Goal: Task Accomplishment & Management: Complete application form

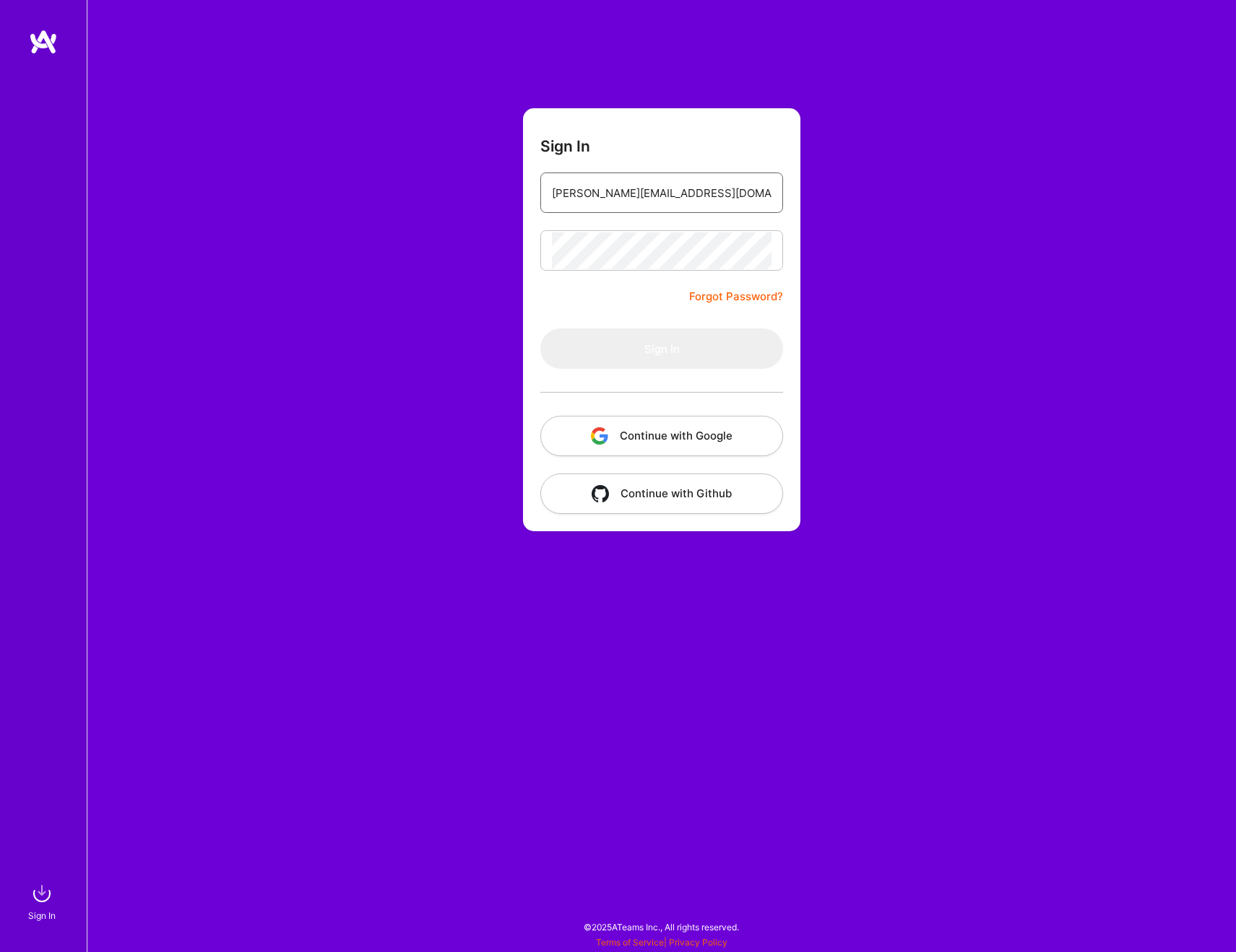
type input "[PERSON_NAME][EMAIL_ADDRESS][DOMAIN_NAME]"
click at [640, 346] on button "Sign In" at bounding box center [661, 348] width 243 height 40
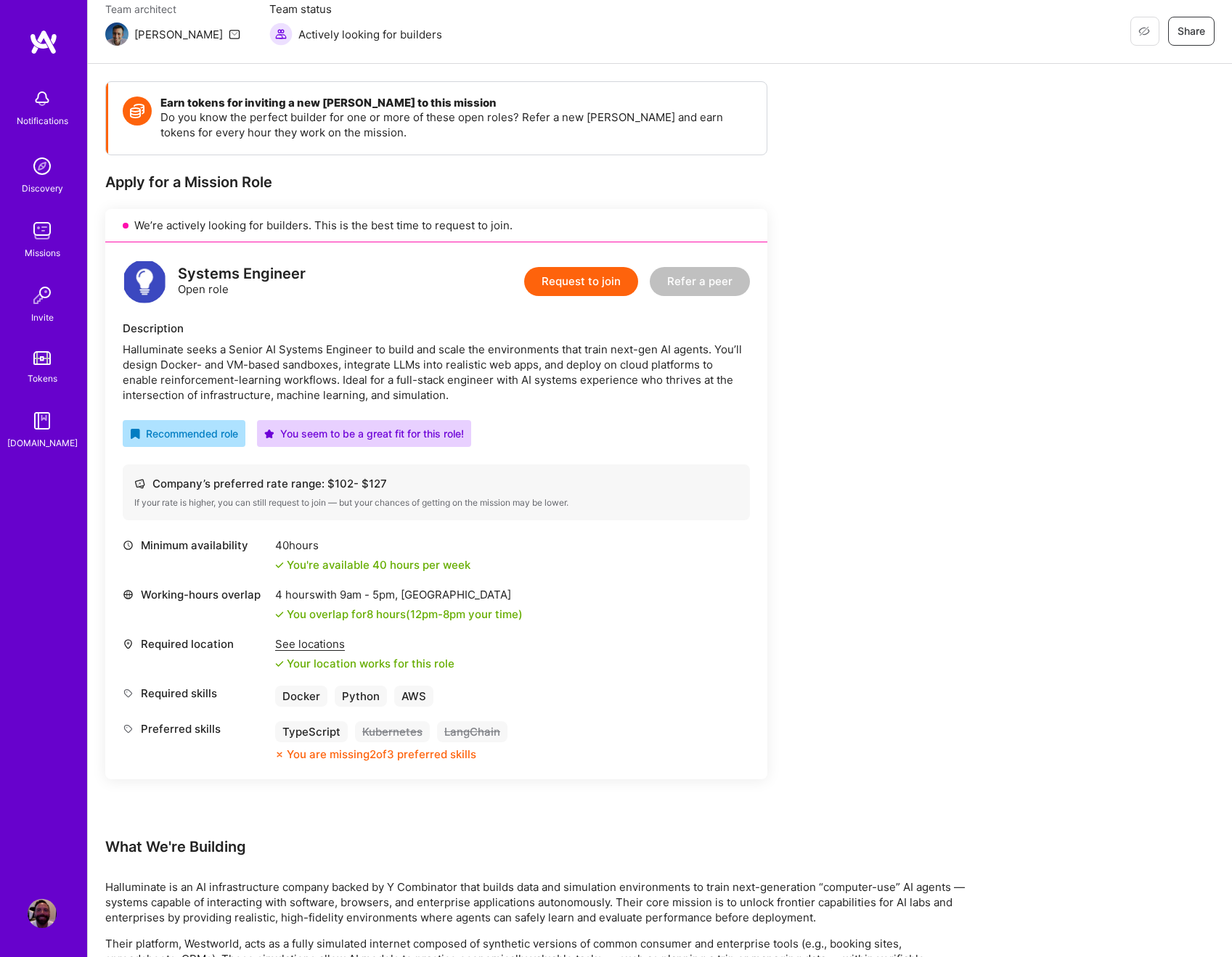
scroll to position [121, 0]
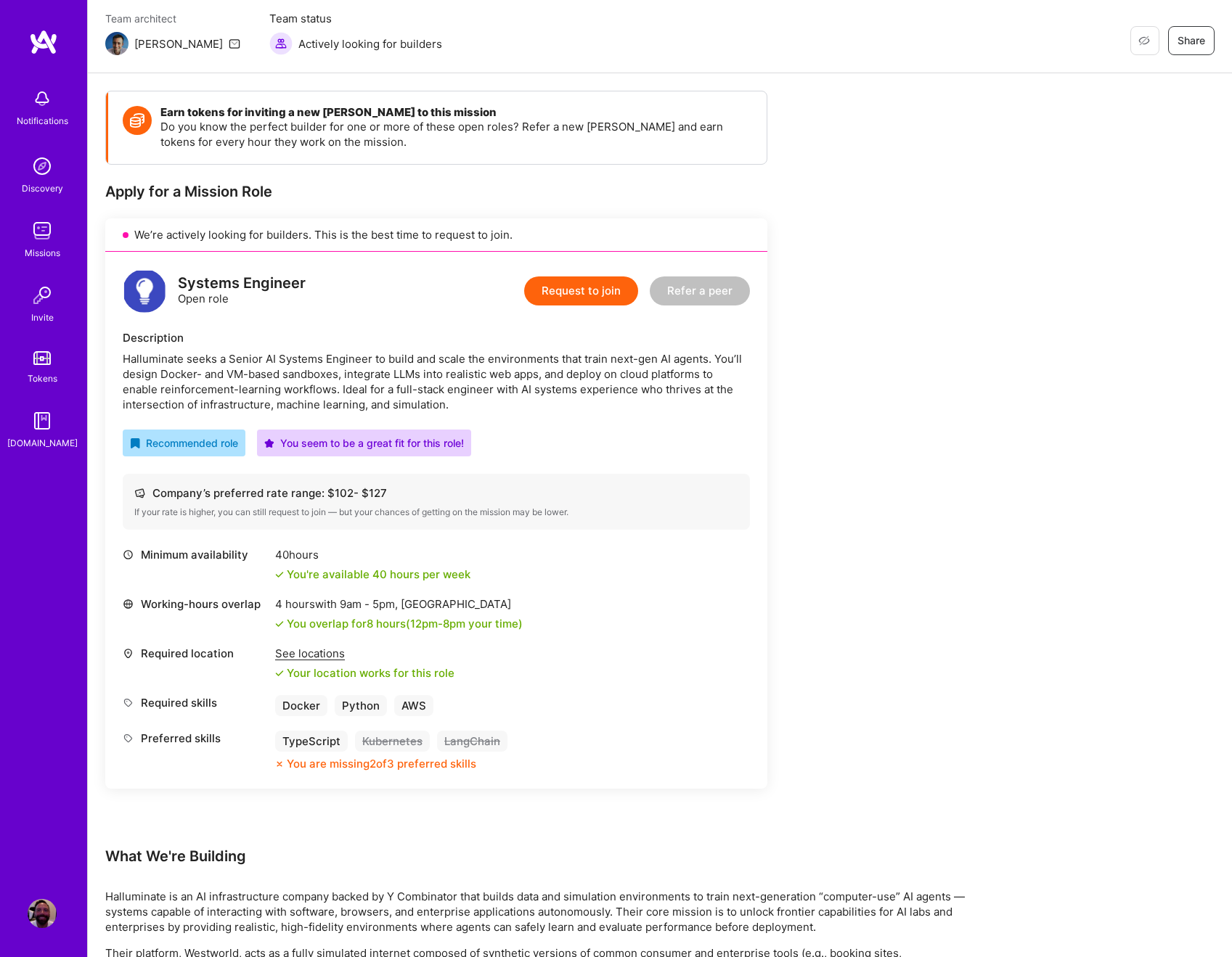
click at [583, 289] on button "Request to join" at bounding box center [581, 291] width 114 height 29
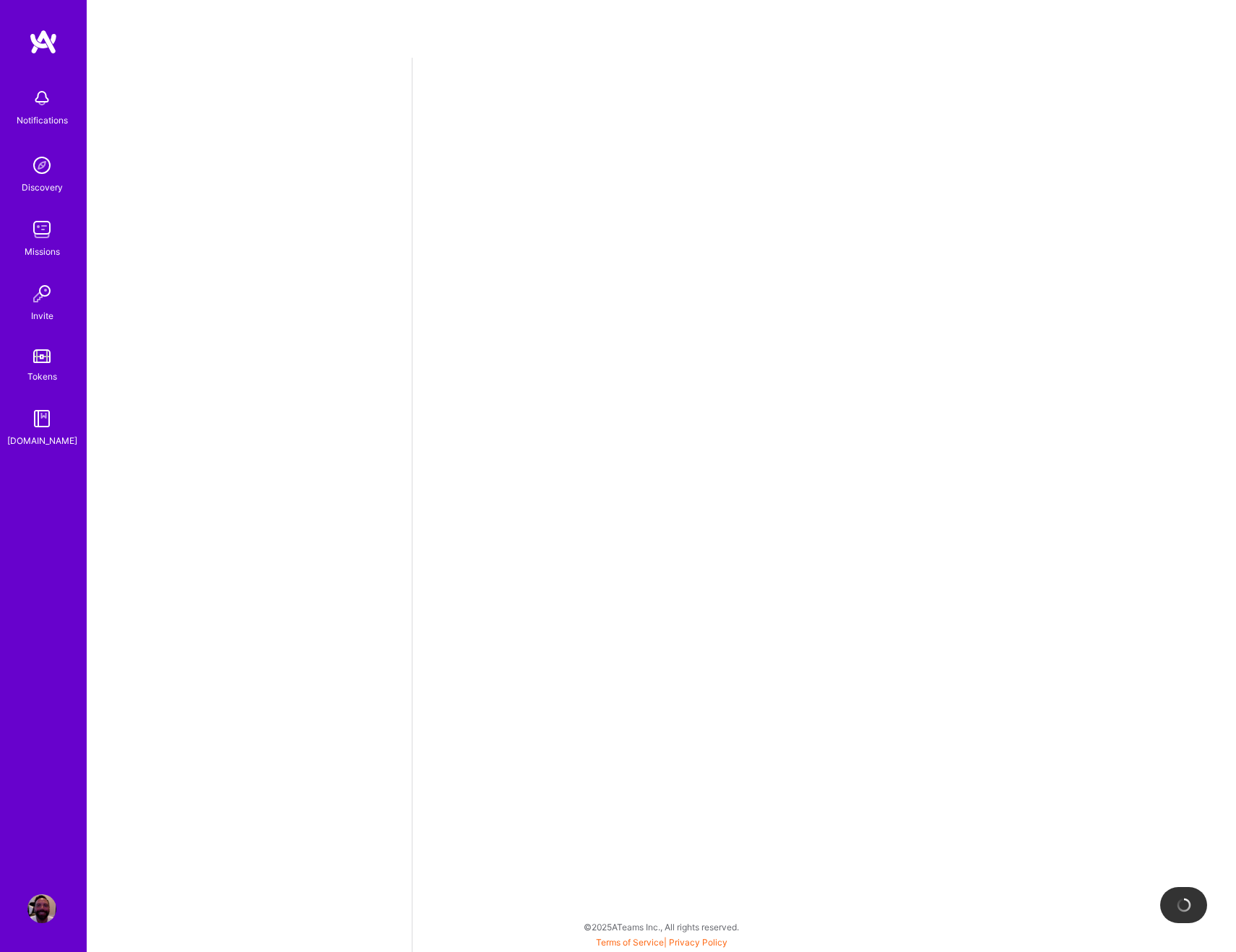
select select "US"
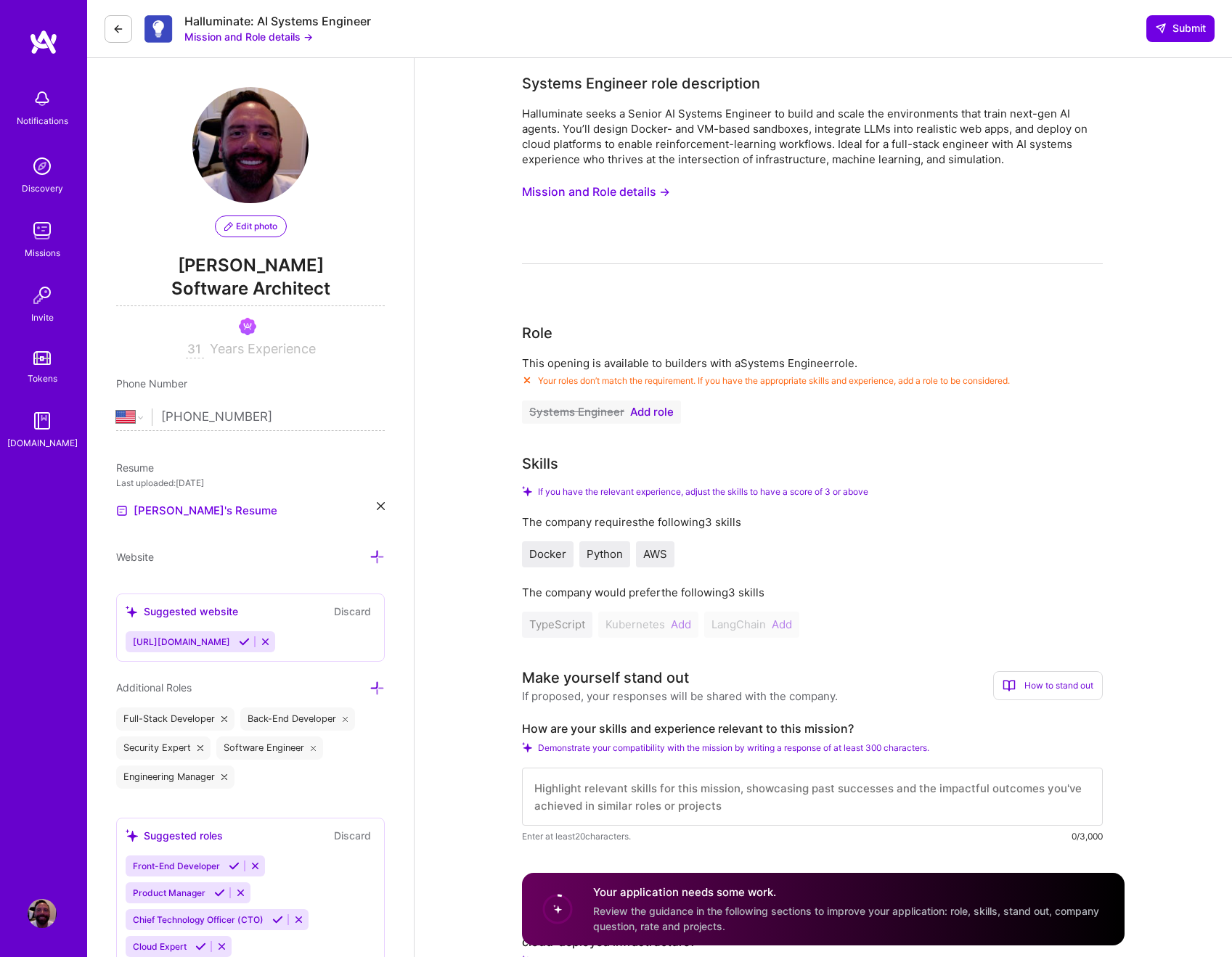
click at [656, 414] on span "Add role" at bounding box center [652, 412] width 43 height 11
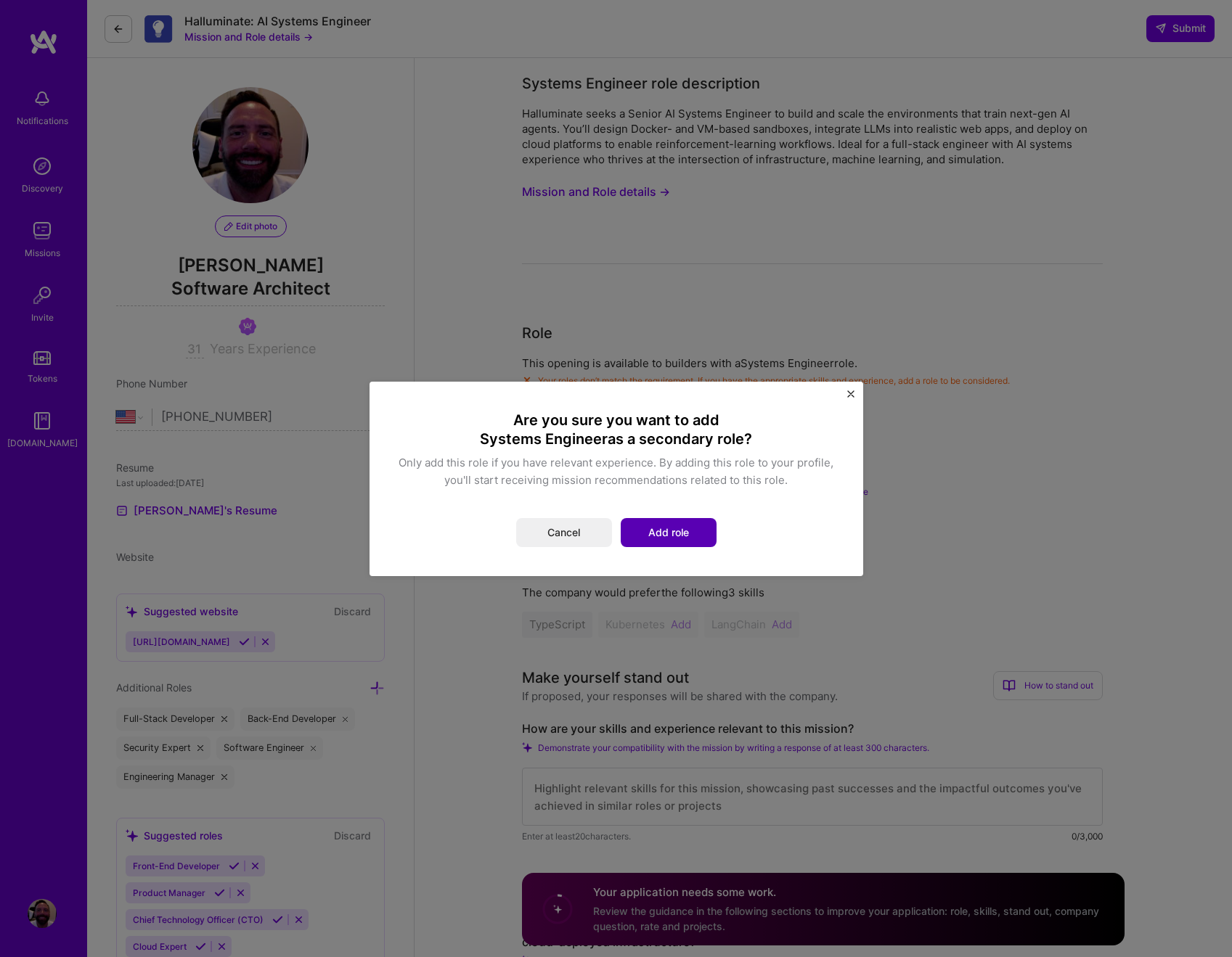
click at [678, 534] on button "Add role" at bounding box center [668, 533] width 96 height 29
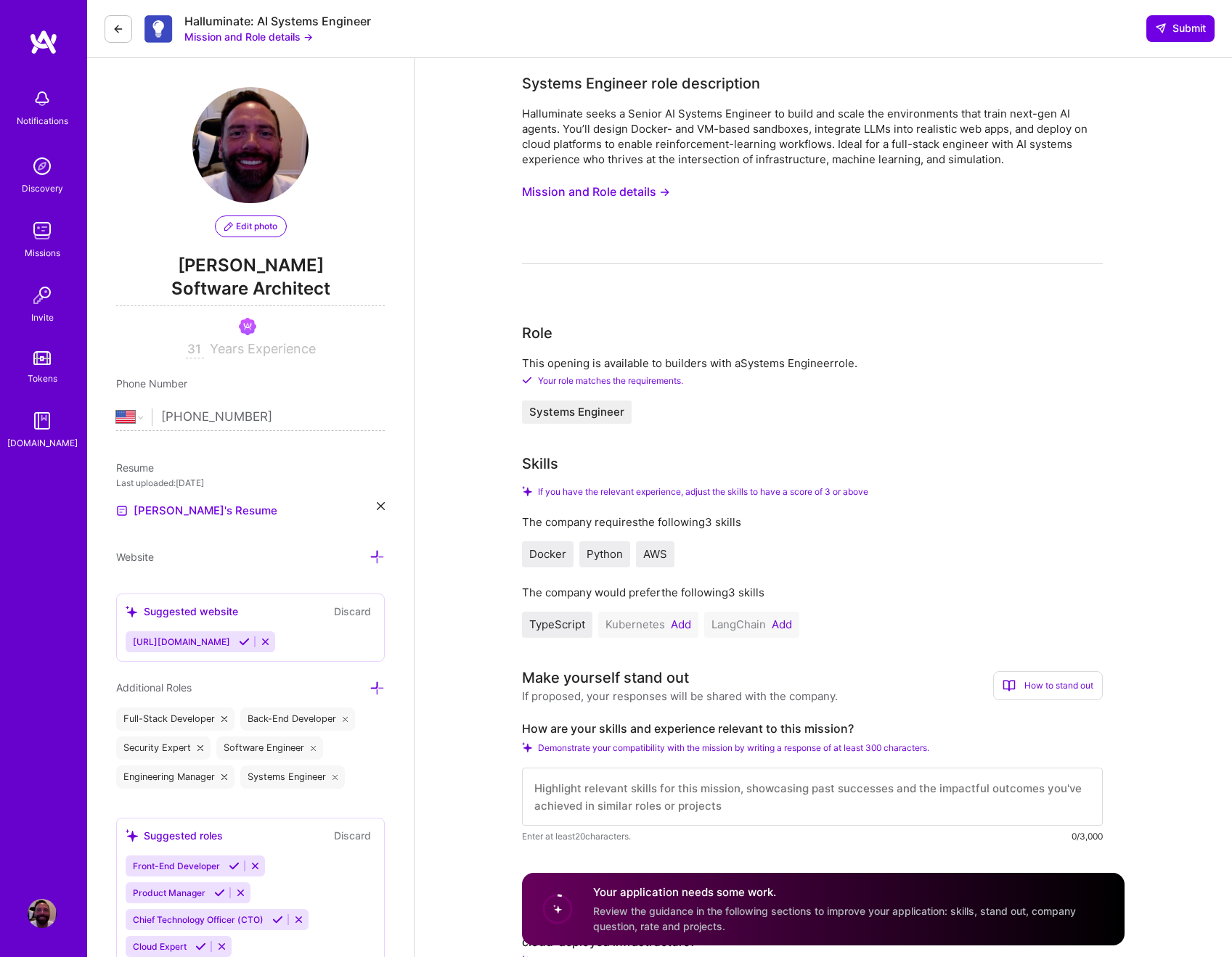
click at [677, 623] on button "Add" at bounding box center [681, 625] width 21 height 11
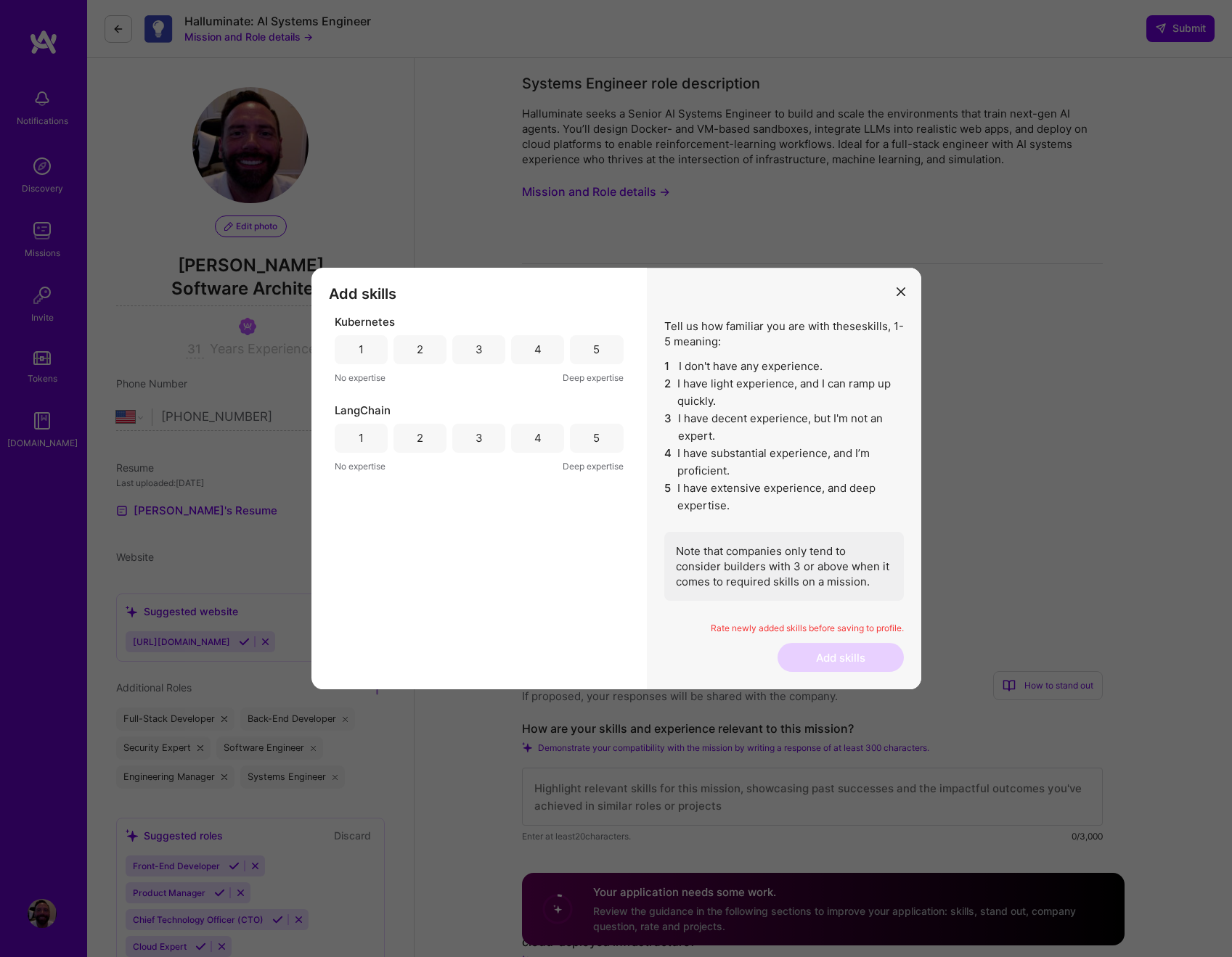
click at [536, 351] on div "4" at bounding box center [538, 350] width 8 height 15
click at [480, 439] on div "3" at bounding box center [479, 438] width 8 height 15
click at [819, 656] on button "Add skills" at bounding box center [841, 658] width 126 height 29
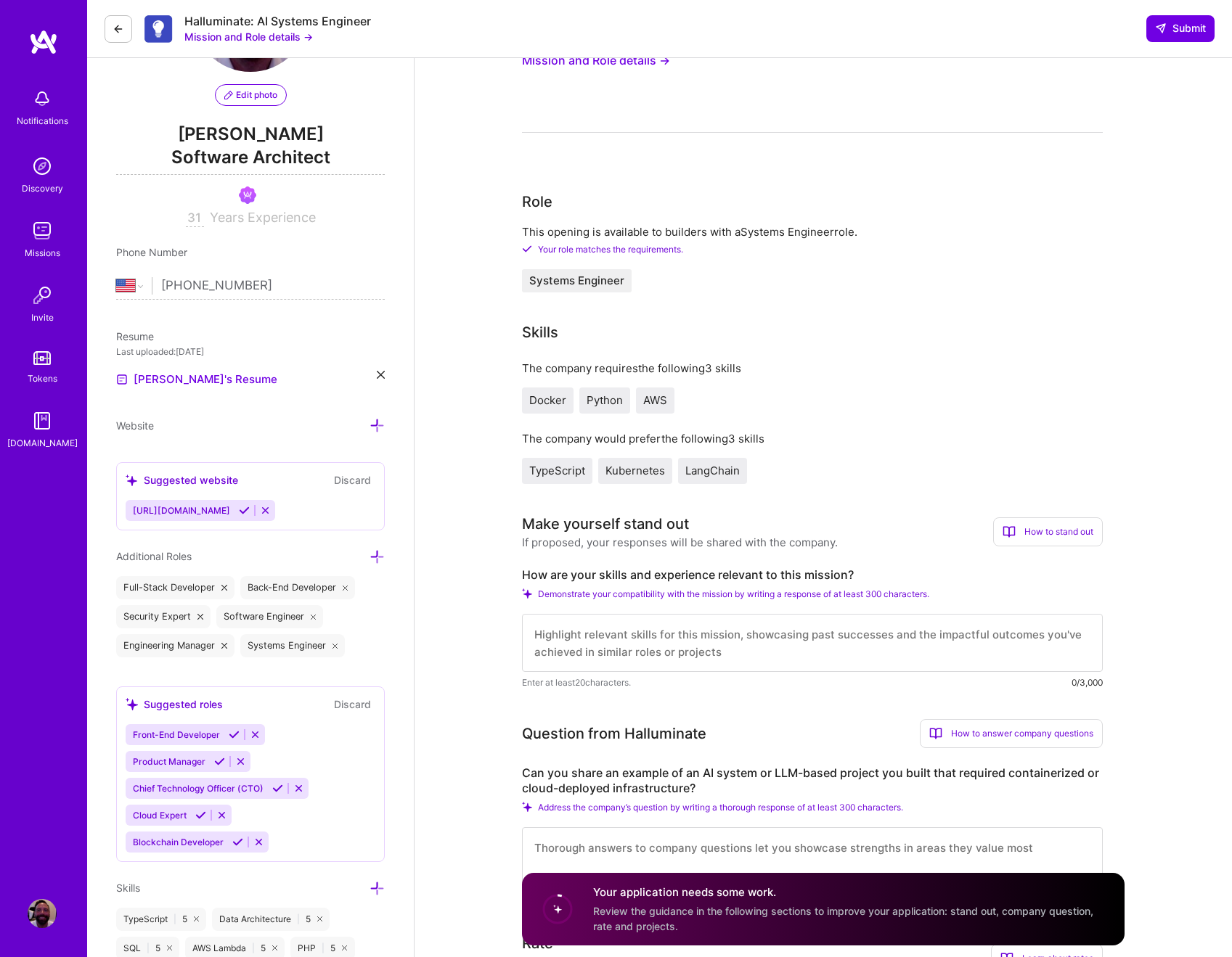
scroll to position [440, 0]
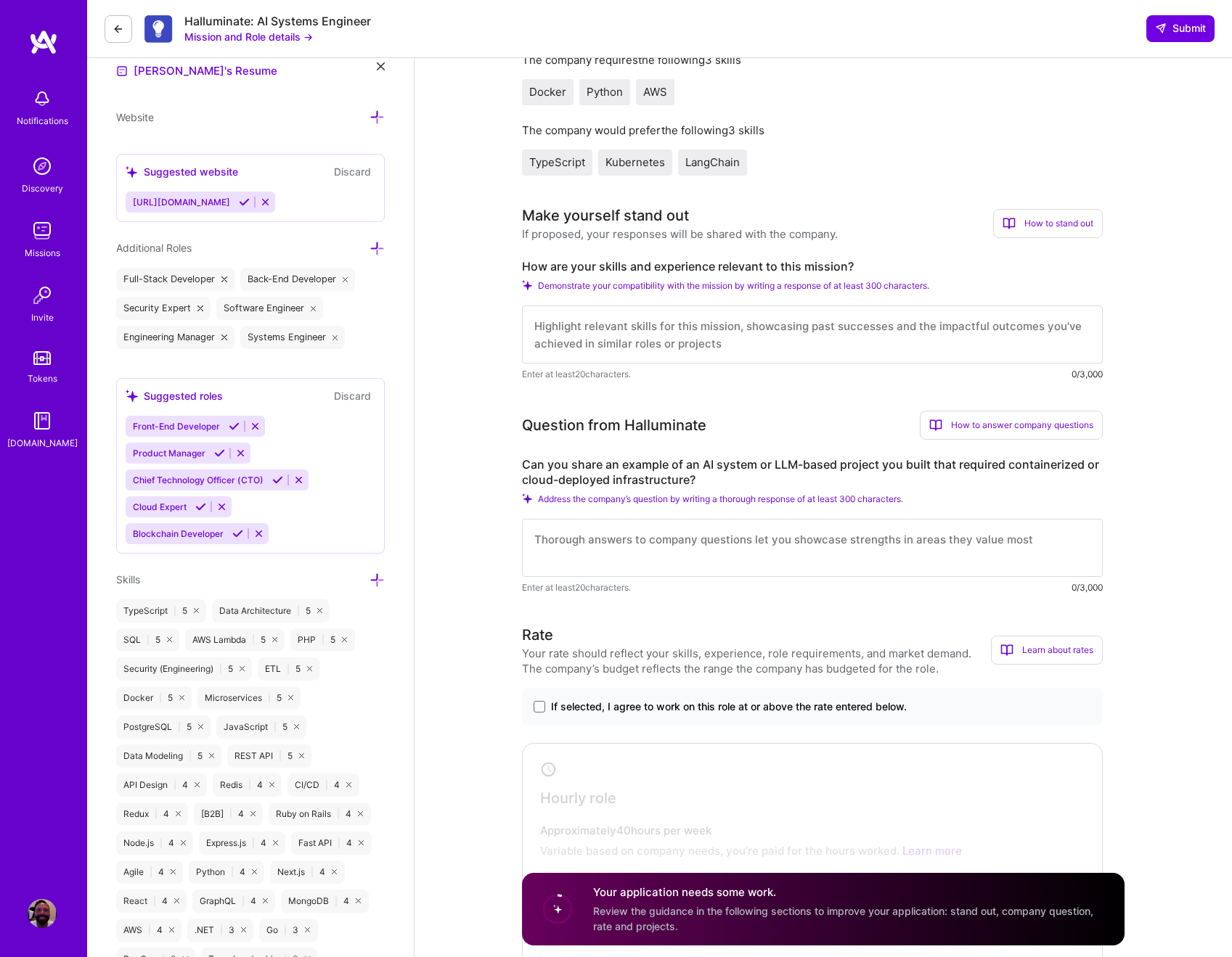
click at [683, 347] on textarea at bounding box center [813, 334] width 581 height 58
click at [675, 339] on textarea at bounding box center [813, 334] width 581 height 58
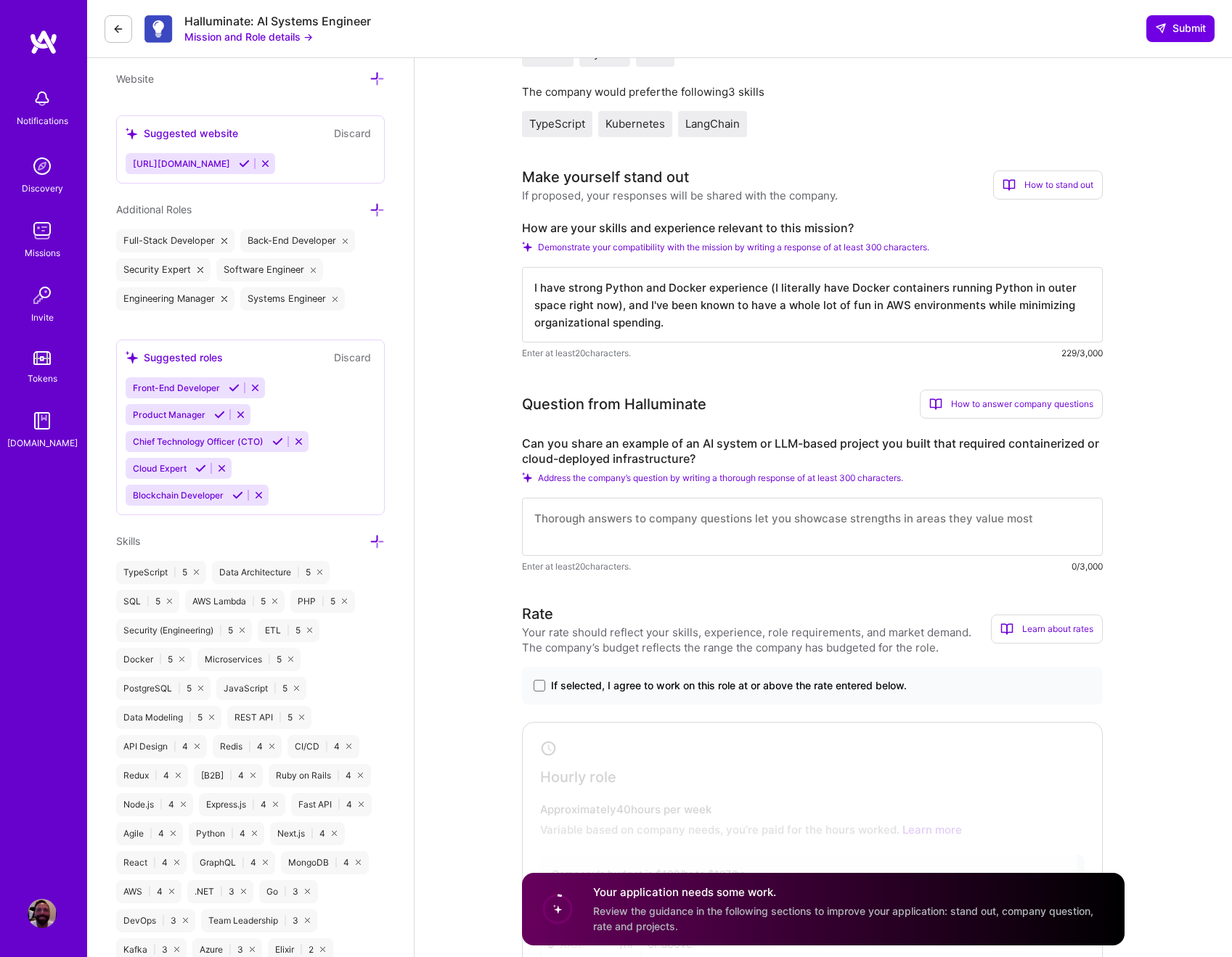
scroll to position [547, 0]
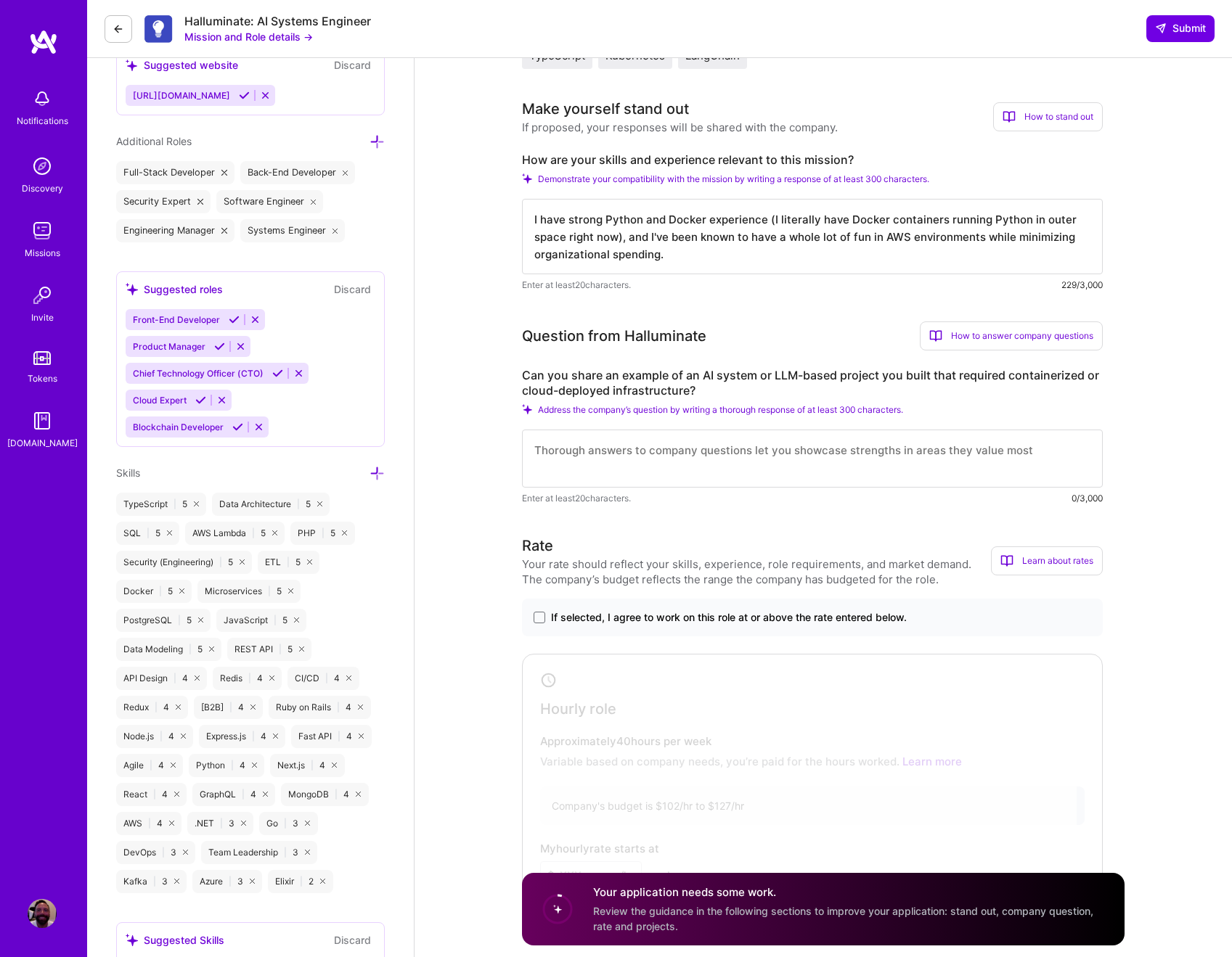
type textarea "I have strong Python and Docker experience (I literally have Docker containers …"
click at [612, 461] on textarea at bounding box center [813, 458] width 581 height 58
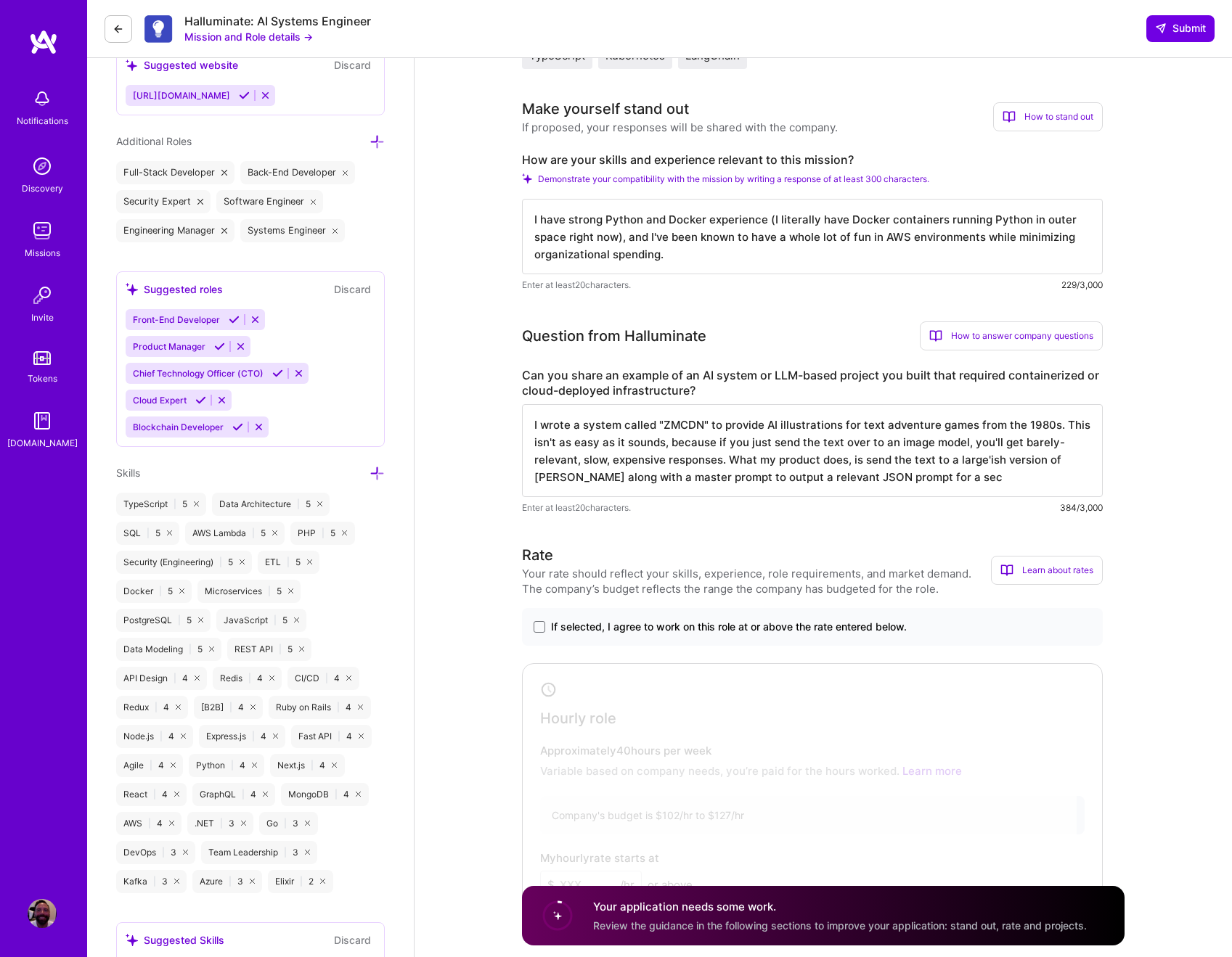
type textarea "I wrote a system called "ZMCDN" to provide AI illustrations for text adventure …"
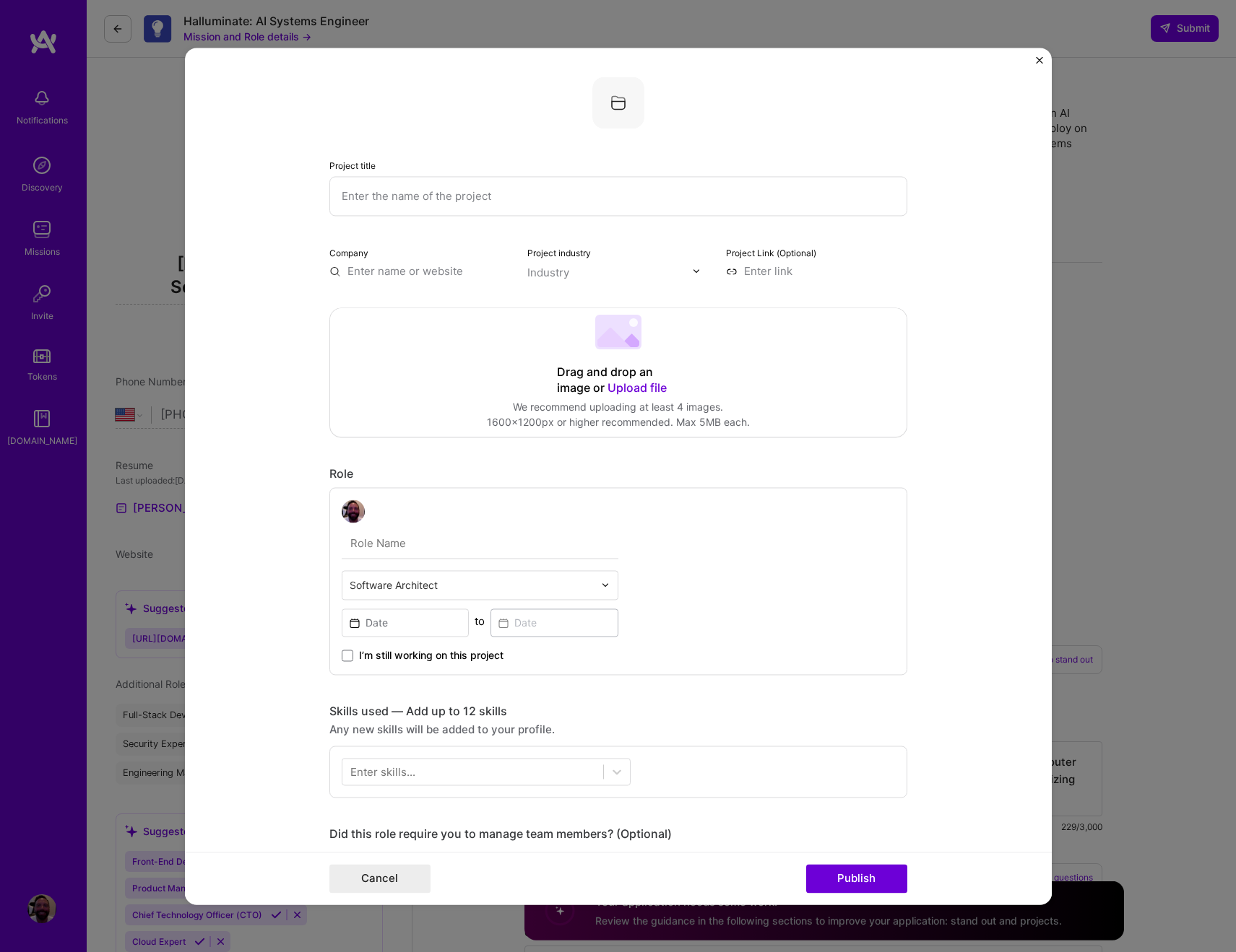
select select "US"
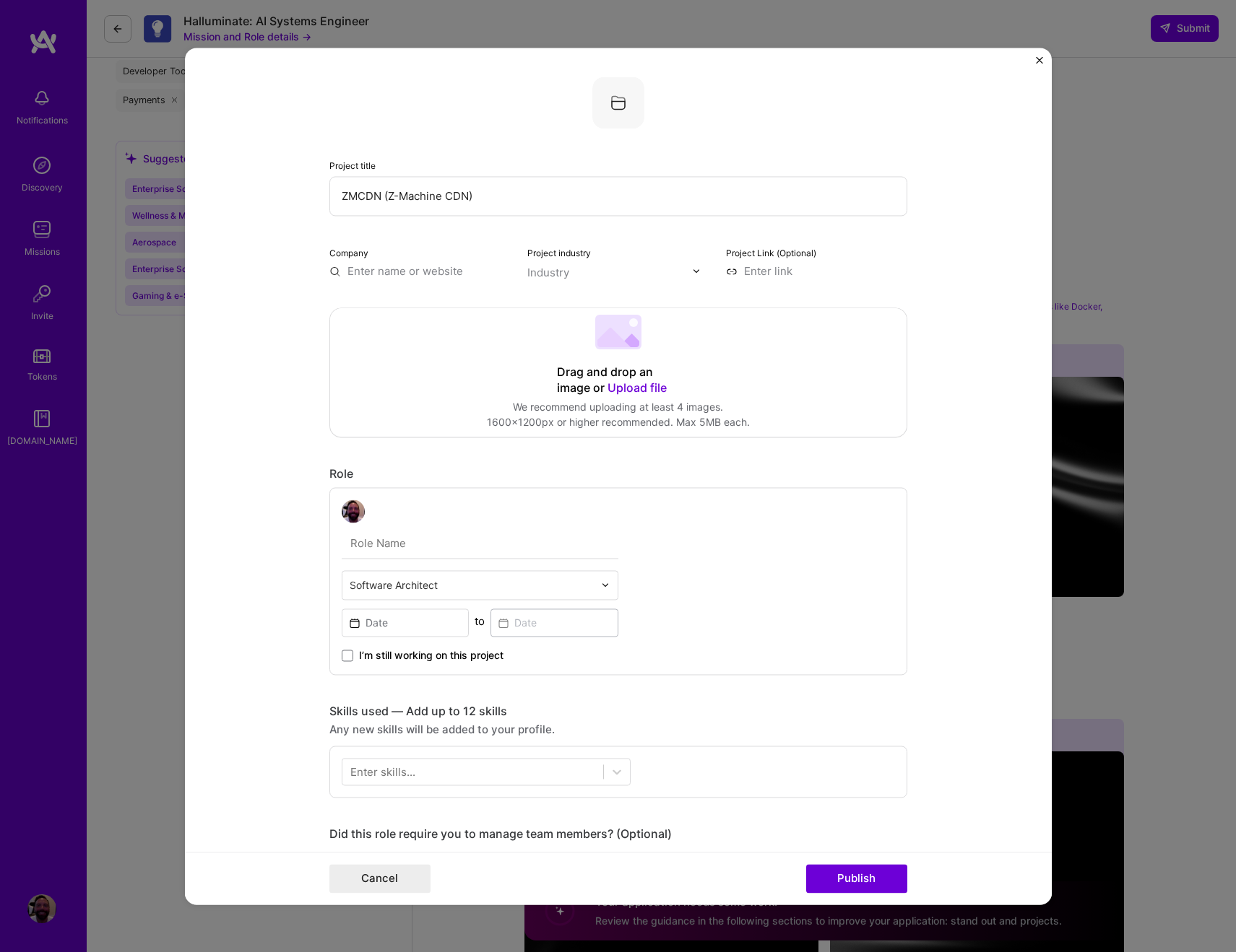
type input "ZMCDN (Z-Machine CDN)"
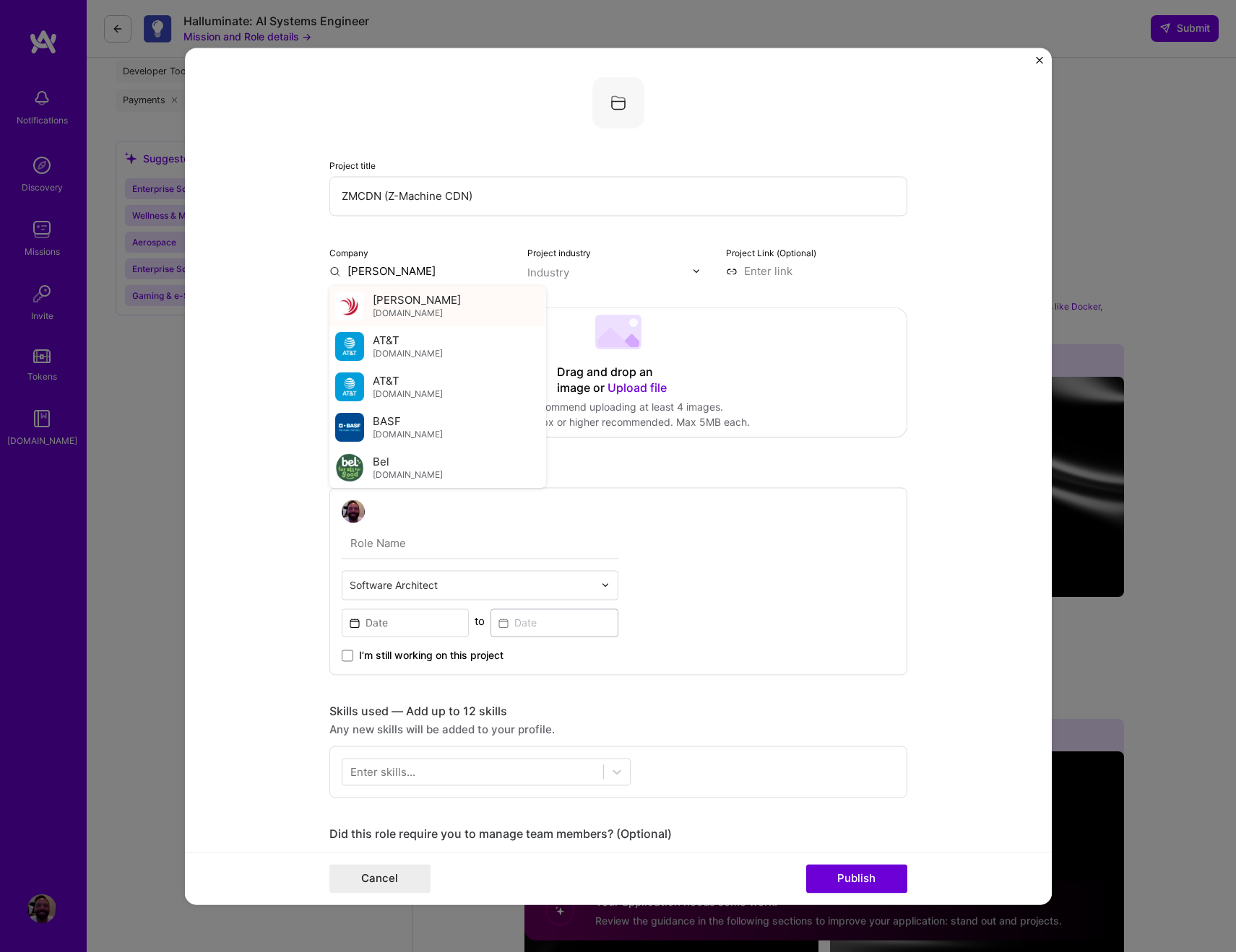
type input "Brown, Everett"
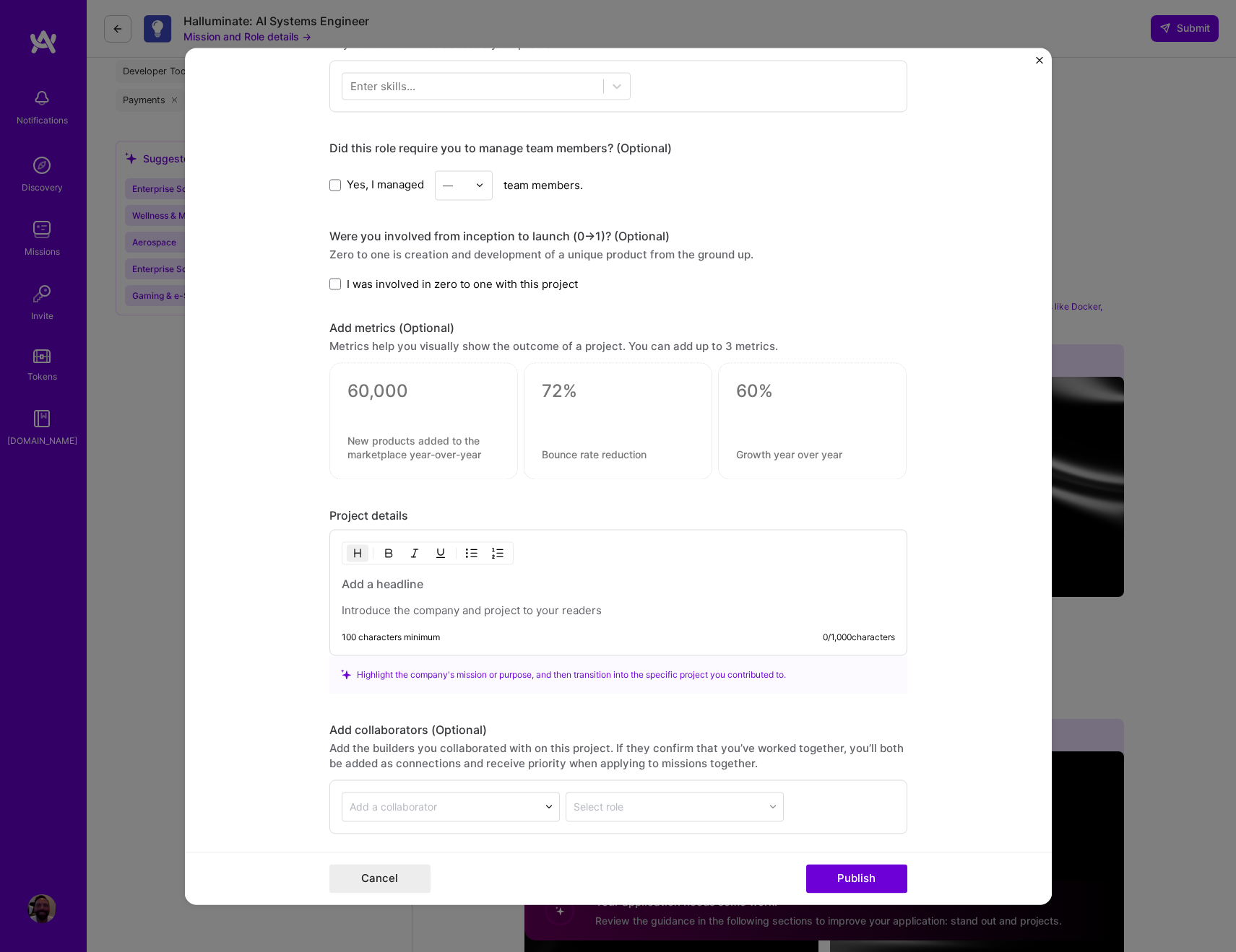
scroll to position [0, 0]
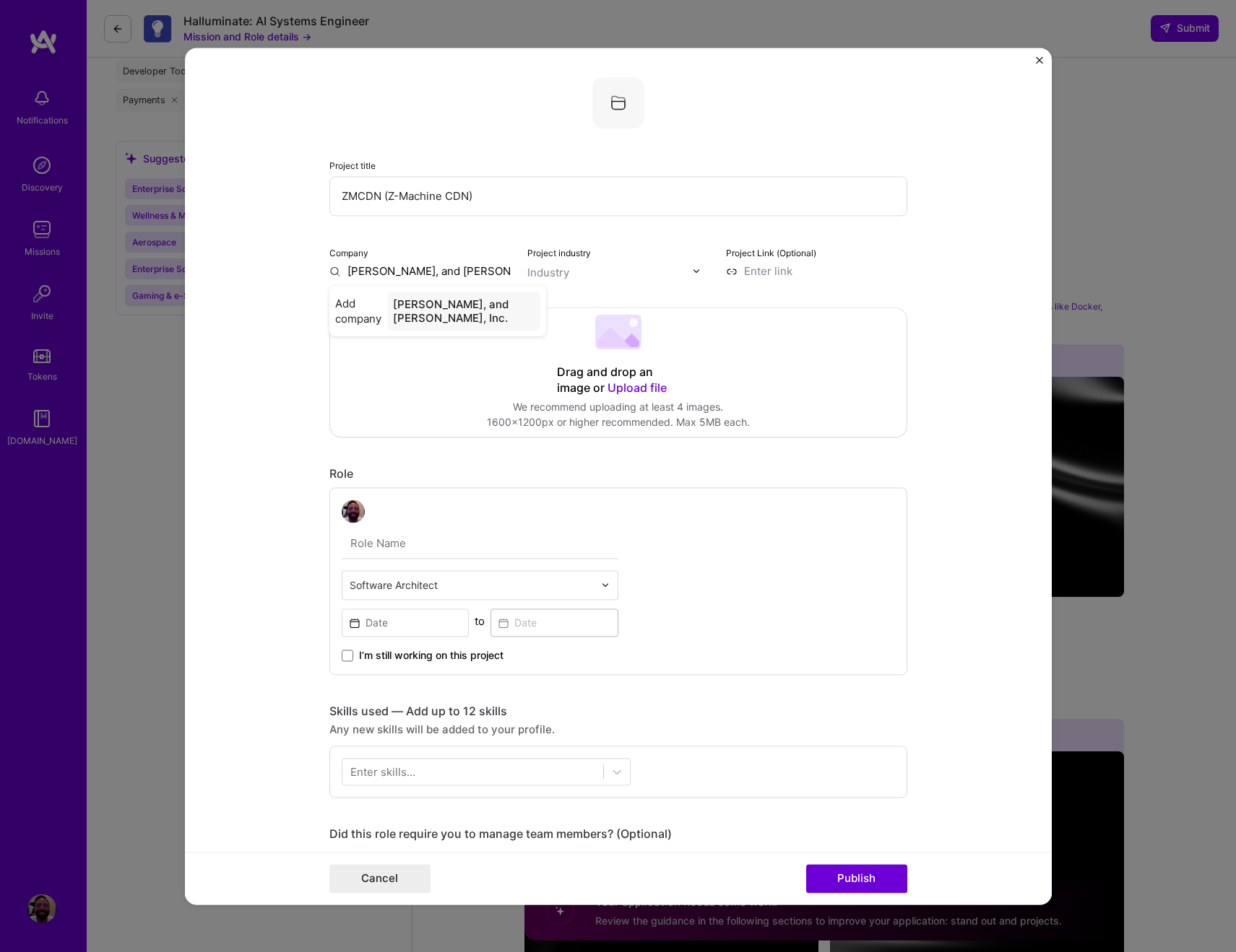
type input "Brown, Everett, and Lewis, Inc."
click at [266, 376] on form "Project title ZMCDN (Z-Machine CDN) Company Brown, Everett, and Lewis, Inc. Pro…" at bounding box center [618, 476] width 867 height 857
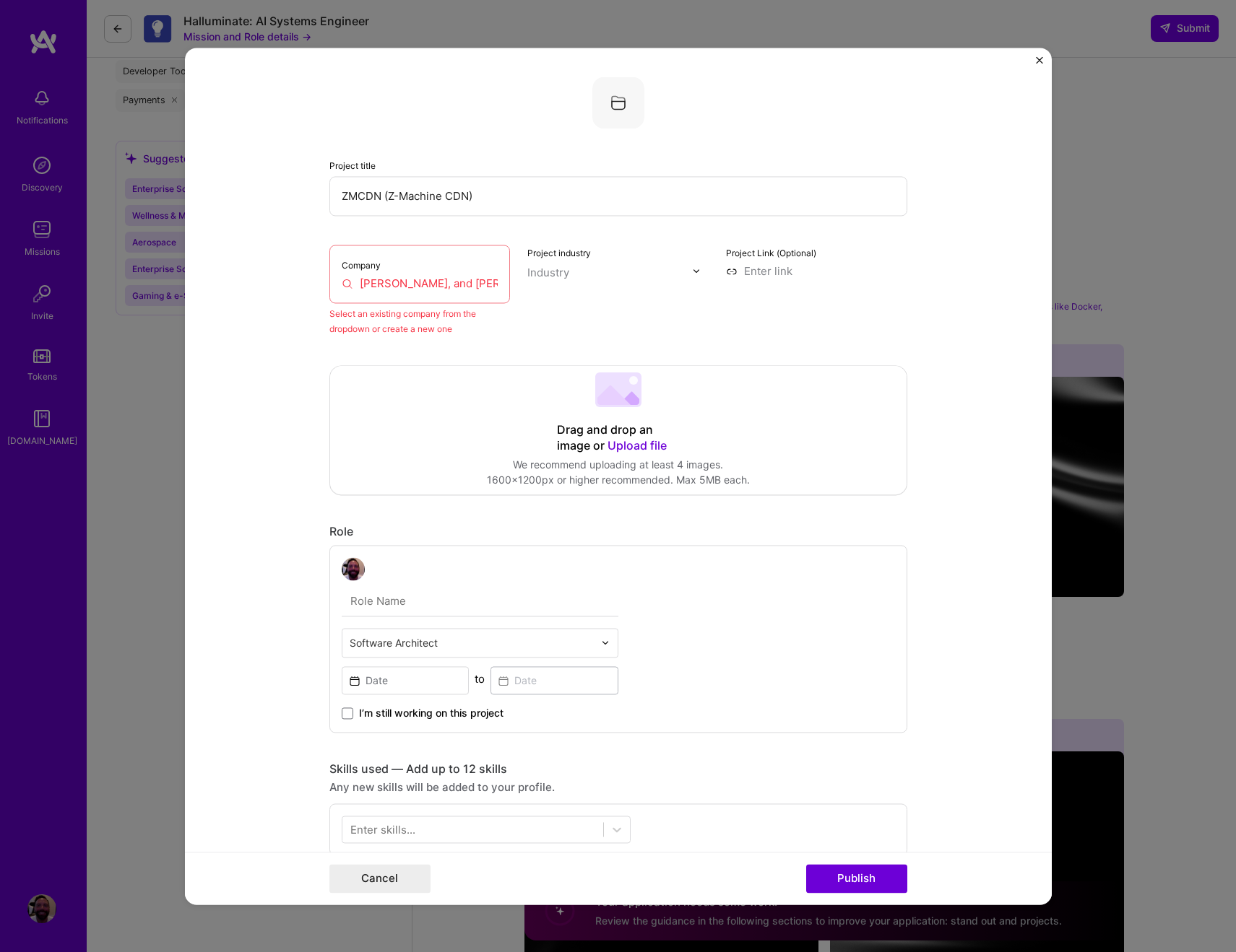
click at [421, 283] on input "Brown, Everett, and Lewis, Inc." at bounding box center [420, 284] width 157 height 15
click at [421, 283] on input "Brown, Everett, and Lewis, Inc." at bounding box center [420, 284] width 157 height 15
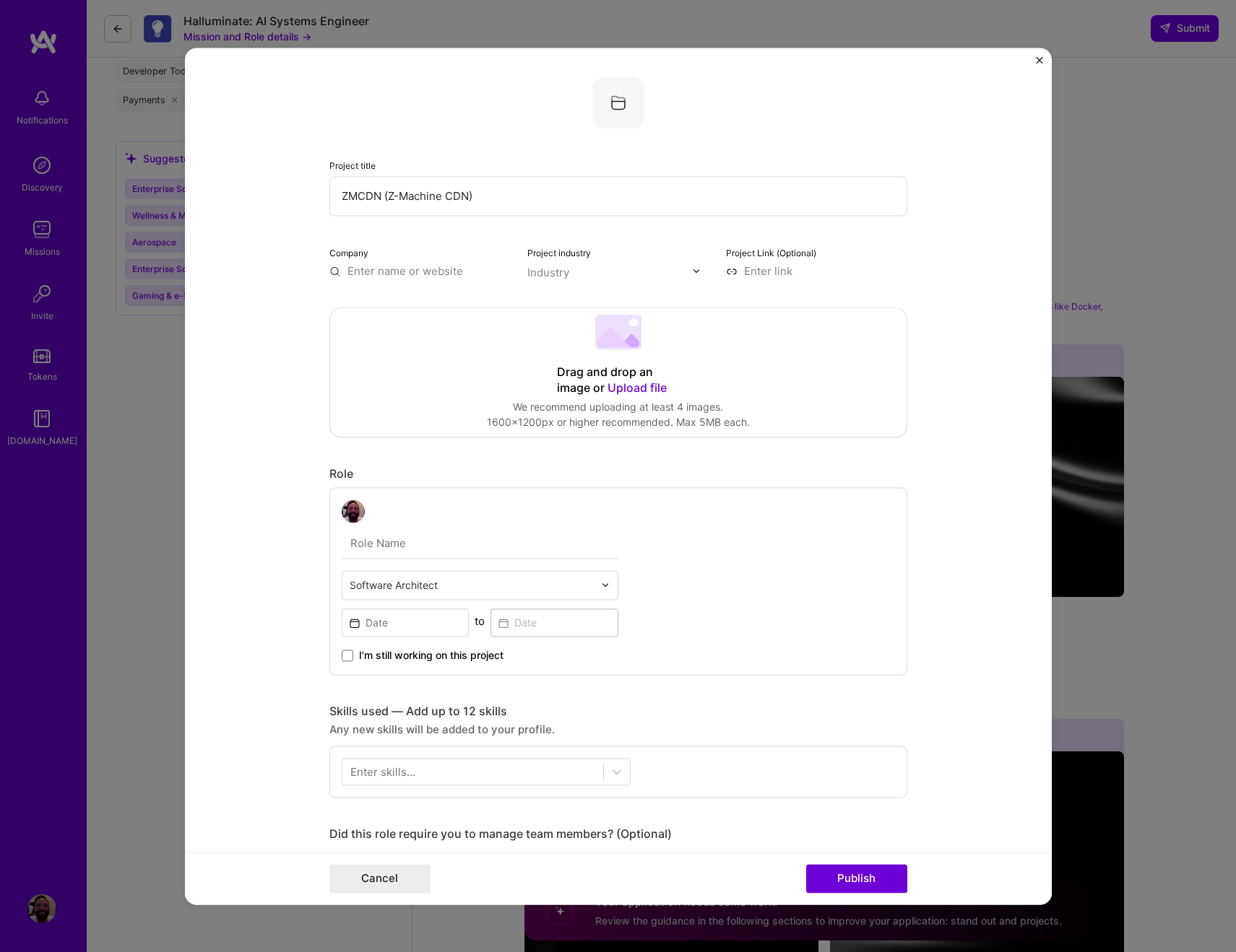
click at [593, 278] on input "text" at bounding box center [610, 272] width 165 height 15
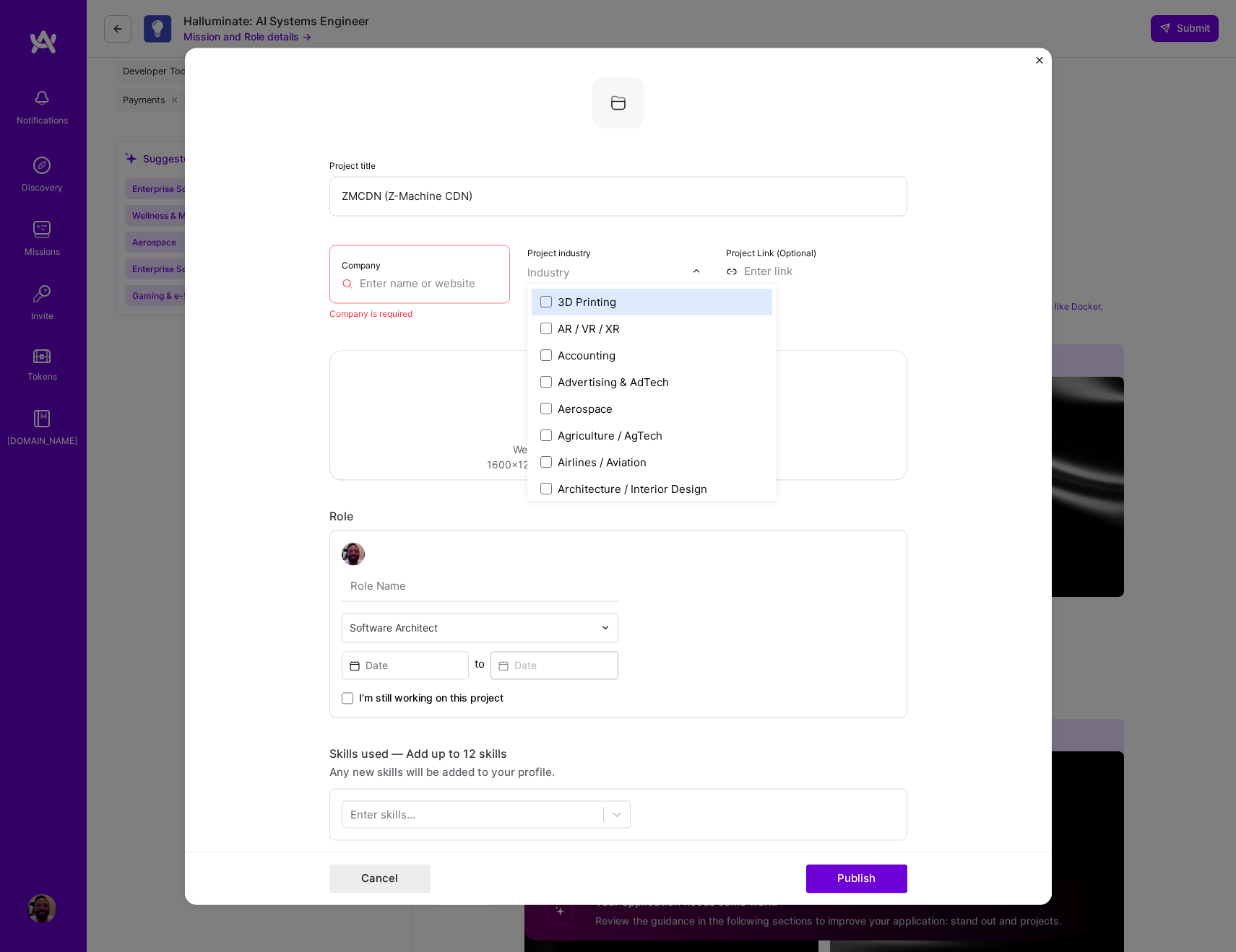
click at [421, 277] on input "text" at bounding box center [420, 284] width 157 height 15
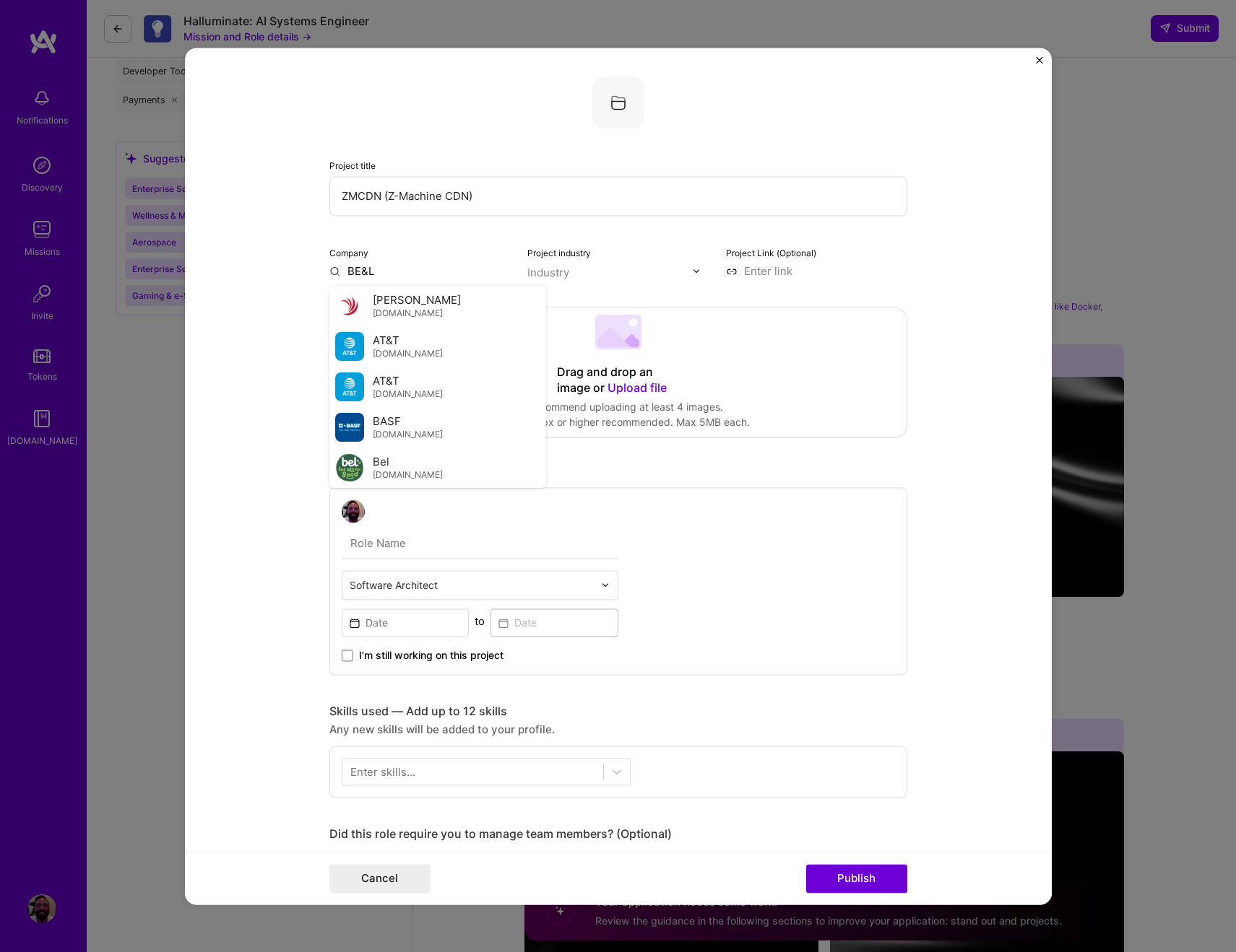
type input "BE&L"
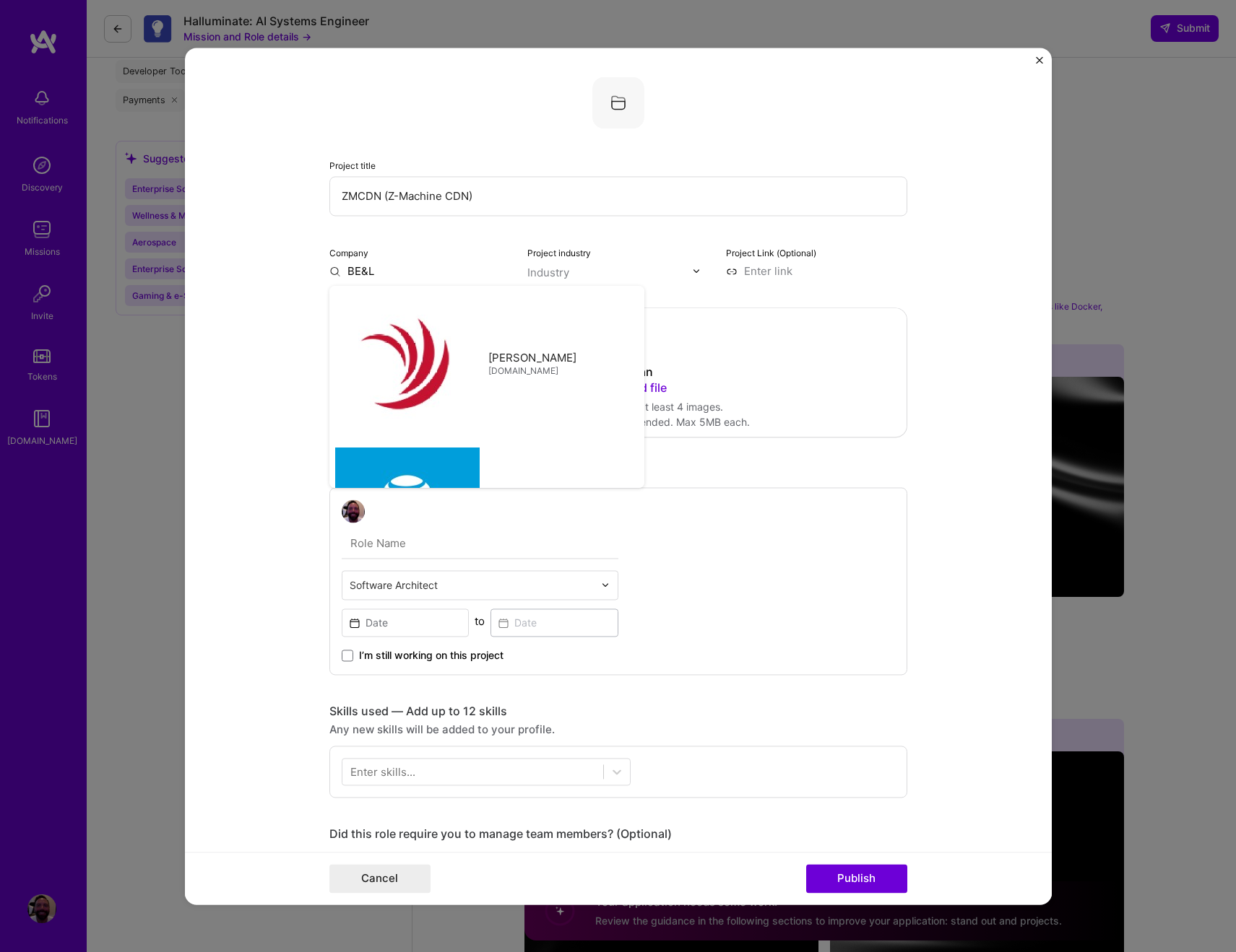
click at [626, 267] on input "text" at bounding box center [610, 272] width 165 height 15
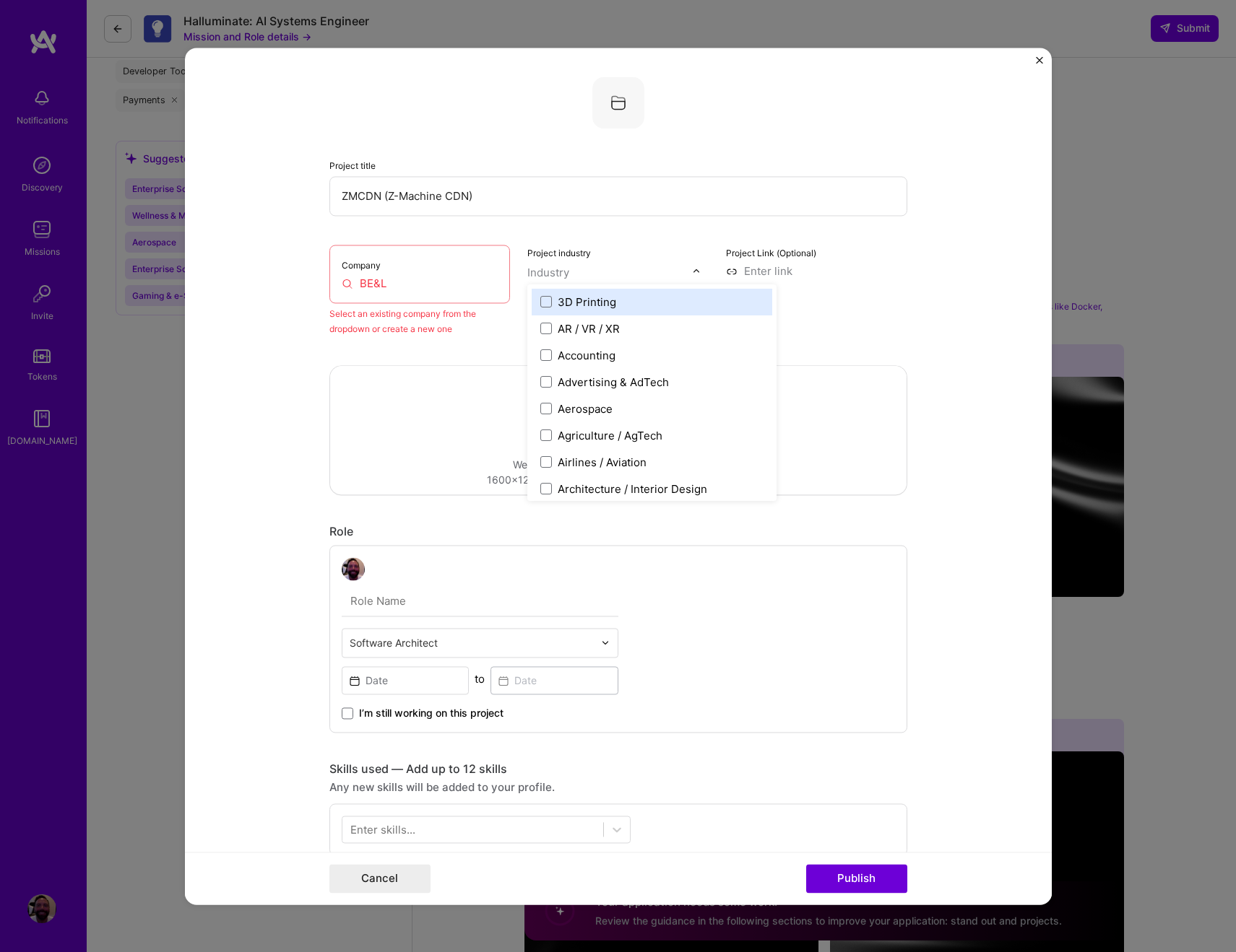
click at [461, 287] on input "BE&L" at bounding box center [420, 284] width 157 height 15
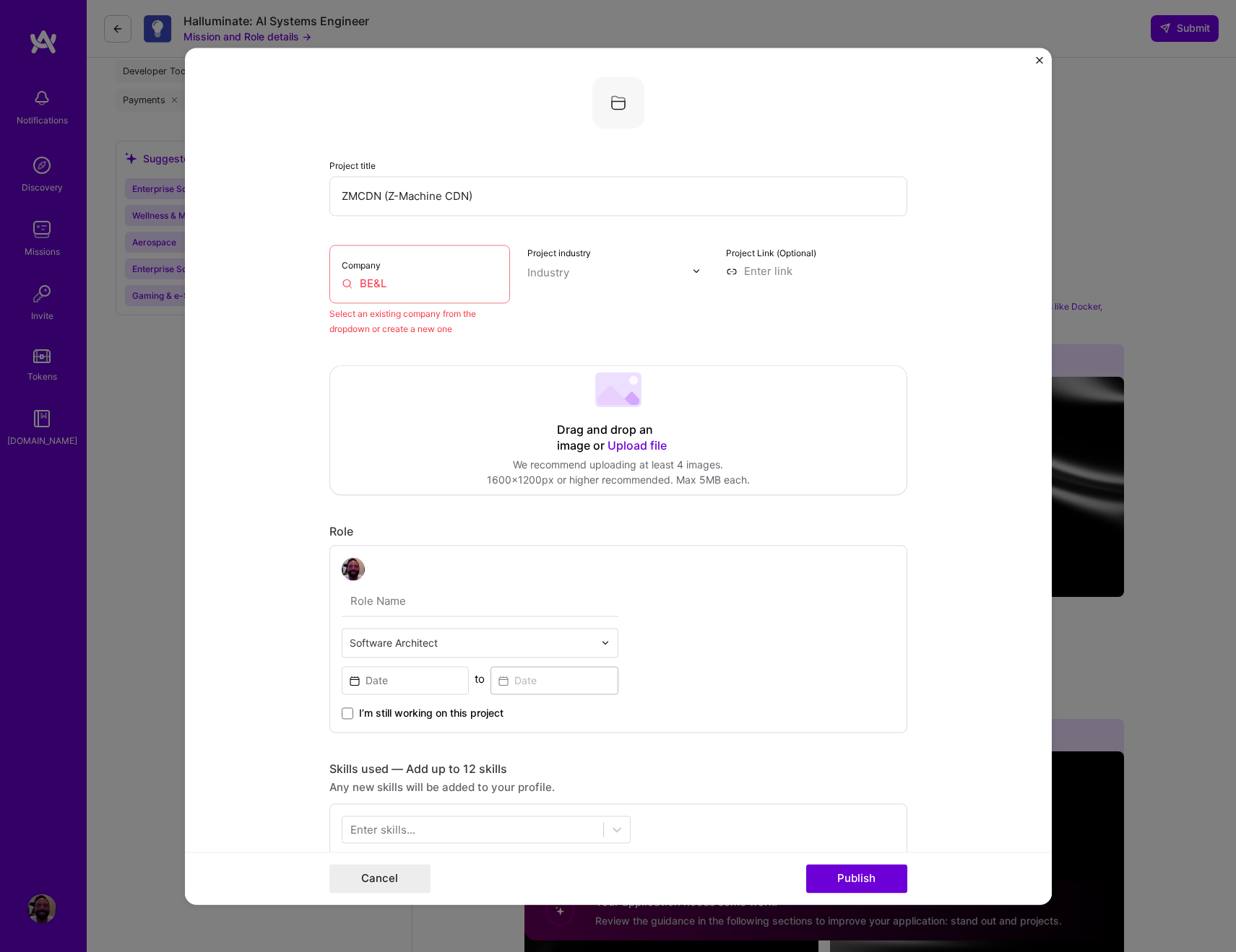
click at [489, 282] on input "BE&L" at bounding box center [420, 284] width 157 height 15
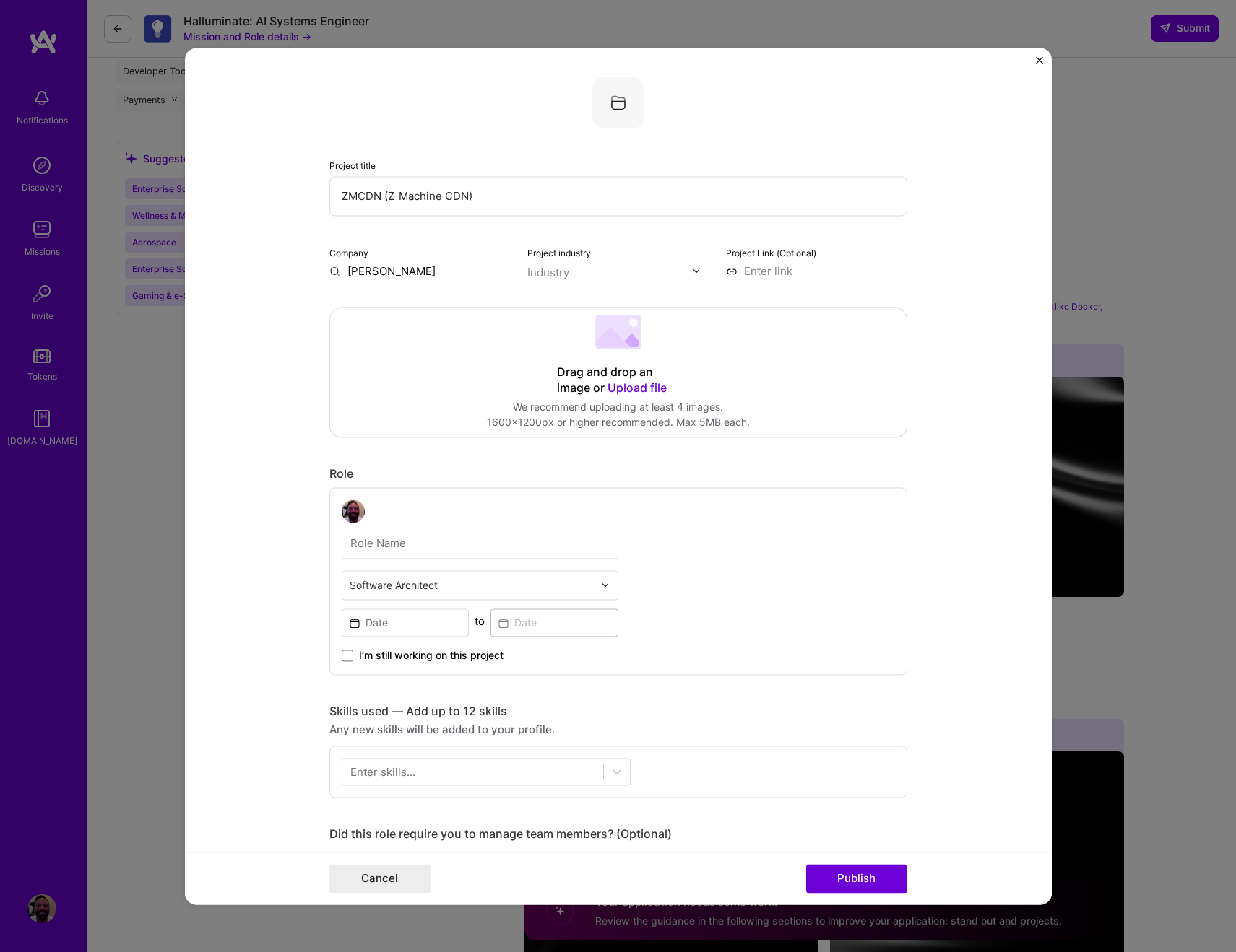
scroll to position [798, 0]
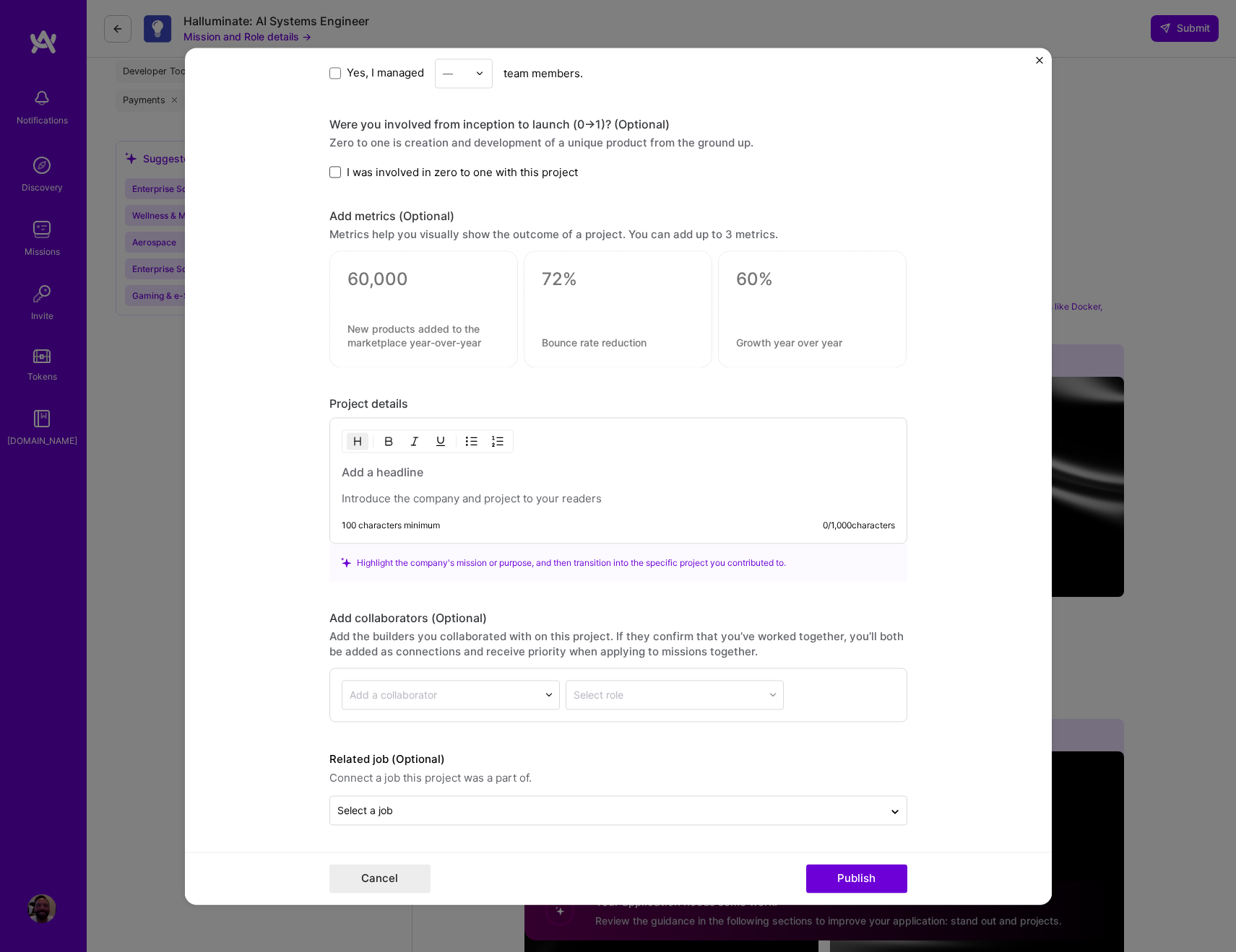
type input "Brown, Everett, and Lewis, Inc."
click at [335, 172] on span at bounding box center [334, 172] width 11 height 11
click at [0, 0] on input "I was involved in zero to one with this project" at bounding box center [0, 0] width 0 height 0
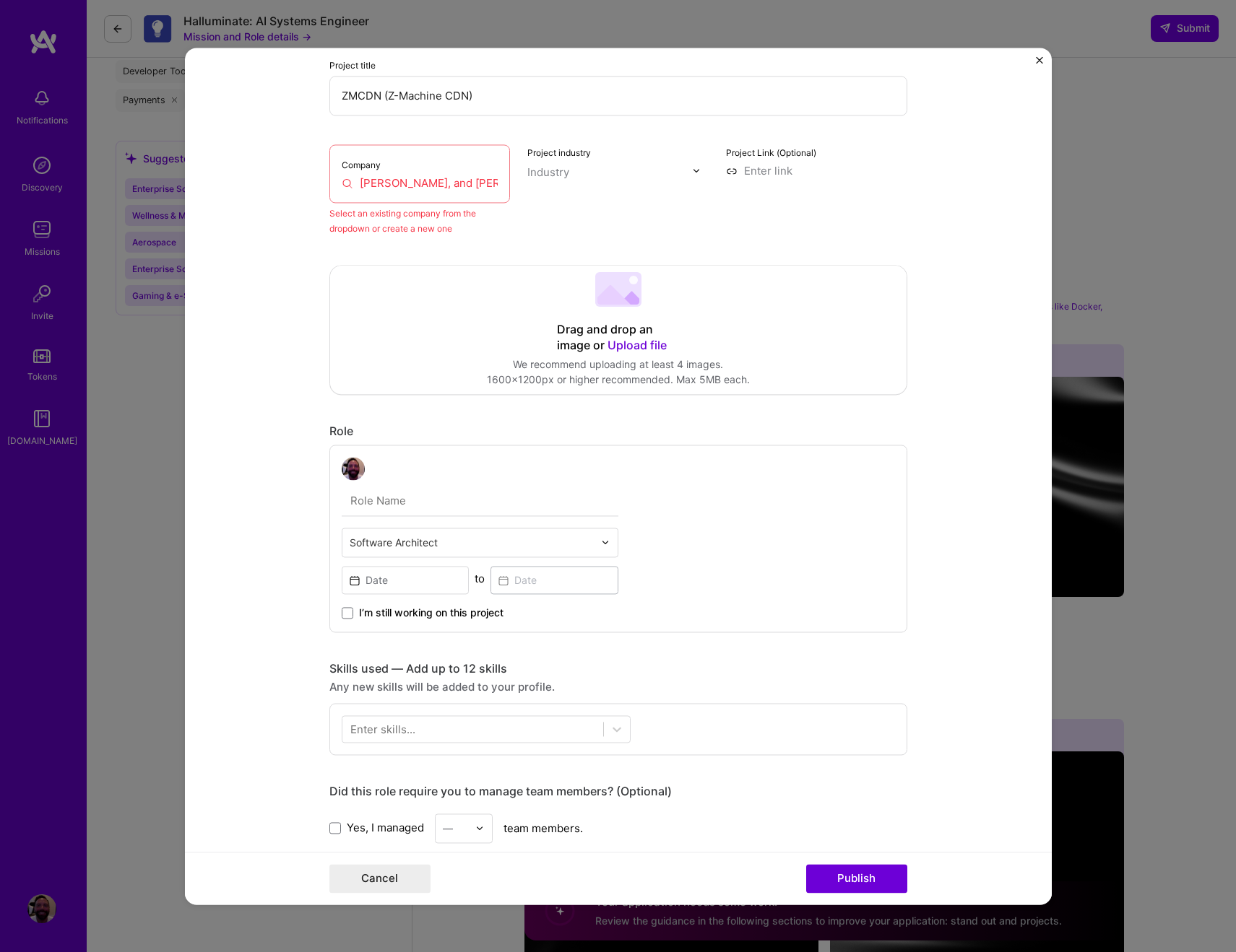
scroll to position [88, 0]
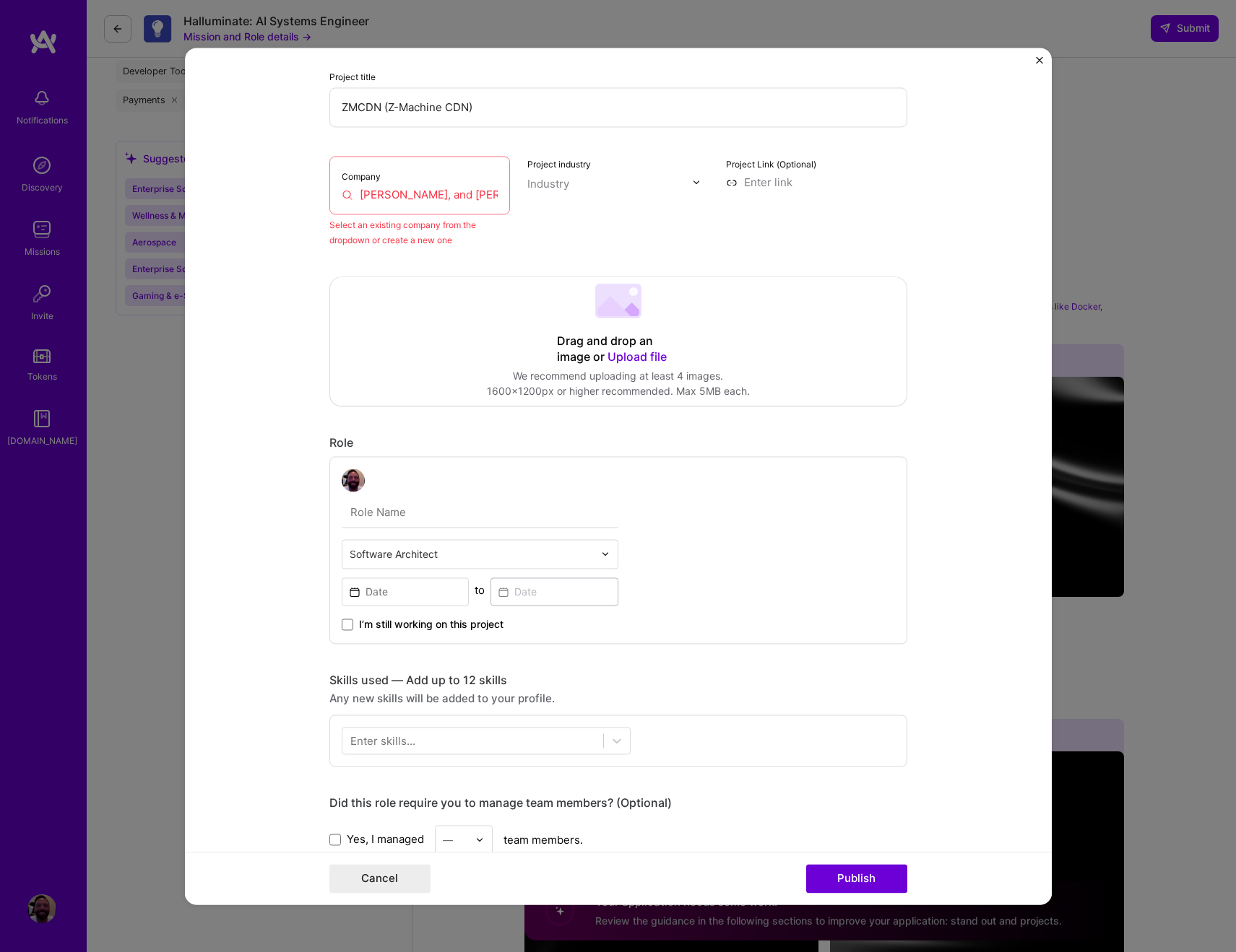
click at [558, 184] on div "Industry" at bounding box center [548, 184] width 42 height 15
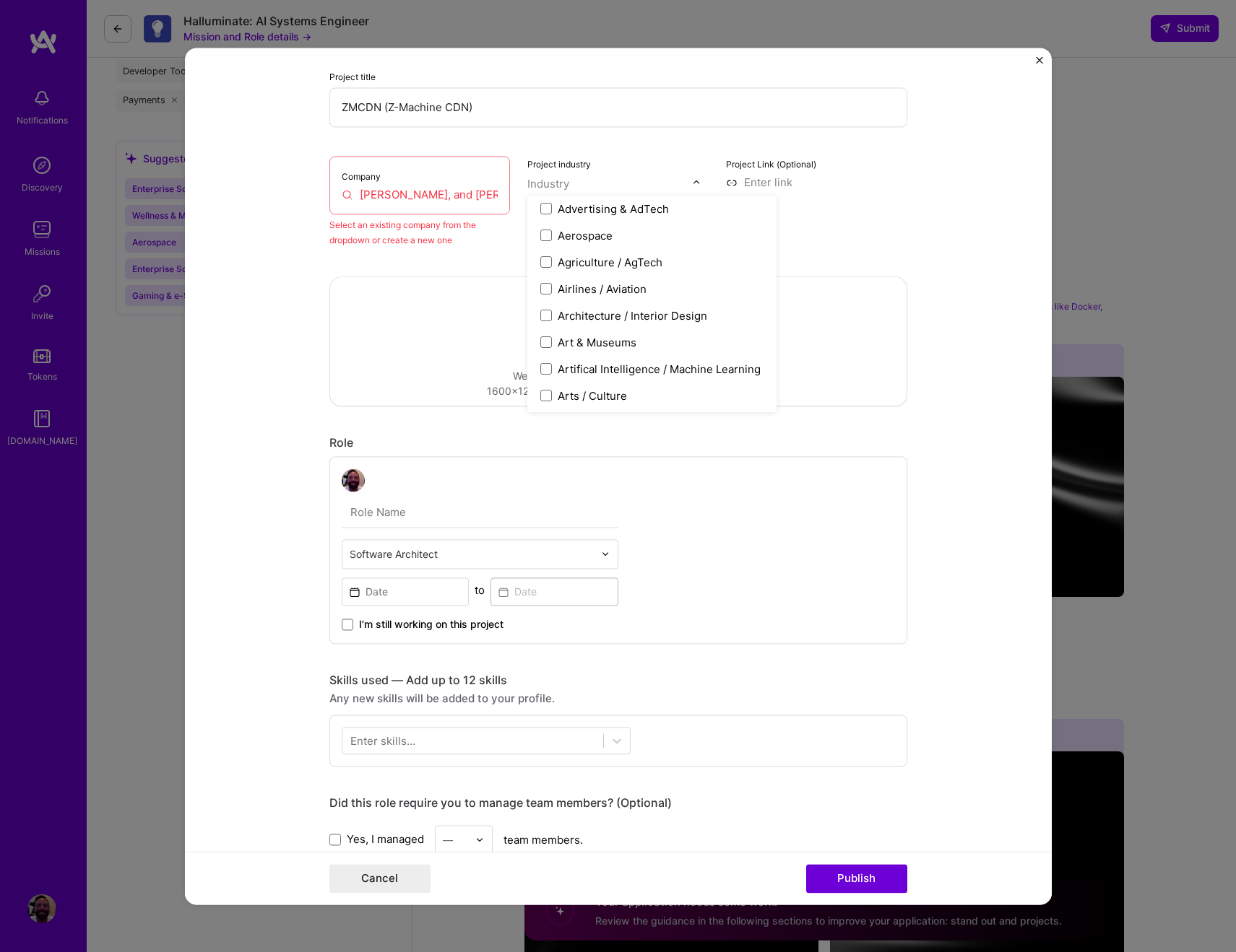
scroll to position [204, 0]
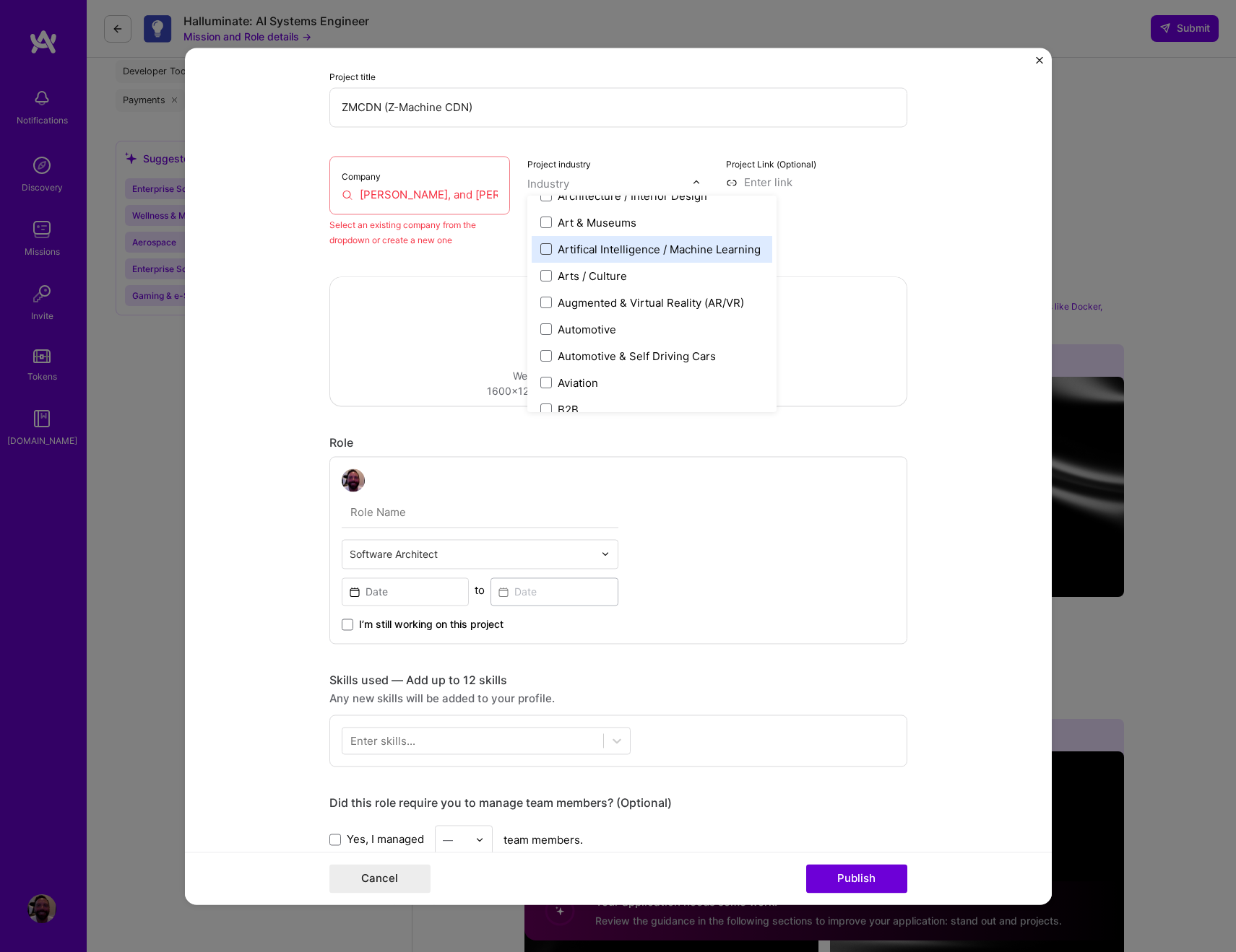
click at [540, 250] on span at bounding box center [545, 249] width 11 height 11
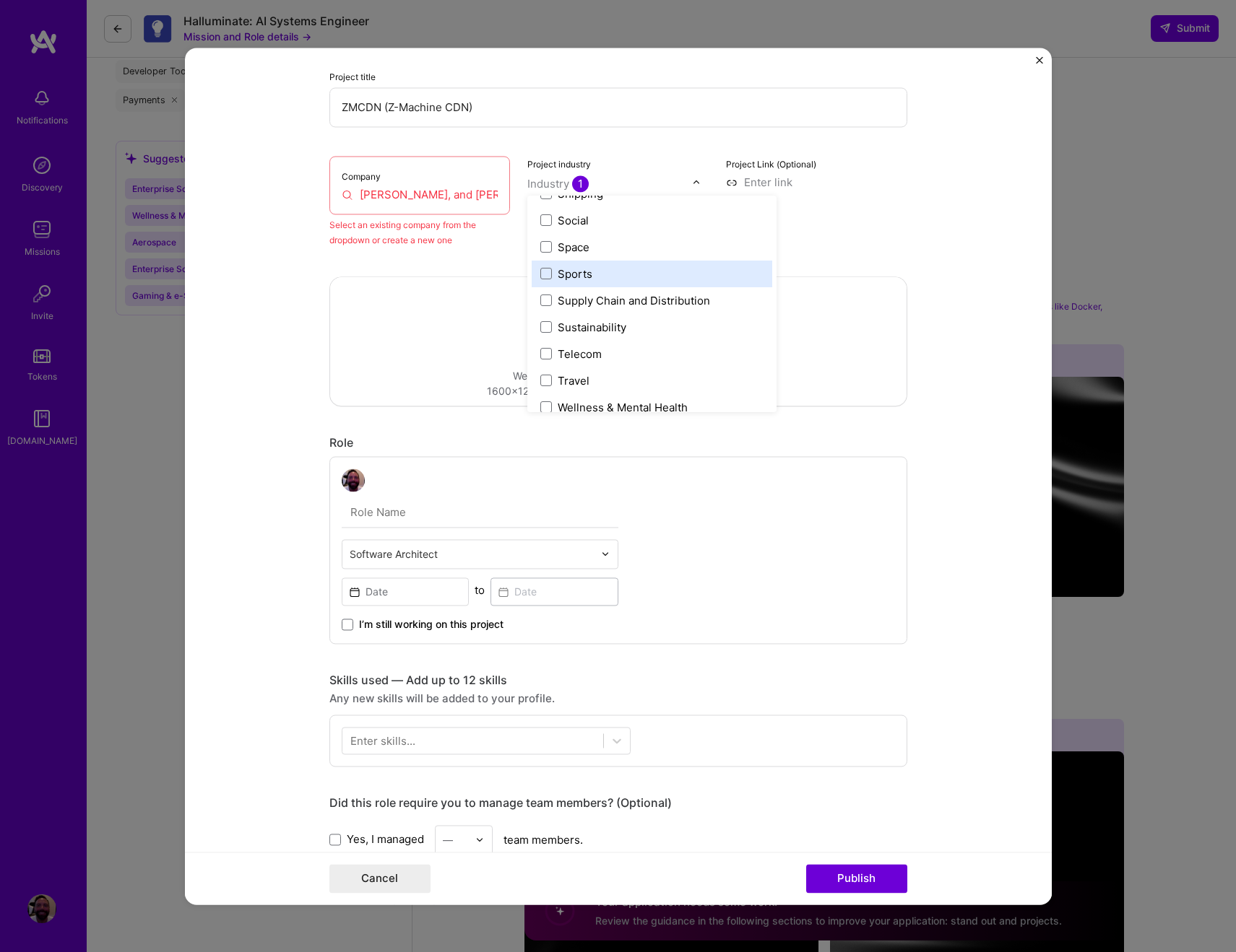
scroll to position [2998, 0]
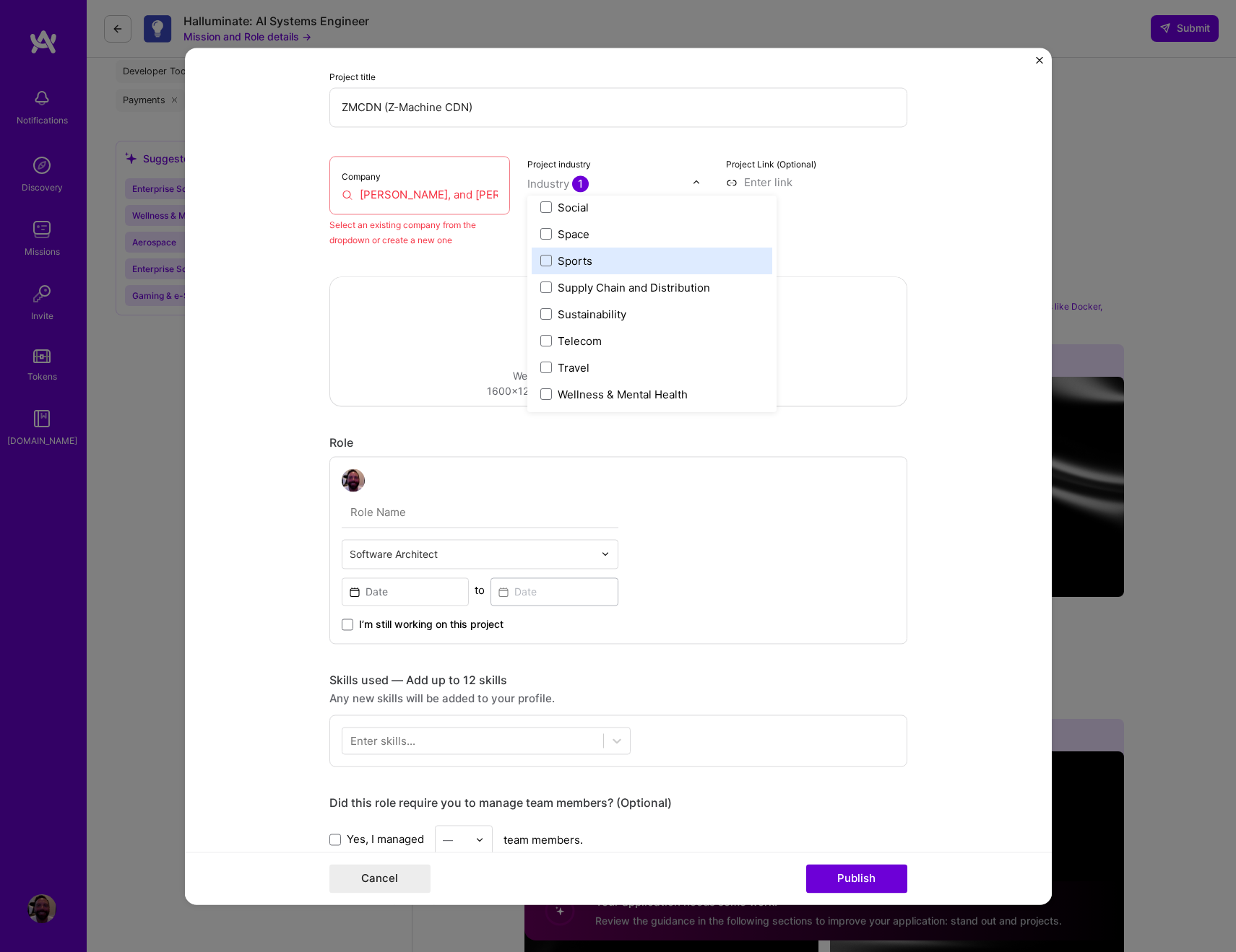
click at [856, 222] on div "Project Link (Optional)" at bounding box center [817, 201] width 182 height 91
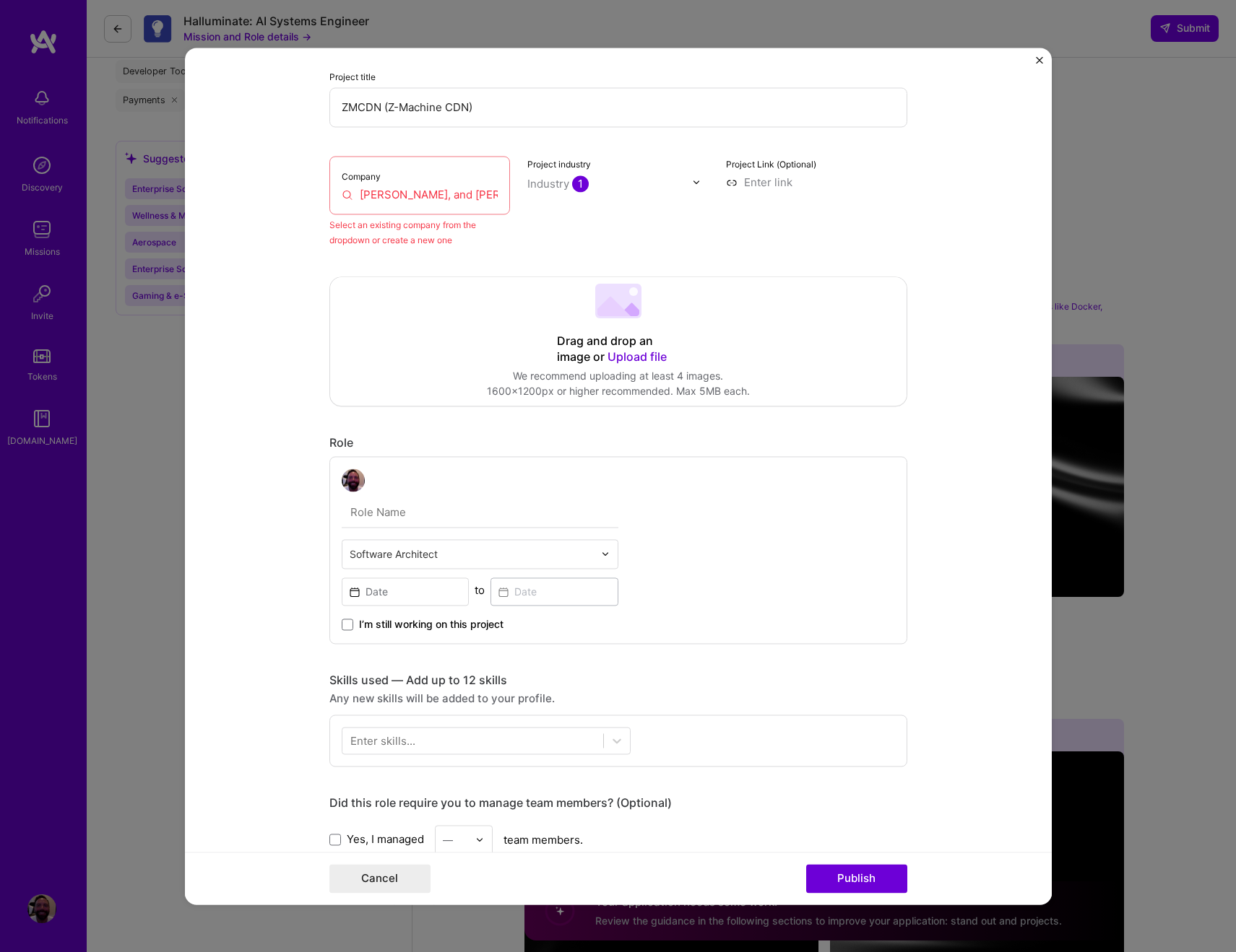
click at [775, 185] on input at bounding box center [817, 182] width 182 height 15
type input "https://github.com/cshepherd/zmcdn"
click at [939, 241] on form "Project title ZMCDN (Z-Machine CDN) Company Brown, Everett, and Lewis, Inc. Sel…" at bounding box center [618, 476] width 867 height 857
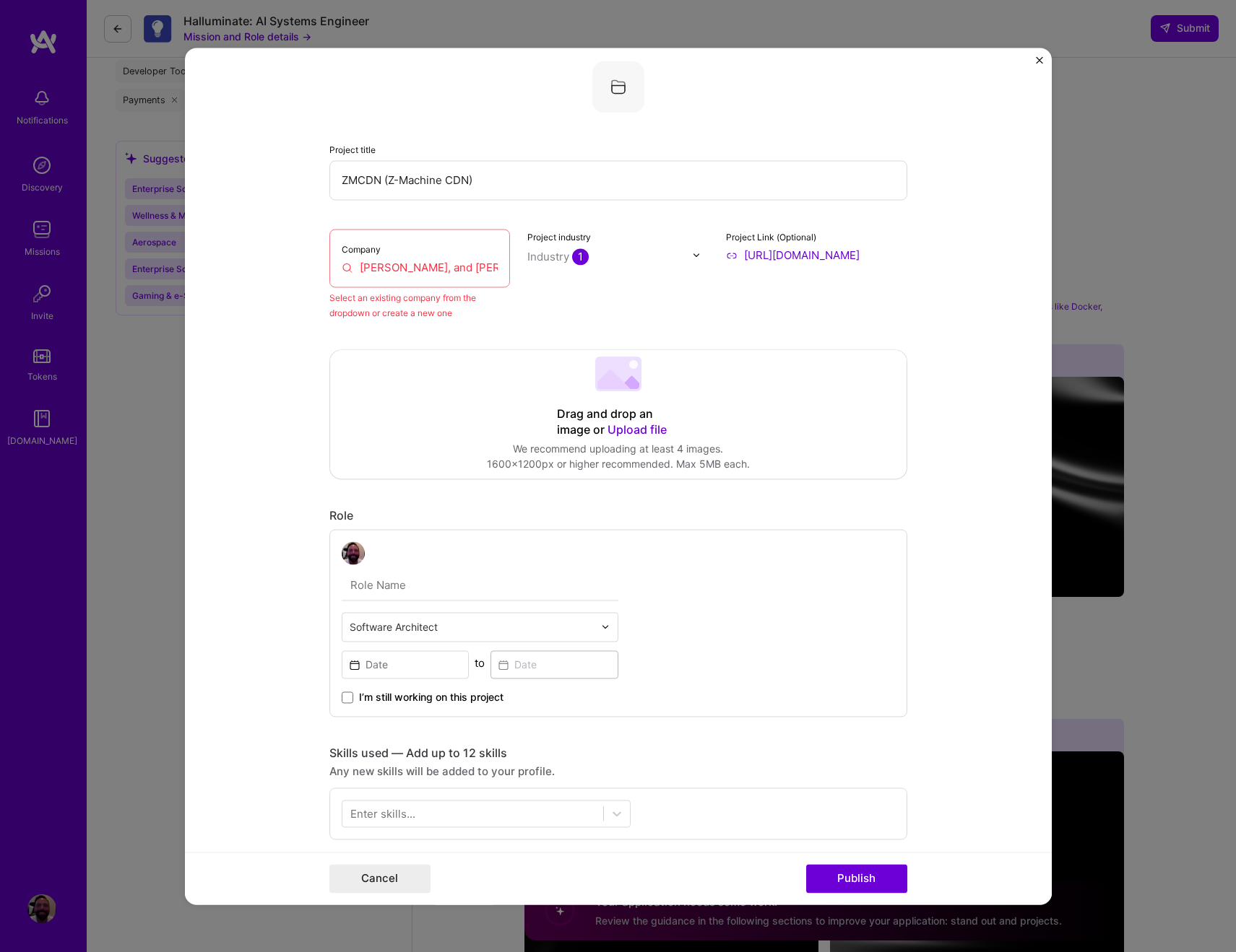
scroll to position [0, 0]
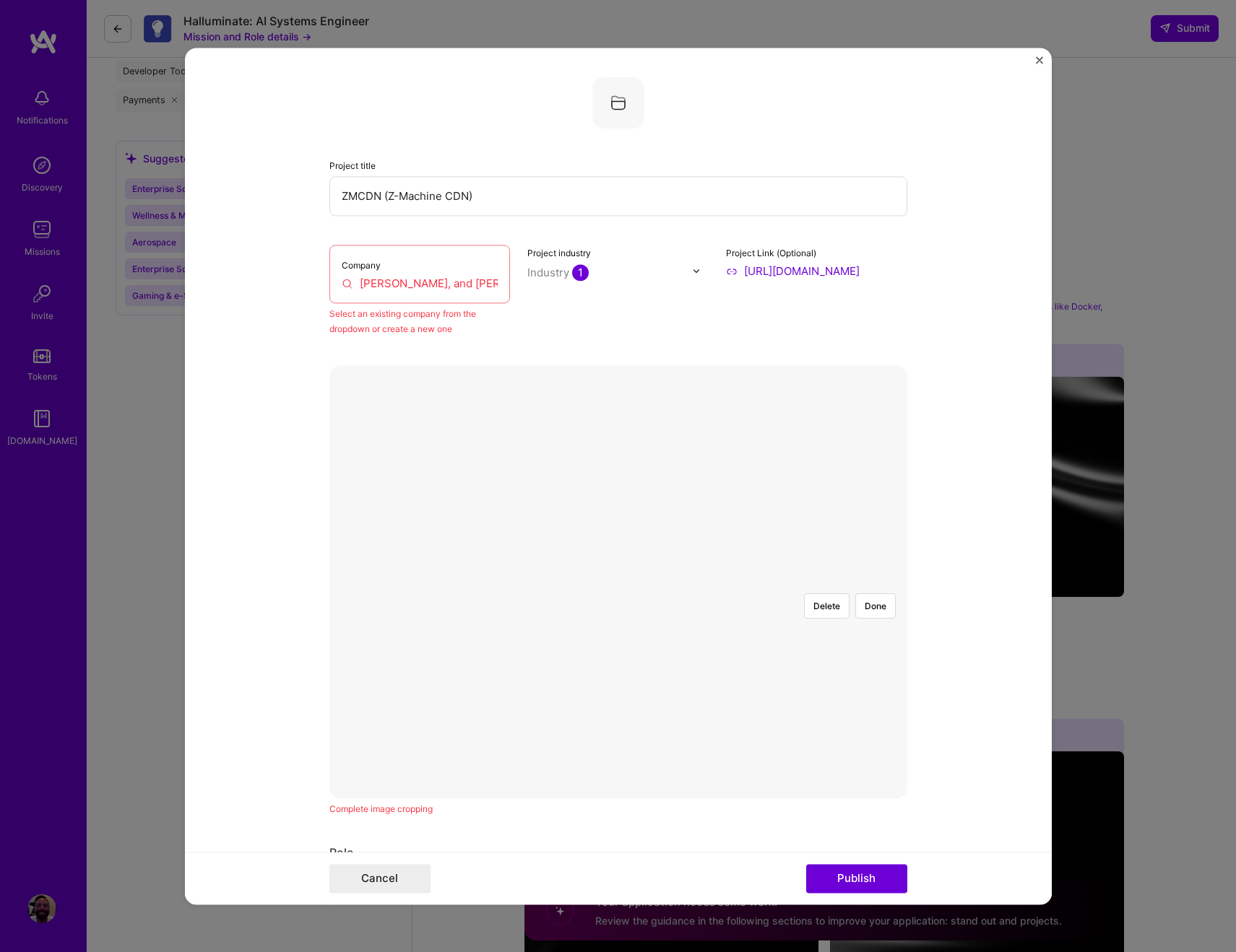
click at [618, 688] on div at bounding box center [836, 851] width 436 height 327
click at [877, 594] on button "Done" at bounding box center [875, 606] width 40 height 25
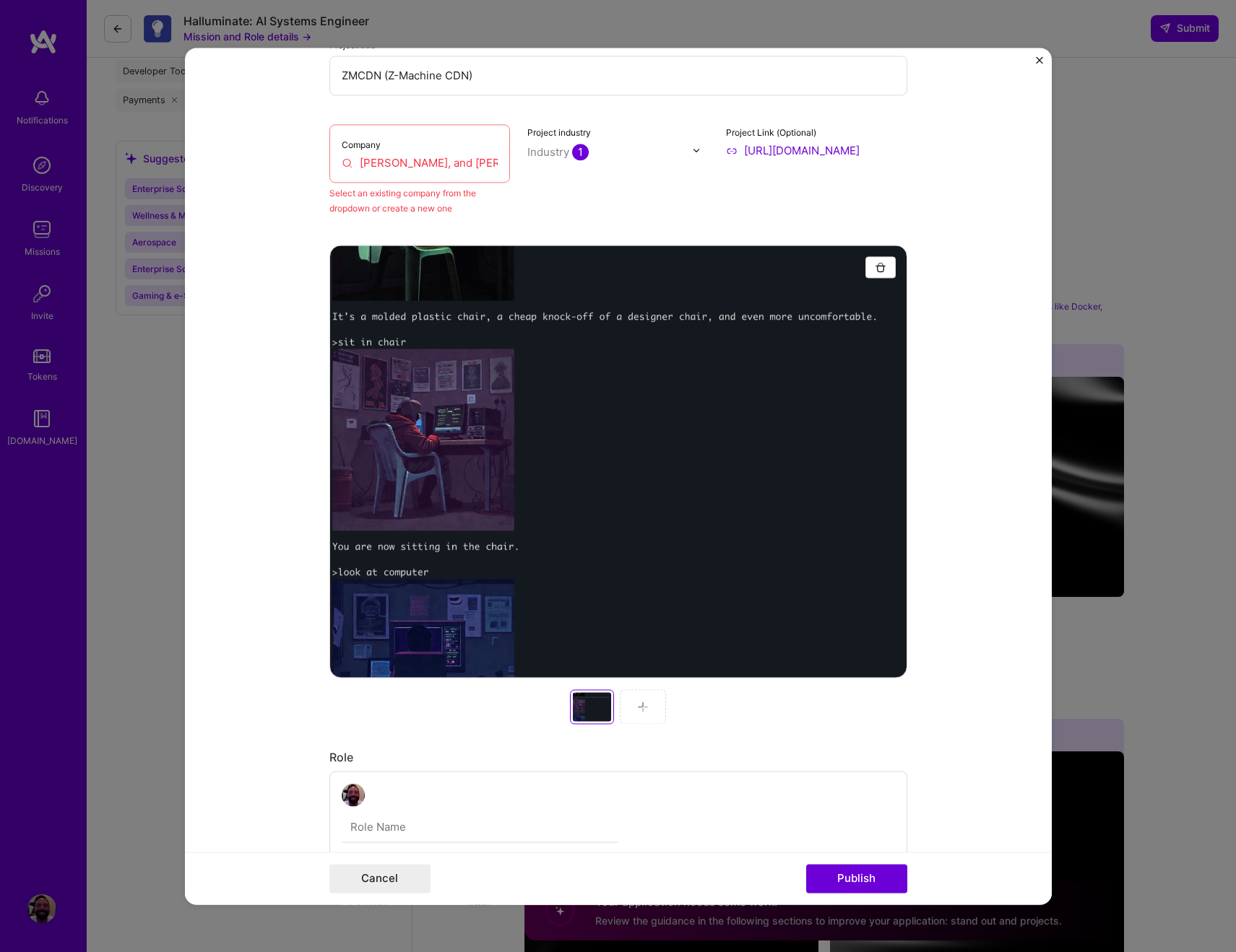
scroll to position [257, 0]
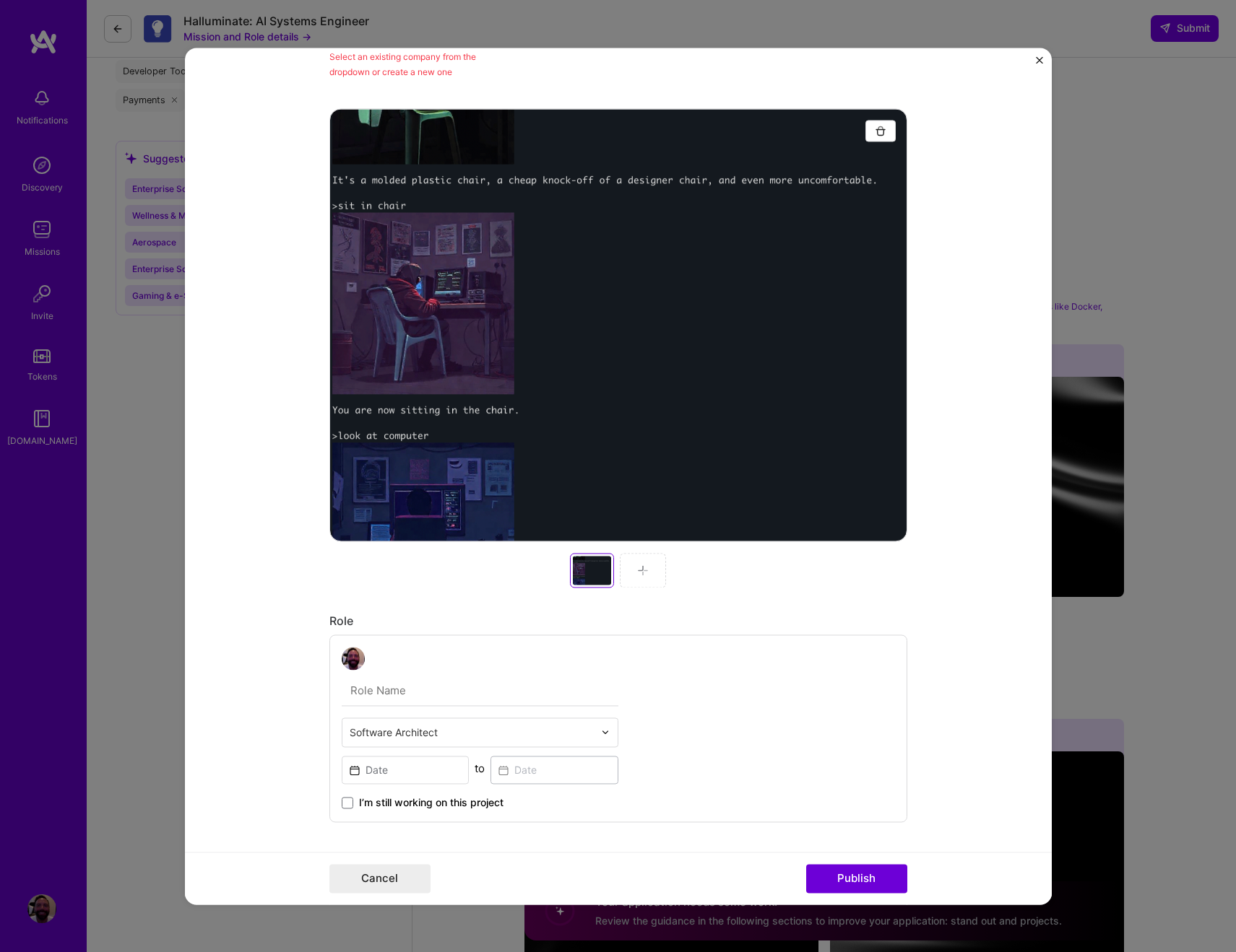
click at [637, 565] on img at bounding box center [642, 570] width 11 height 11
click at [644, 575] on div at bounding box center [642, 570] width 46 height 35
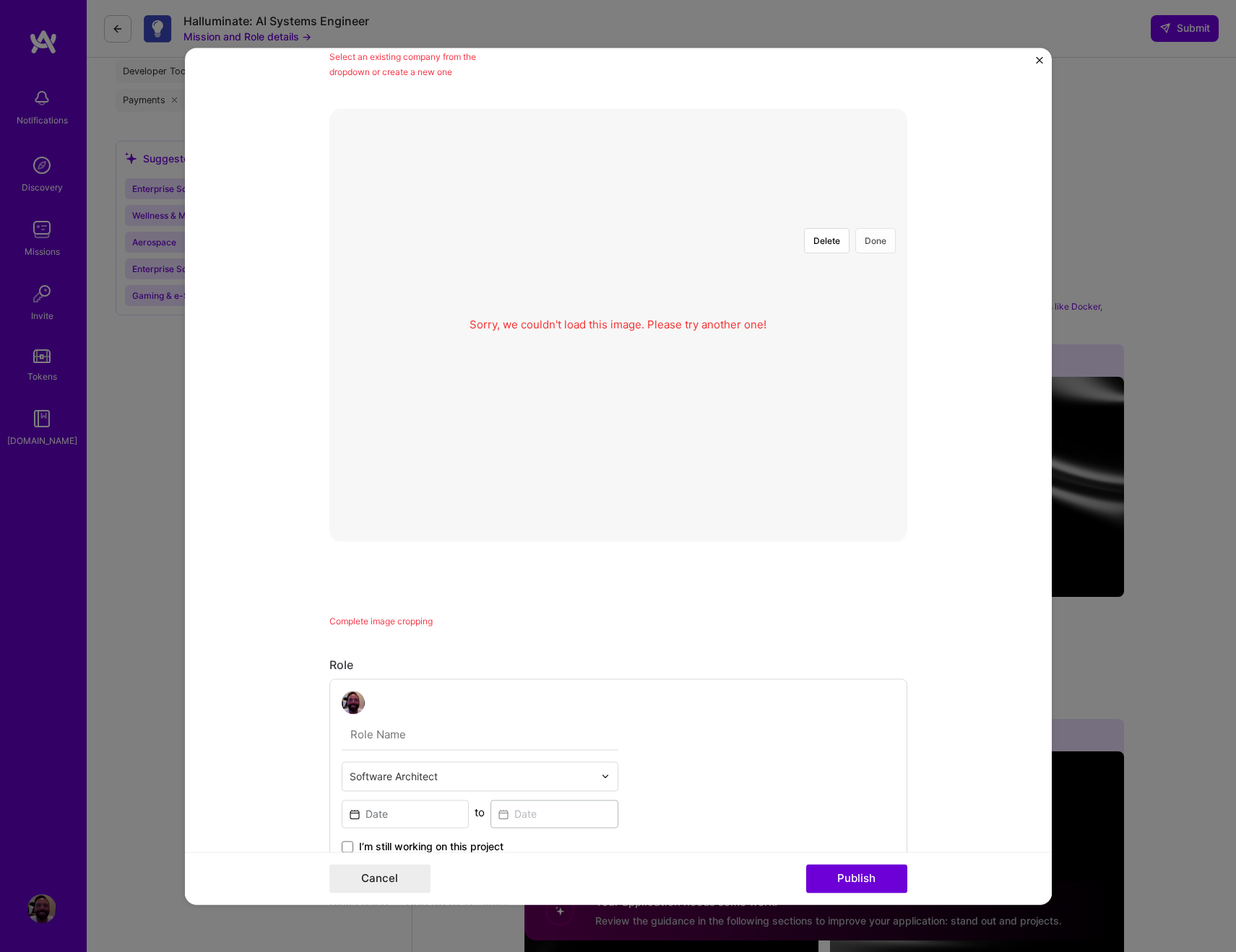
click at [868, 239] on button "Done" at bounding box center [875, 240] width 40 height 25
click at [862, 236] on button "Done" at bounding box center [875, 240] width 40 height 25
click at [812, 241] on button "Delete" at bounding box center [827, 240] width 45 height 25
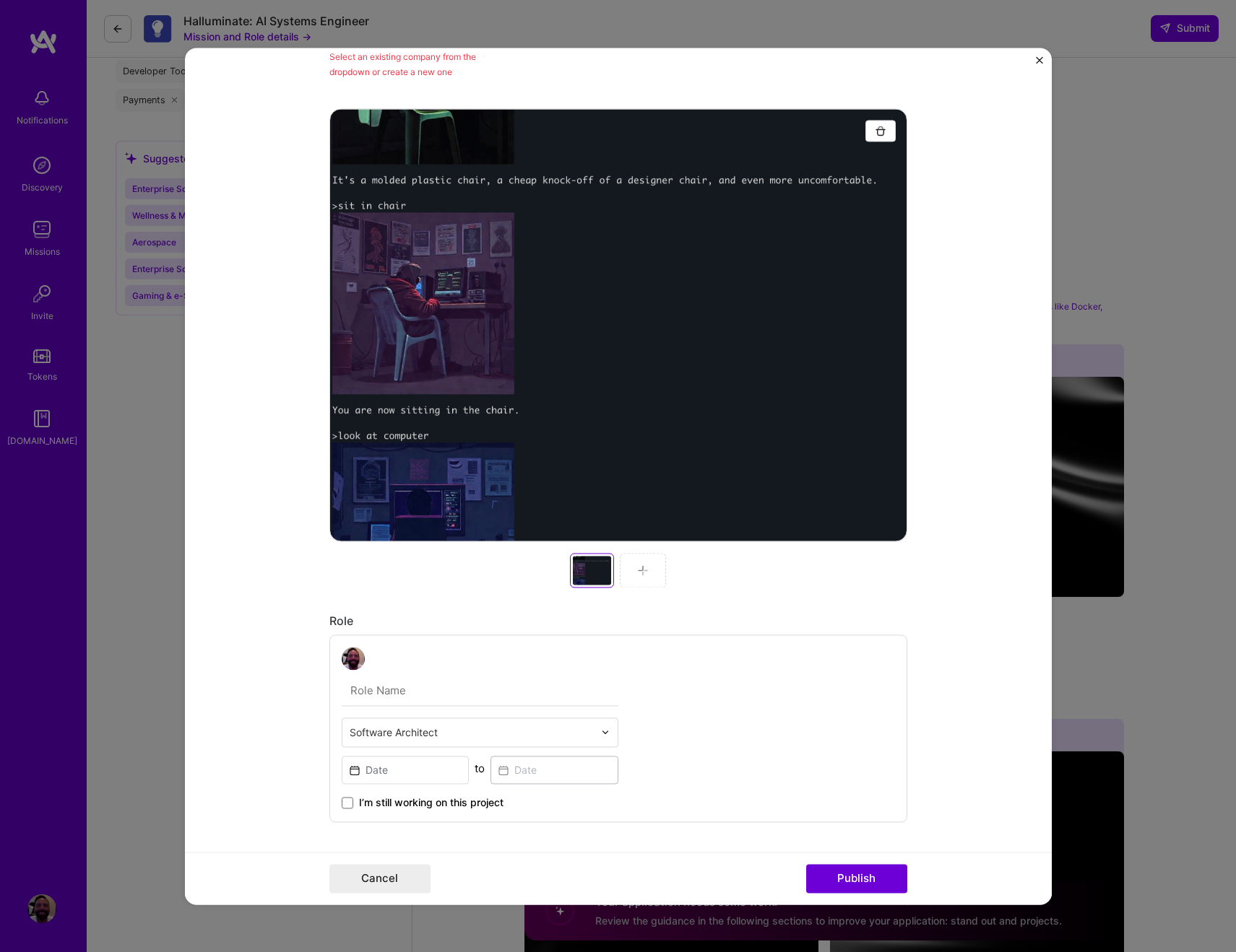
click at [646, 573] on div at bounding box center [642, 570] width 46 height 35
click at [639, 569] on img at bounding box center [642, 570] width 11 height 11
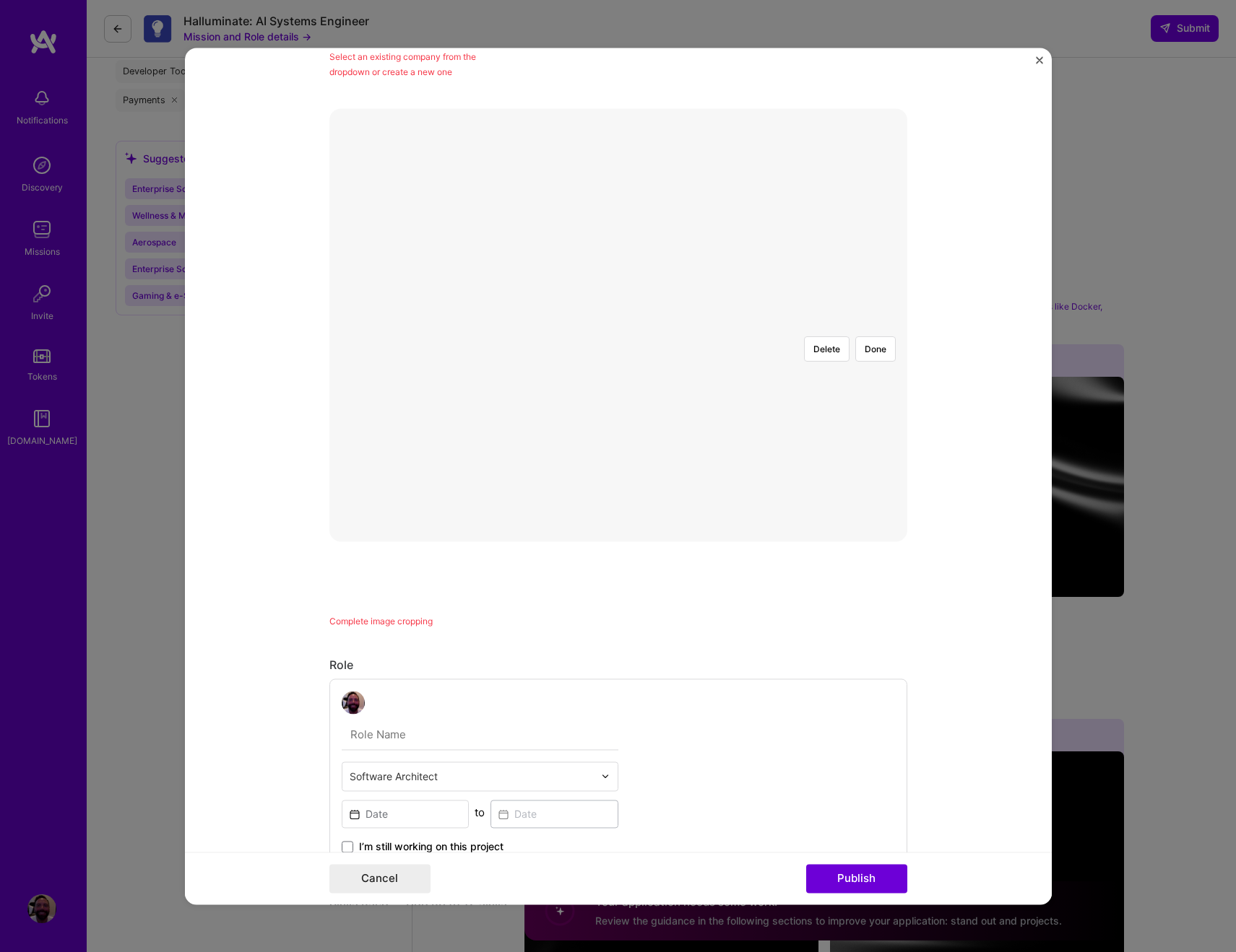
click at [734, 464] on div at bounding box center [902, 511] width 495 height 373
click at [881, 336] on button "Done" at bounding box center [875, 349] width 40 height 25
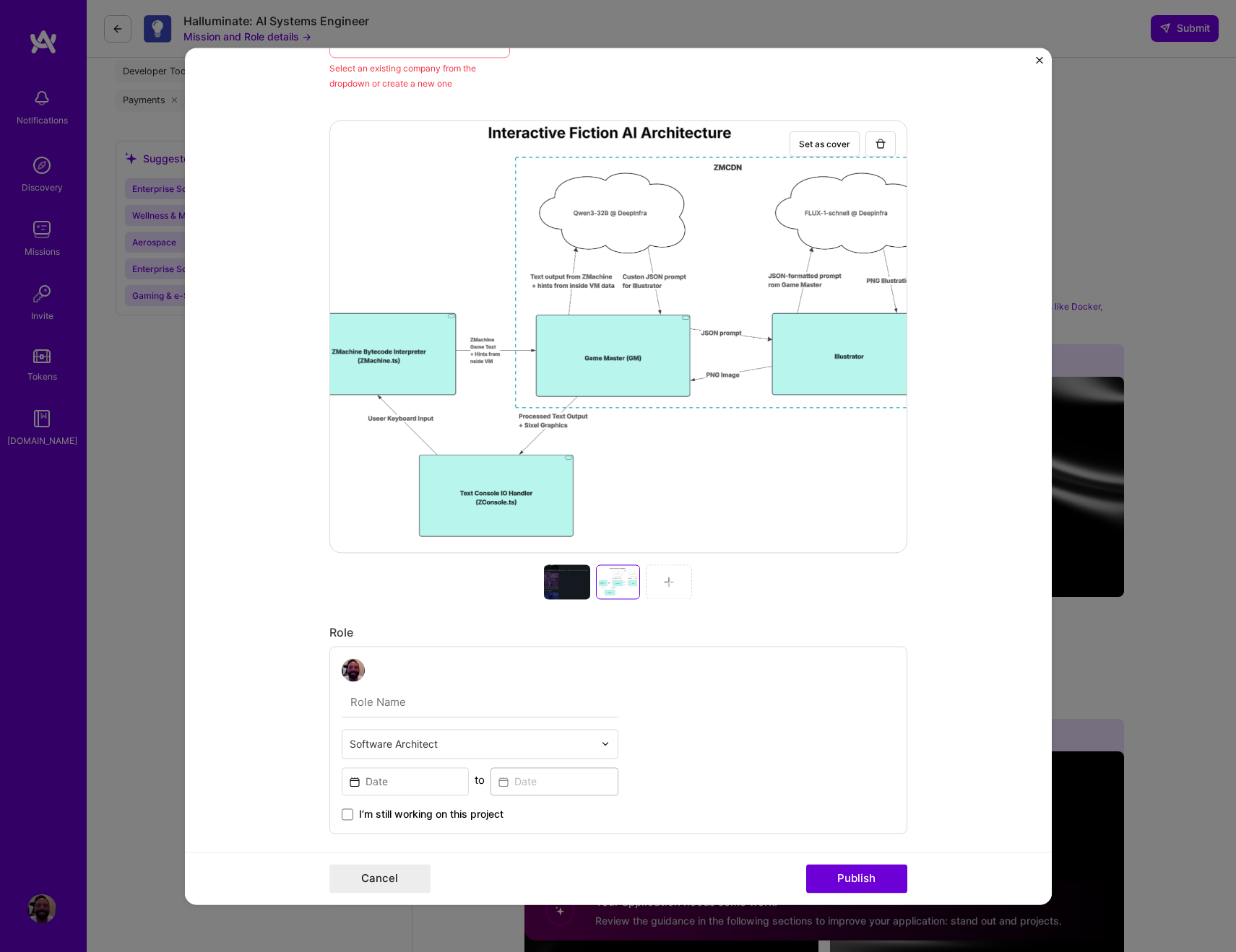
scroll to position [0, 0]
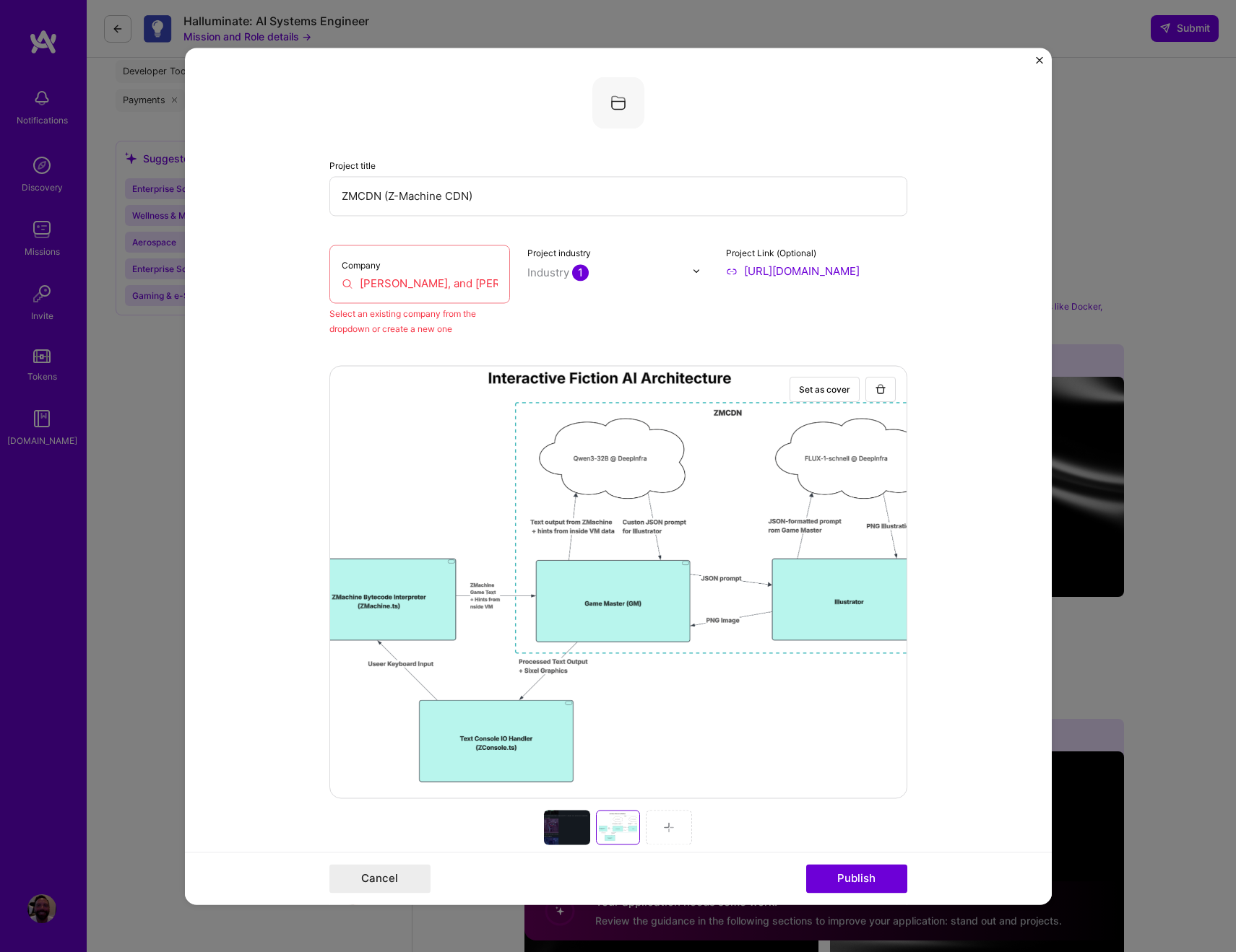
click at [666, 268] on input "text" at bounding box center [610, 272] width 165 height 15
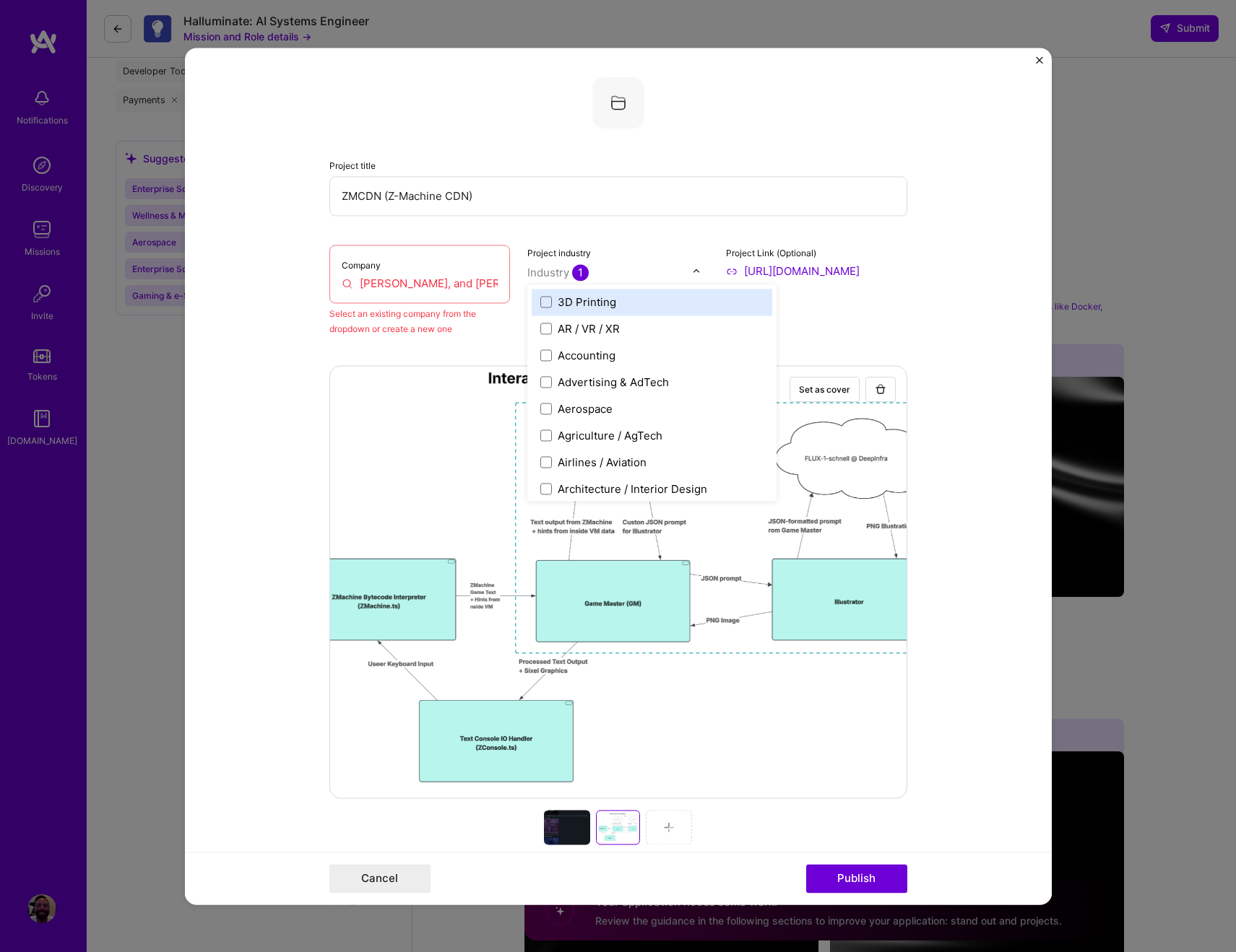
click at [970, 283] on form "Project title ZMCDN (Z-Machine CDN) Company Brown, Everett, and Lewis, Inc. Sel…" at bounding box center [618, 476] width 867 height 857
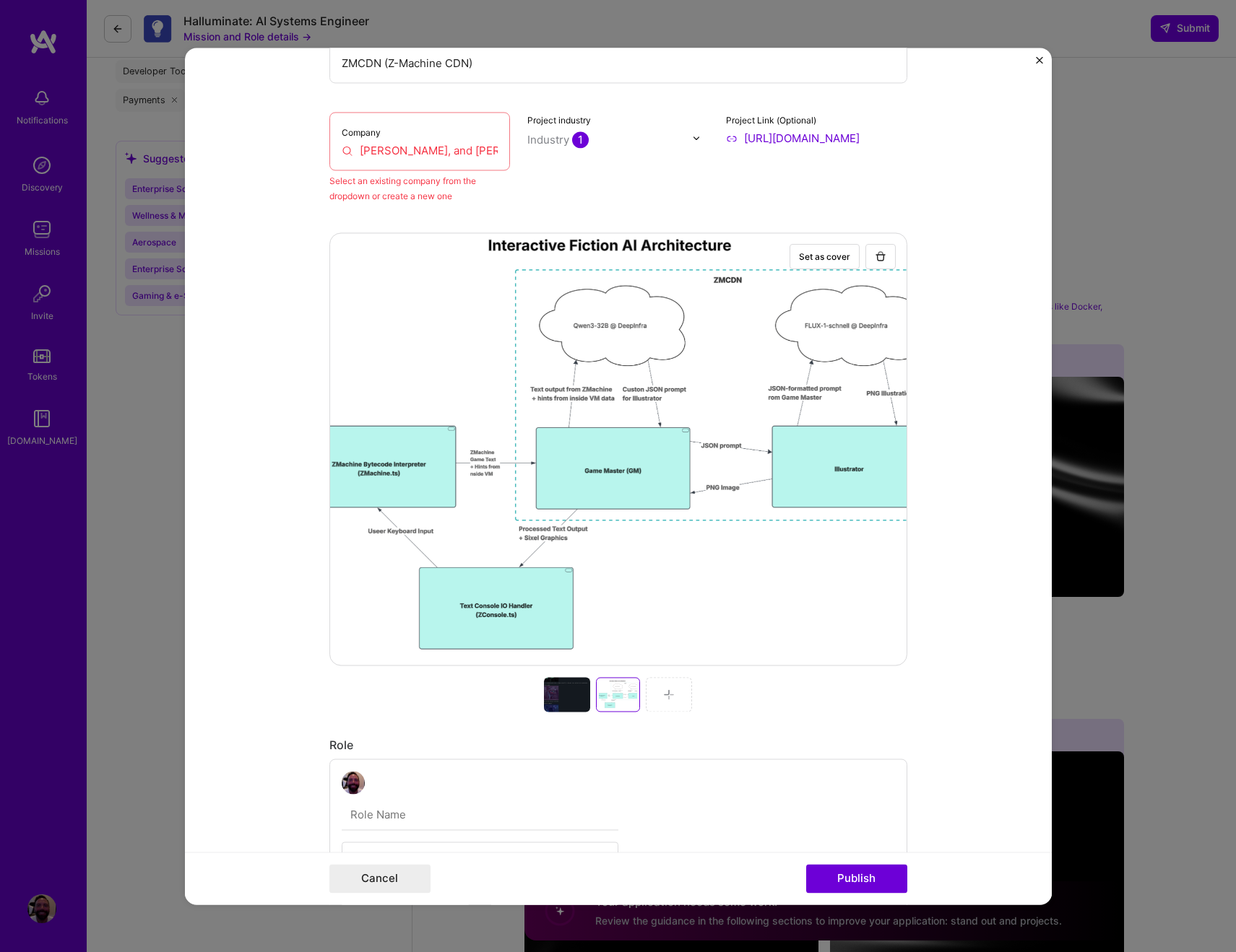
scroll to position [628, 0]
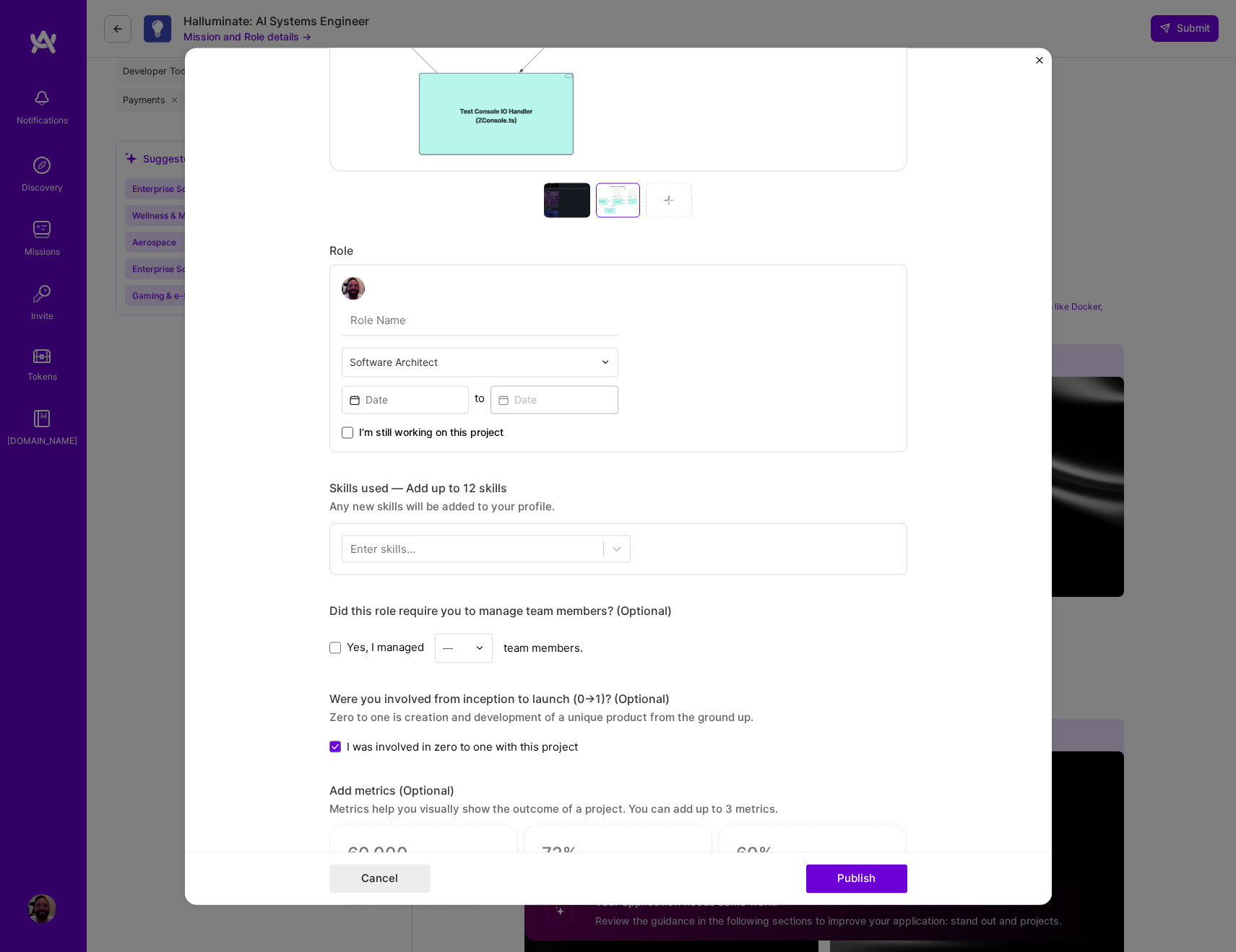
click at [342, 427] on span at bounding box center [347, 432] width 11 height 11
click at [0, 0] on input "I’m still working on this project" at bounding box center [0, 0] width 0 height 0
click at [372, 407] on input at bounding box center [405, 399] width 128 height 28
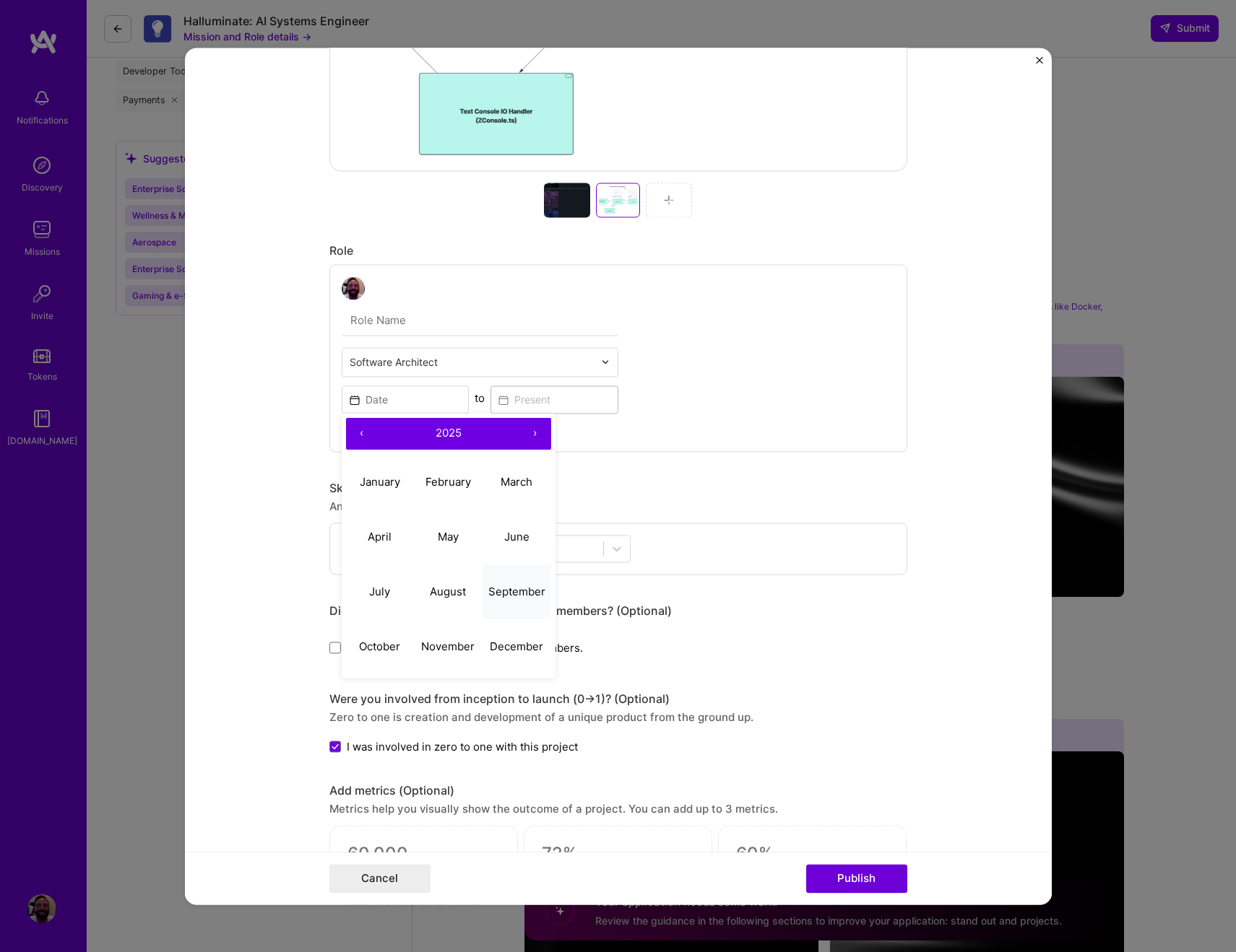
click at [500, 596] on abbr "September" at bounding box center [517, 591] width 57 height 14
type input "[DATE]"
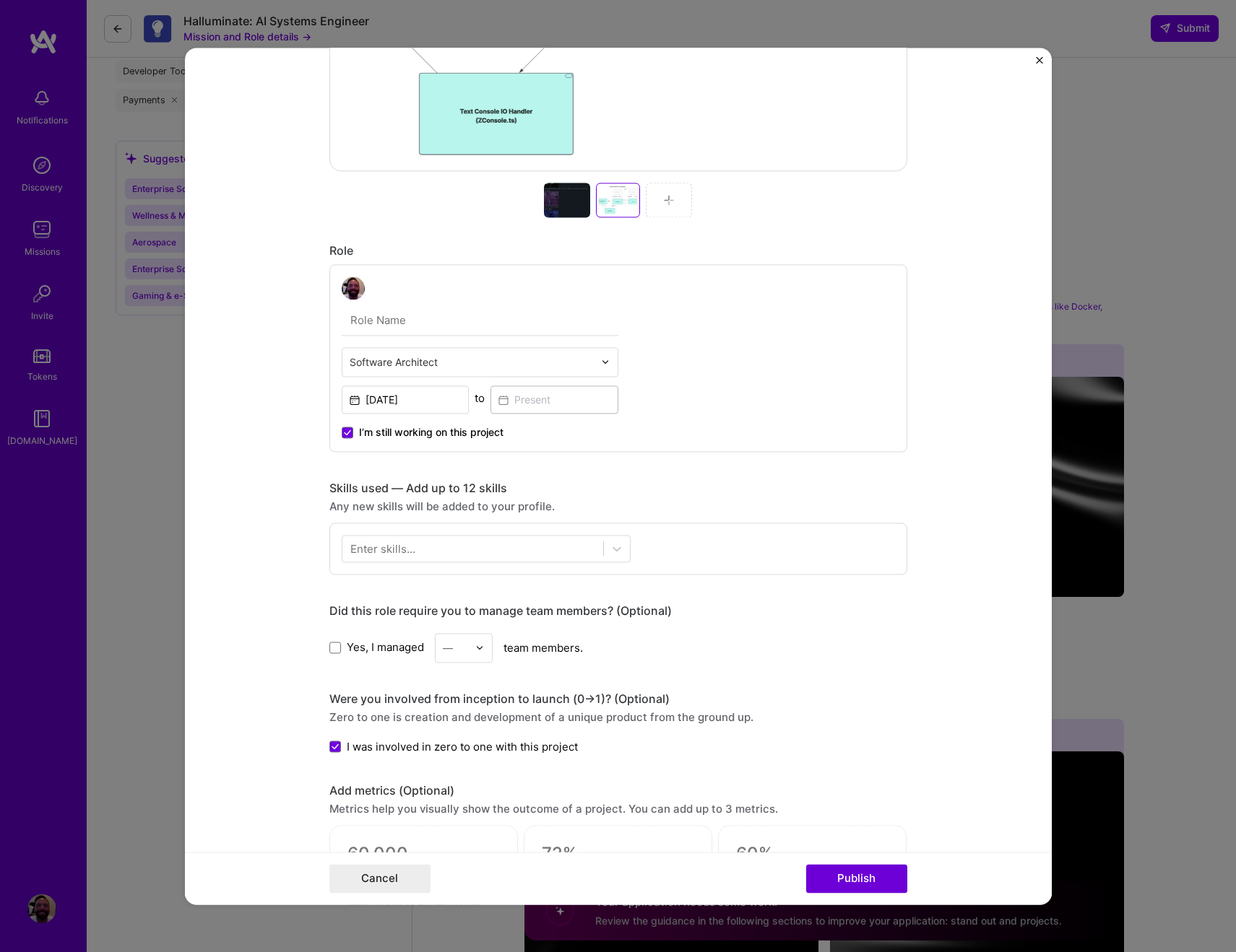
click at [384, 552] on div "Enter skills..." at bounding box center [383, 548] width 65 height 15
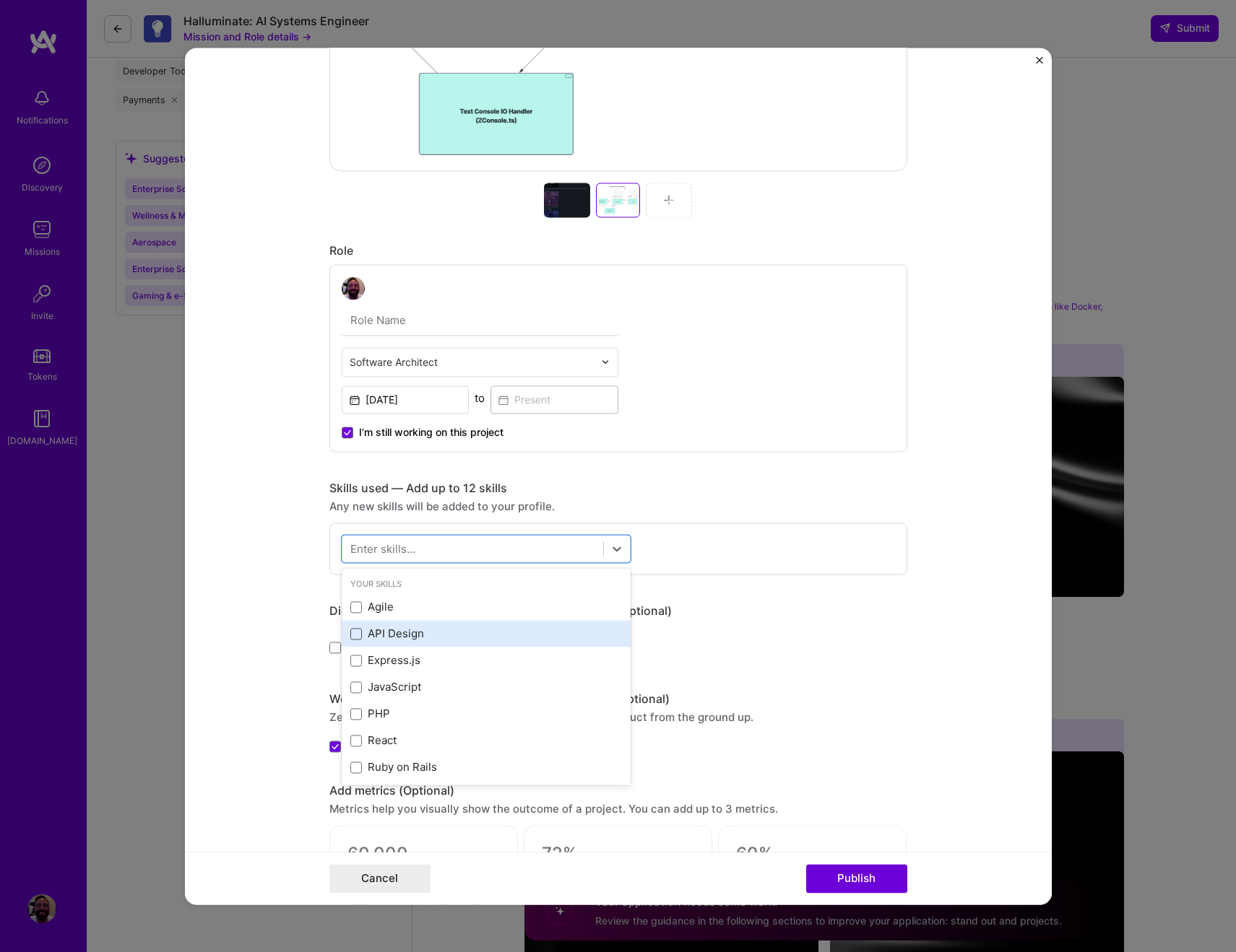
click at [356, 630] on span at bounding box center [356, 634] width 11 height 11
click at [0, 0] on input "checkbox" at bounding box center [0, 0] width 0 height 0
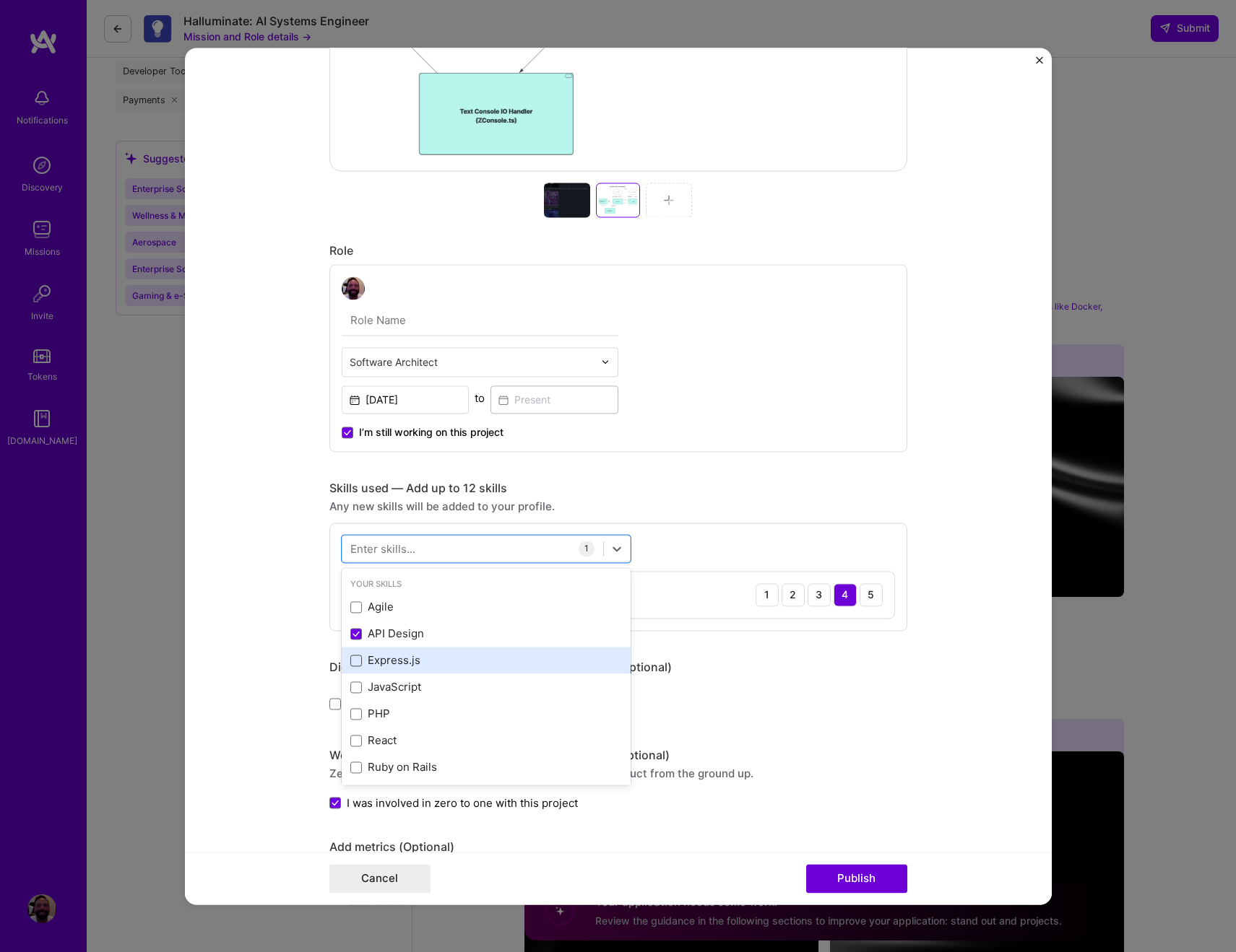
click at [354, 662] on span at bounding box center [356, 660] width 11 height 11
click at [0, 0] on input "checkbox" at bounding box center [0, 0] width 0 height 0
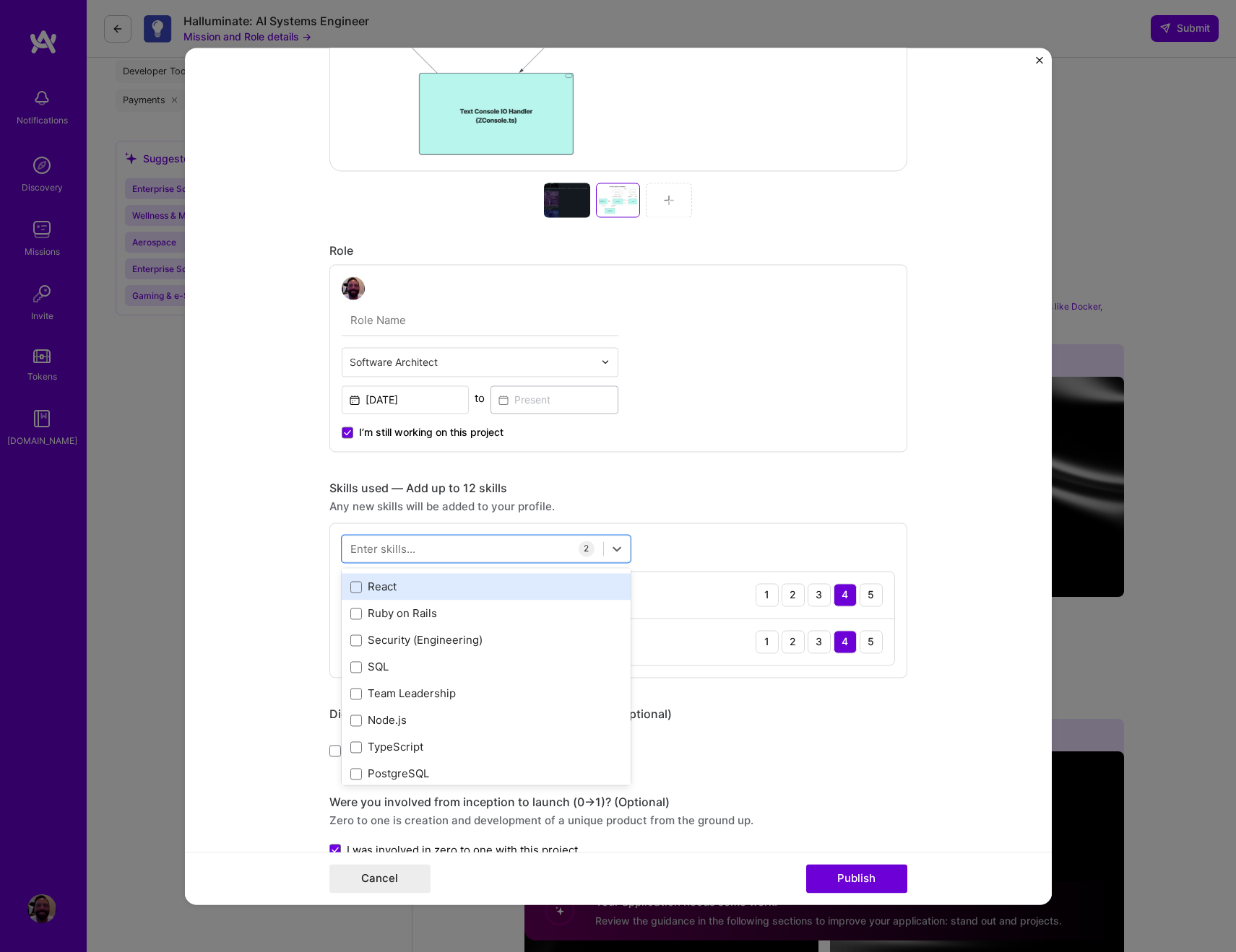
scroll to position [267, 0]
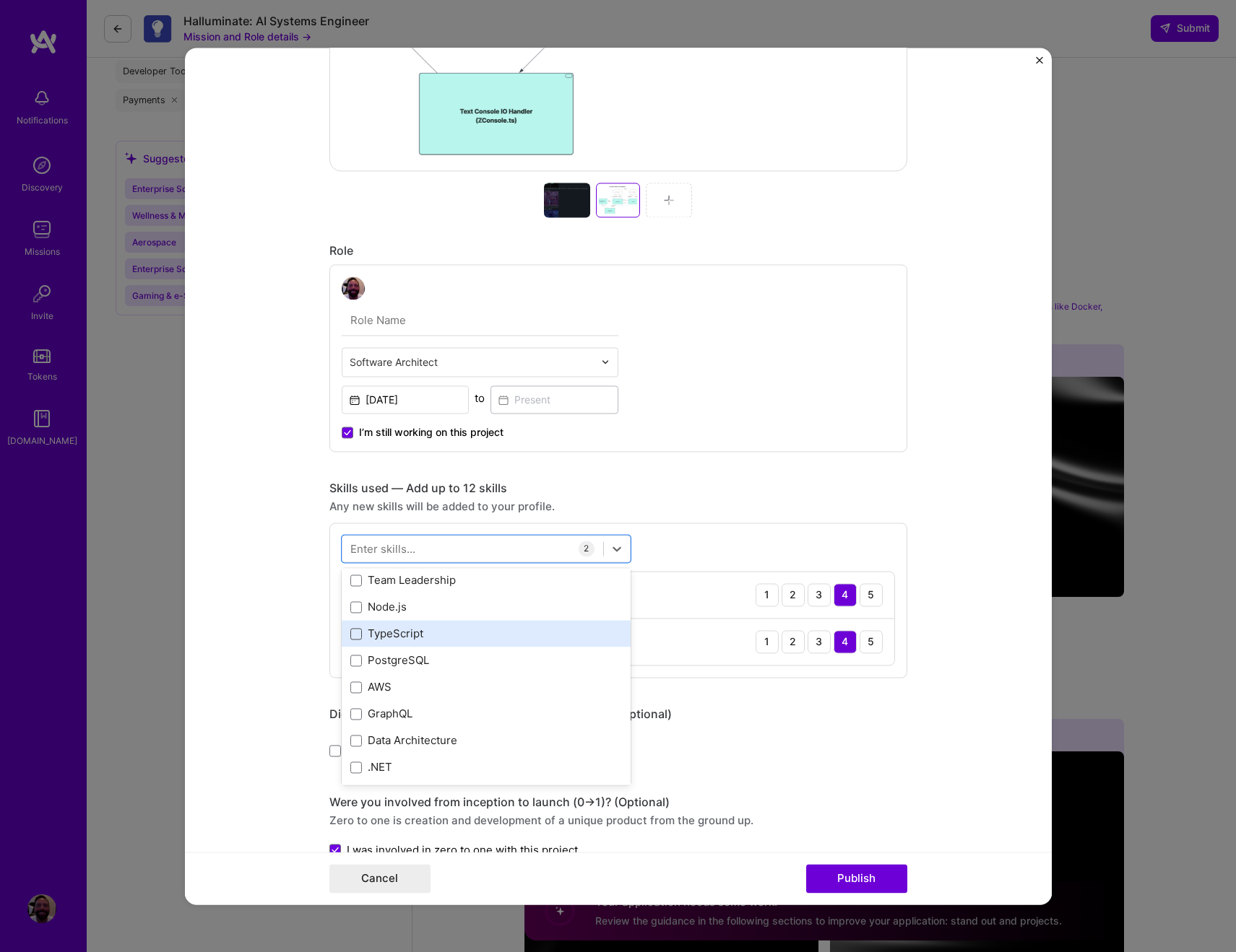
click at [350, 635] on span at bounding box center [356, 634] width 11 height 11
click at [0, 0] on input "checkbox" at bounding box center [0, 0] width 0 height 0
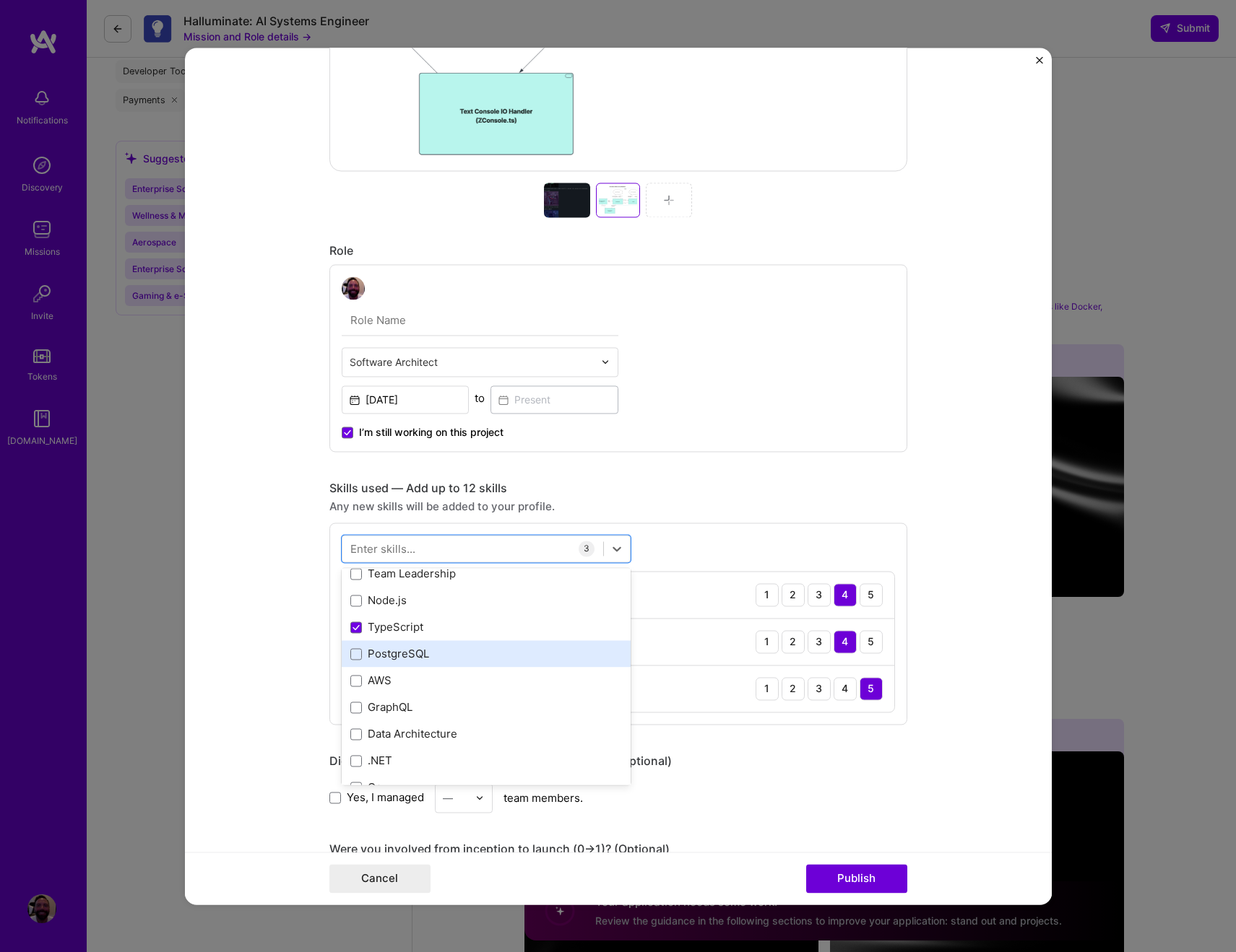
scroll to position [333, 0]
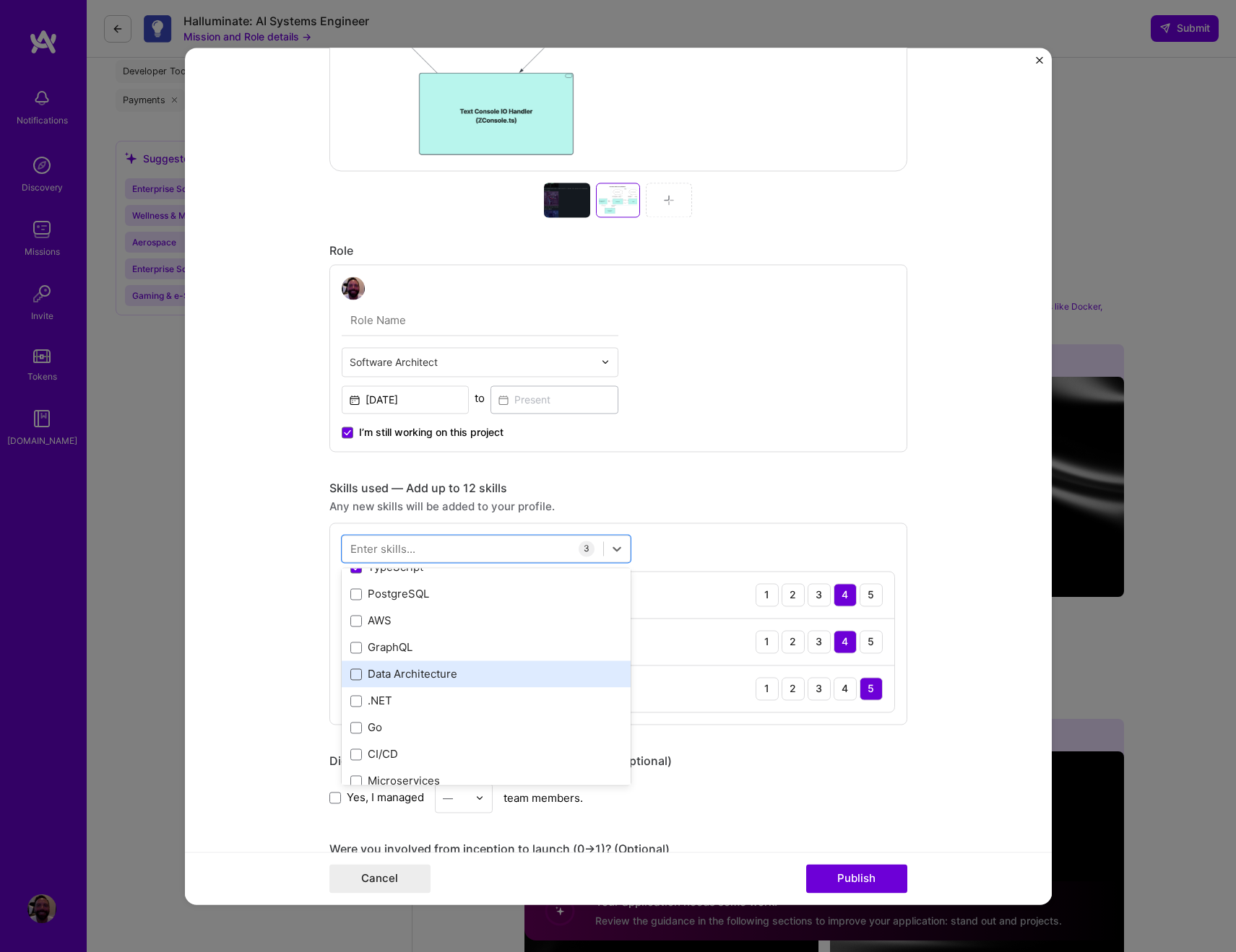
click at [351, 672] on span at bounding box center [356, 674] width 11 height 11
click at [0, 0] on input "checkbox" at bounding box center [0, 0] width 0 height 0
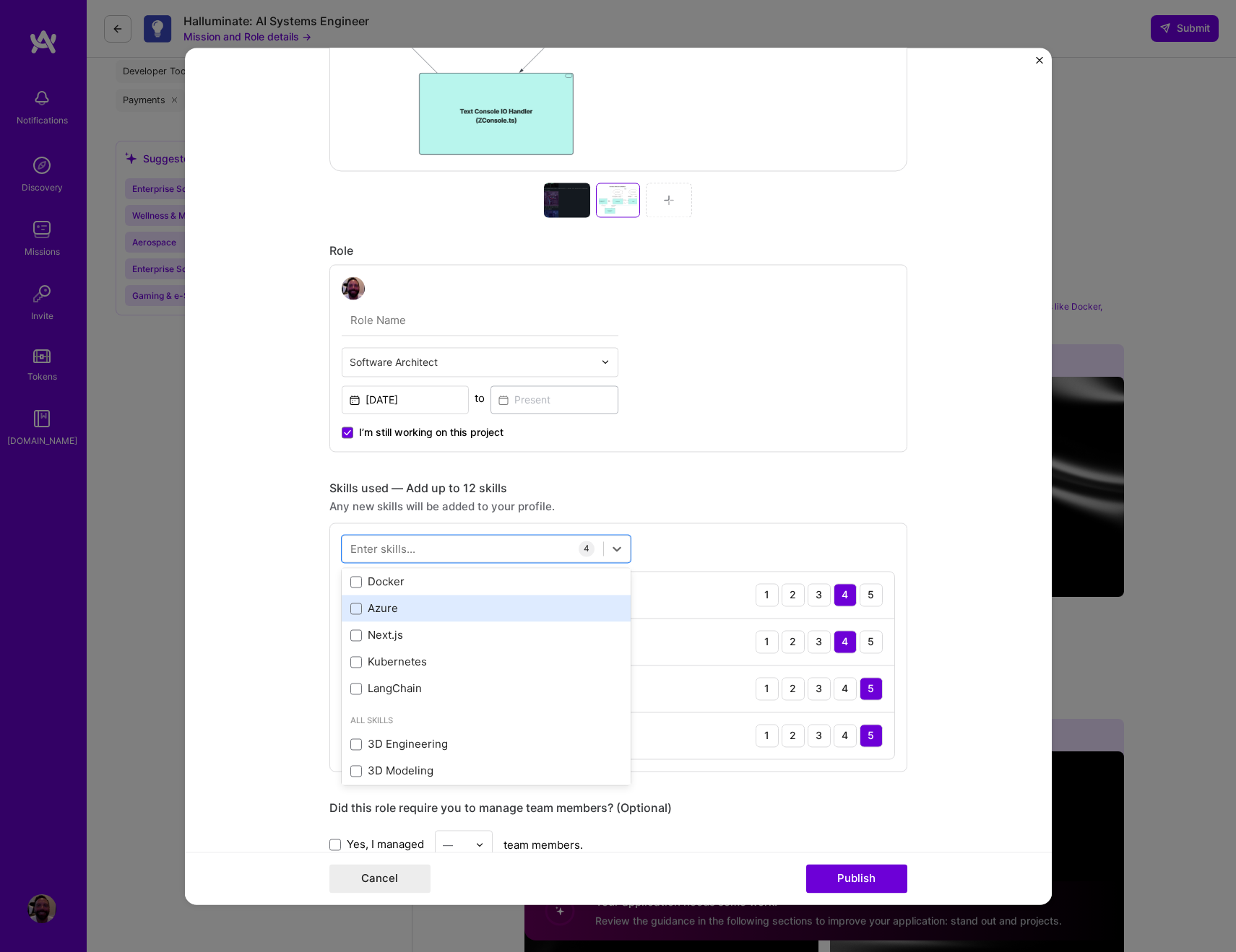
scroll to position [833, 0]
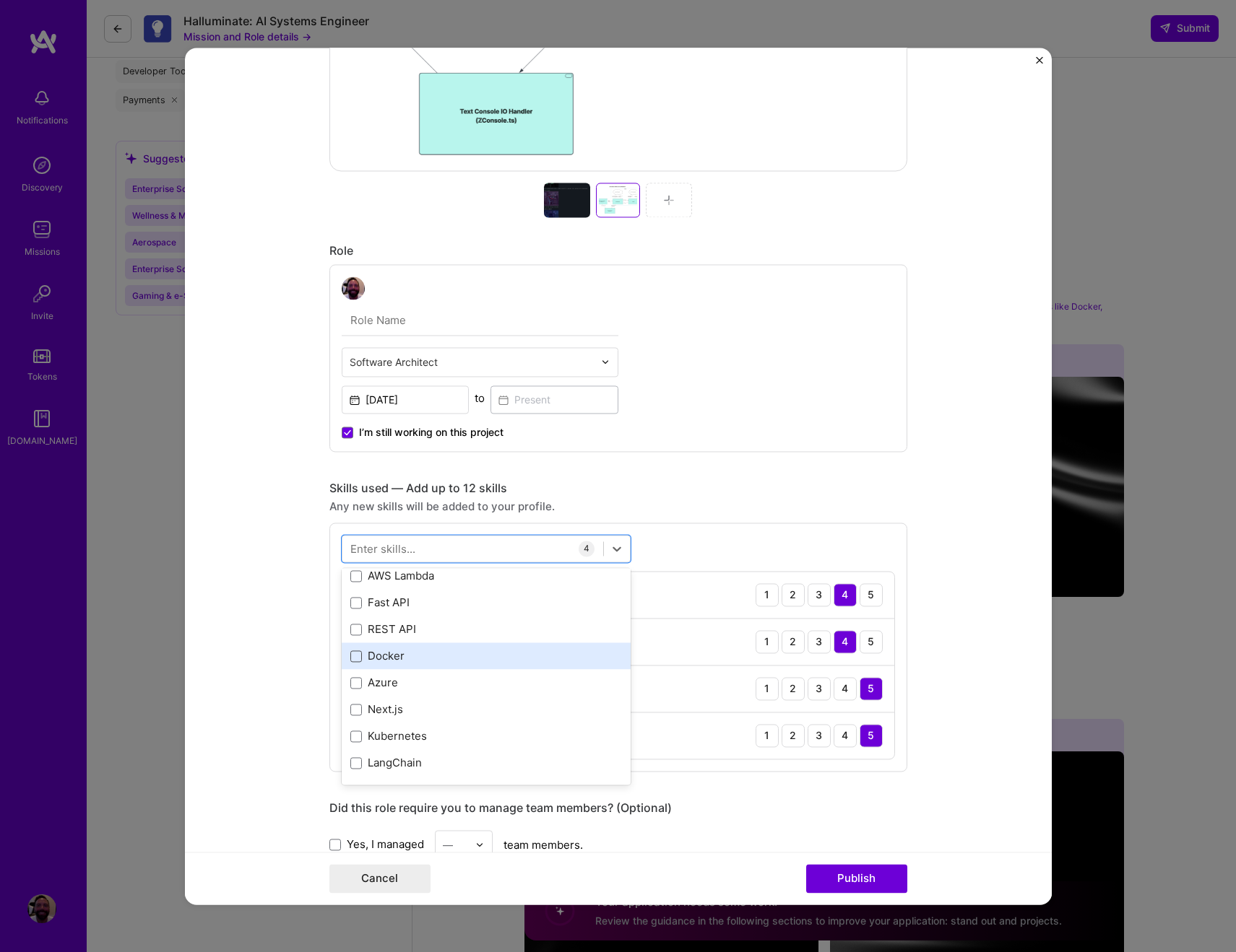
click at [350, 655] on span at bounding box center [356, 656] width 11 height 11
click at [0, 0] on input "checkbox" at bounding box center [0, 0] width 0 height 0
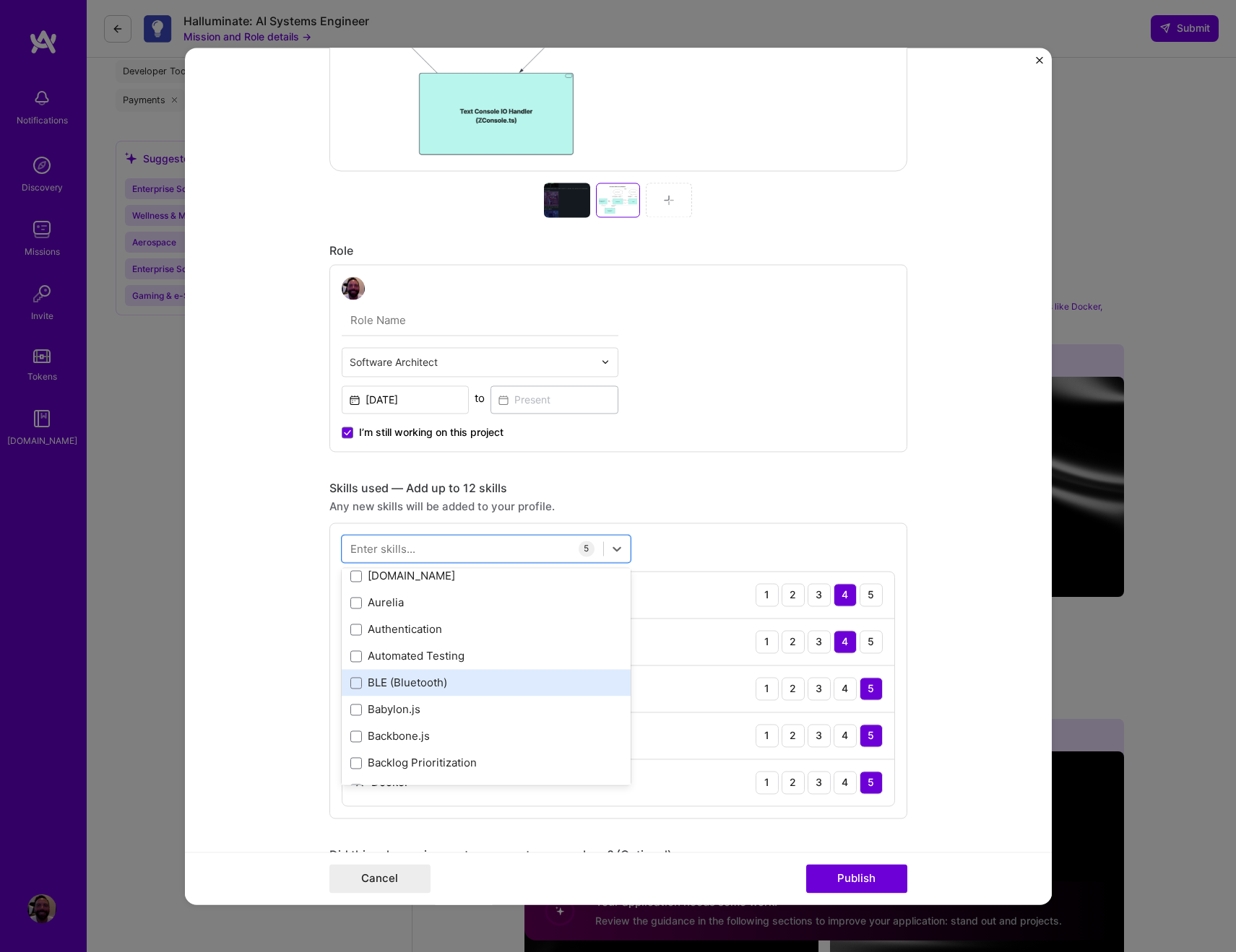
scroll to position [2008, 0]
click at [287, 593] on form "Project title ZMCDN (Z-Machine CDN) Company Brown, Everett, and Lewis, Inc. Sel…" at bounding box center [618, 476] width 867 height 857
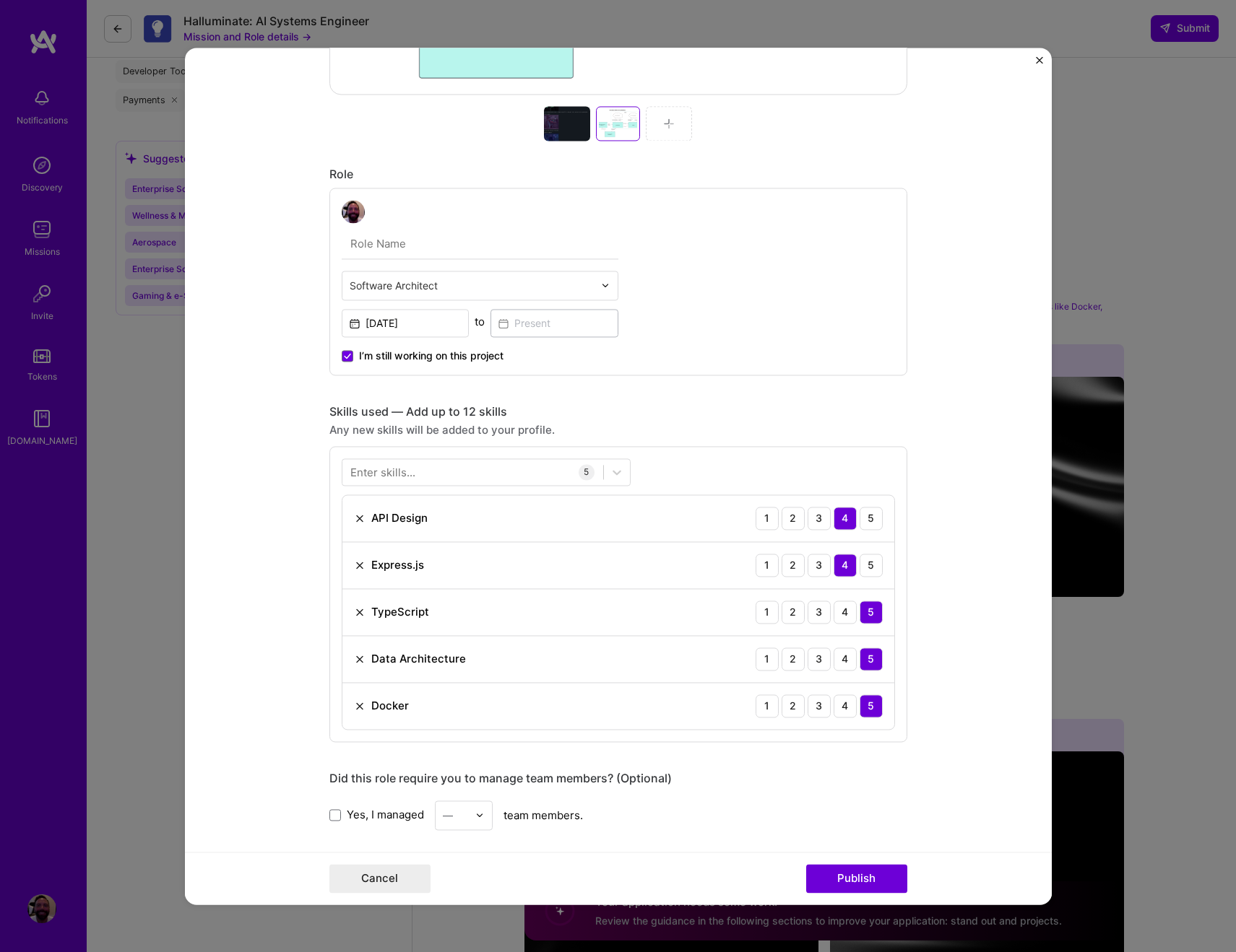
scroll to position [757, 0]
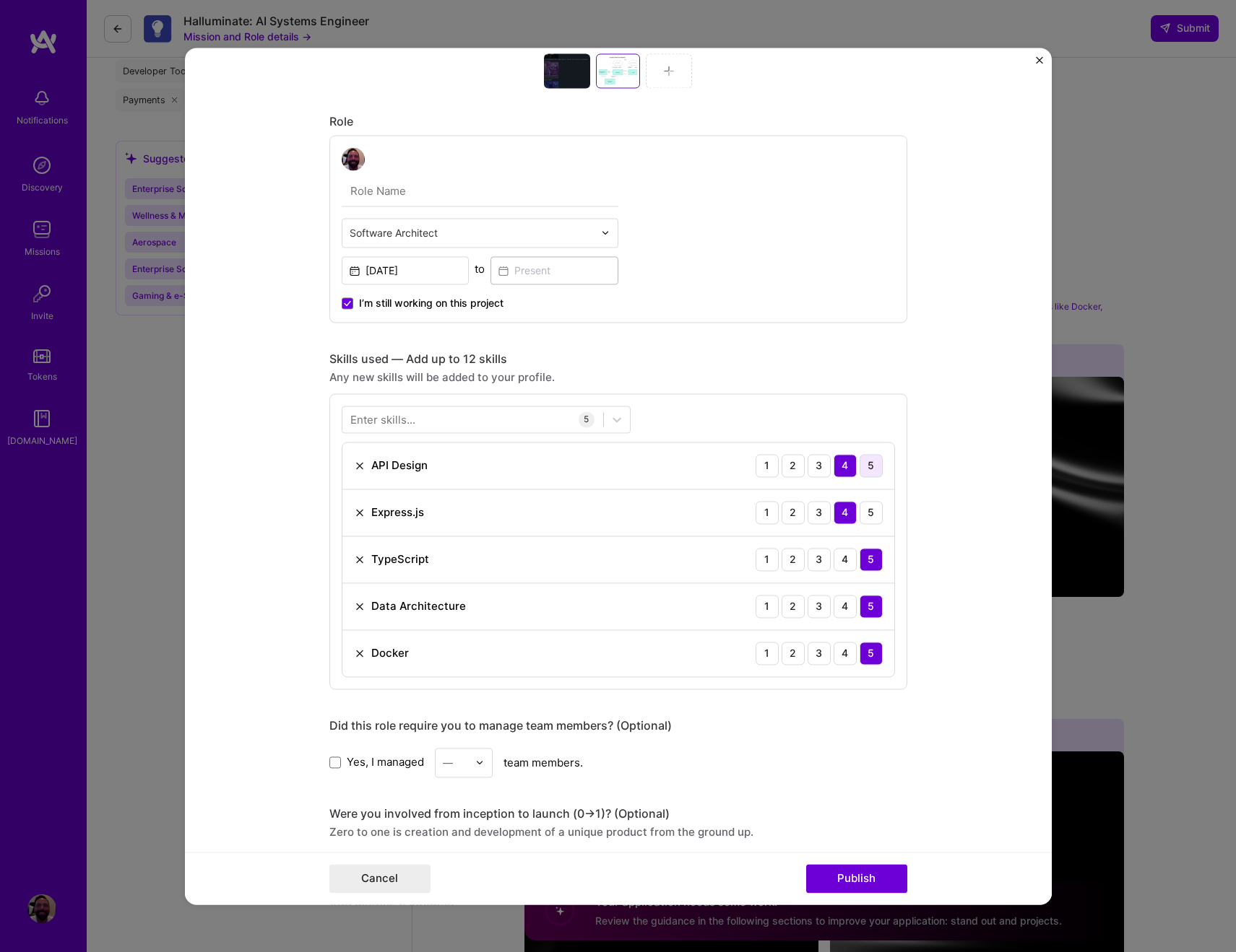
click at [864, 459] on div "5" at bounding box center [871, 466] width 23 height 23
click at [866, 515] on div "5" at bounding box center [871, 513] width 23 height 23
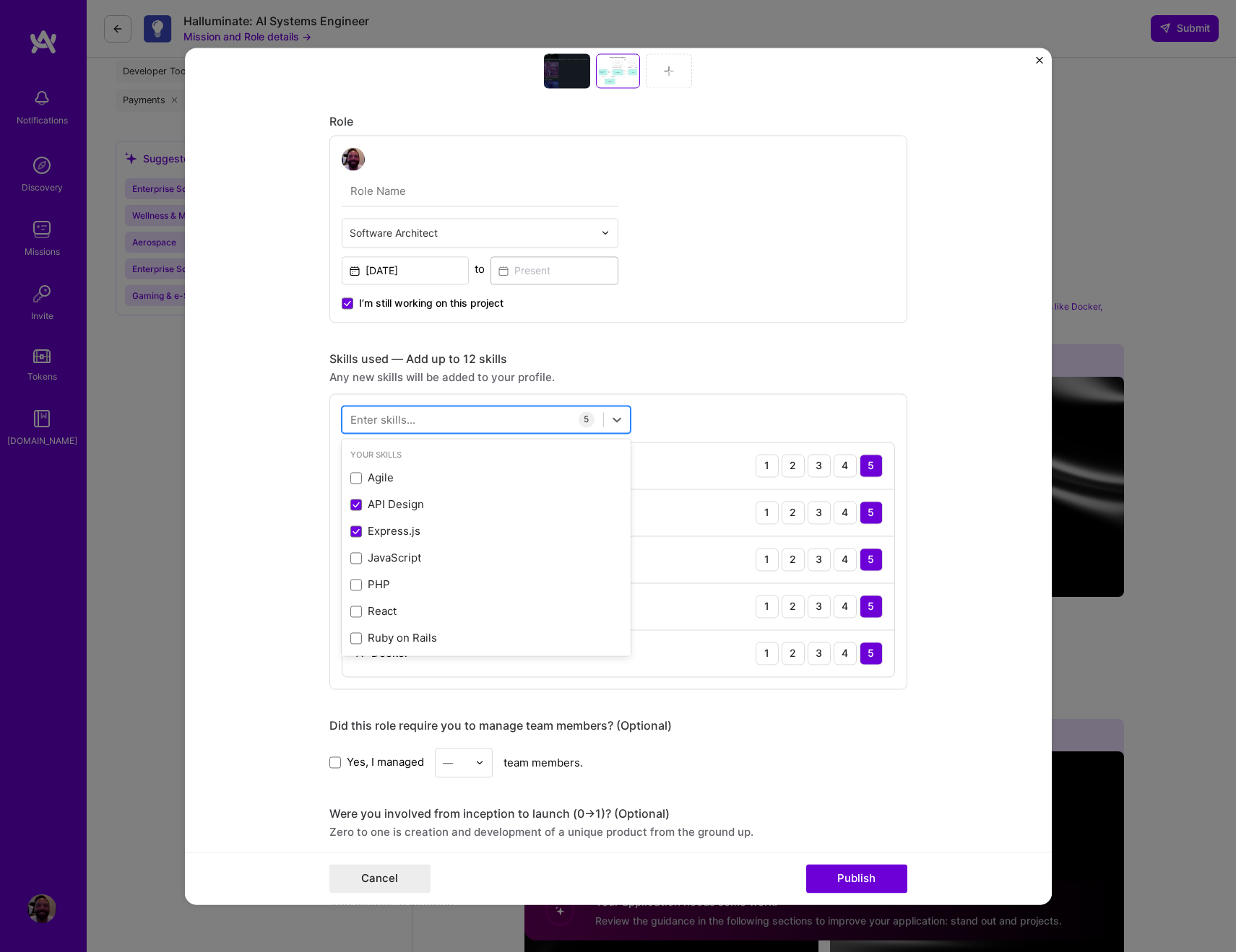
click at [411, 416] on div at bounding box center [473, 420] width 261 height 24
click at [429, 417] on div at bounding box center [473, 420] width 261 height 24
type input "LLM"
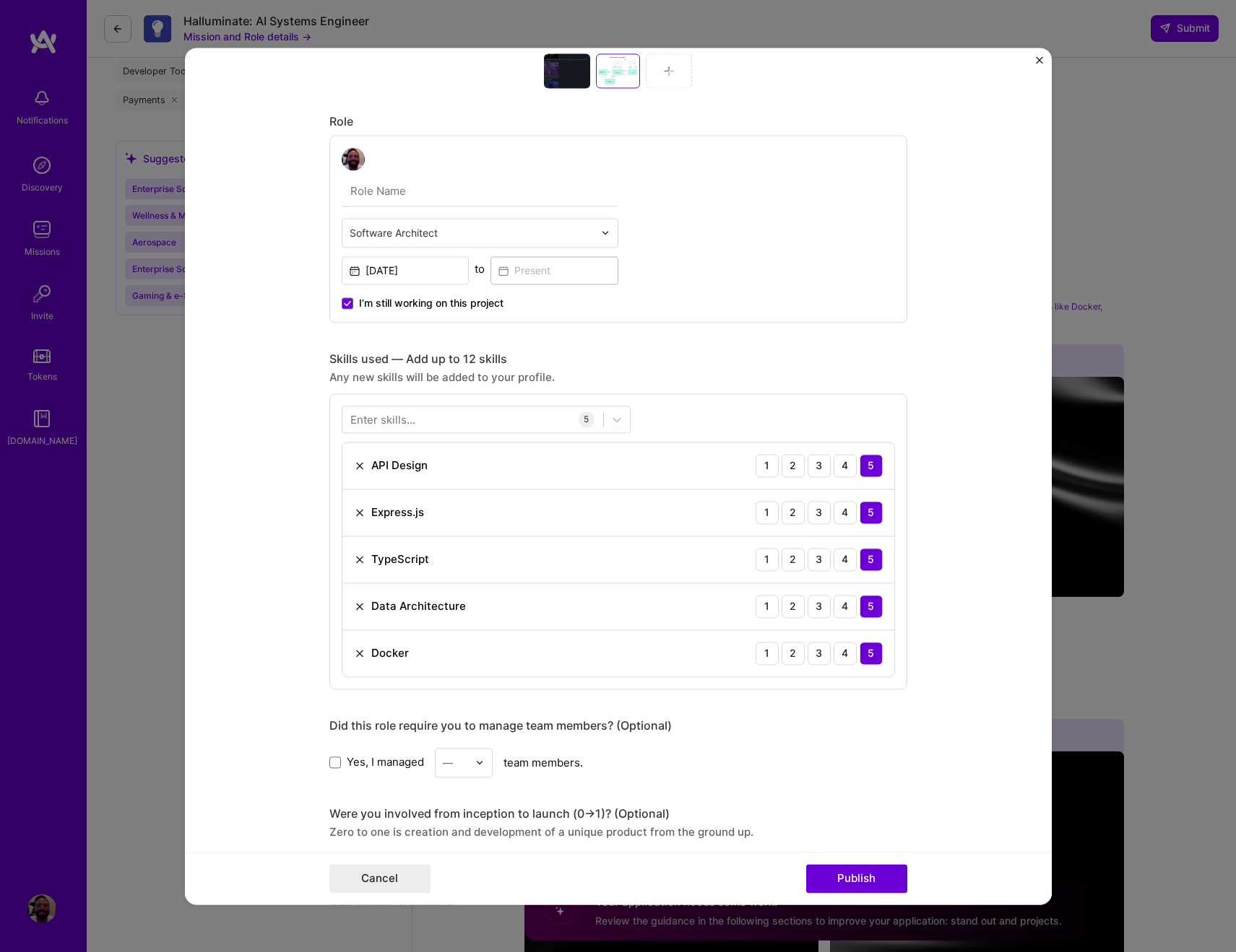
click at [290, 616] on form "Project title ZMCDN (Z-Machine CDN) Company Brown, Everett, and Lewis, Inc. Sel…" at bounding box center [618, 476] width 867 height 857
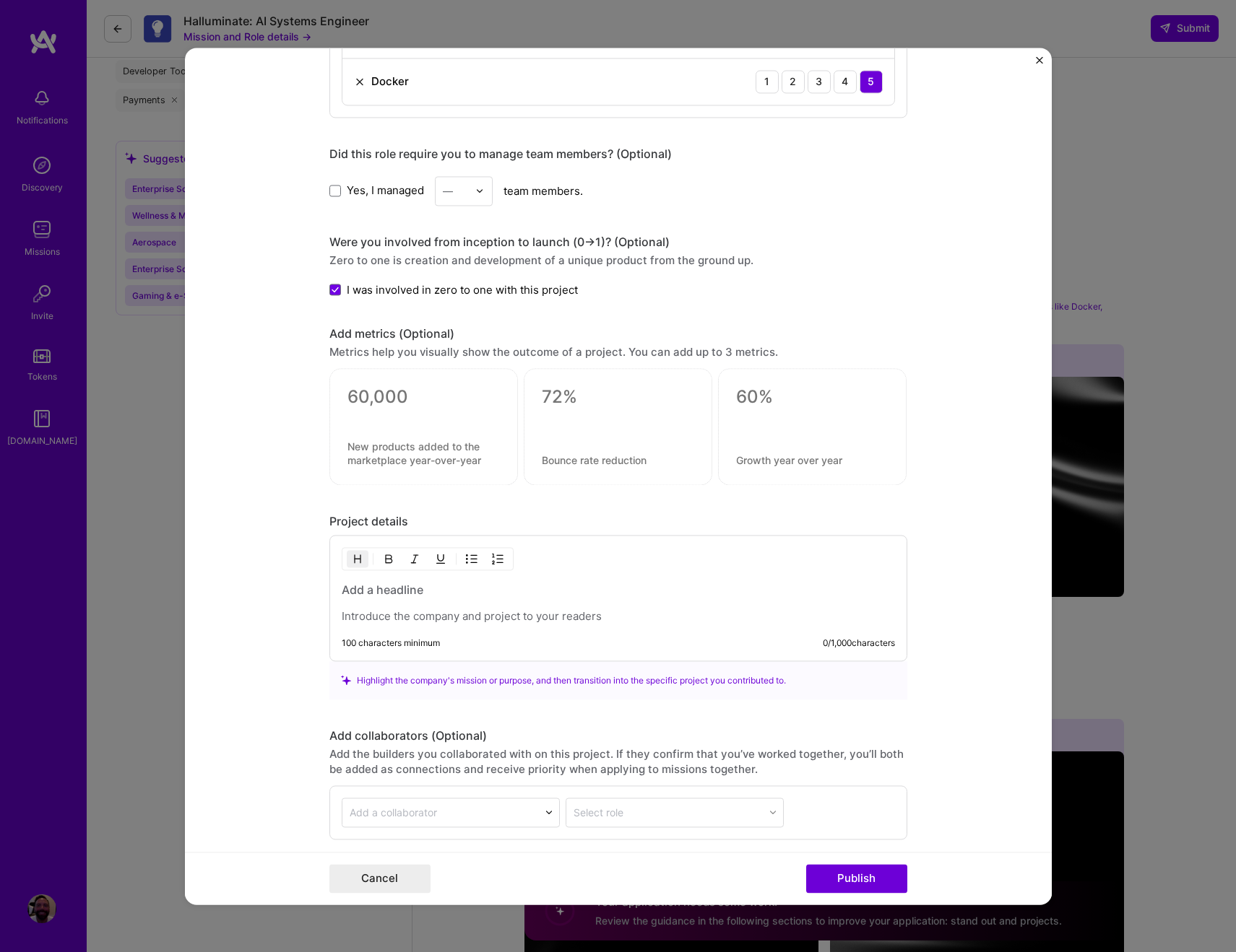
scroll to position [1447, 0]
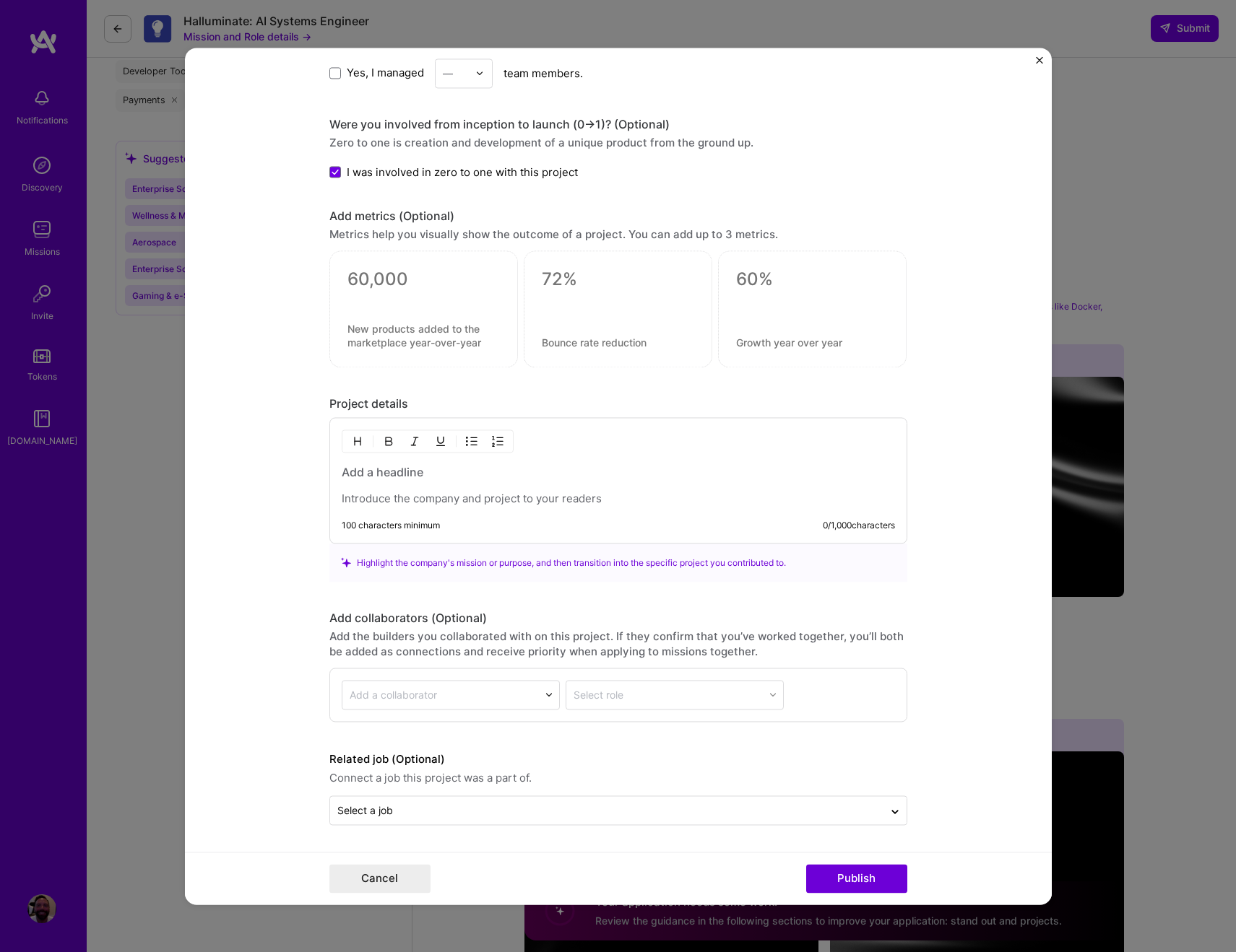
click at [399, 497] on p at bounding box center [618, 498] width 553 height 14
click at [397, 494] on p at bounding box center [618, 498] width 553 height 14
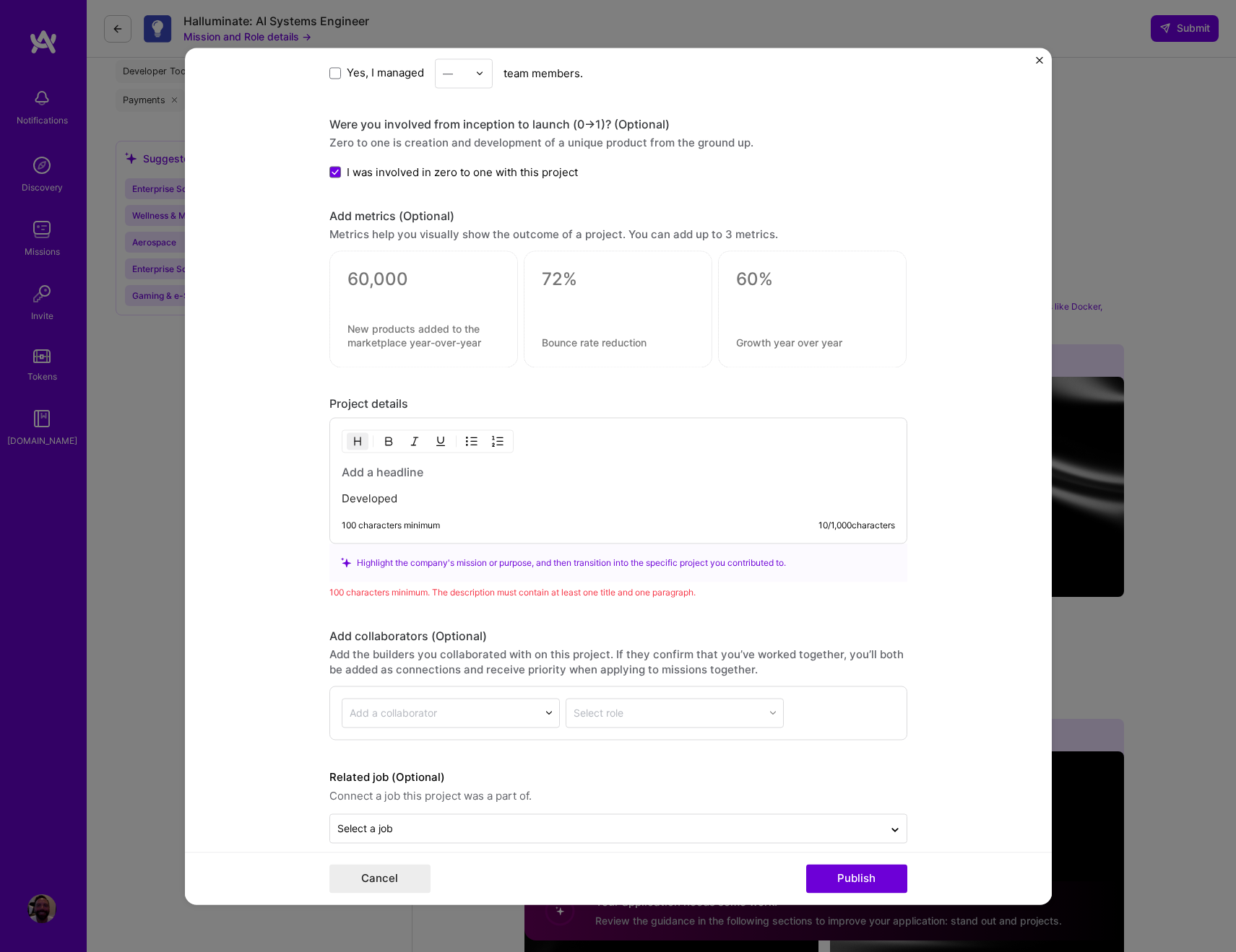
click at [390, 474] on h3 at bounding box center [618, 472] width 553 height 16
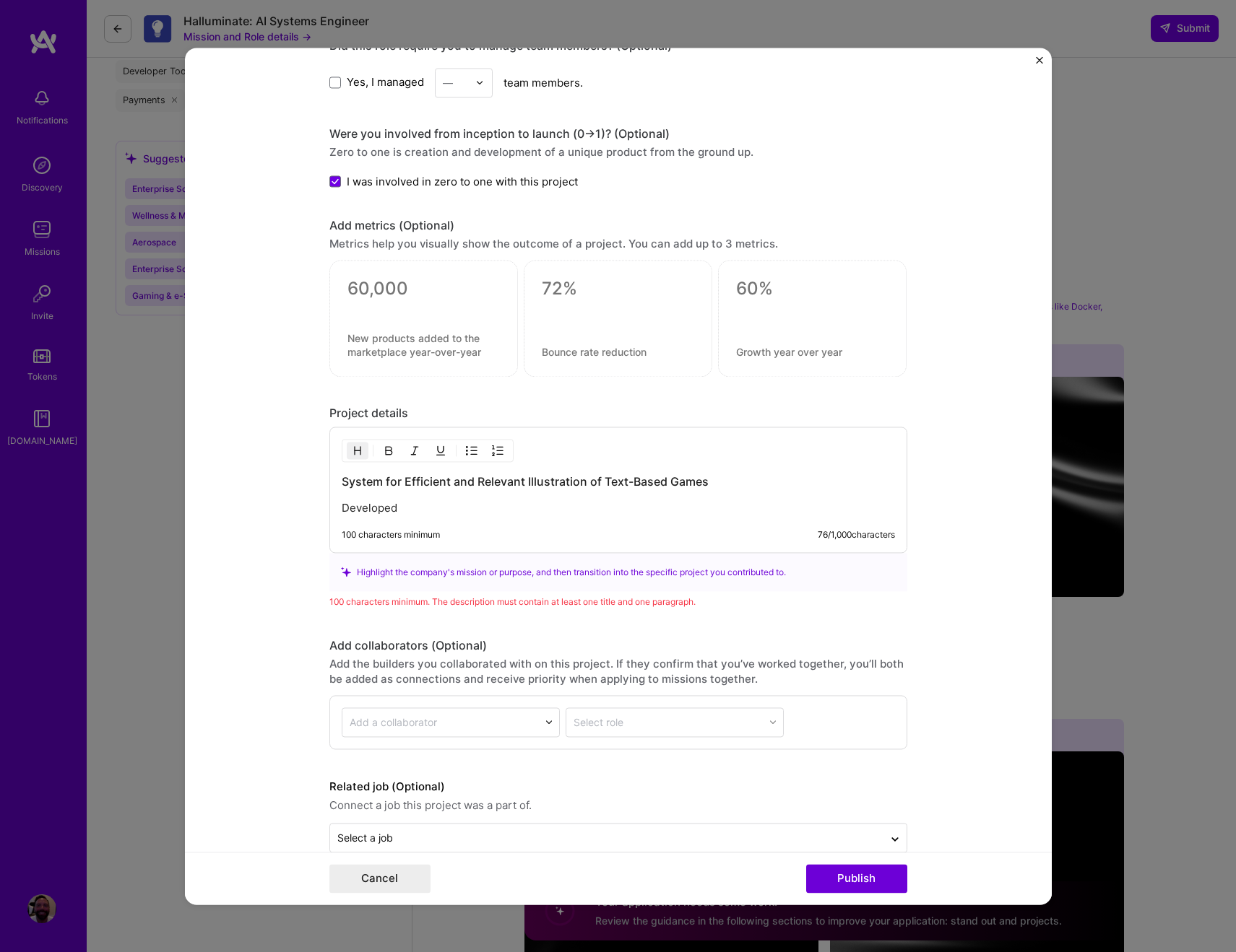
click at [387, 510] on p "Developed" at bounding box center [618, 508] width 553 height 14
click at [379, 508] on p "Developed" at bounding box center [618, 508] width 553 height 14
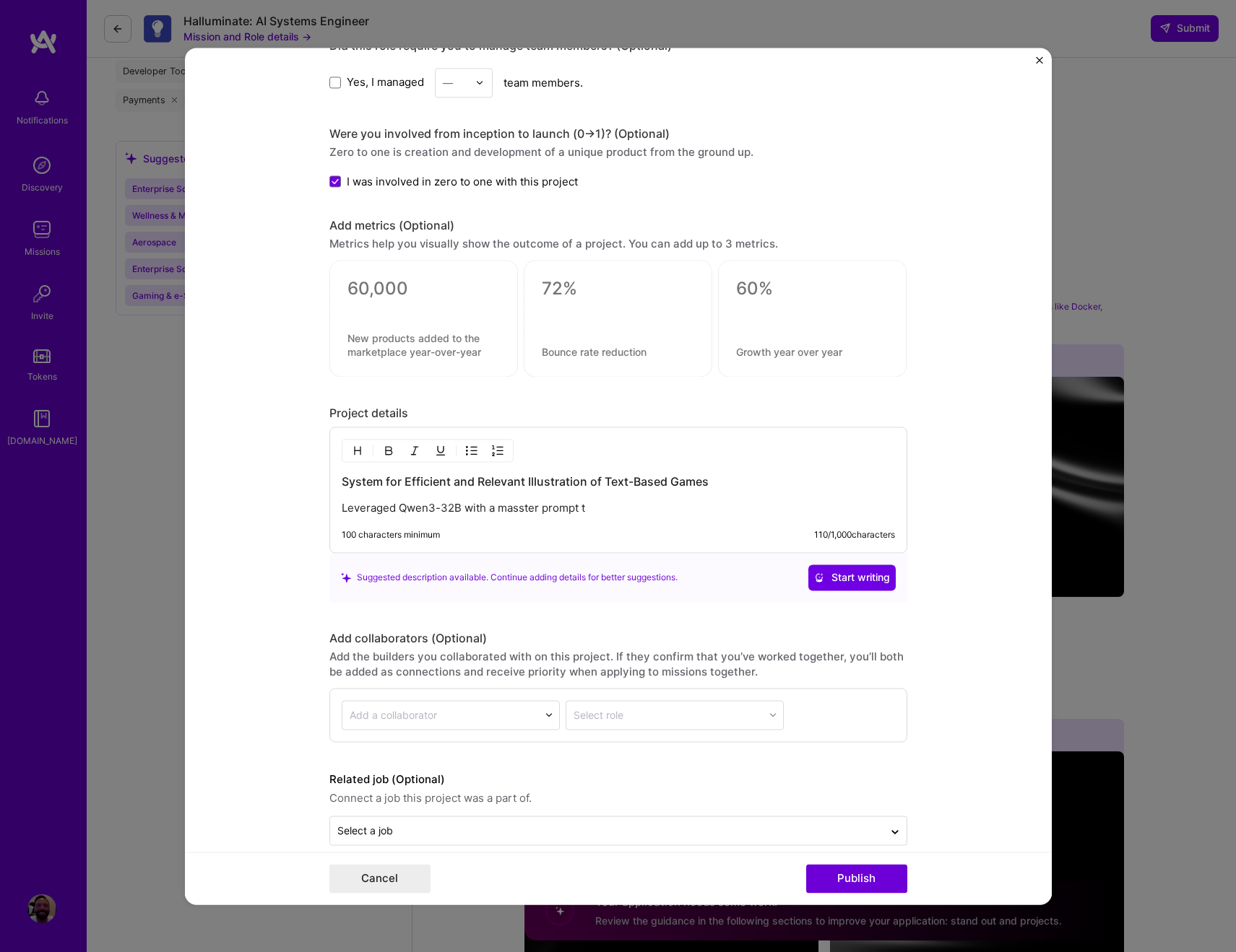
click at [513, 507] on p "Leveraged Qwen3-32B with a masster prompt t" at bounding box center [618, 508] width 553 height 14
click at [615, 510] on p "Leveraged Qwen3-32B with a master prompt t" at bounding box center [618, 508] width 553 height 14
click at [698, 508] on p "Leveraged Qwen3-32B with a master prompt to create tea JSONa" at bounding box center [618, 508] width 553 height 14
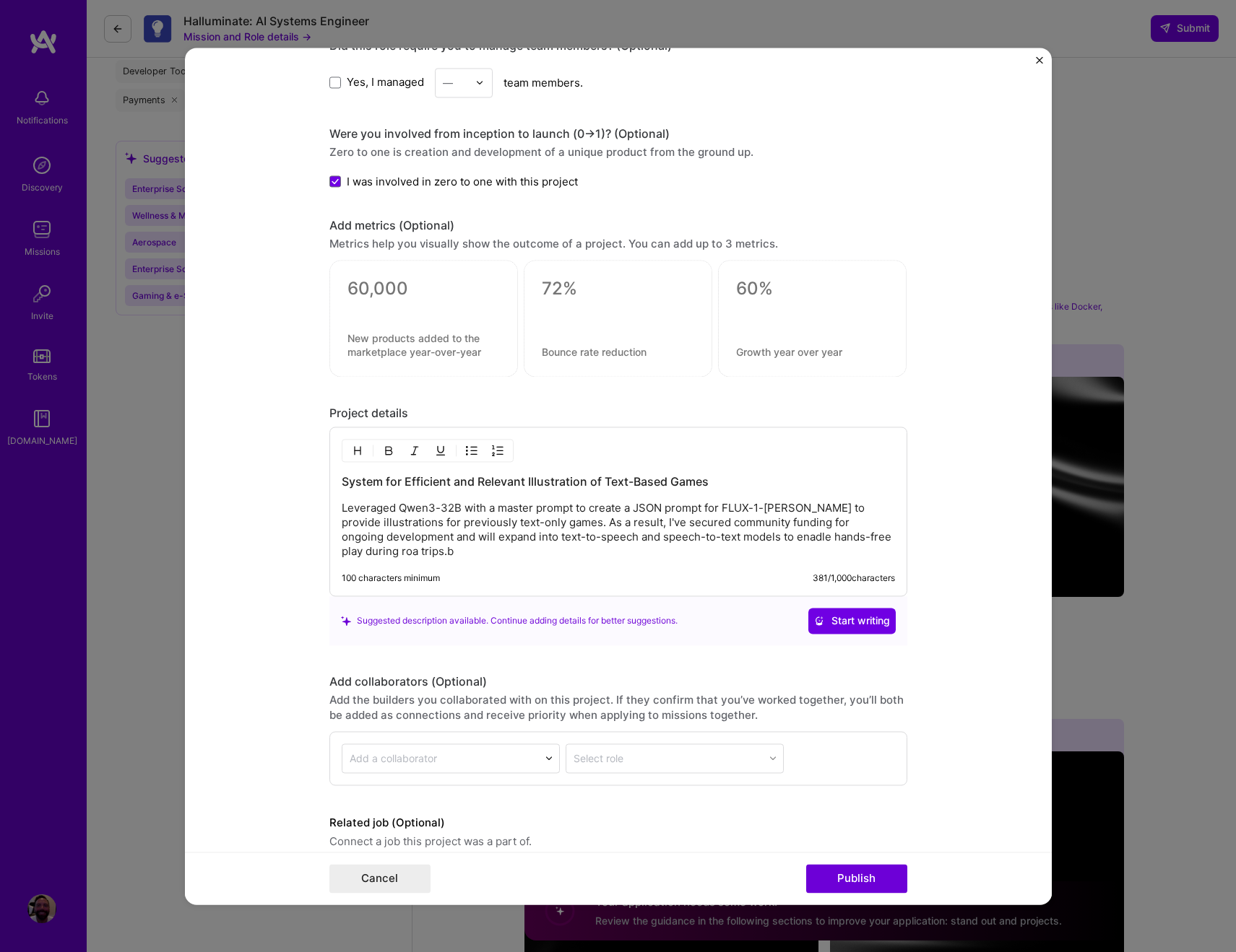
click at [461, 553] on p "Leveraged Qwen3-32B with a master prompt to create a JSON prompt for FLUX-1-sch…" at bounding box center [618, 530] width 553 height 57
click at [773, 537] on p "Leveraged Qwen3-32B with a master prompt to create a JSON prompt for FLUX-1-sch…" at bounding box center [618, 530] width 553 height 57
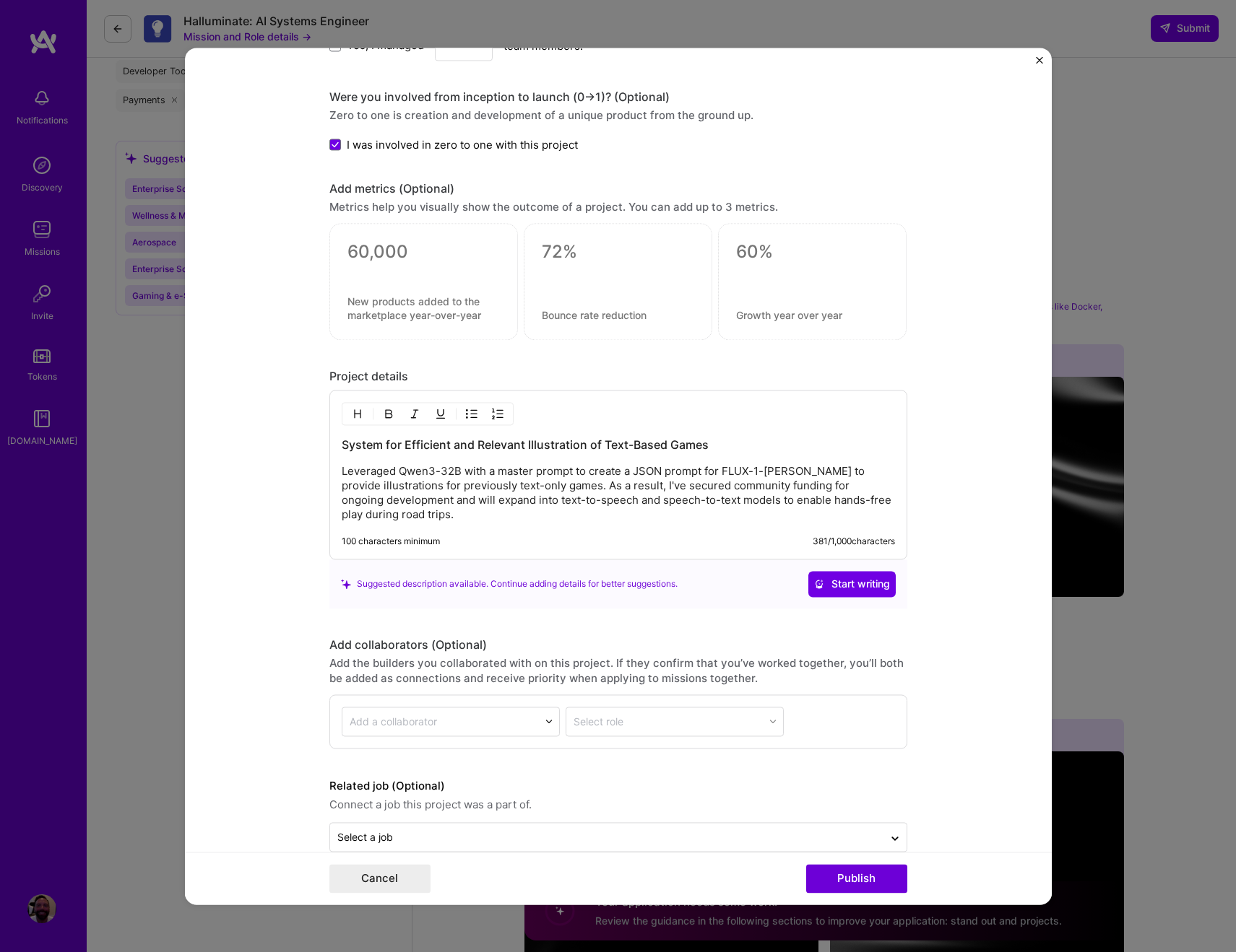
scroll to position [1500, 0]
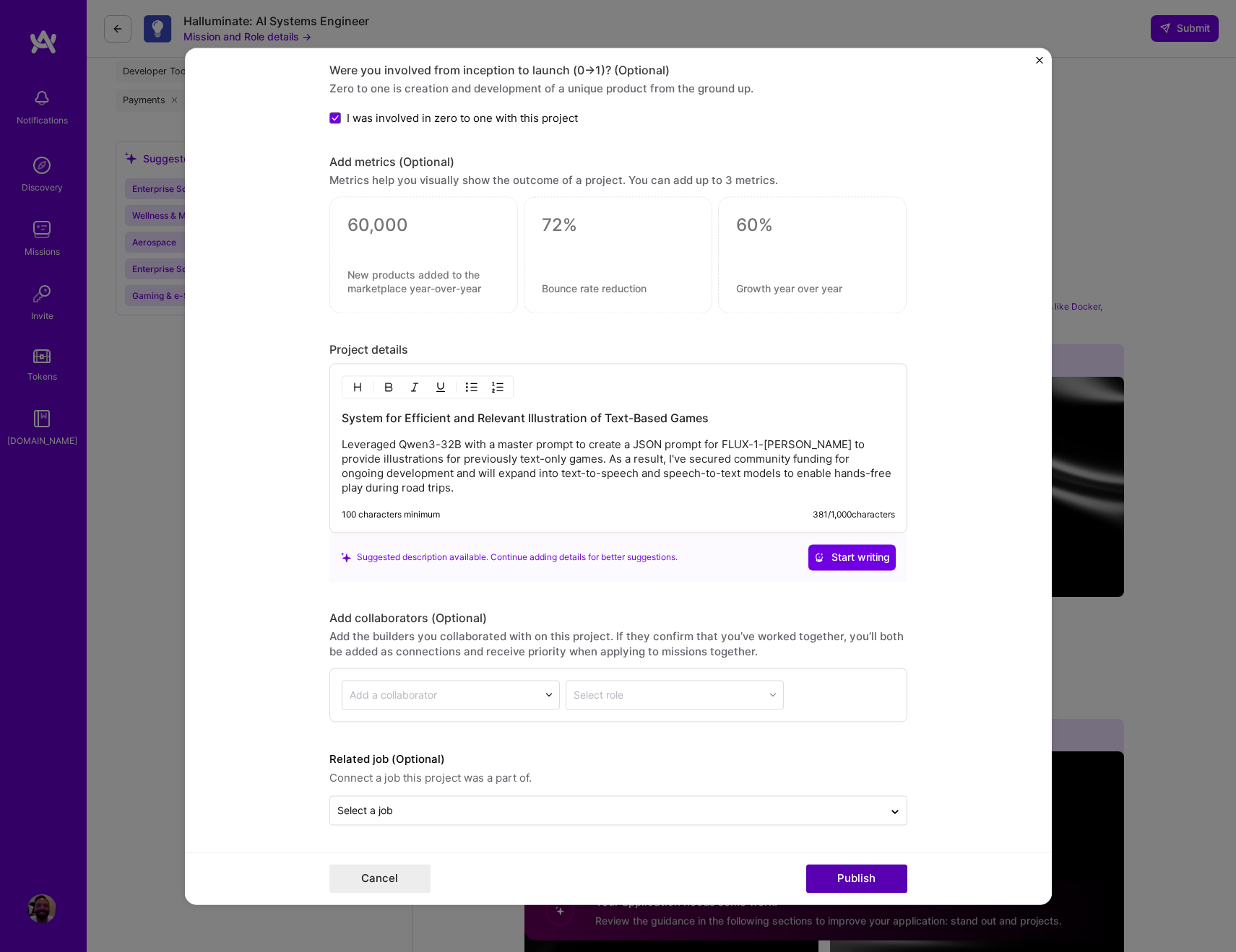
click at [849, 880] on button "Publish" at bounding box center [857, 879] width 101 height 29
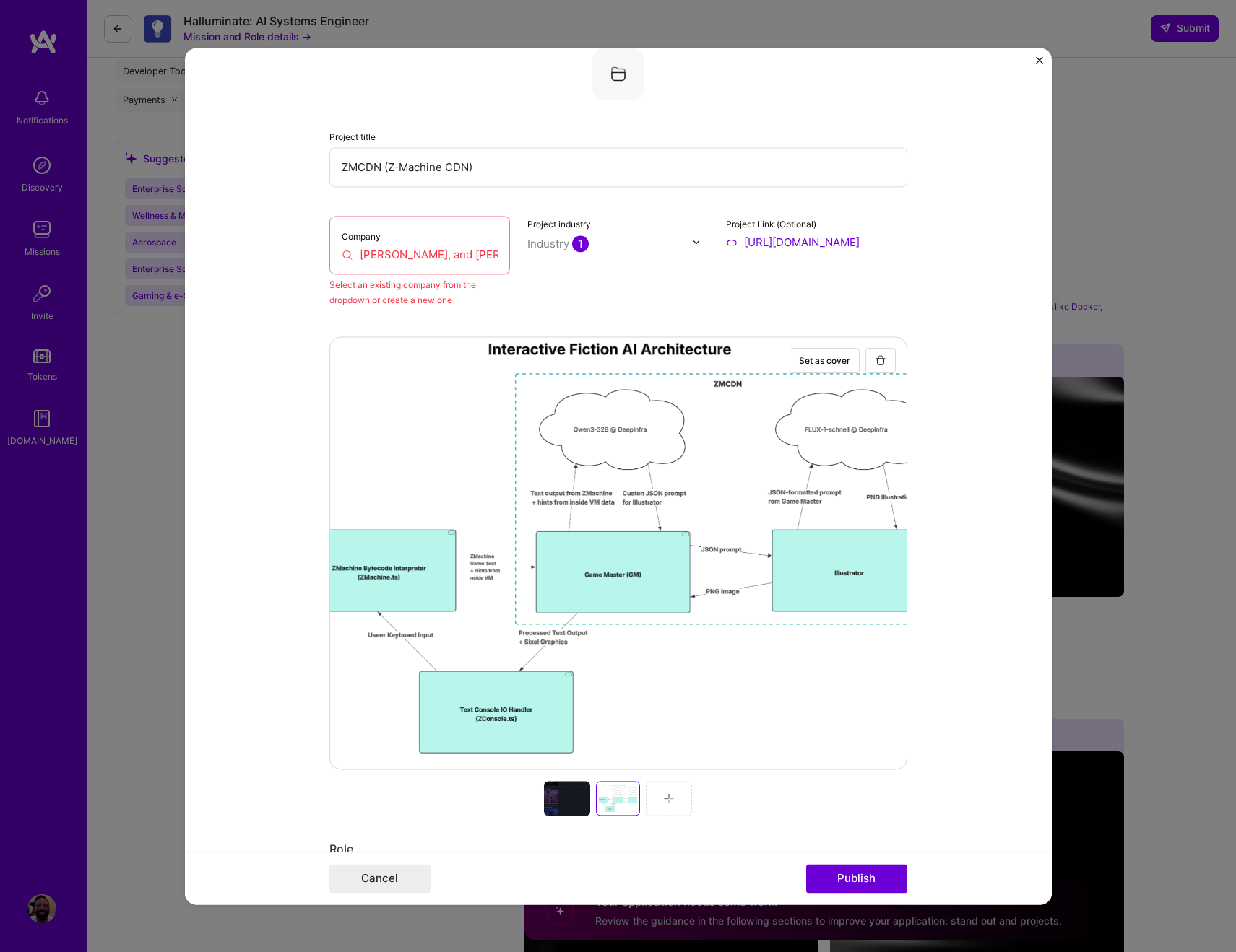
click at [407, 257] on input "Brown, Everett, and Lewis, Inc." at bounding box center [420, 255] width 157 height 15
click at [486, 255] on input "Brown, Everett, and Lewis, Inc." at bounding box center [420, 255] width 157 height 15
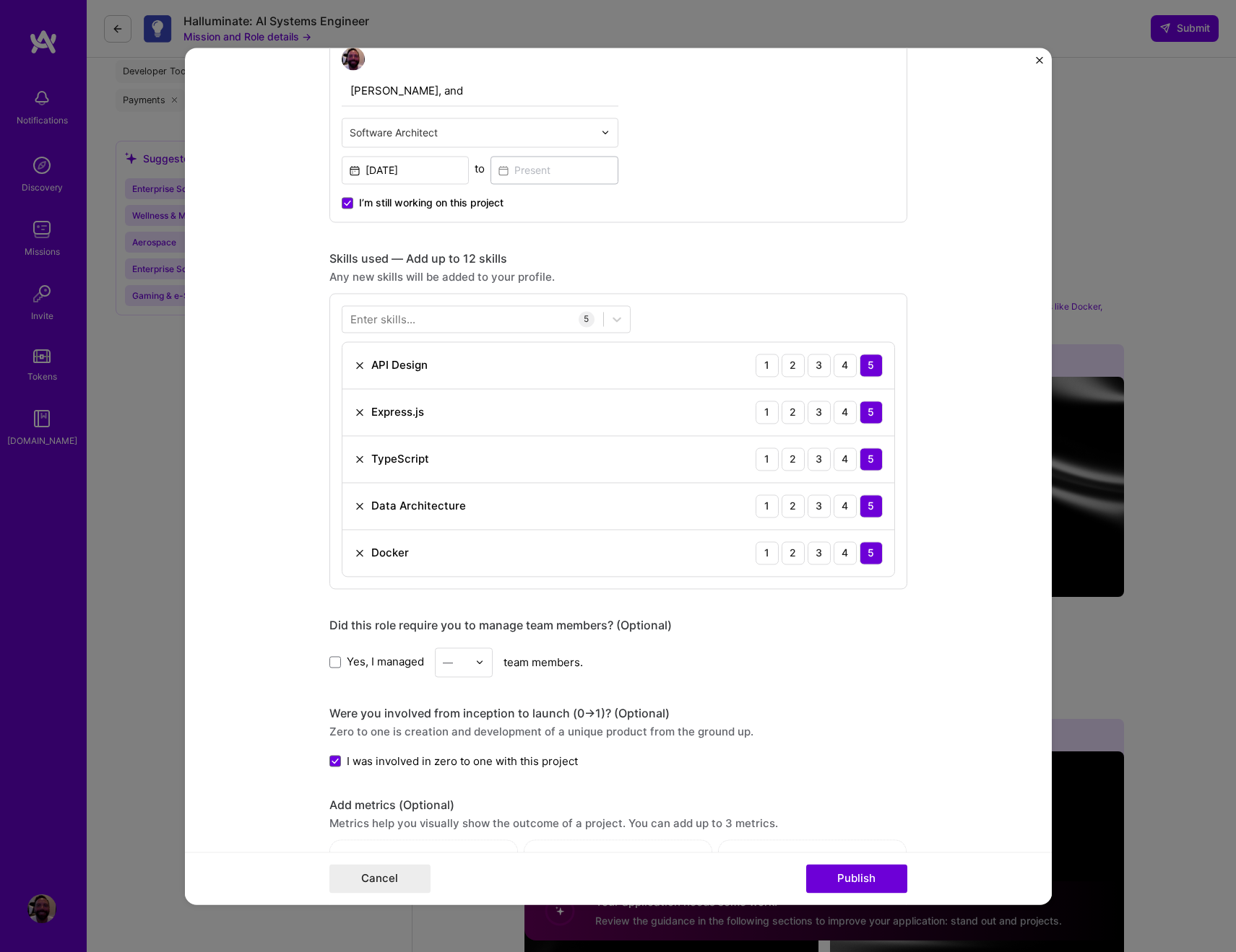
scroll to position [1500, 0]
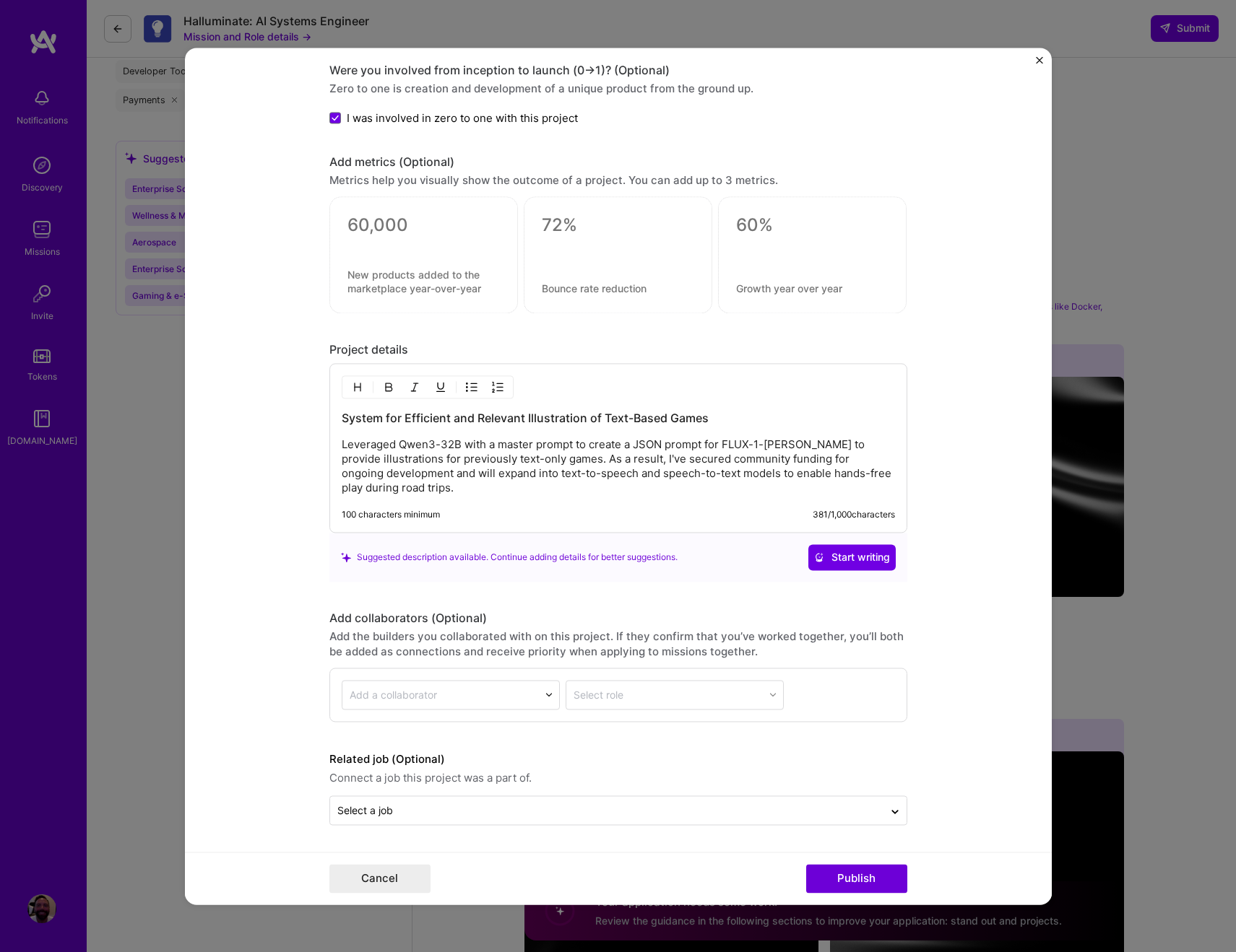
type input "Brown, Everett, and Lewis, Inc."
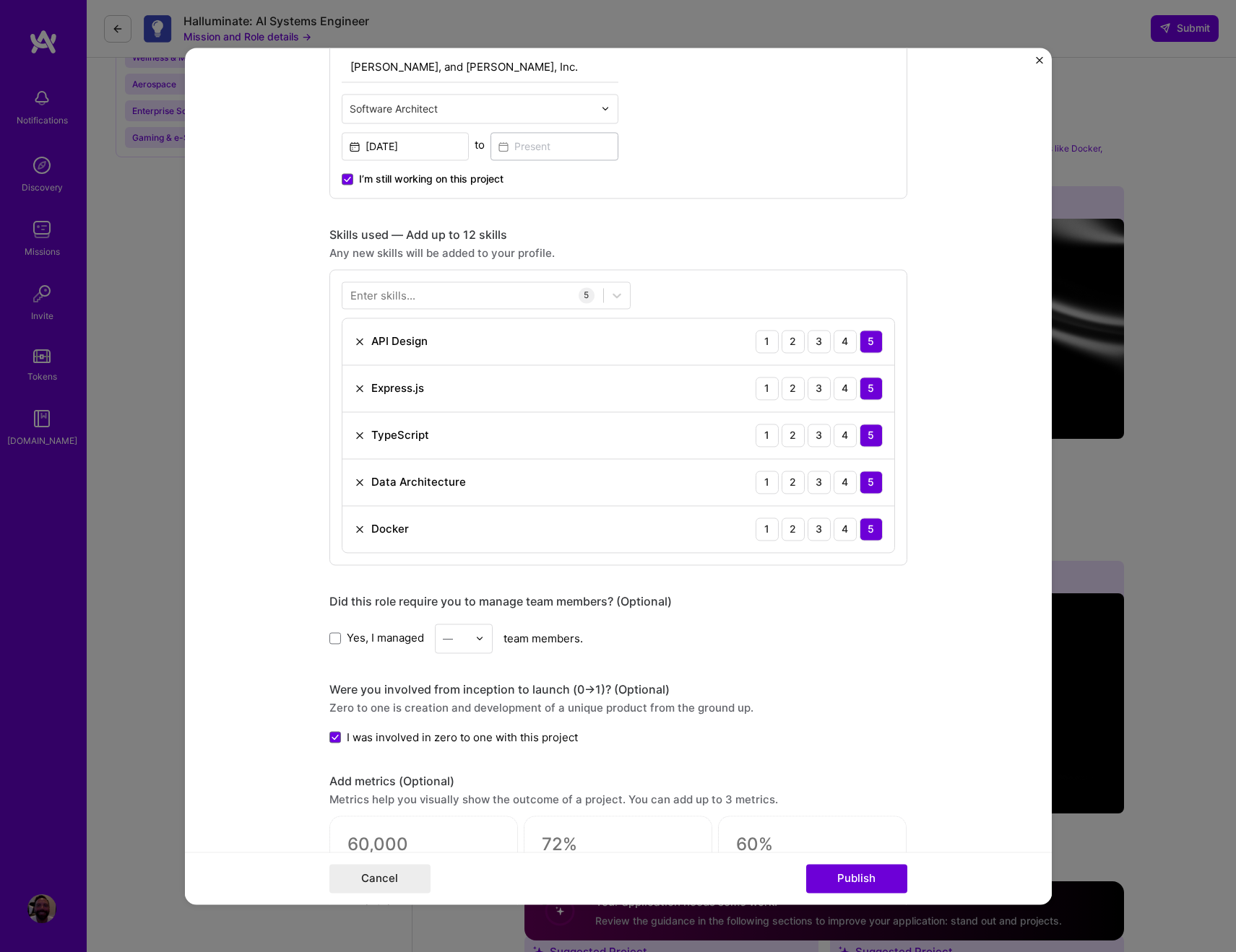
scroll to position [1894, 0]
type input "Brown, Everett, and Lewis, Inc."
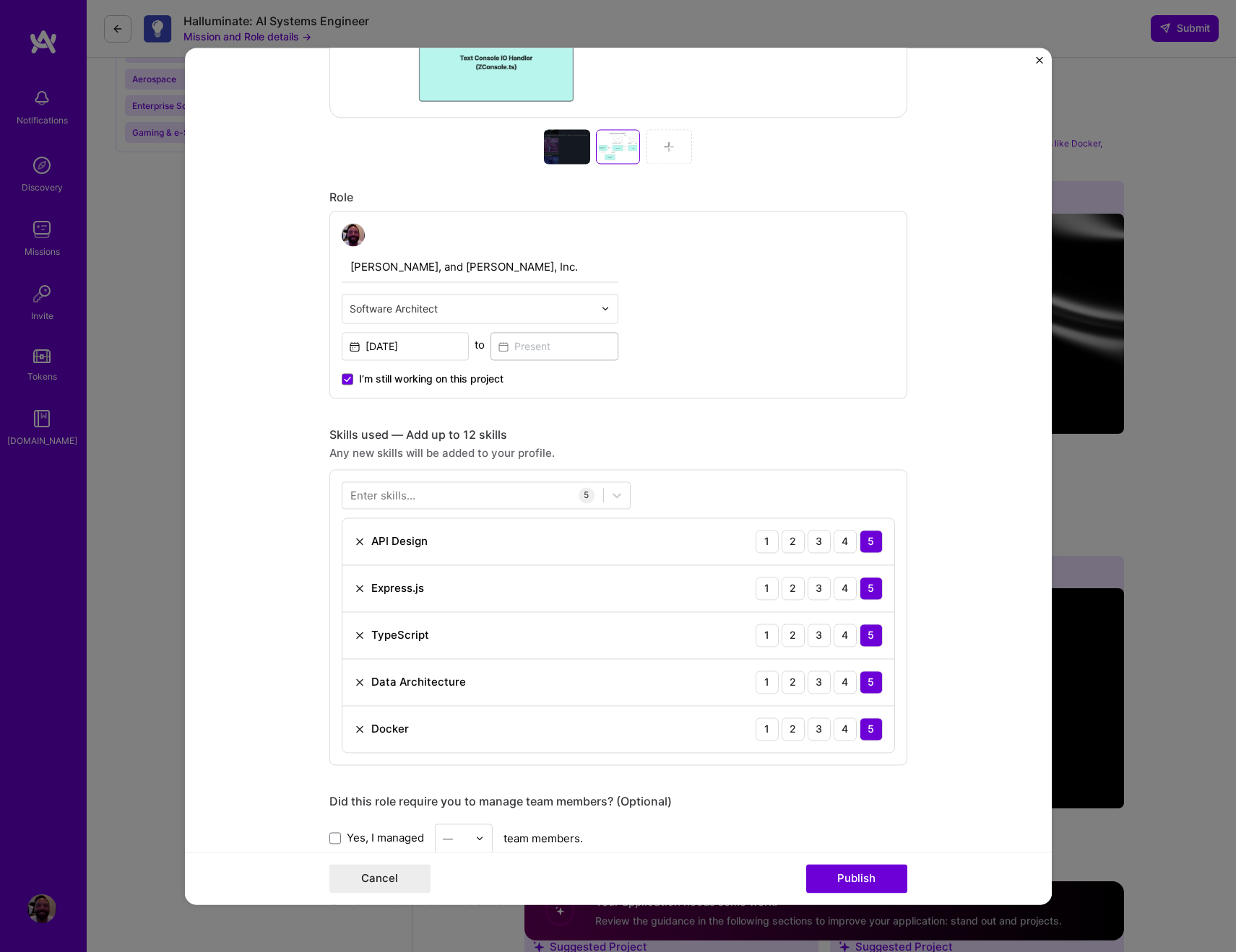
scroll to position [678, 0]
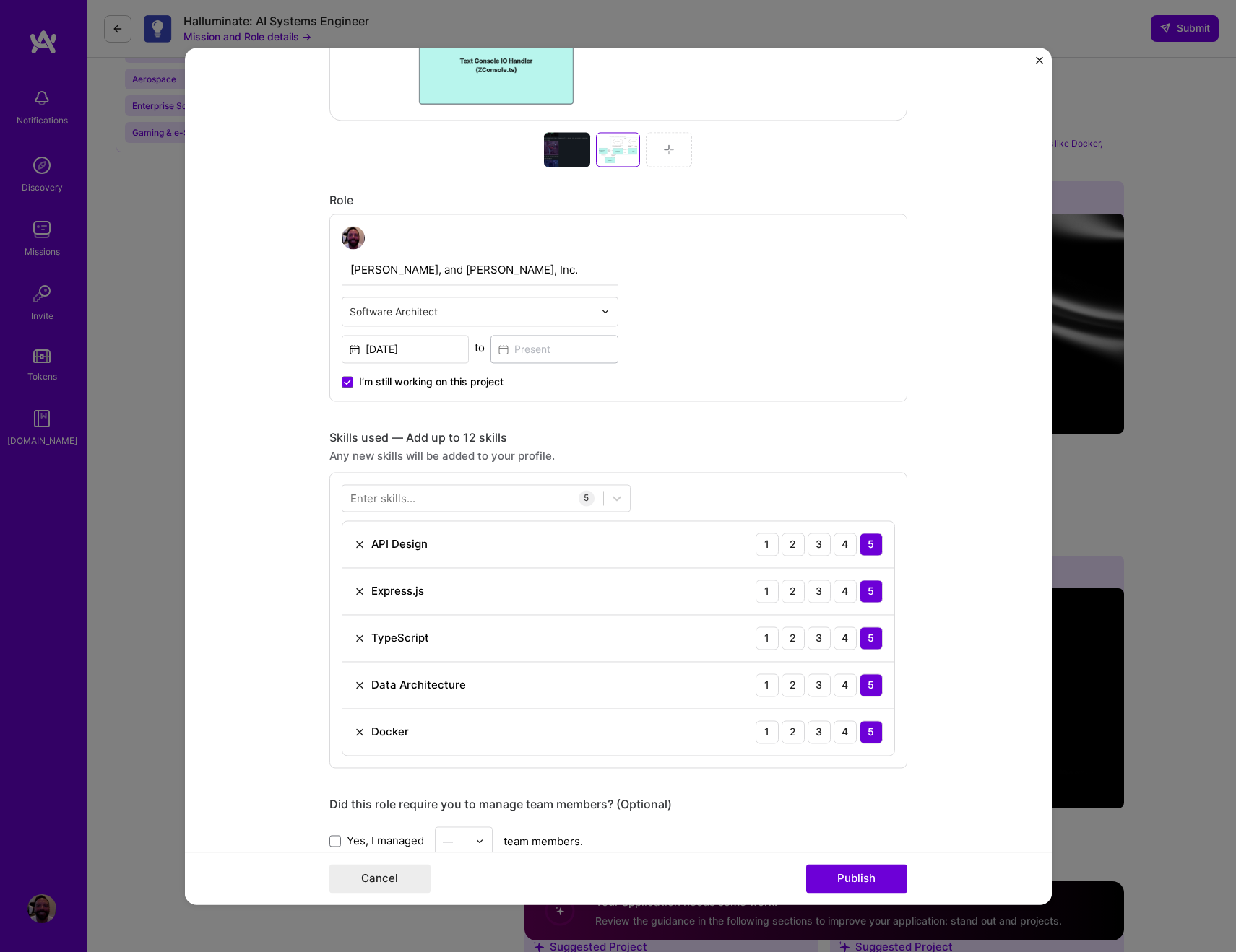
click at [601, 272] on input "Brown, Everett, and Lewis, Inc." at bounding box center [480, 270] width 277 height 30
click at [690, 268] on div "Brown, Everett, and Lewis, Inc. Software Architect Sep, 2025 to I’m still worki…" at bounding box center [618, 308] width 578 height 188
click at [865, 881] on button "Publish" at bounding box center [857, 879] width 101 height 29
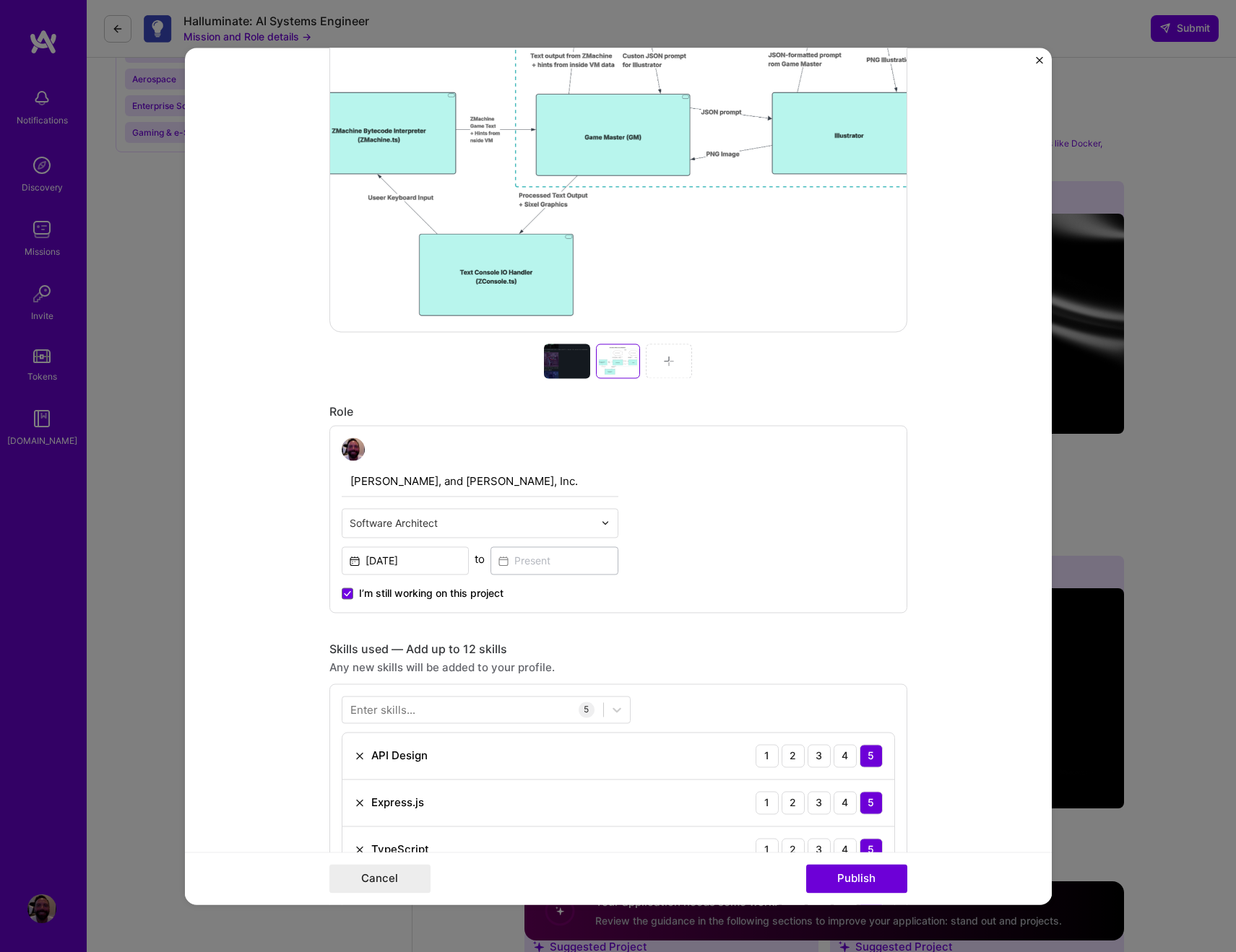
scroll to position [647, 0]
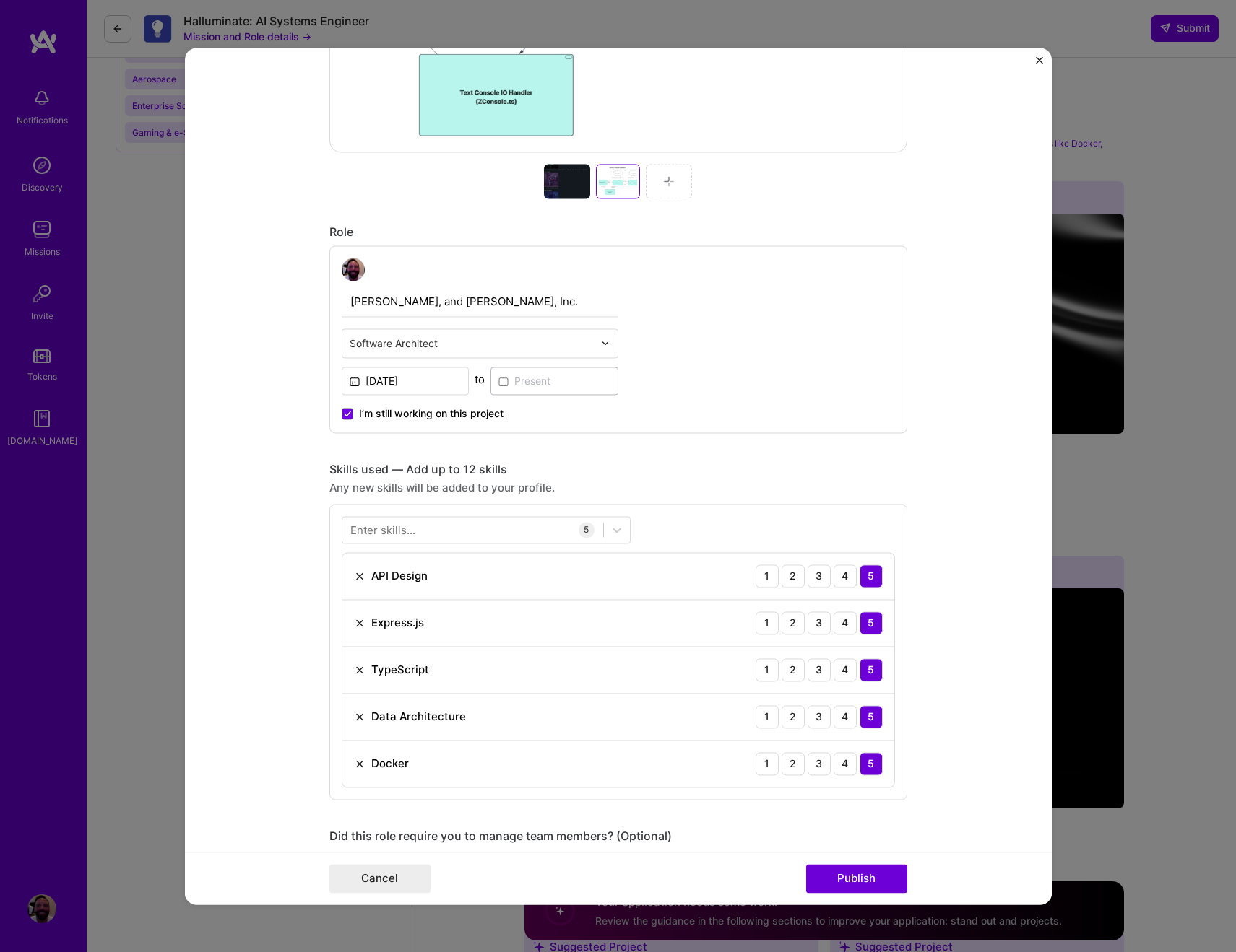
click at [483, 309] on input "Brown, Everett, and Lewis, Inc." at bounding box center [480, 302] width 277 height 30
click at [539, 308] on input "Brown, Everett, and Lewis, Inc." at bounding box center [480, 302] width 277 height 30
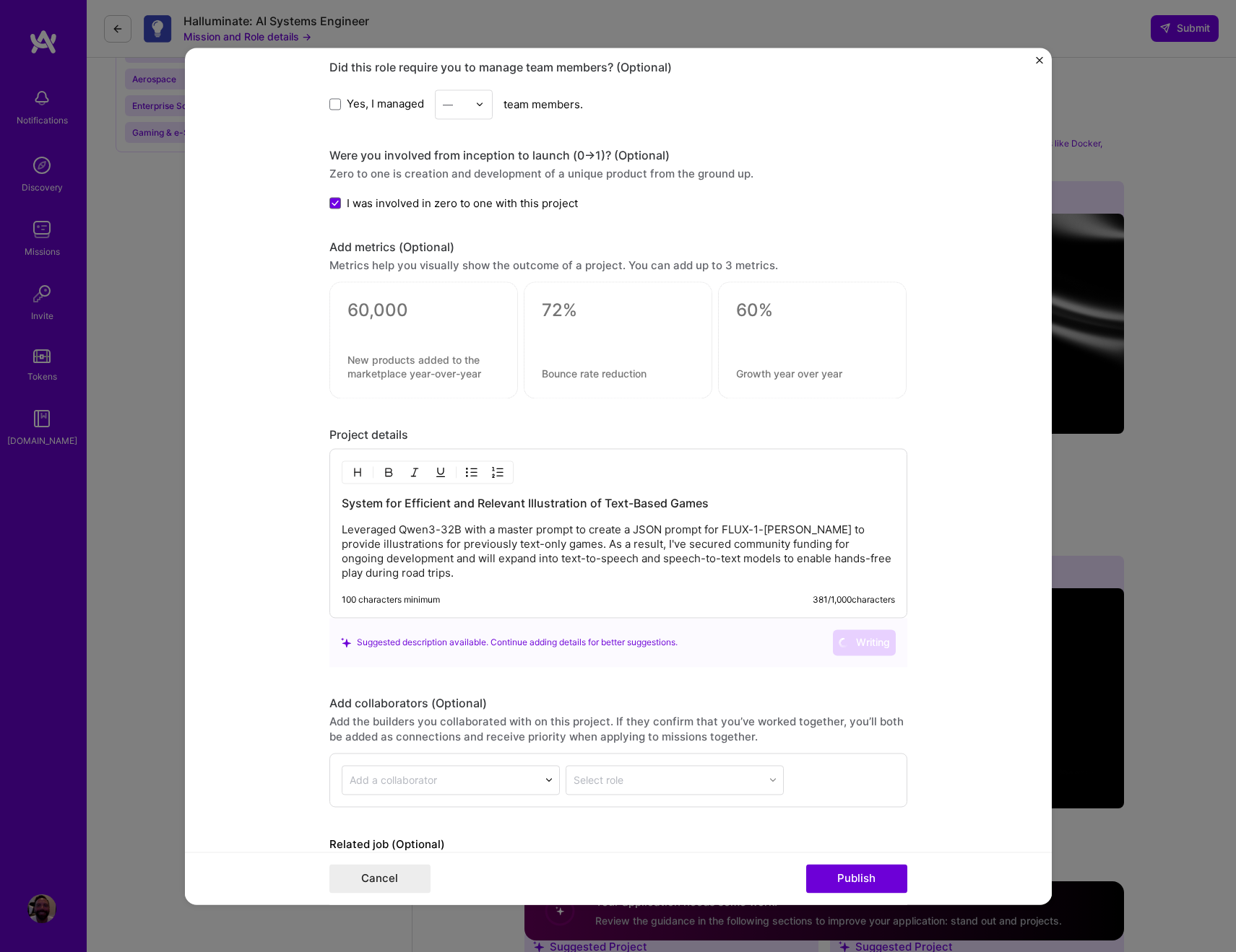
scroll to position [1500, 0]
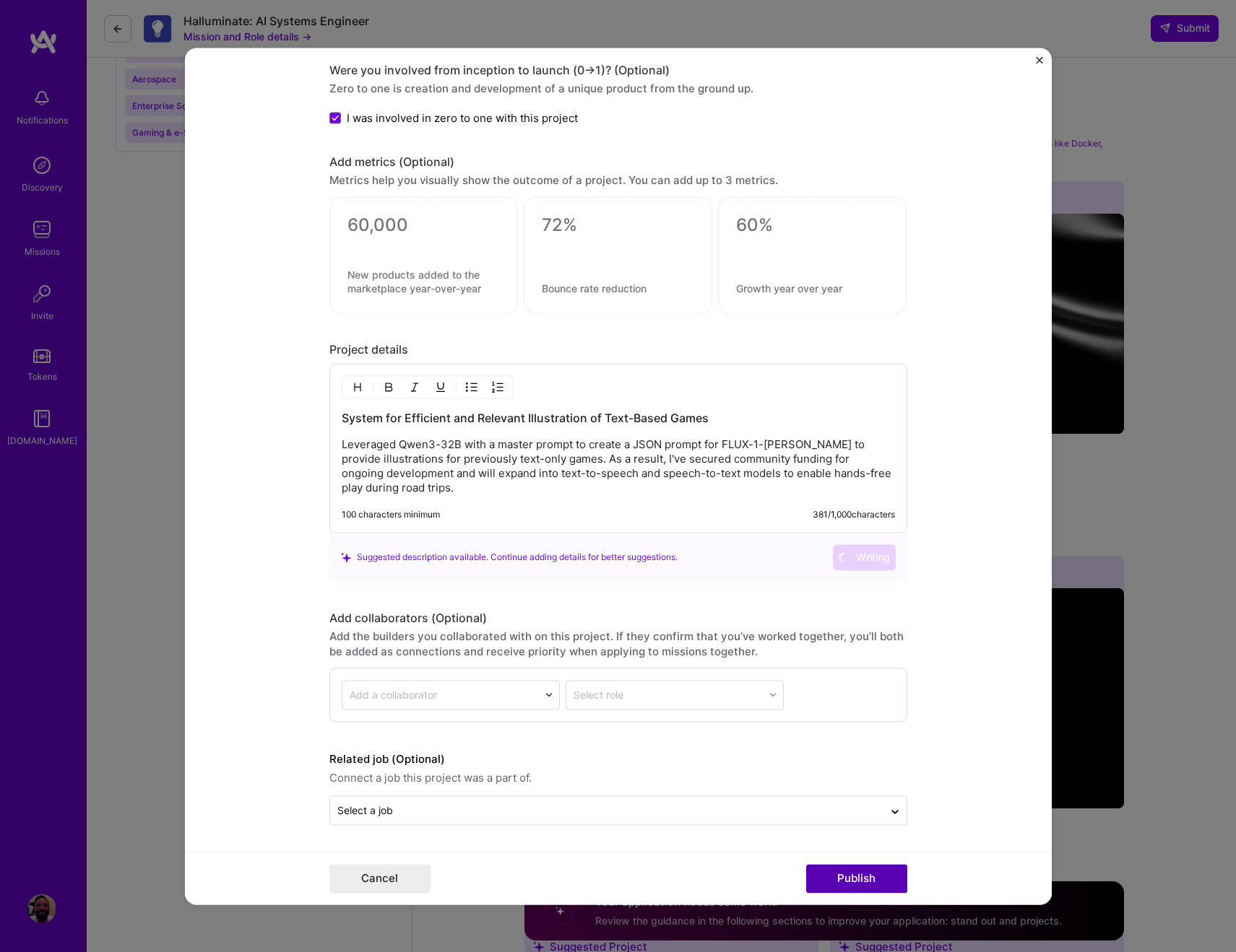
click at [843, 879] on button "Publish" at bounding box center [857, 879] width 101 height 29
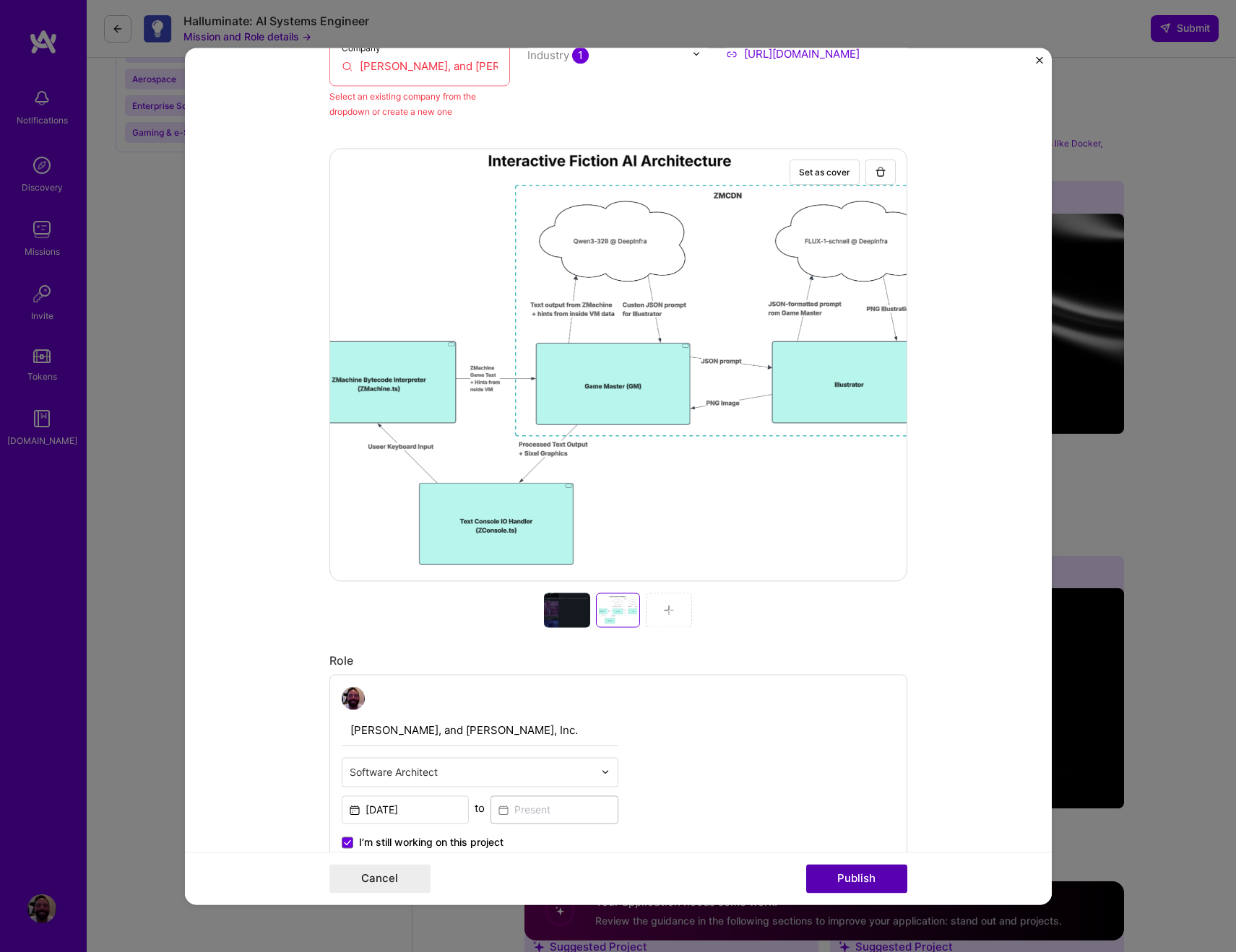
scroll to position [29, 0]
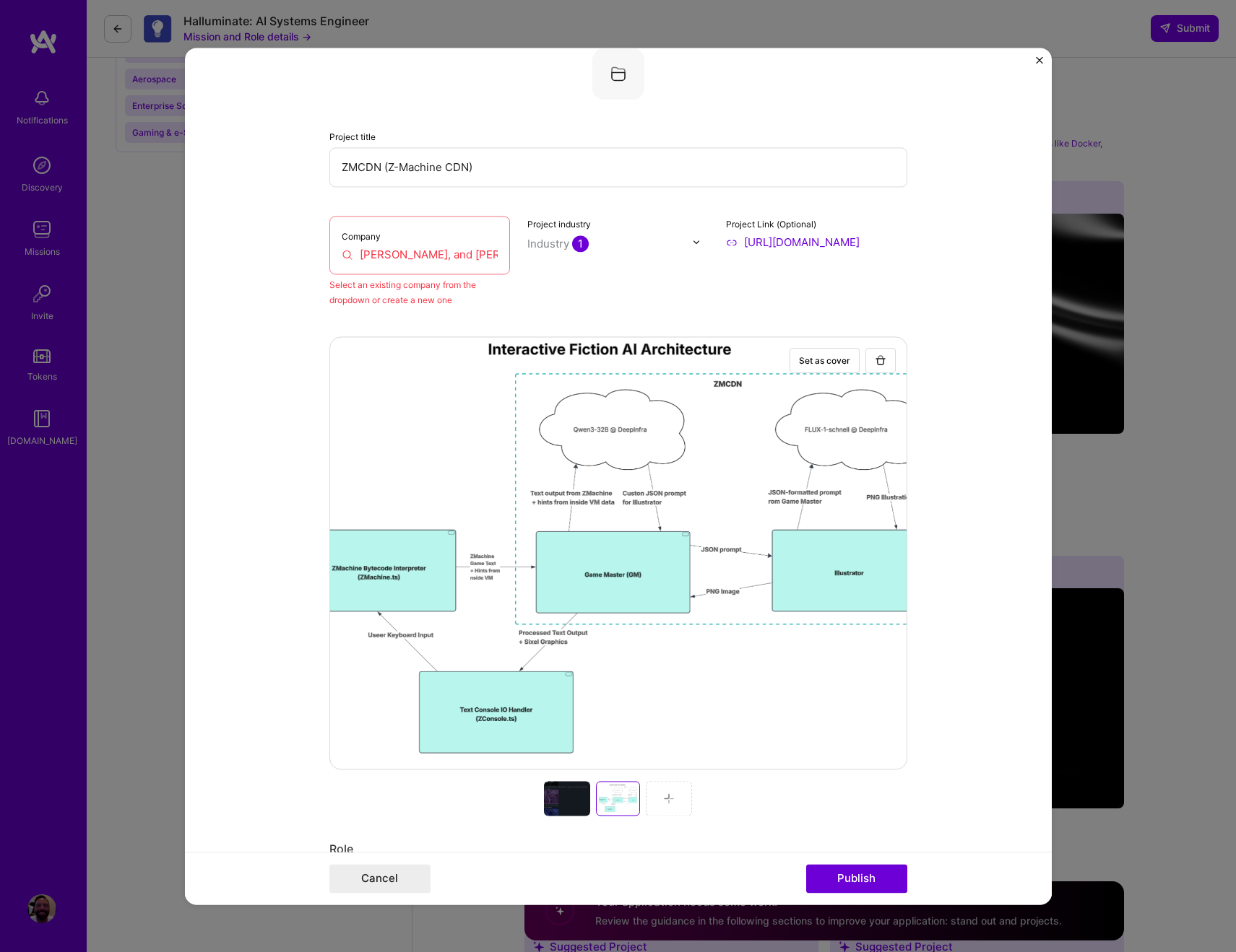
click at [467, 255] on input "Brown, Everett, and Lewis, Inc." at bounding box center [420, 255] width 157 height 15
click at [483, 256] on input "Brown, Everett, and Lewis, Inc." at bounding box center [420, 255] width 157 height 15
click at [414, 254] on input "Brown, Everett, and Lewis, Inc." at bounding box center [420, 255] width 157 height 15
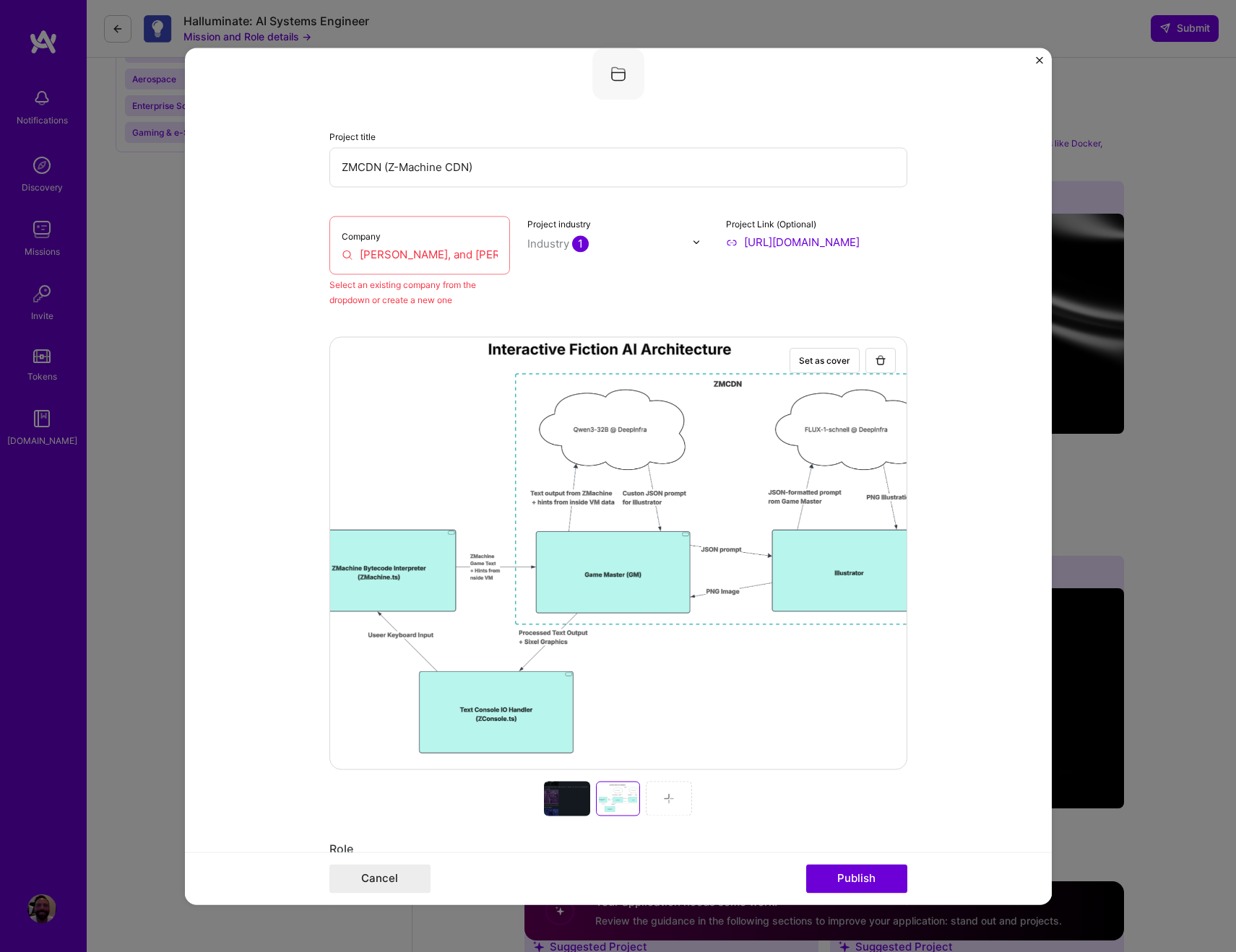
click at [414, 254] on input "Brown, Everett, and Lewis, Inc." at bounding box center [420, 255] width 157 height 15
click at [436, 256] on input "self" at bounding box center [420, 255] width 157 height 15
drag, startPoint x: 535, startPoint y: 287, endPoint x: 527, endPoint y: 398, distance: 111.3
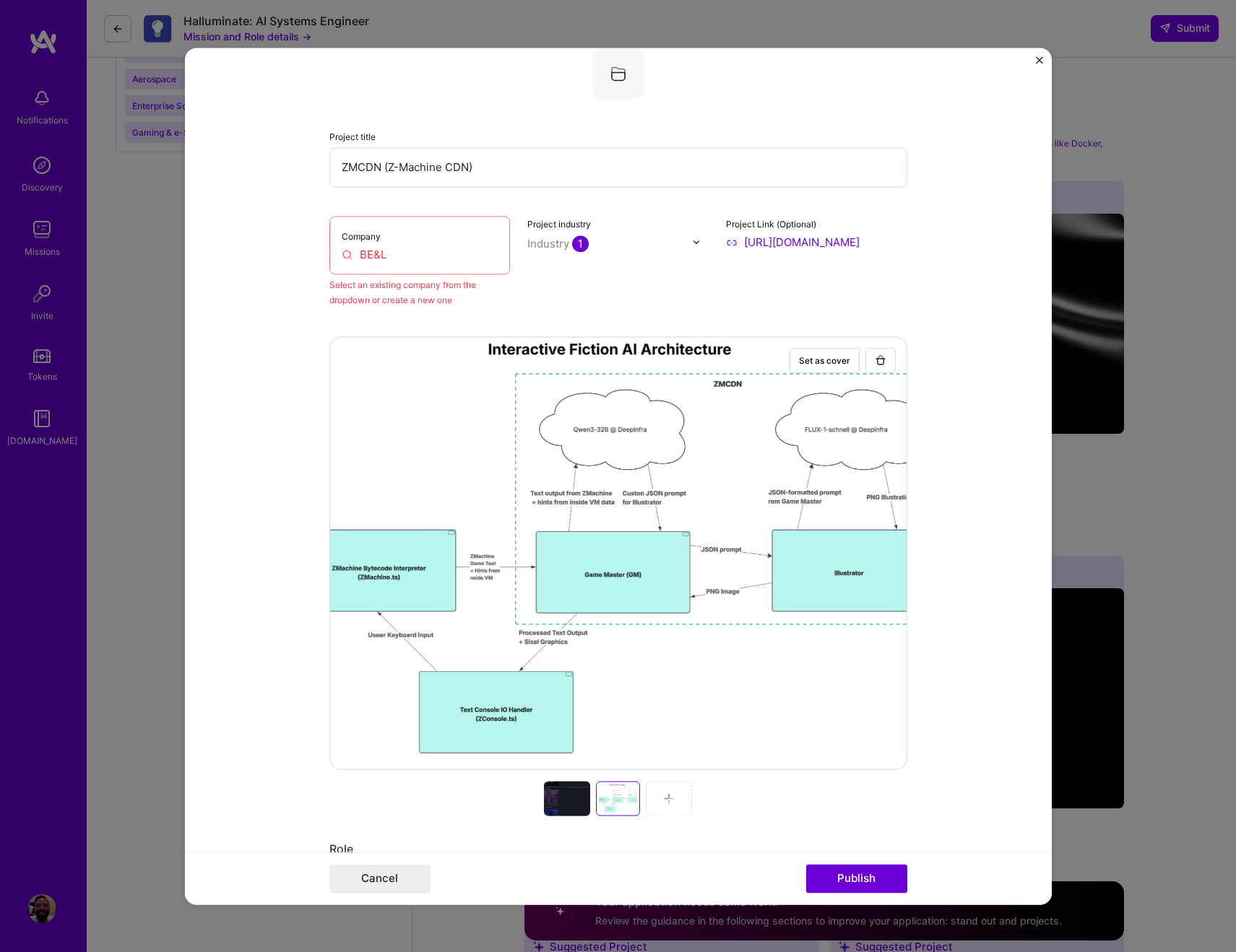
click at [458, 248] on input "BE&L" at bounding box center [420, 255] width 157 height 15
click at [432, 256] on input "BE&L" at bounding box center [420, 255] width 157 height 15
click at [485, 254] on input "BE&L" at bounding box center [420, 255] width 157 height 15
click at [416, 246] on div "Company BE&L" at bounding box center [420, 245] width 182 height 58
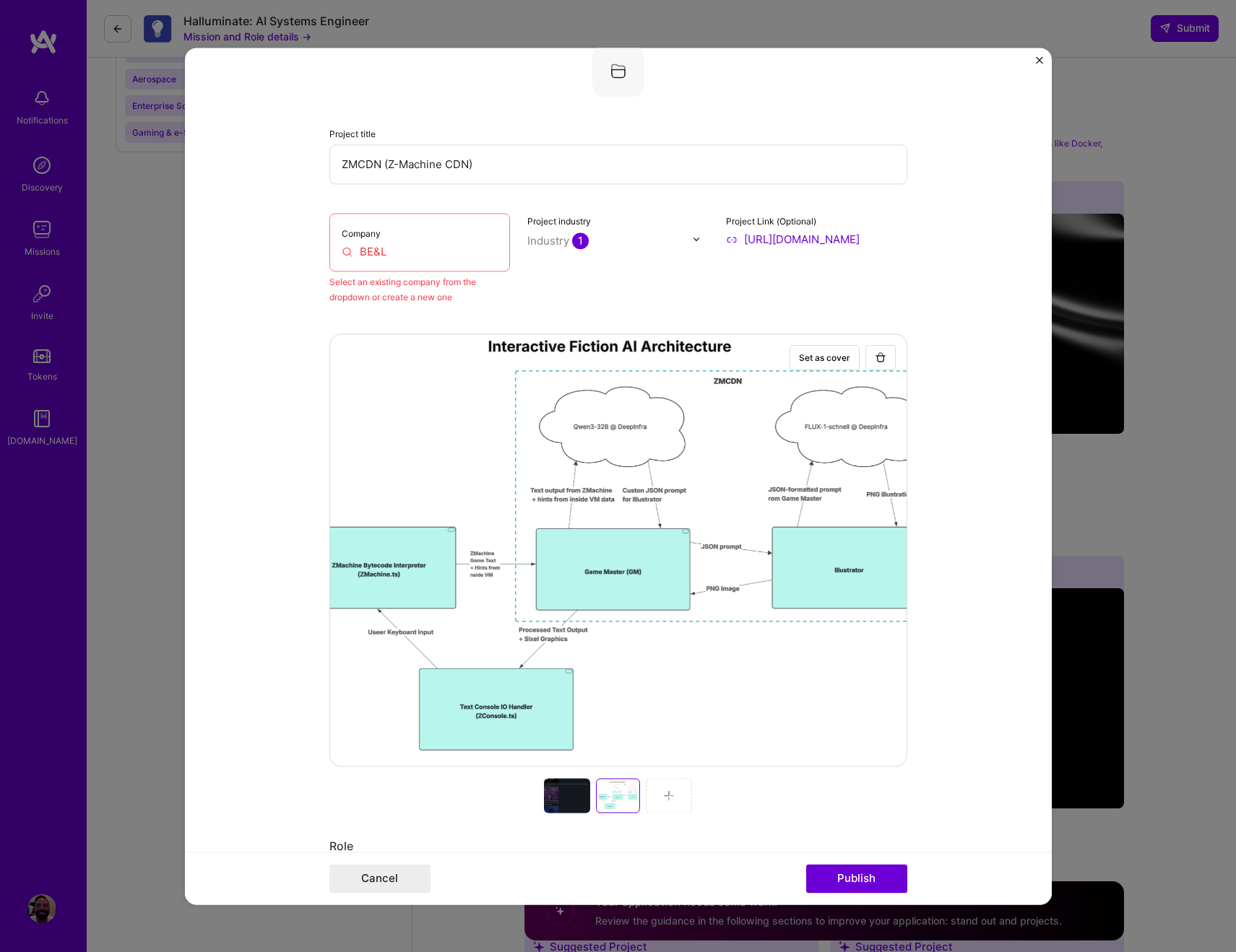
click at [403, 252] on input "BE&L" at bounding box center [420, 252] width 157 height 15
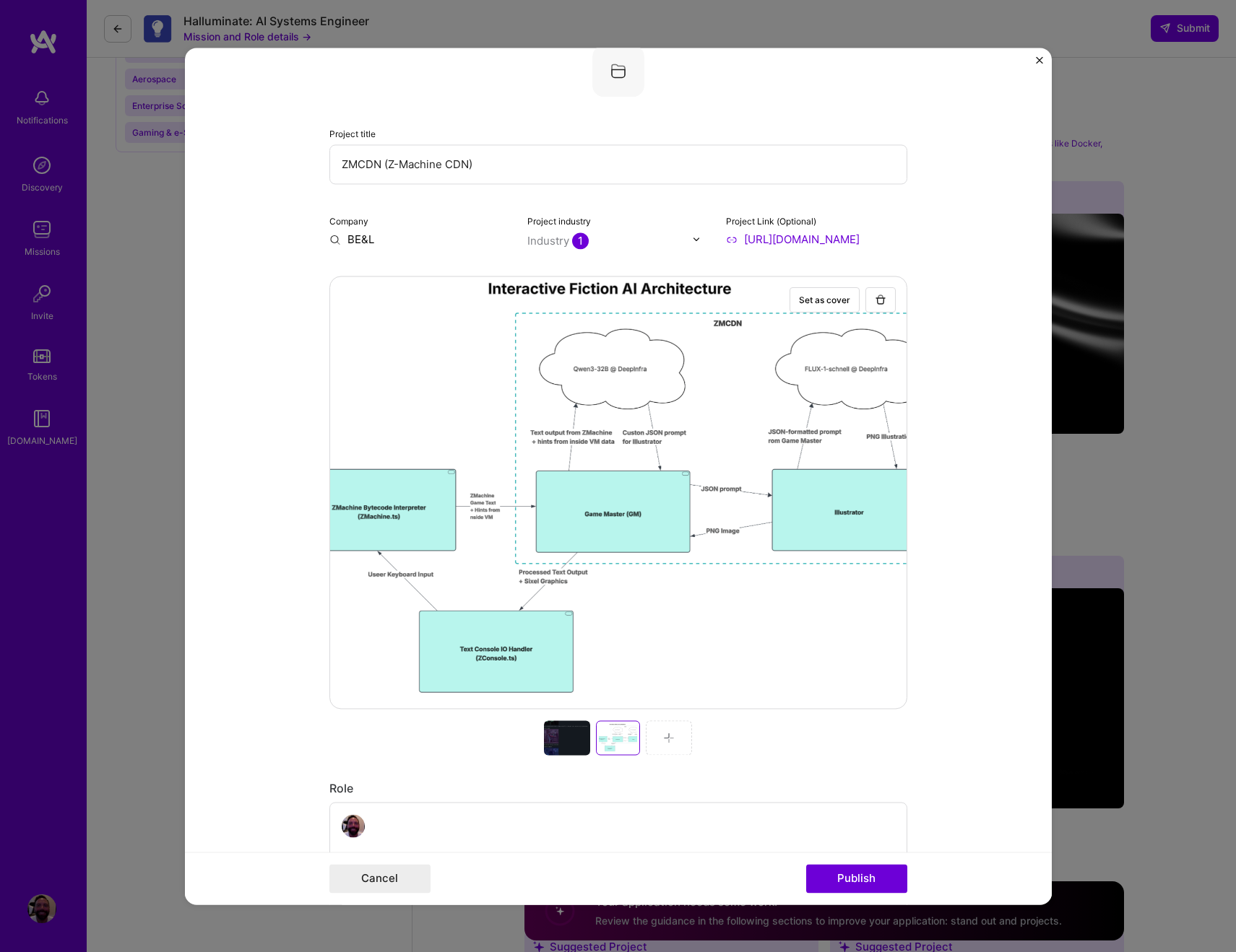
drag, startPoint x: 530, startPoint y: 266, endPoint x: 532, endPoint y: 274, distance: 8.2
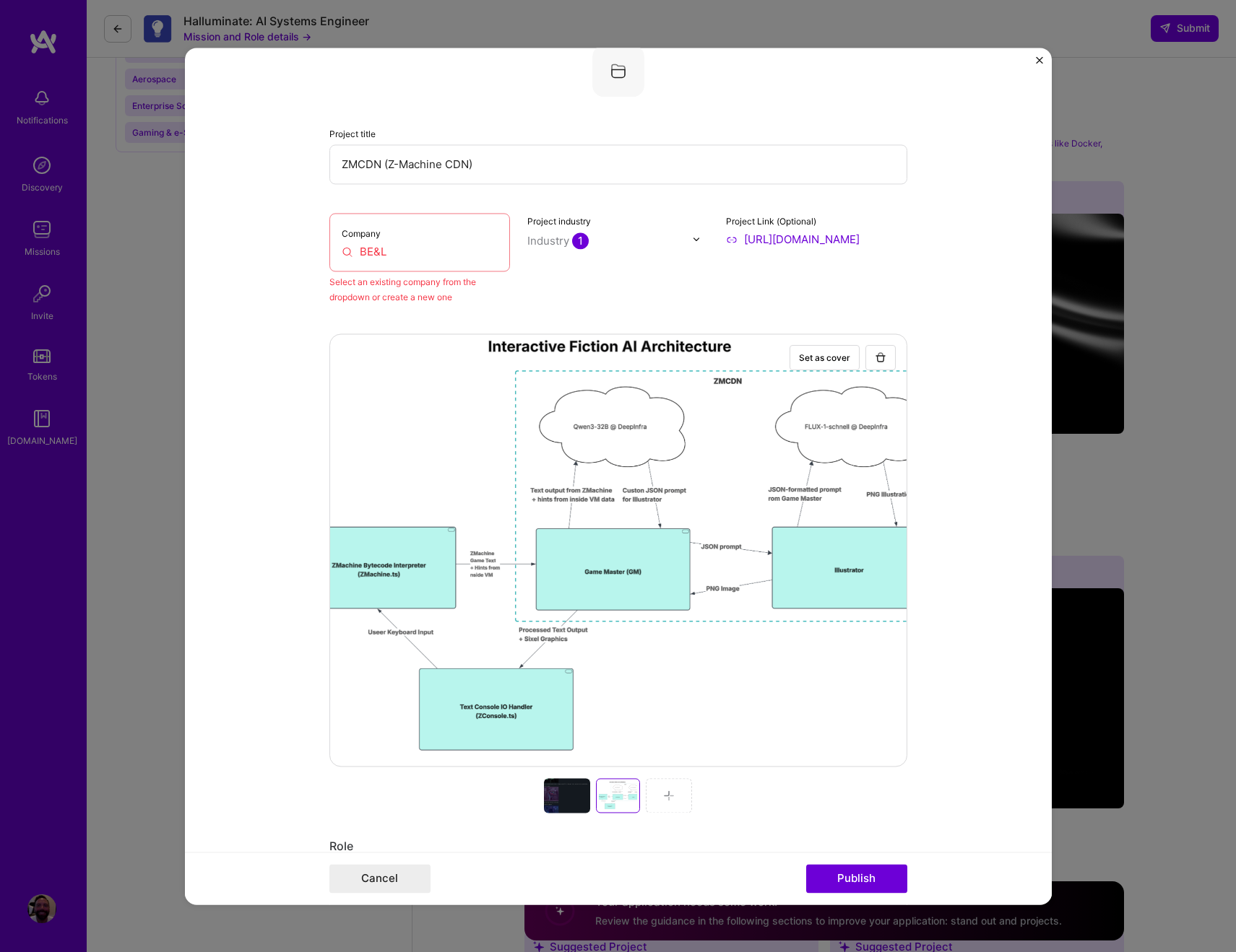
click at [428, 252] on input "BE&L" at bounding box center [420, 252] width 157 height 15
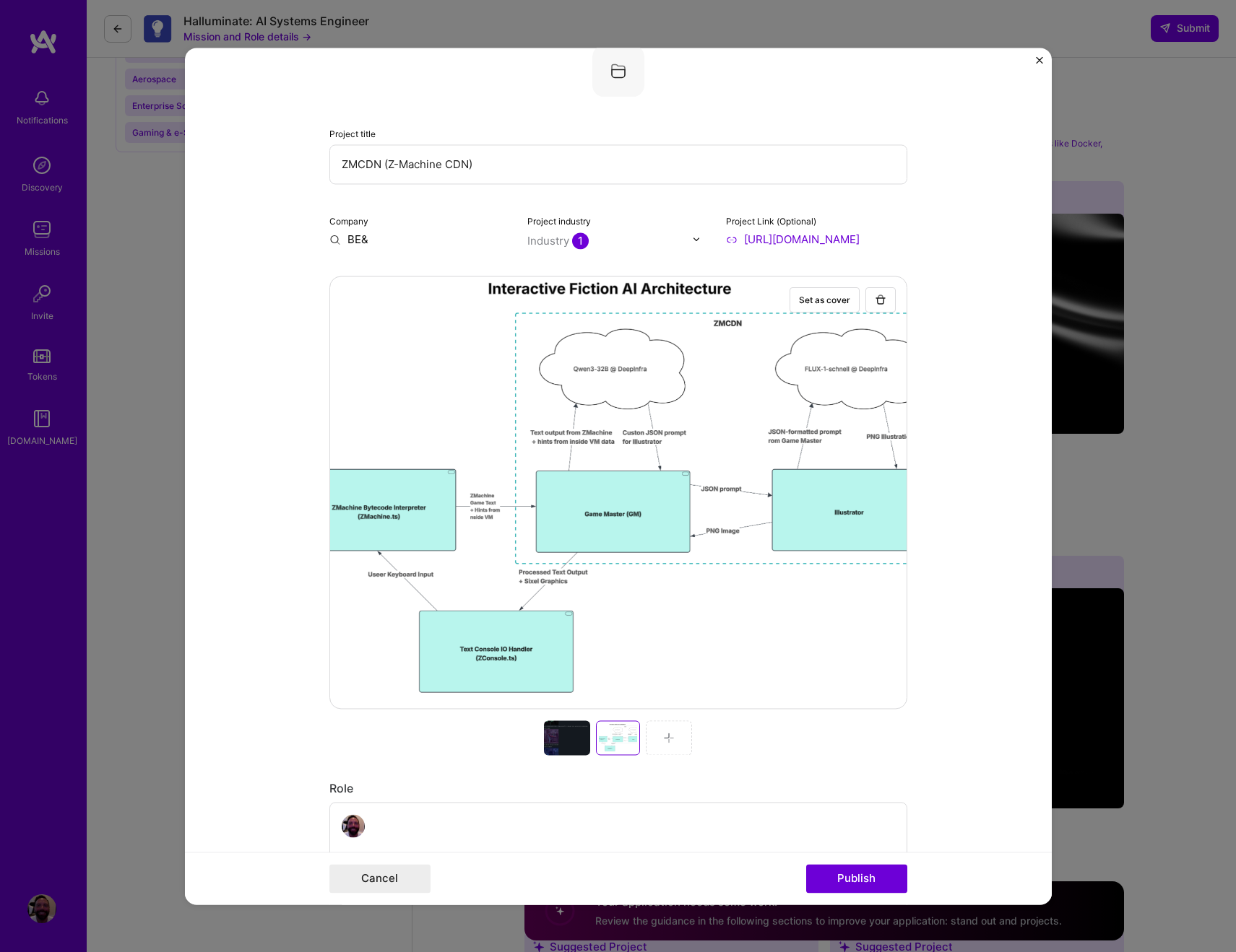
type input "BE&L"
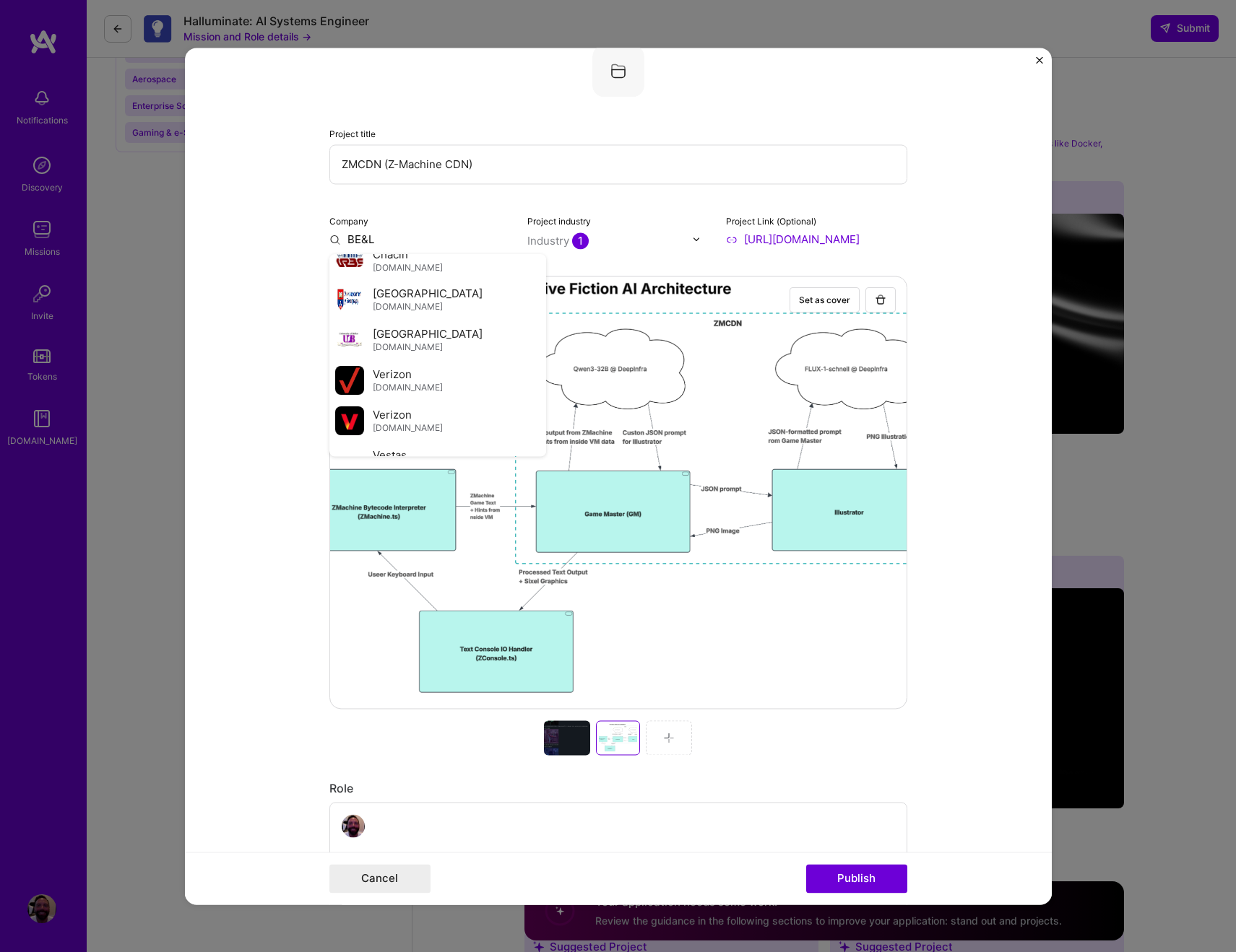
scroll to position [3267, 0]
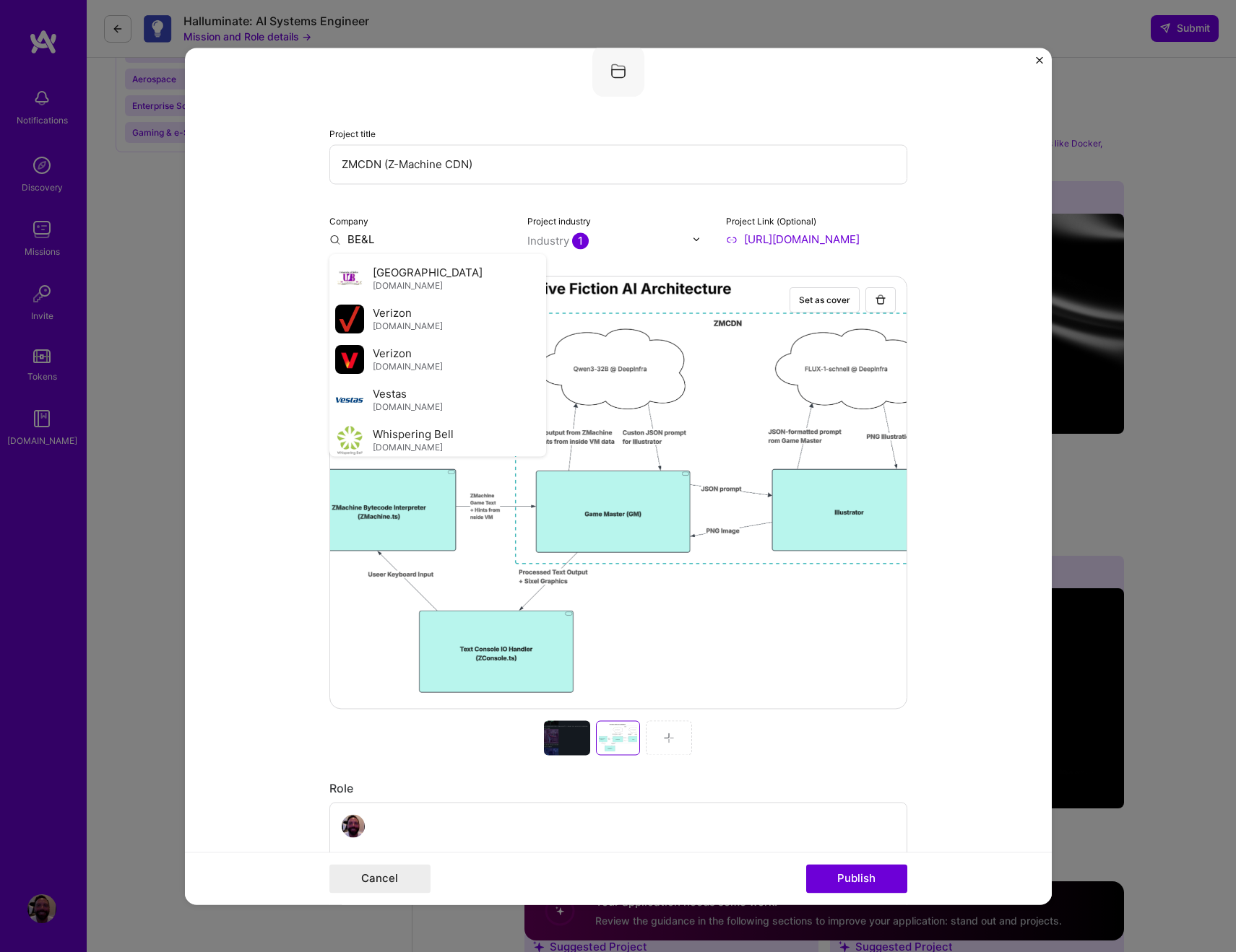
click at [414, 467] on div "BE&L" at bounding box center [429, 479] width 39 height 25
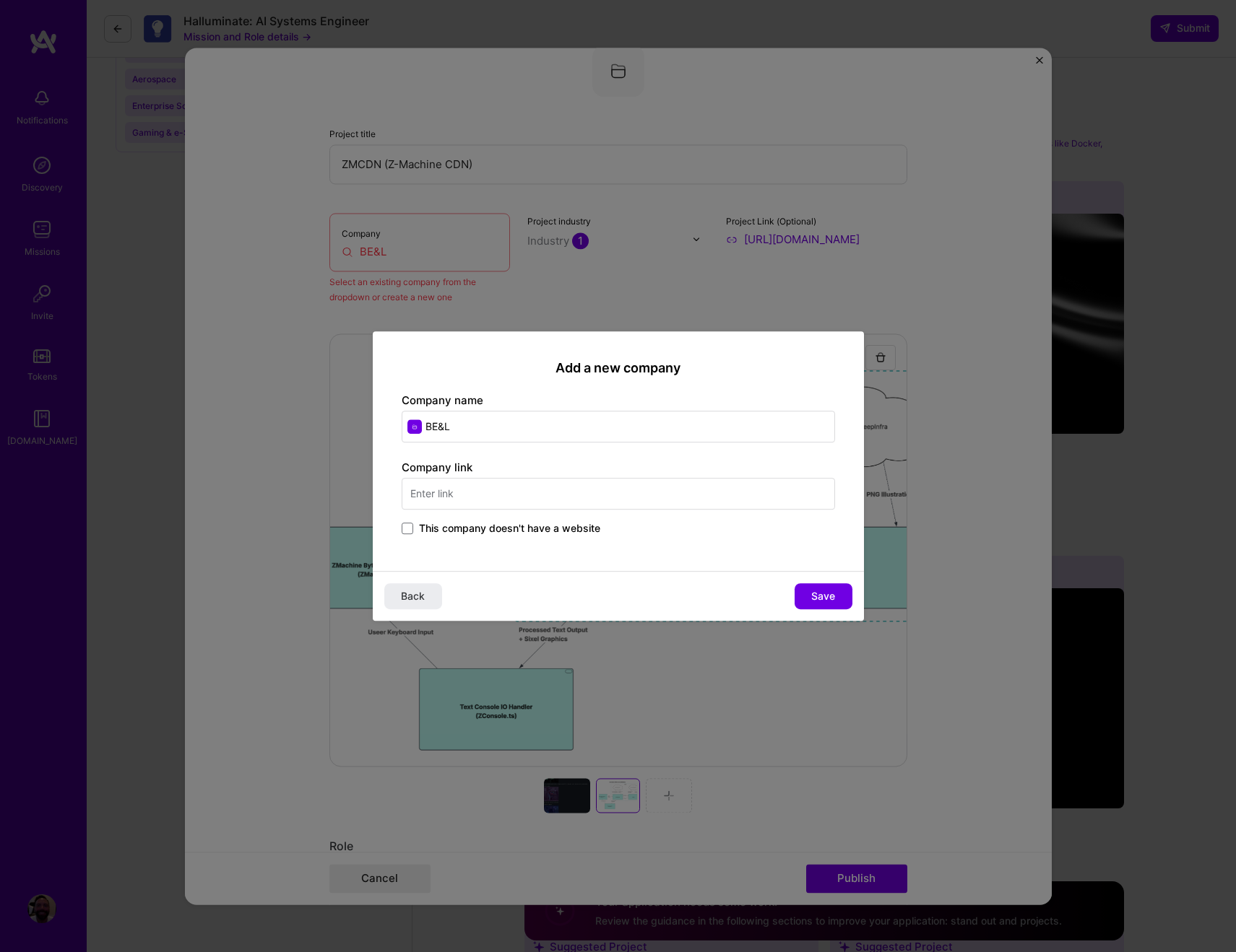
click at [511, 501] on input "text" at bounding box center [618, 494] width 433 height 32
type input "https://browneverettlewis.com/"
click at [819, 597] on span "Save" at bounding box center [823, 596] width 24 height 14
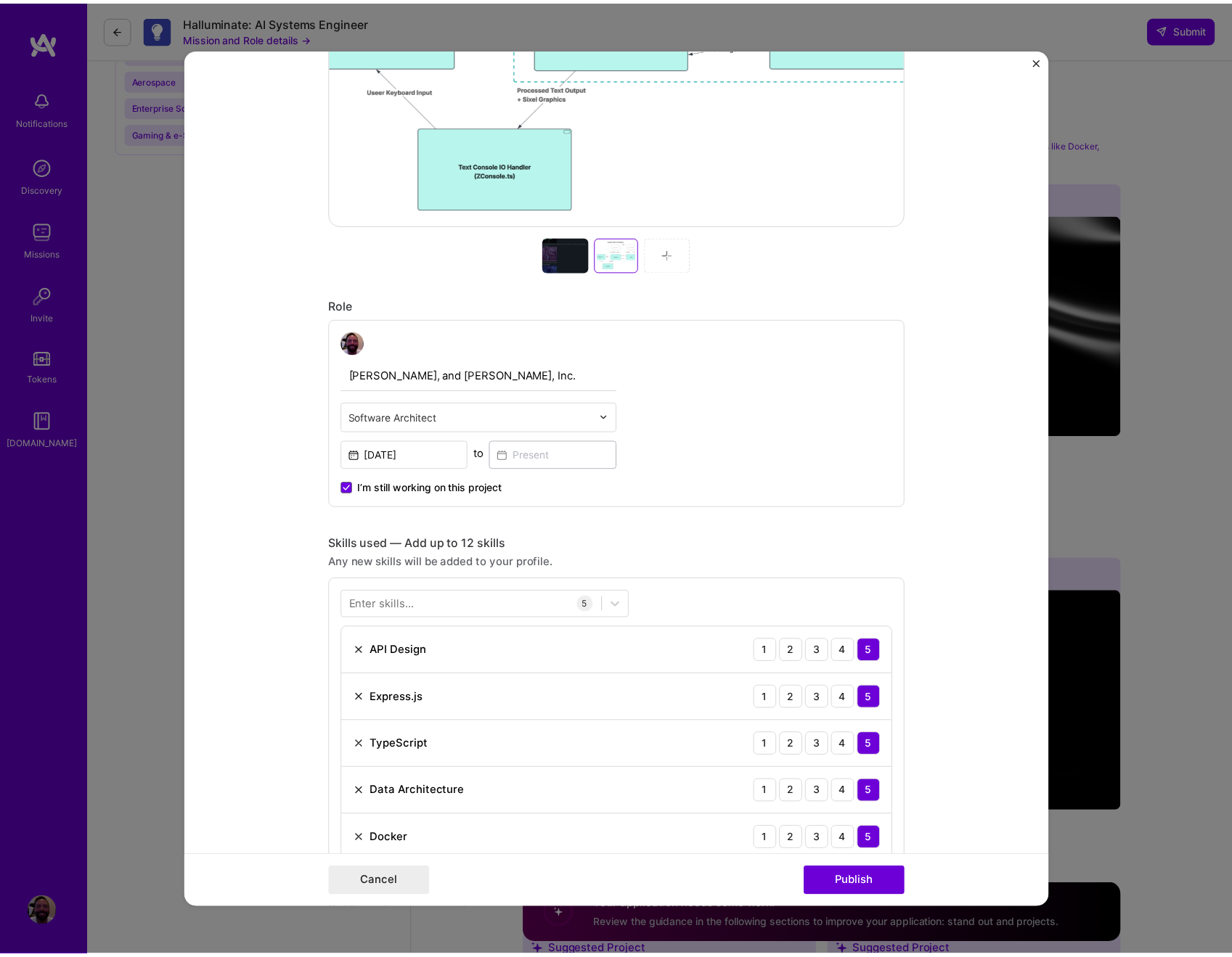
scroll to position [687, 0]
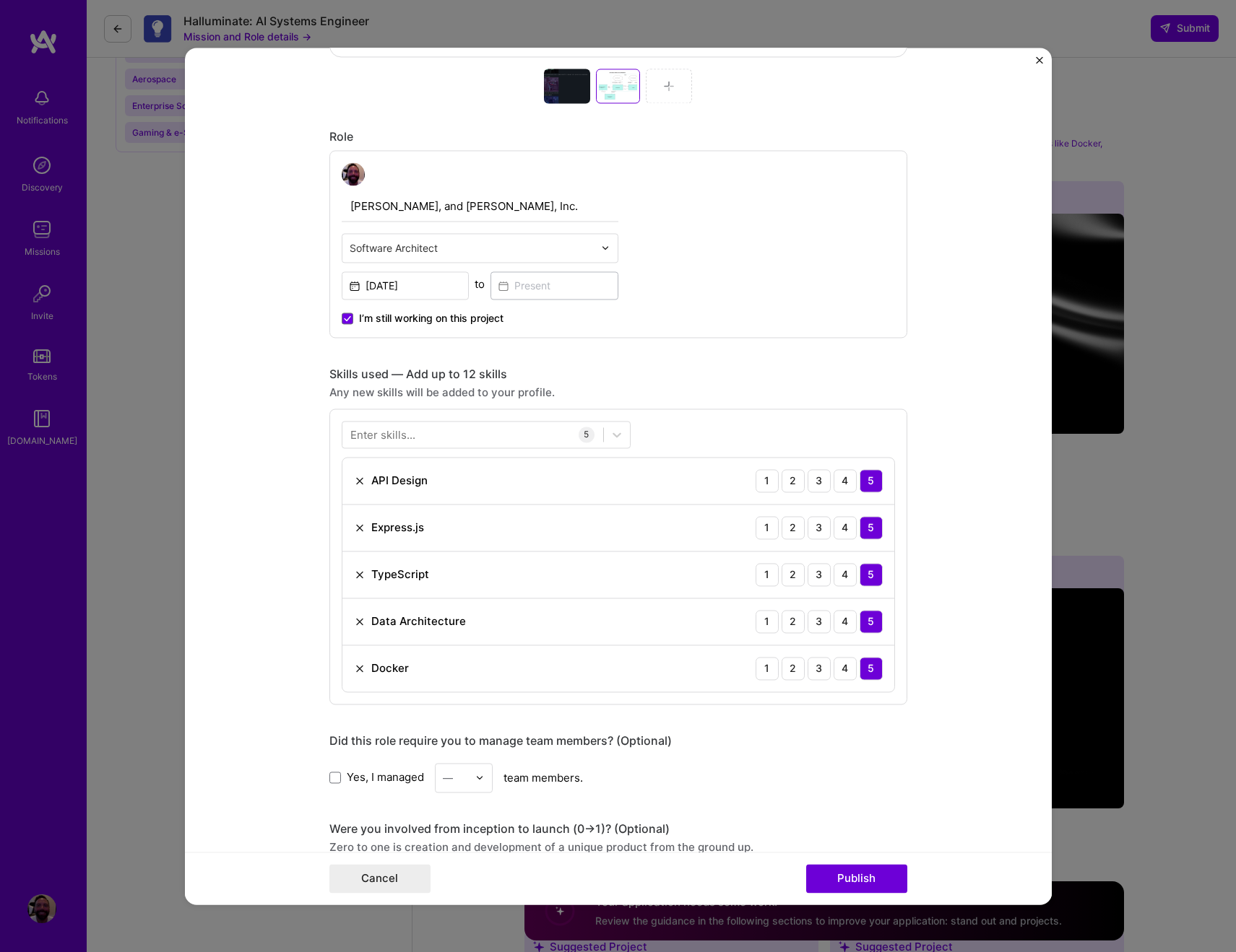
click at [430, 212] on input "Brown, Everett, and Lewis, Inc." at bounding box center [480, 206] width 277 height 30
type input "BE&L"
click at [811, 232] on div "BE&L Software Architect Sep, 2025 to I’m still working on this project" at bounding box center [618, 244] width 578 height 188
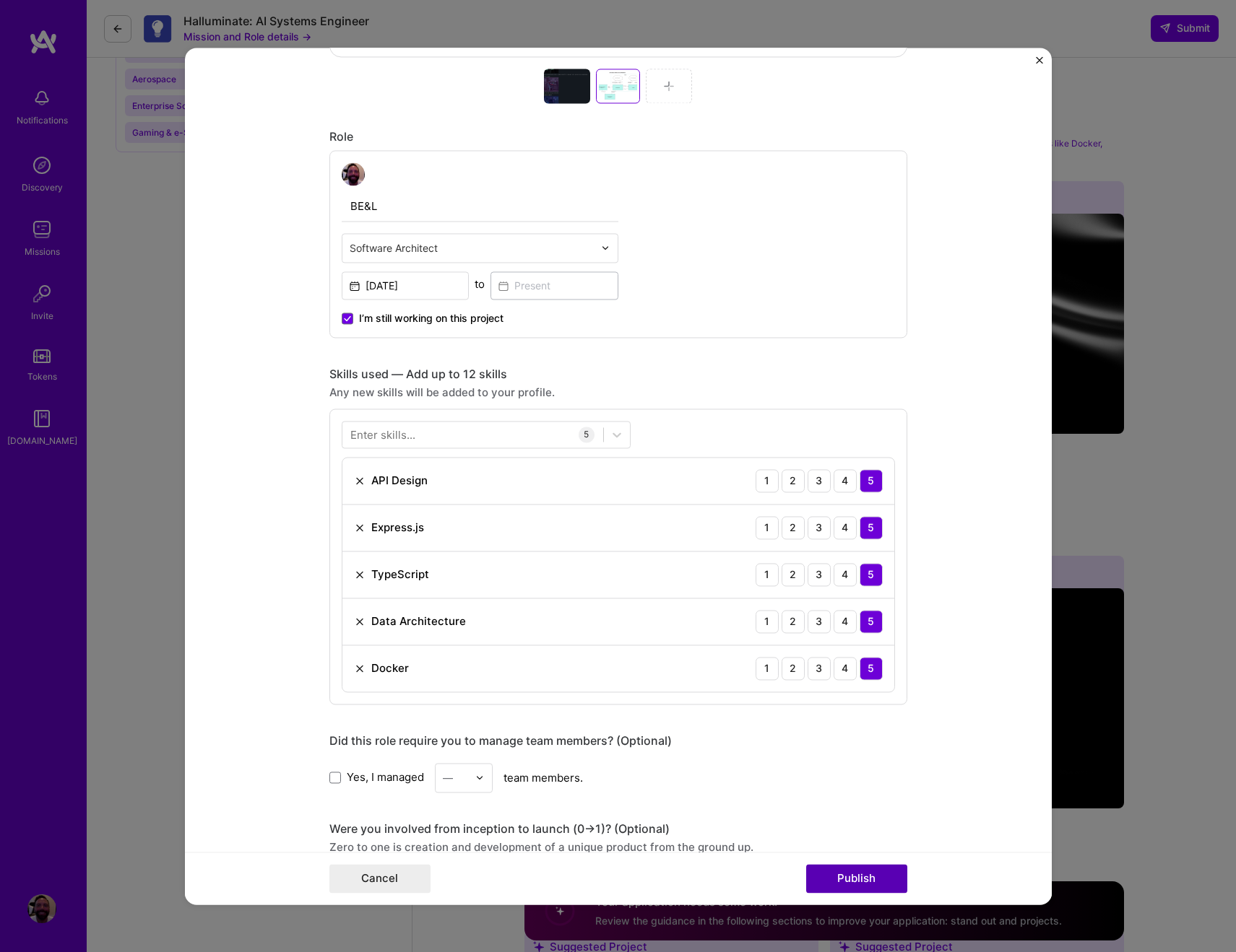
click at [845, 875] on button "Publish" at bounding box center [857, 879] width 101 height 29
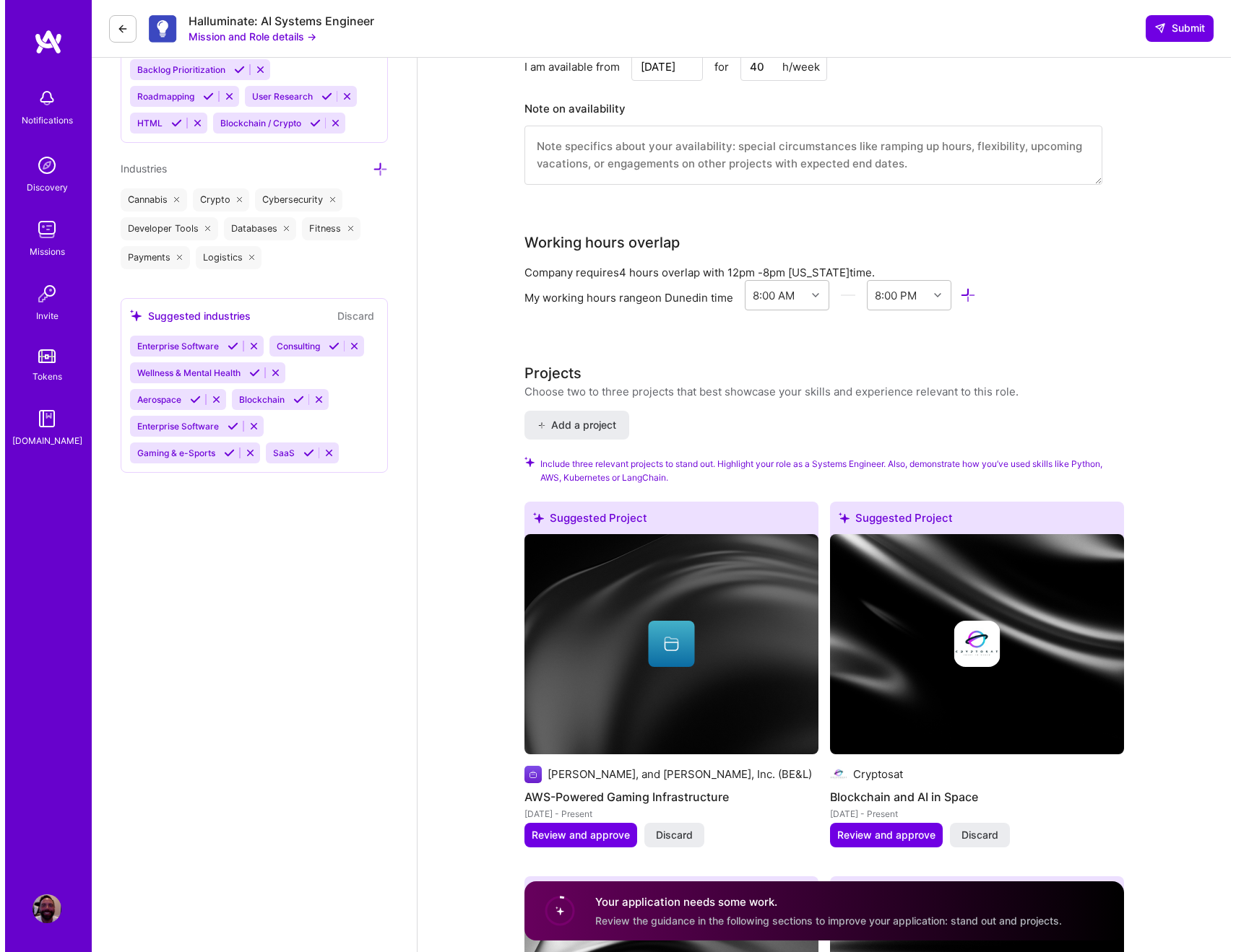
scroll to position [1594, 0]
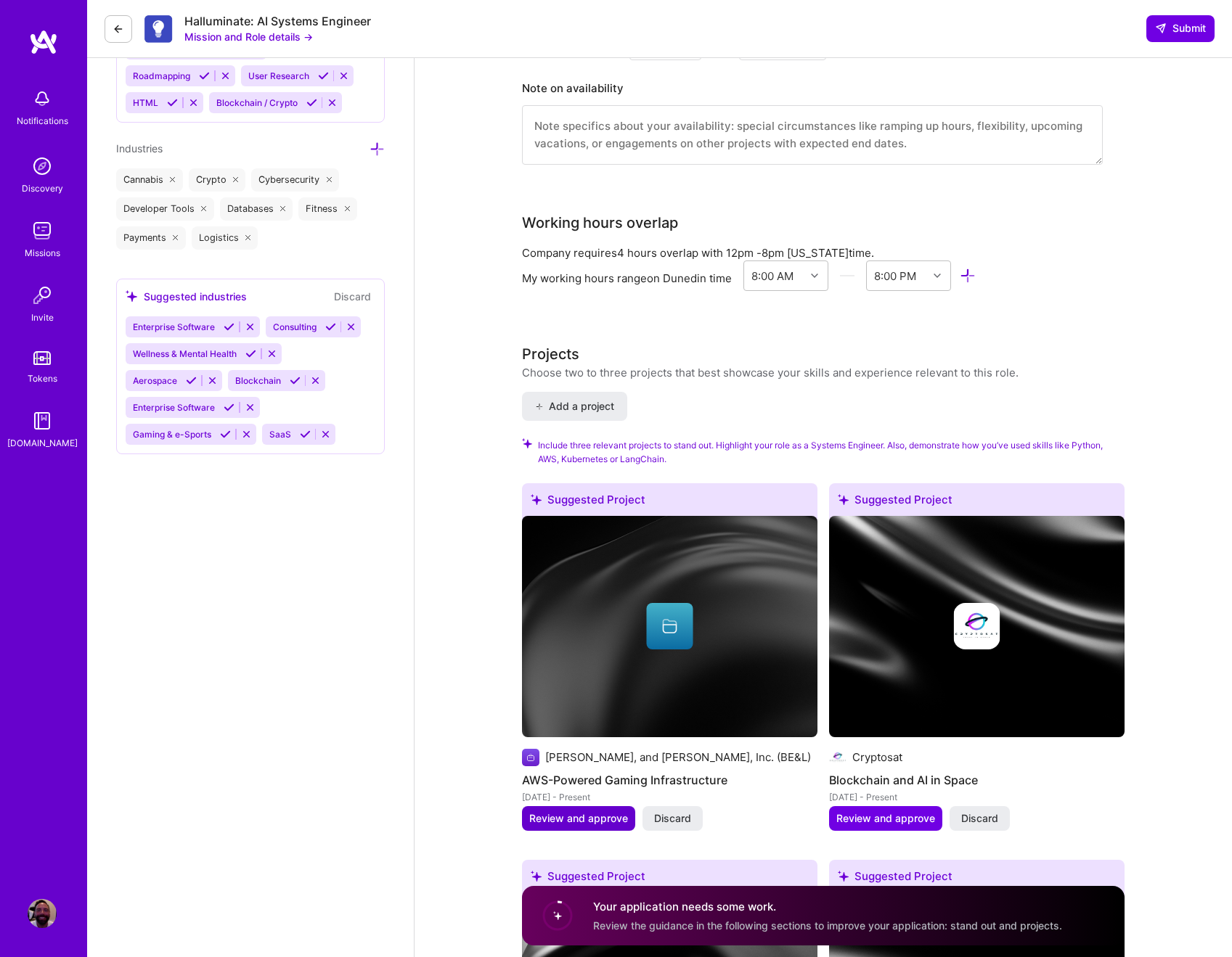
click at [564, 820] on span "Review and approve" at bounding box center [579, 819] width 99 height 14
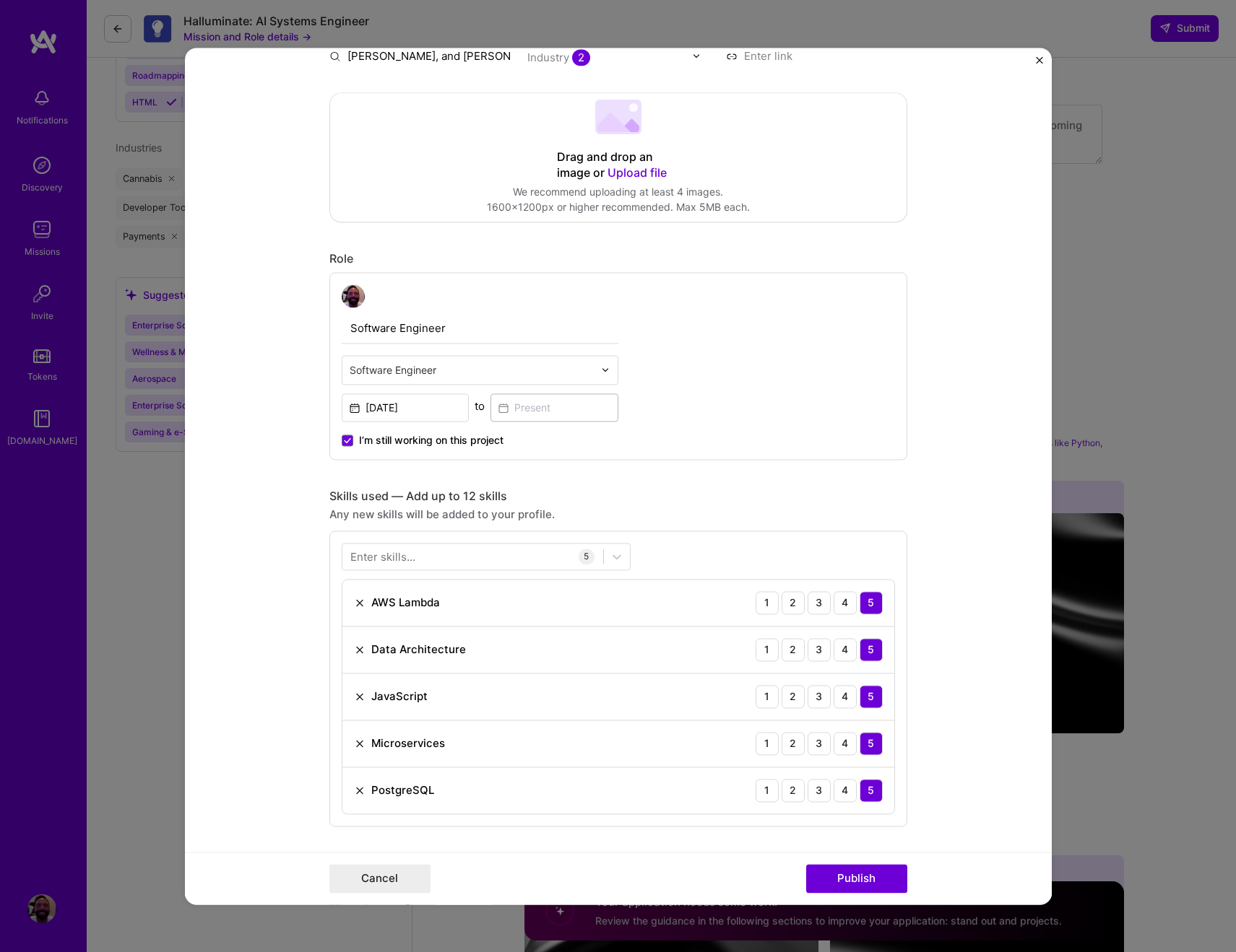
scroll to position [622, 0]
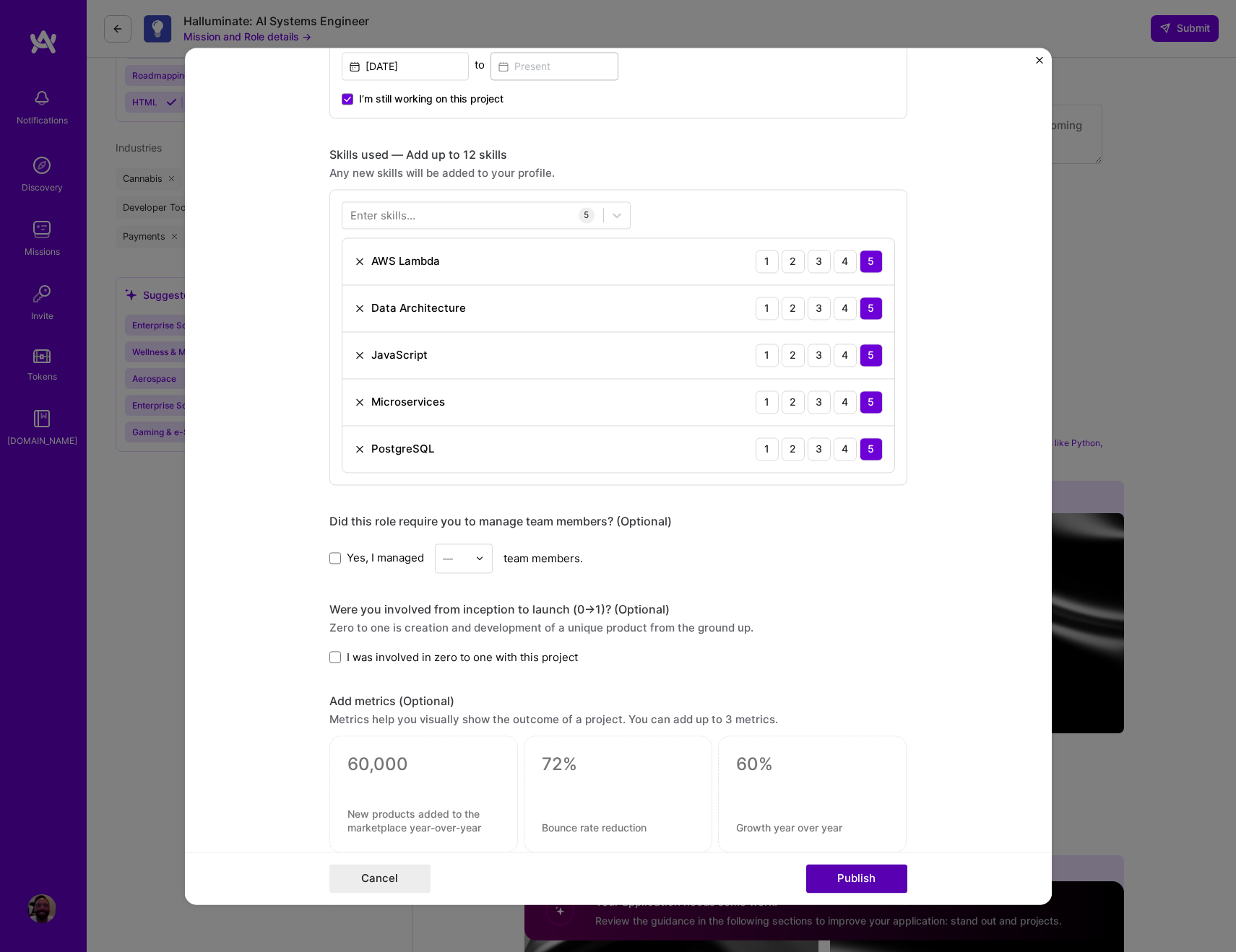
click at [852, 876] on button "Publish" at bounding box center [857, 879] width 101 height 29
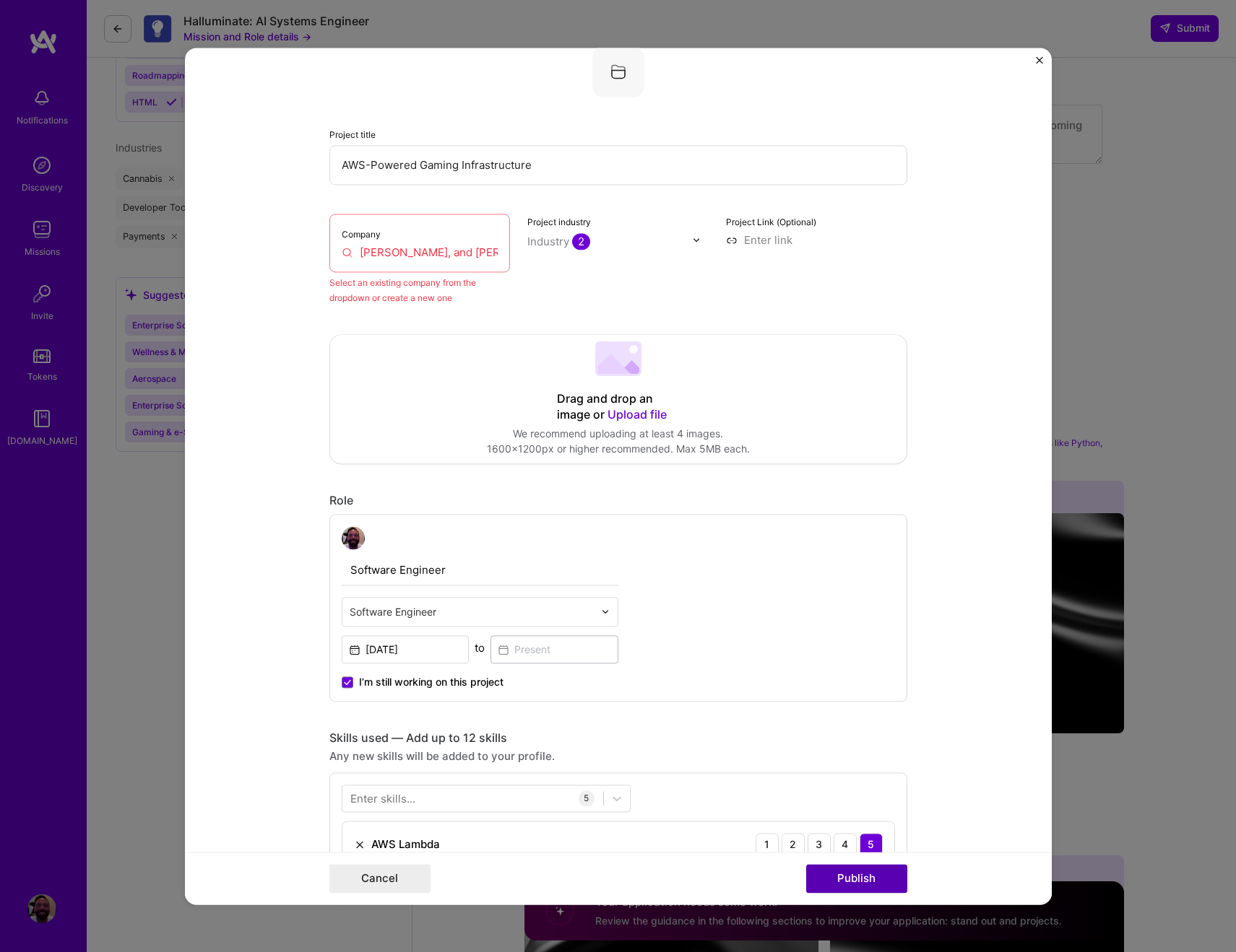
scroll to position [95, 0]
click at [421, 255] on input "Brown, Everett, and Lewis, Inc. (BE&L)" at bounding box center [420, 255] width 157 height 15
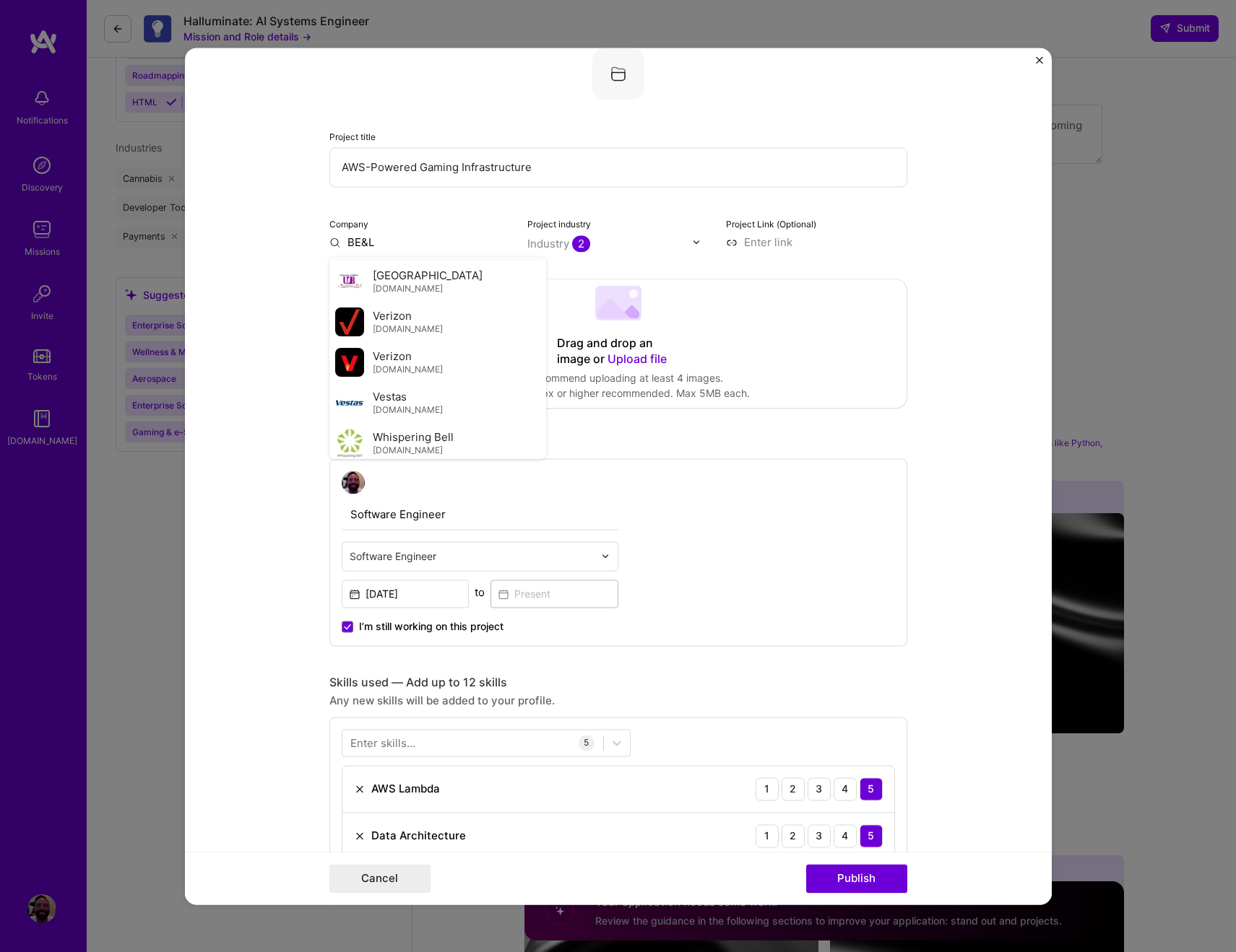
scroll to position [98, 0]
type input "BE&L"
click at [445, 460] on div "Add company BE&L" at bounding box center [437, 479] width 216 height 37
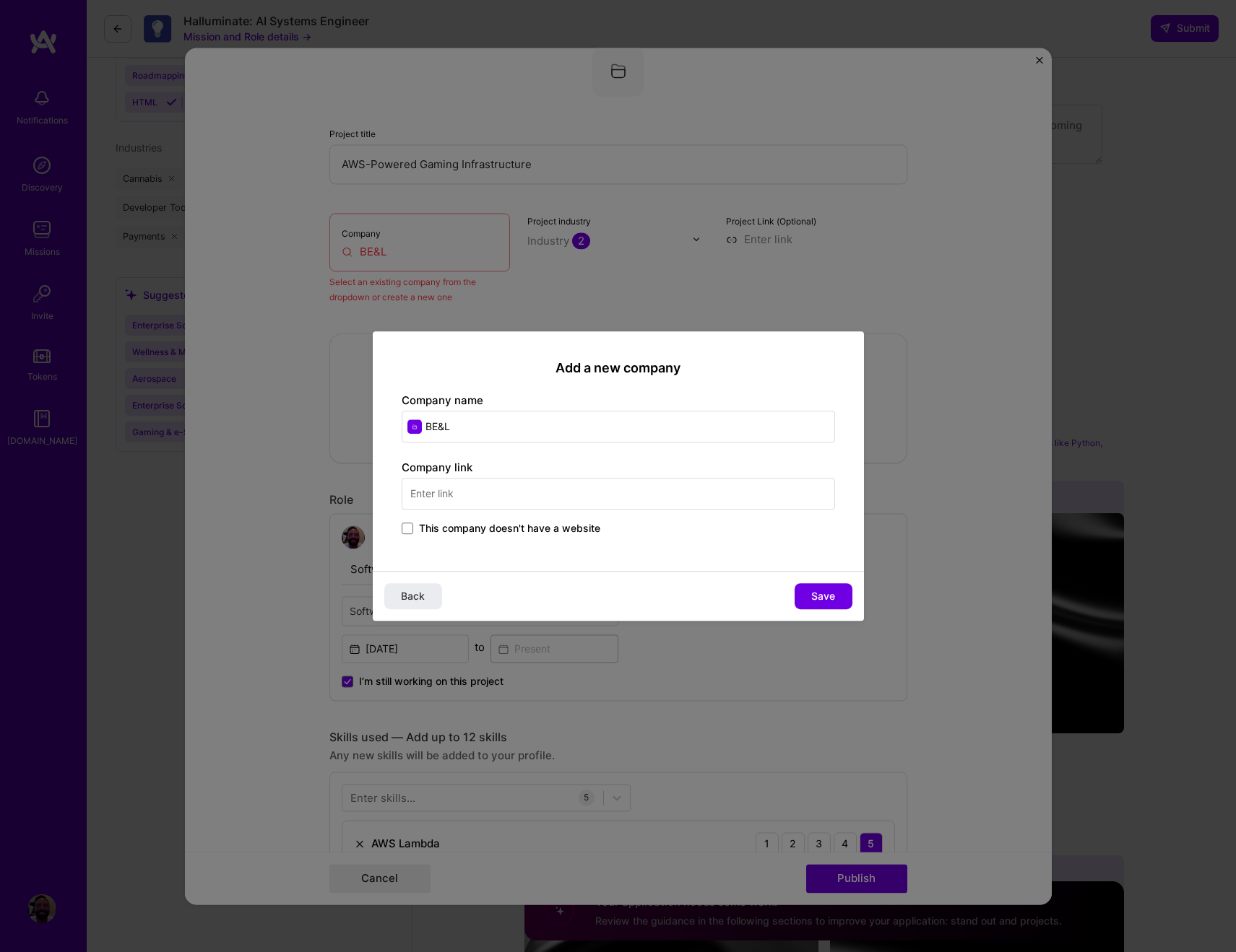
click at [483, 489] on input "text" at bounding box center [618, 494] width 433 height 32
type input "https://browneverettlewis.com/"
click at [828, 598] on span "Save" at bounding box center [823, 596] width 24 height 14
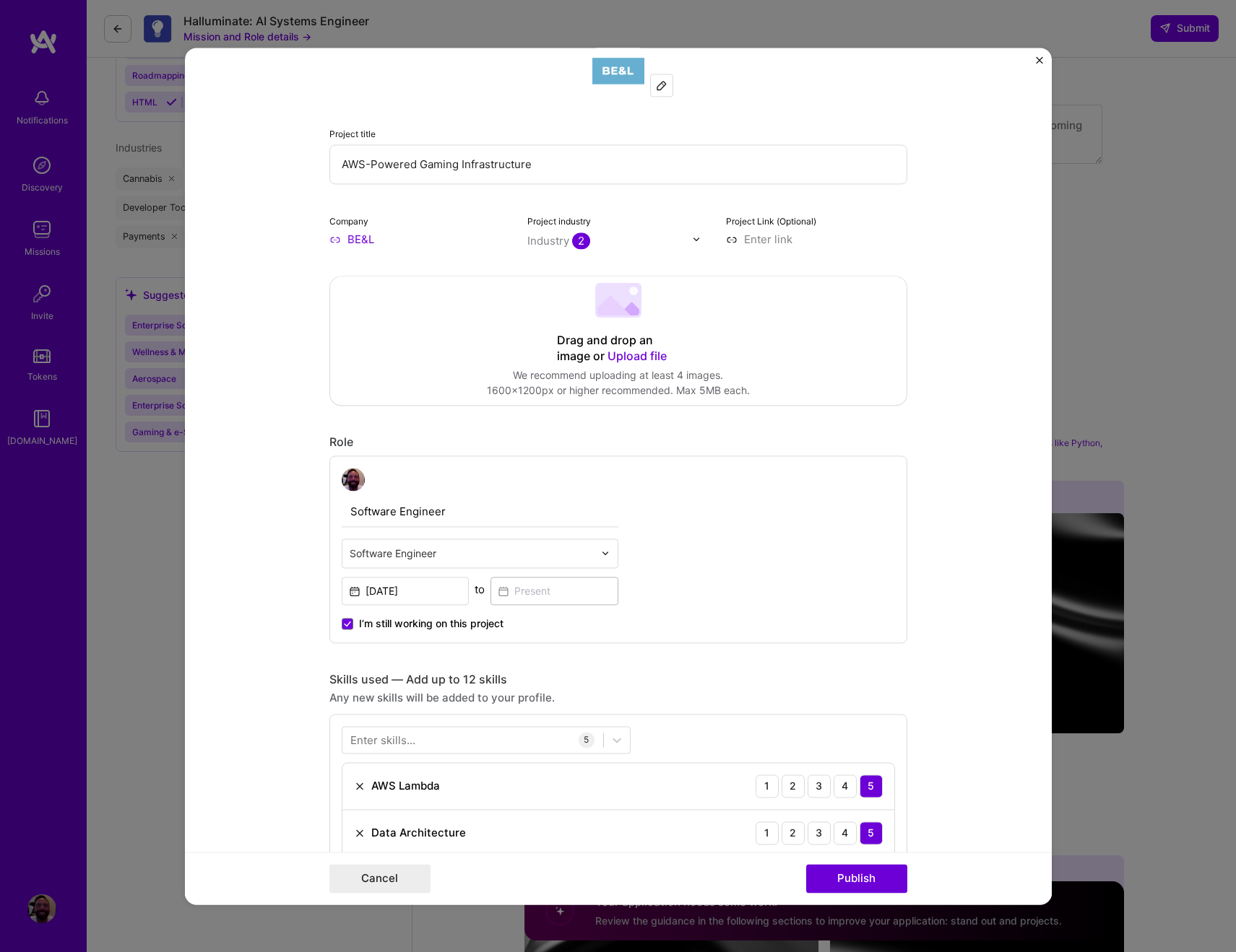
click at [423, 510] on input "Software Engineer" at bounding box center [480, 512] width 277 height 30
type input "BE&L"
click at [249, 589] on form "Editing suggested project This project is suggested based on your LinkedIn, res…" at bounding box center [618, 476] width 867 height 857
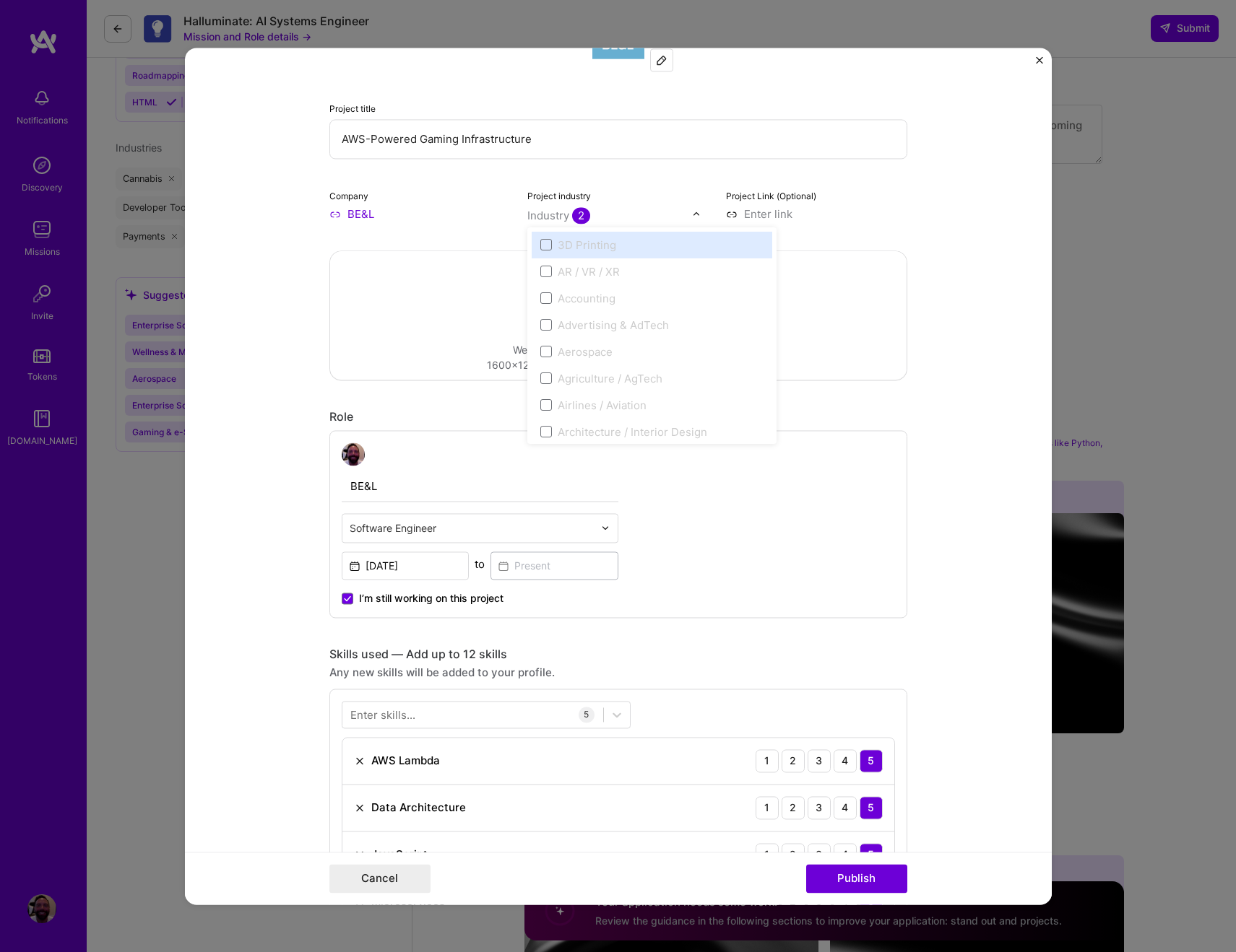
click at [692, 212] on img at bounding box center [696, 213] width 8 height 8
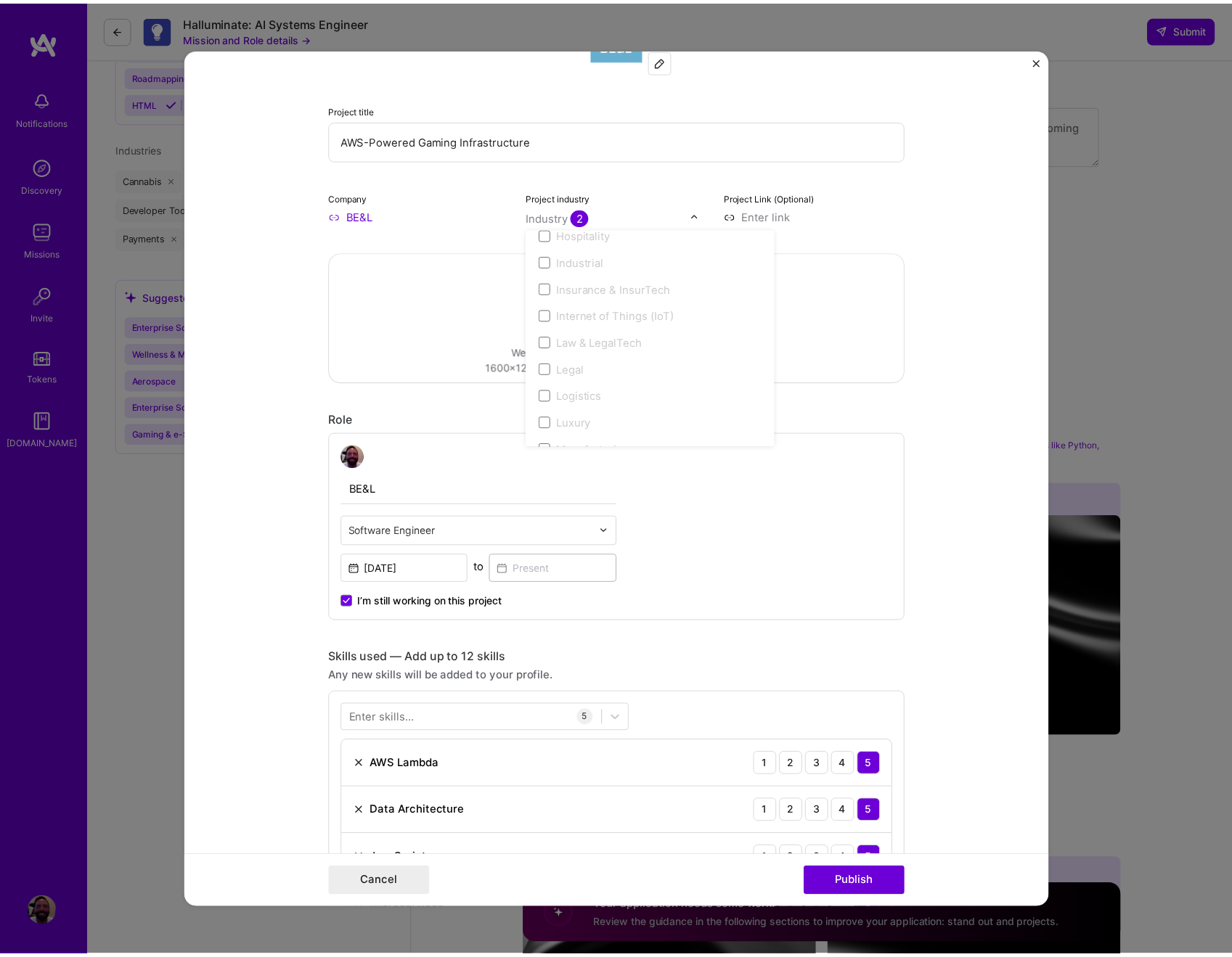
scroll to position [1669, 0]
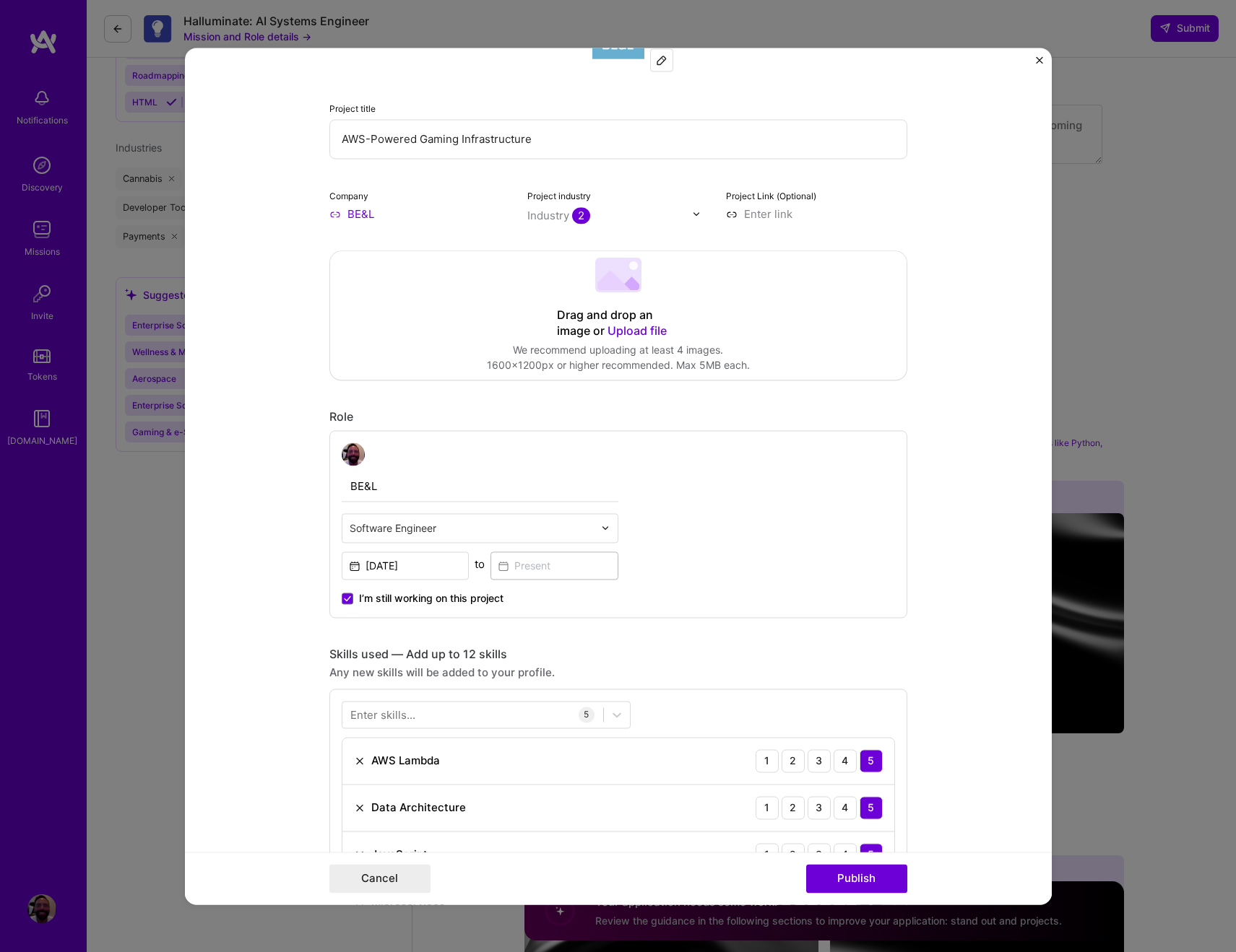
click at [267, 474] on form "Editing suggested project This project is suggested based on your LinkedIn, res…" at bounding box center [618, 476] width 867 height 857
click at [376, 885] on button "Cancel" at bounding box center [380, 879] width 101 height 29
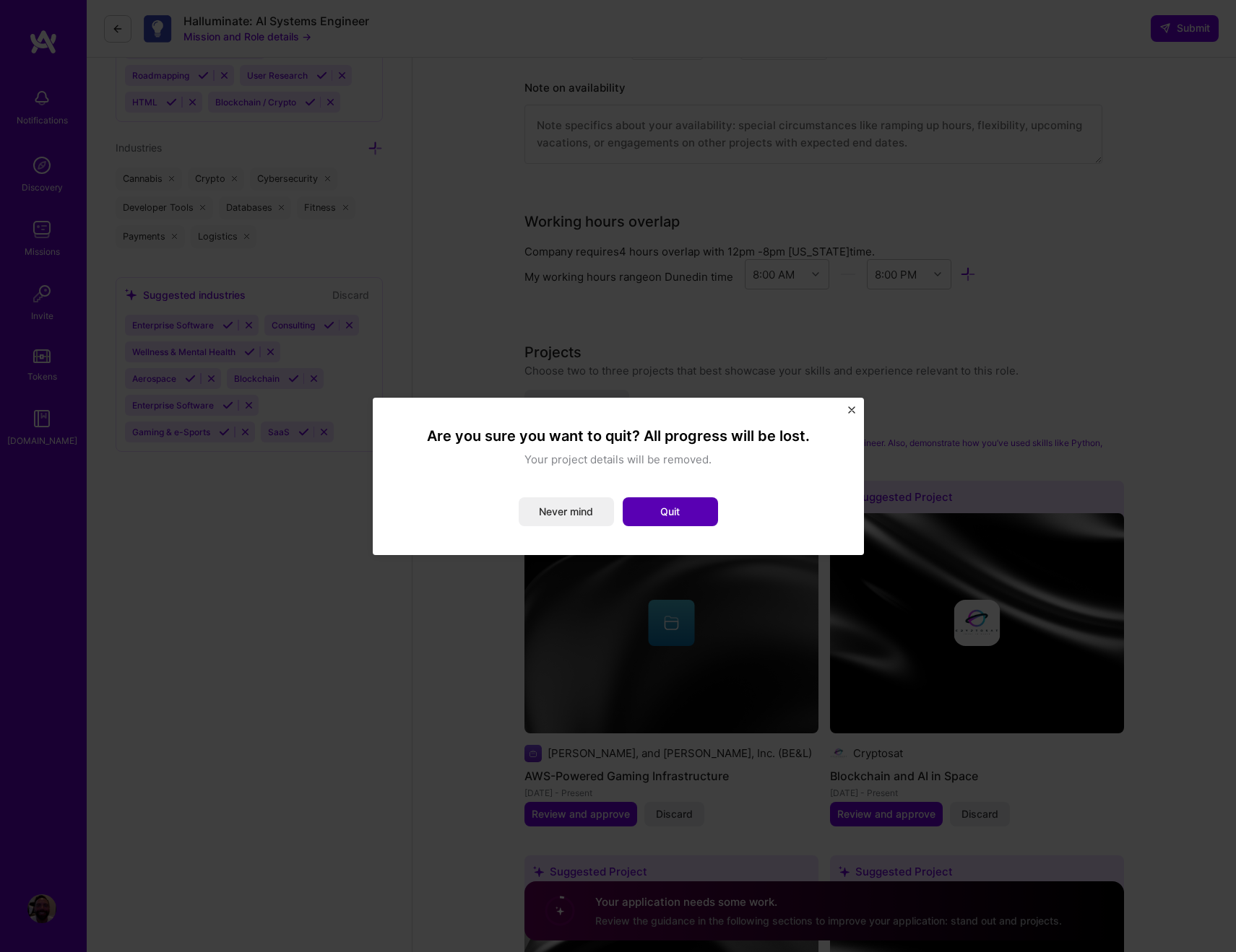
click at [669, 513] on button "Quit" at bounding box center [670, 512] width 95 height 29
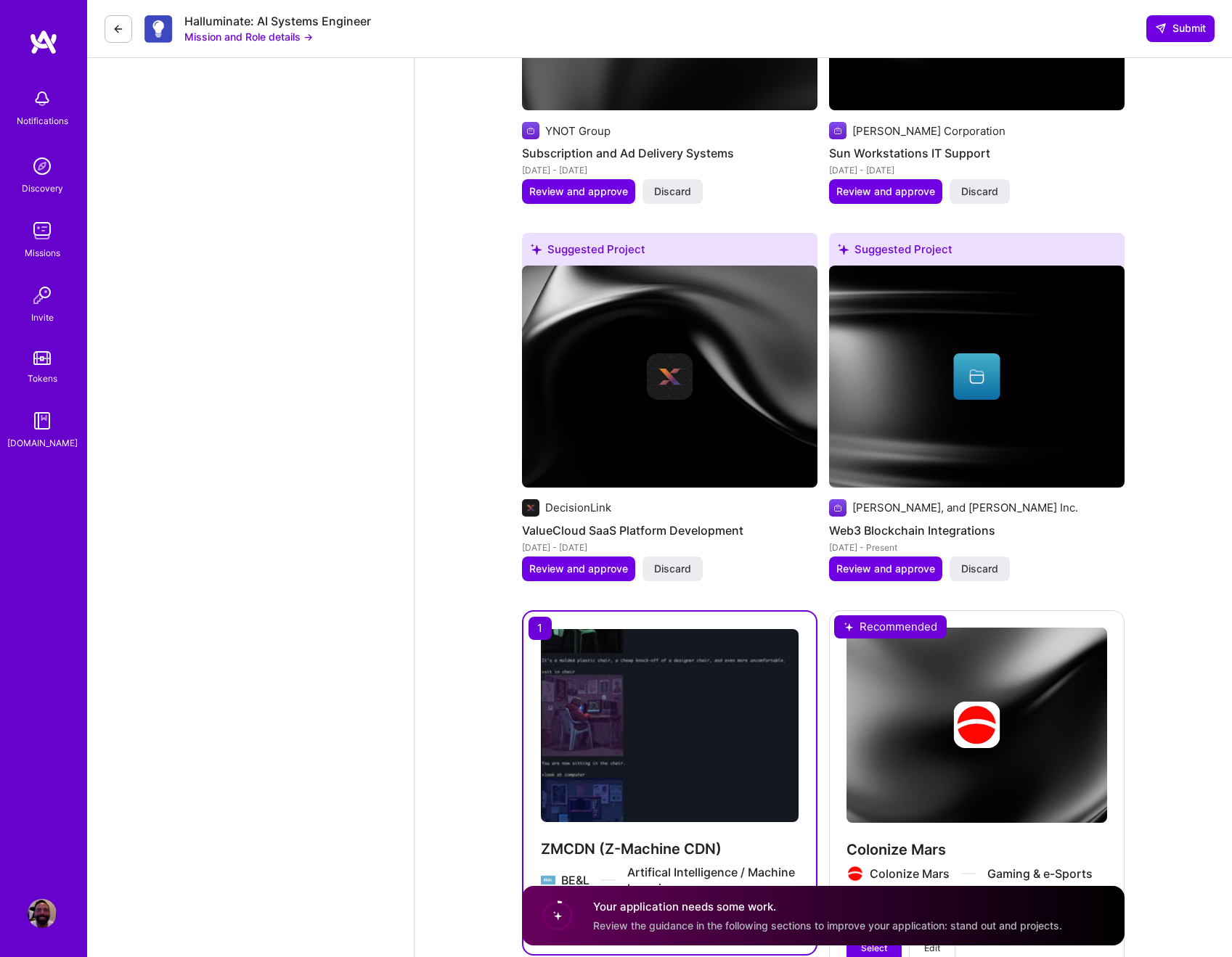
scroll to position [4717, 0]
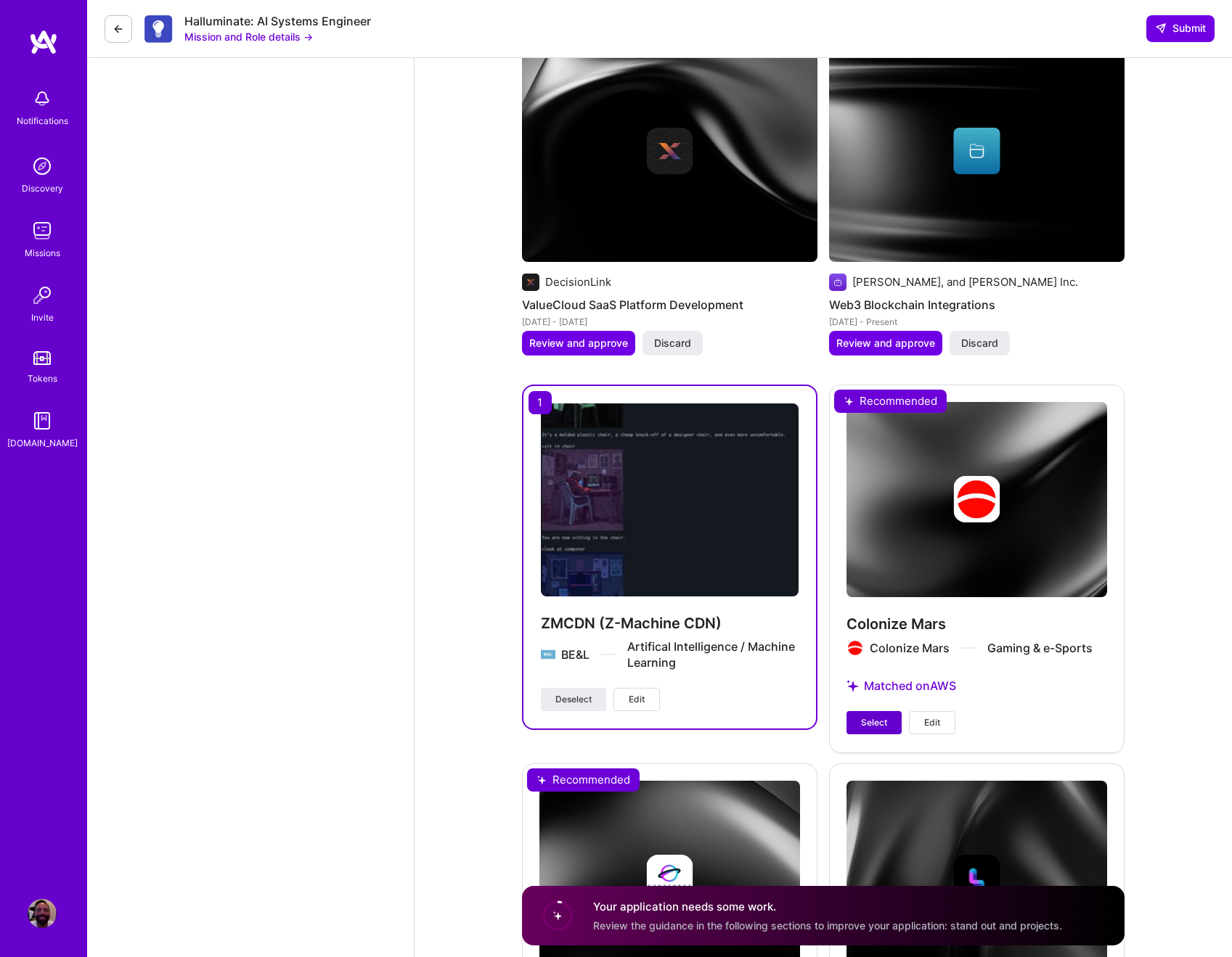
click at [881, 723] on span "Select" at bounding box center [874, 722] width 26 height 13
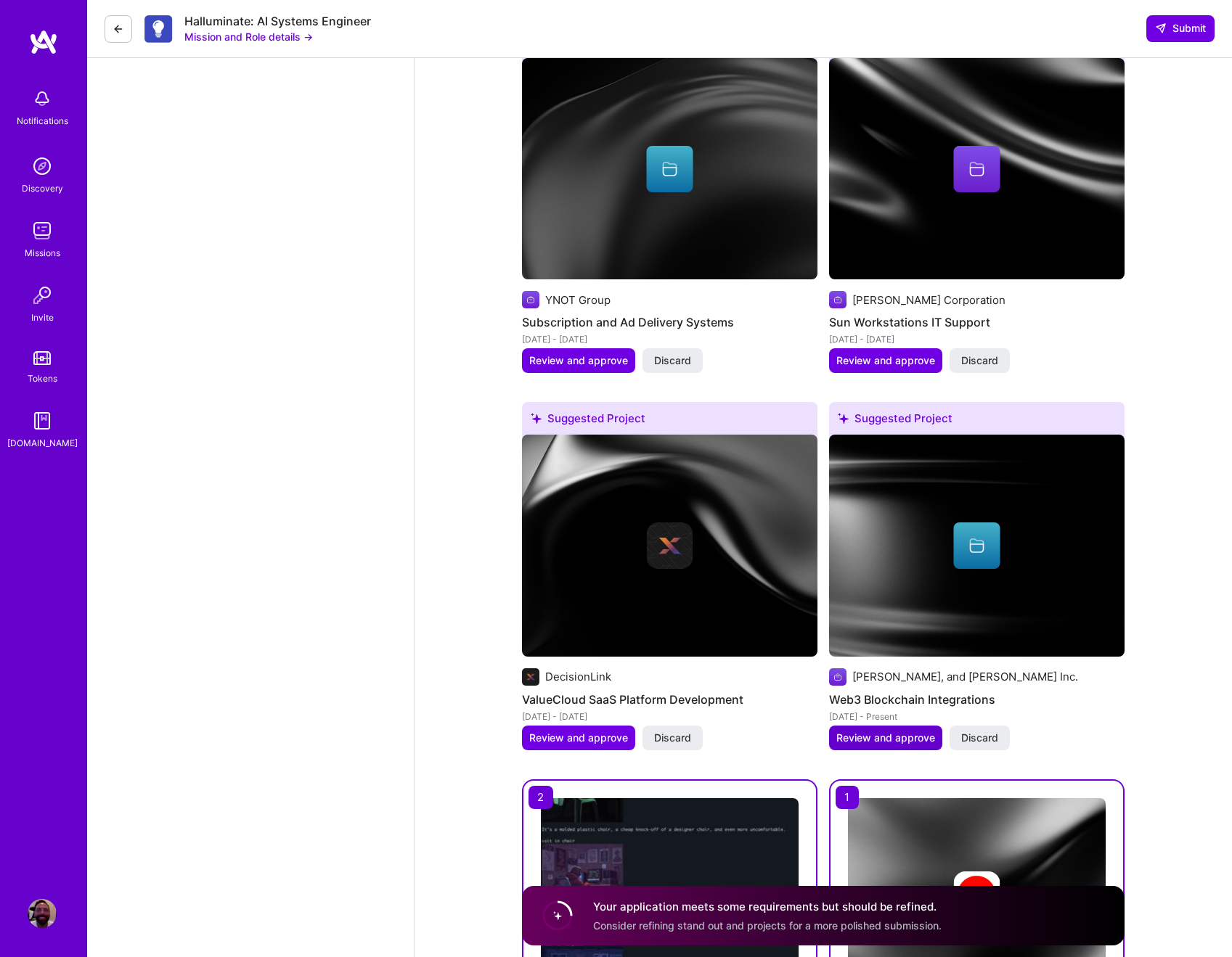
scroll to position [5011, 0]
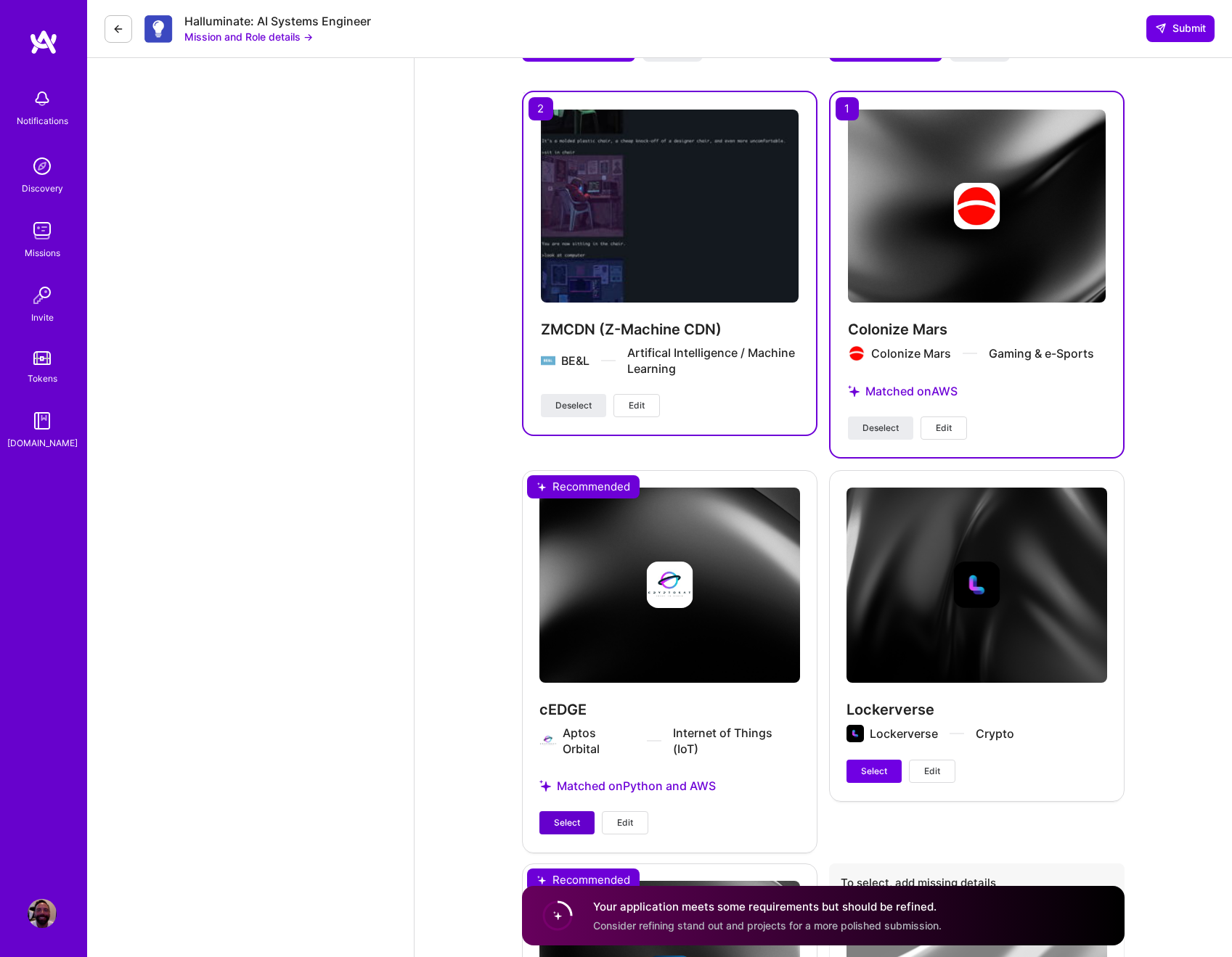
click at [573, 821] on span "Select" at bounding box center [567, 822] width 26 height 13
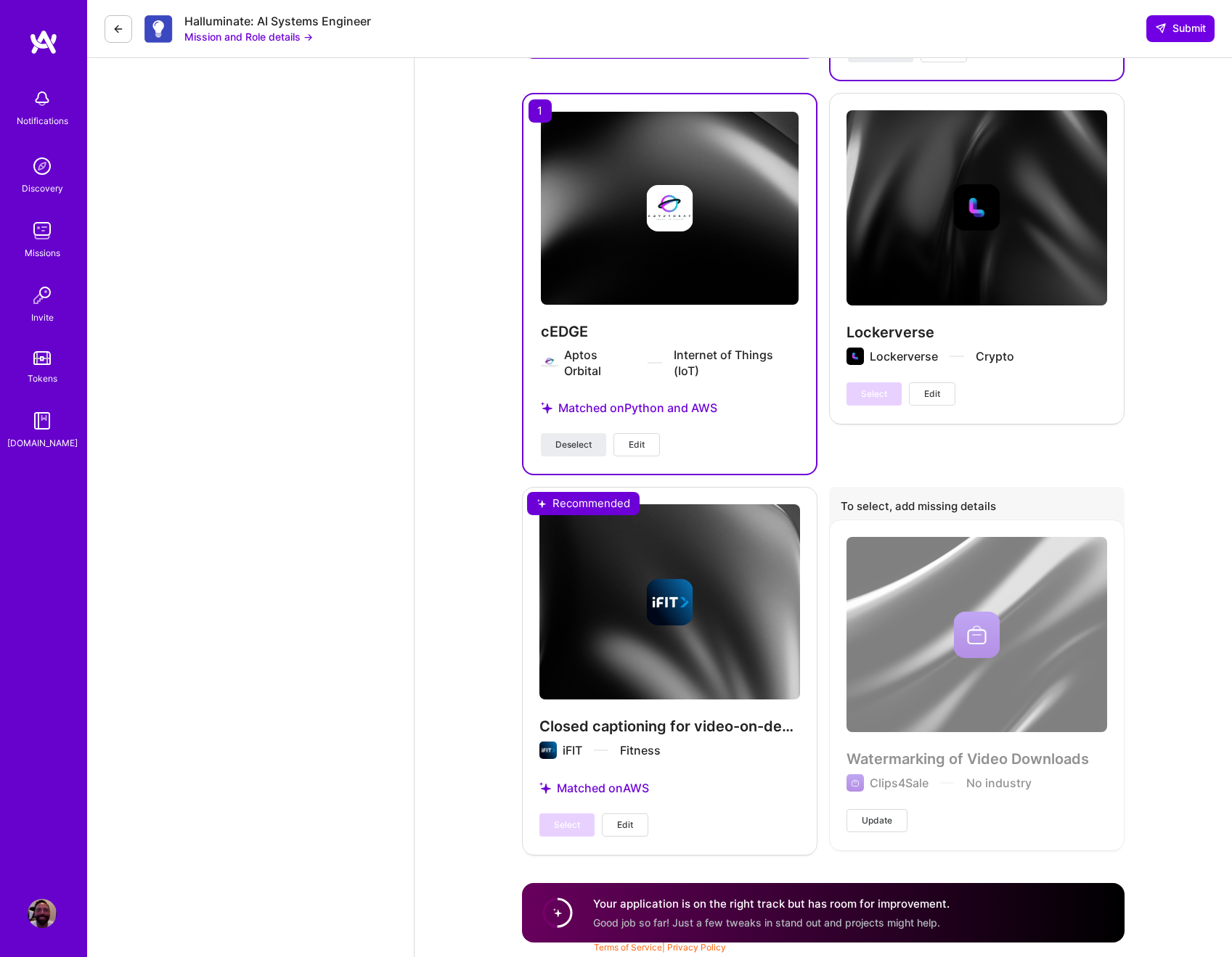
scroll to position [5385, 0]
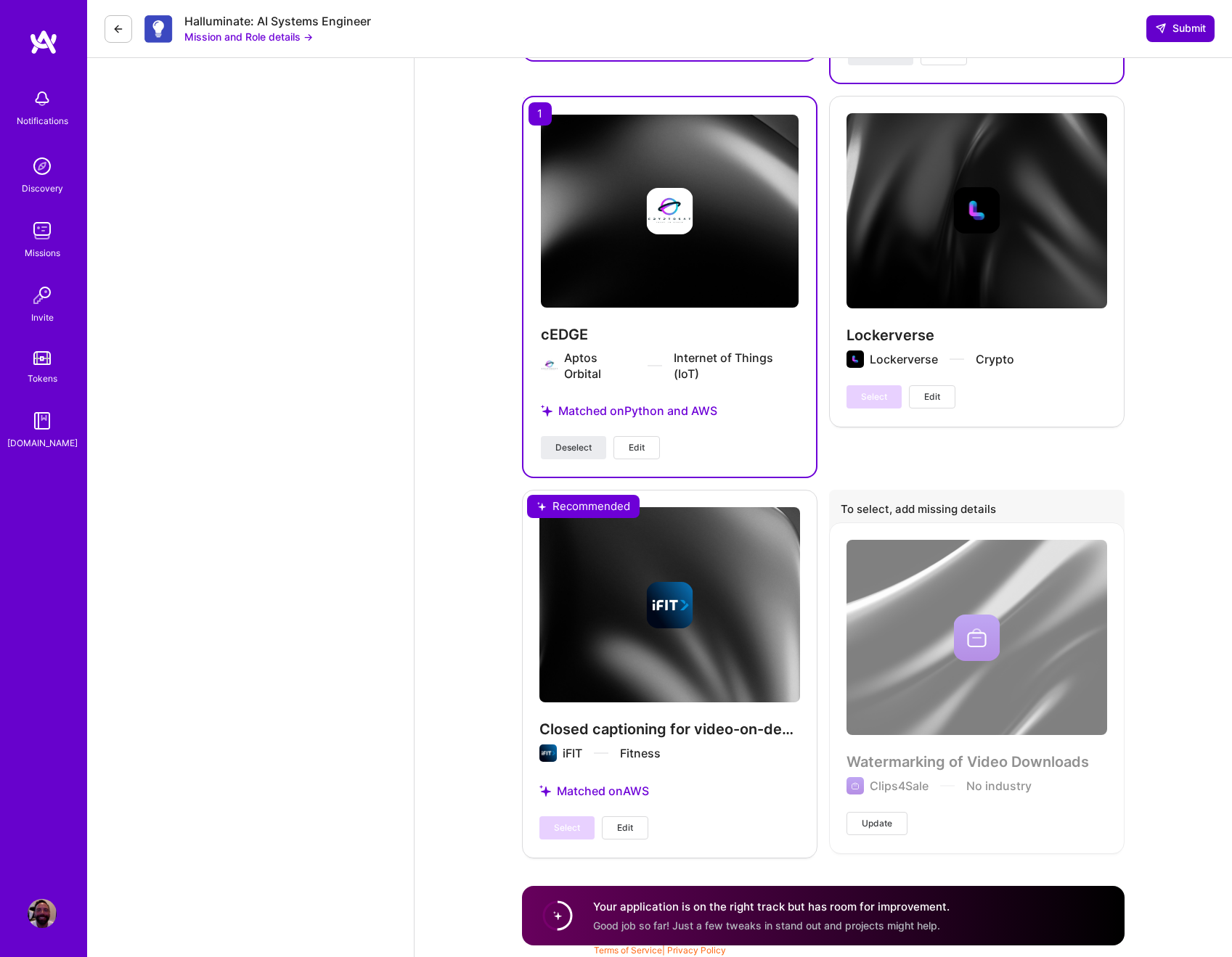
click at [1183, 26] on span "Submit" at bounding box center [1180, 28] width 51 height 14
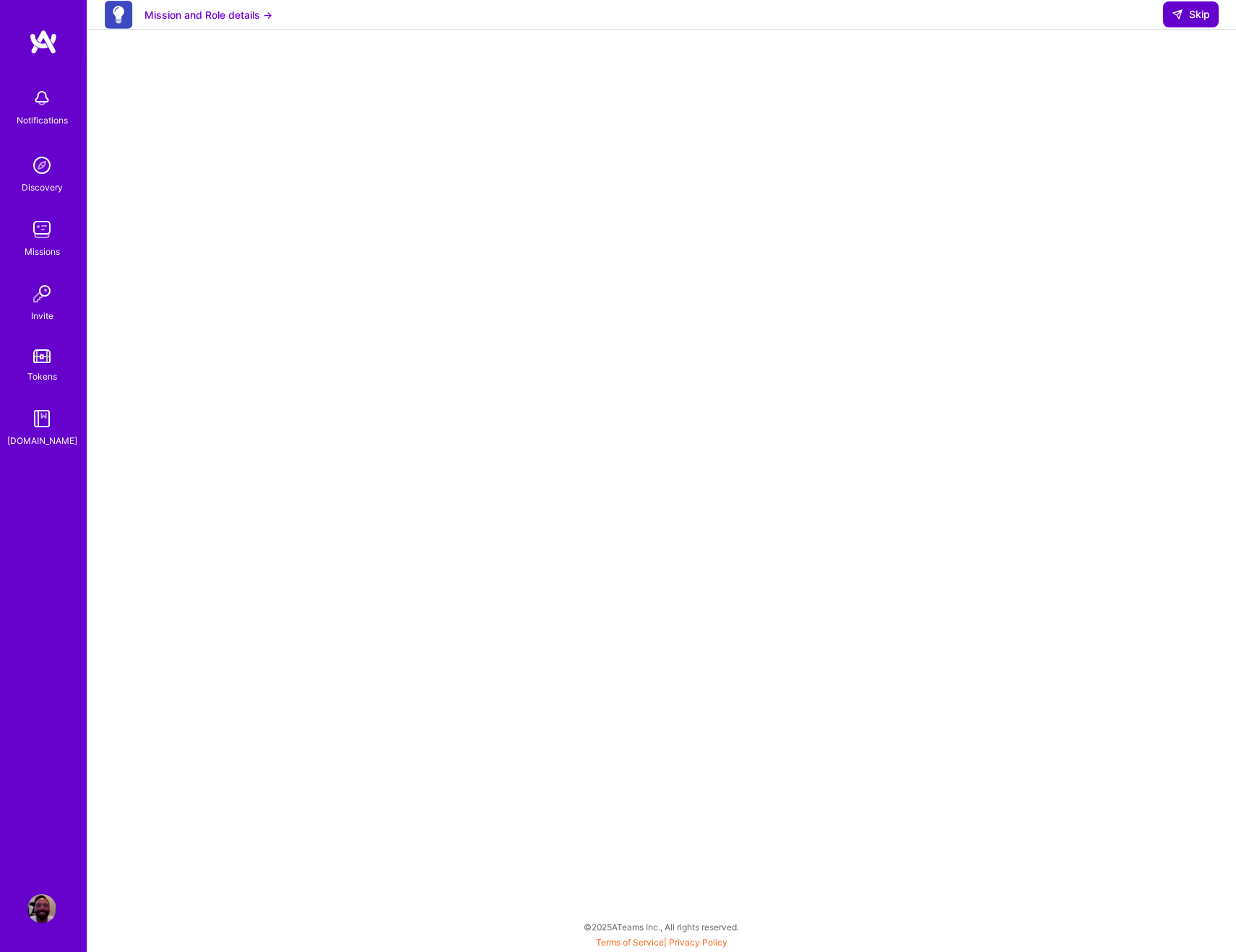
click at [1188, 22] on span "Skip" at bounding box center [1191, 14] width 39 height 14
select select "US"
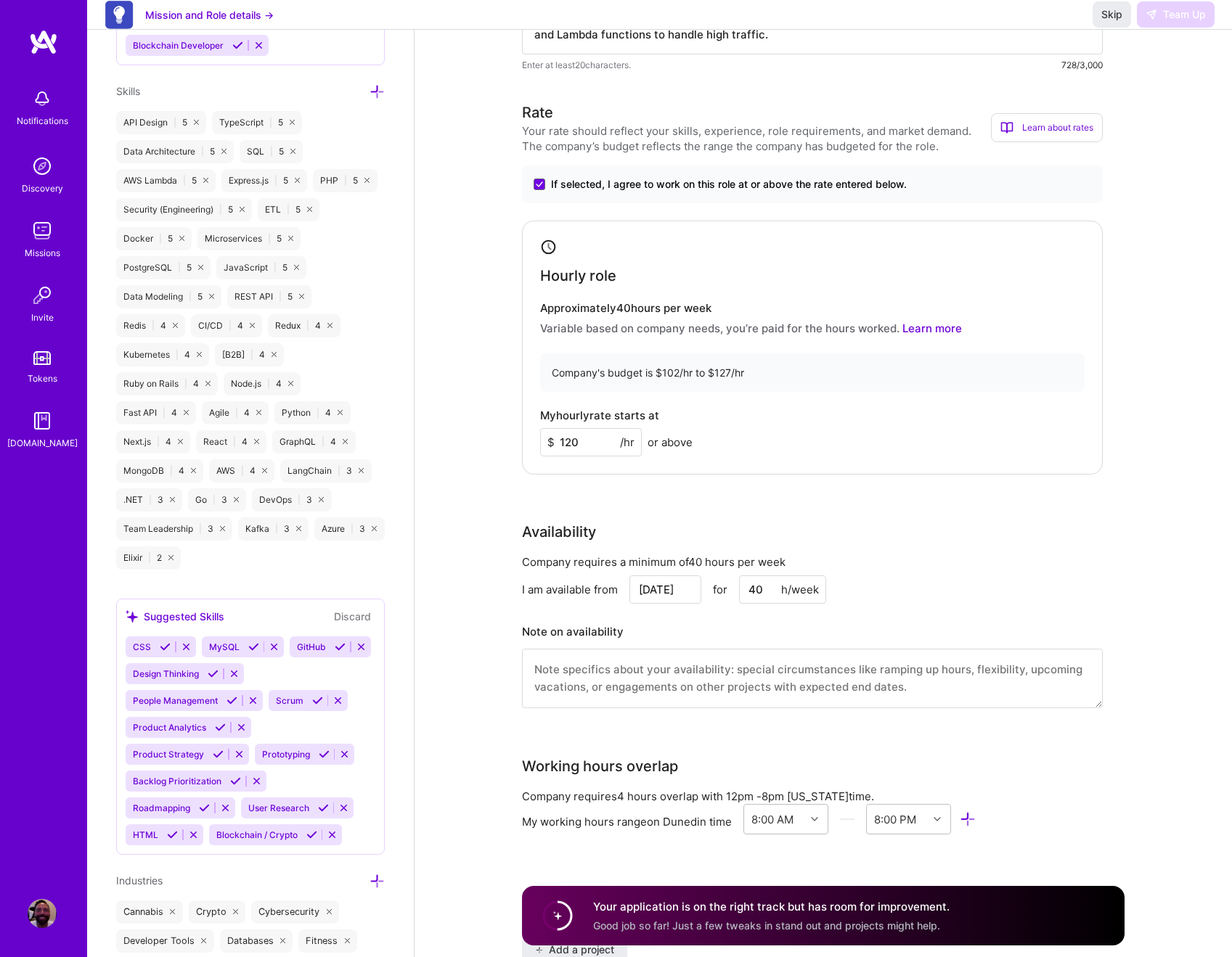
scroll to position [1165, 0]
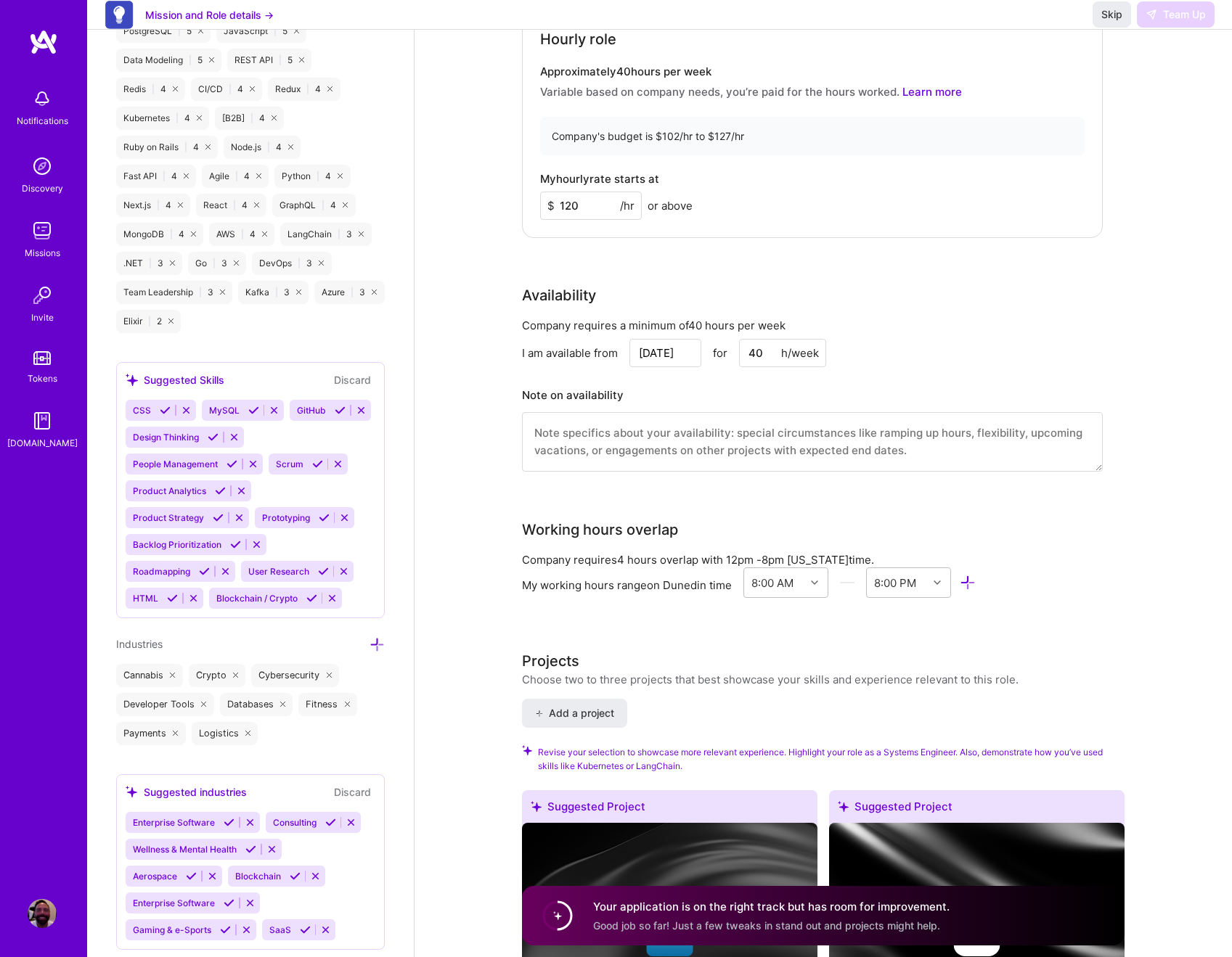
click at [877, 924] on span "Good job so far! Just a few tweaks in stand out and projects might help." at bounding box center [767, 925] width 347 height 12
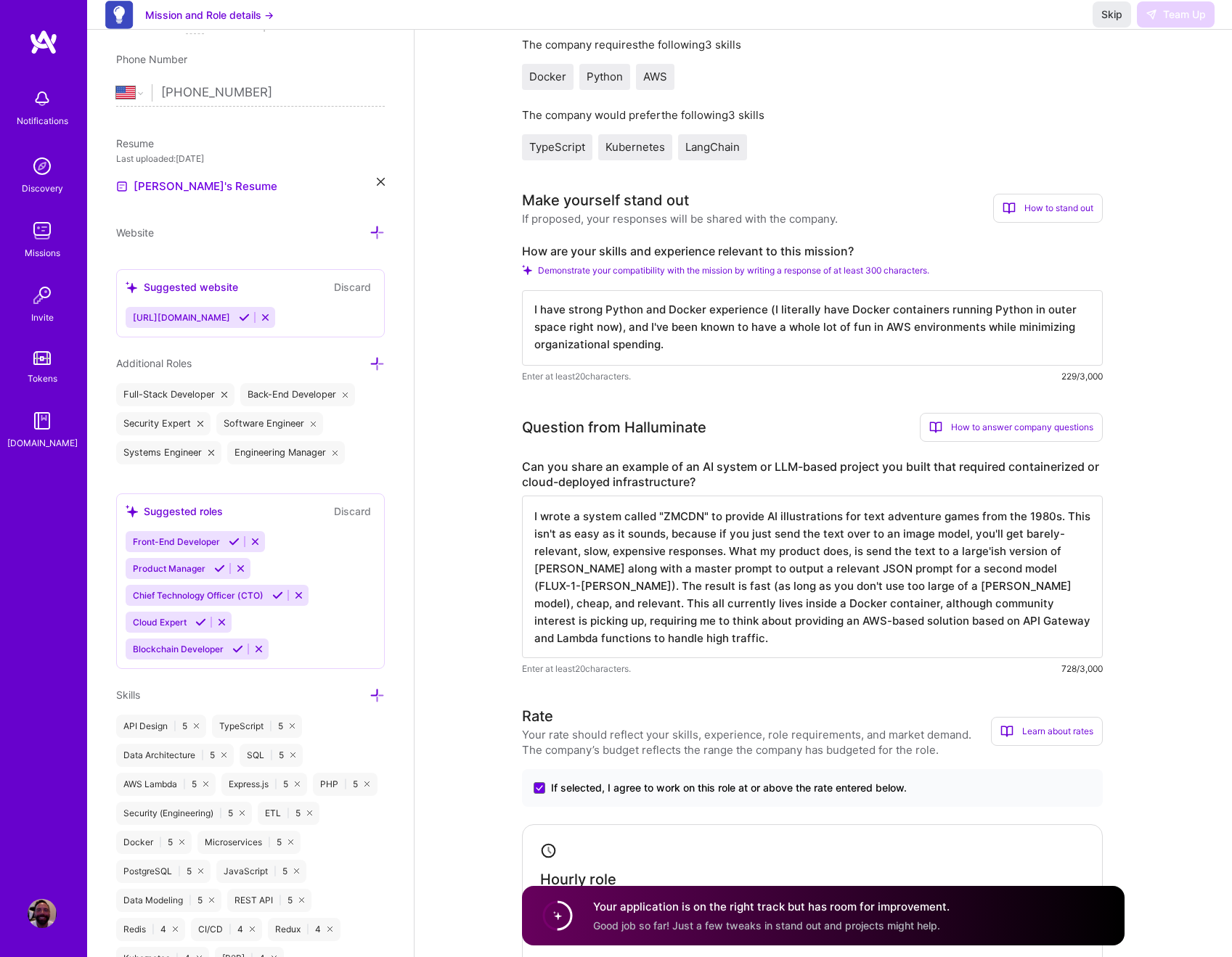
scroll to position [0, 0]
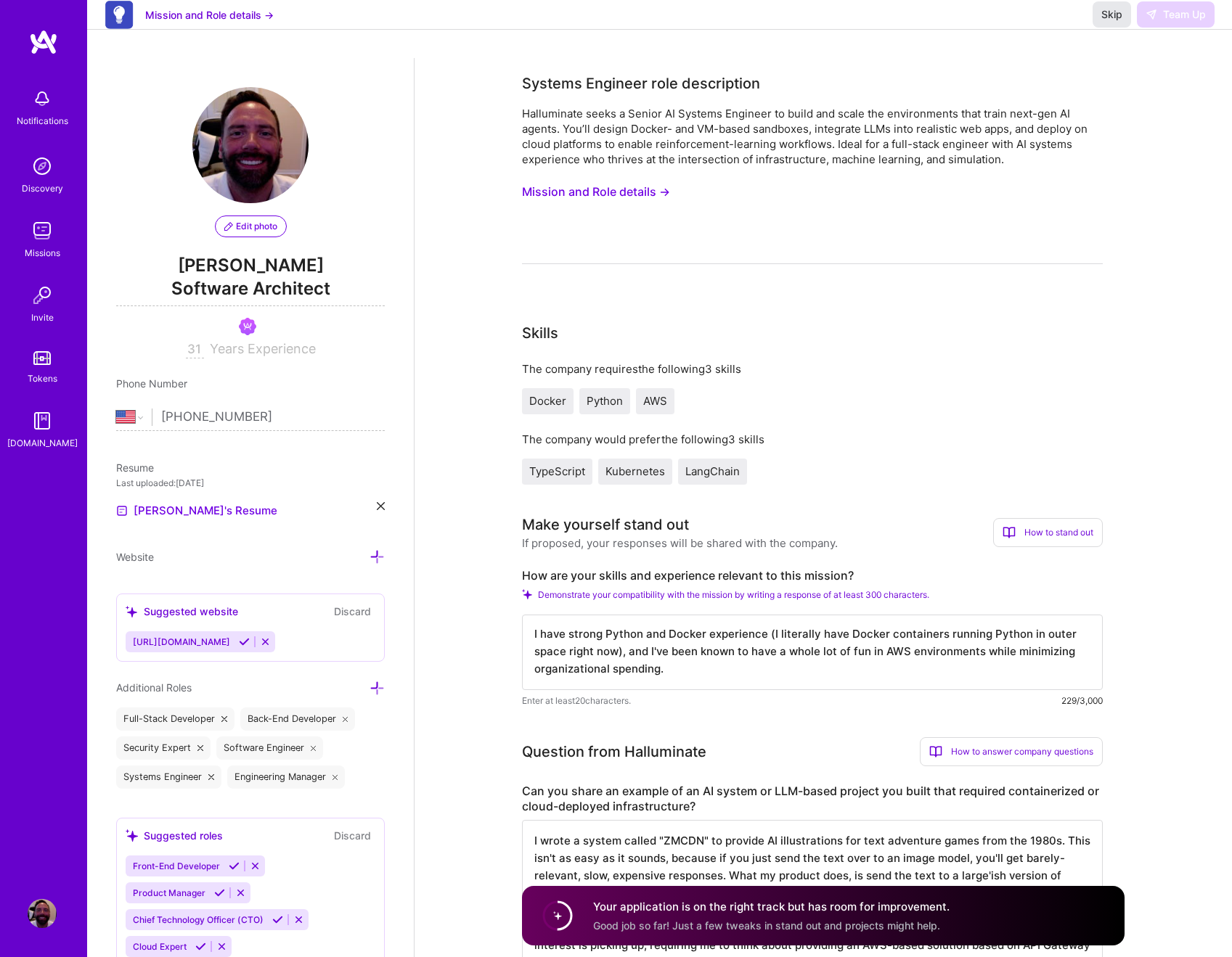
click at [1114, 22] on span "Skip" at bounding box center [1113, 14] width 21 height 14
click at [1108, 22] on span "Skip" at bounding box center [1113, 14] width 21 height 14
click at [1107, 22] on span "Skip" at bounding box center [1113, 14] width 21 height 14
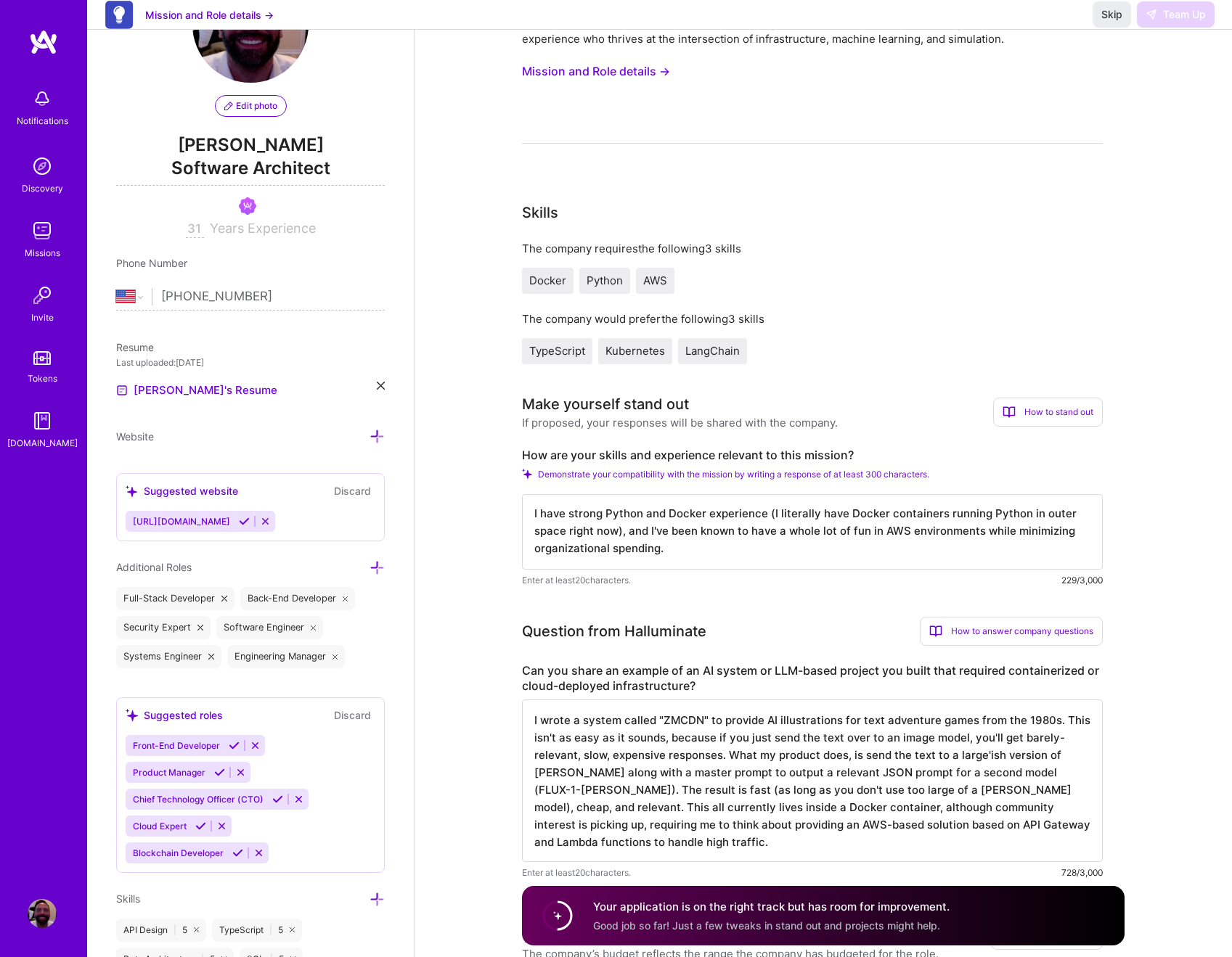
scroll to position [366, 0]
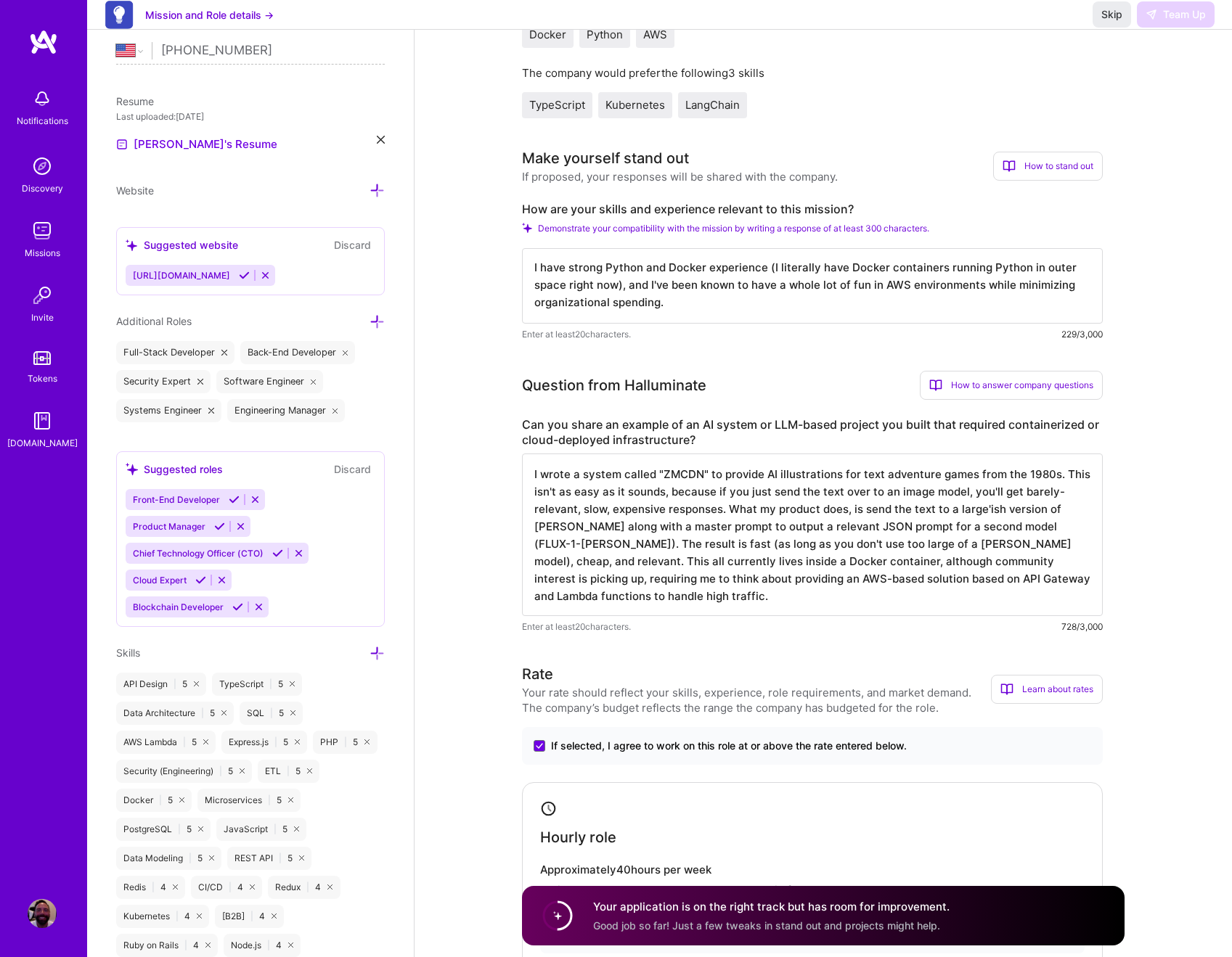
drag, startPoint x: 583, startPoint y: 597, endPoint x: 510, endPoint y: 463, distance: 152.6
click at [875, 298] on textarea "I have strong Python and Docker experience (I literally have Docker containers …" at bounding box center [813, 286] width 581 height 75
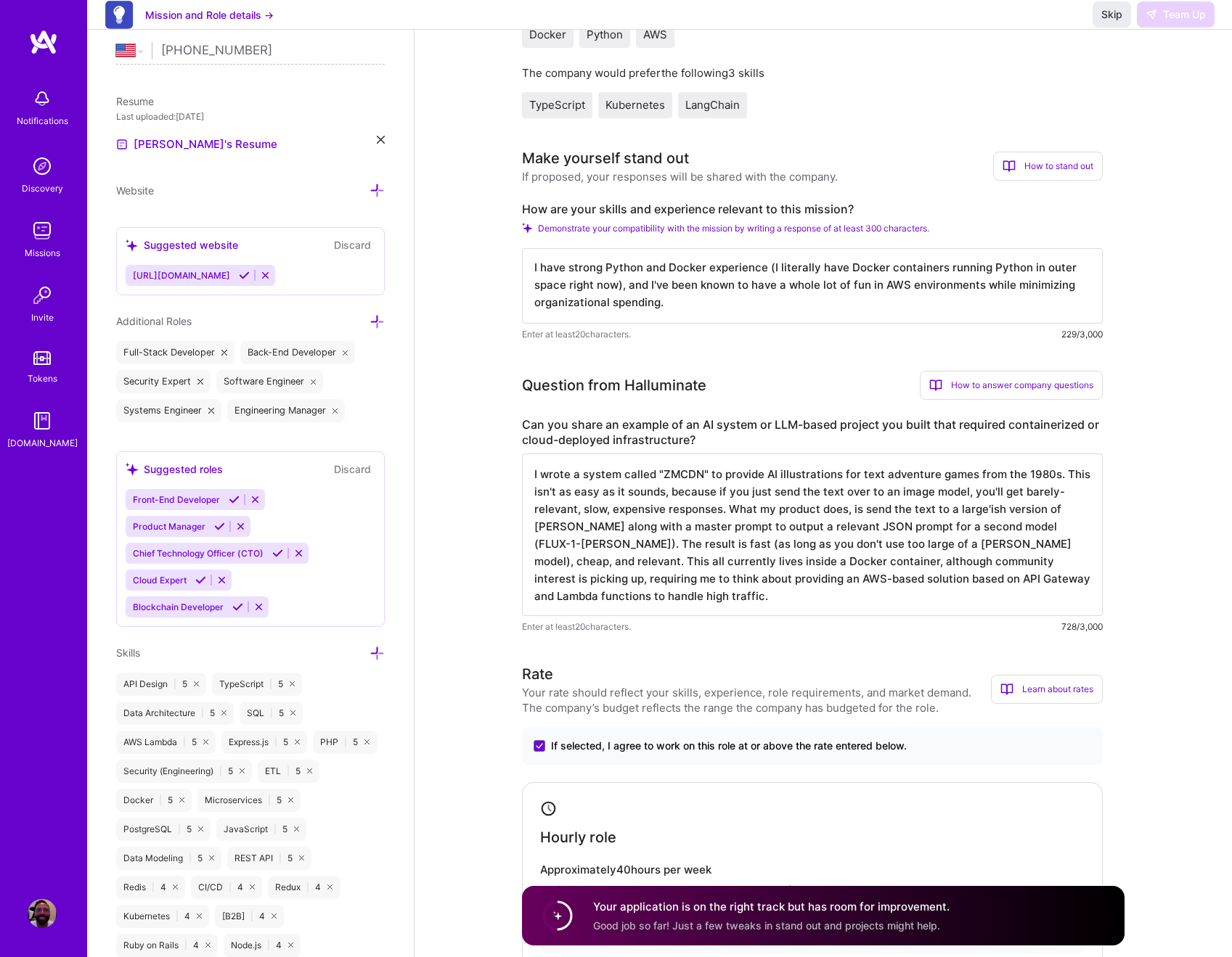
click at [875, 298] on textarea "I have strong Python and Docker experience (I literally have Docker containers …" at bounding box center [813, 286] width 581 height 75
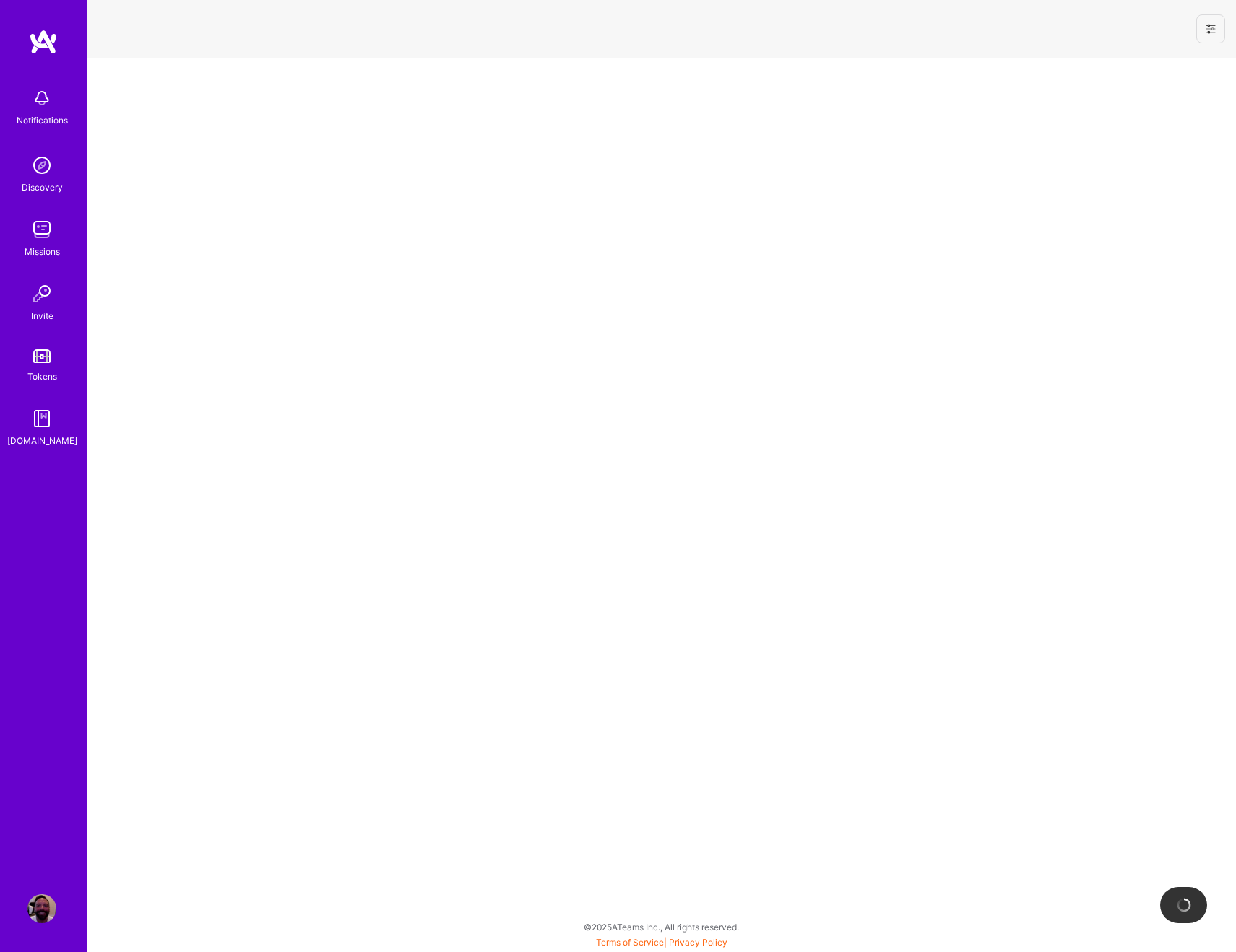
select select "US"
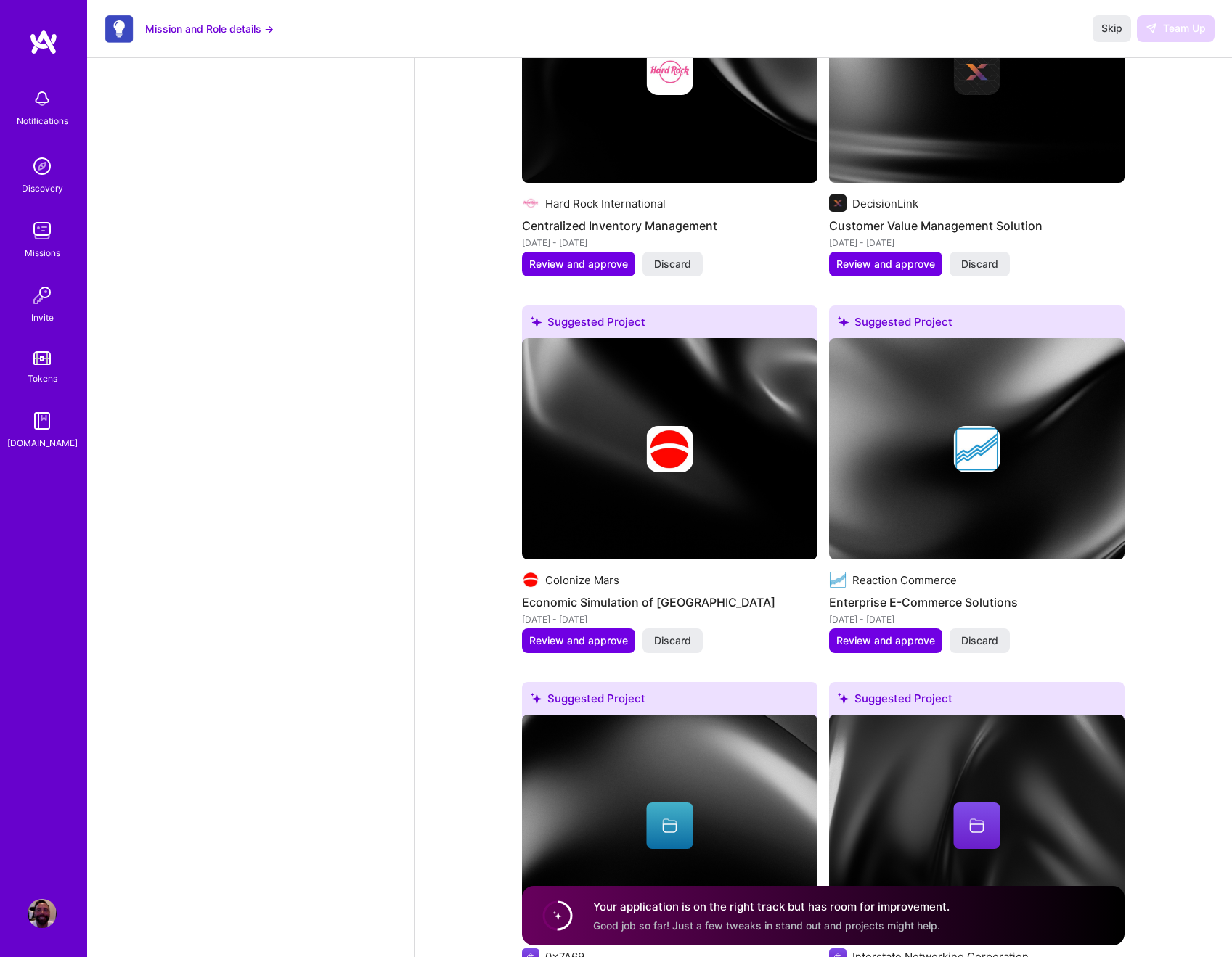
scroll to position [1762, 0]
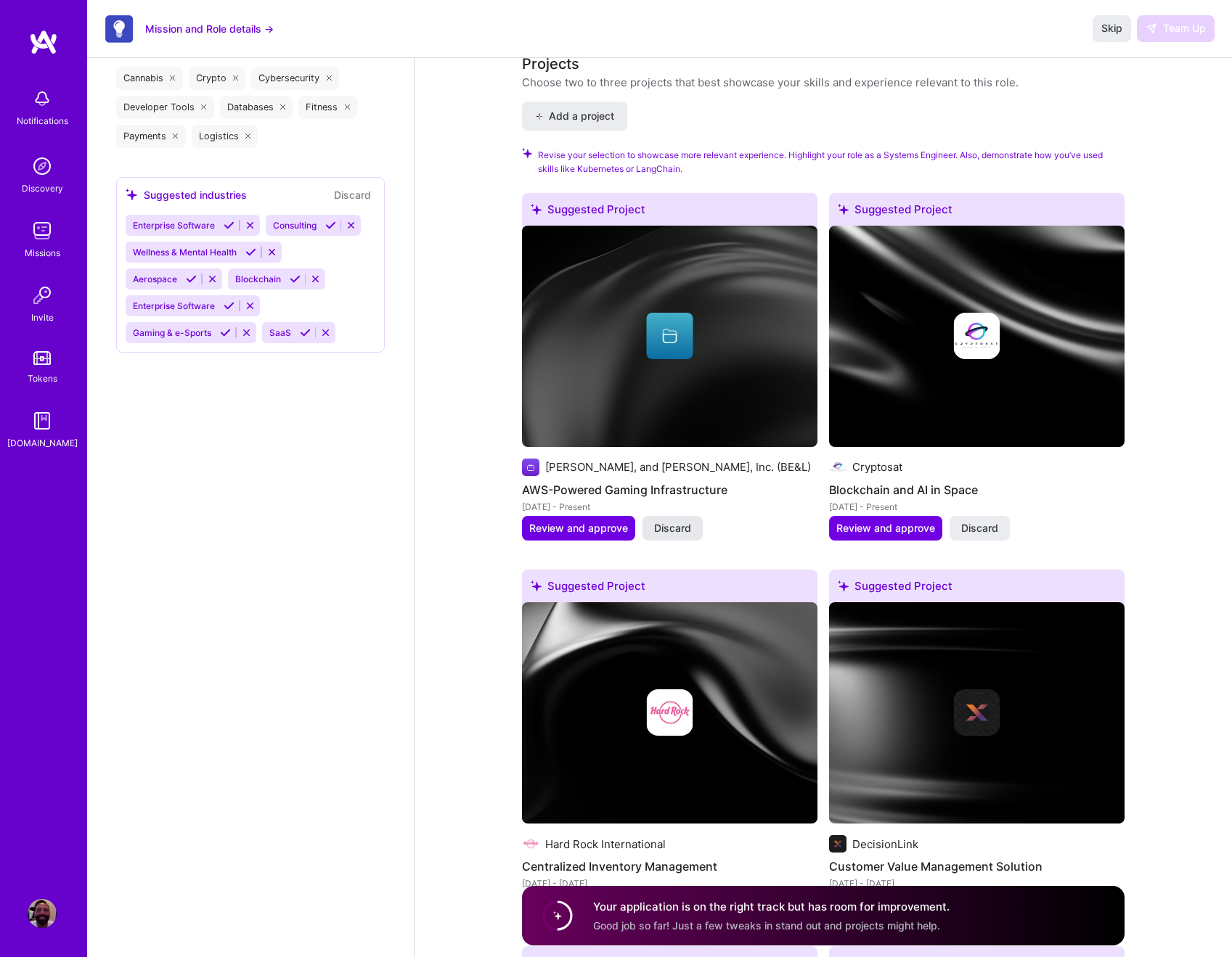
click at [665, 528] on span "Discard" at bounding box center [672, 528] width 37 height 14
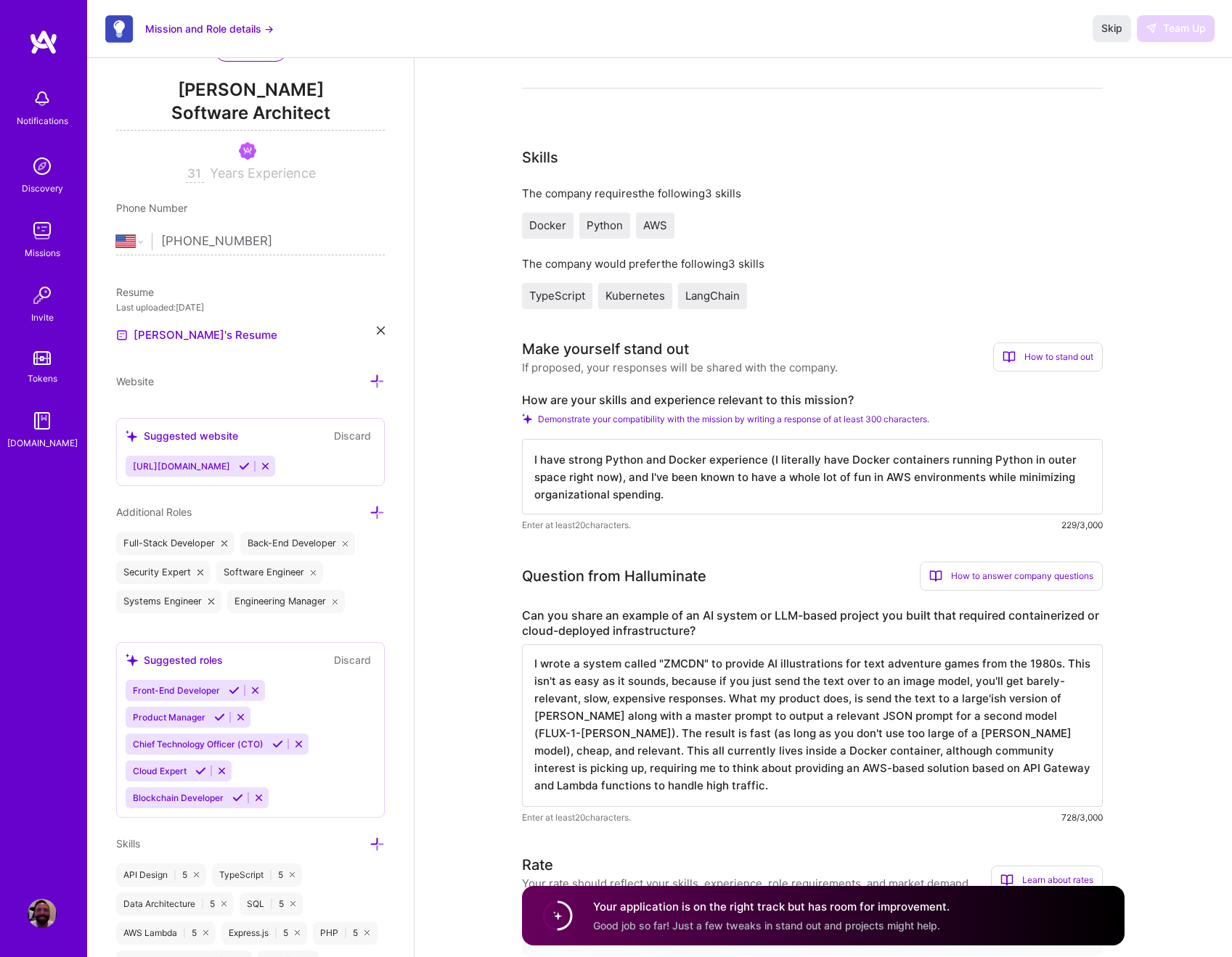
scroll to position [0, 0]
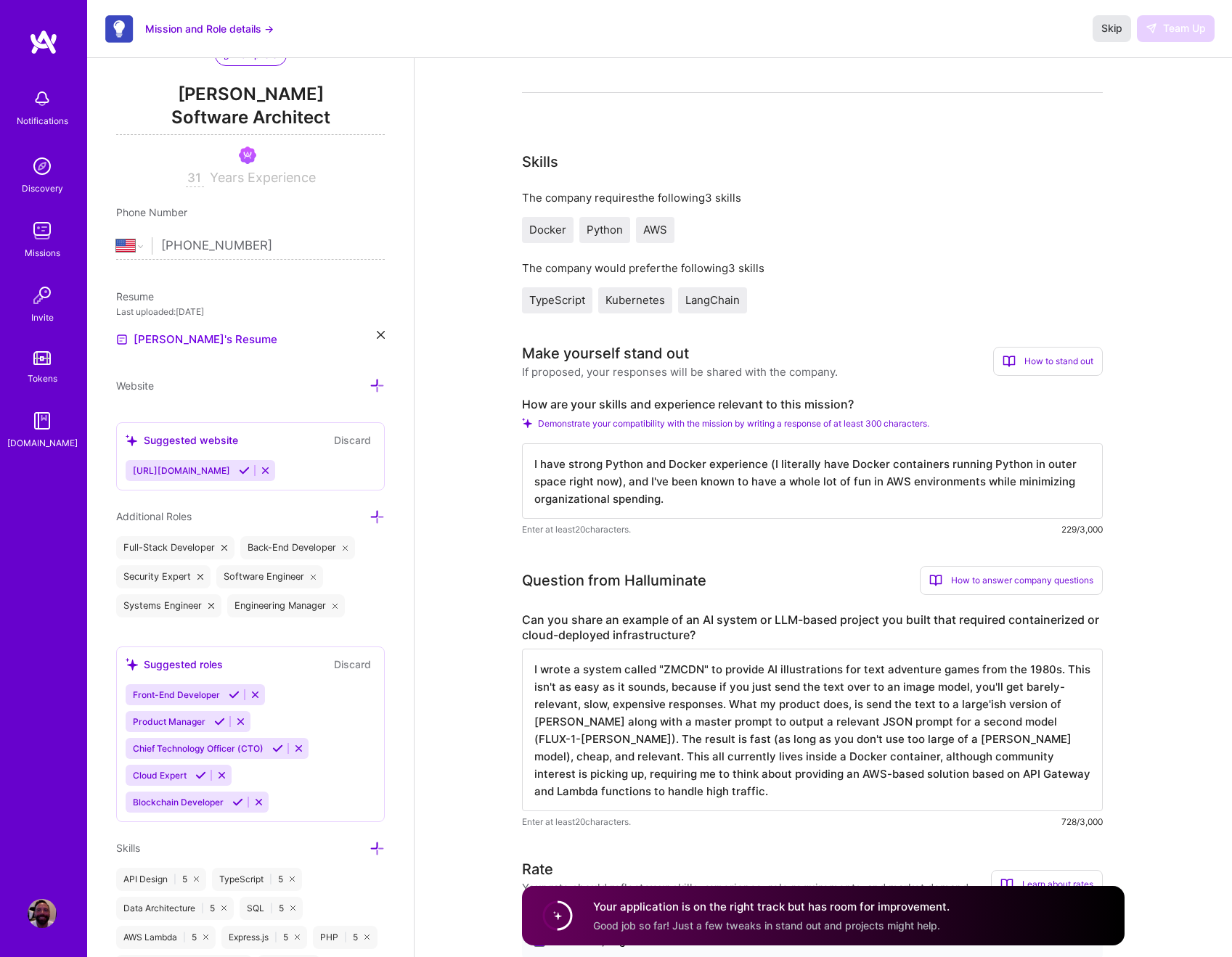
click at [1119, 30] on span "Skip" at bounding box center [1113, 28] width 21 height 14
click at [1105, 24] on span "Skip" at bounding box center [1113, 28] width 21 height 14
drag, startPoint x: 1066, startPoint y: 113, endPoint x: 1081, endPoint y: 84, distance: 32.6
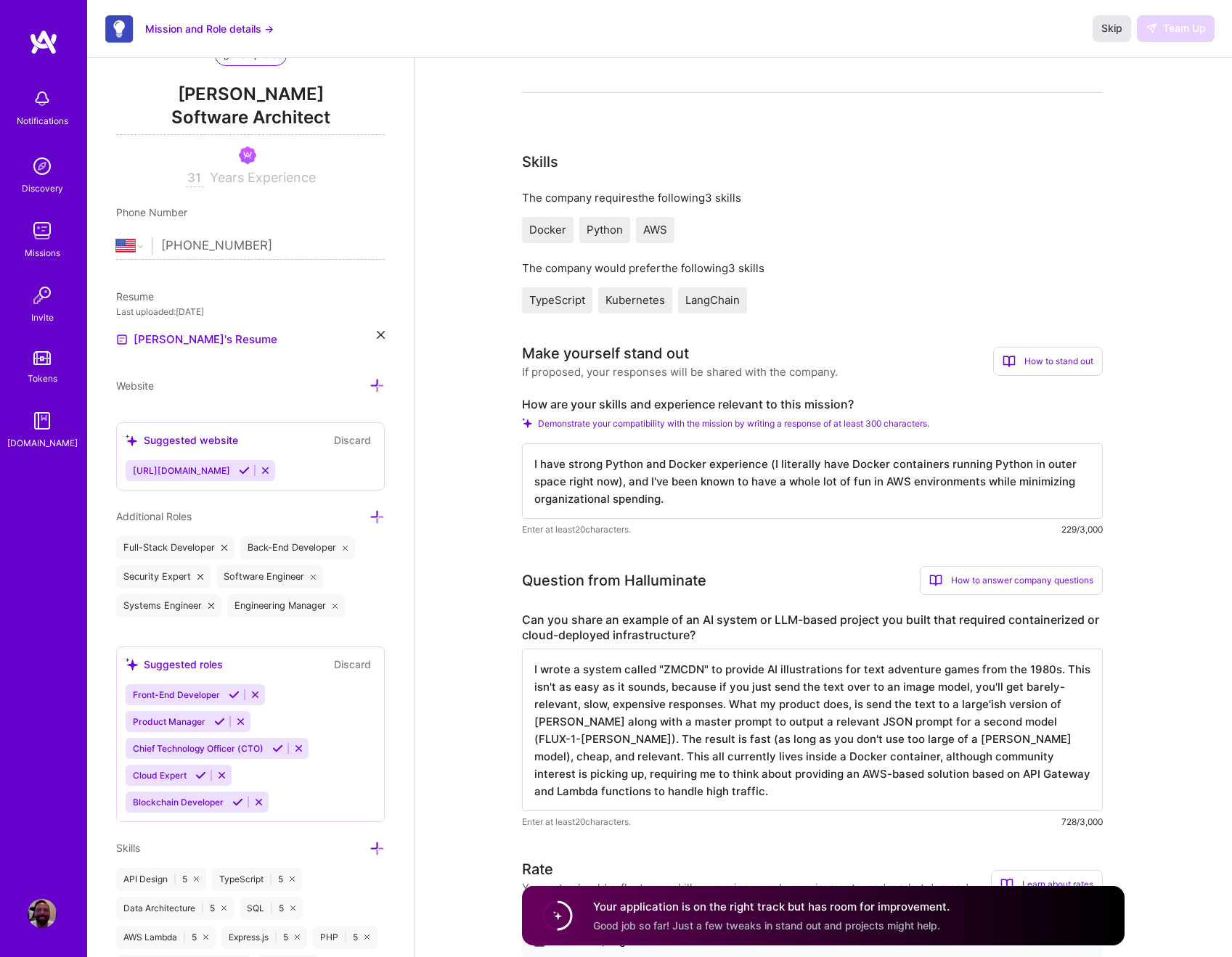
click at [1104, 26] on span "Skip" at bounding box center [1113, 28] width 21 height 14
click at [725, 498] on textarea "I have strong Python and Docker experience (I literally have Docker containers …" at bounding box center [813, 480] width 581 height 75
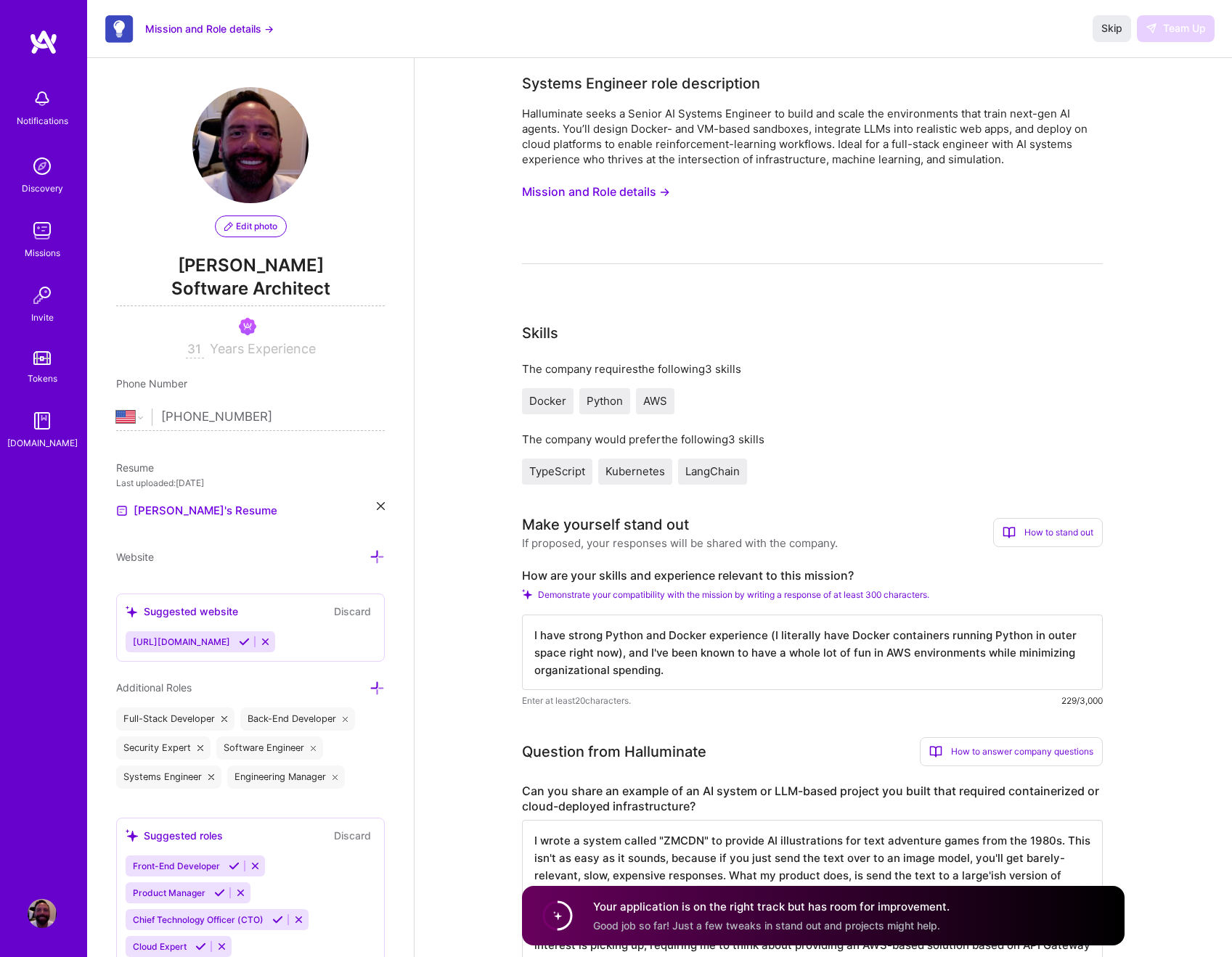
click at [672, 669] on textarea "I have strong Python and Docker experience (I literally have Docker containers …" at bounding box center [813, 652] width 581 height 75
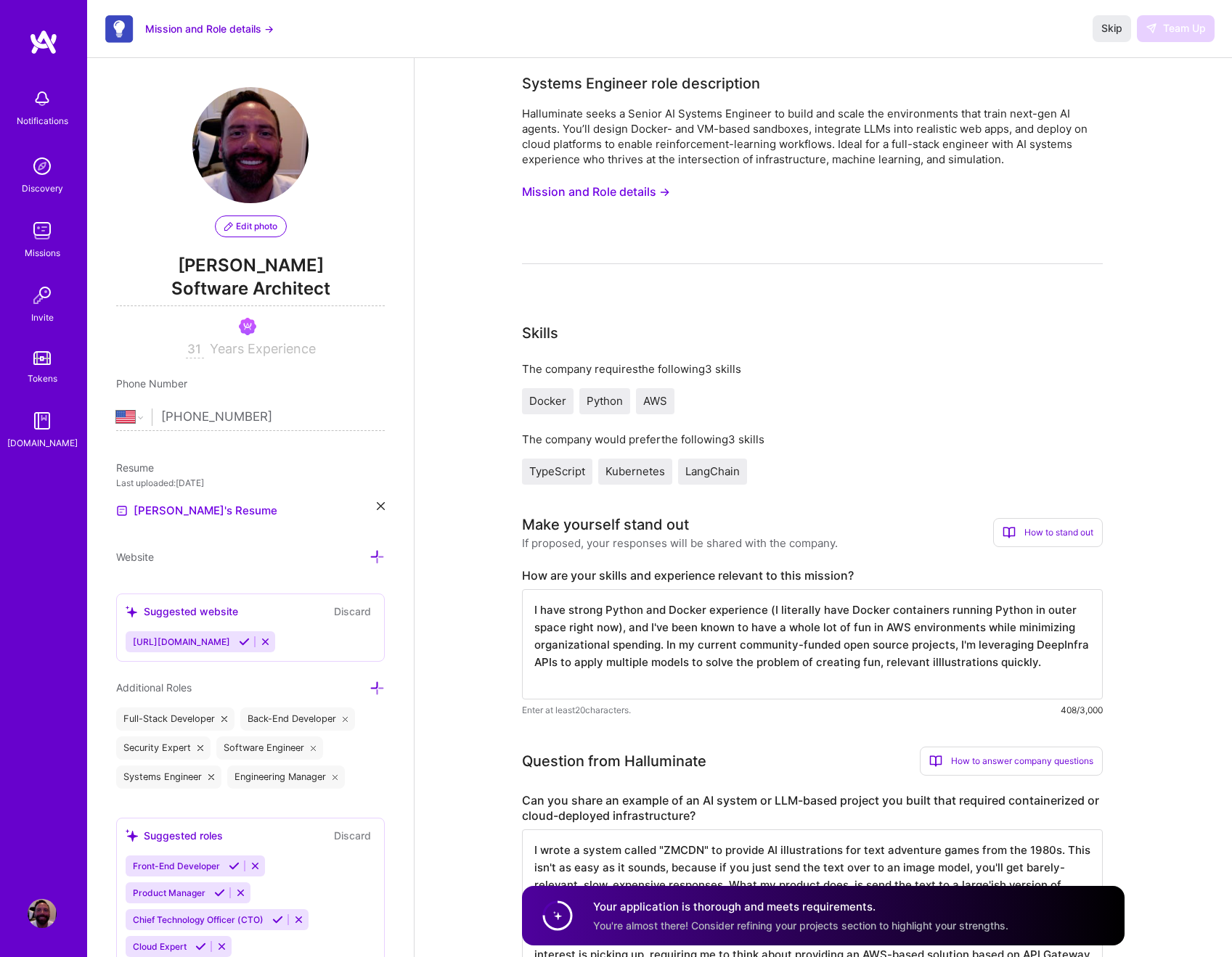
click at [990, 664] on textarea "I have strong Python and Docker experience (I literally have Docker containers …" at bounding box center [813, 644] width 581 height 110
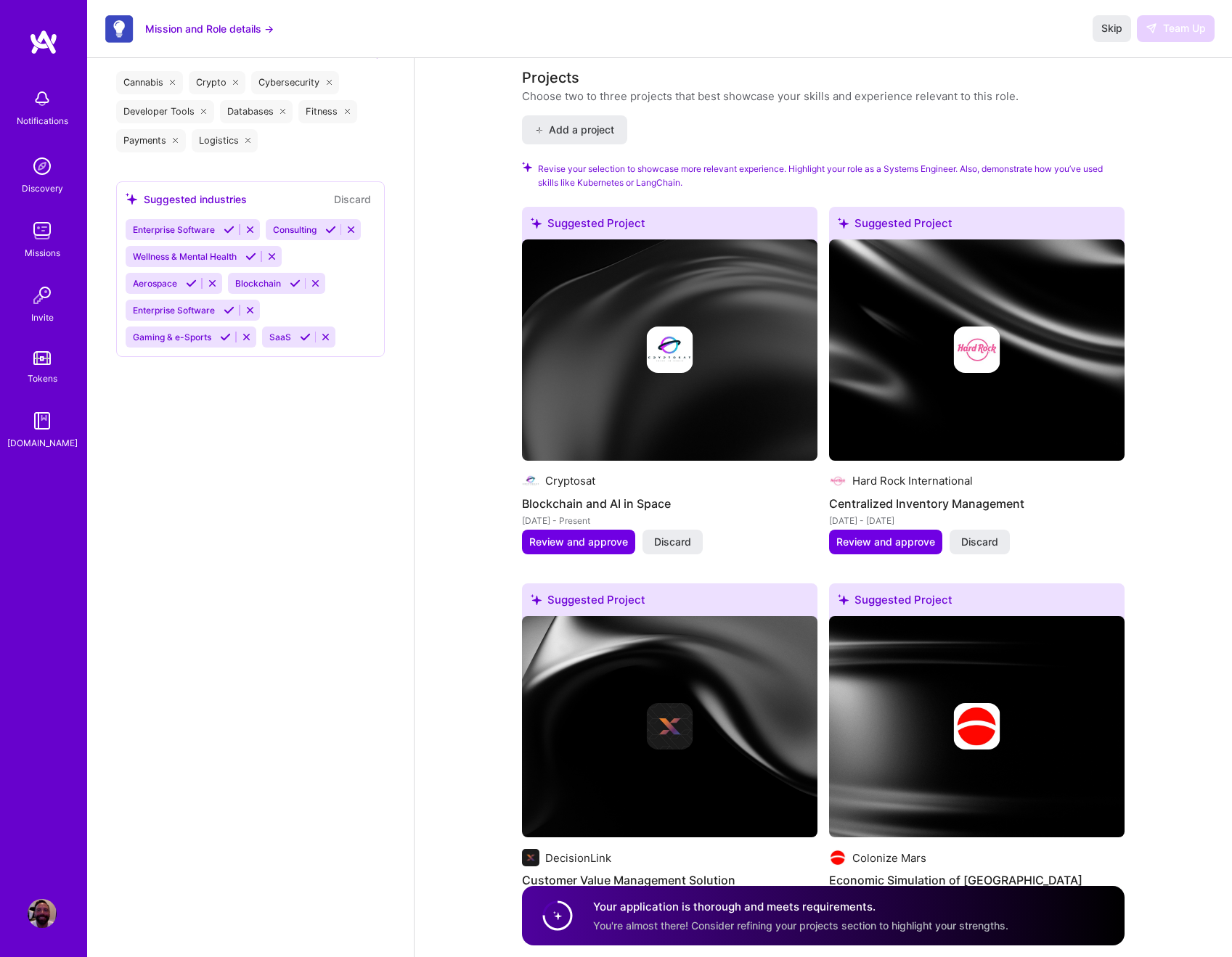
scroll to position [1761, 0]
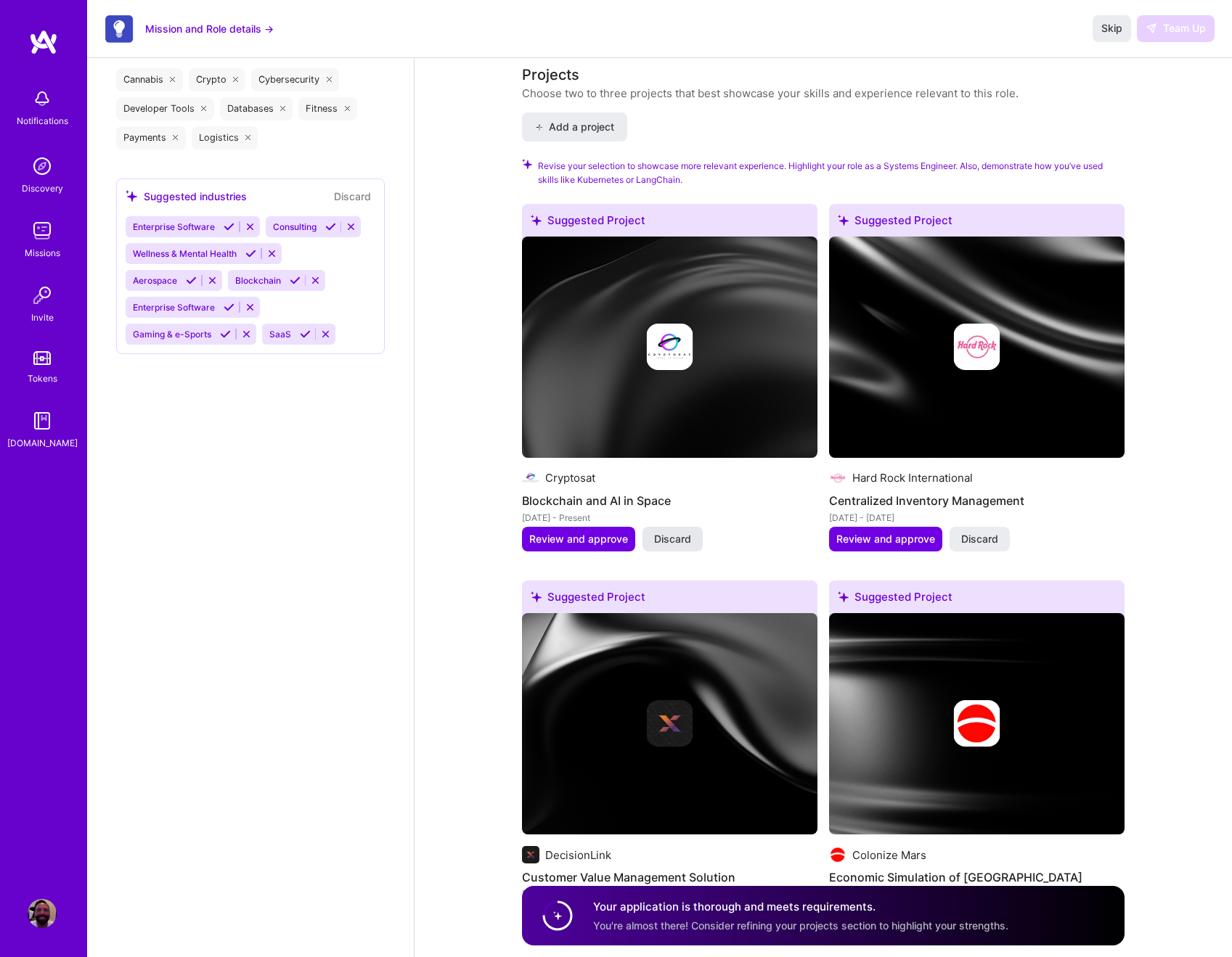
type textarea "I have strong Python and Docker experience (I literally have Docker containers …"
click at [672, 535] on span "Discard" at bounding box center [672, 539] width 37 height 14
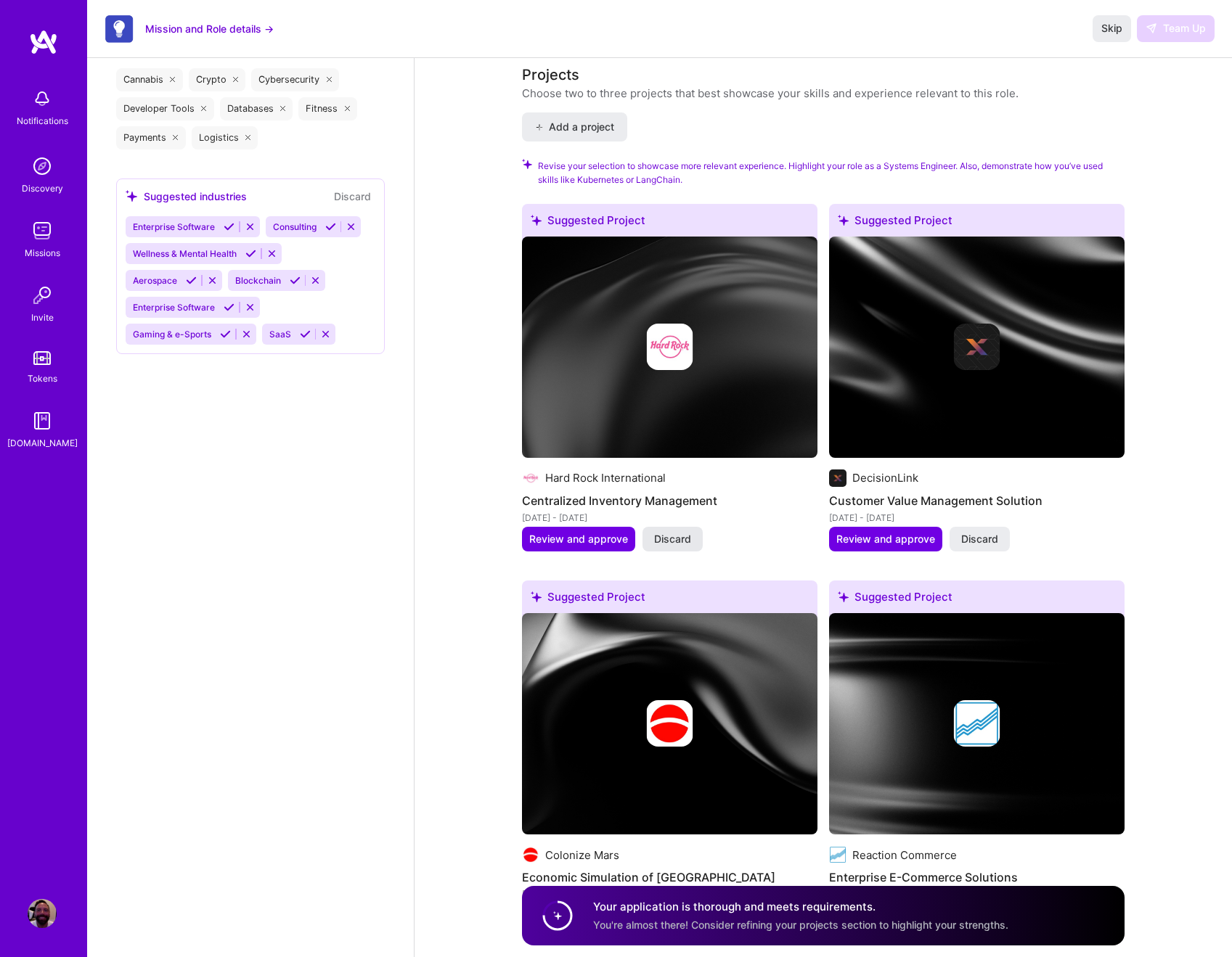
click at [686, 539] on span "Discard" at bounding box center [672, 539] width 37 height 14
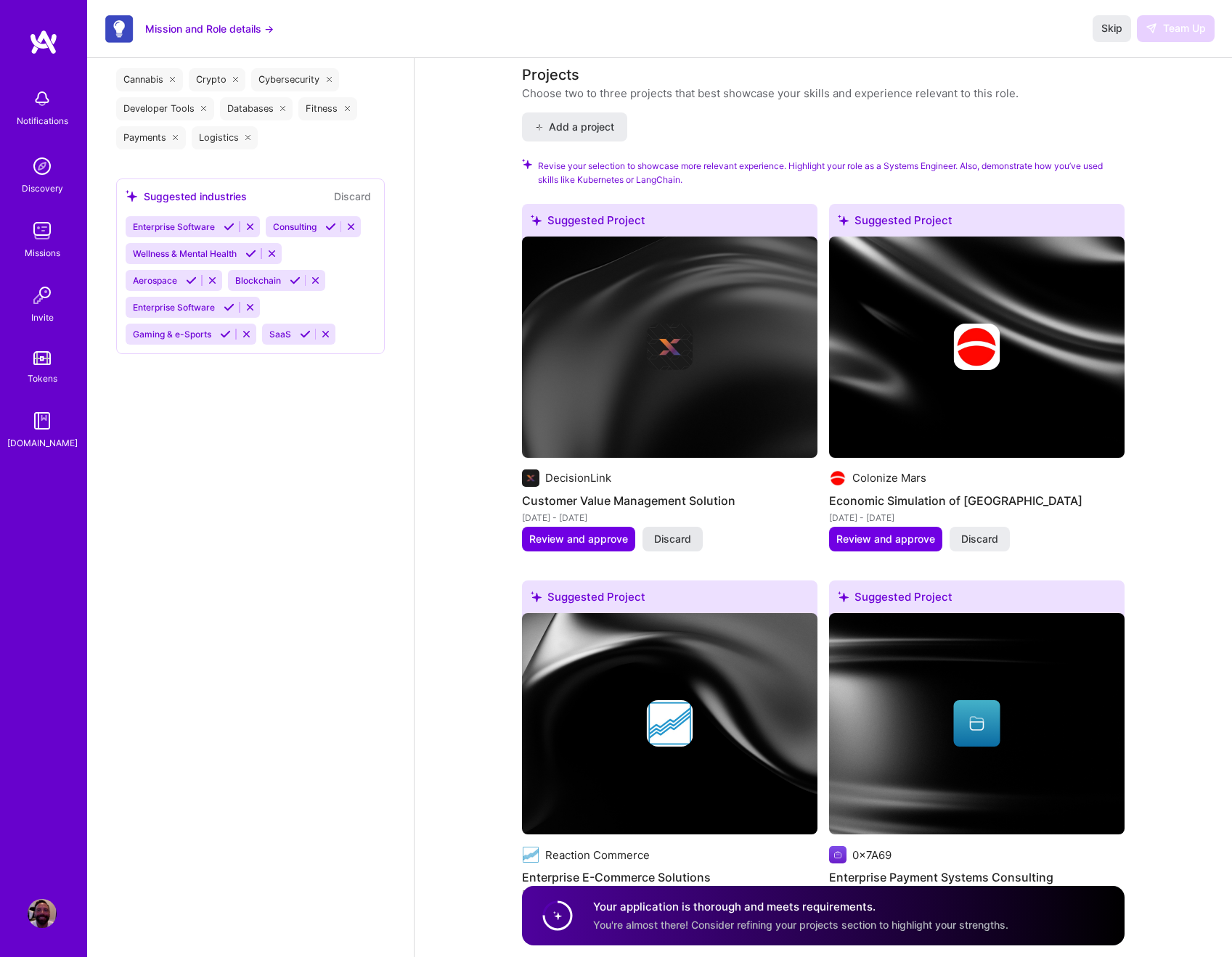
click at [688, 540] on span "Discard" at bounding box center [672, 539] width 37 height 14
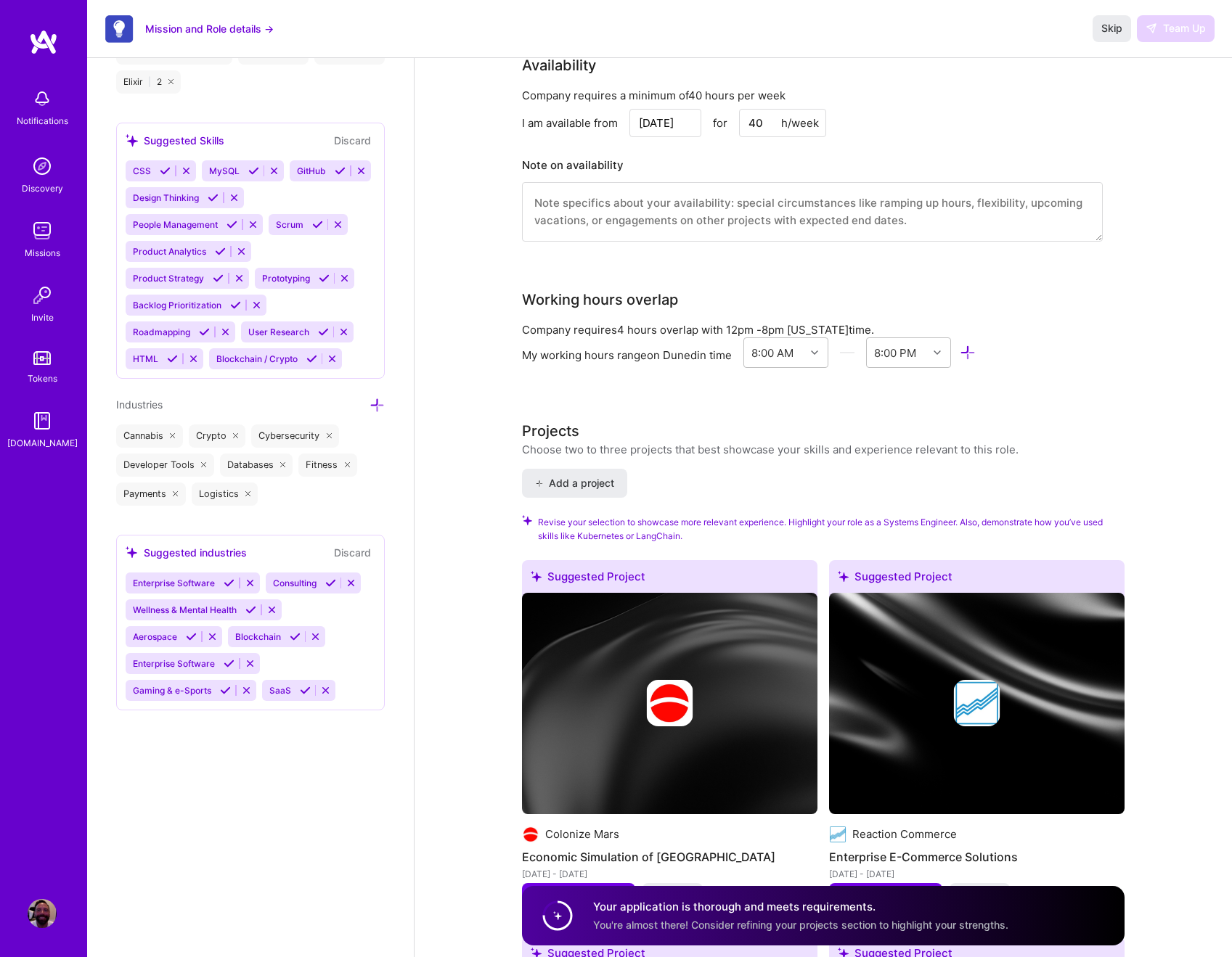
scroll to position [0, 0]
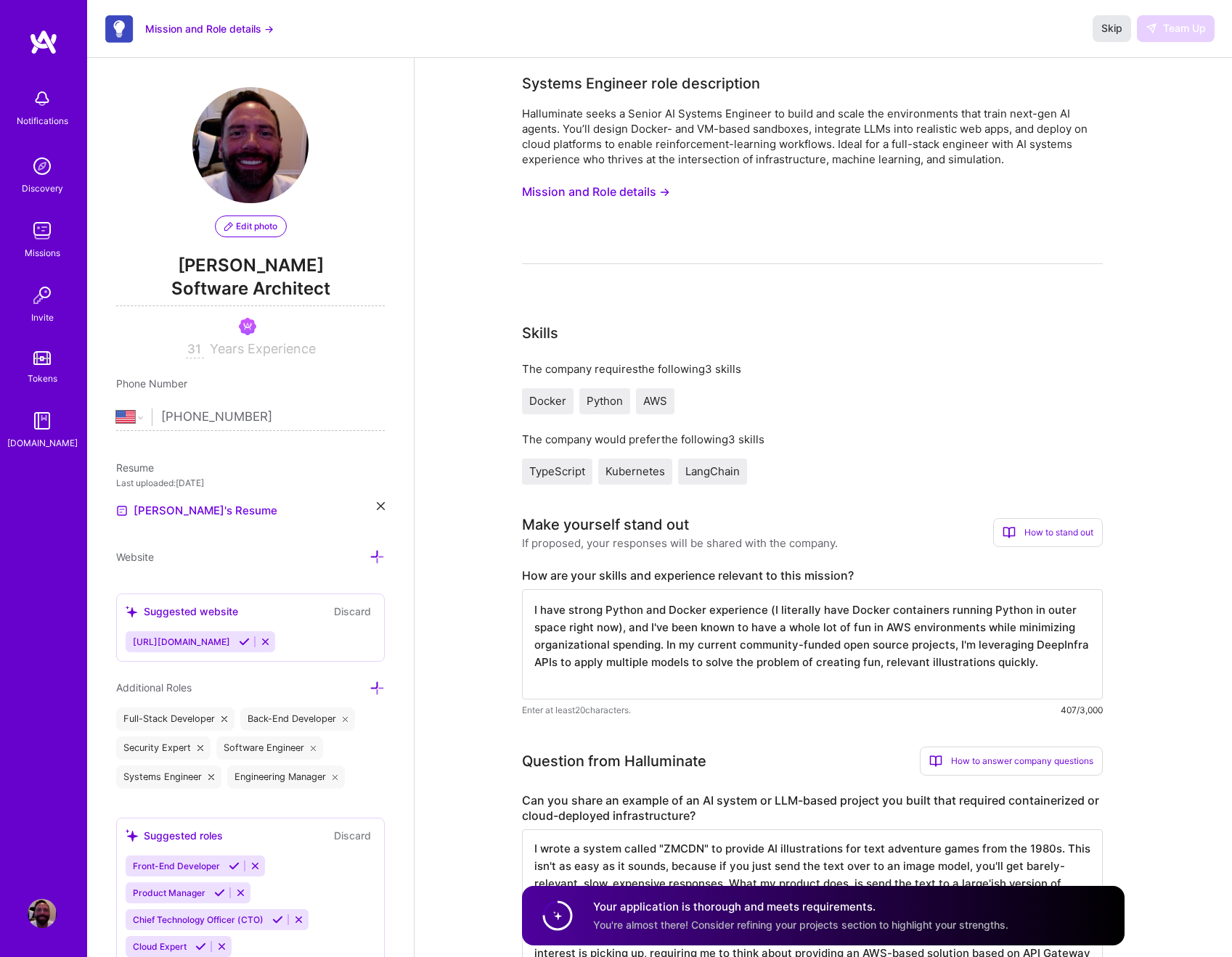
click at [1116, 30] on span "Skip" at bounding box center [1113, 28] width 21 height 14
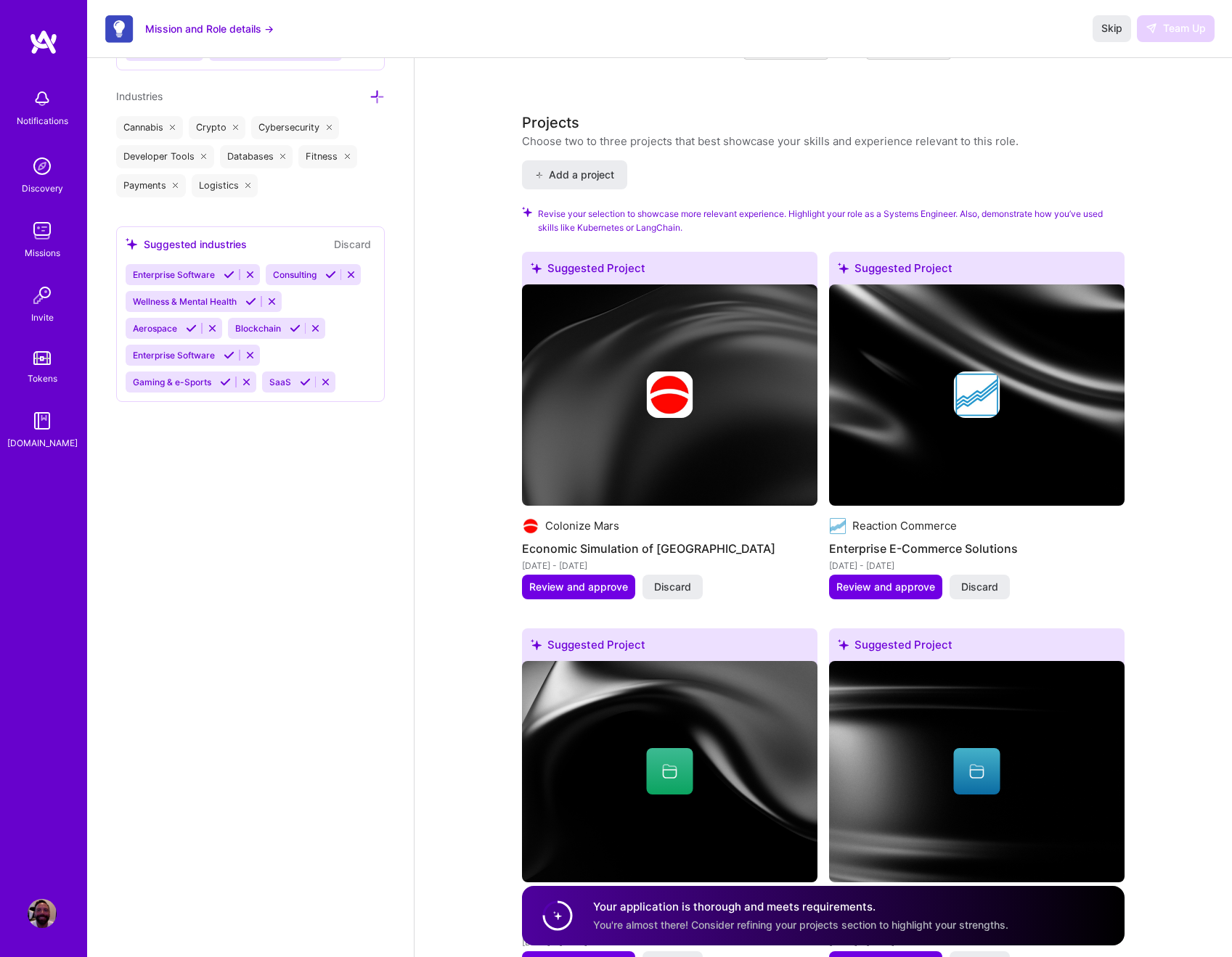
scroll to position [1835, 0]
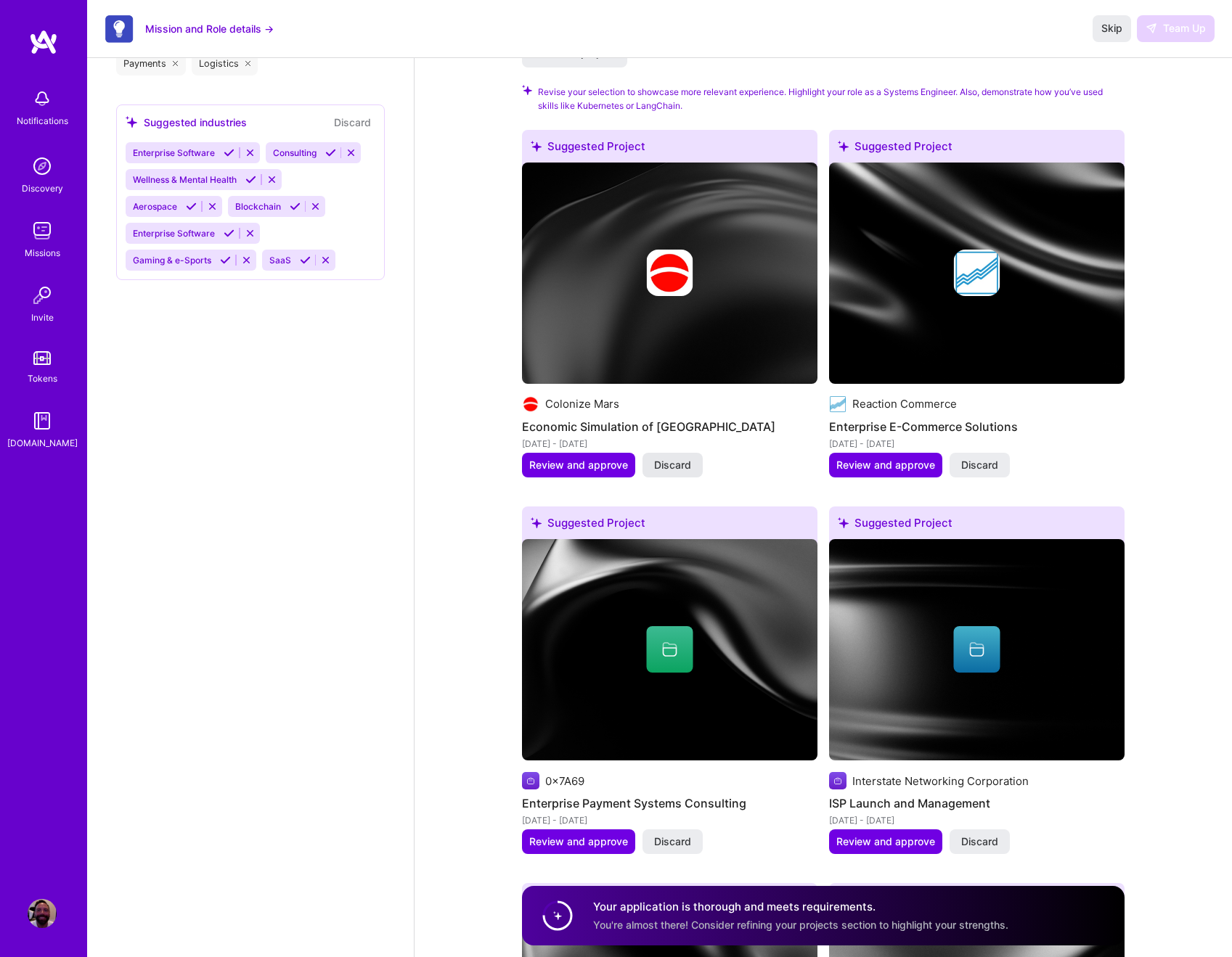
click at [676, 464] on span "Discard" at bounding box center [672, 465] width 37 height 14
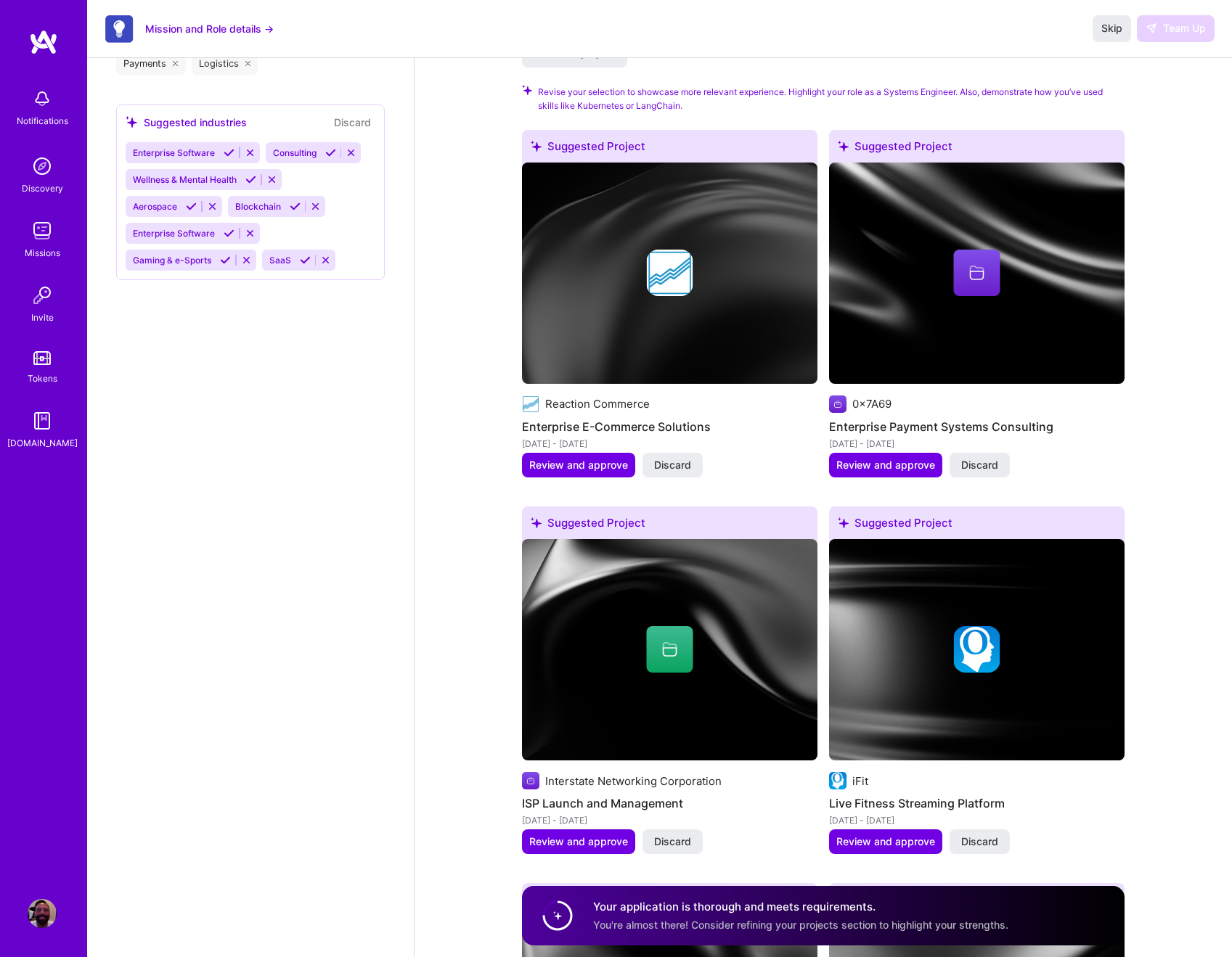
click at [676, 464] on span "Discard" at bounding box center [672, 465] width 37 height 14
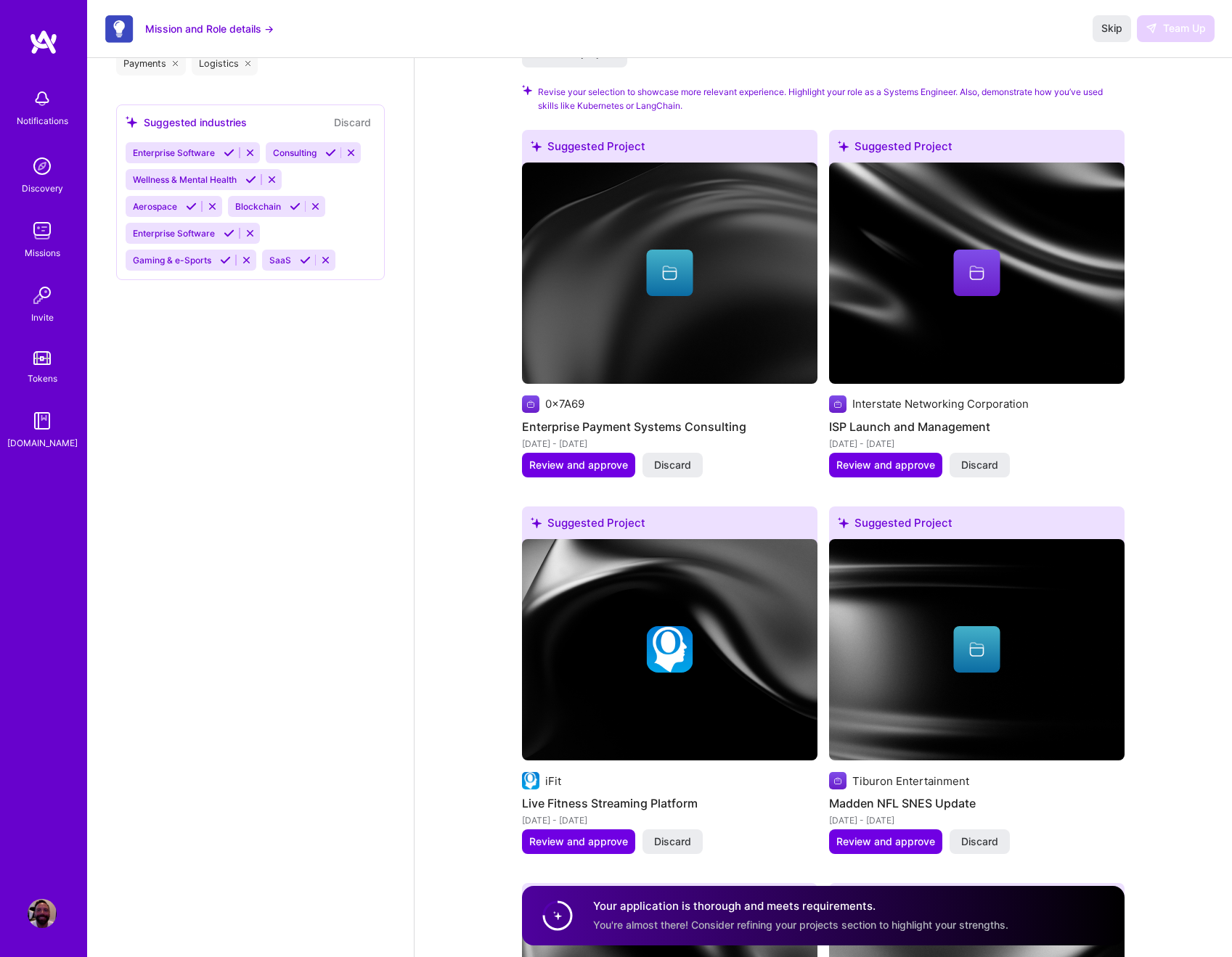
click at [676, 464] on span "Discard" at bounding box center [672, 465] width 37 height 14
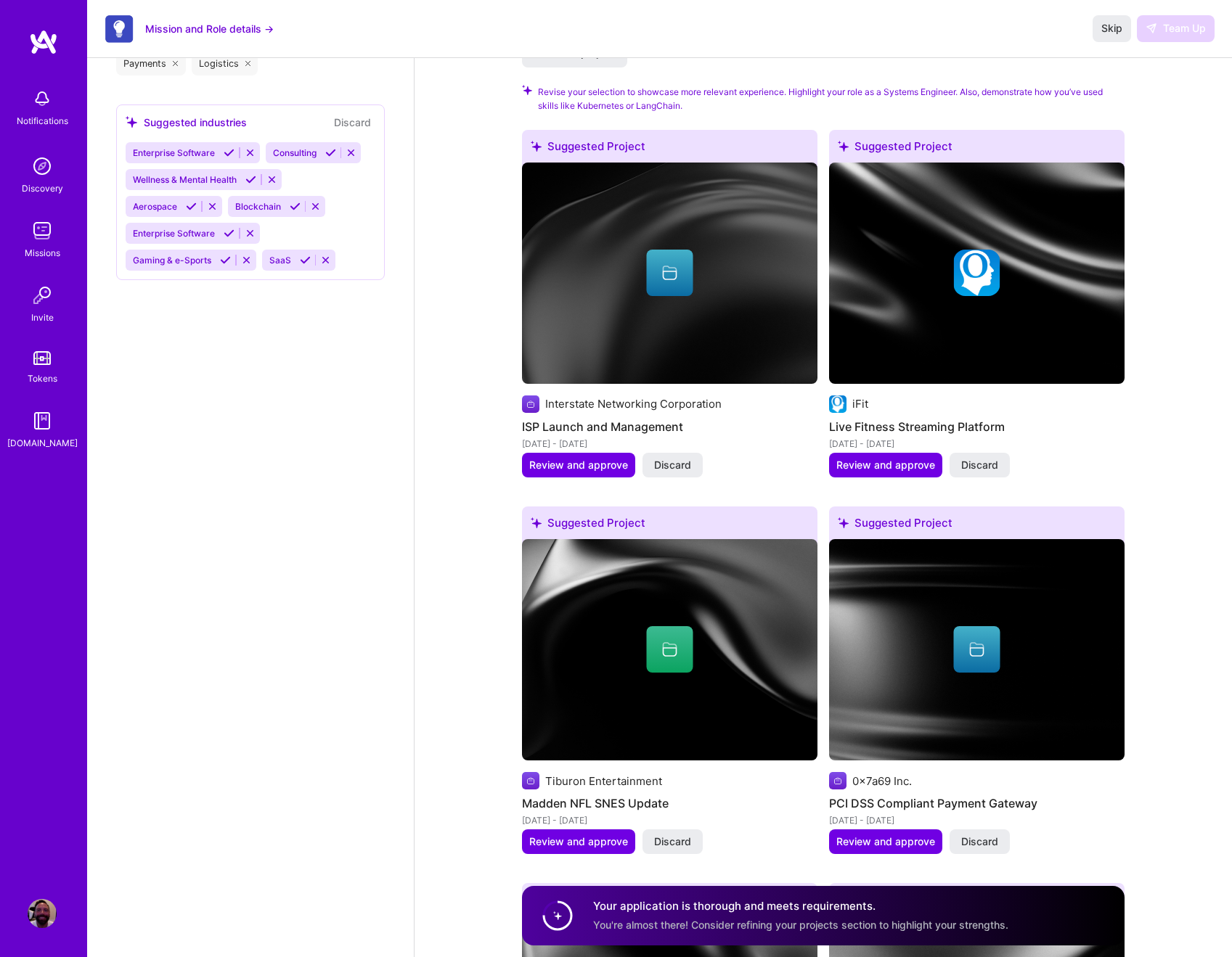
click at [676, 464] on span "Discard" at bounding box center [672, 465] width 37 height 14
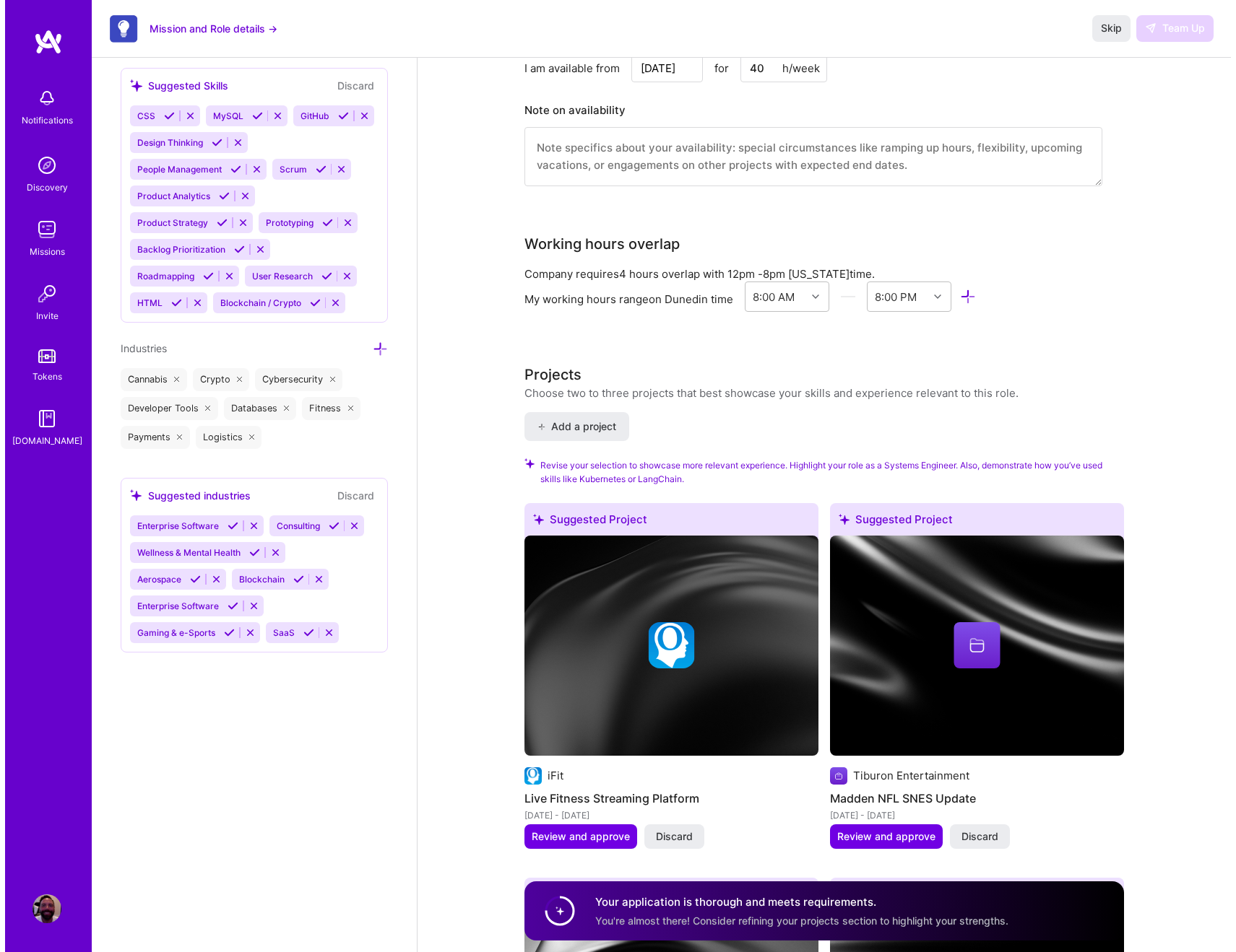
scroll to position [1569, 0]
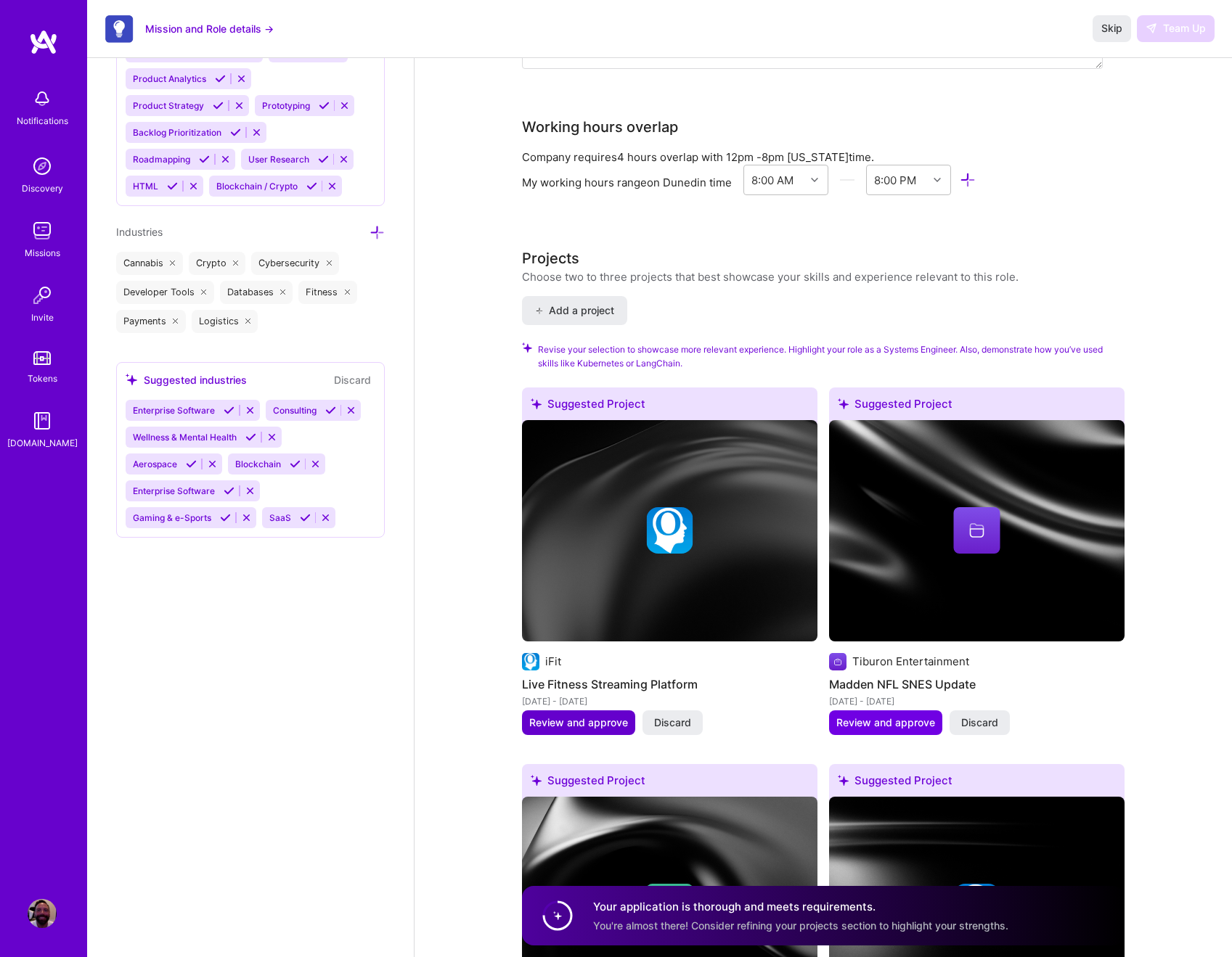
click at [583, 724] on span "Review and approve" at bounding box center [579, 723] width 99 height 14
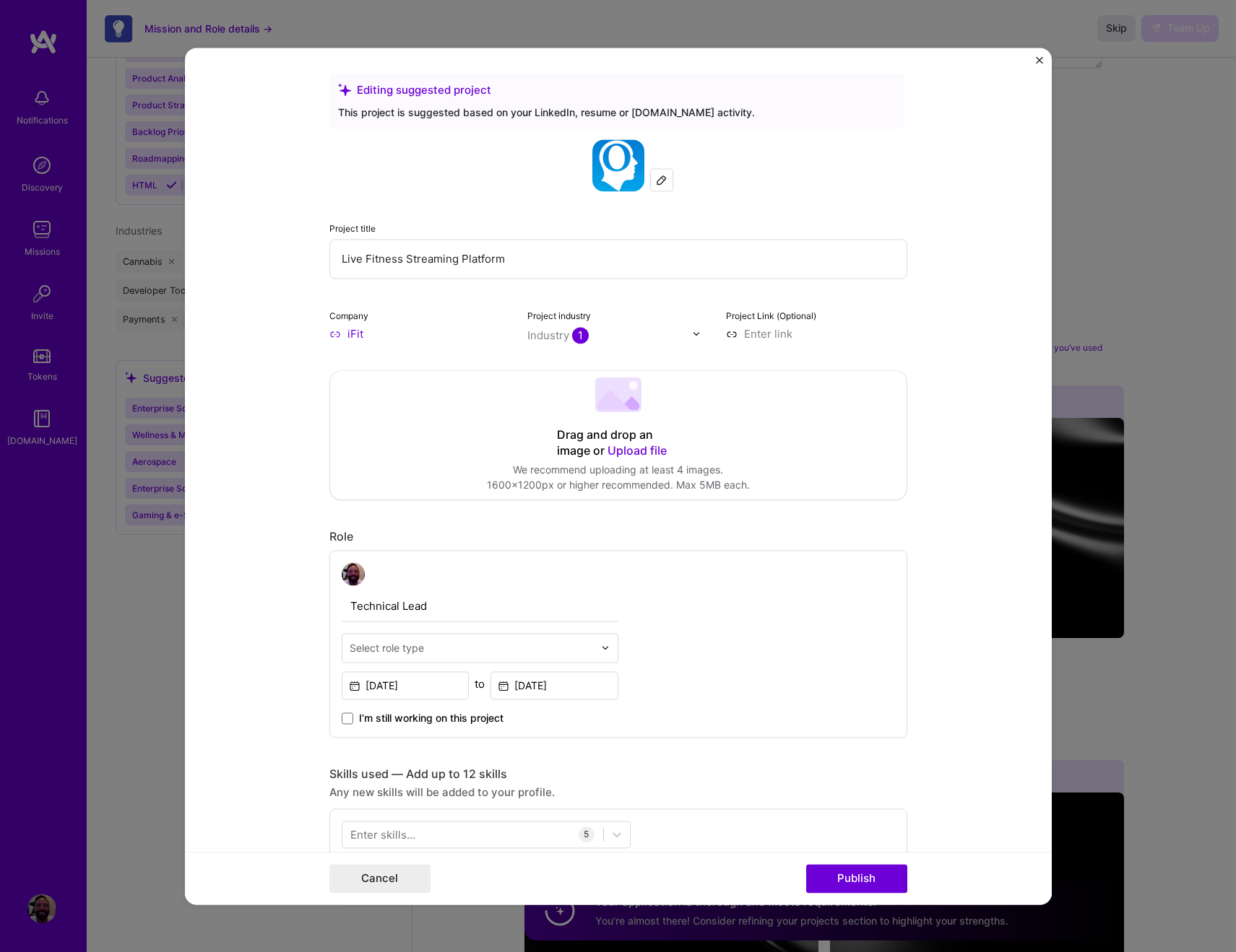
scroll to position [346, 0]
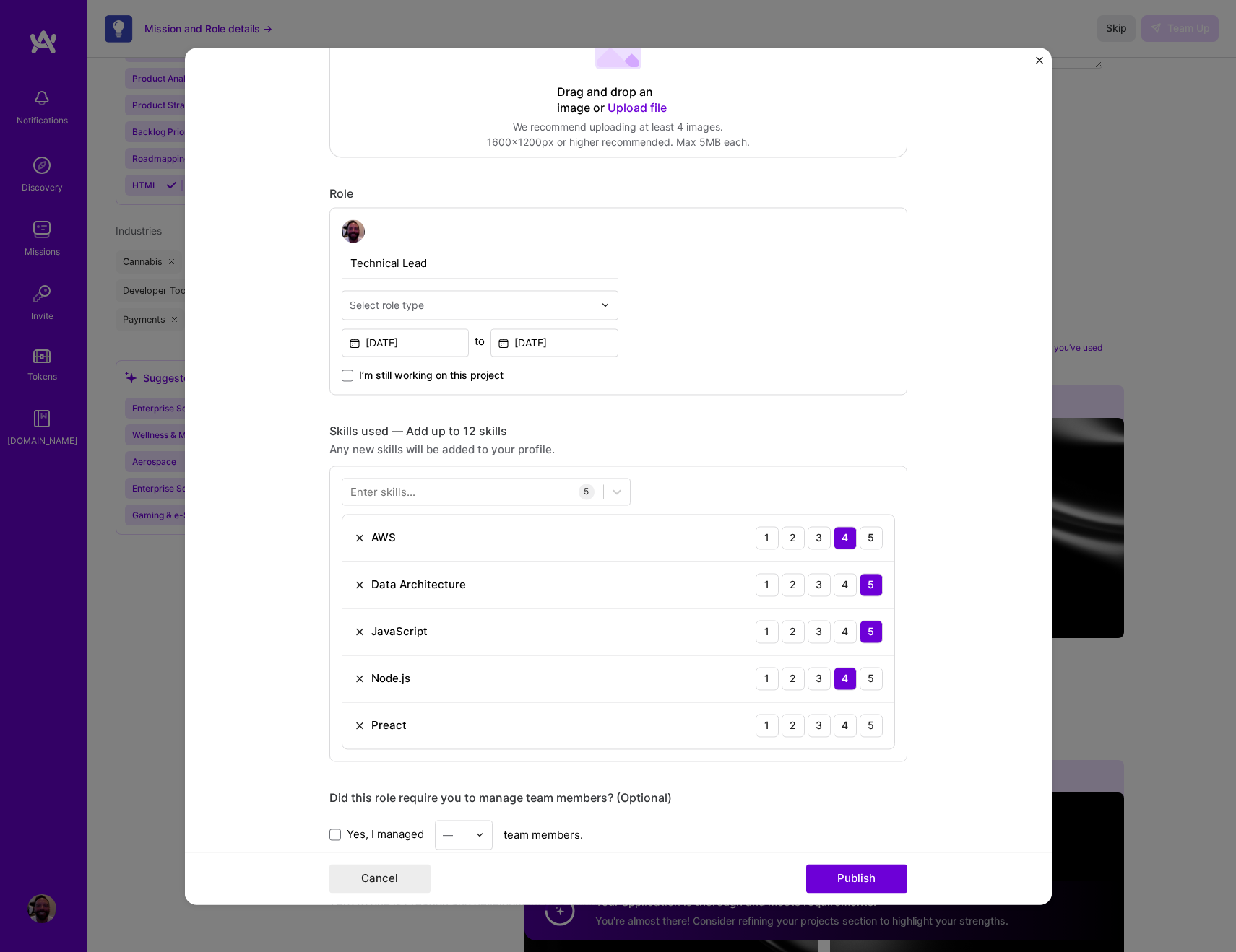
click at [356, 726] on img at bounding box center [359, 725] width 11 height 11
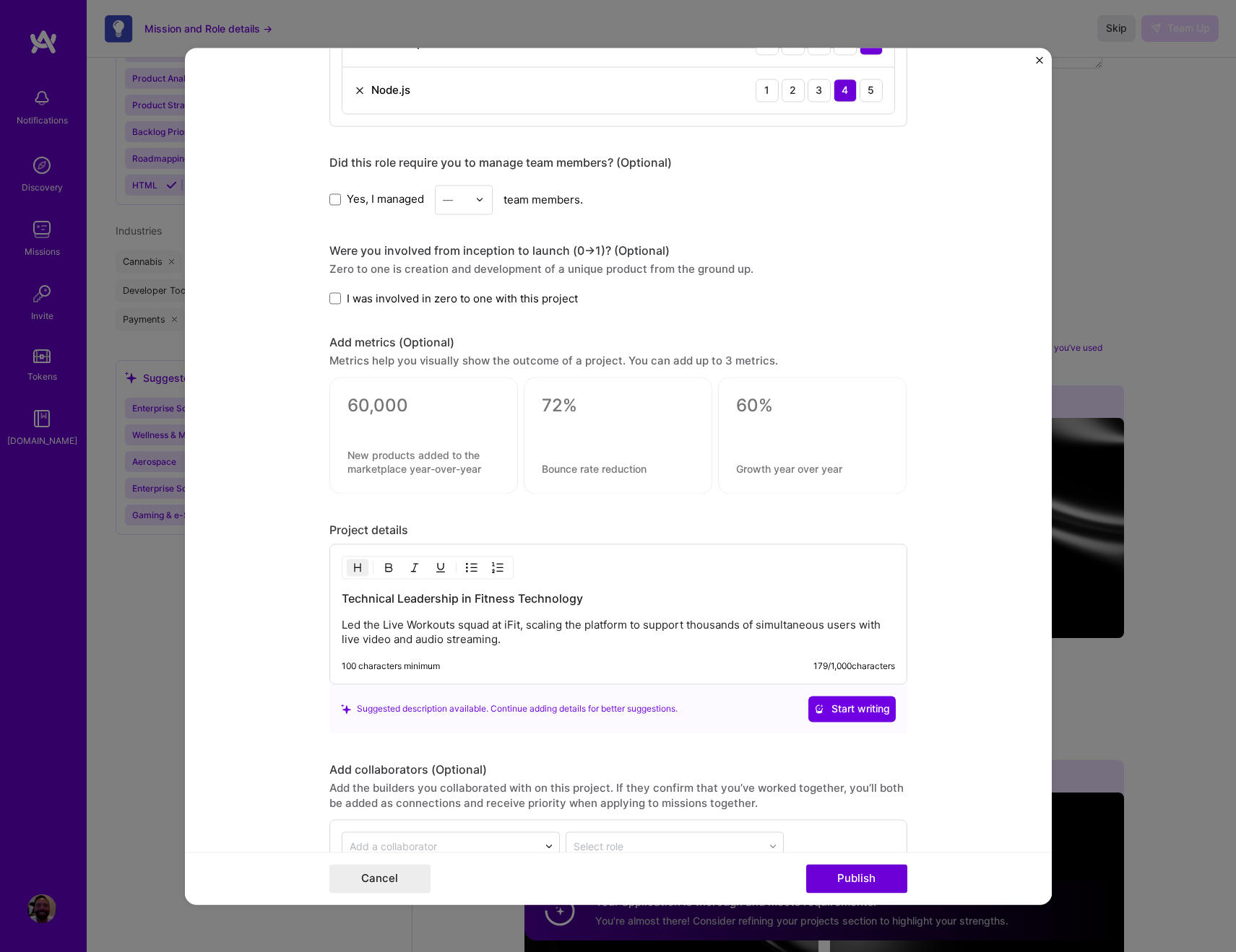
scroll to position [1086, 0]
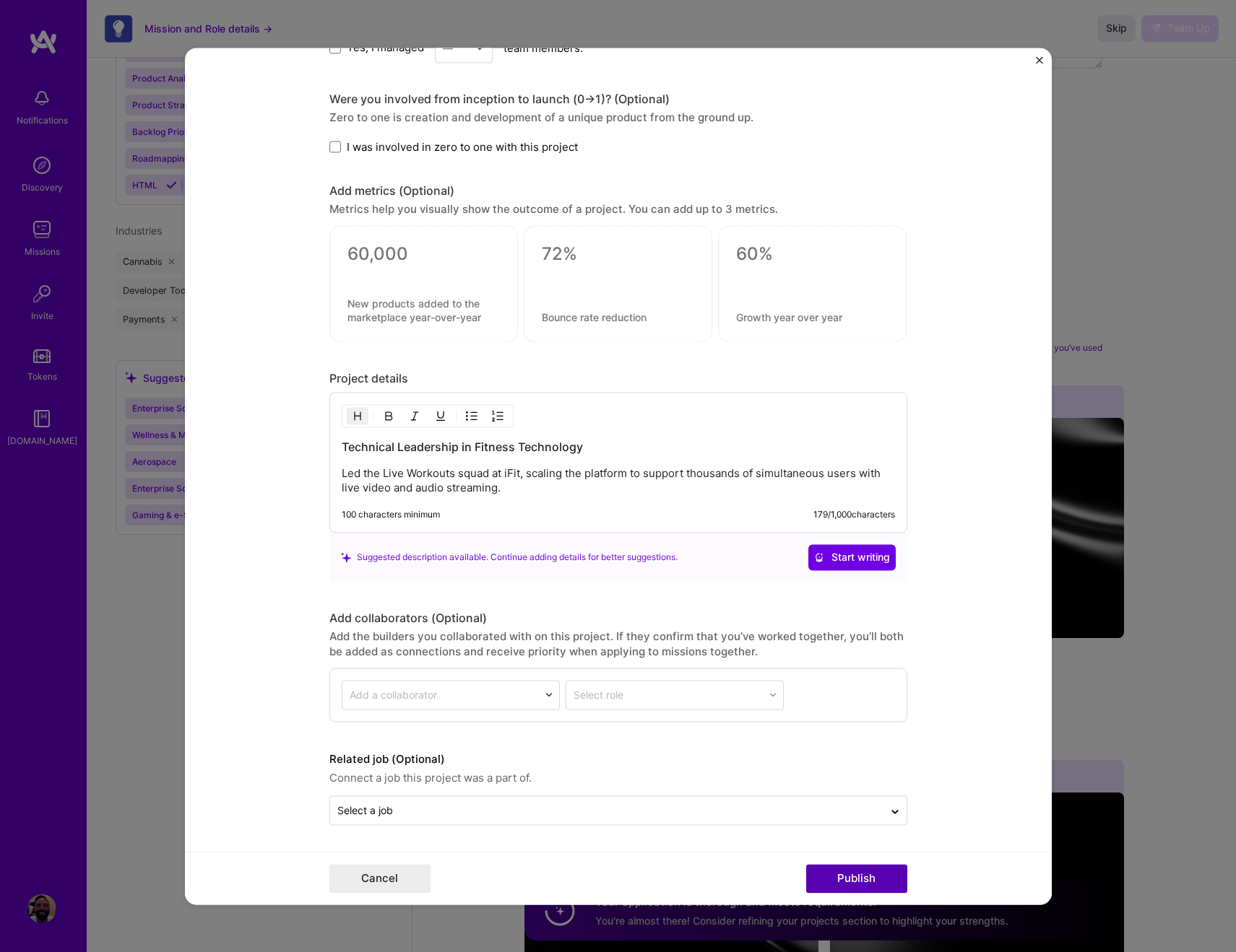
click at [845, 873] on button "Publish" at bounding box center [857, 879] width 101 height 29
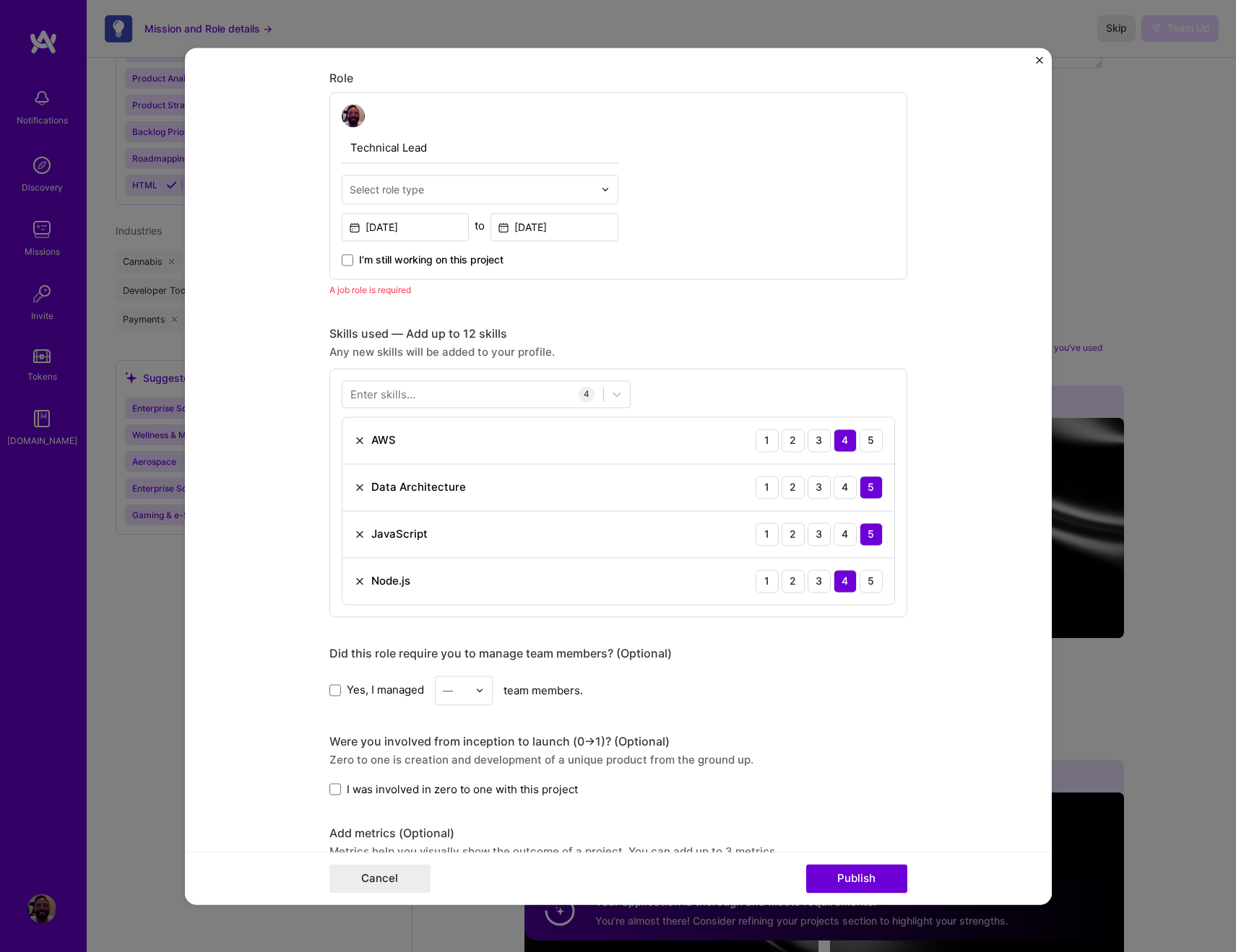
scroll to position [295, 0]
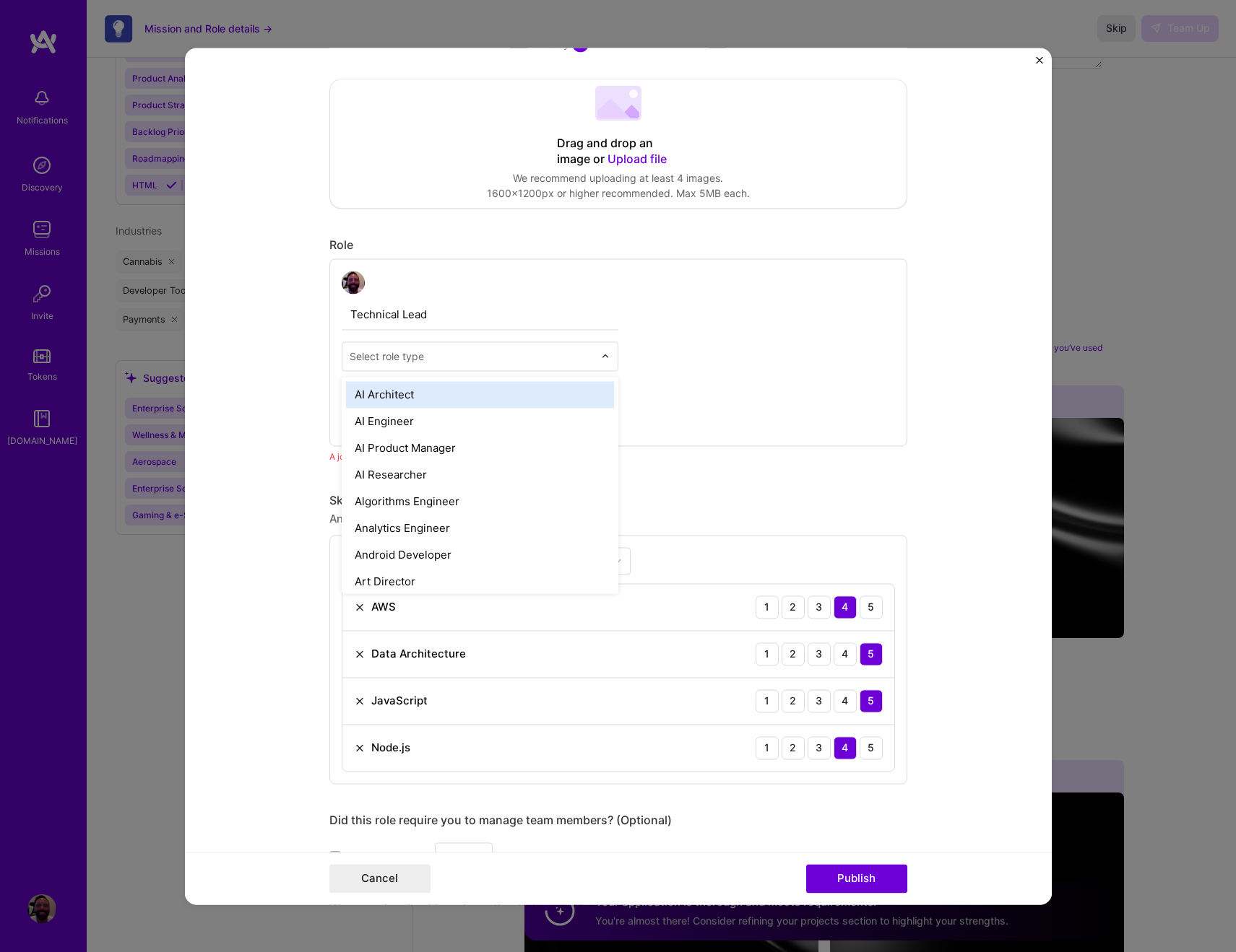
click at [408, 358] on div "Select role type" at bounding box center [387, 356] width 74 height 15
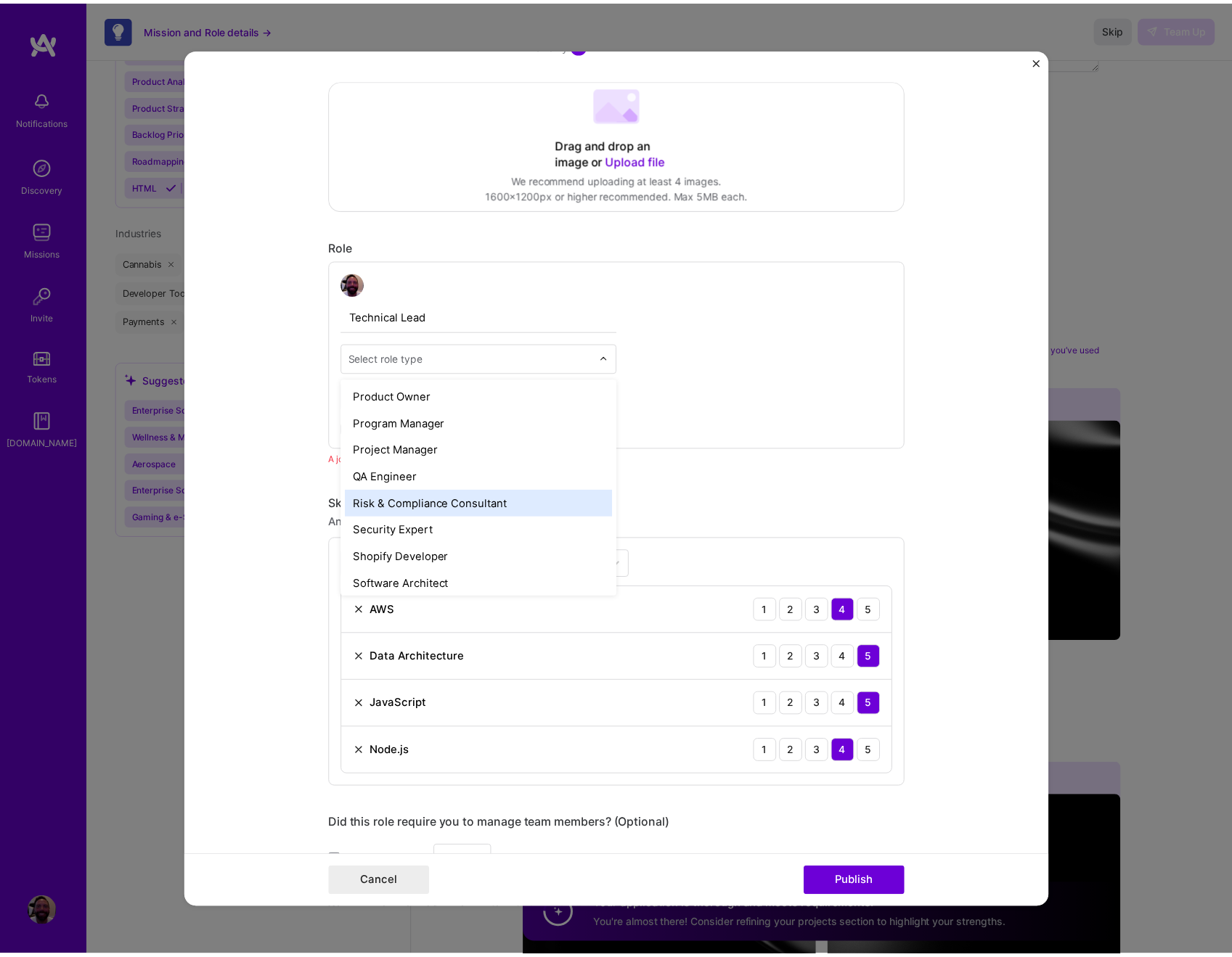
scroll to position [1493, 0]
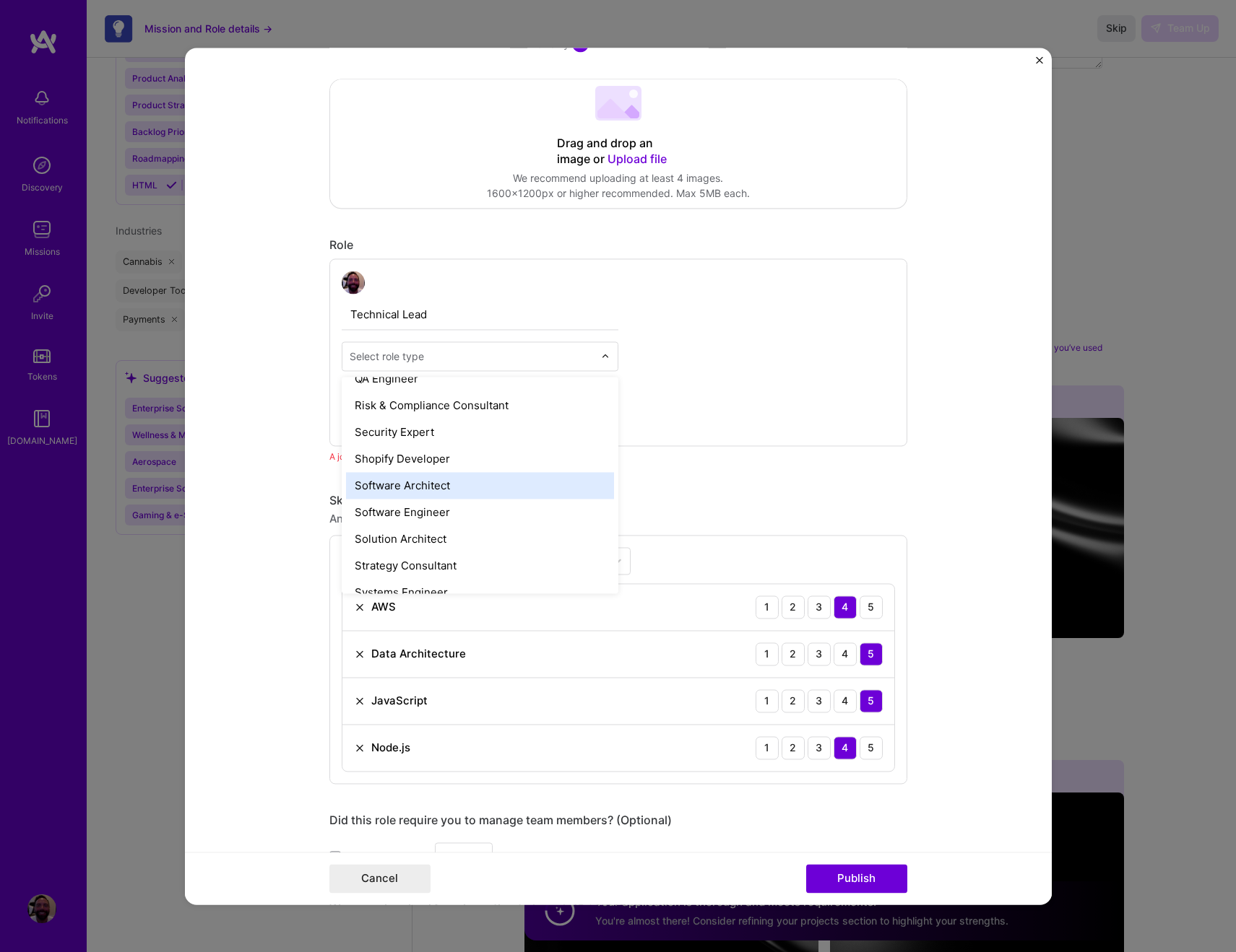
click at [438, 488] on div "Software Architect" at bounding box center [480, 485] width 268 height 26
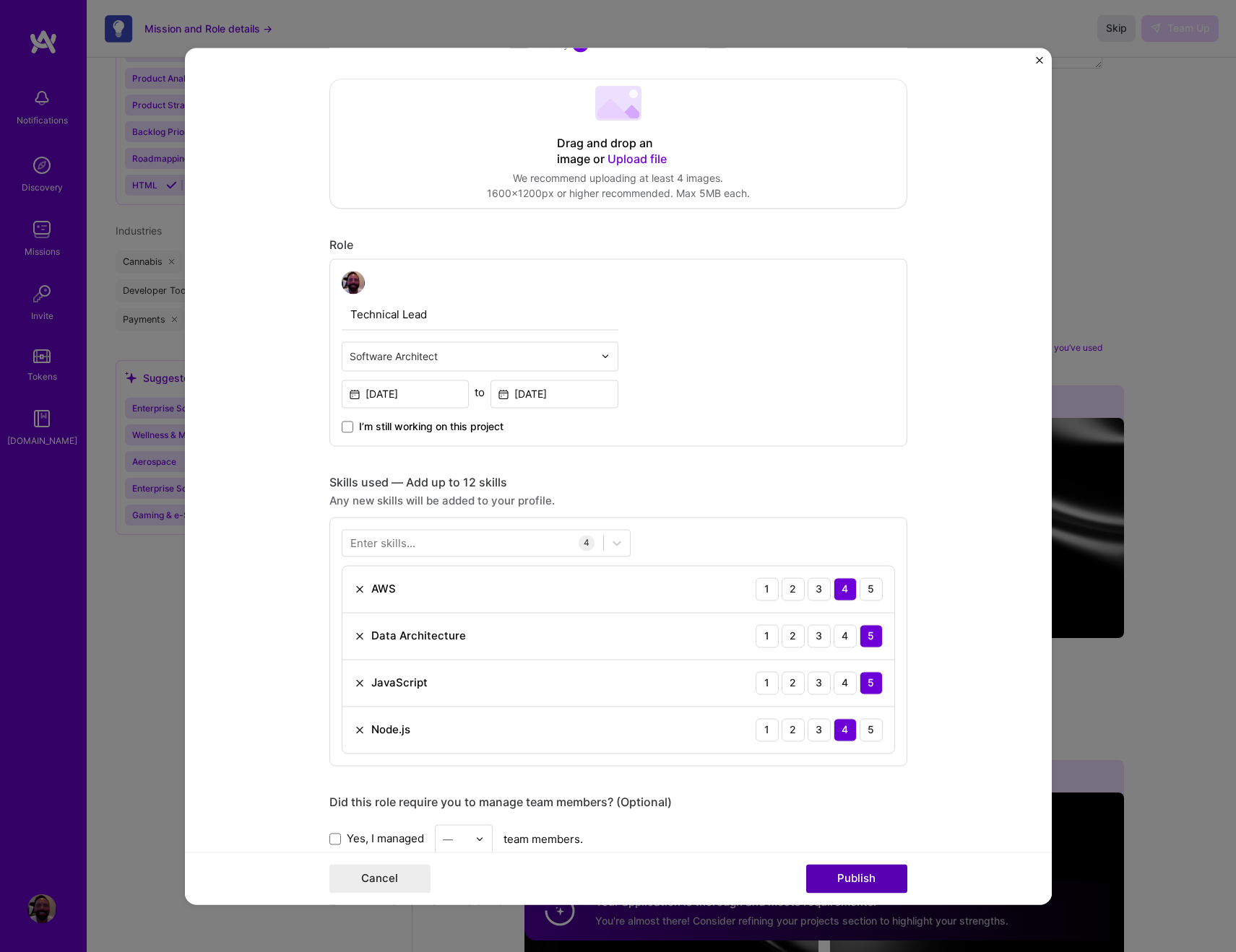
click at [887, 879] on button "Publish" at bounding box center [857, 879] width 101 height 29
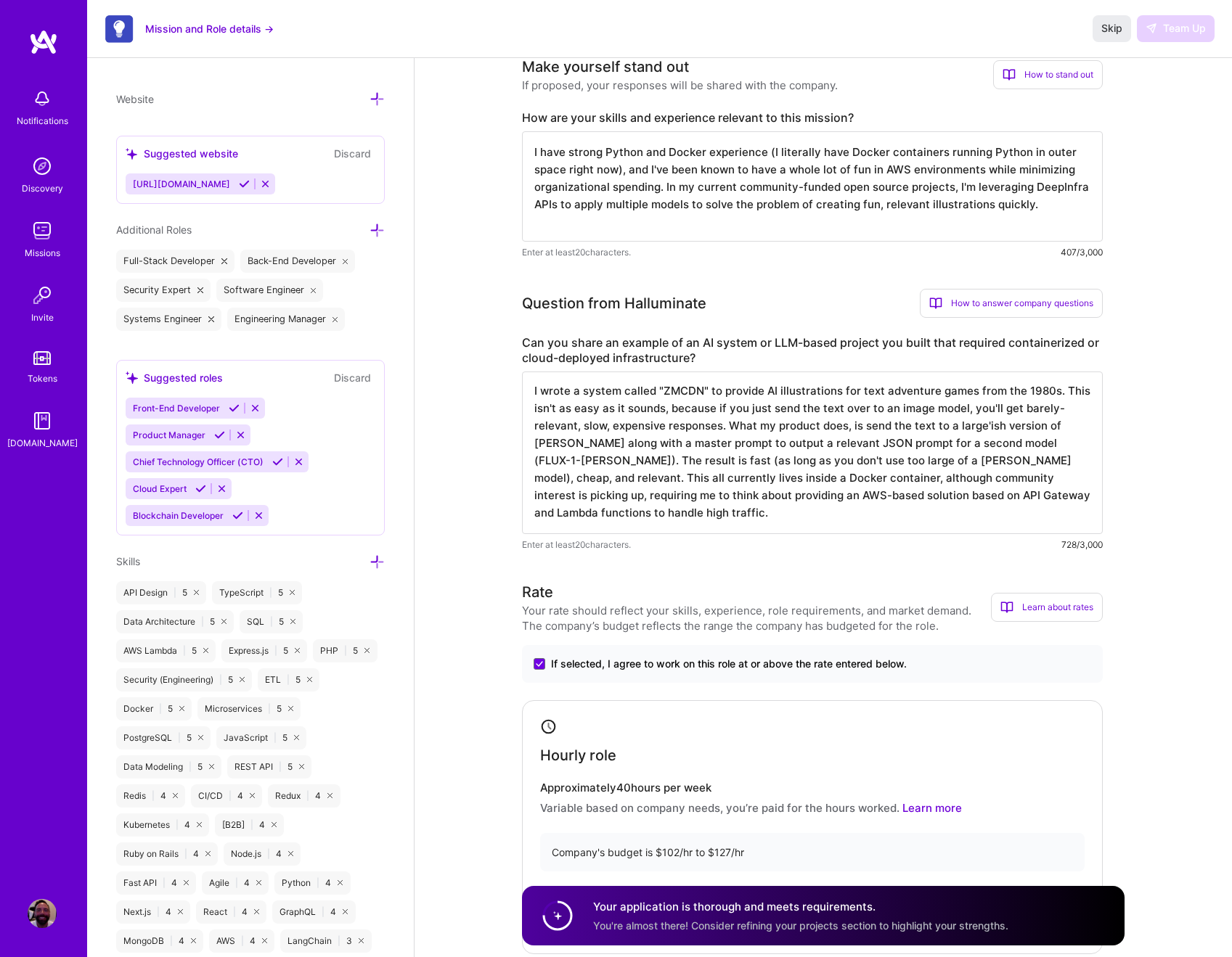
scroll to position [0, 0]
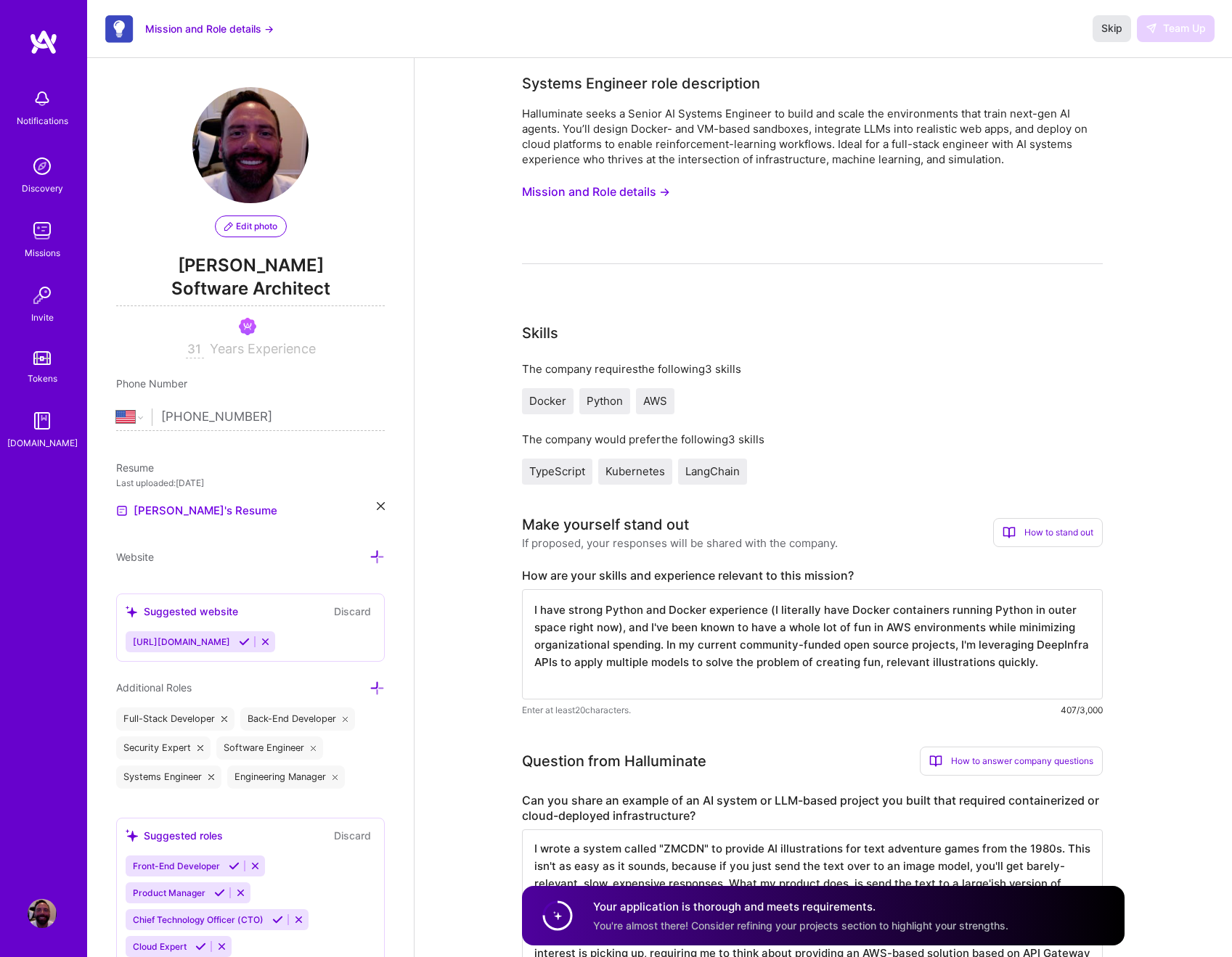
click at [1117, 32] on span "Skip" at bounding box center [1113, 28] width 21 height 14
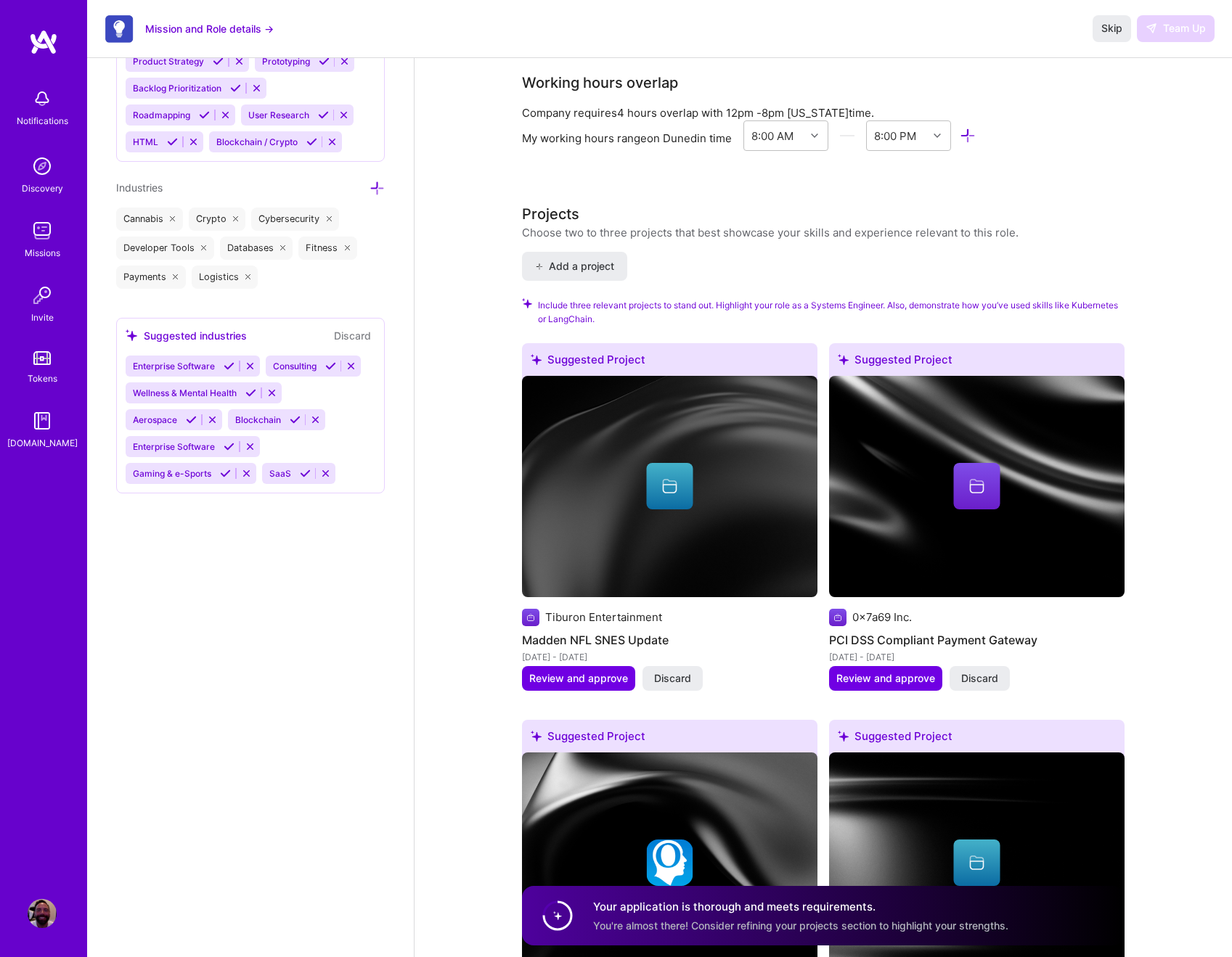
scroll to position [2125, 0]
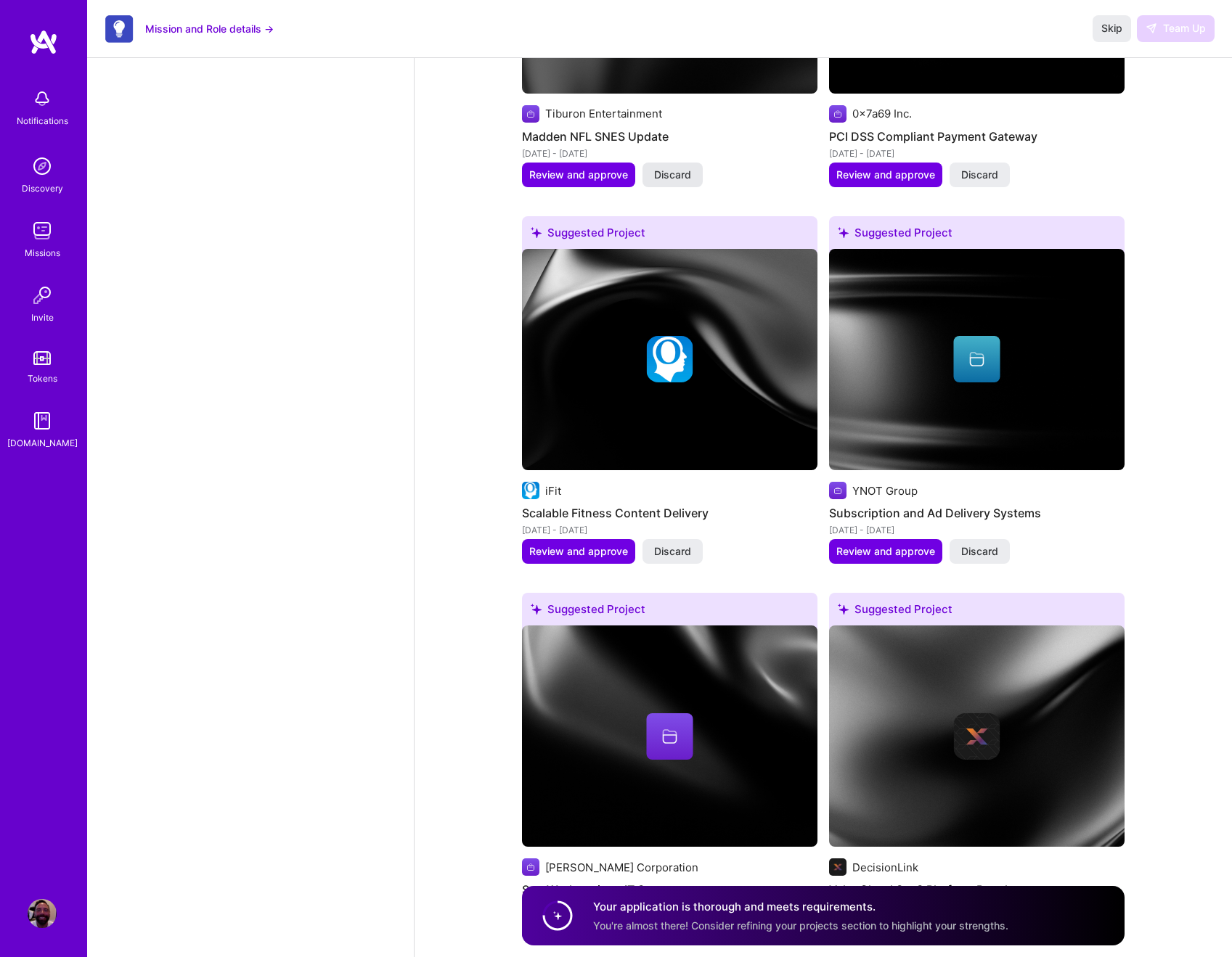
click at [668, 179] on span "Discard" at bounding box center [672, 175] width 37 height 14
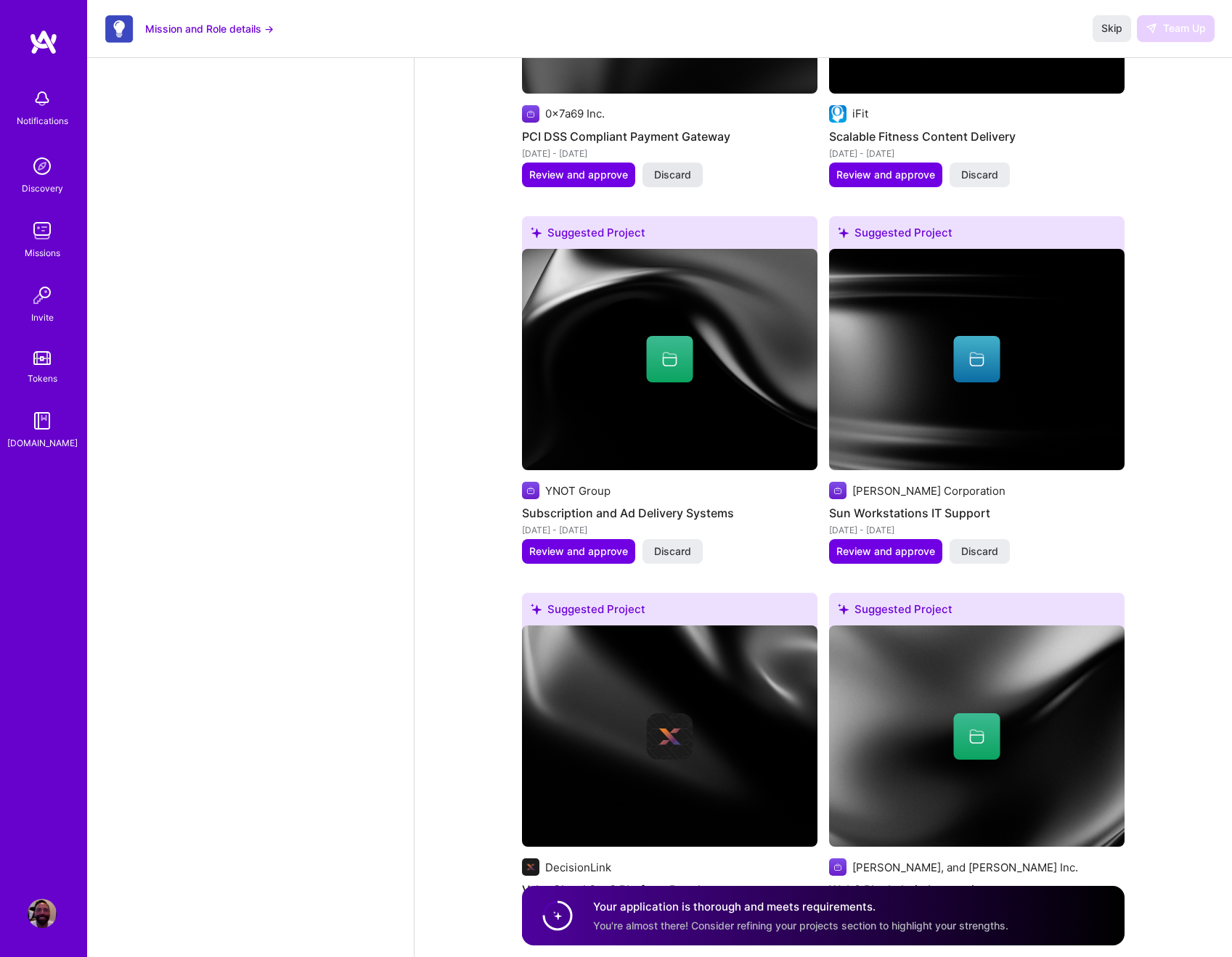
click at [668, 176] on span "Discard" at bounding box center [672, 175] width 37 height 14
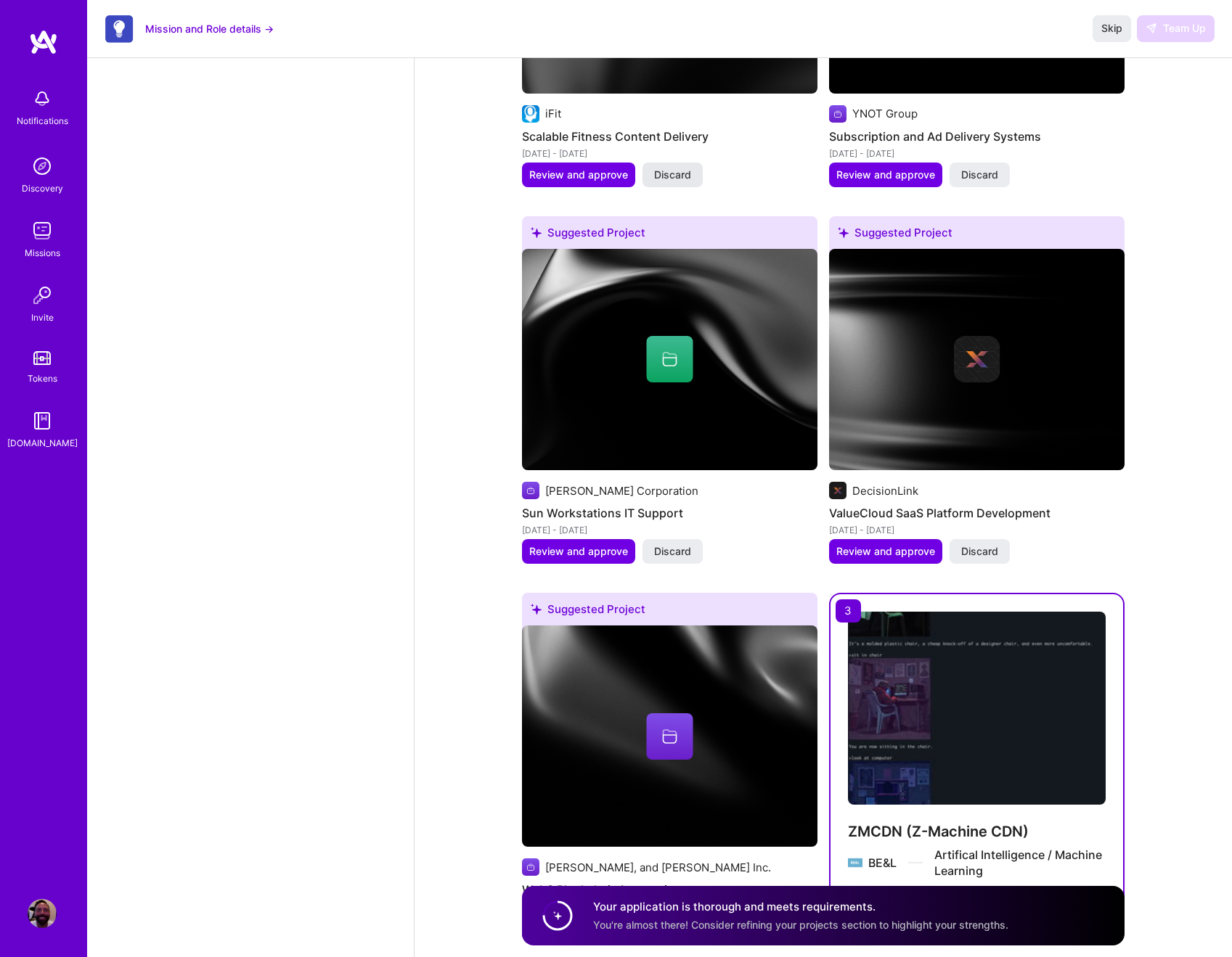
click at [669, 176] on span "Discard" at bounding box center [672, 175] width 37 height 14
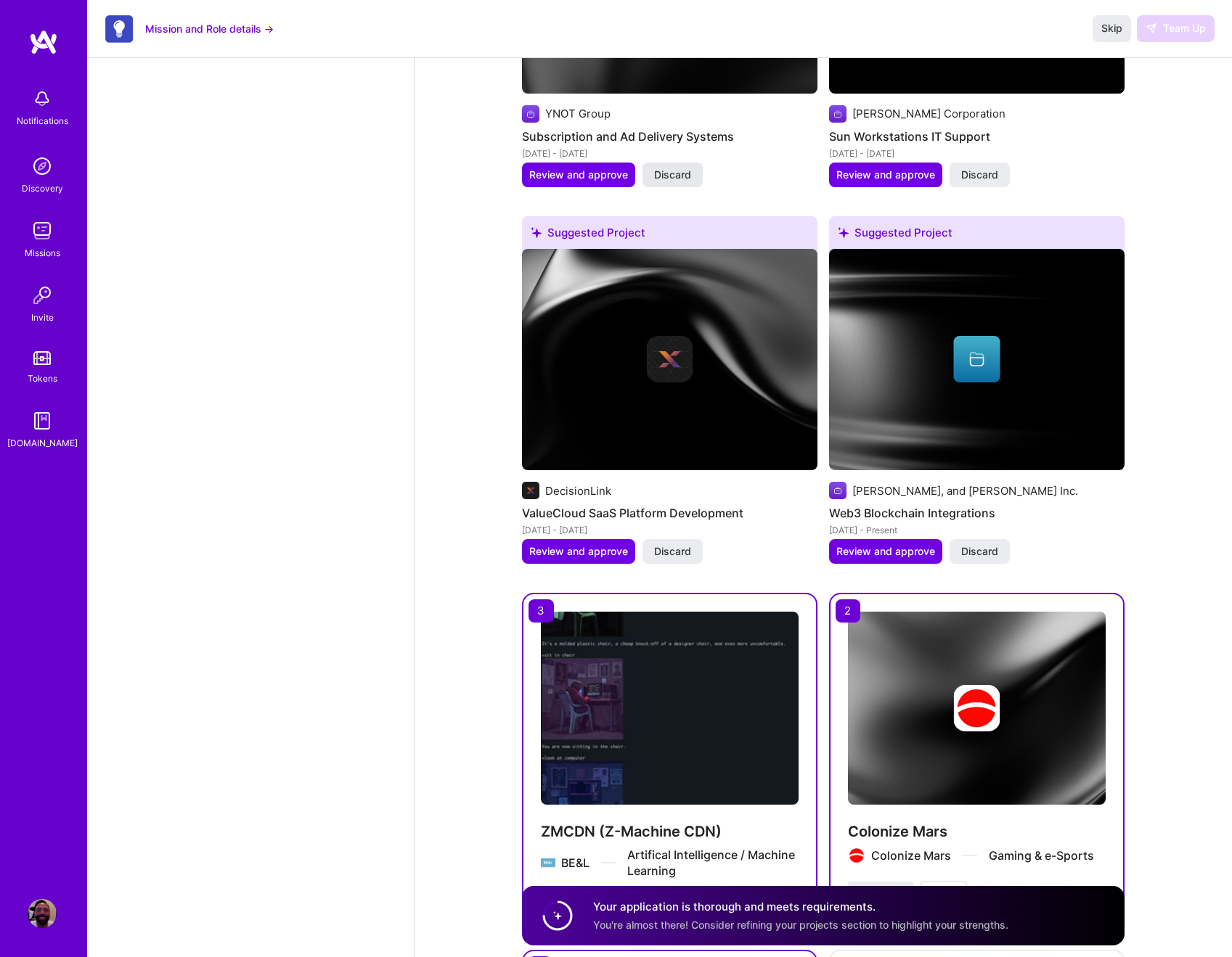
click at [669, 177] on span "Discard" at bounding box center [672, 175] width 37 height 14
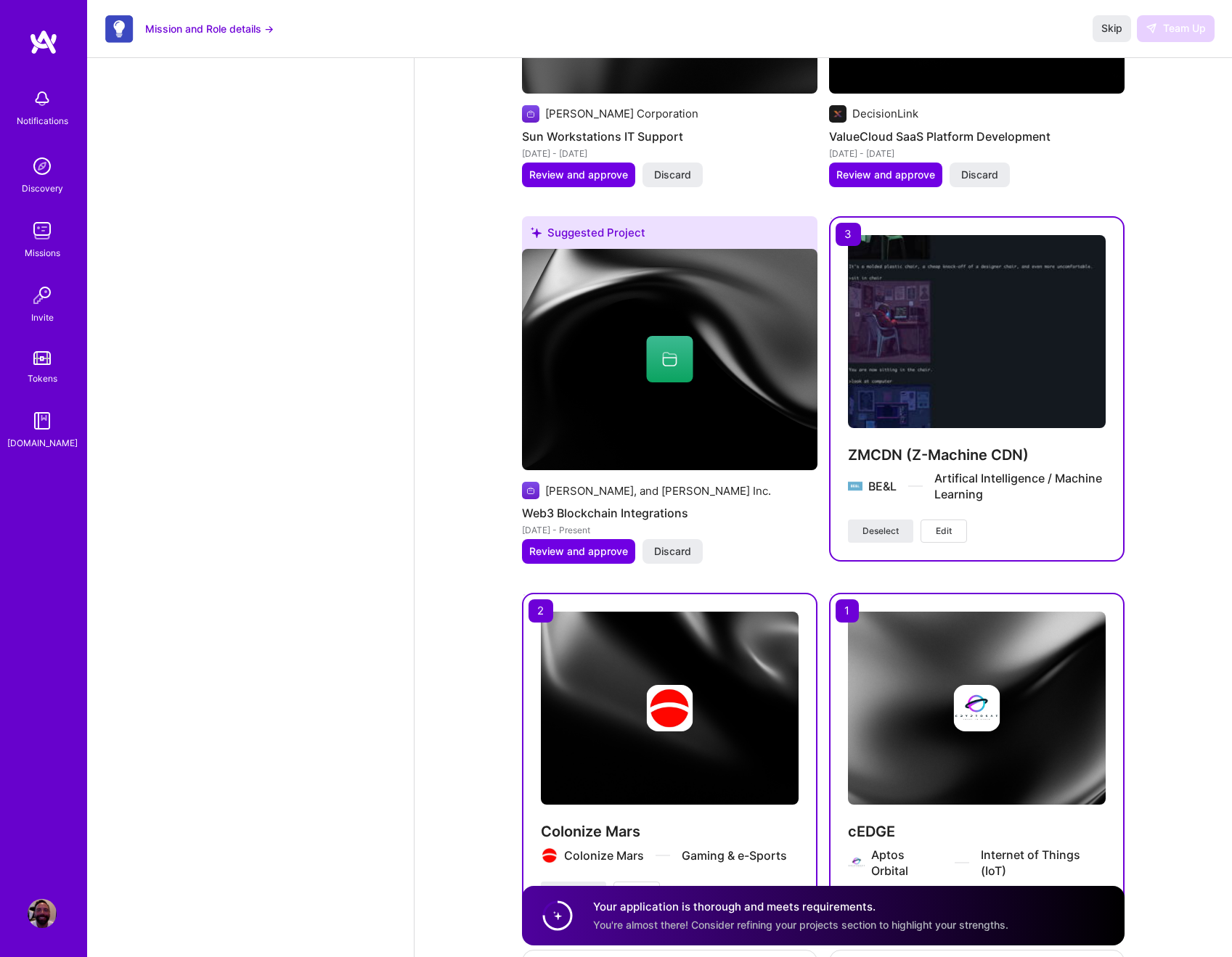
click at [669, 177] on span "Discard" at bounding box center [672, 175] width 37 height 14
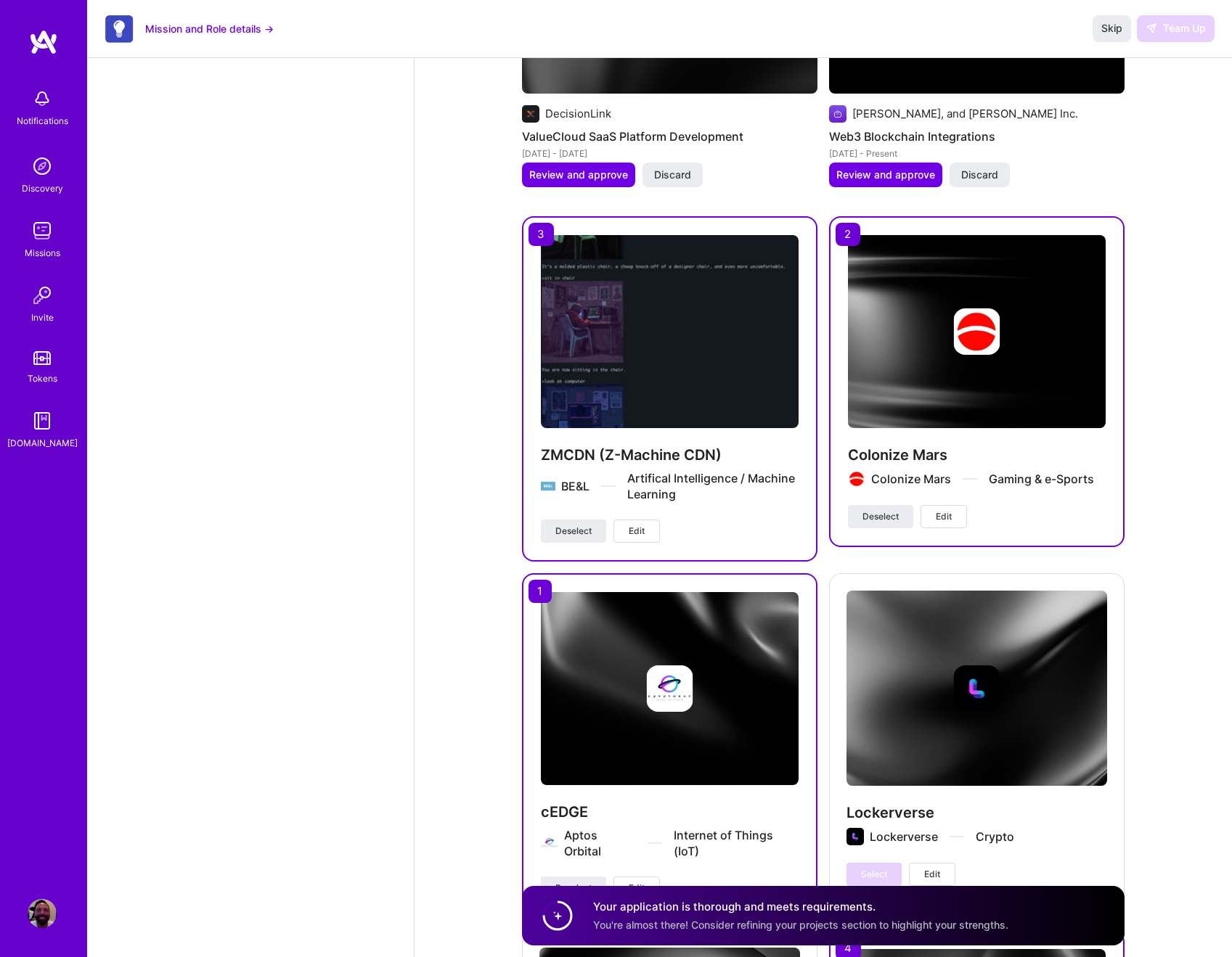
click at [669, 177] on span "Discard" at bounding box center [672, 175] width 37 height 14
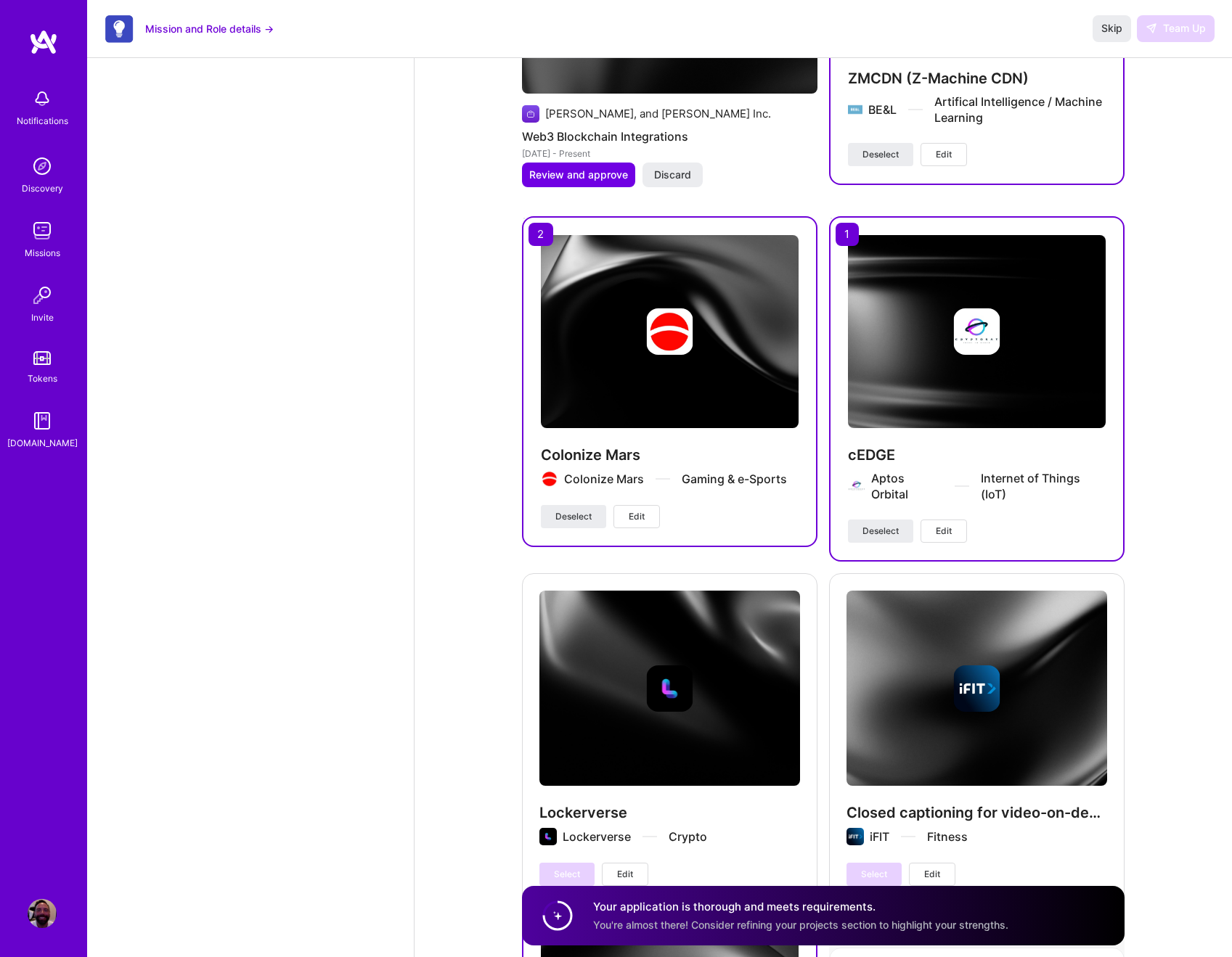
click at [669, 177] on span "Discard" at bounding box center [672, 175] width 37 height 14
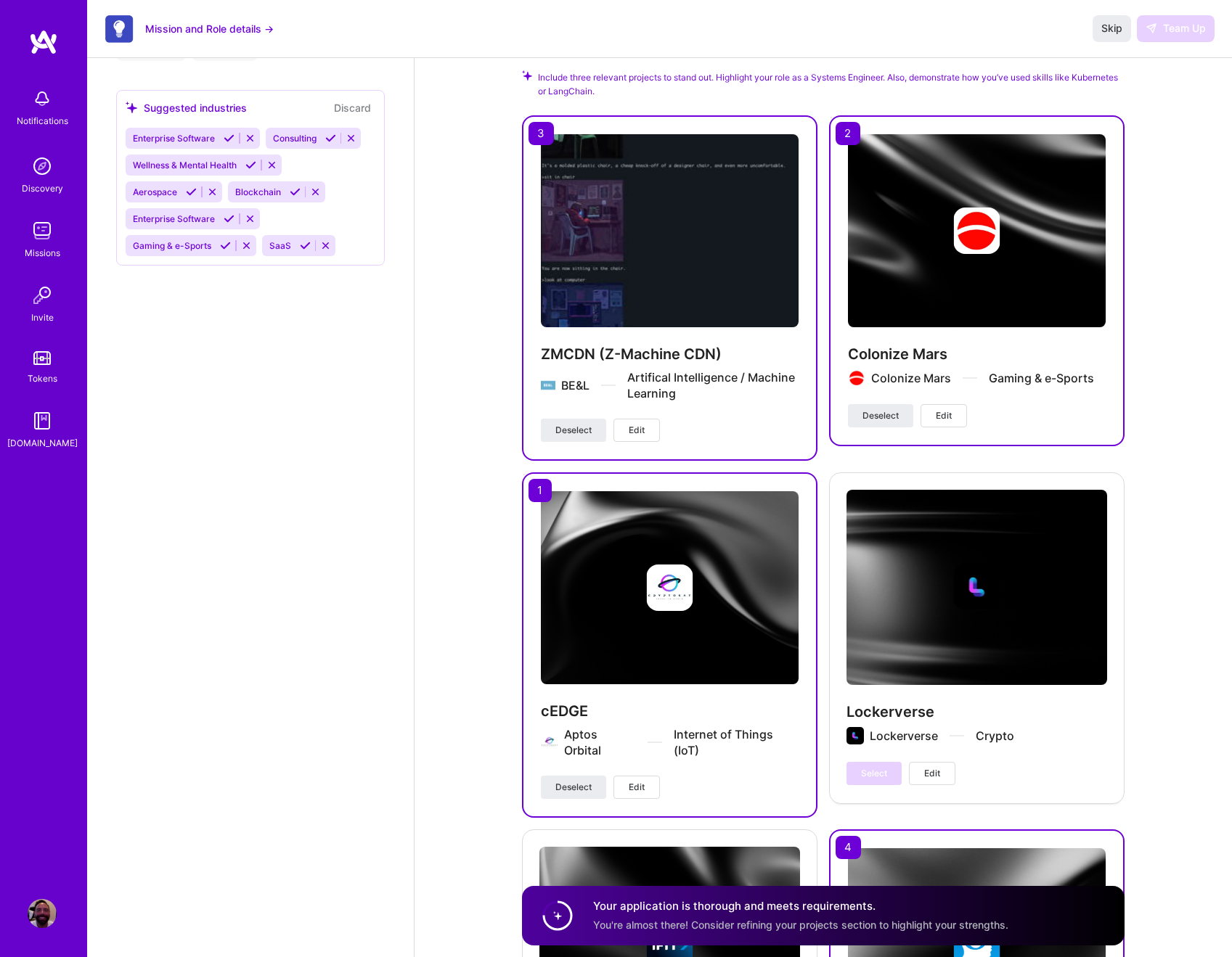
scroll to position [1634, 0]
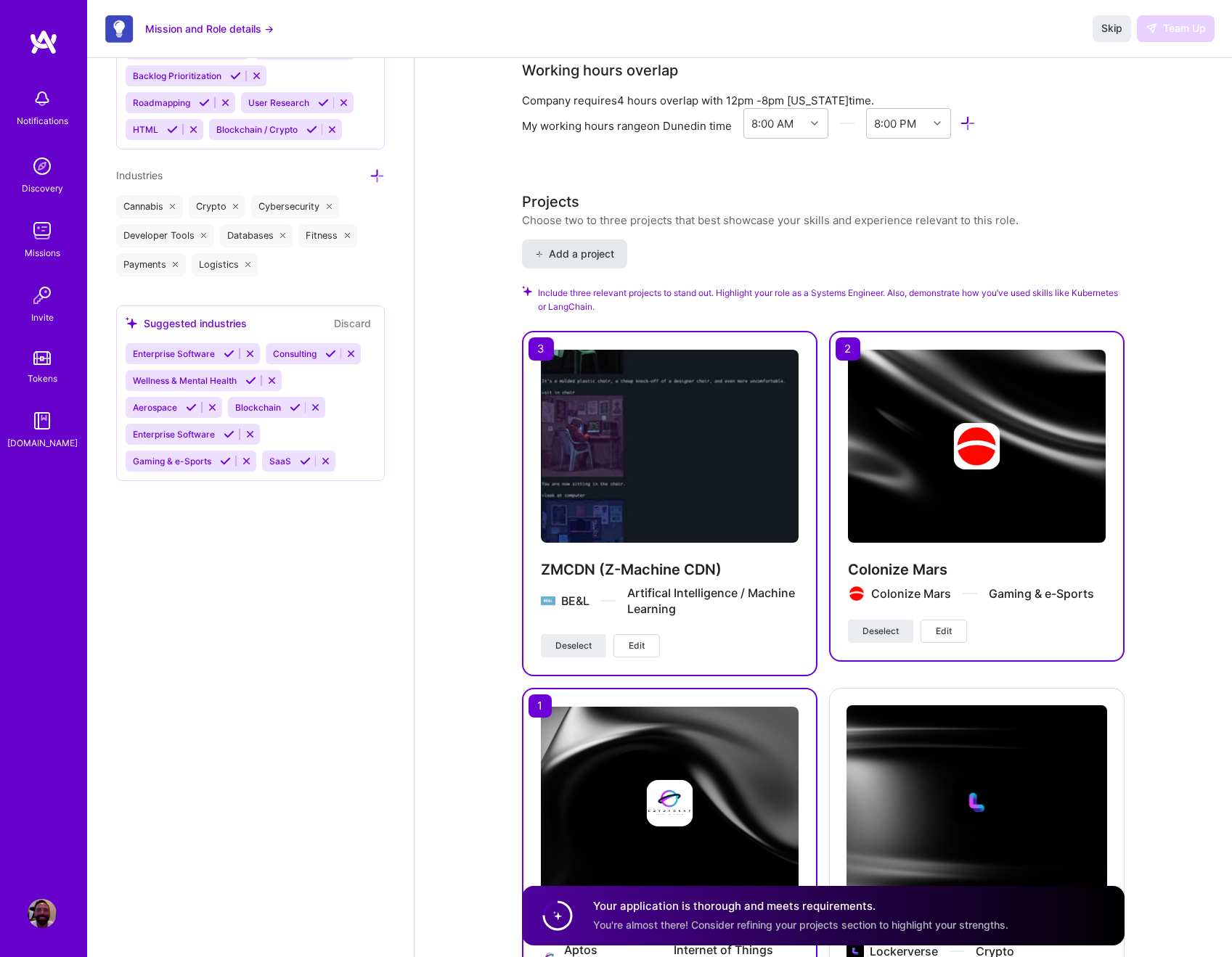
click at [603, 254] on span "Add a project" at bounding box center [575, 254] width 79 height 14
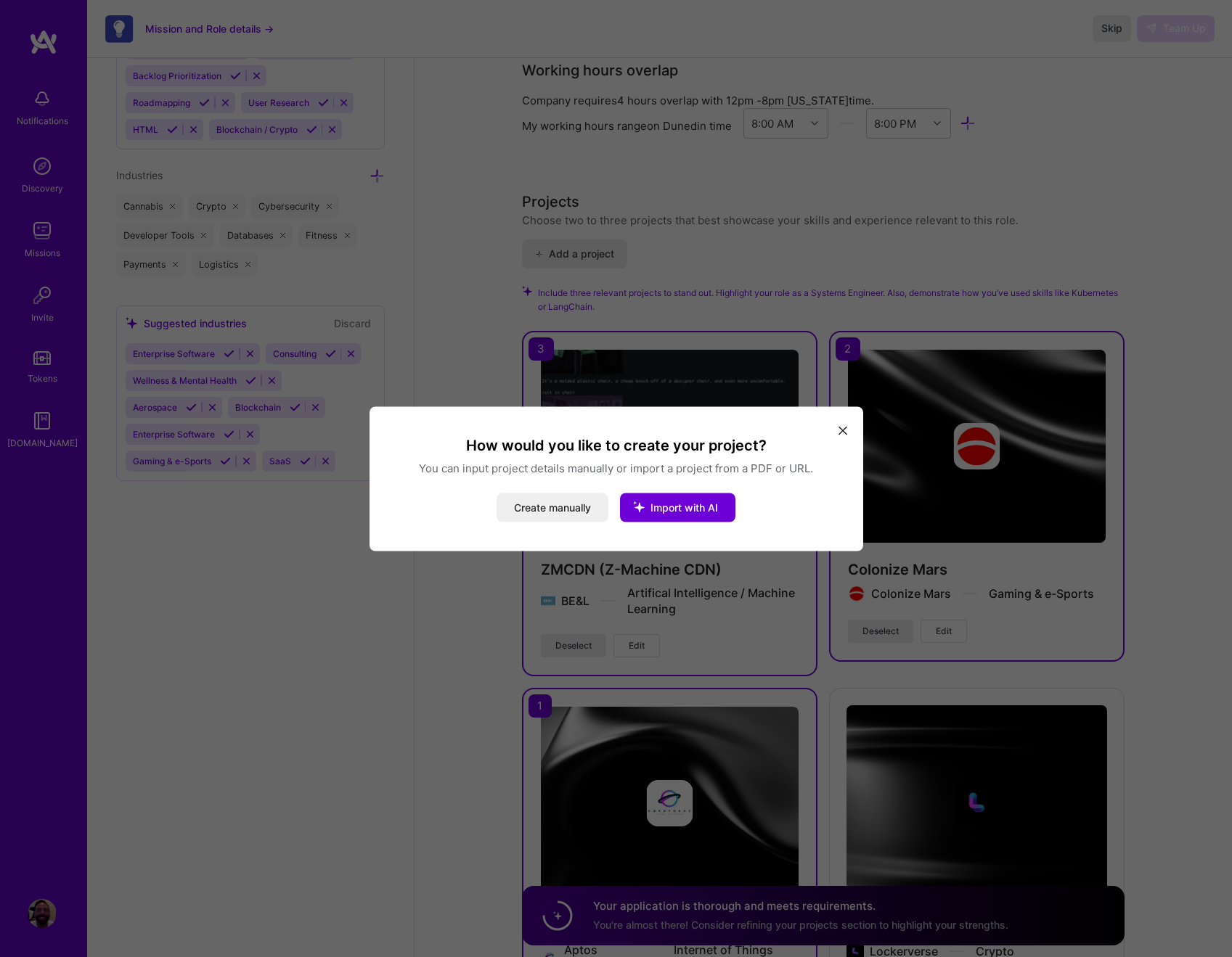
click at [841, 429] on icon "modal" at bounding box center [843, 430] width 8 height 8
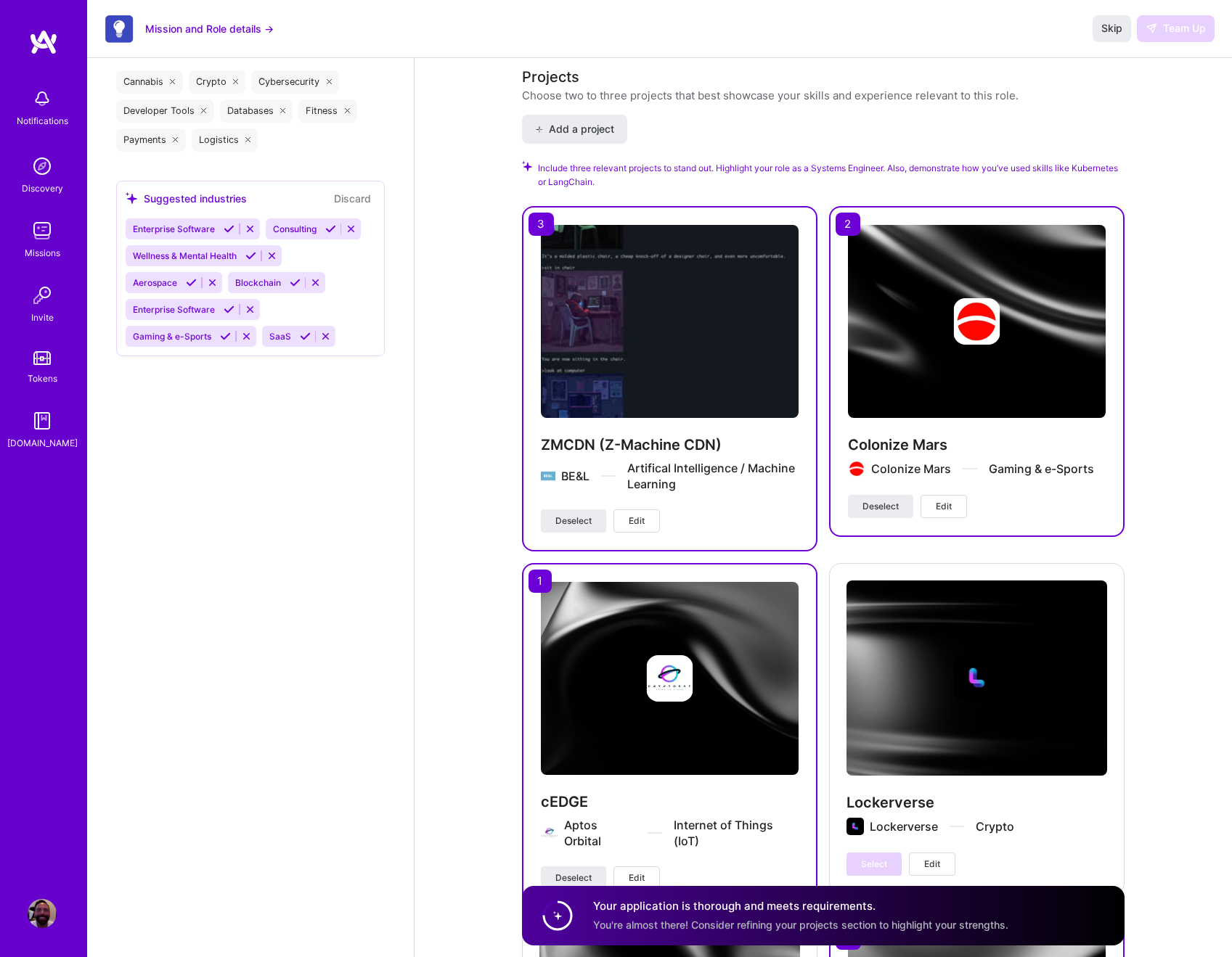
scroll to position [2531, 0]
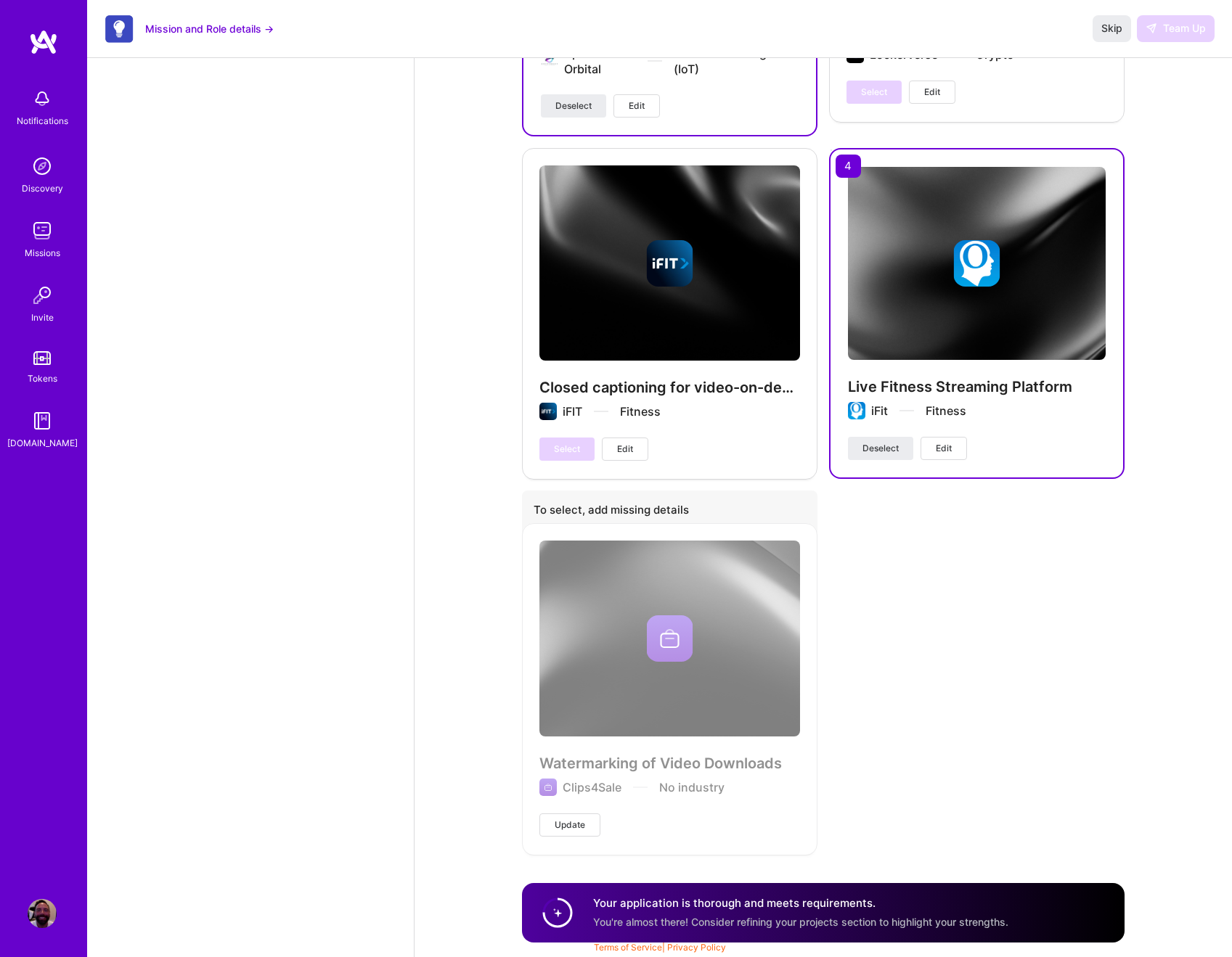
click at [560, 914] on circle at bounding box center [557, 913] width 27 height 27
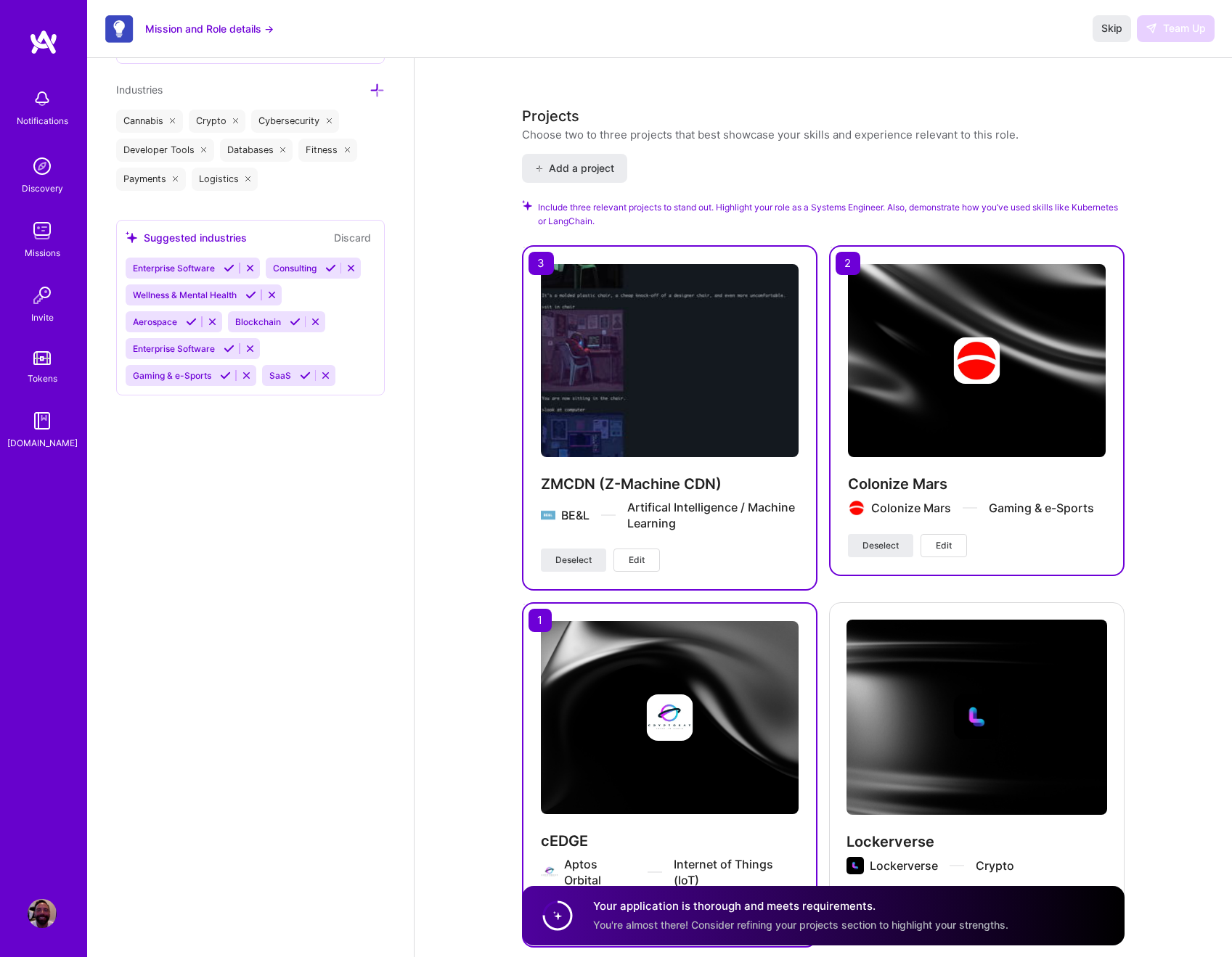
scroll to position [1703, 0]
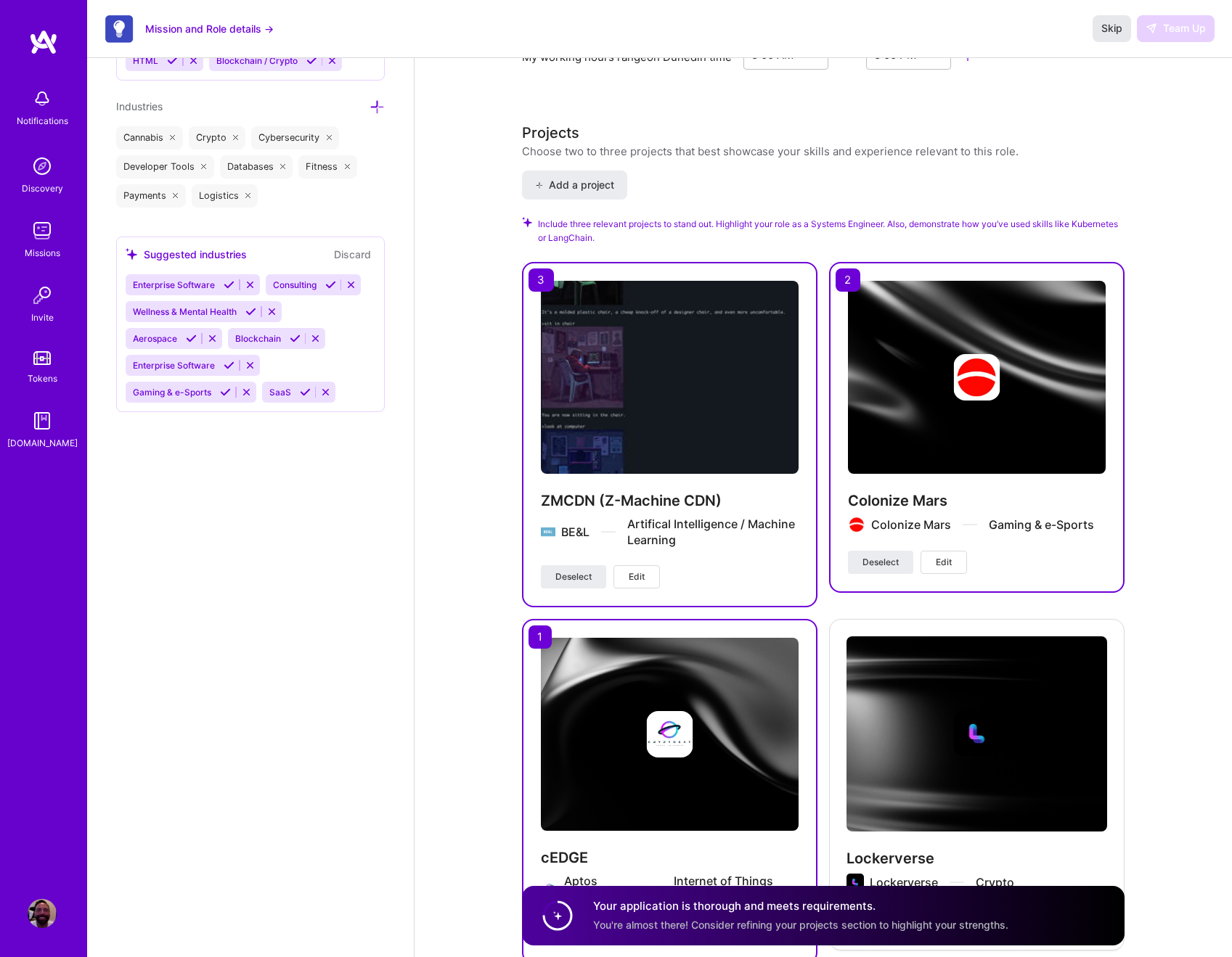
click at [1110, 27] on span "Skip" at bounding box center [1113, 28] width 21 height 14
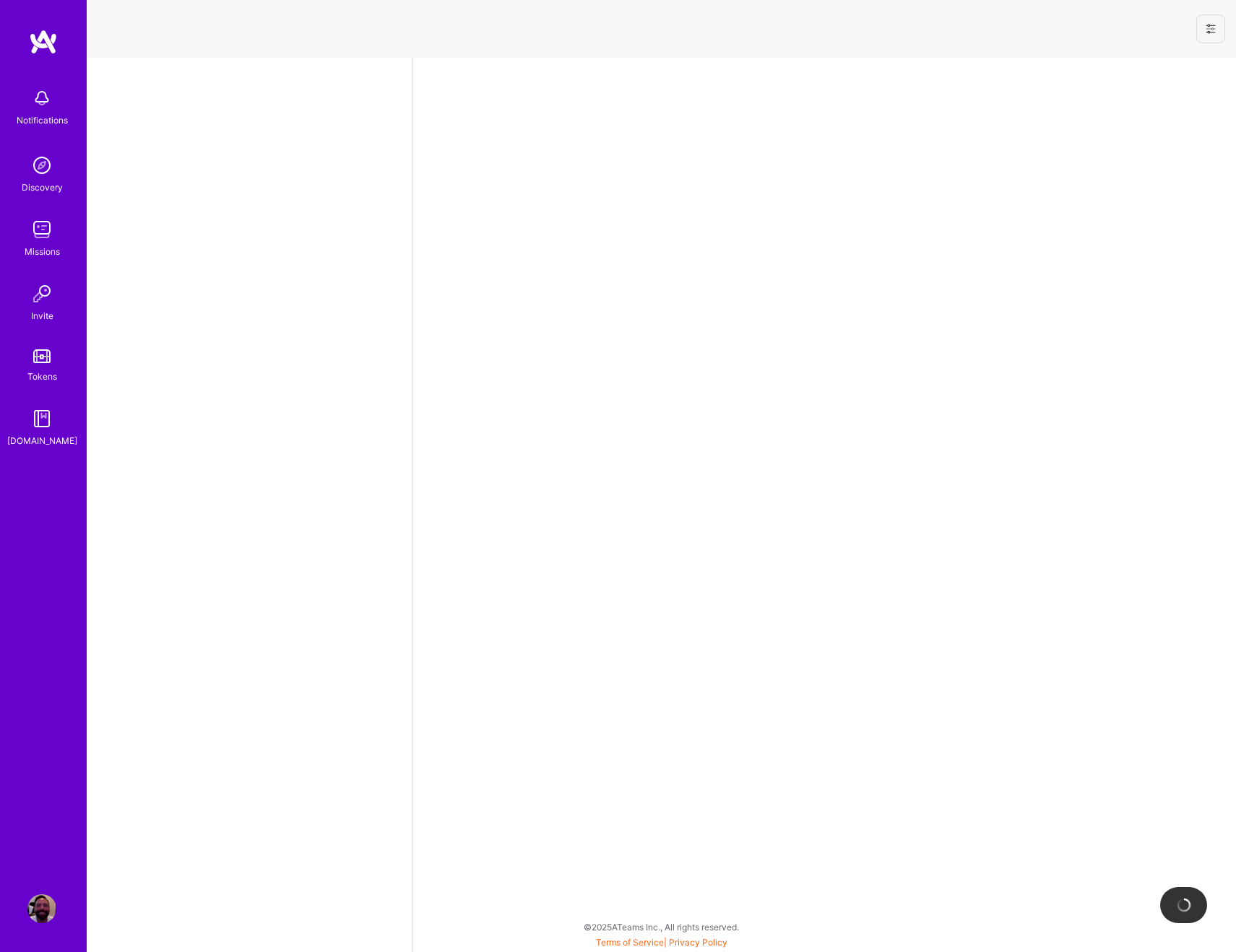
select select "US"
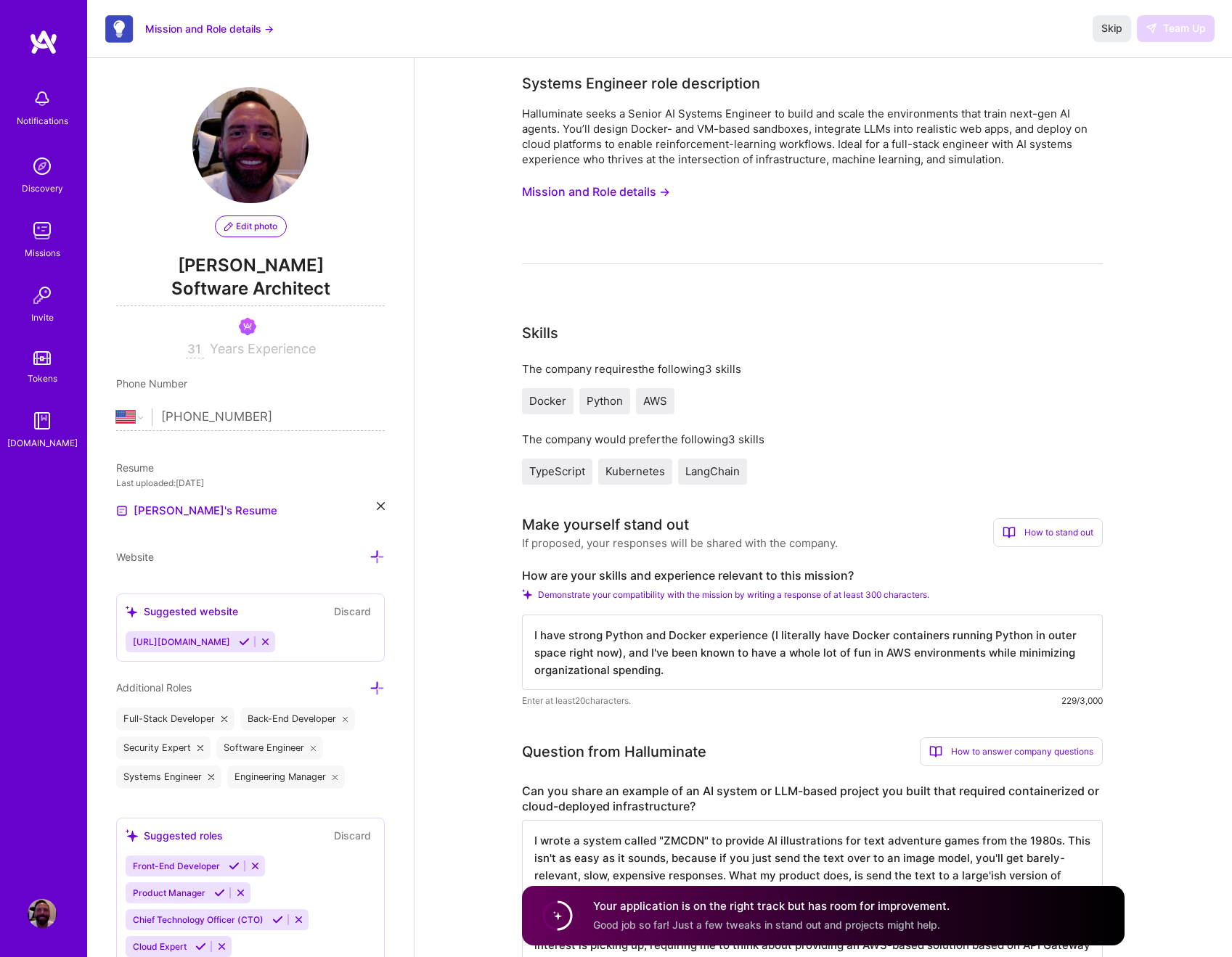
click at [846, 683] on textarea "I have strong Python and Docker experience (I literally have Docker containers …" at bounding box center [813, 652] width 581 height 75
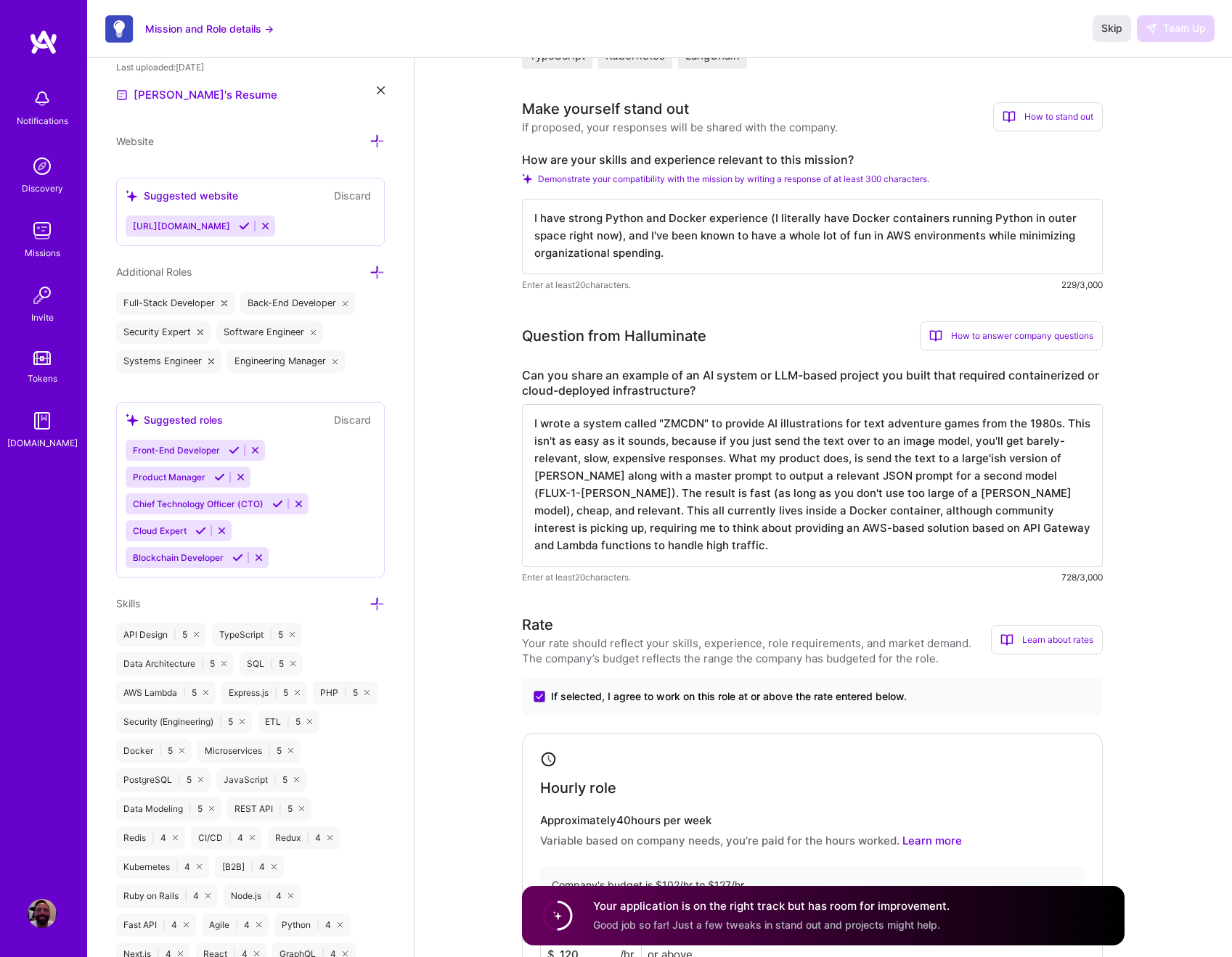
scroll to position [256, 0]
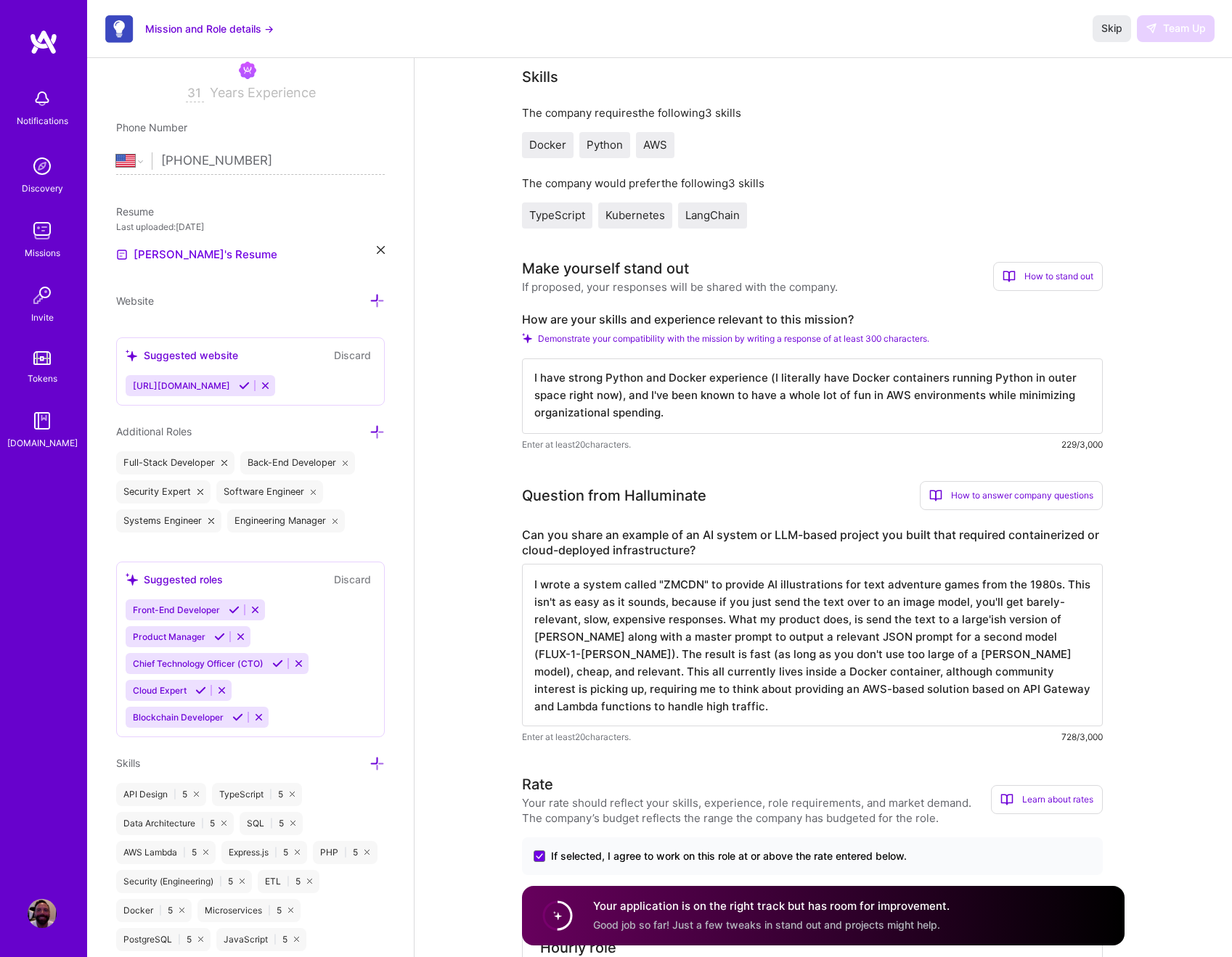
click at [716, 414] on textarea "I have strong Python and Docker experience (I literally have Docker containers …" at bounding box center [813, 396] width 581 height 75
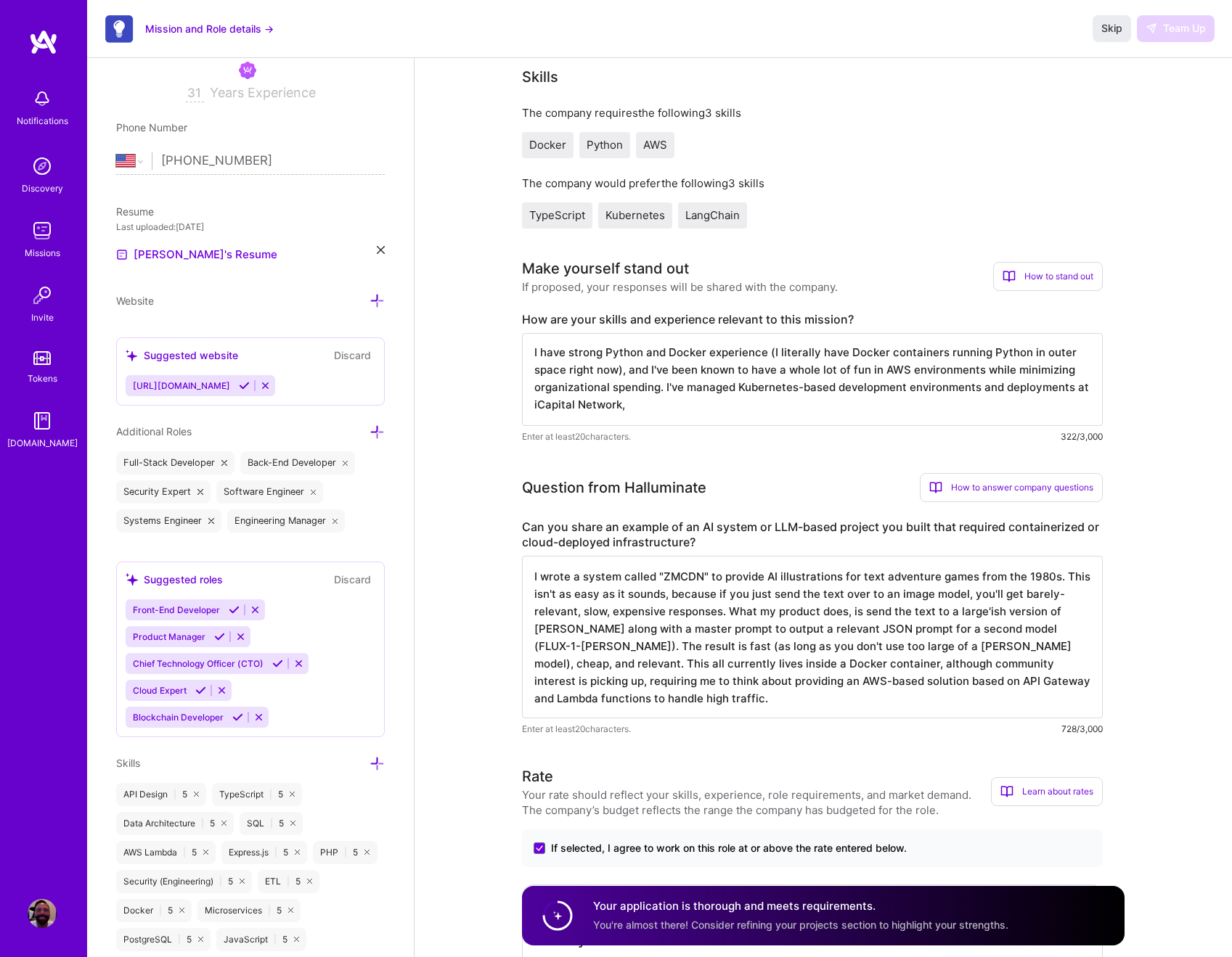
scroll to position [249, 0]
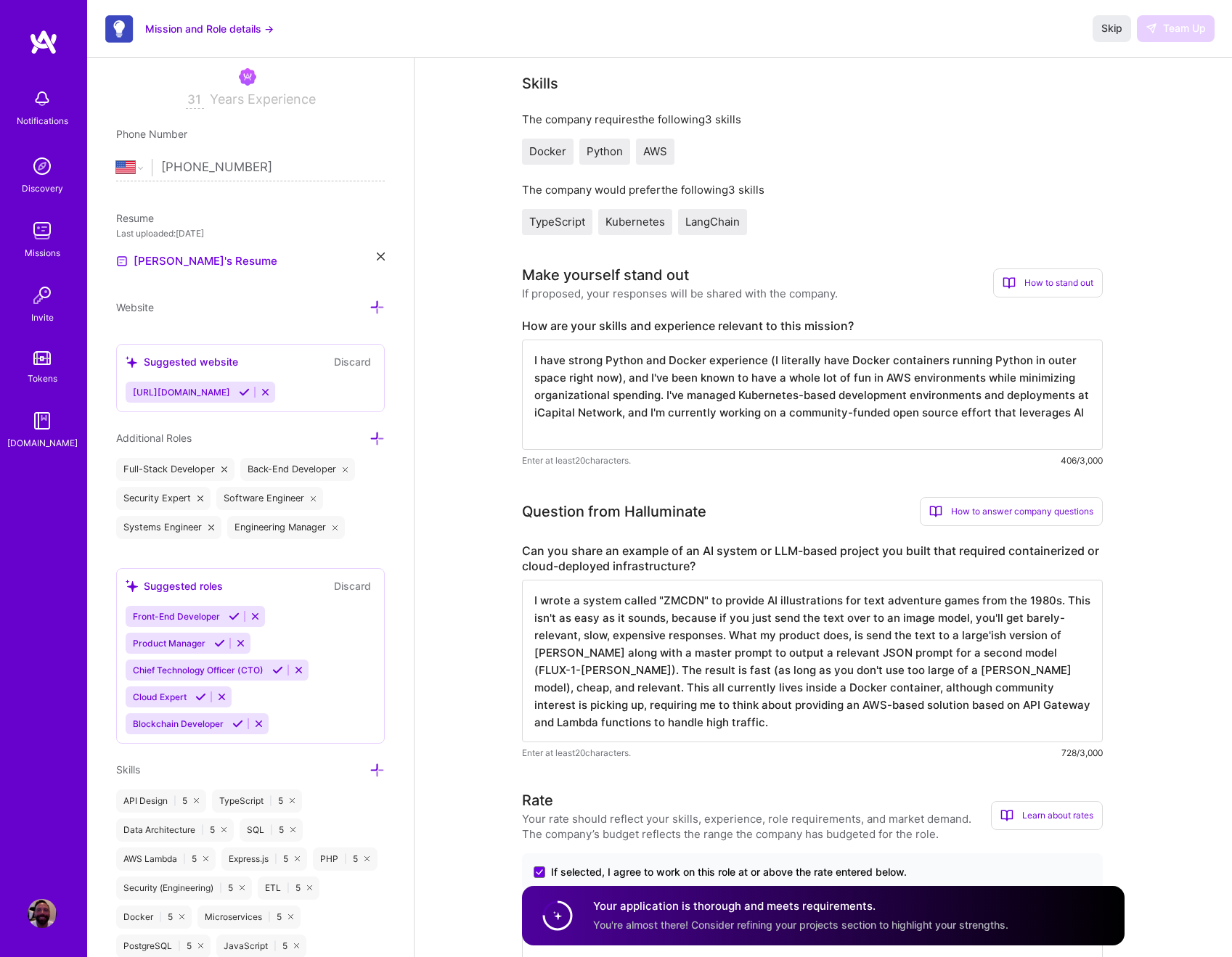
click at [569, 429] on textarea "I have strong Python and Docker experience (I literally have Docker containers …" at bounding box center [813, 395] width 581 height 110
type textarea "I have strong Python and Docker experience (I literally have Docker containers …"
click at [1115, 30] on span "Skip" at bounding box center [1113, 28] width 21 height 14
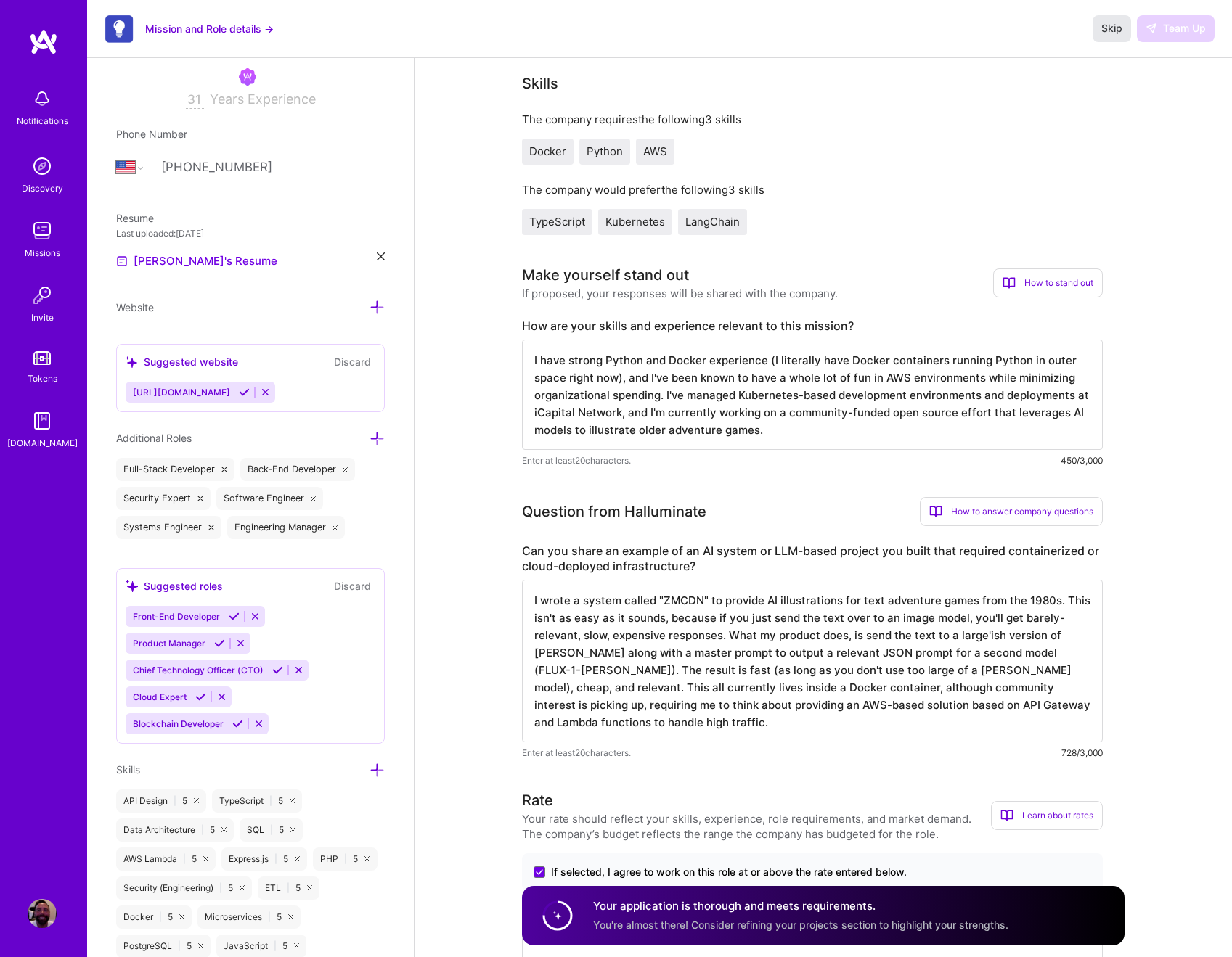
click at [1115, 30] on span "Skip" at bounding box center [1113, 28] width 21 height 14
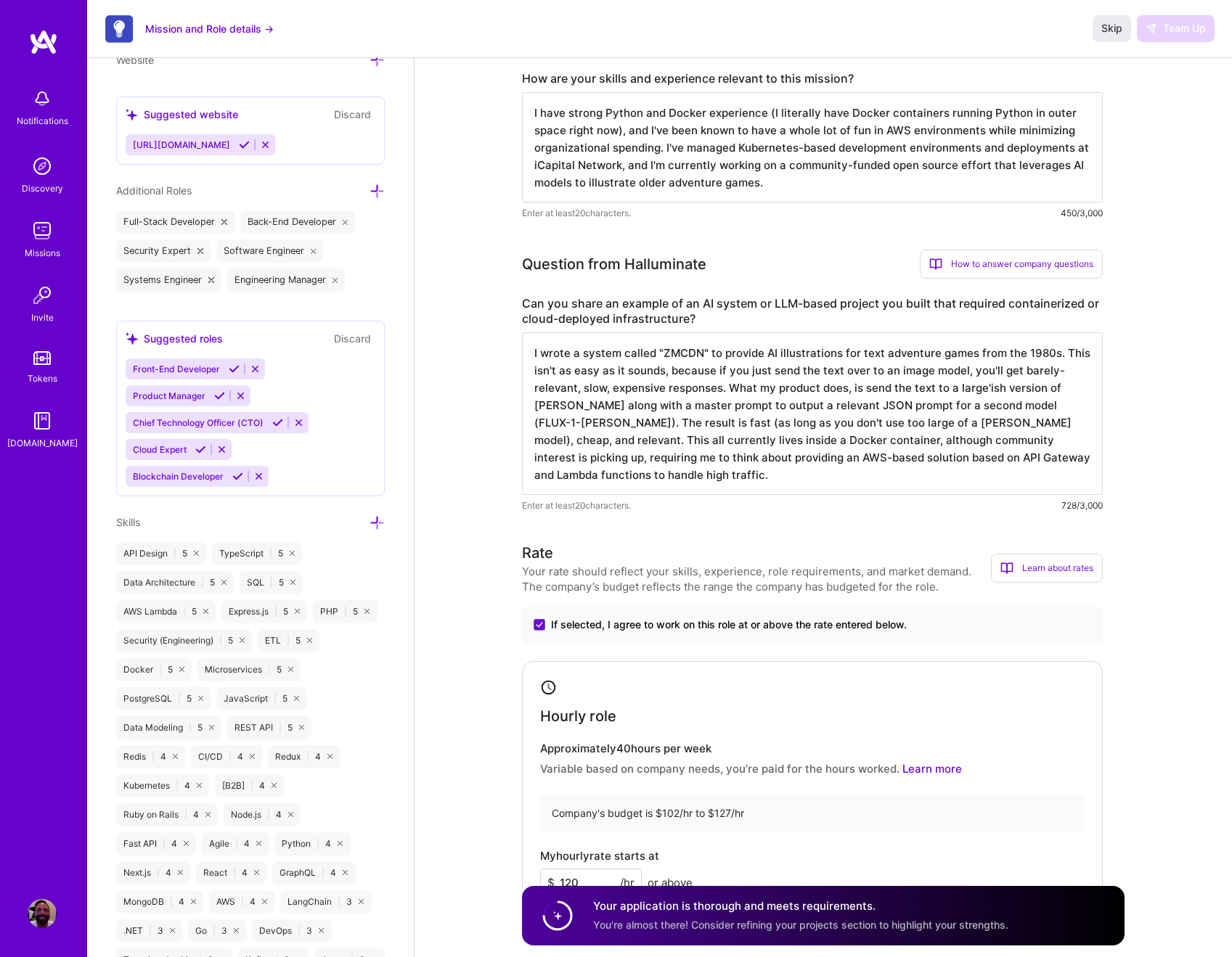
scroll to position [2, 0]
drag, startPoint x: 788, startPoint y: 182, endPoint x: 523, endPoint y: 97, distance: 278.3
click at [523, 97] on textarea "I have strong Python and Docker experience (I literally have Docker containers …" at bounding box center [813, 147] width 581 height 110
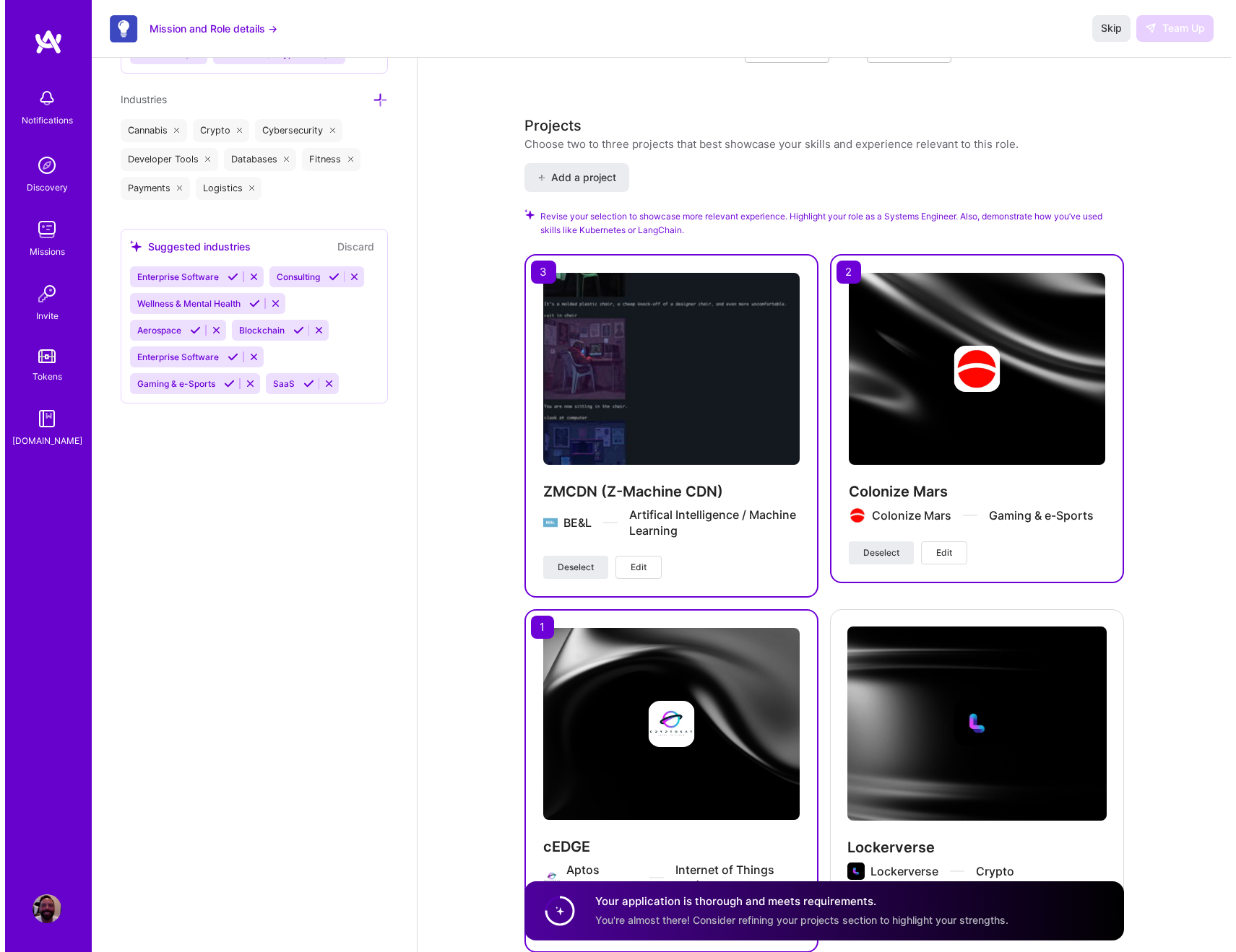
scroll to position [1856, 0]
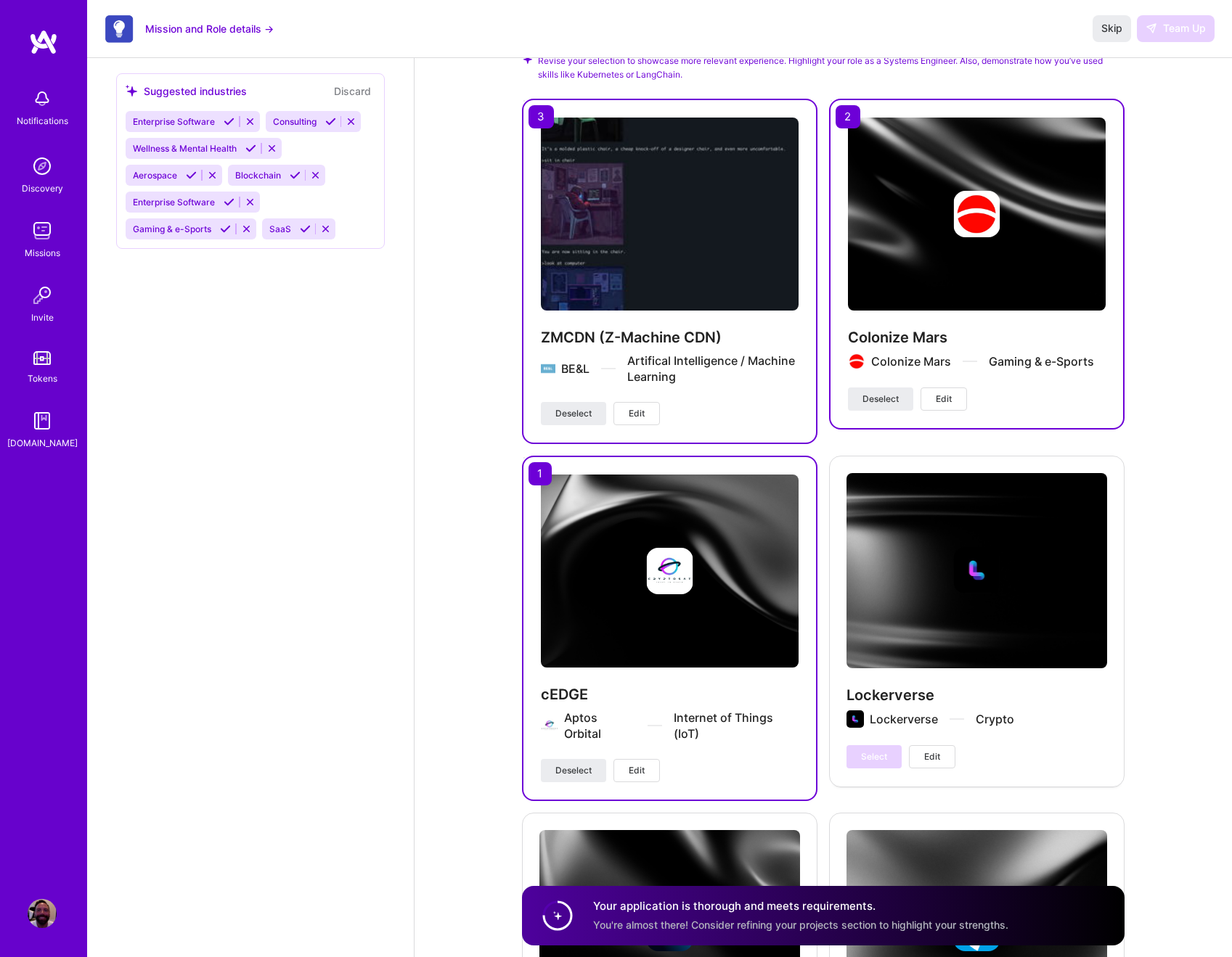
click at [643, 414] on span "Edit" at bounding box center [637, 414] width 16 height 13
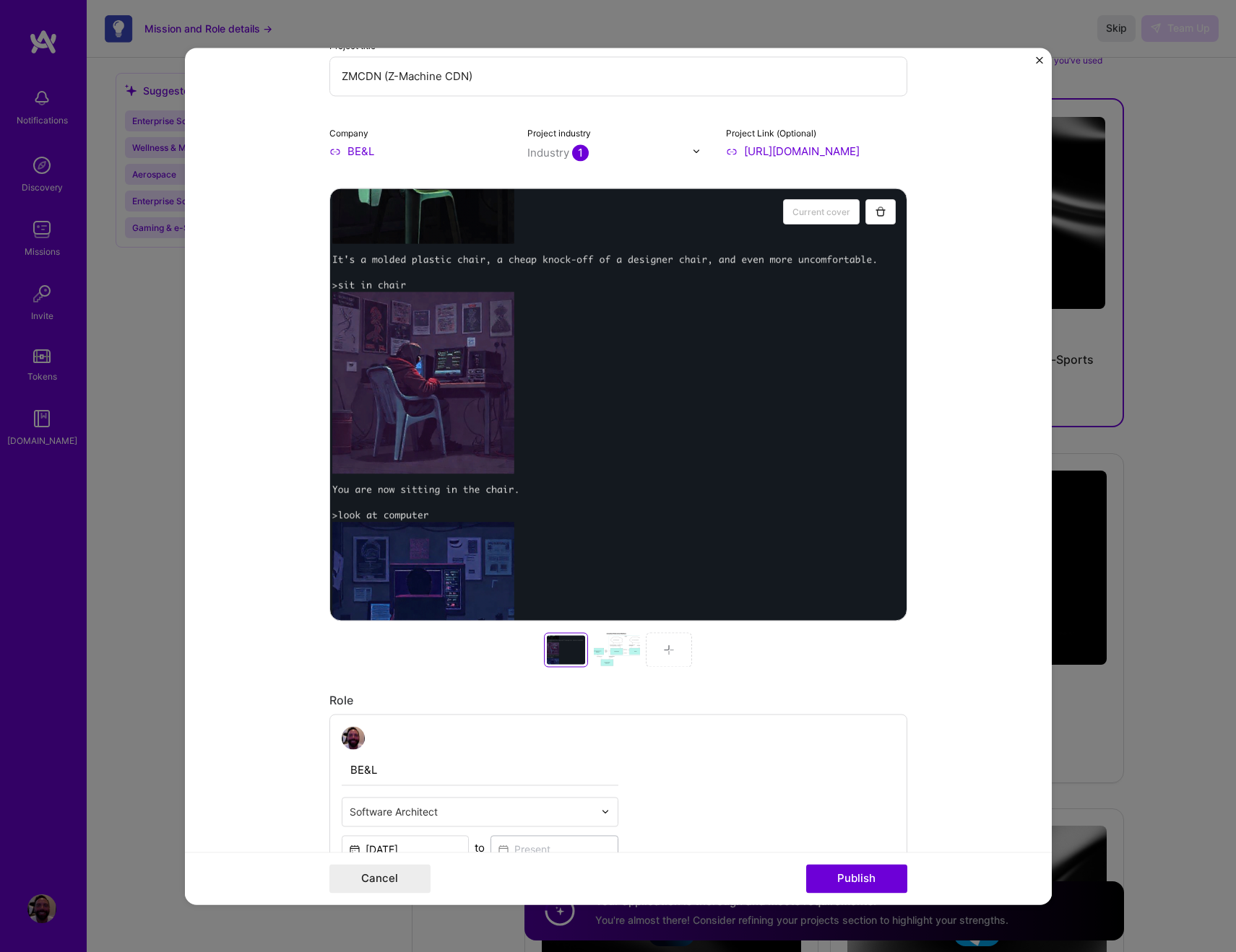
scroll to position [320, 0]
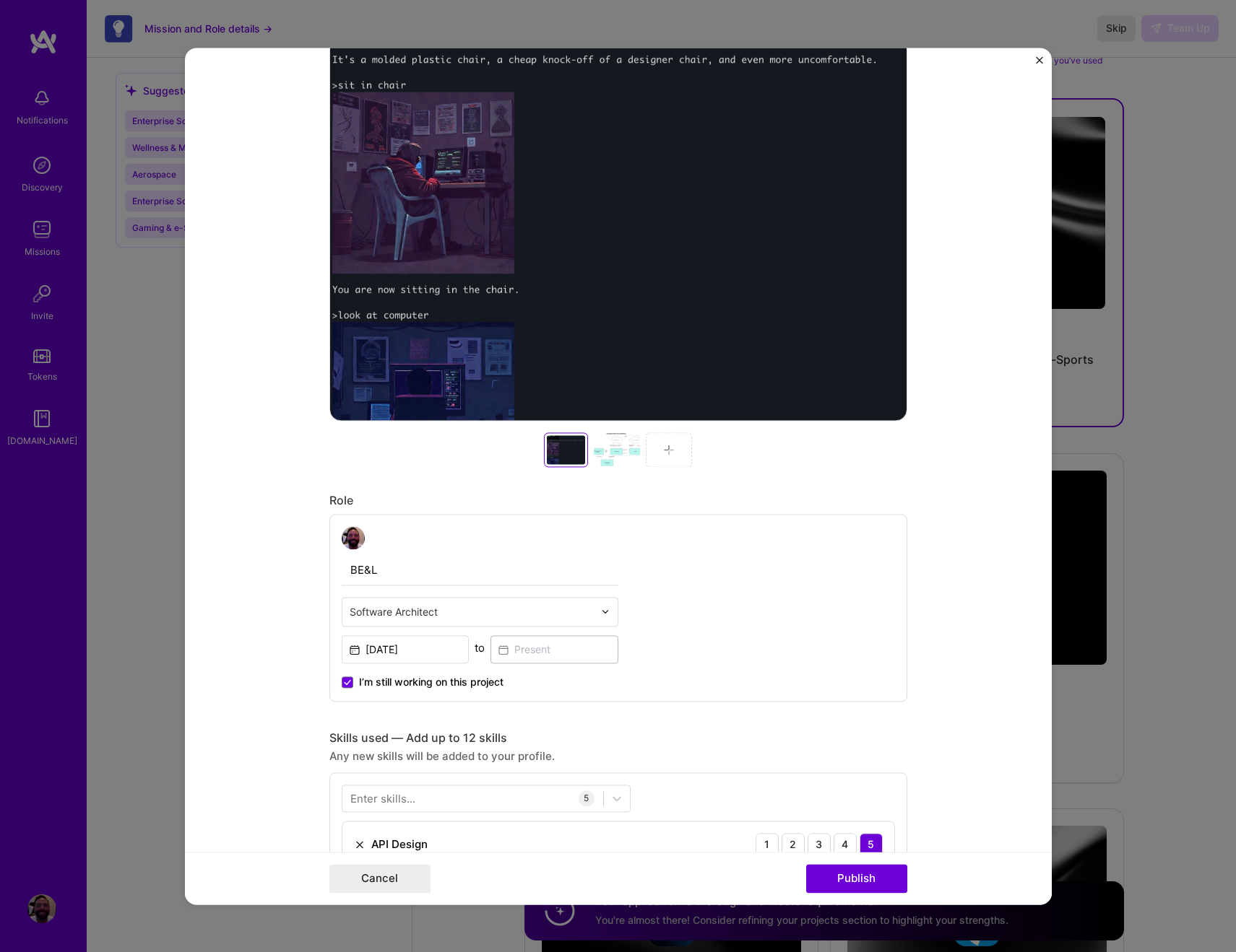
click at [452, 610] on input "text" at bounding box center [471, 612] width 244 height 15
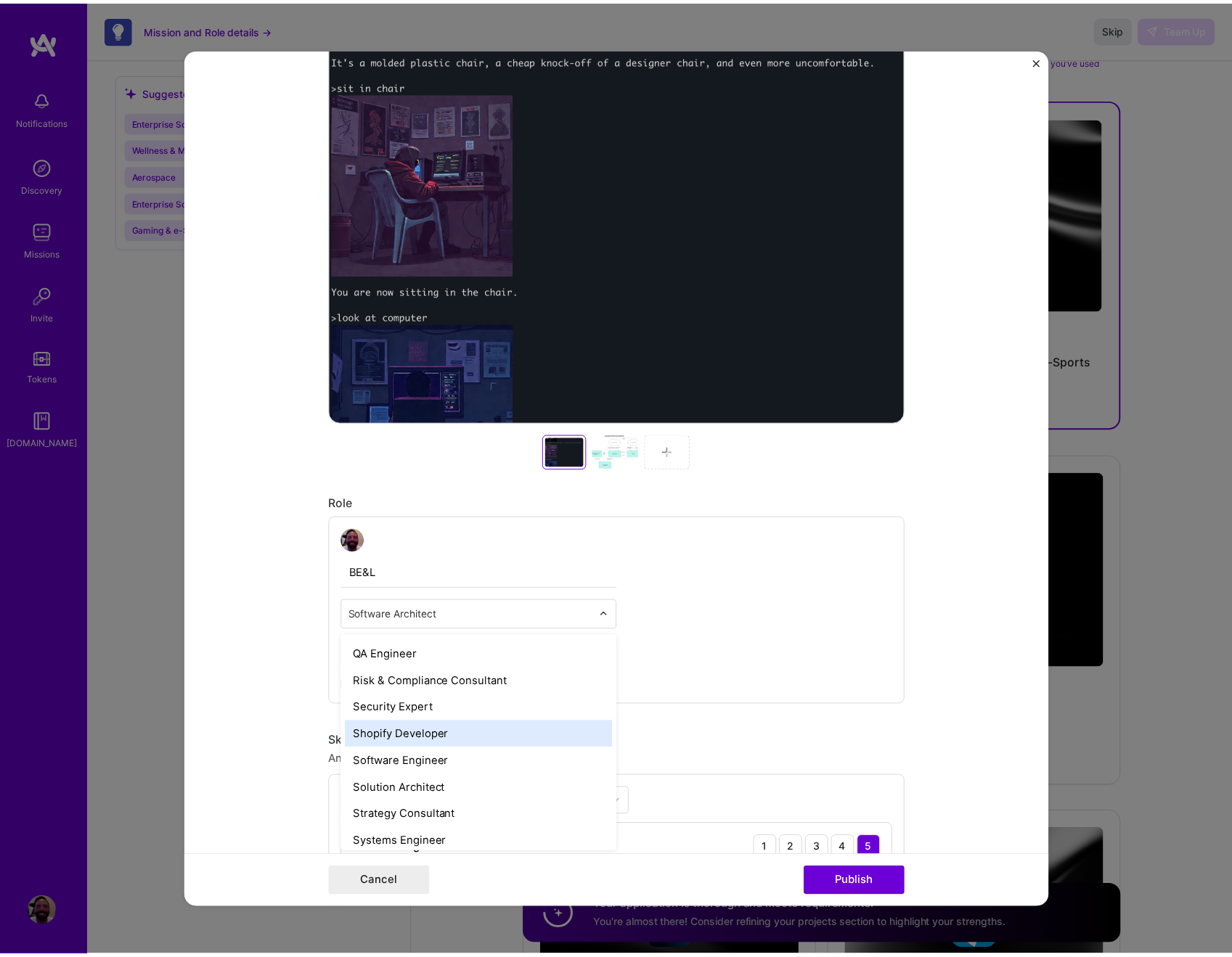
scroll to position [1486, 0]
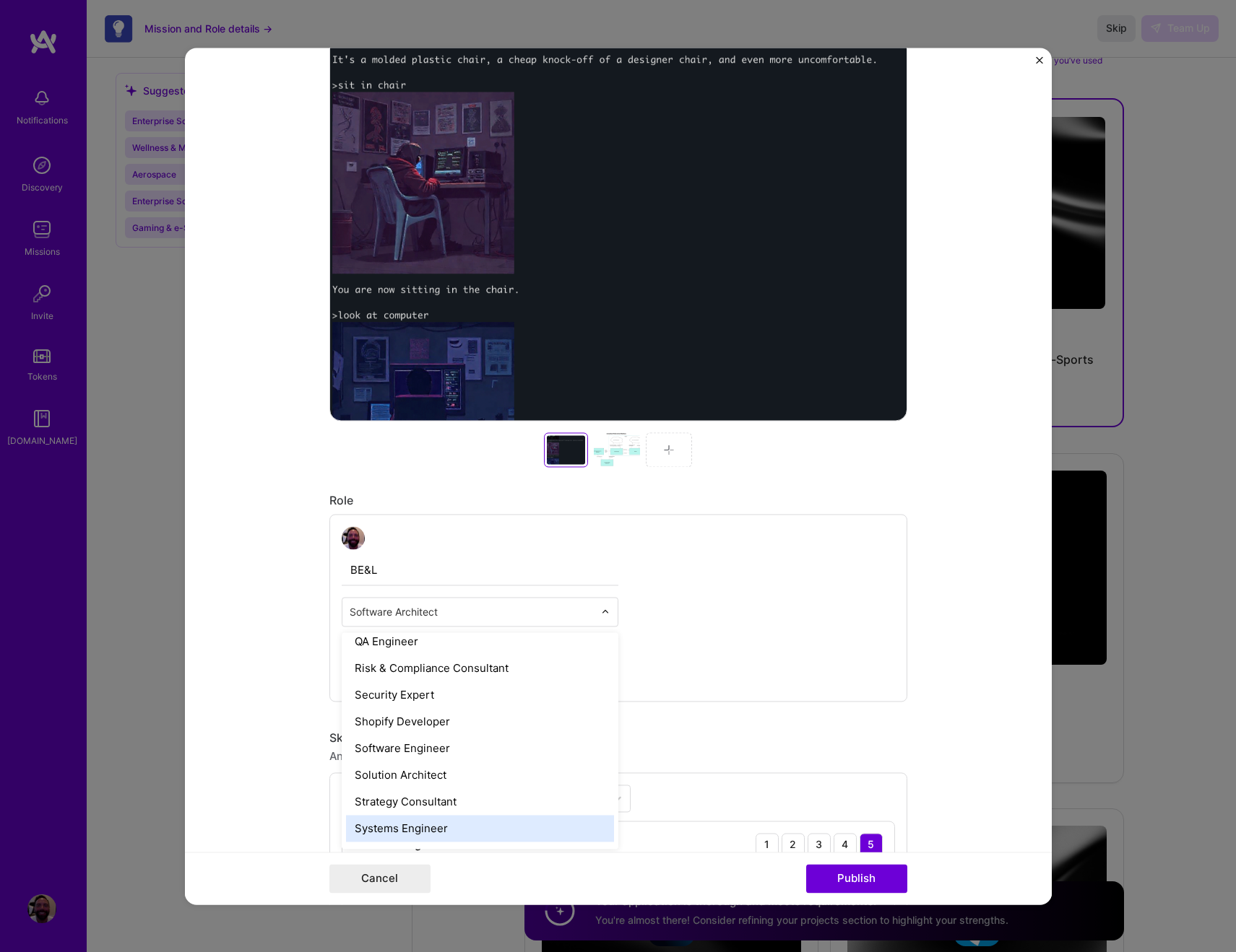
click at [435, 834] on div "Systems Engineer" at bounding box center [480, 828] width 268 height 26
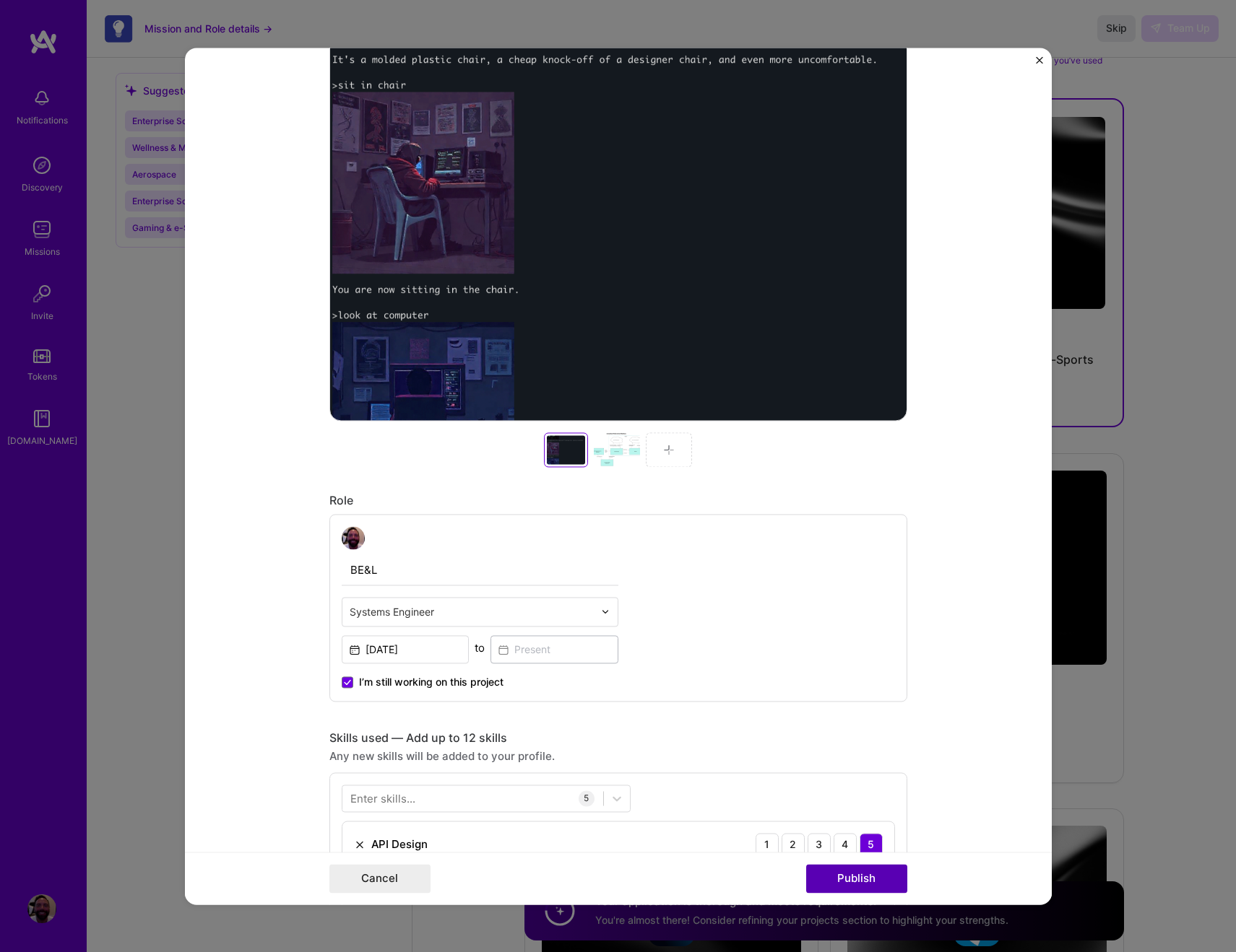
click at [860, 882] on button "Publish" at bounding box center [857, 879] width 101 height 29
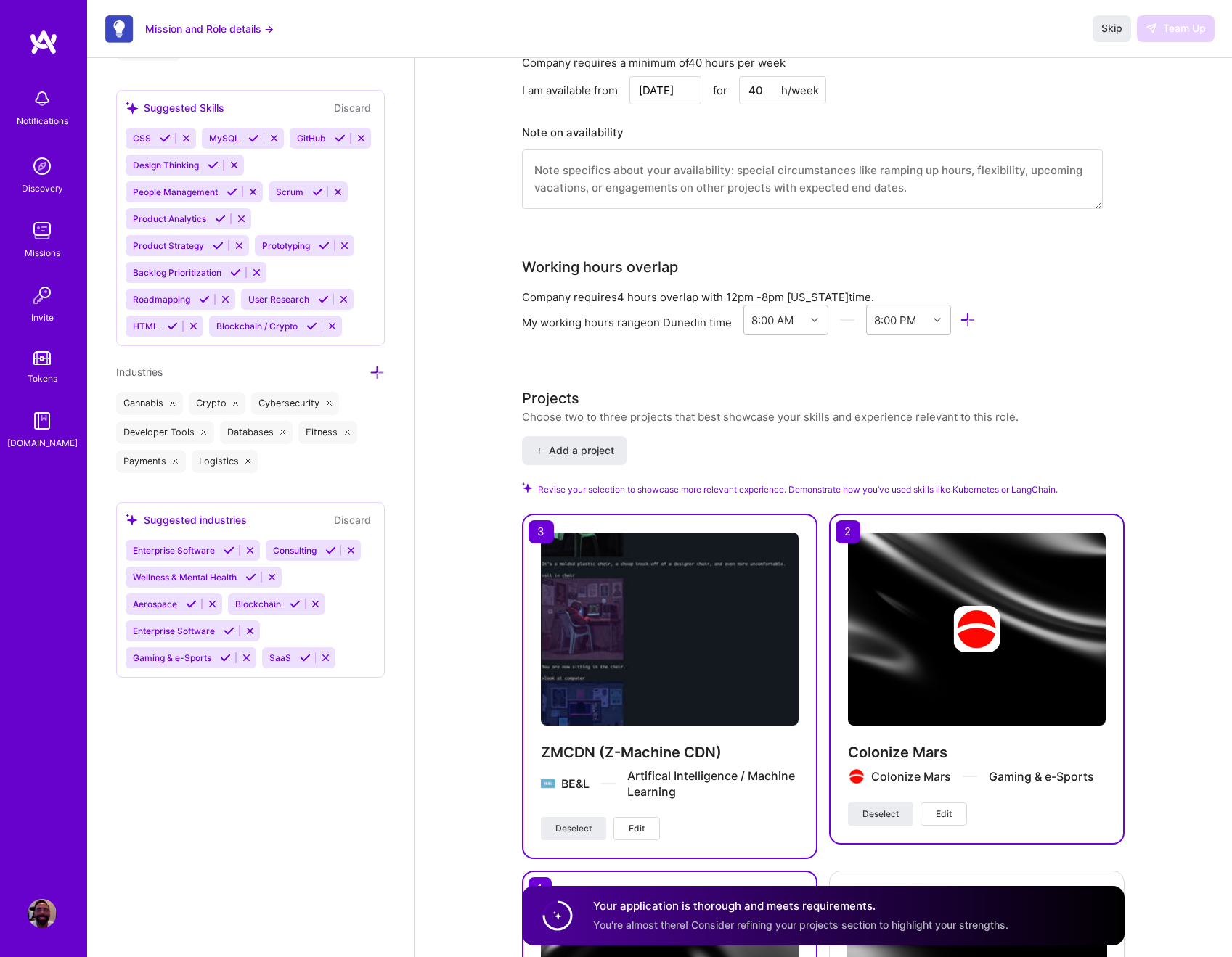
scroll to position [955, 0]
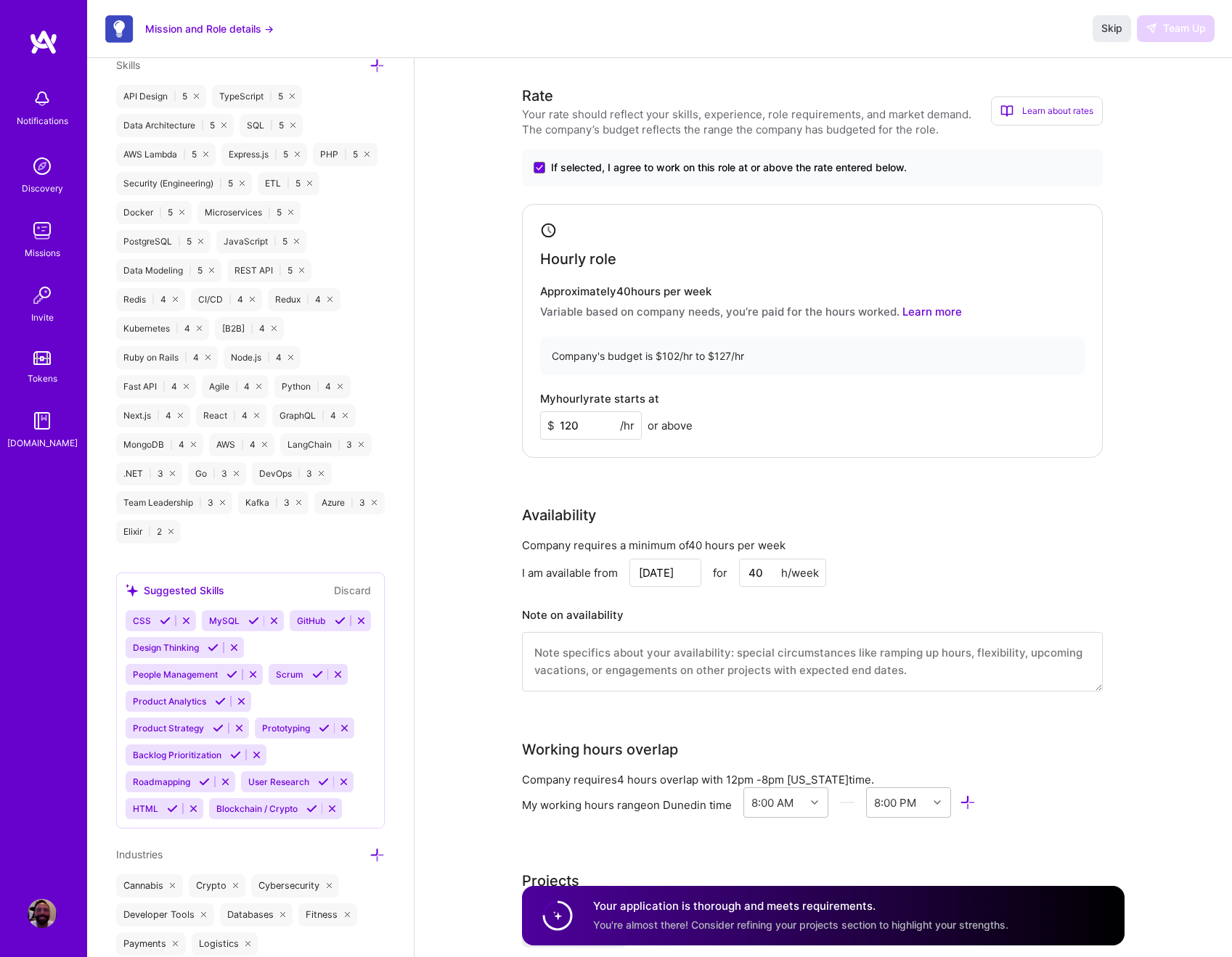
click at [363, 446] on div "LangChain | 3" at bounding box center [325, 445] width 90 height 24
click at [362, 447] on icon at bounding box center [361, 445] width 5 height 5
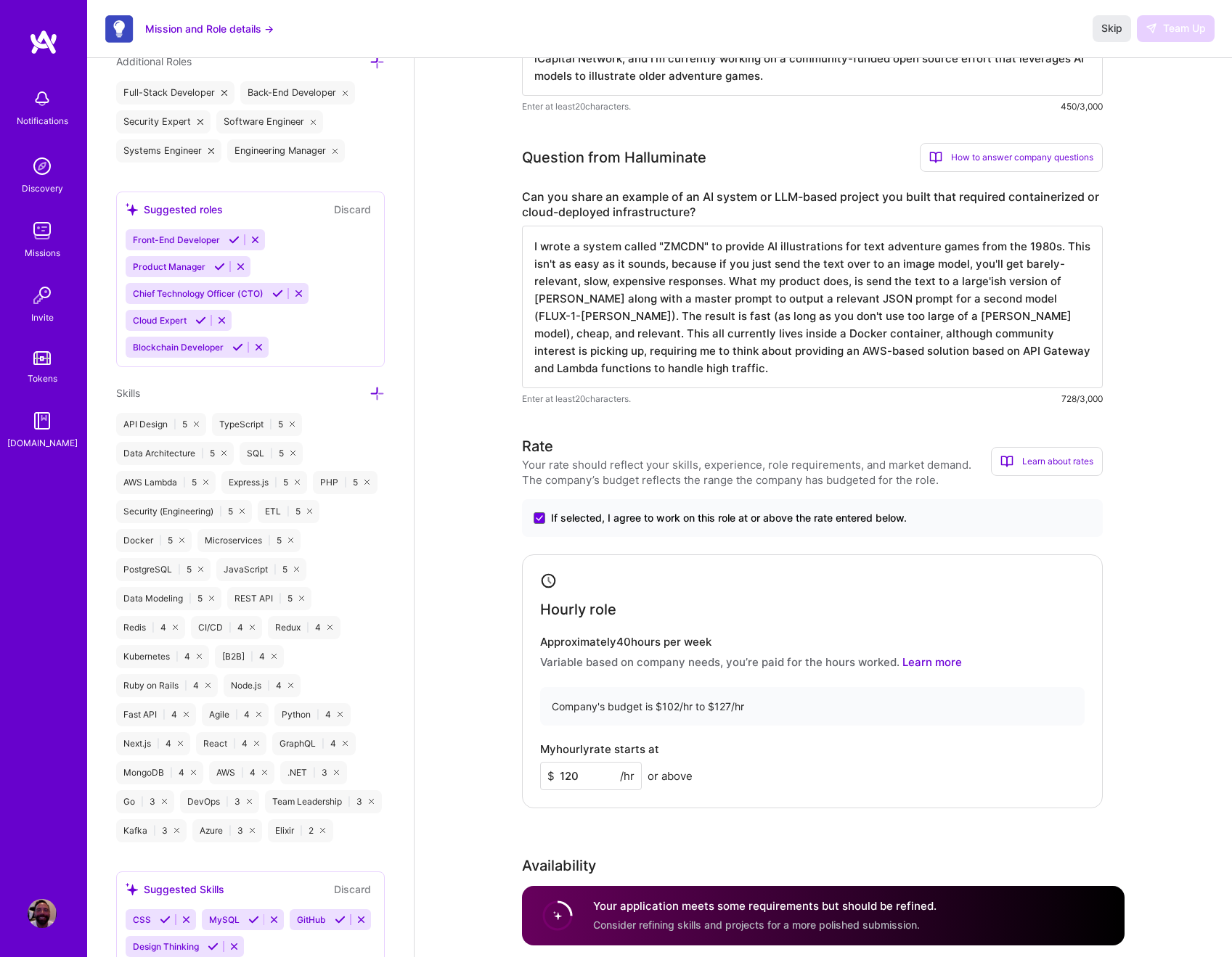
scroll to position [340, 0]
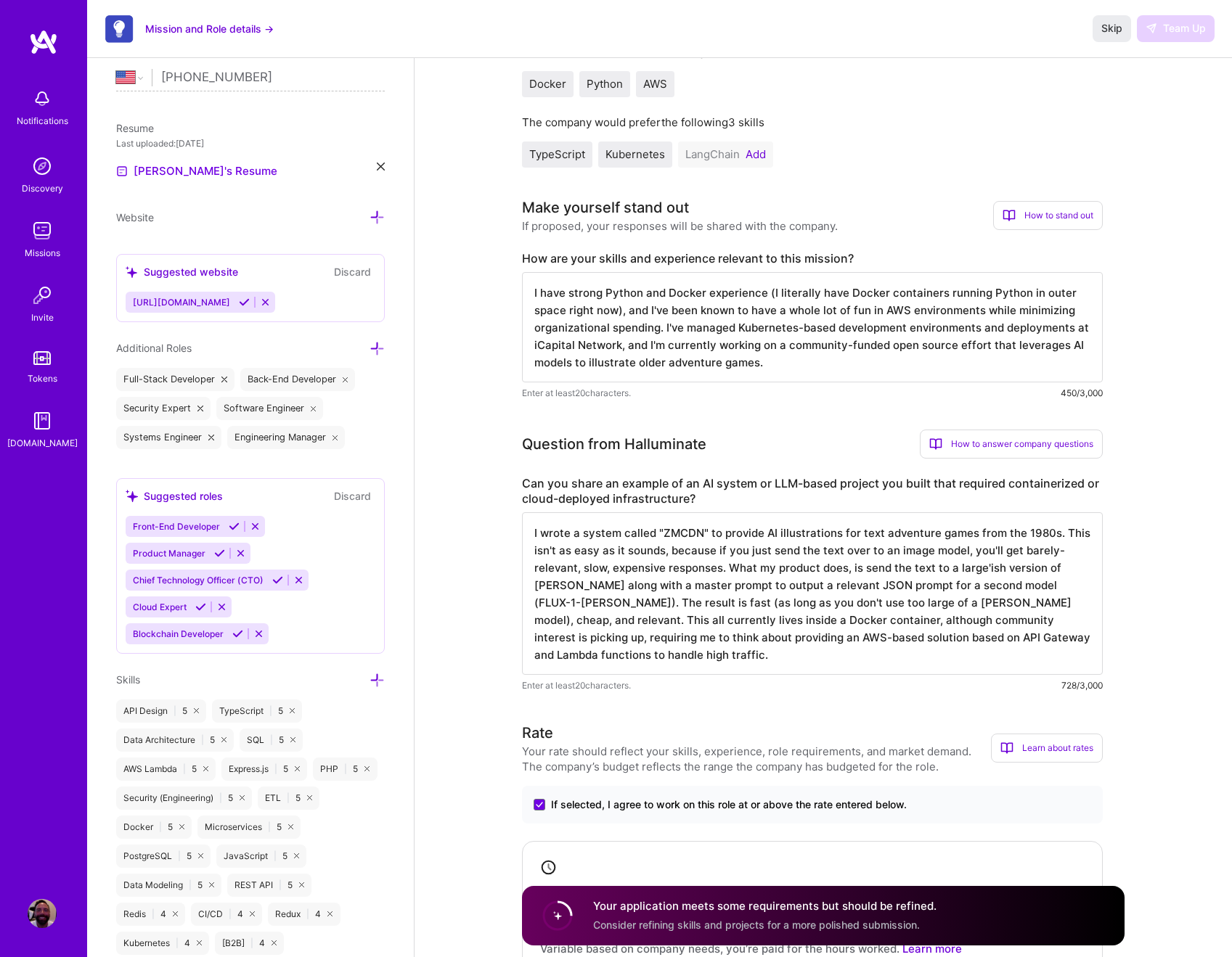
drag, startPoint x: 755, startPoint y: 353, endPoint x: 478, endPoint y: 272, distance: 288.6
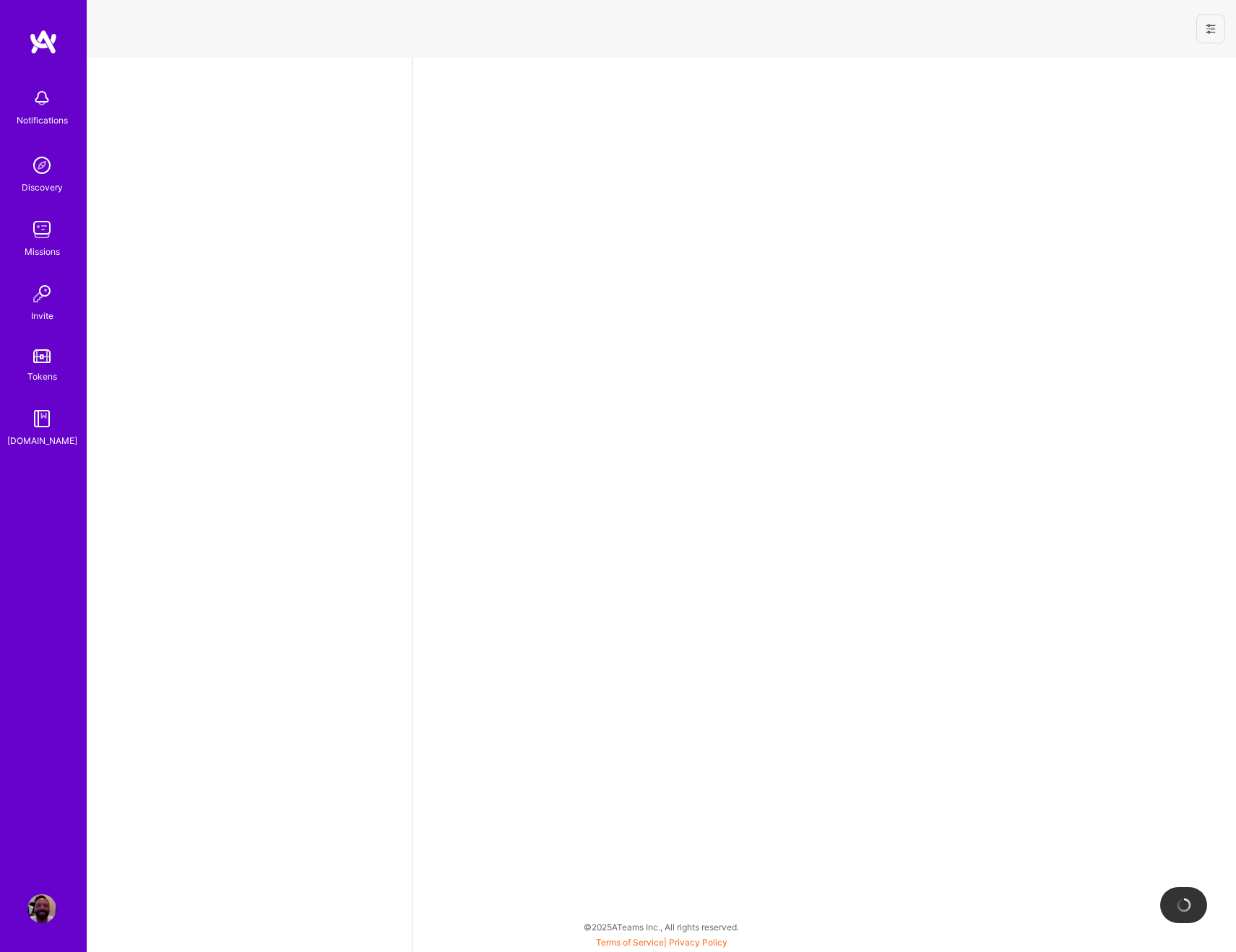
select select "US"
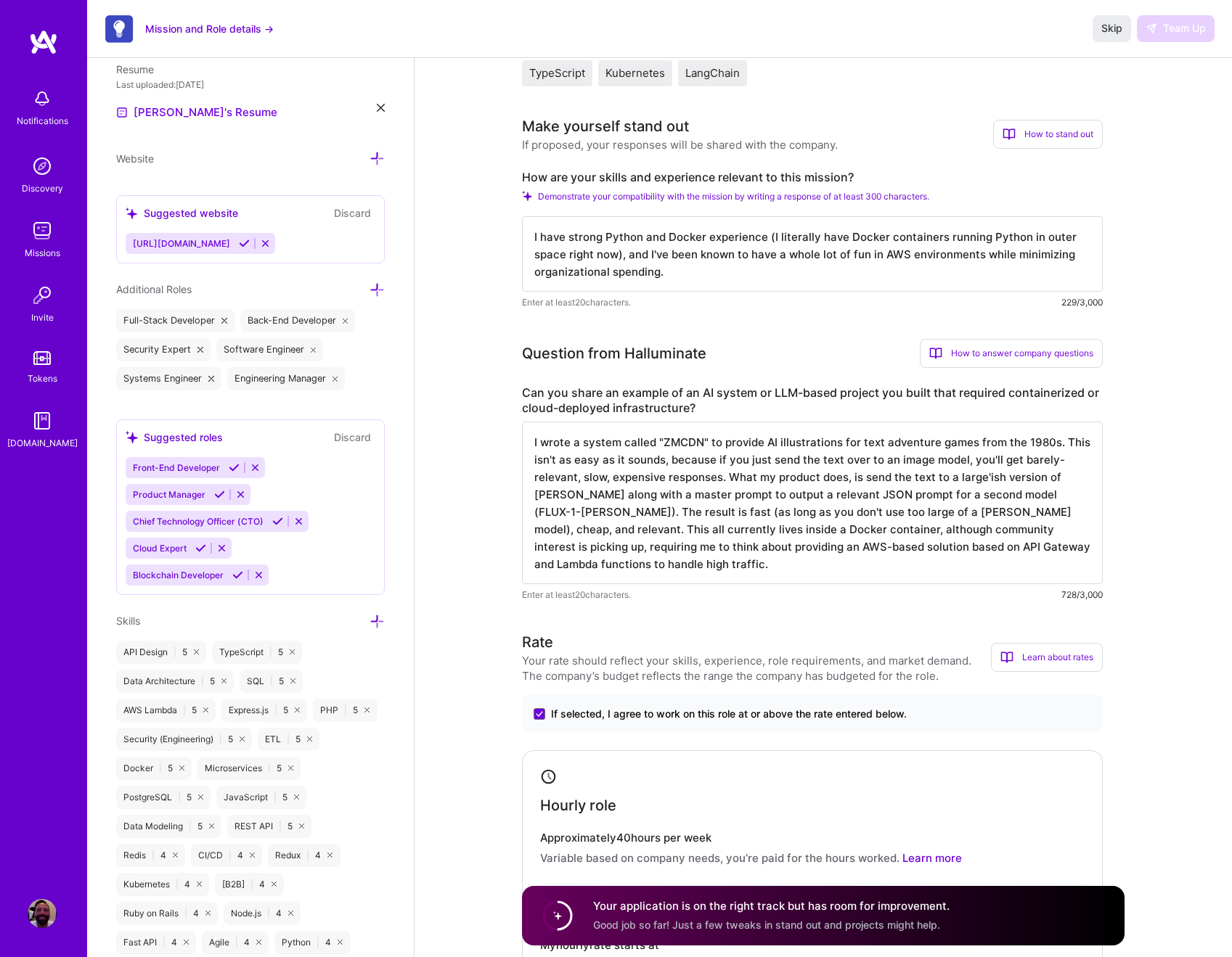
scroll to position [2, 0]
drag, startPoint x: 627, startPoint y: 270, endPoint x: 480, endPoint y: 224, distance: 154.0
paste textarea "I've managed Kubernetes-based development environments and deployments at iCapi…"
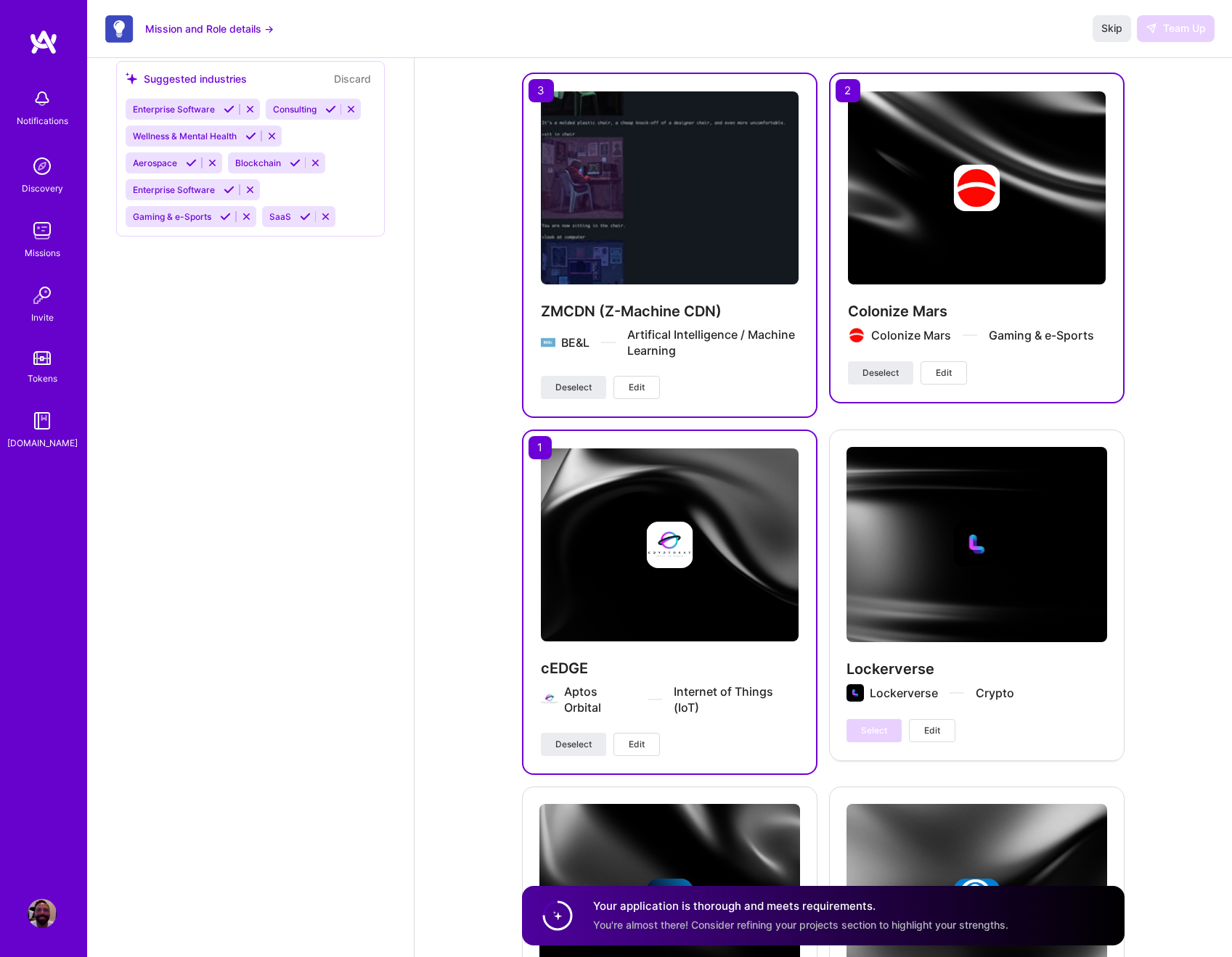
scroll to position [1551, 0]
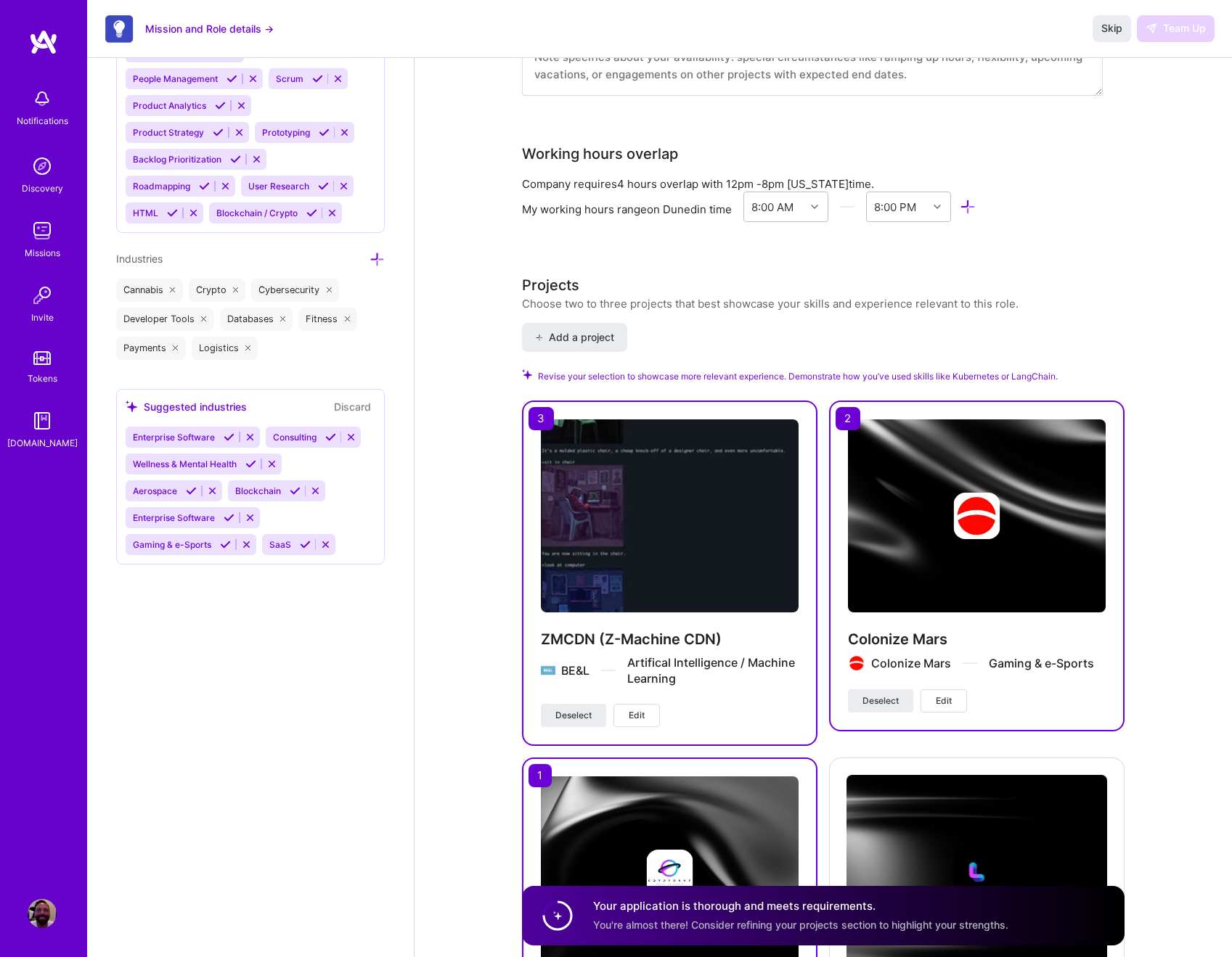
type textarea "I have strong Python and Docker experience (I literally have Docker containers …"
click at [583, 379] on span "Revise your selection to showcase more relevant experience. Demonstrate how you…" at bounding box center [799, 376] width 520 height 14
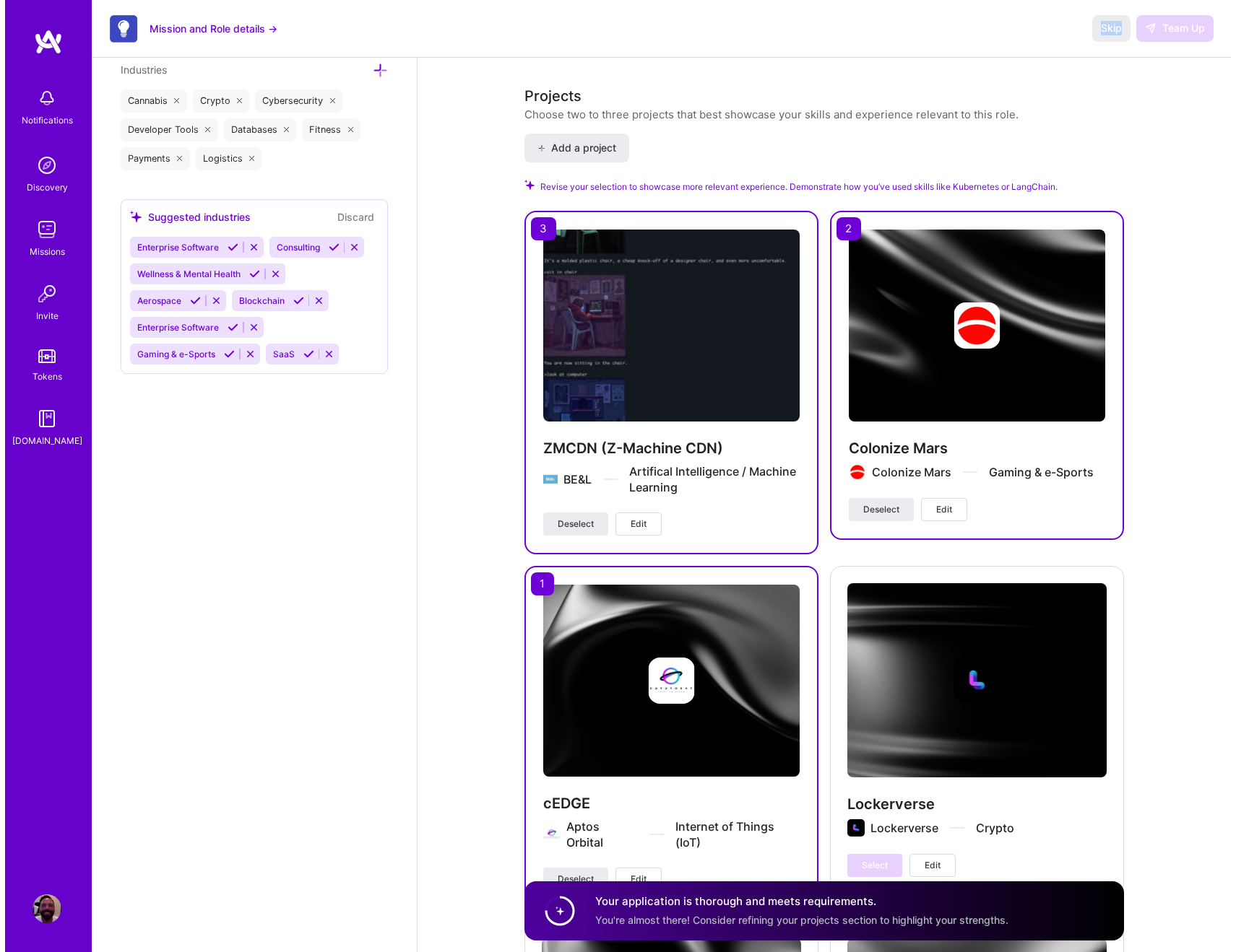
scroll to position [1913, 0]
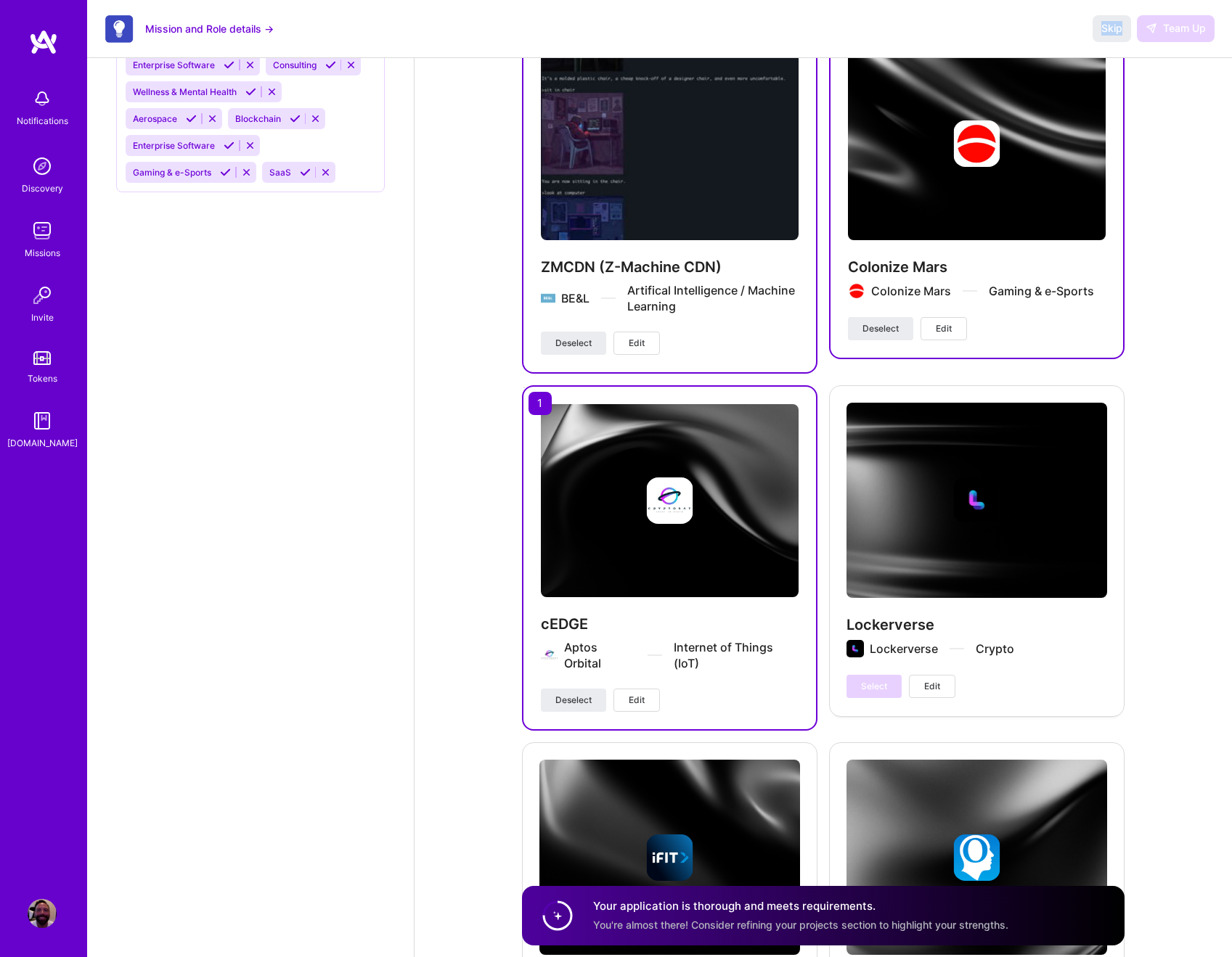
click at [649, 347] on button "Edit" at bounding box center [637, 343] width 46 height 24
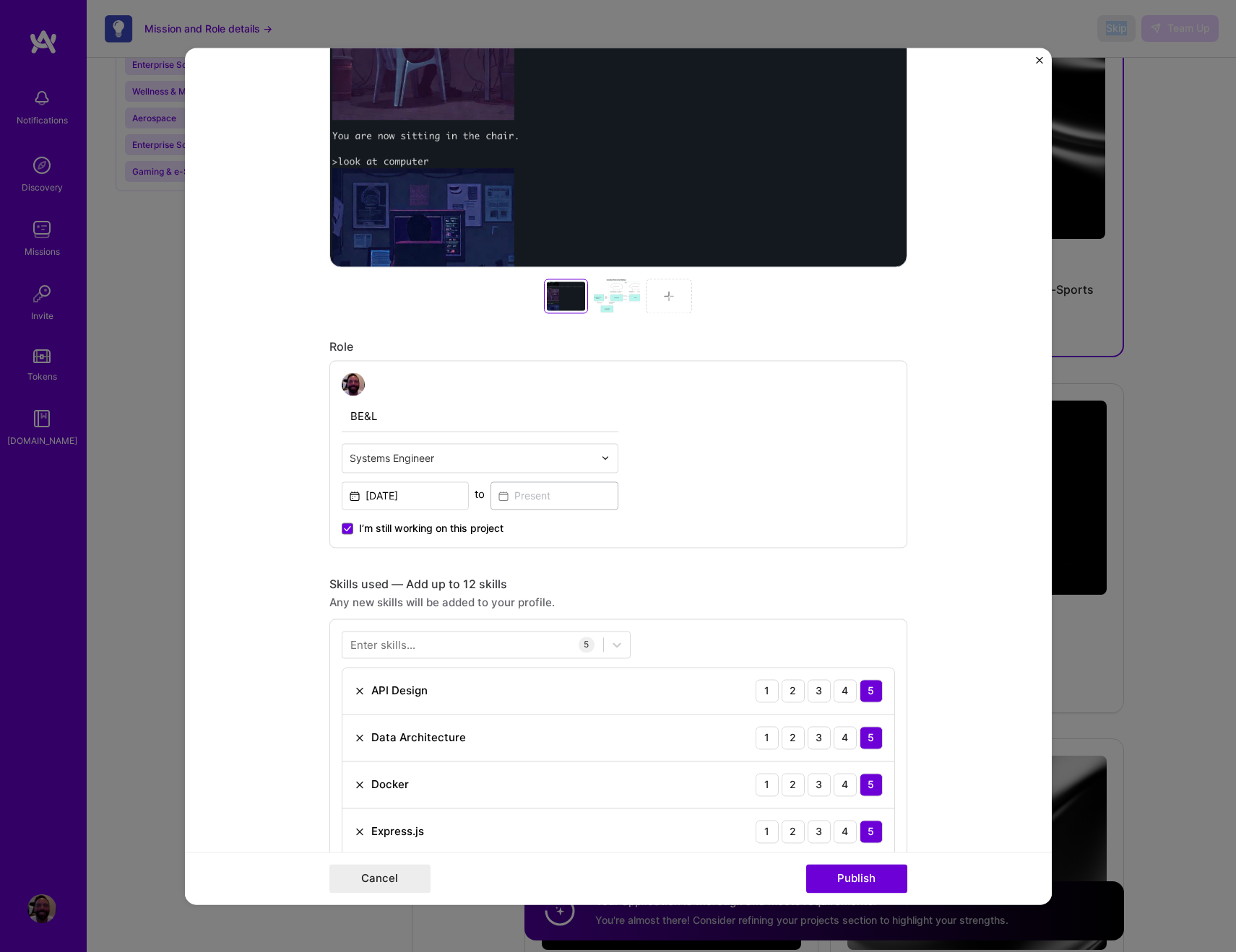
scroll to position [882, 0]
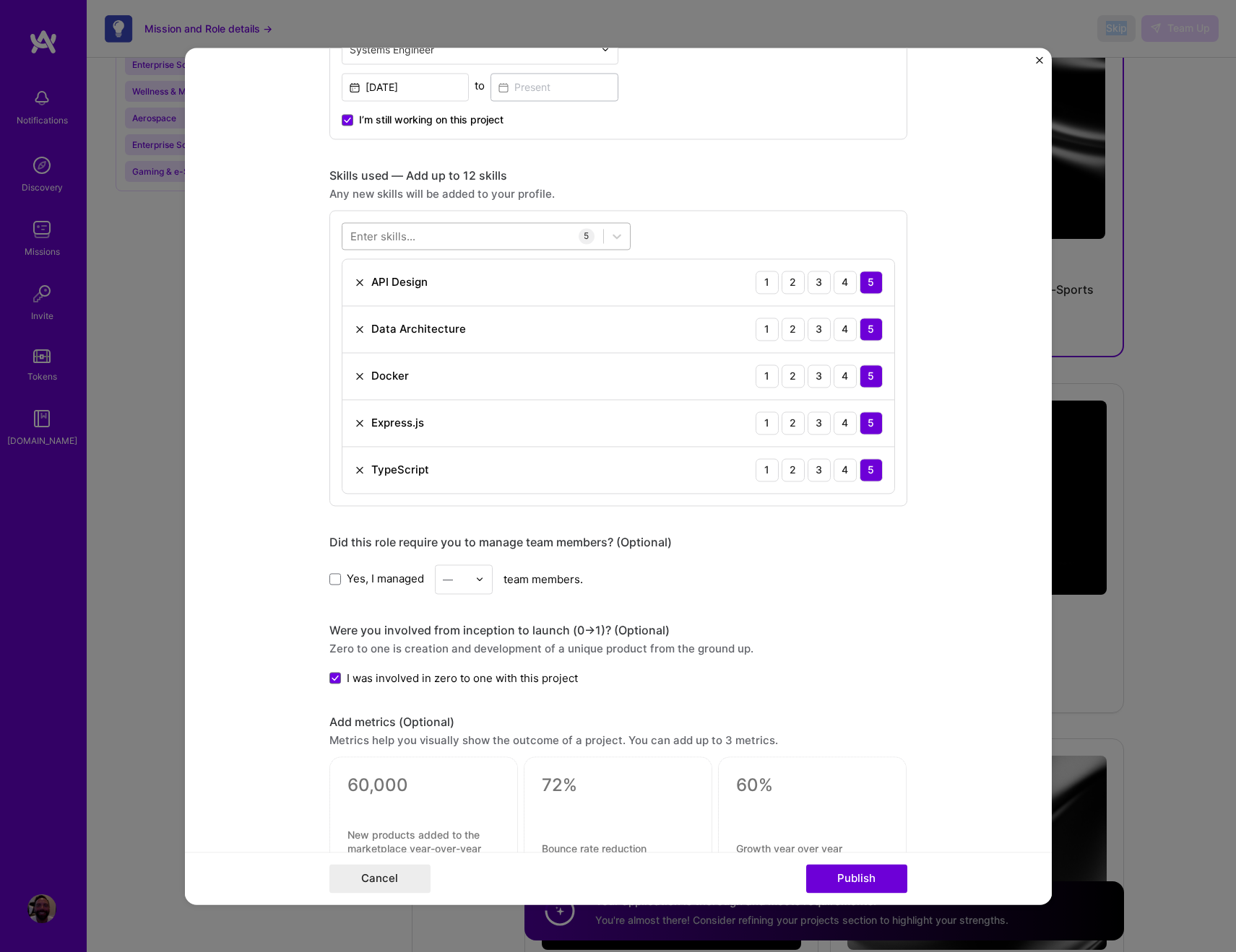
click at [479, 240] on div at bounding box center [473, 236] width 261 height 24
click at [352, 295] on span at bounding box center [356, 294] width 11 height 11
click at [0, 0] on input "checkbox" at bounding box center [0, 0] width 0 height 0
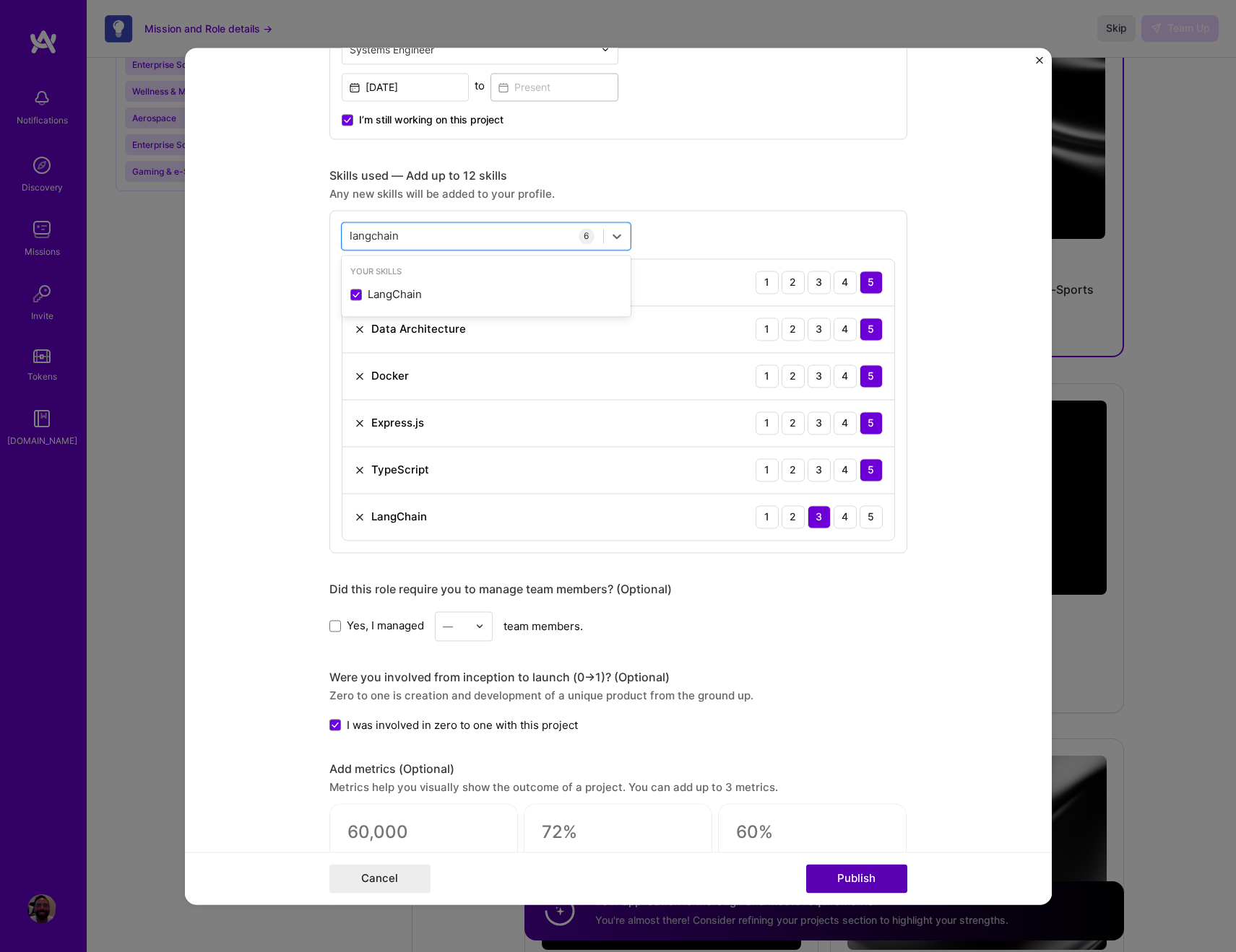
type input "langchain"
click at [836, 876] on button "Publish" at bounding box center [857, 879] width 101 height 29
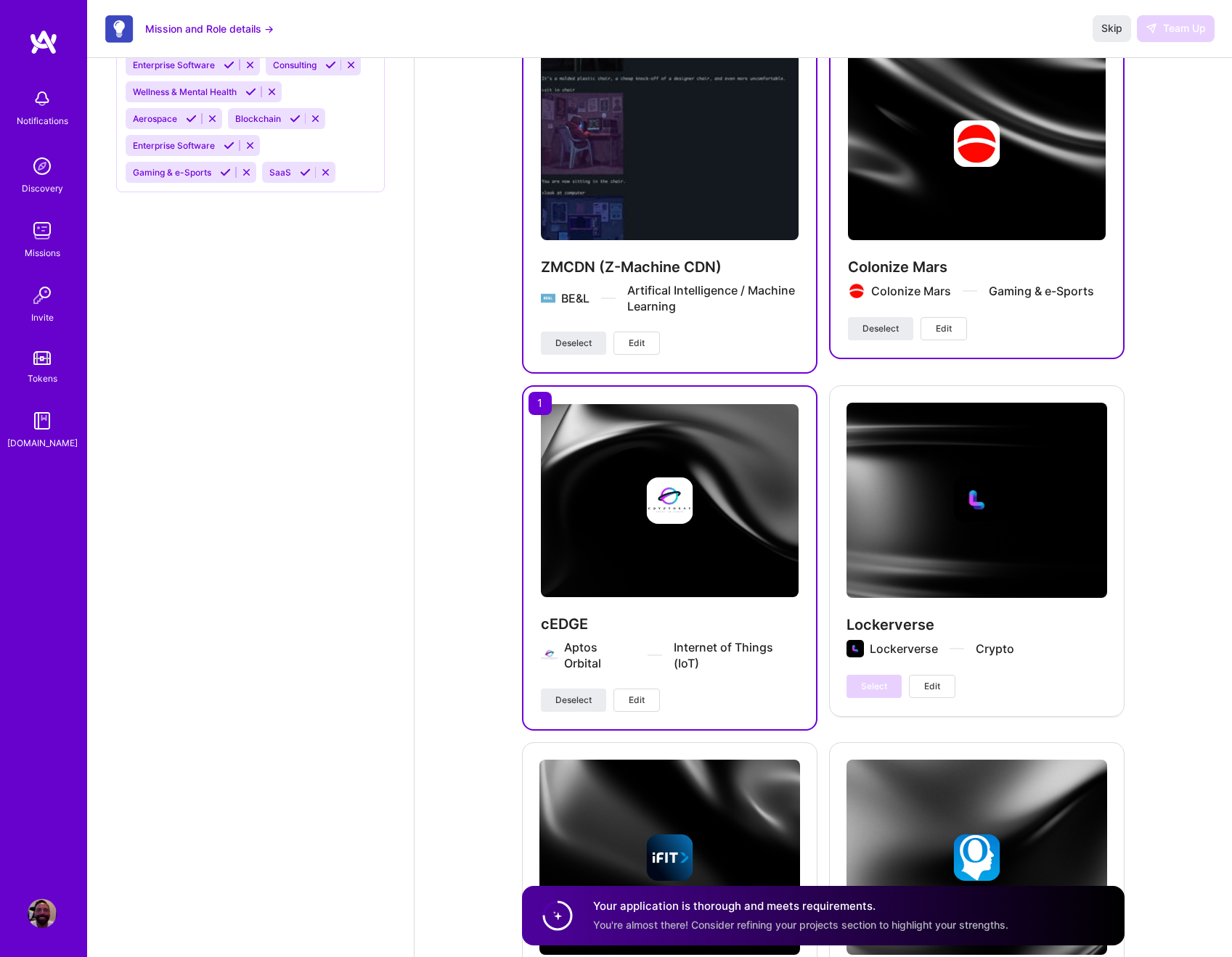
click at [944, 331] on span "Edit" at bounding box center [944, 328] width 16 height 13
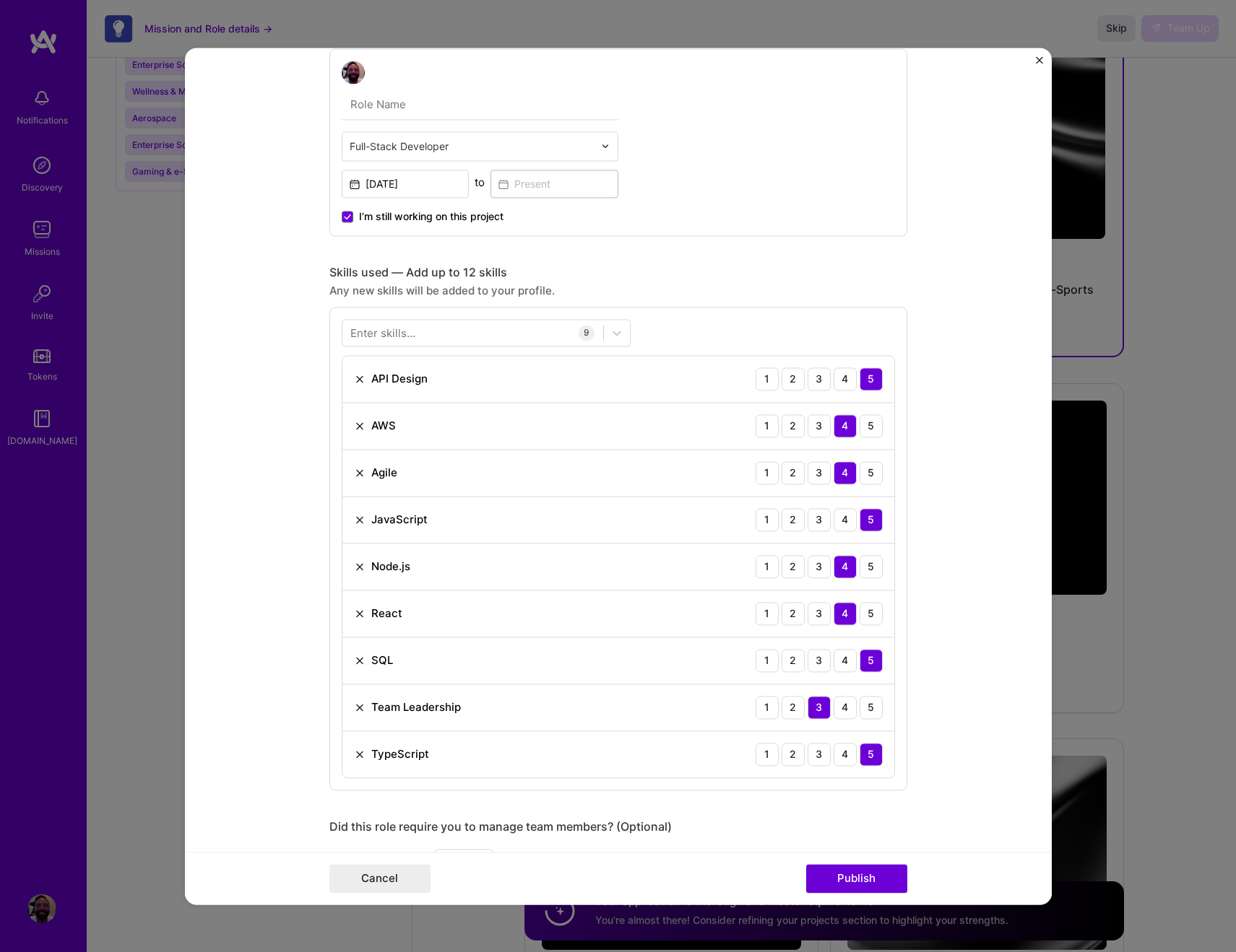
scroll to position [554, 0]
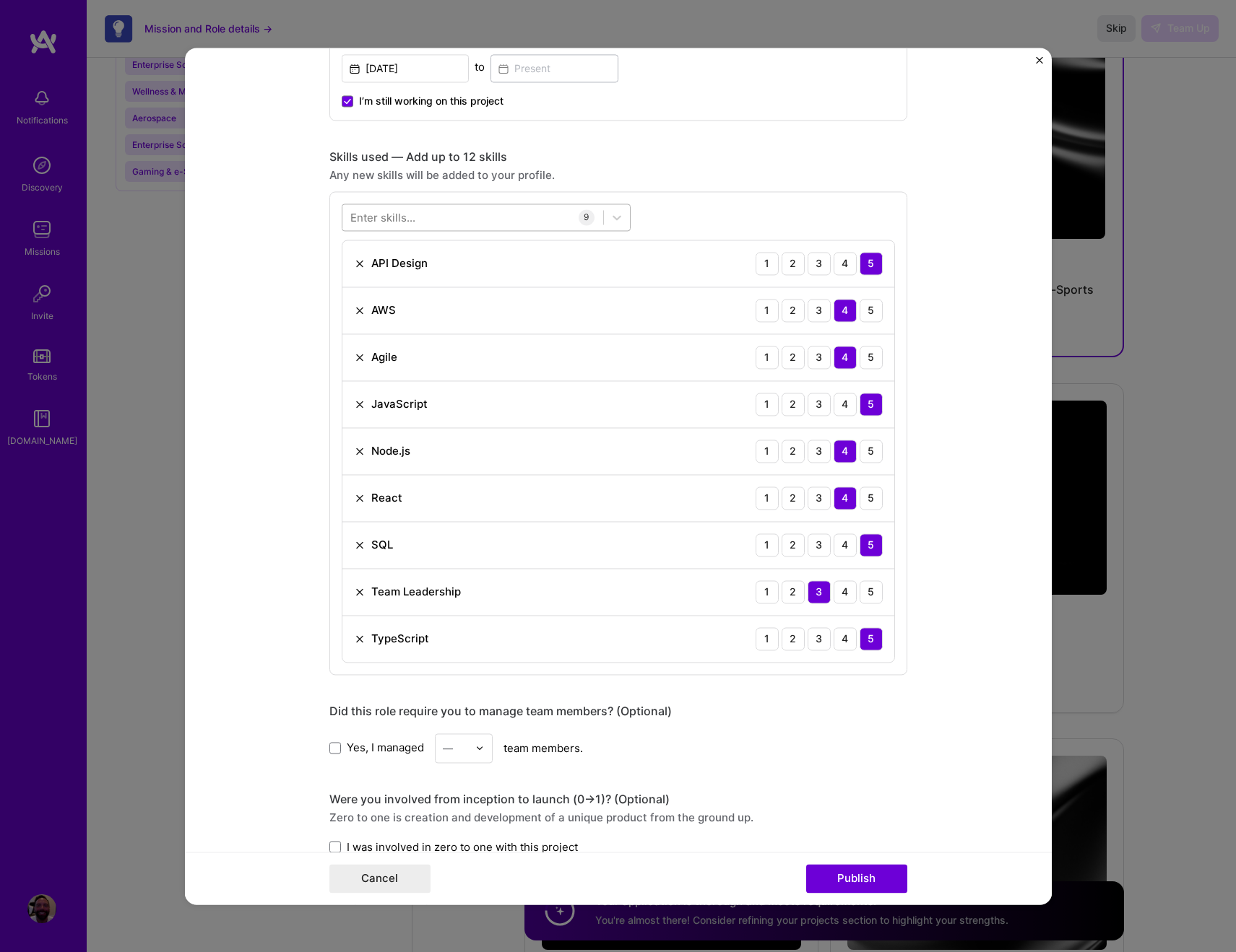
click at [438, 222] on div at bounding box center [473, 217] width 261 height 24
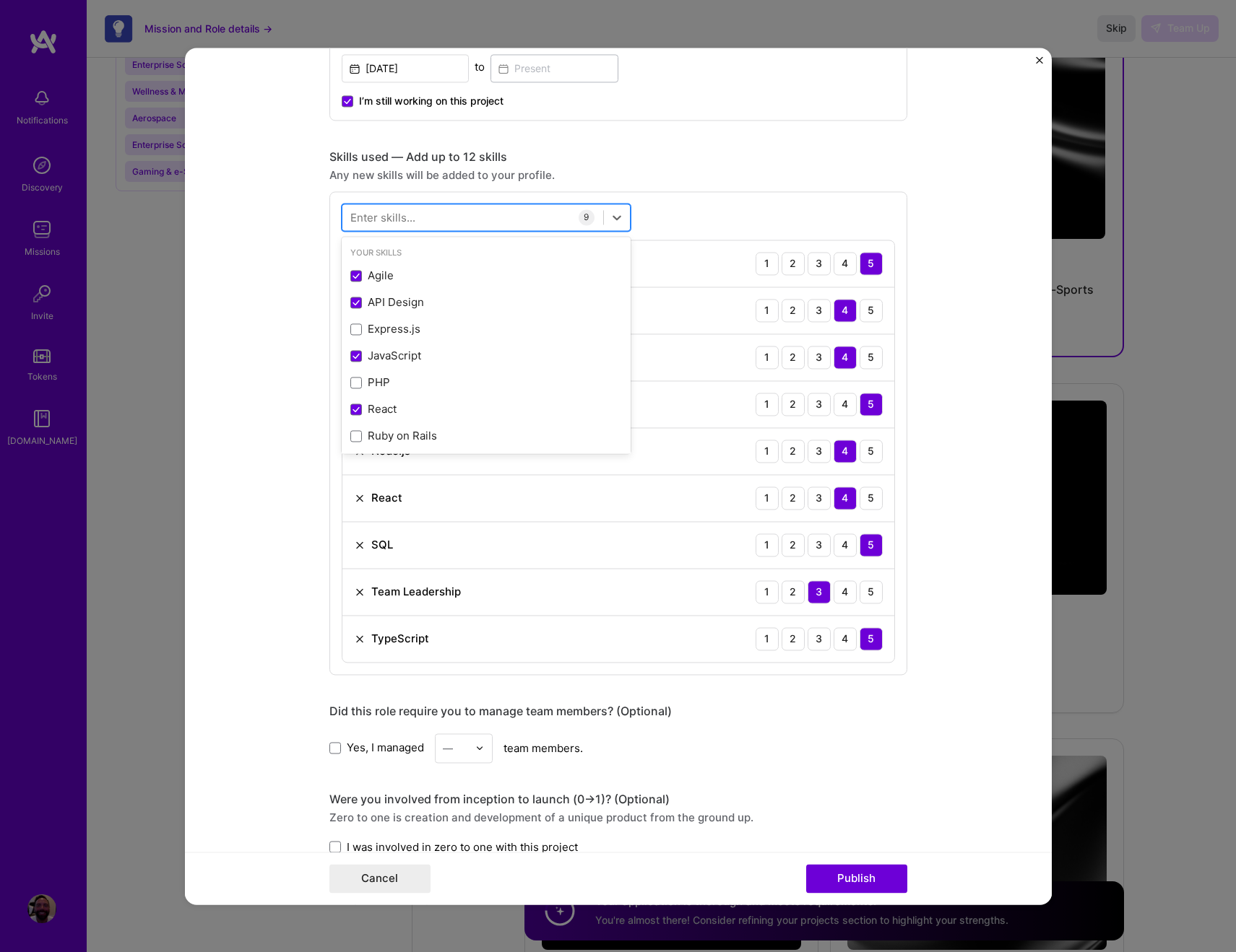
click at [438, 222] on div at bounding box center [473, 217] width 261 height 24
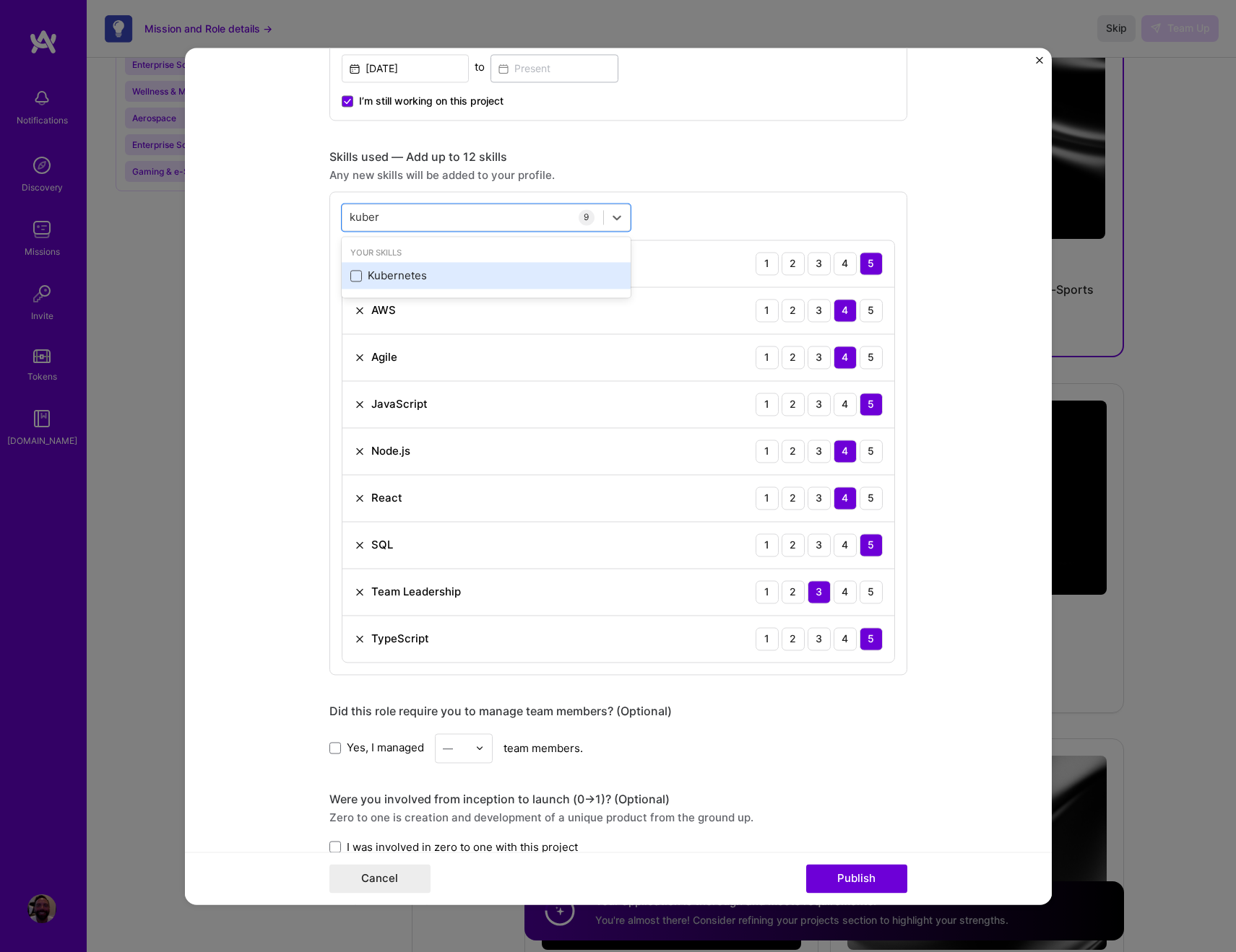
click at [350, 279] on span at bounding box center [356, 275] width 11 height 11
click at [0, 0] on input "checkbox" at bounding box center [0, 0] width 0 height 0
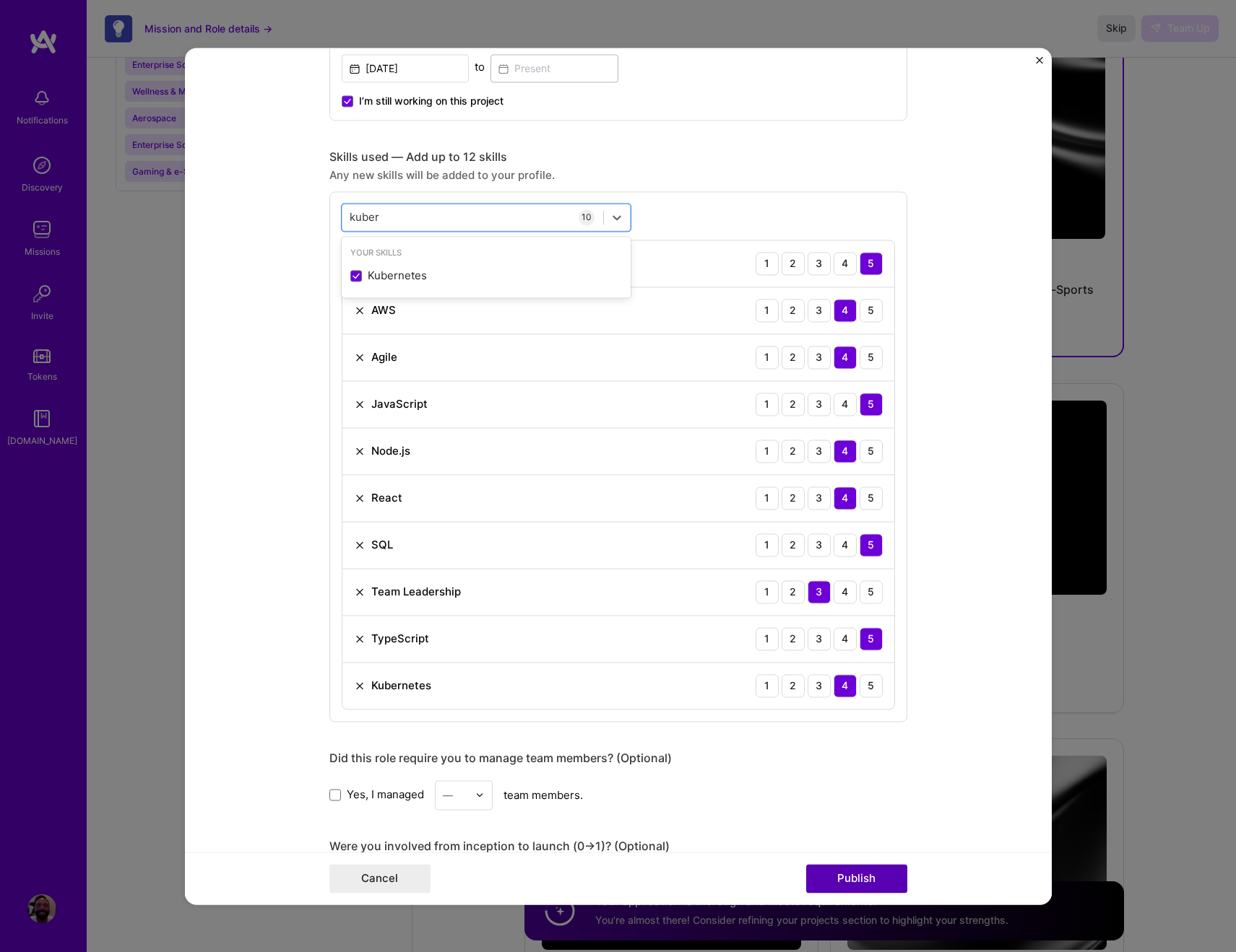
type input "kuber"
click at [856, 875] on button "Publish" at bounding box center [857, 879] width 101 height 29
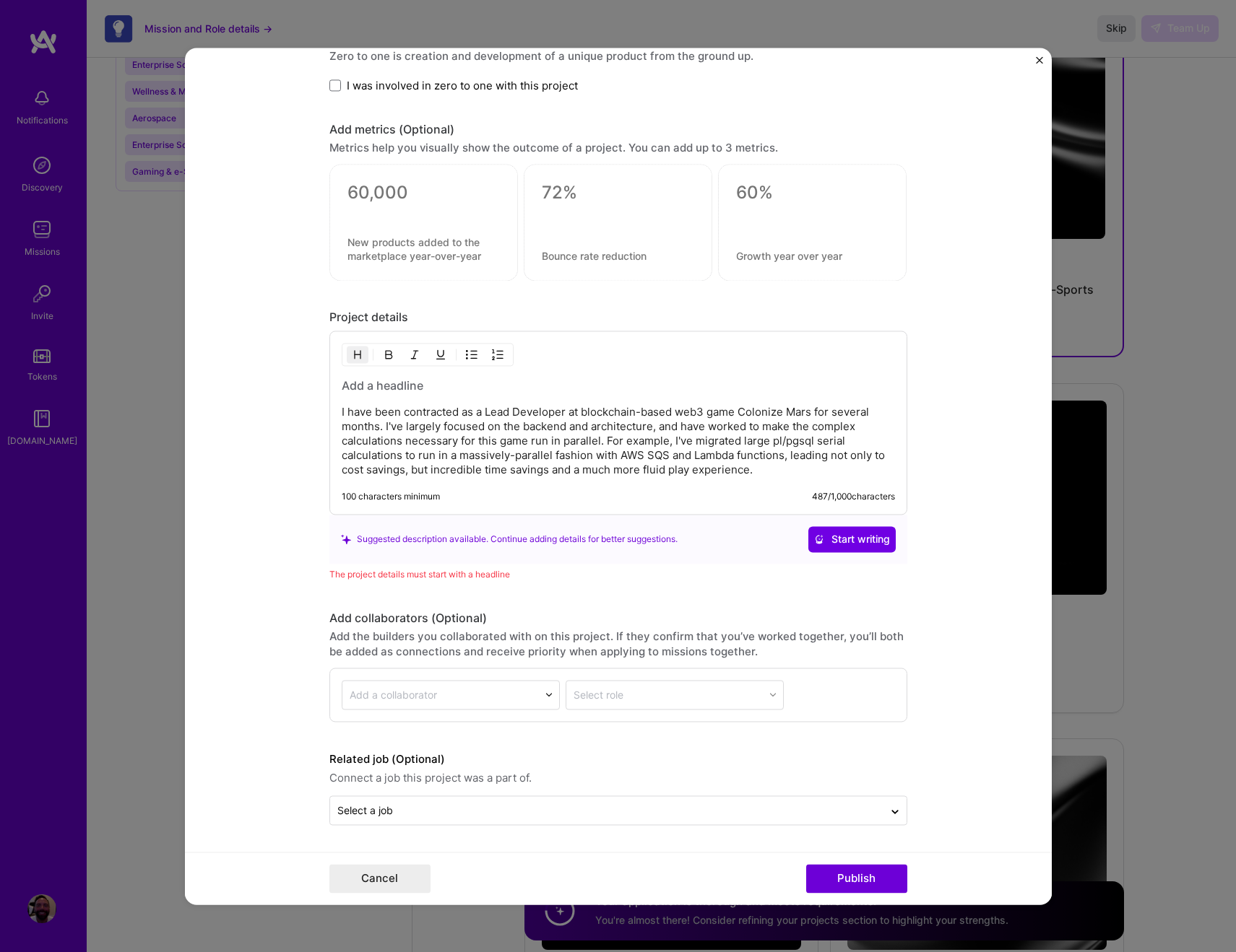
click at [393, 389] on h3 at bounding box center [618, 385] width 553 height 16
click at [356, 408] on p "I have been contracted as a Lead Developer at blockchain-based web3 game Coloni…" at bounding box center [618, 441] width 553 height 72
drag, startPoint x: 344, startPoint y: 411, endPoint x: 394, endPoint y: 410, distance: 50.0
click at [394, 410] on p "I have been contracted as a Lead Developer at blockchain-based web3 game Coloni…" at bounding box center [618, 441] width 553 height 72
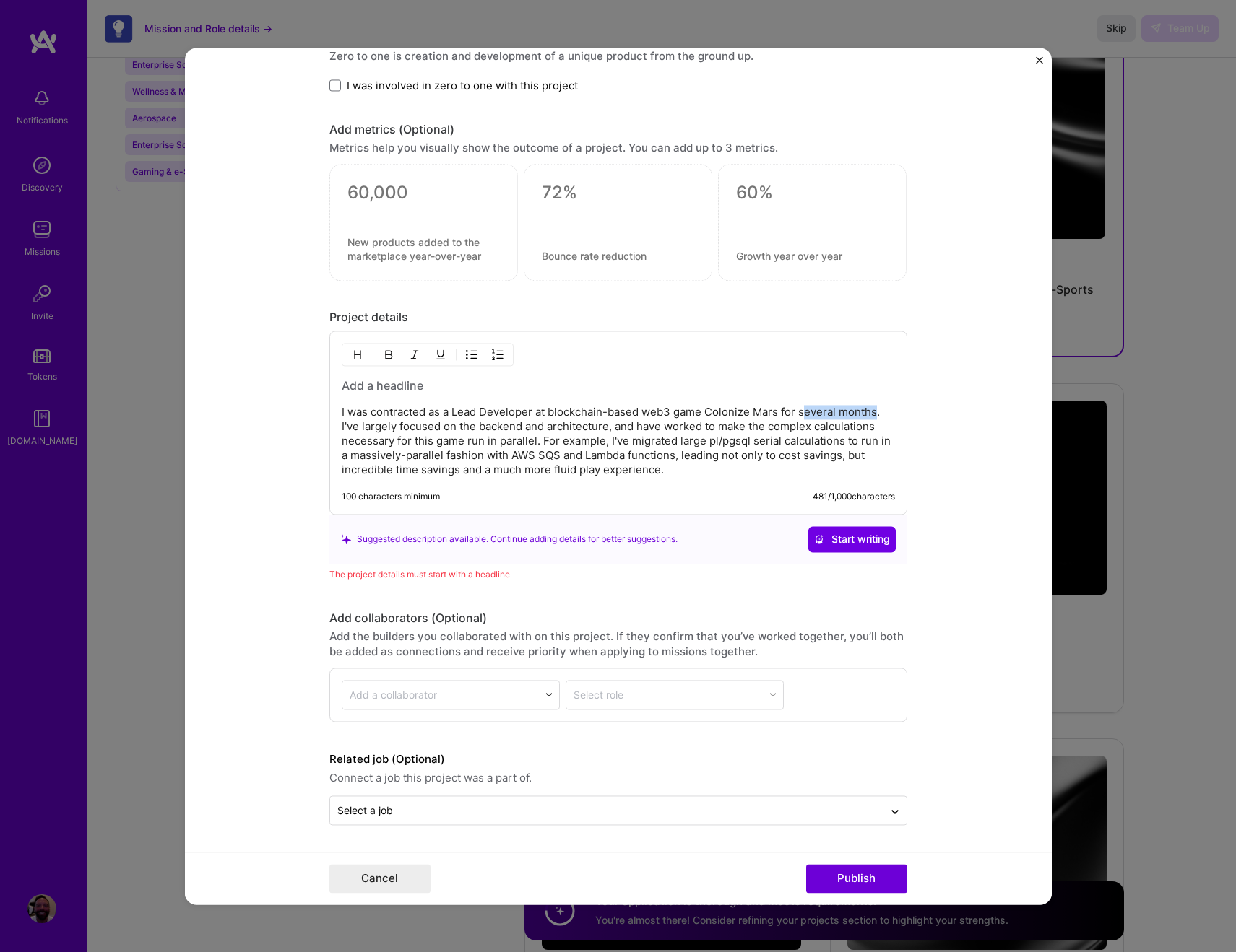
drag, startPoint x: 799, startPoint y: 413, endPoint x: 873, endPoint y: 414, distance: 74.0
click at [873, 412] on p "I was contracted as a Lead Developer at blockchain-based web3 game Colonize Mar…" at bounding box center [618, 441] width 553 height 72
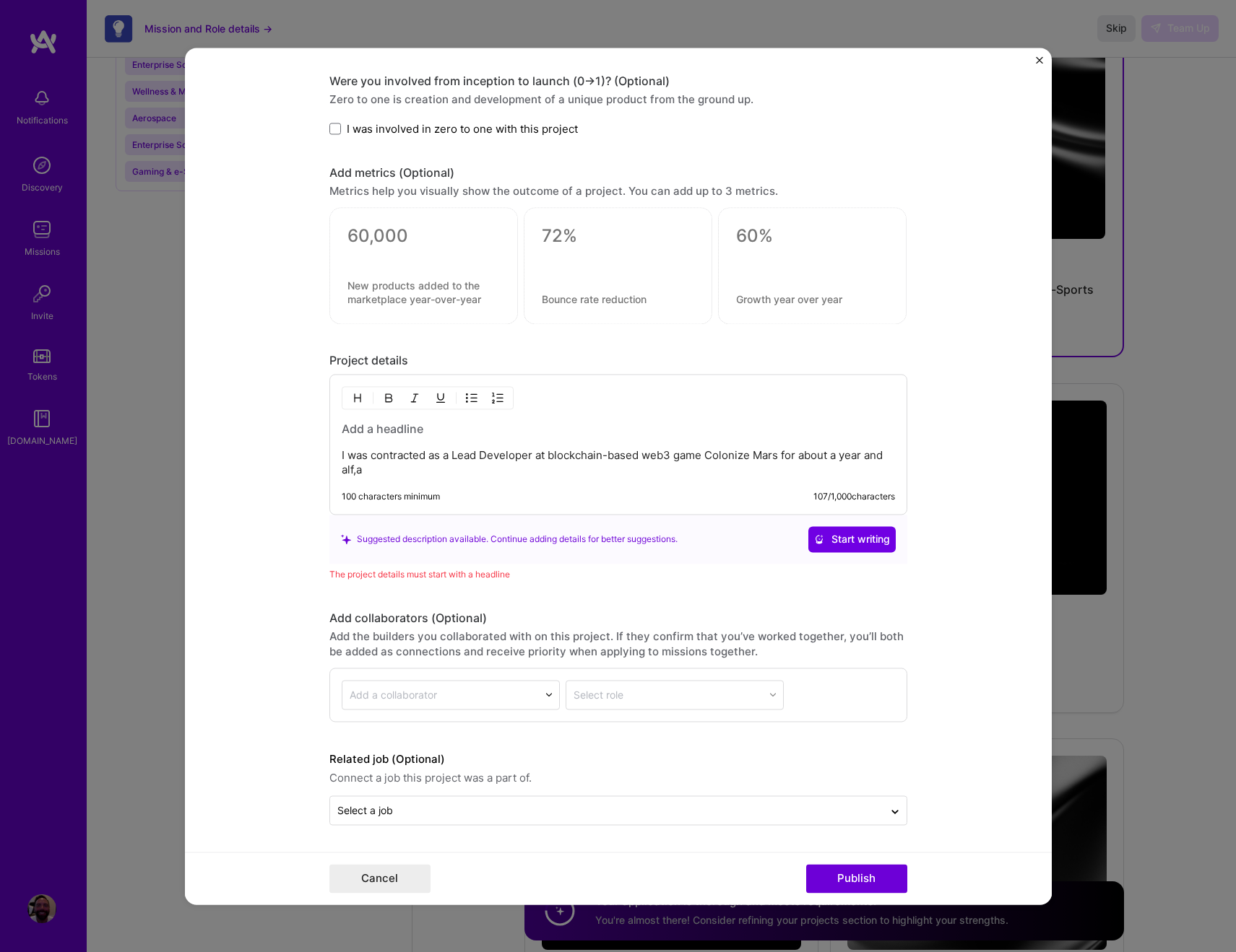
scroll to position [1320, 0]
click at [385, 882] on button "Cancel" at bounding box center [380, 879] width 101 height 29
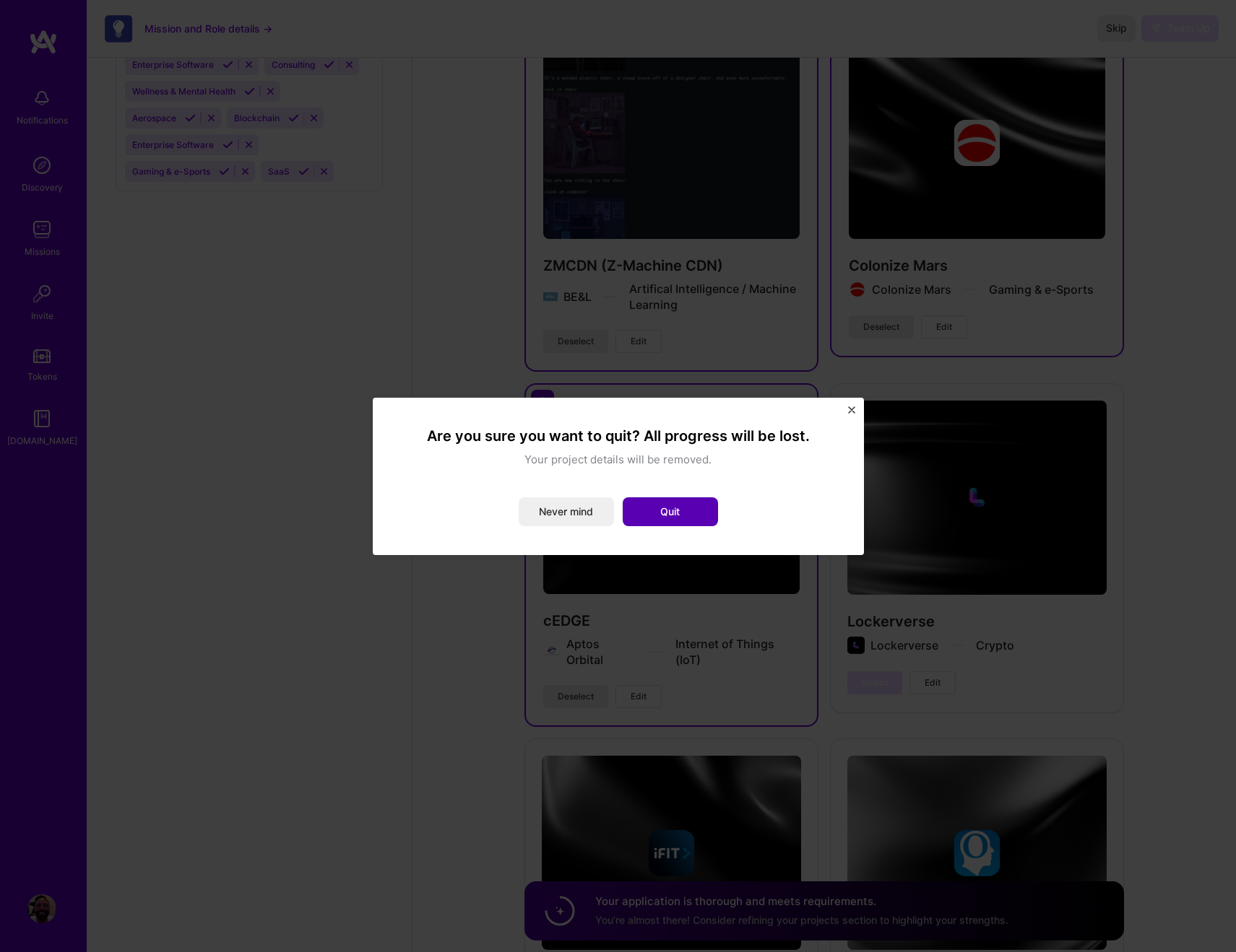
click at [653, 518] on button "Quit" at bounding box center [670, 512] width 95 height 29
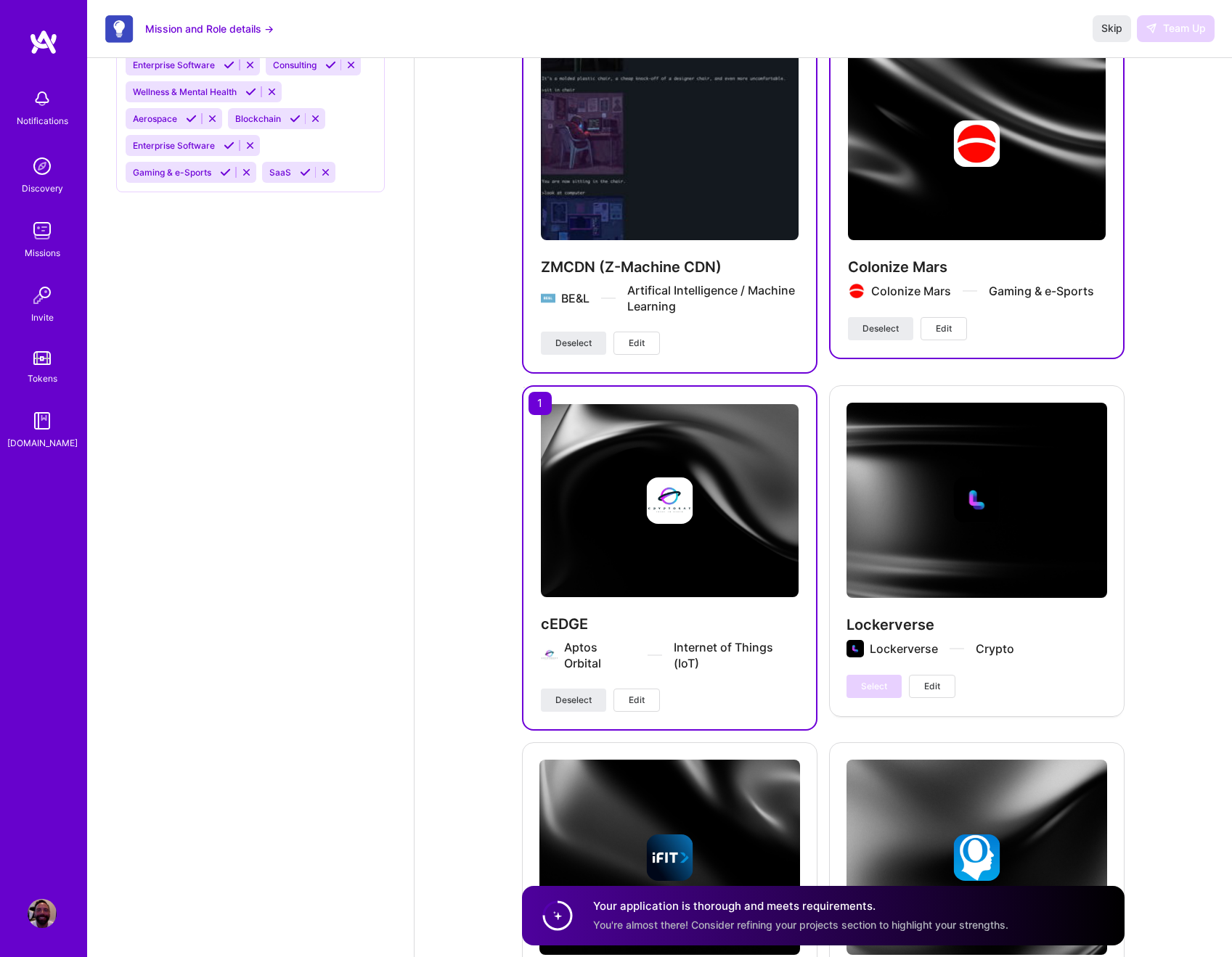
click at [941, 326] on span "Edit" at bounding box center [944, 328] width 16 height 13
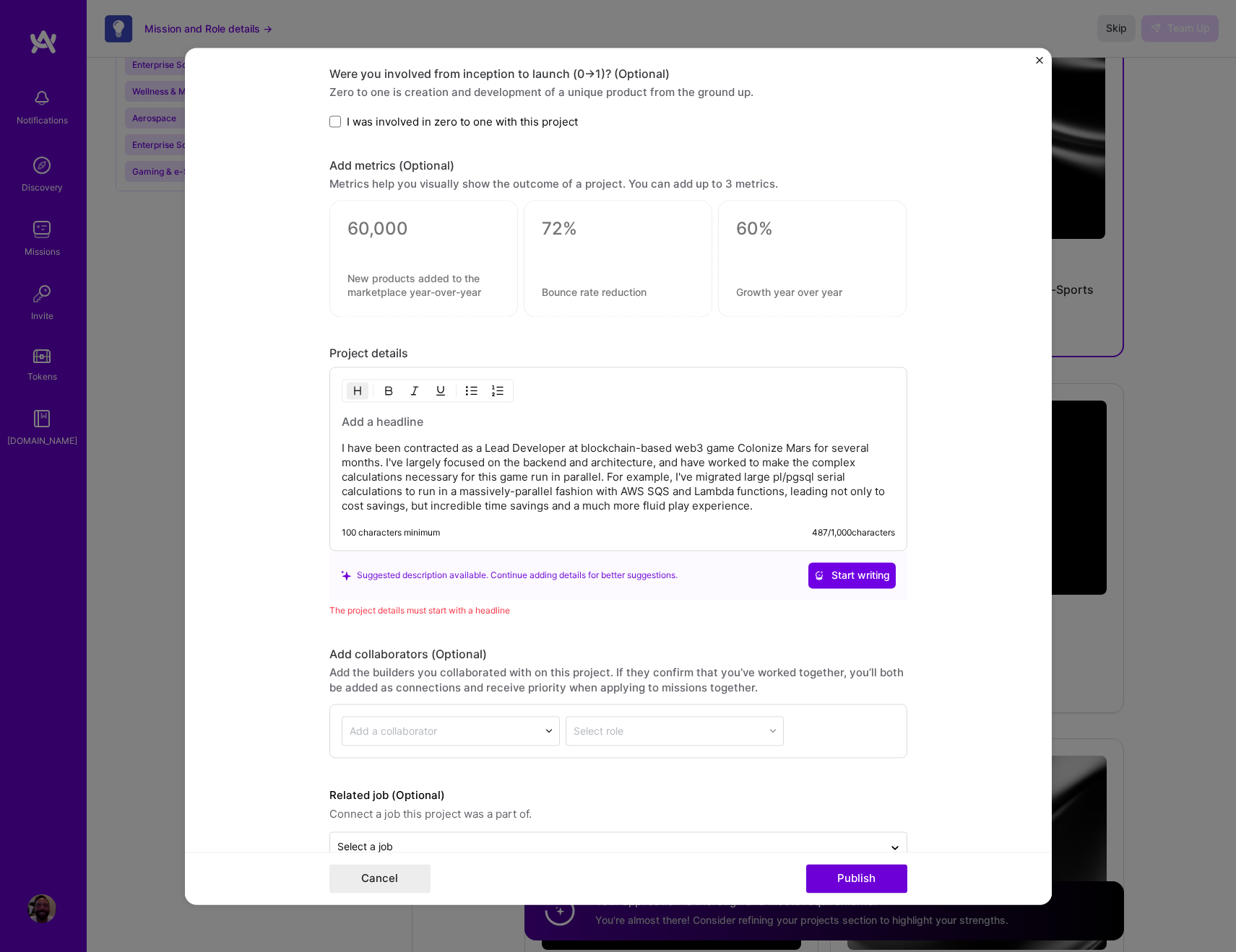
scroll to position [1316, 0]
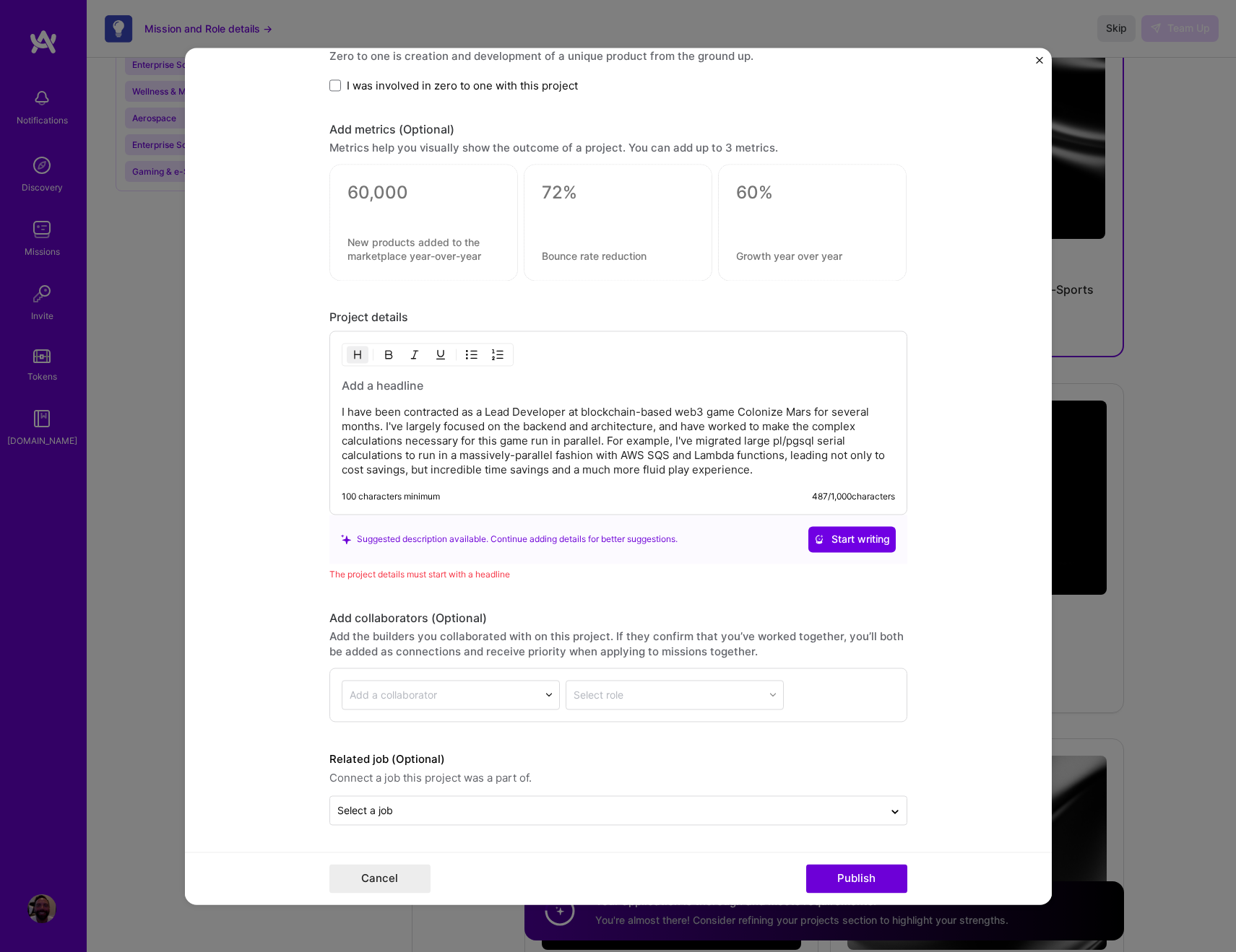
click at [397, 388] on h3 at bounding box center [618, 385] width 553 height 16
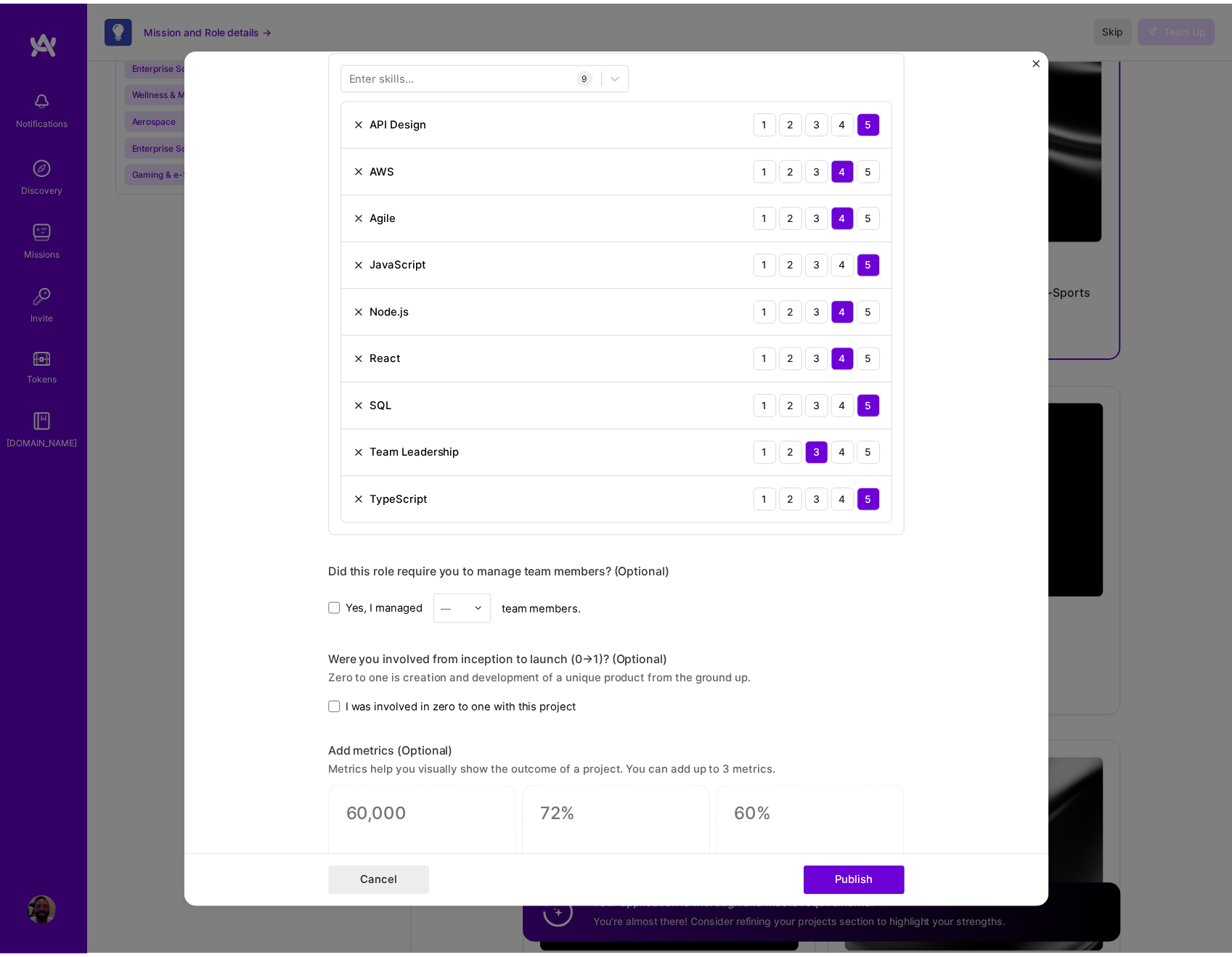
scroll to position [416, 0]
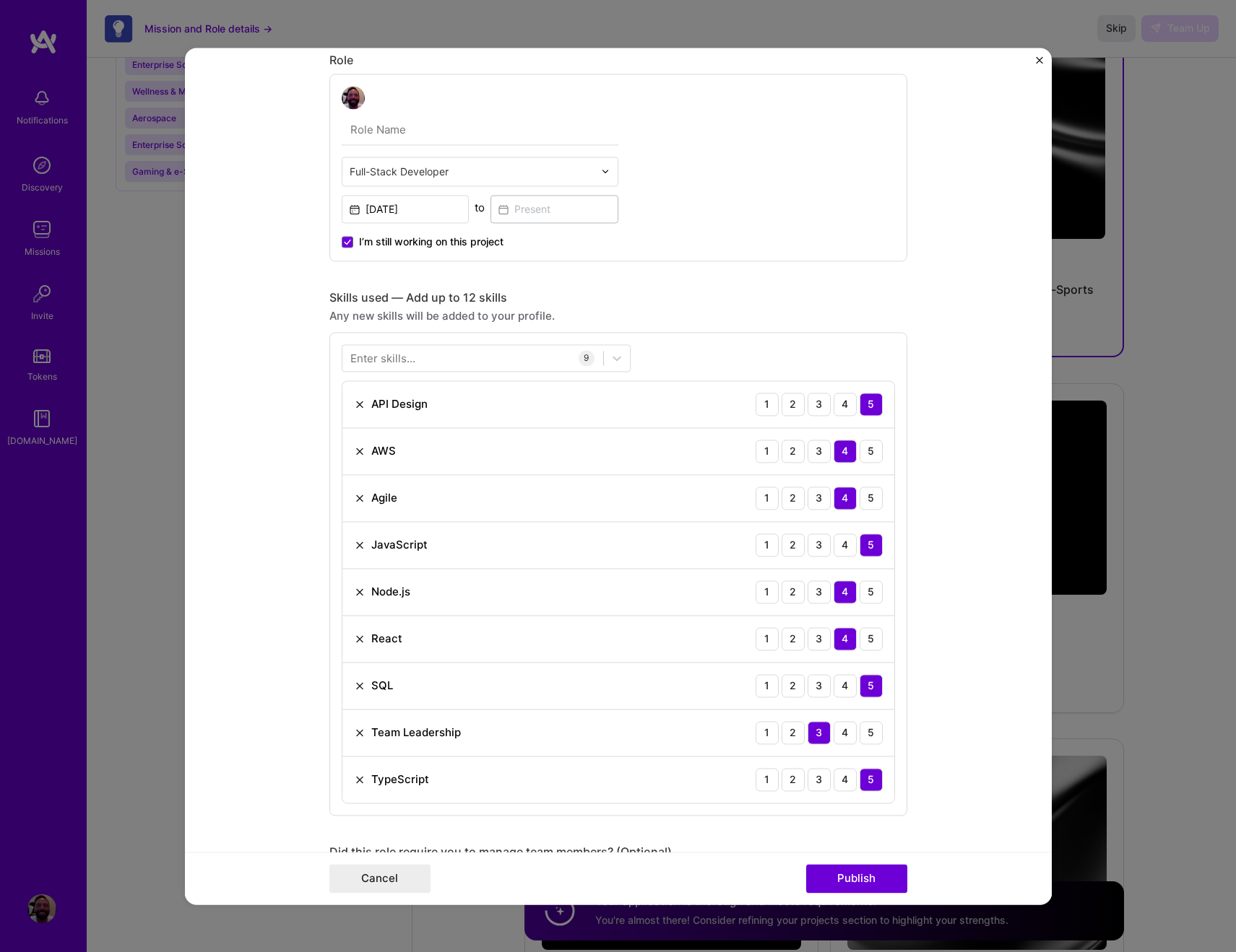
click at [387, 360] on div "Enter skills..." at bounding box center [383, 358] width 65 height 15
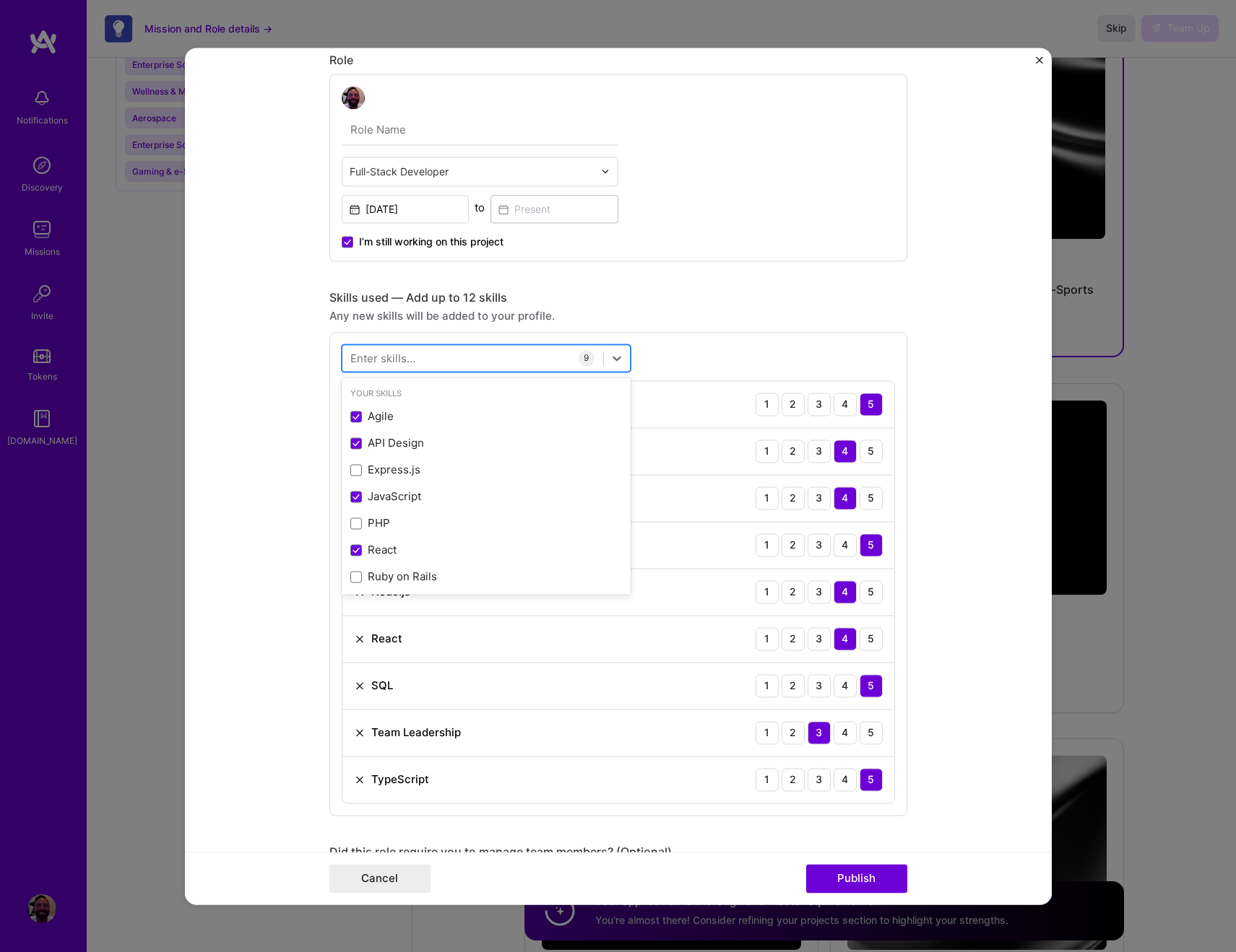
click at [412, 360] on div at bounding box center [473, 358] width 261 height 24
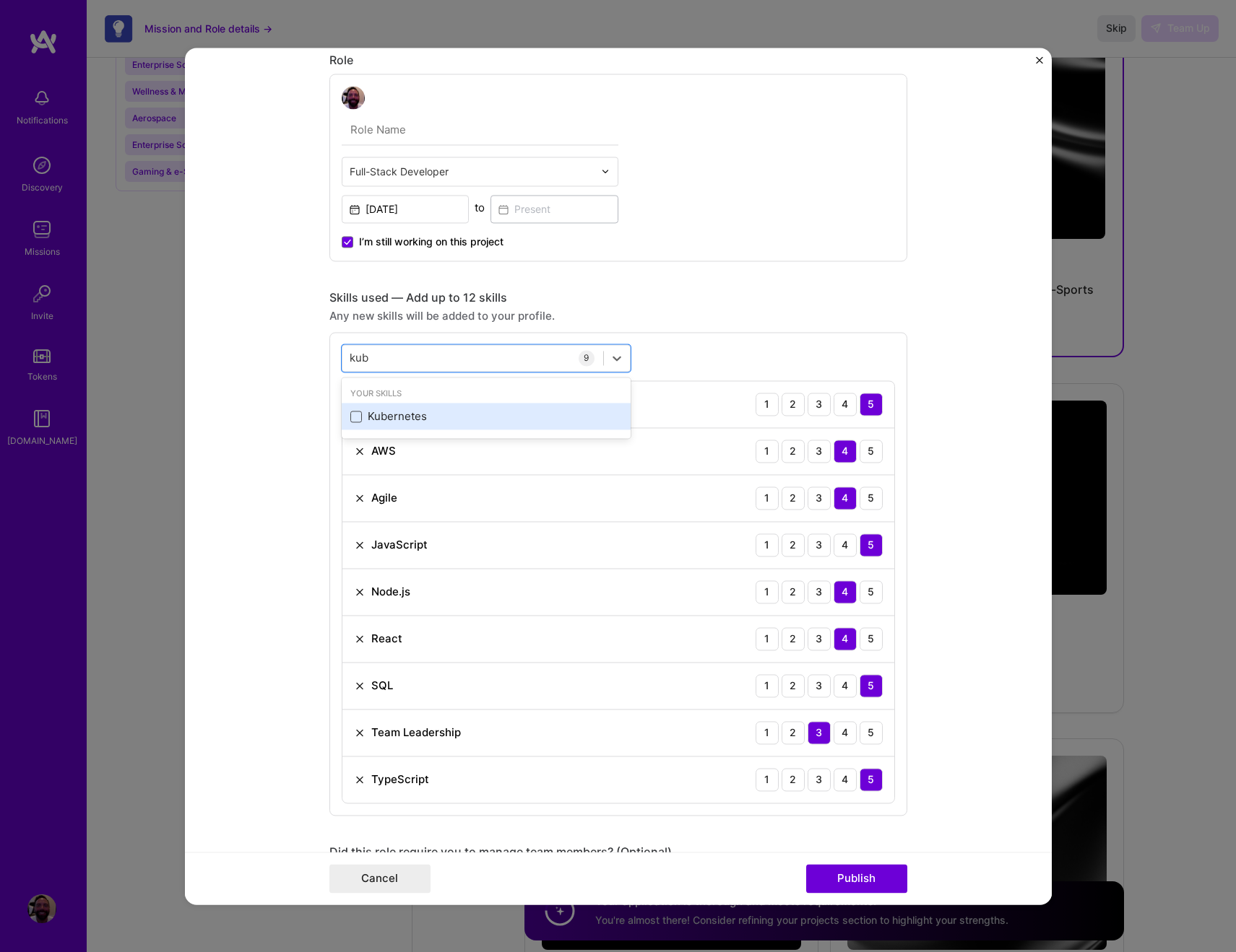
click at [350, 415] on span at bounding box center [356, 416] width 11 height 11
click at [0, 0] on input "checkbox" at bounding box center [0, 0] width 0 height 0
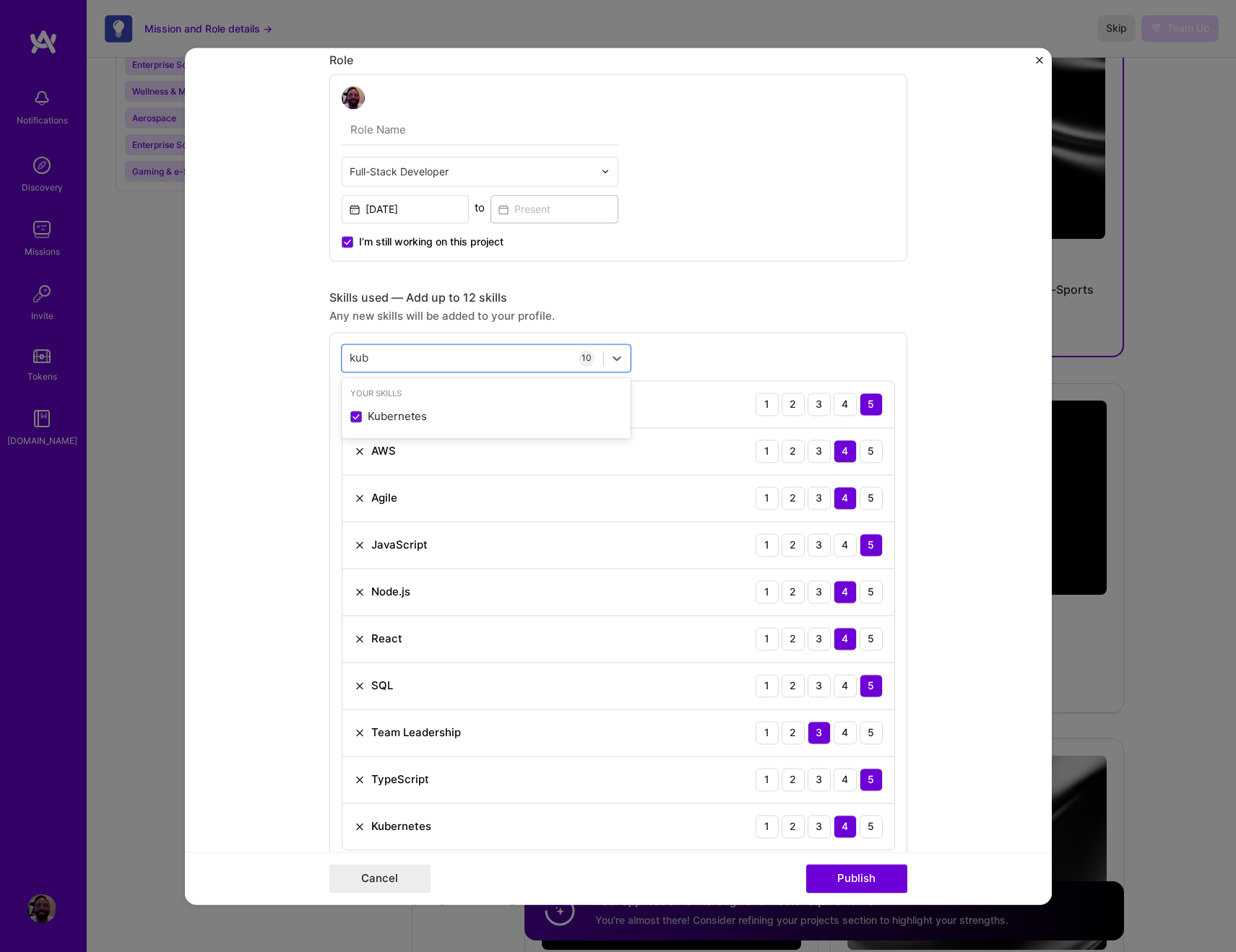
type input "kub"
click at [279, 439] on form "Project title Colonize Mars Company Colonize Mars Project industry Industry 1 P…" at bounding box center [618, 476] width 867 height 857
click at [860, 878] on button "Publish" at bounding box center [857, 879] width 101 height 29
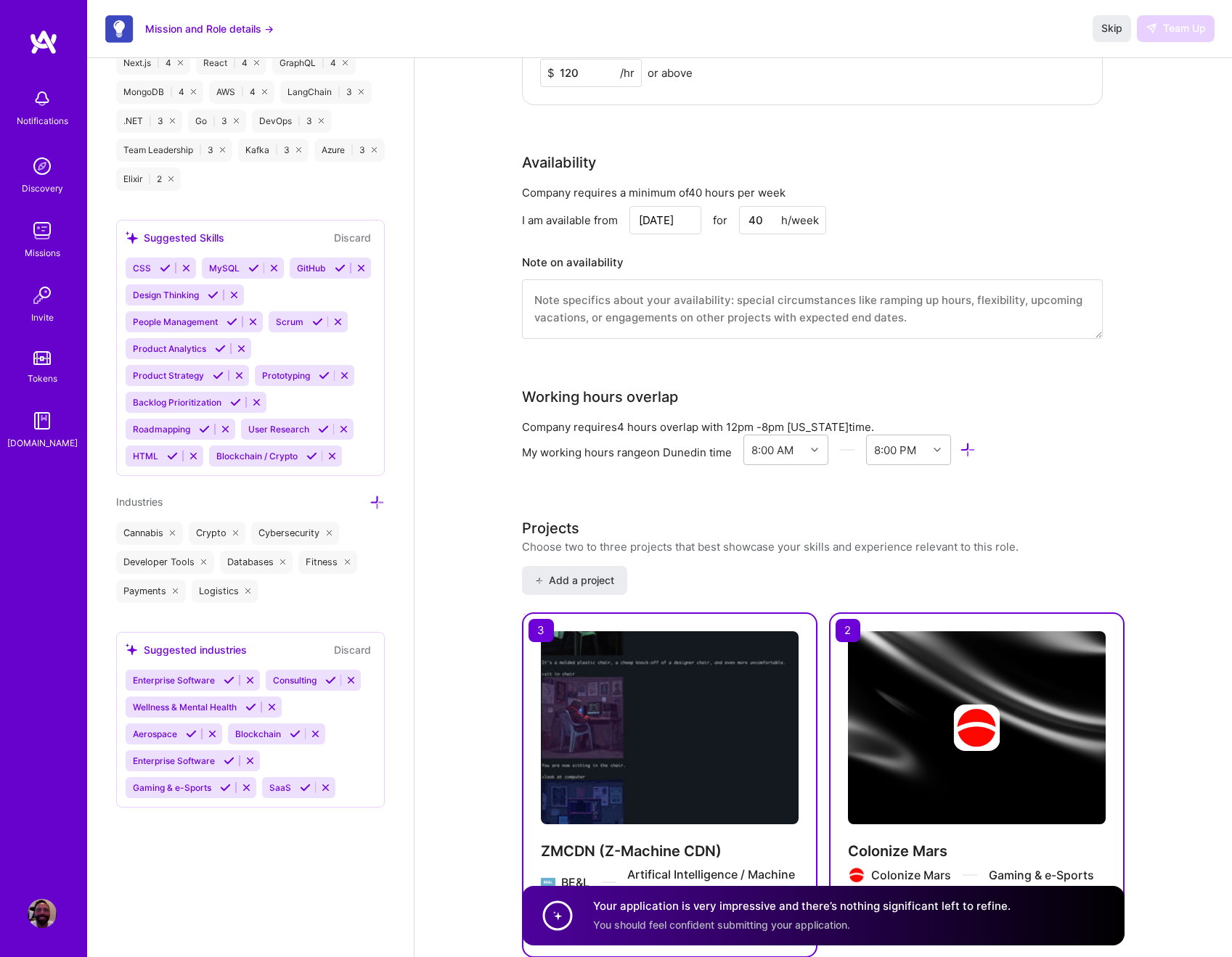
scroll to position [1546, 0]
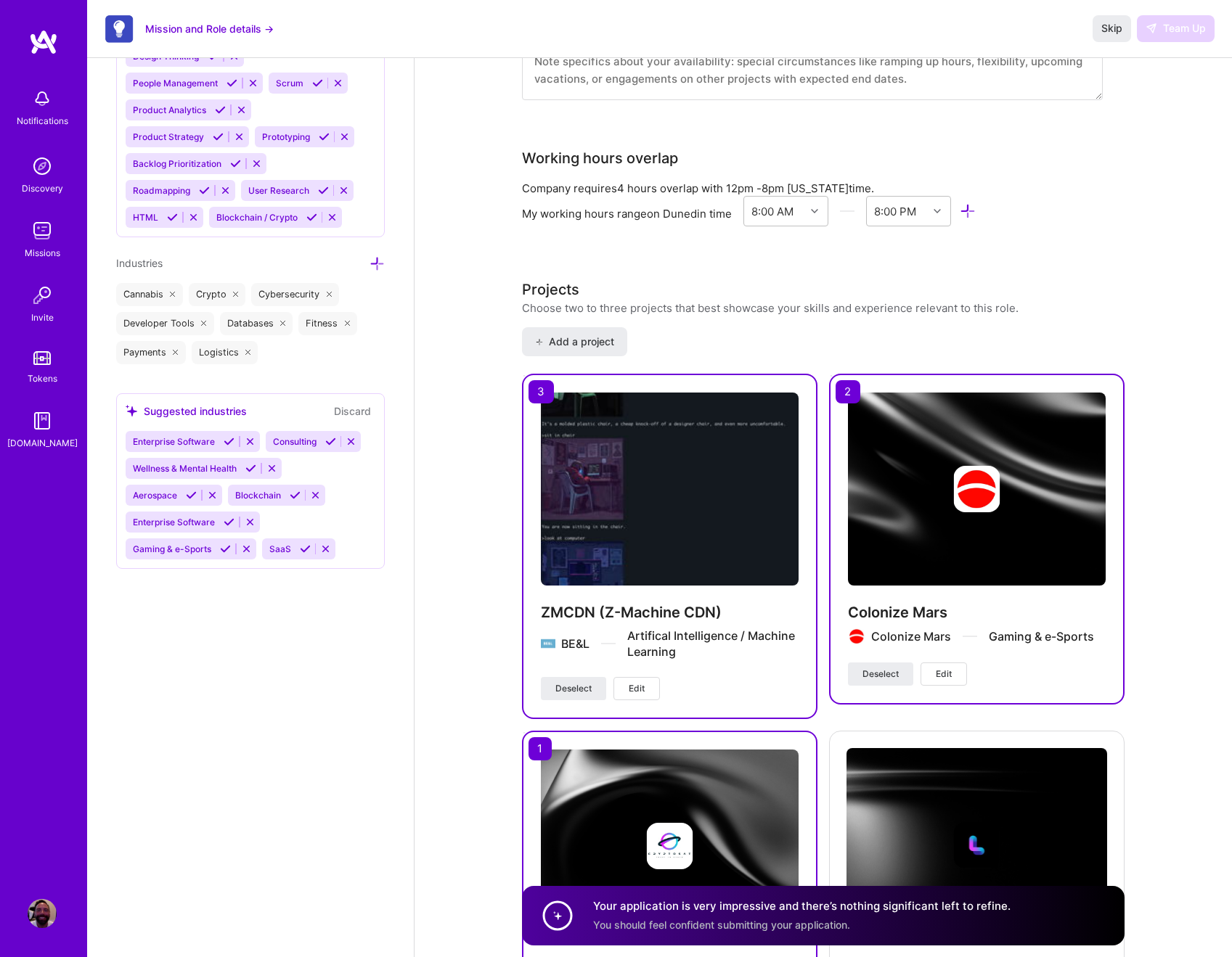
click at [612, 309] on div "Choose two to three projects that best showcase your skills and experience rele…" at bounding box center [770, 308] width 497 height 15
click at [1117, 29] on span "Skip" at bounding box center [1113, 28] width 21 height 14
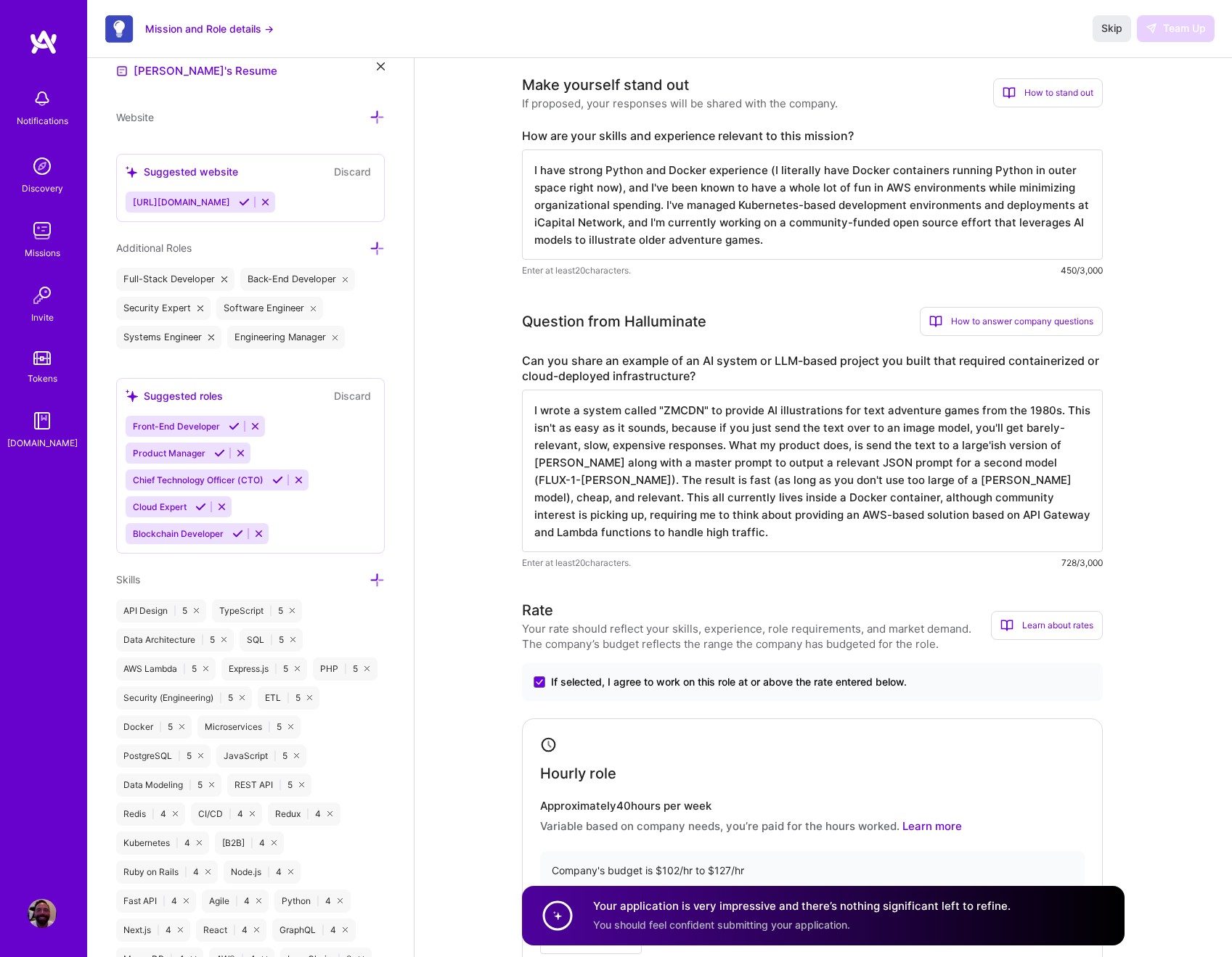
scroll to position [328, 0]
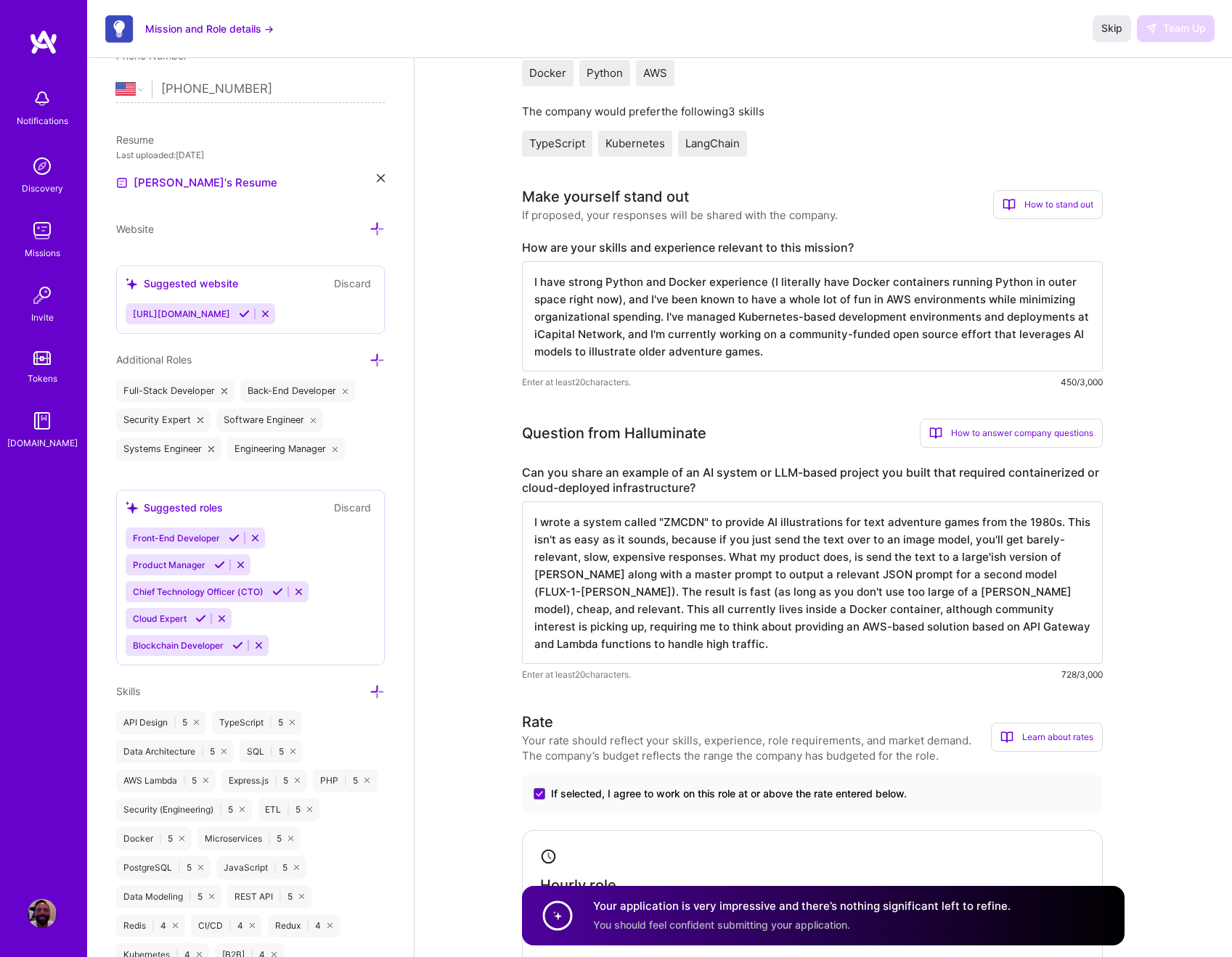
click at [805, 325] on textarea "I have strong Python and Docker experience (I literally have Docker containers …" at bounding box center [813, 316] width 581 height 110
drag, startPoint x: 792, startPoint y: 359, endPoint x: 513, endPoint y: 284, distance: 288.9
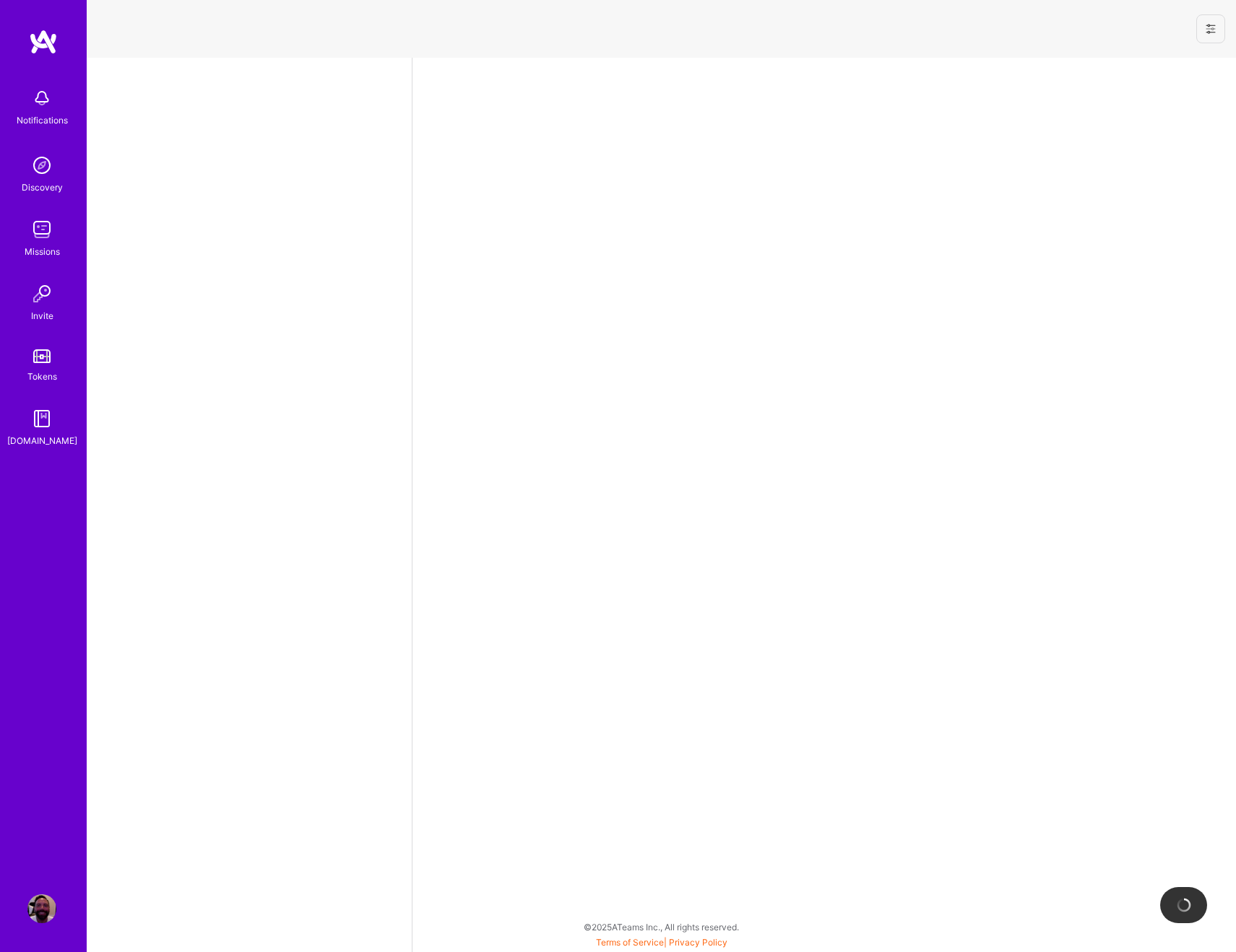
select select "US"
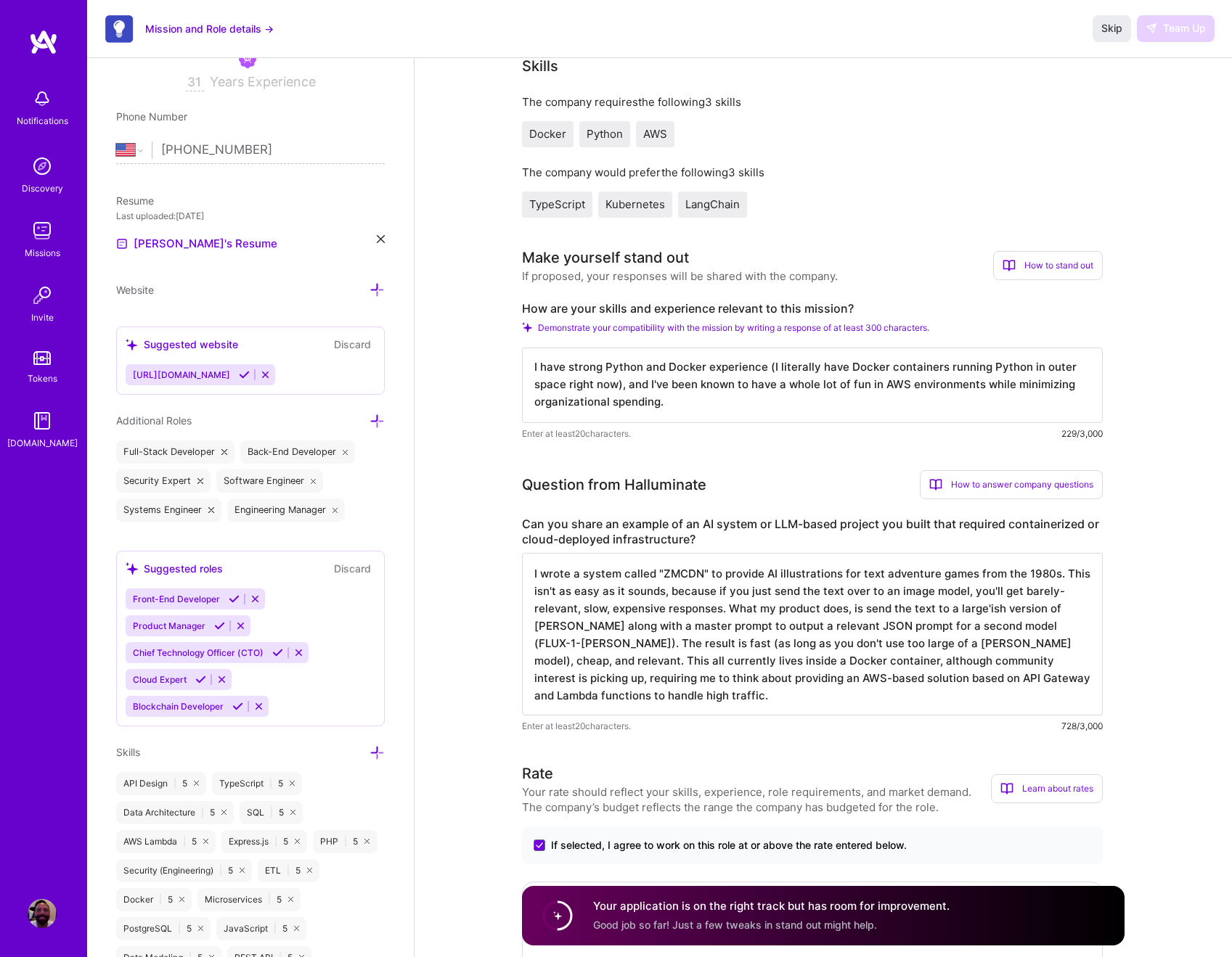
scroll to position [424, 0]
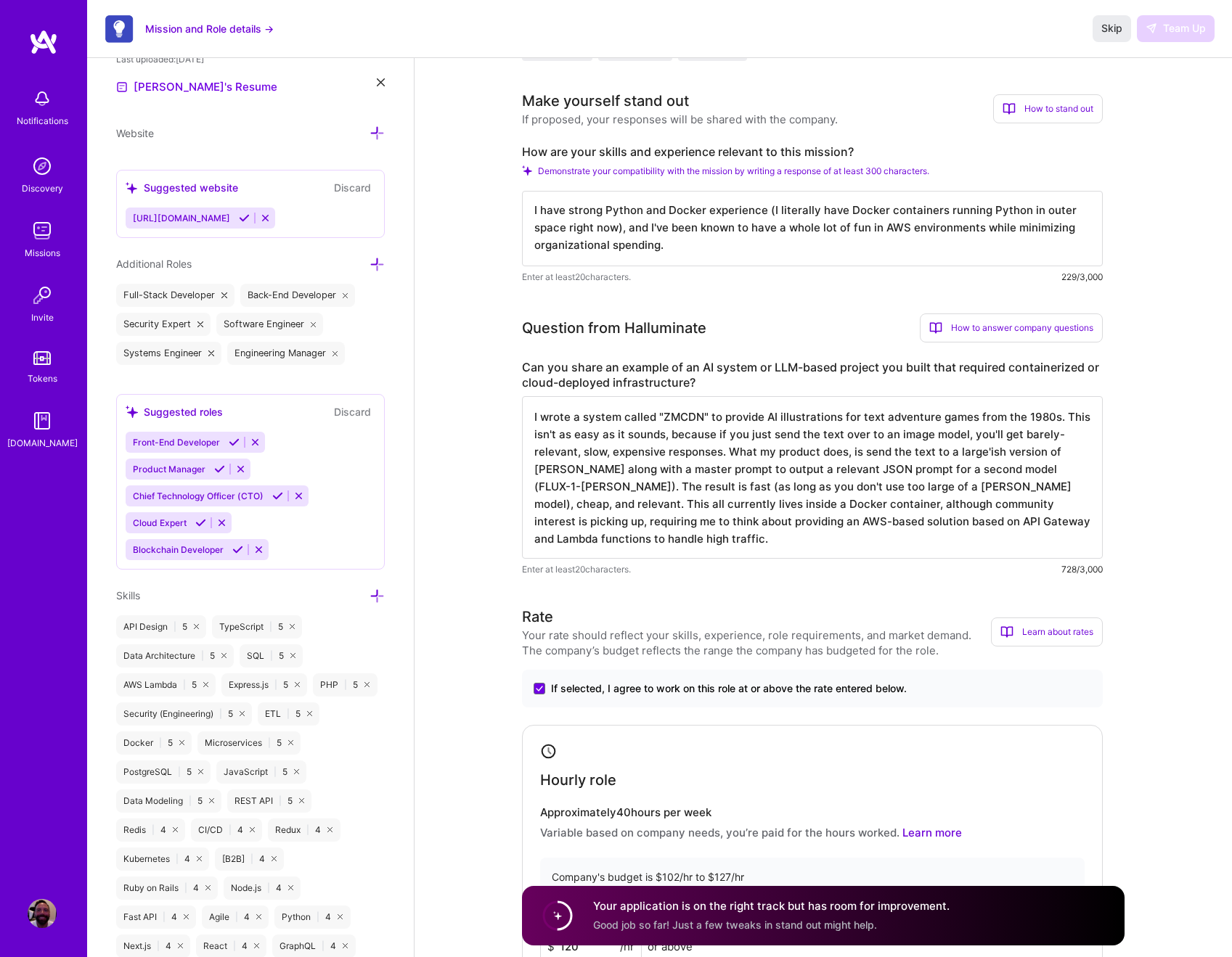
drag, startPoint x: 650, startPoint y: 246, endPoint x: 479, endPoint y: 199, distance: 177.3
paste textarea "I've managed Kubernetes-based development environments and deployments at iCapi…"
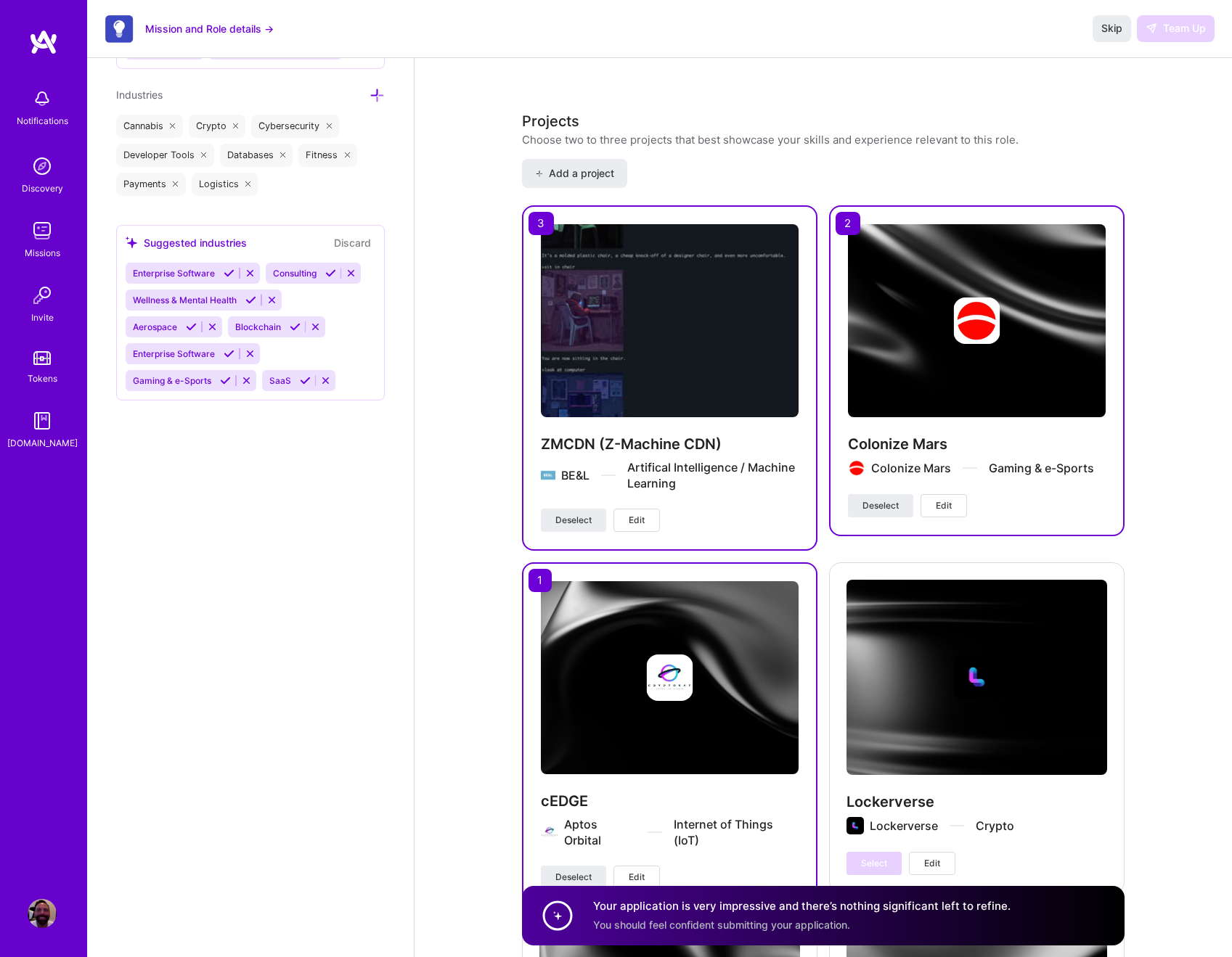
scroll to position [2486, 0]
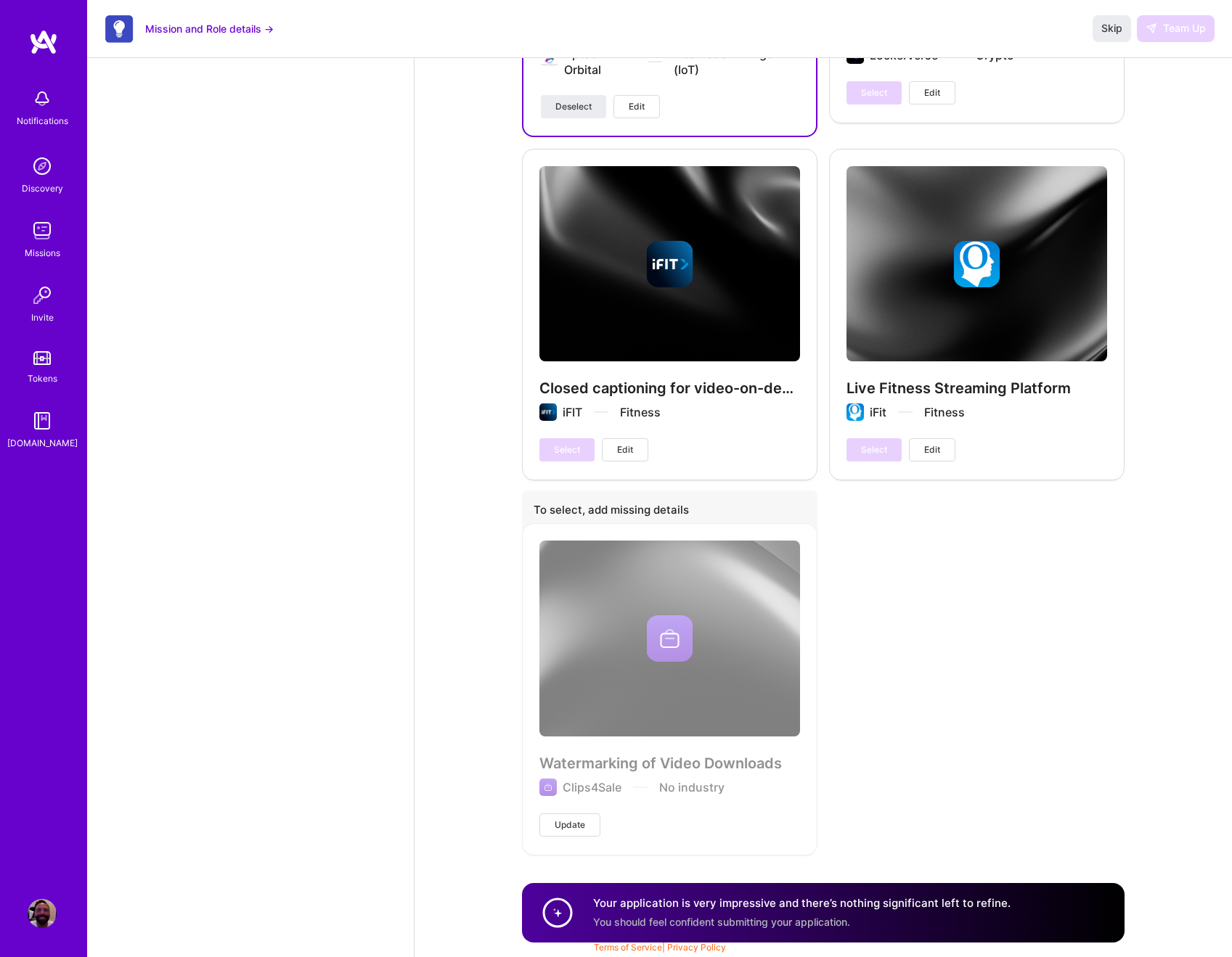
type textarea "I have strong Python and Docker experience (I literally have Docker containers …"
click at [585, 904] on div "Your application is very impressive and there’s nothing significant left to ref…" at bounding box center [824, 913] width 603 height 59
drag, startPoint x: 565, startPoint y: 912, endPoint x: 616, endPoint y: 914, distance: 51.0
click at [565, 912] on circle at bounding box center [557, 913] width 27 height 27
click at [694, 918] on span "You should feel confident submitting your application." at bounding box center [722, 922] width 257 height 12
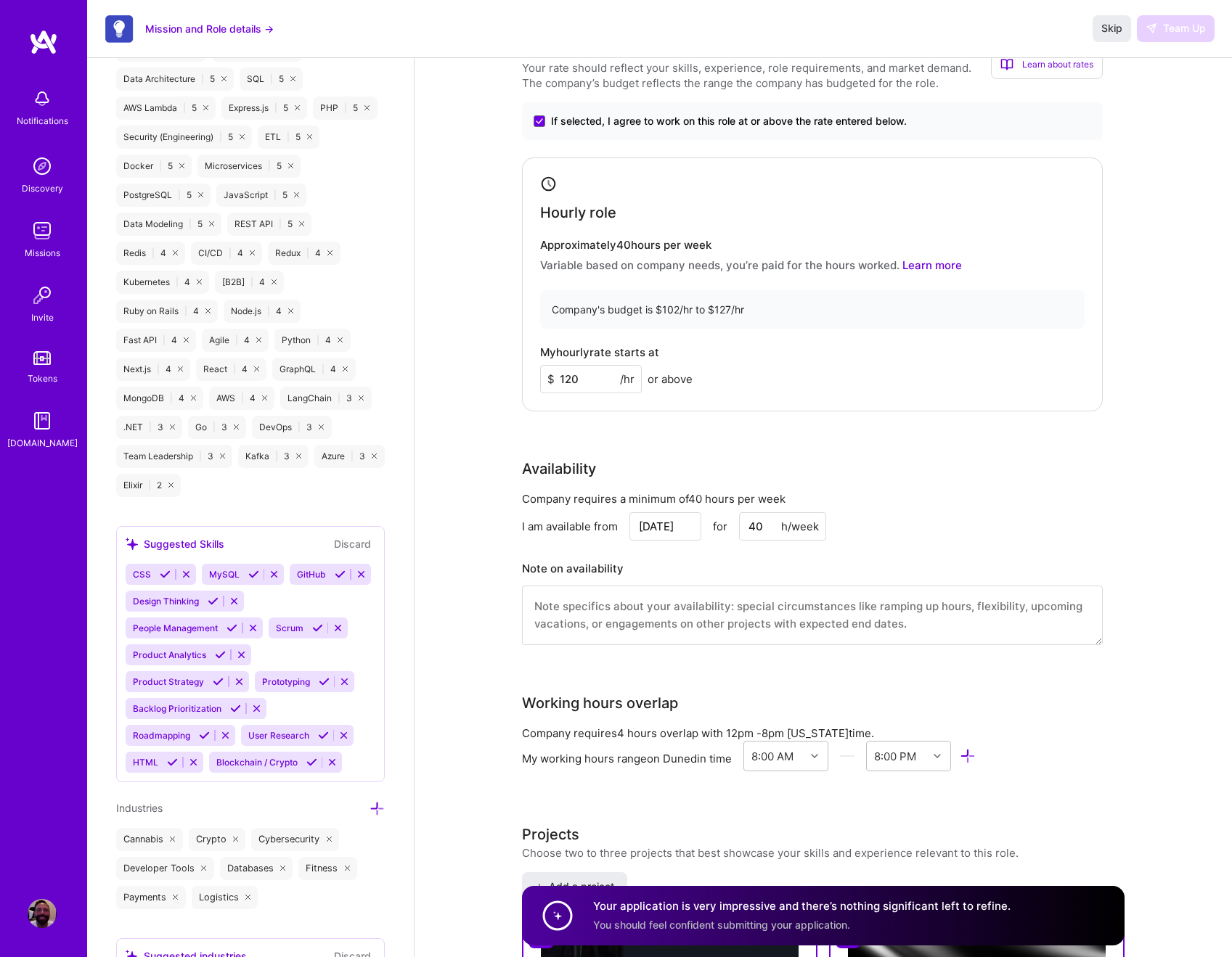
scroll to position [0, 0]
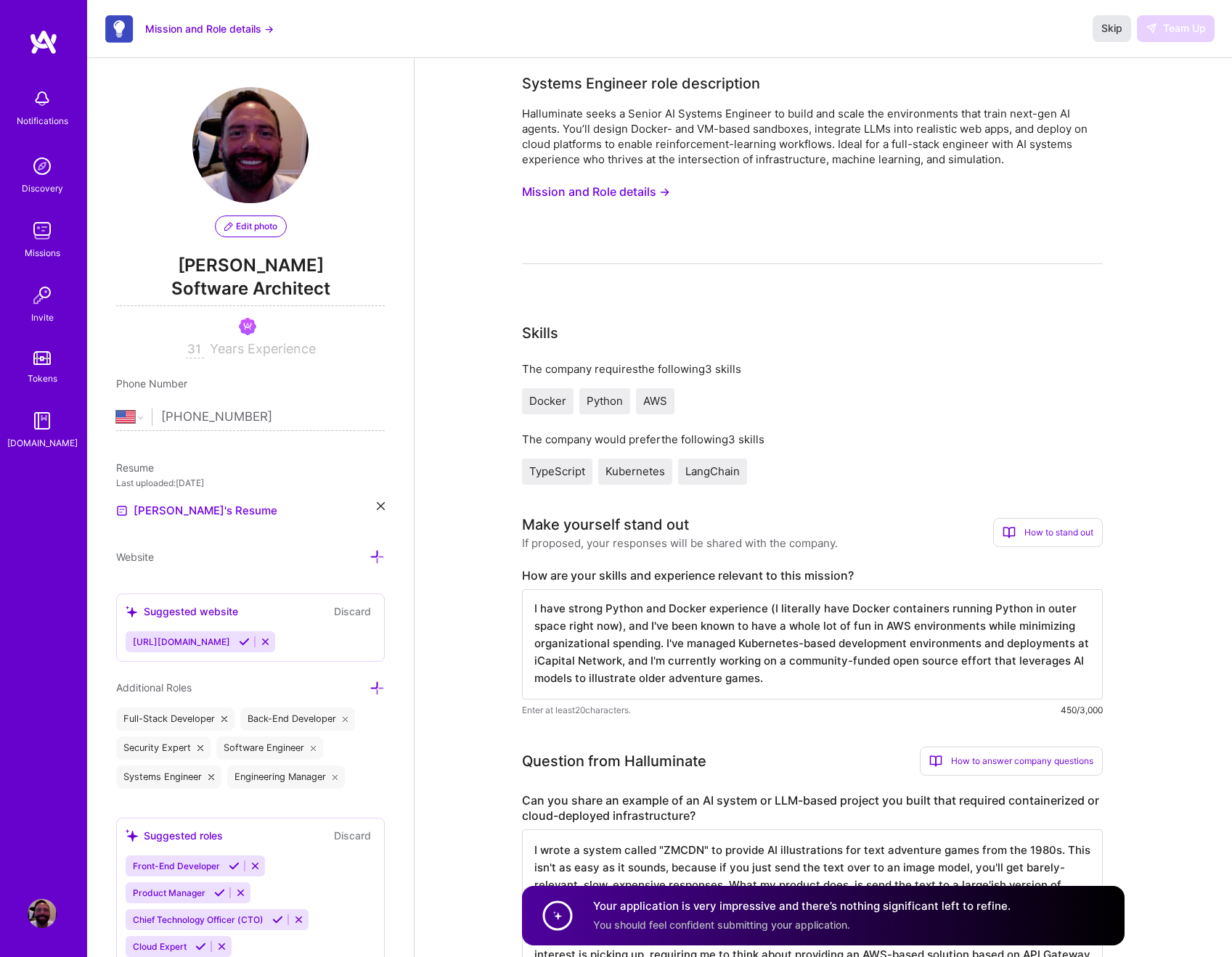
click at [1104, 27] on span "Skip" at bounding box center [1113, 28] width 21 height 14
click at [1103, 27] on span "Skip" at bounding box center [1113, 28] width 21 height 14
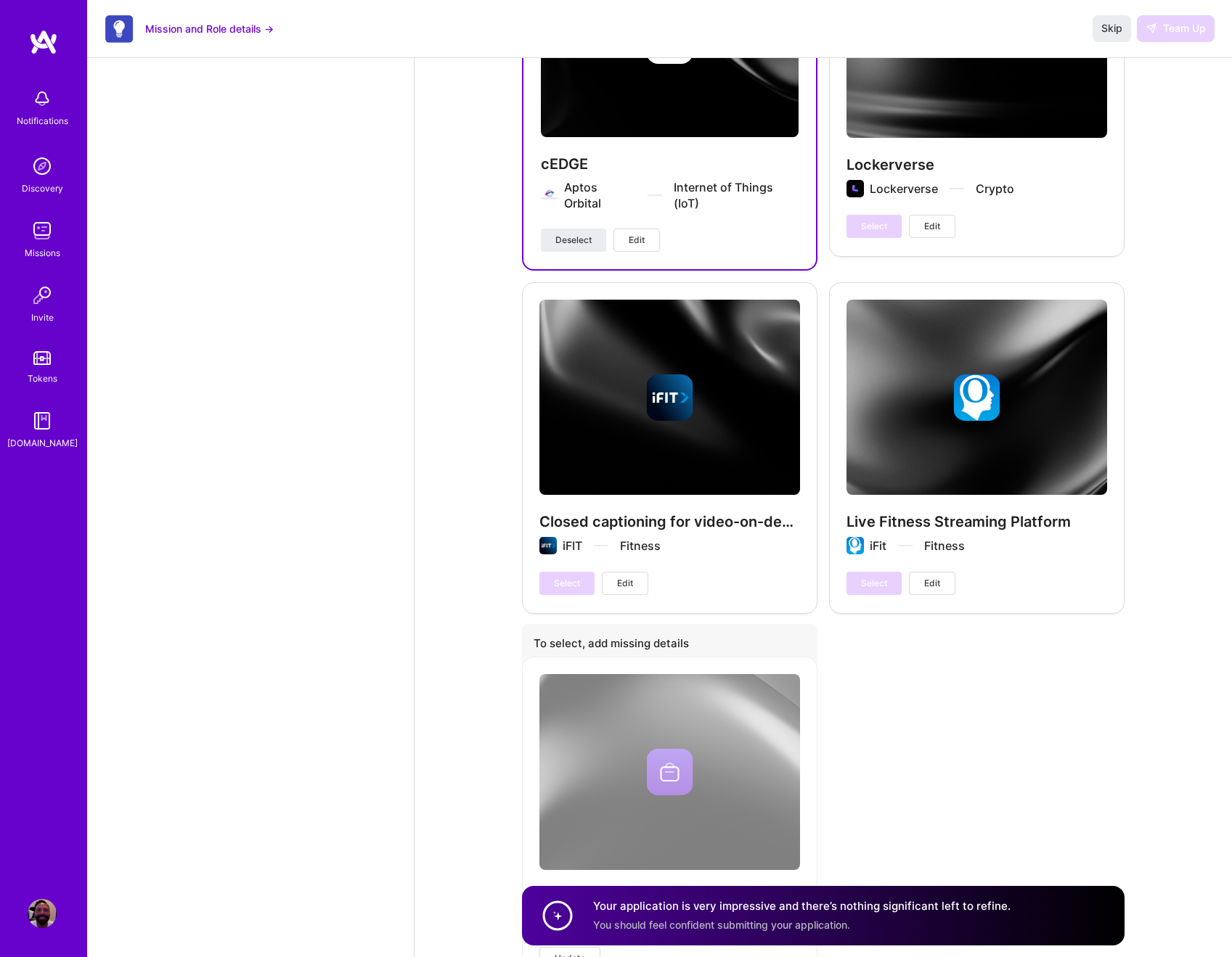
scroll to position [2486, 0]
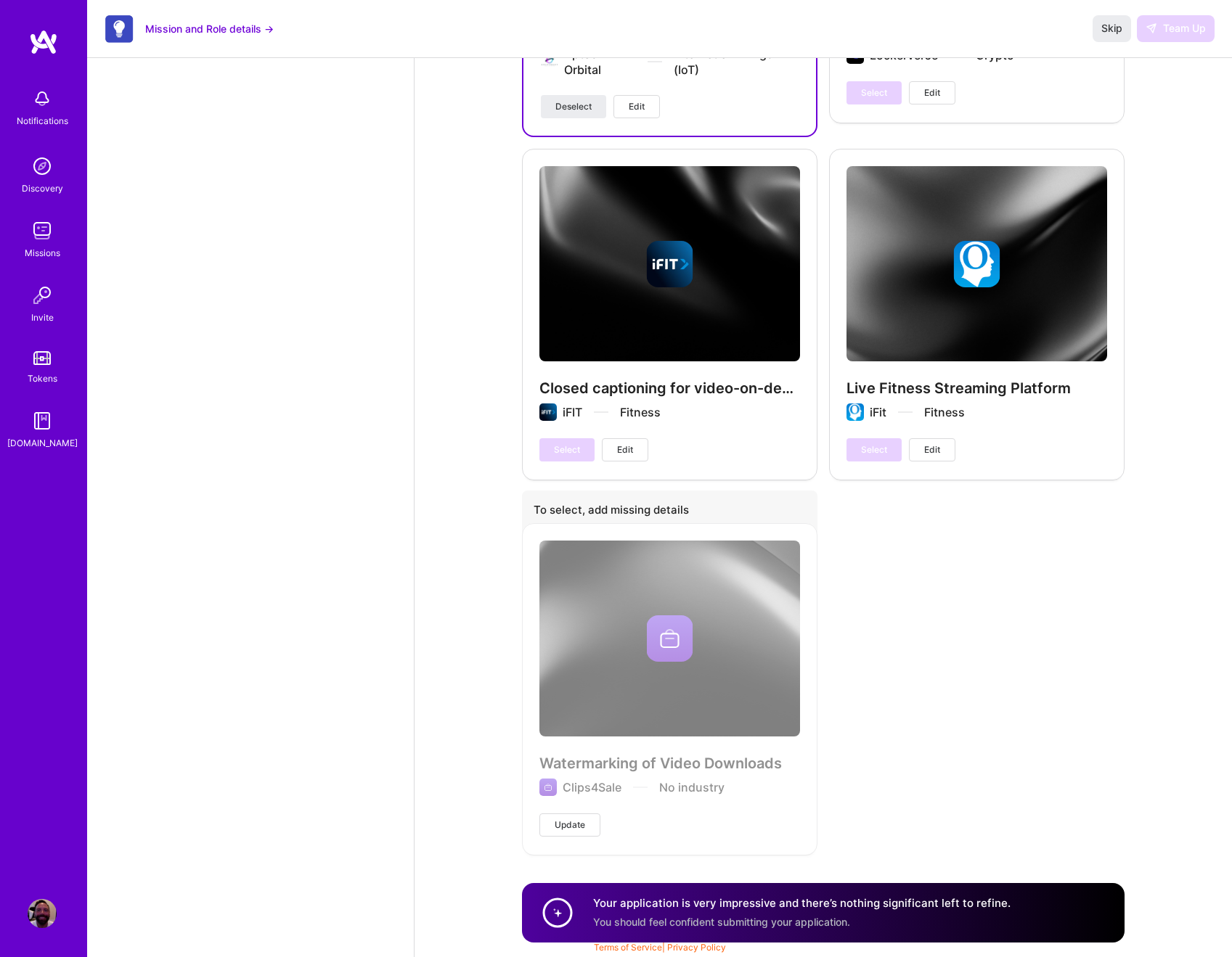
click at [954, 918] on div "Your application is very impressive and there’s nothing significant left to ref…" at bounding box center [802, 912] width 418 height 33
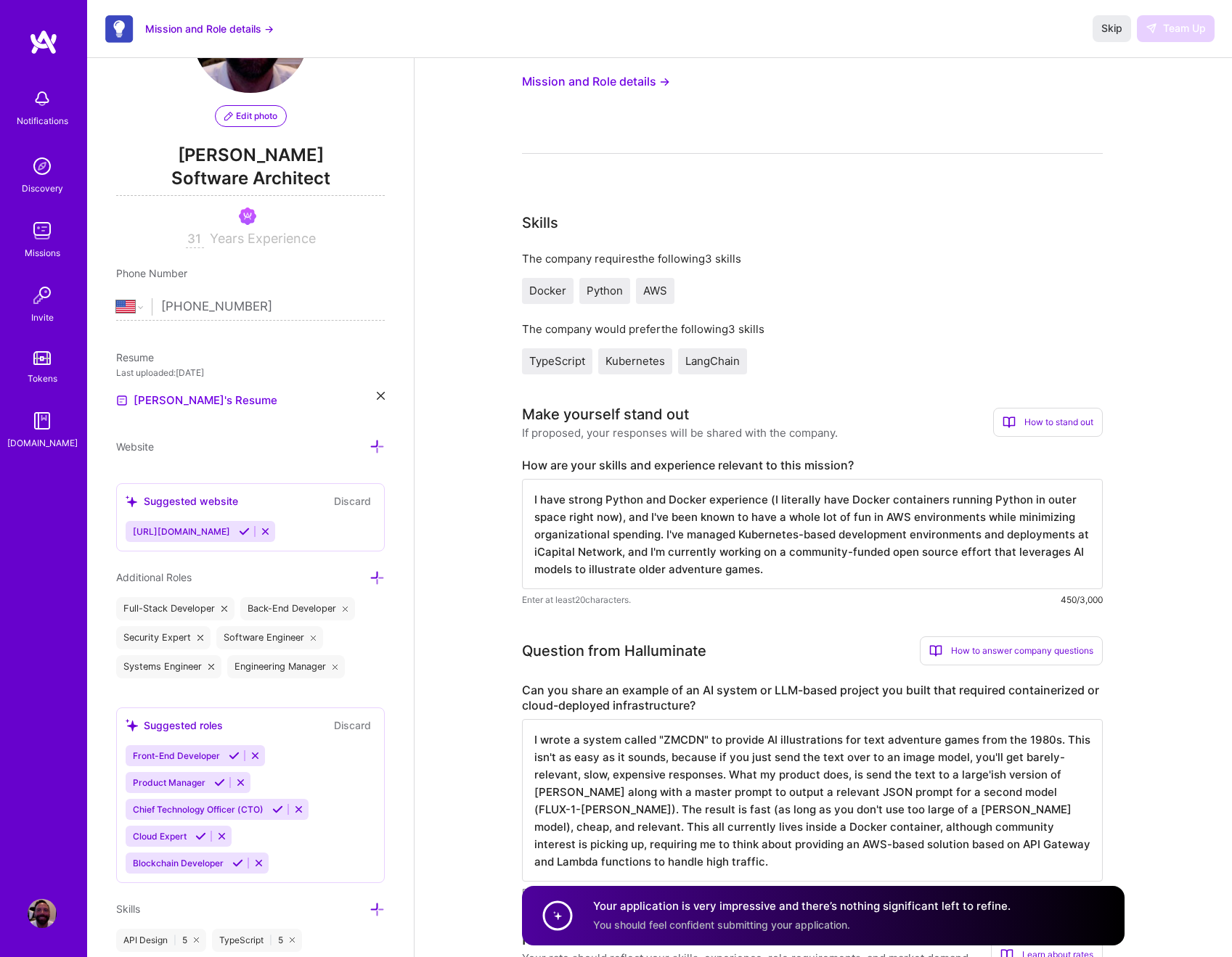
scroll to position [0, 0]
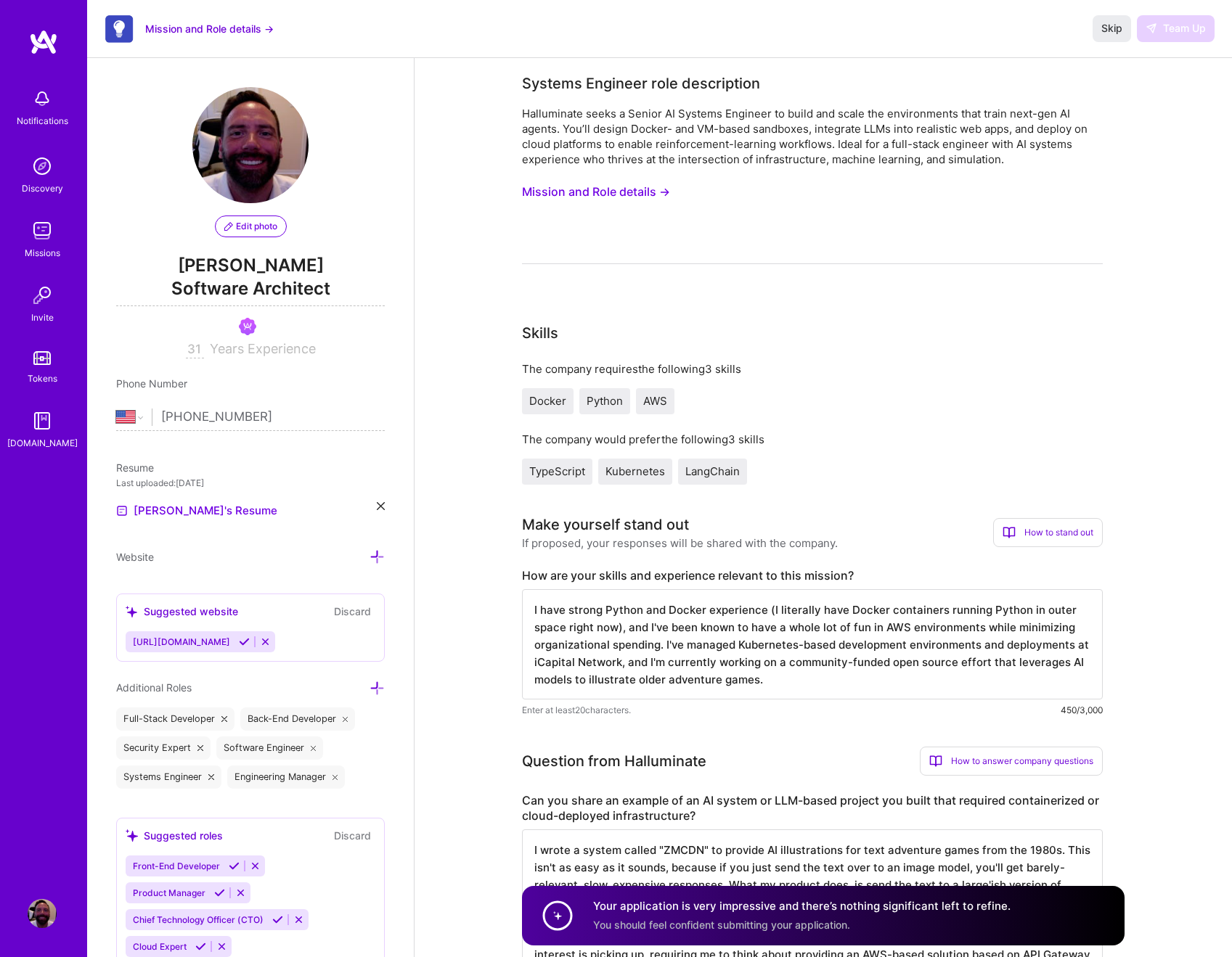
click at [602, 192] on button "Mission and Role details →" at bounding box center [596, 192] width 148 height 27
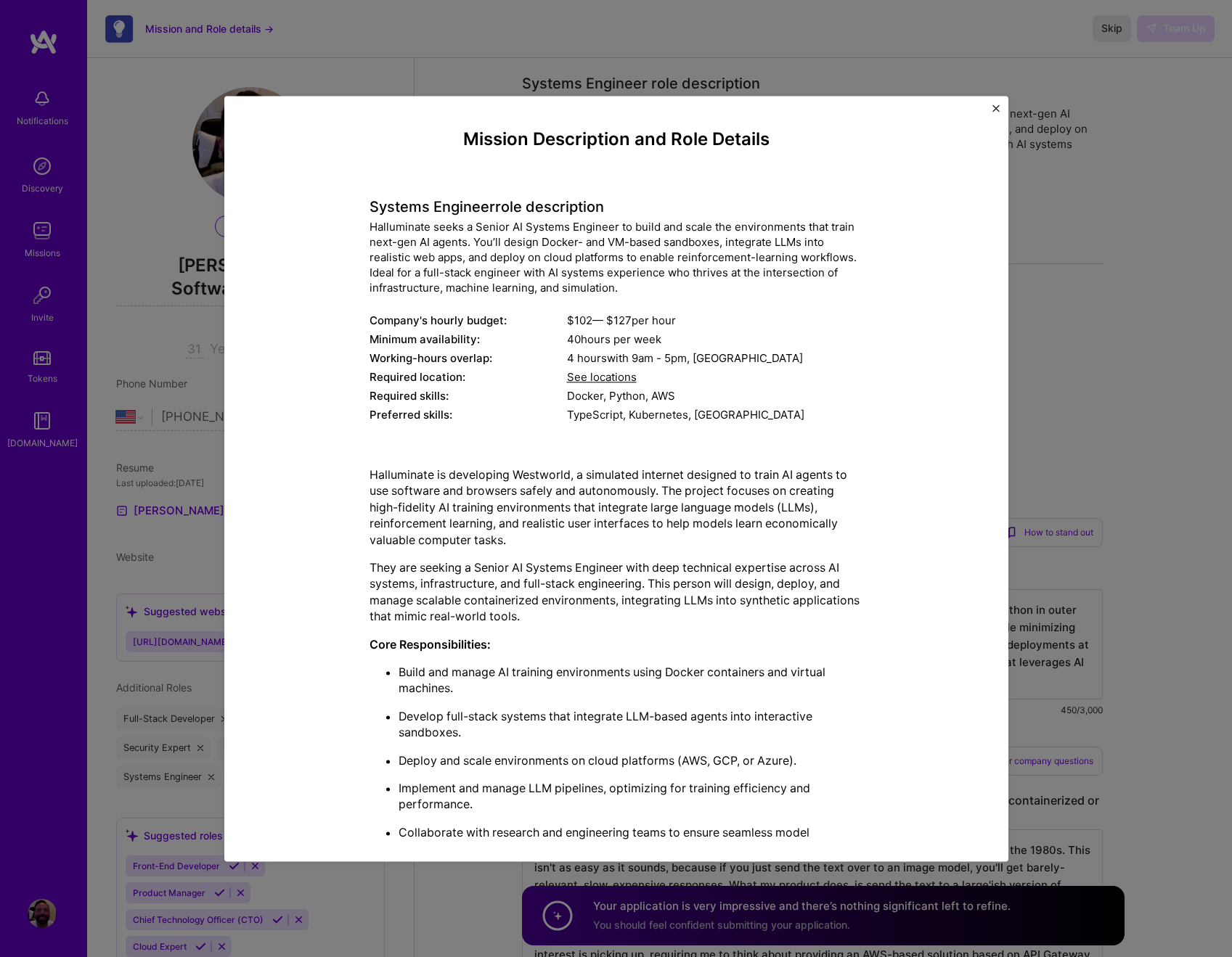
click at [995, 110] on img "Close" at bounding box center [996, 109] width 8 height 8
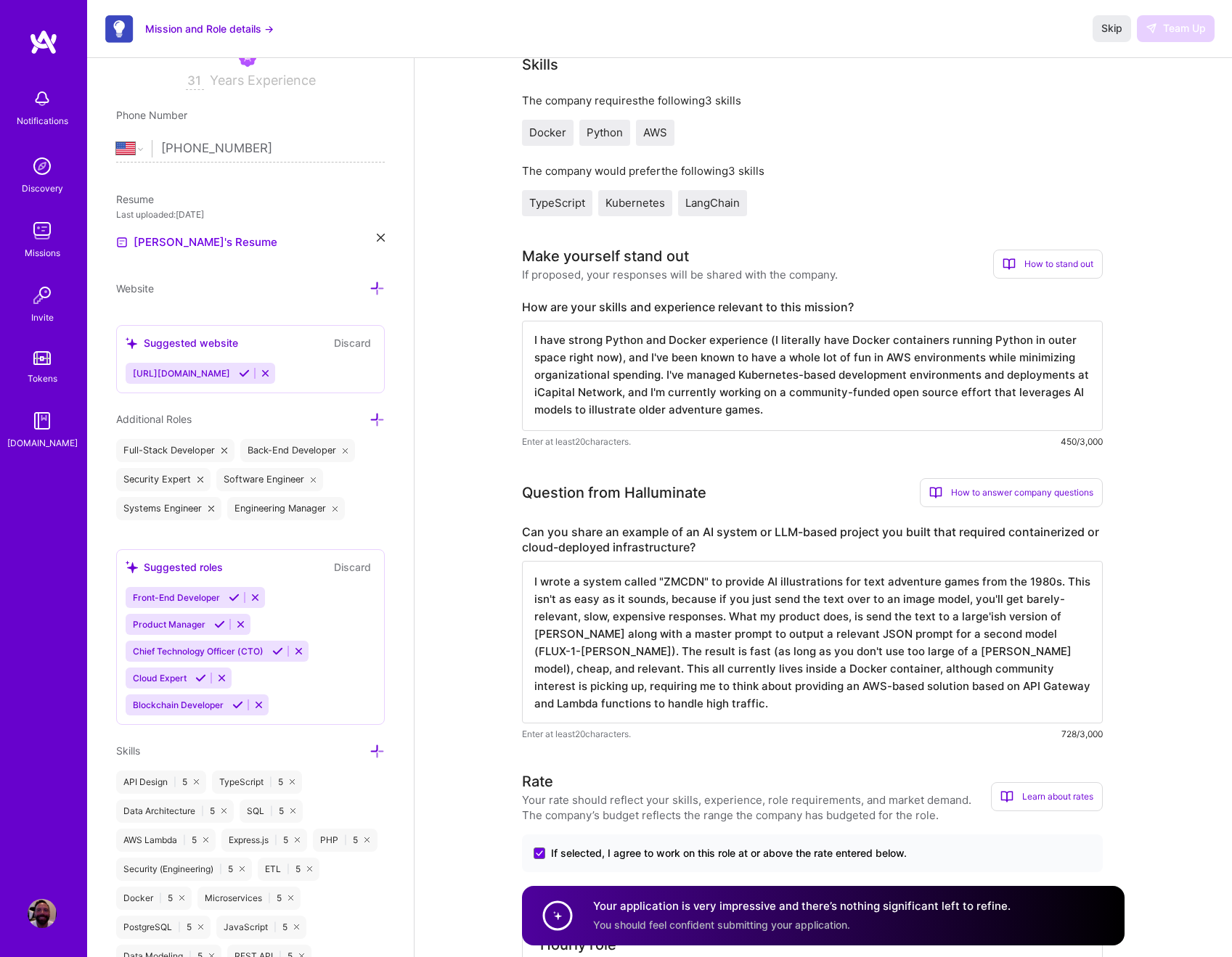
scroll to position [2, 0]
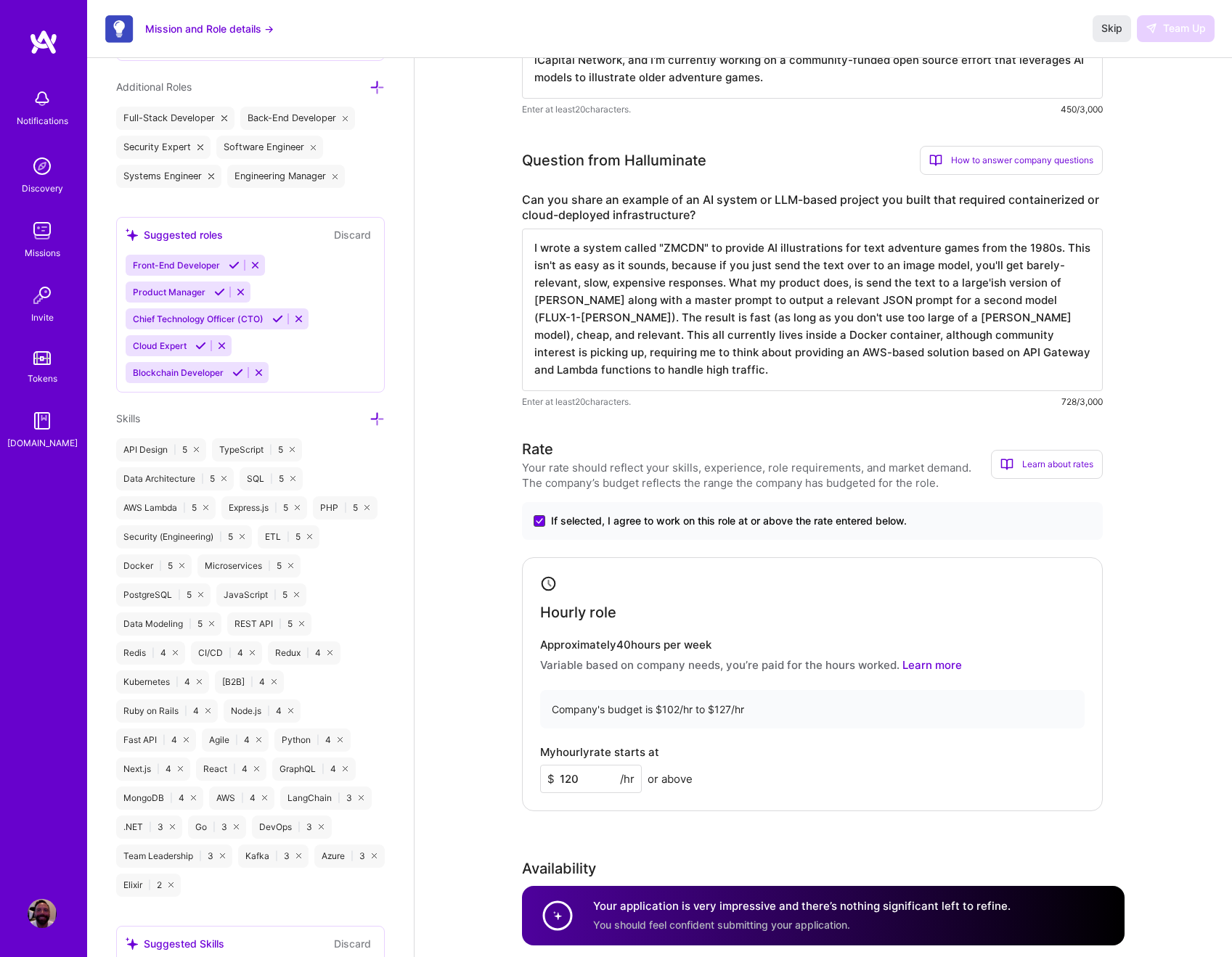
click at [539, 521] on icon at bounding box center [540, 521] width 8 height 6
click at [0, 0] on input "If selected, I agree to work on this role at or above the rate entered below." at bounding box center [0, 0] width 0 height 0
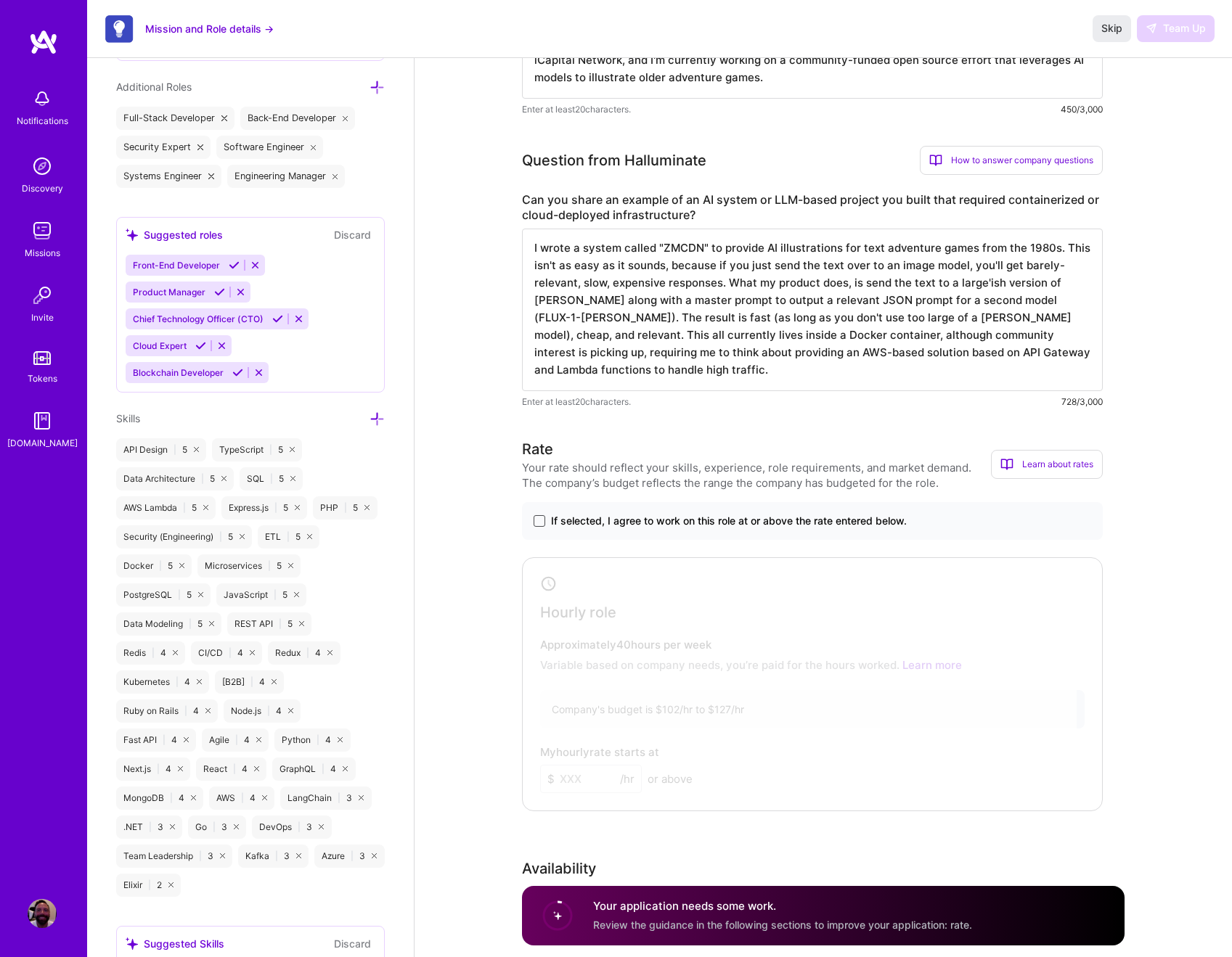
click at [538, 521] on span at bounding box center [539, 521] width 11 height 11
click at [0, 0] on input "If selected, I agree to work on this role at or above the rate entered below." at bounding box center [0, 0] width 0 height 0
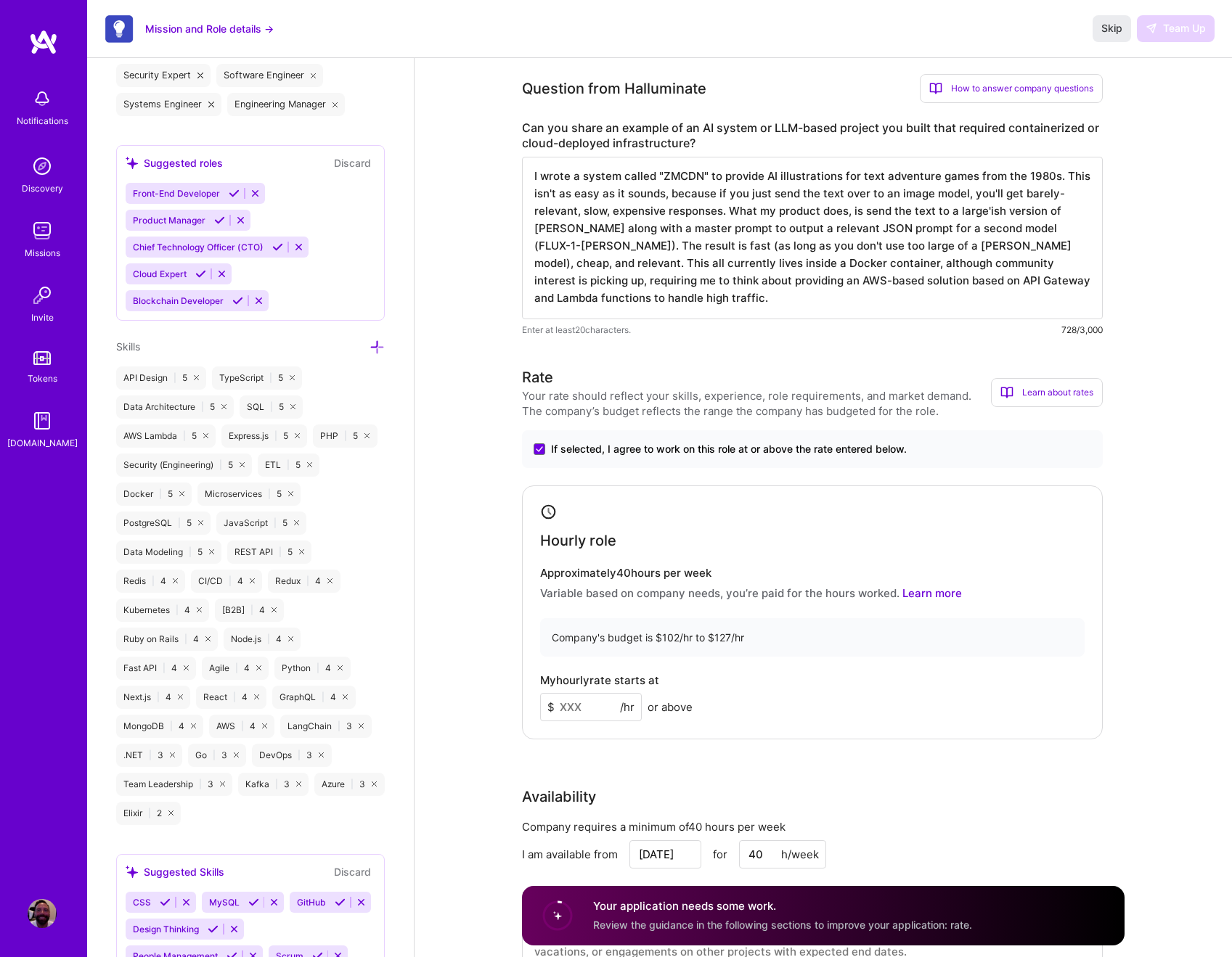
scroll to position [676, 0]
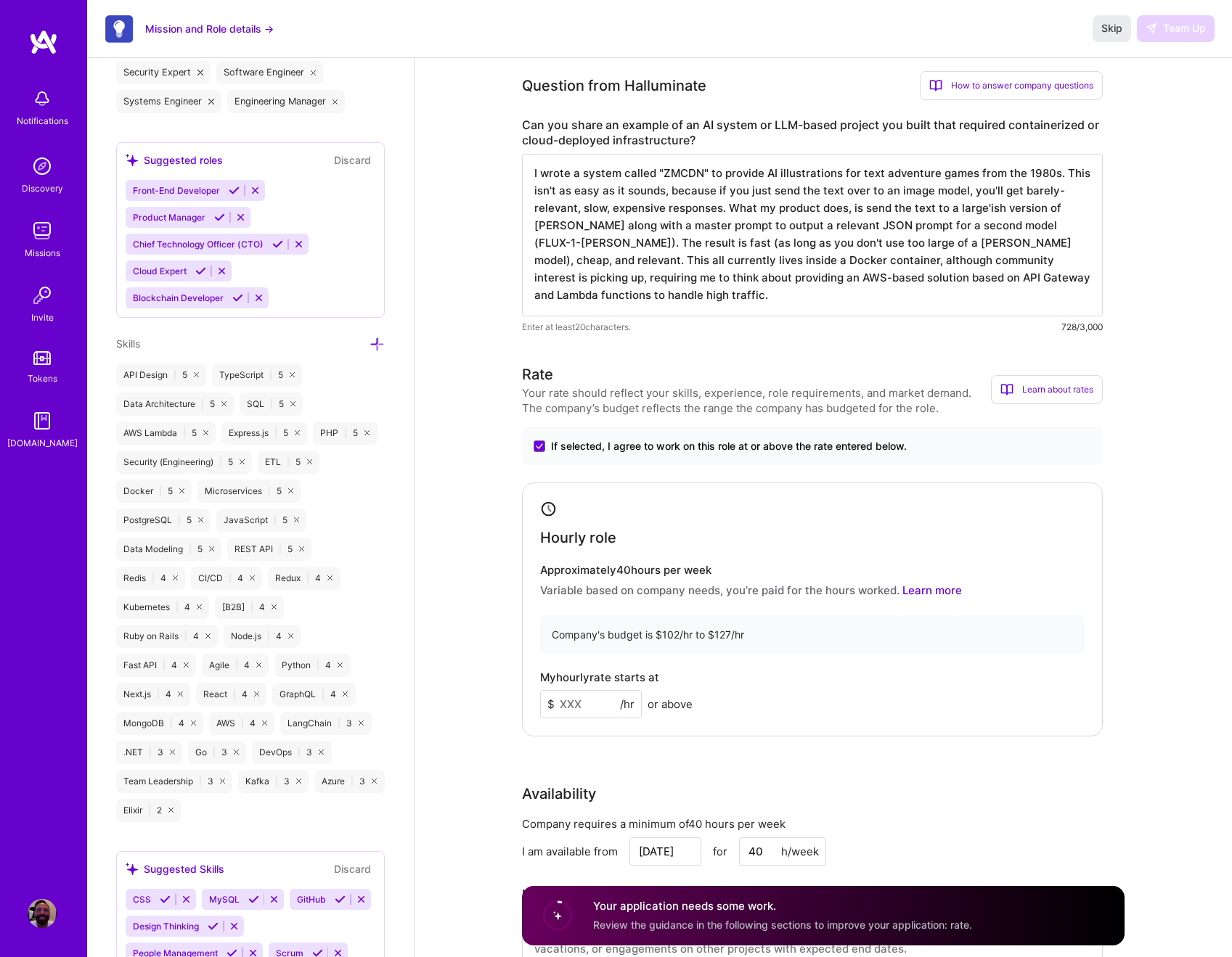
click at [574, 706] on input at bounding box center [591, 704] width 102 height 28
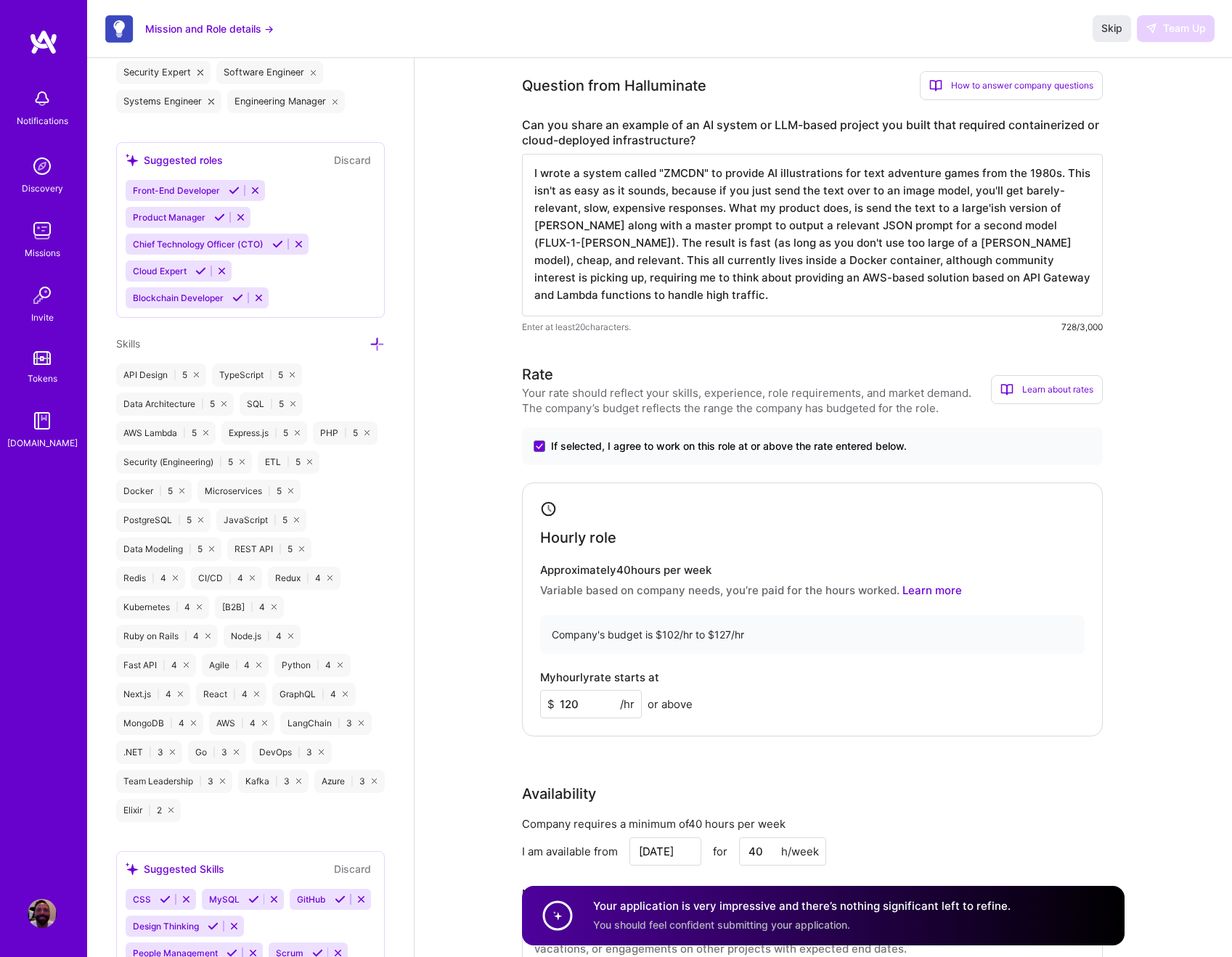
scroll to position [933, 0]
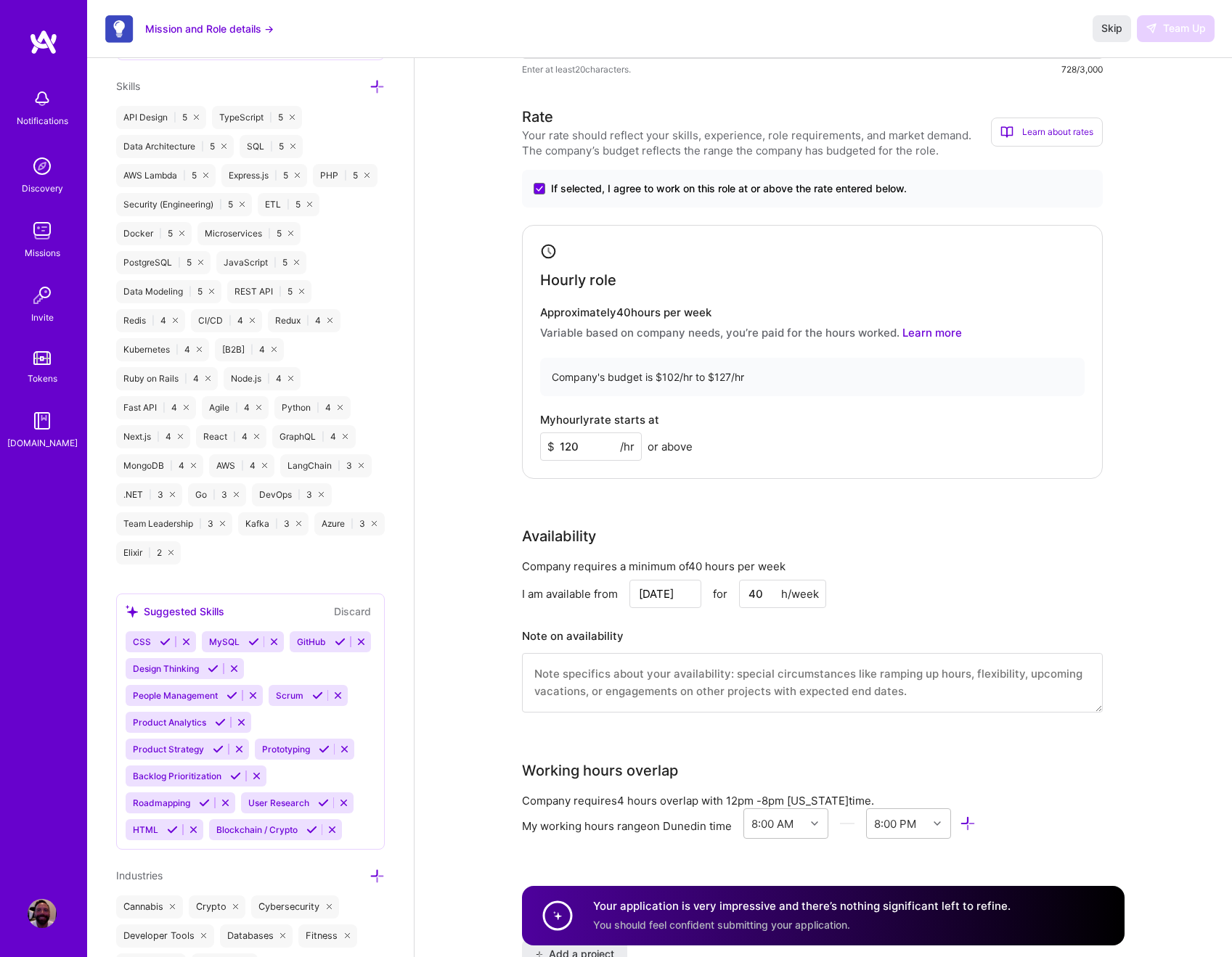
type input "120"
click at [651, 592] on input "[DATE]" at bounding box center [665, 594] width 72 height 28
click at [569, 504] on div "13" at bounding box center [567, 505] width 20 height 20
type input "Oct 13"
click at [670, 601] on input "Oct 13" at bounding box center [665, 594] width 72 height 28
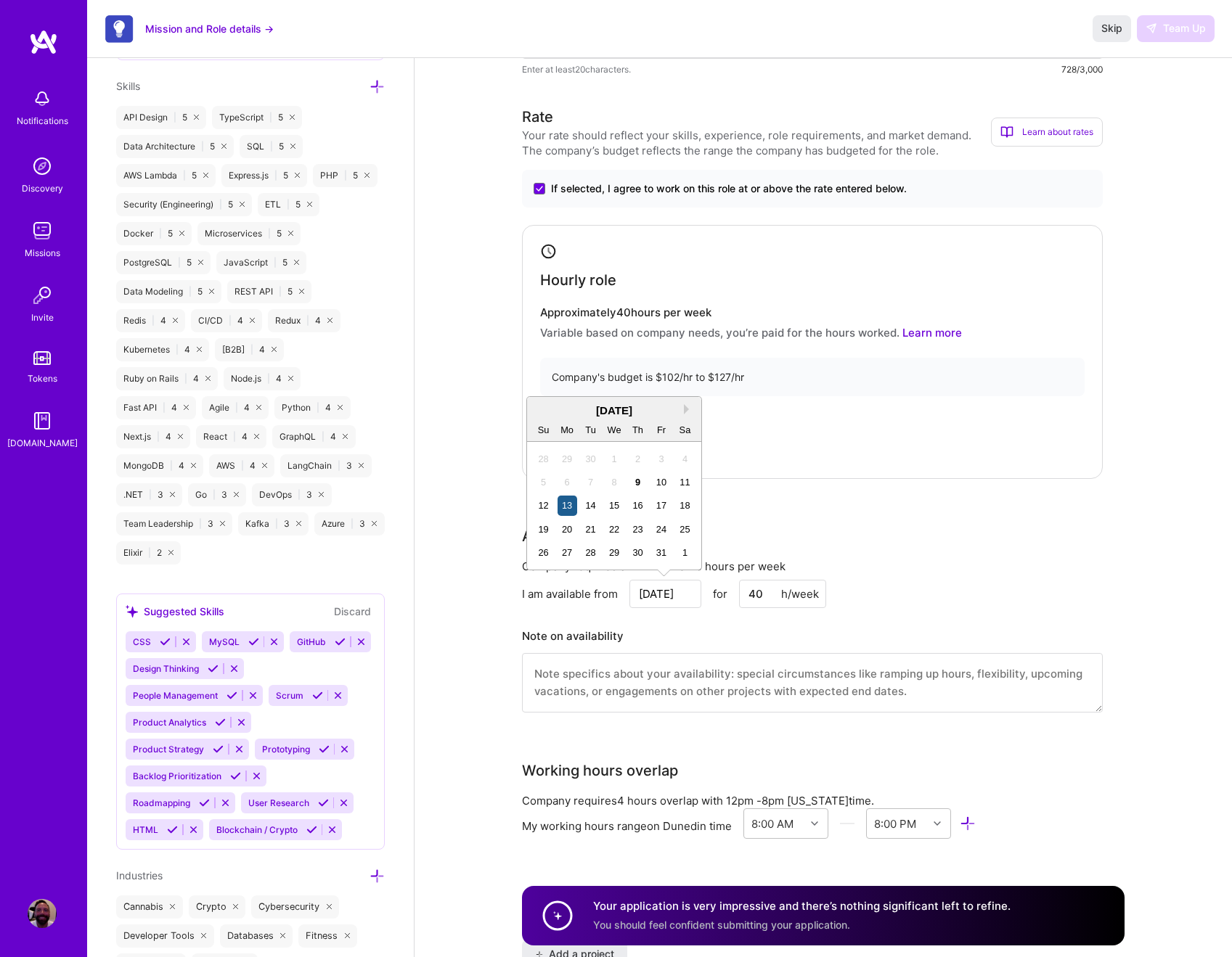
click at [570, 506] on div "13" at bounding box center [567, 505] width 20 height 20
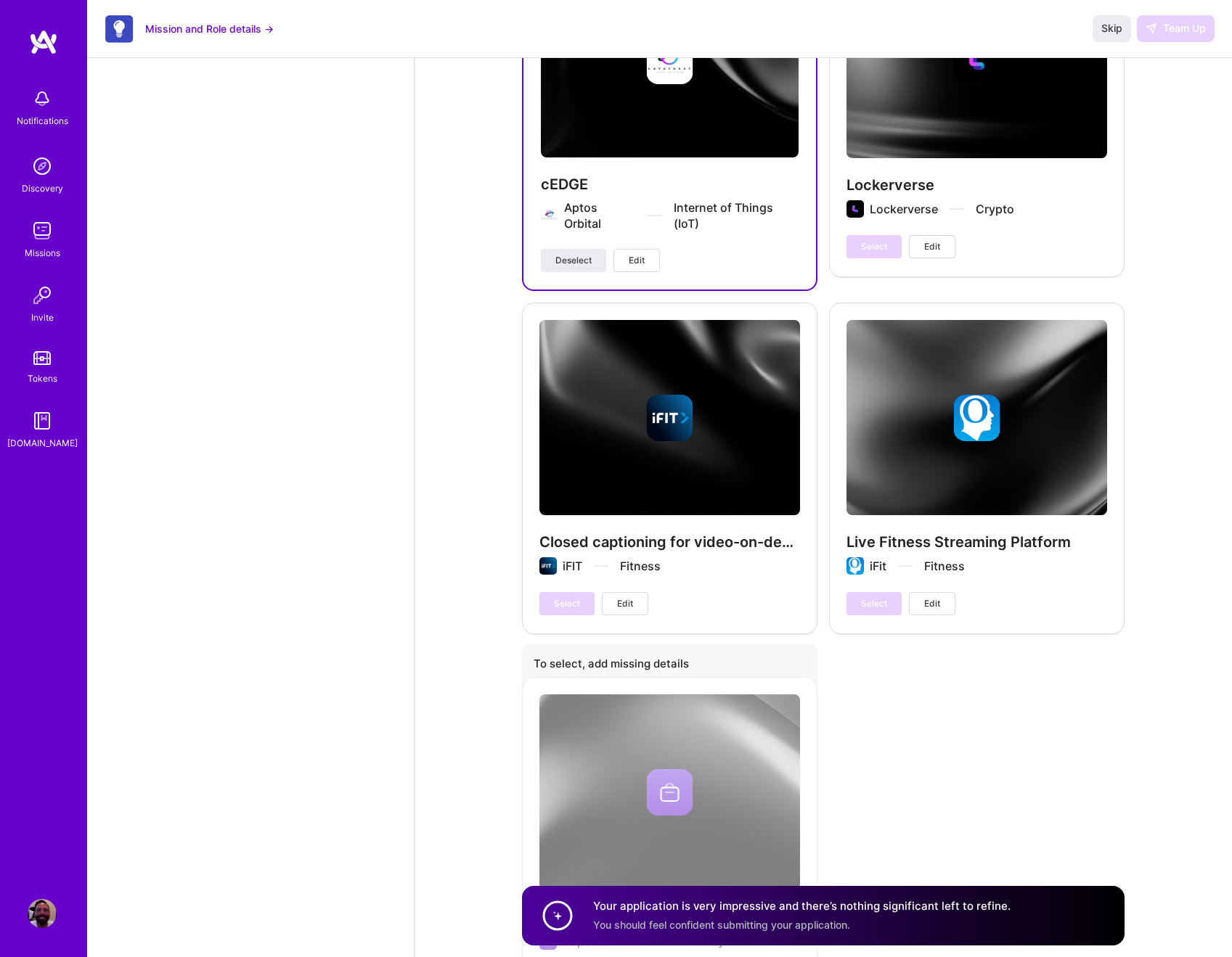
scroll to position [2486, 0]
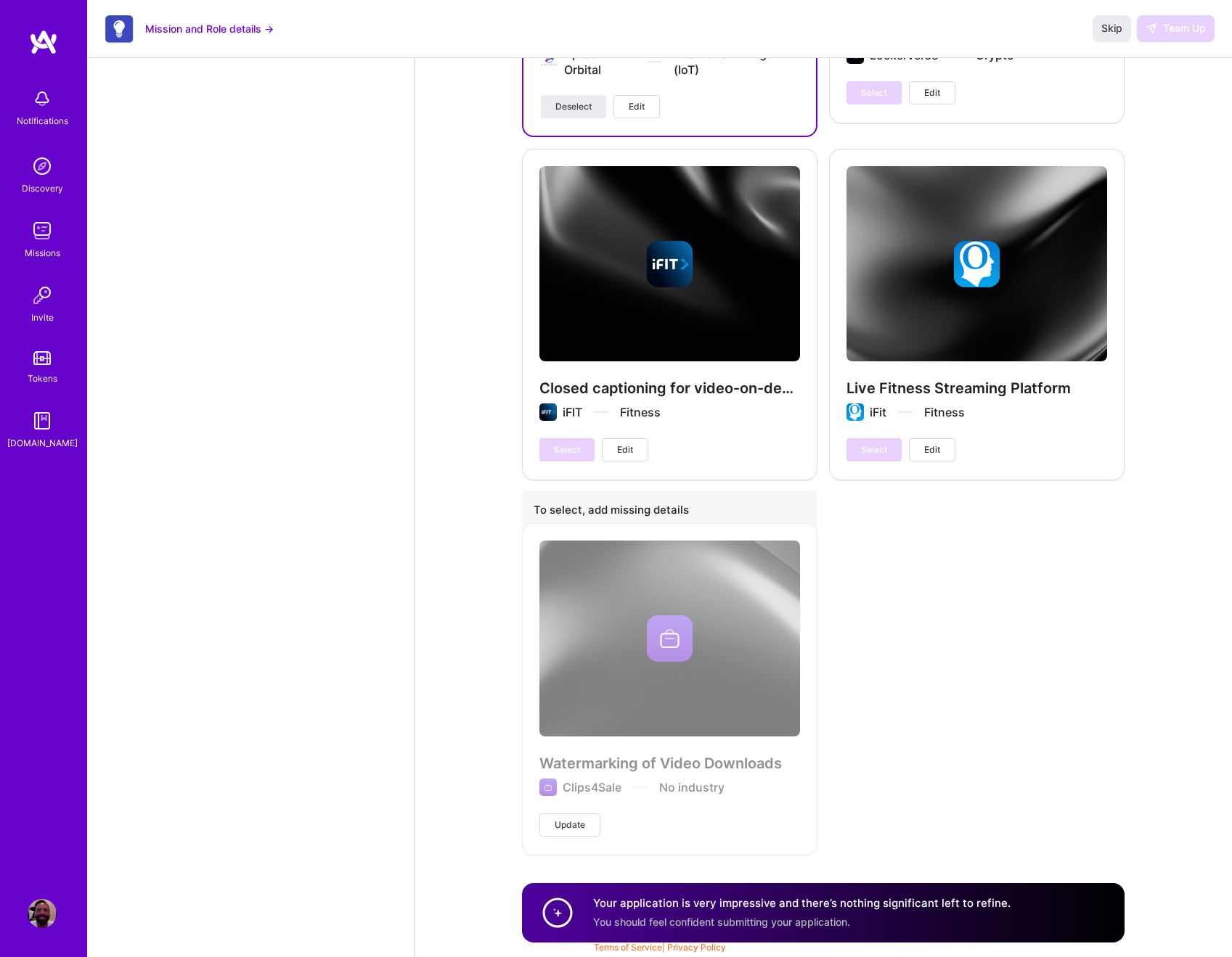
click at [1053, 924] on div "Your application is very impressive and there’s nothing significant left to ref…" at bounding box center [824, 913] width 603 height 59
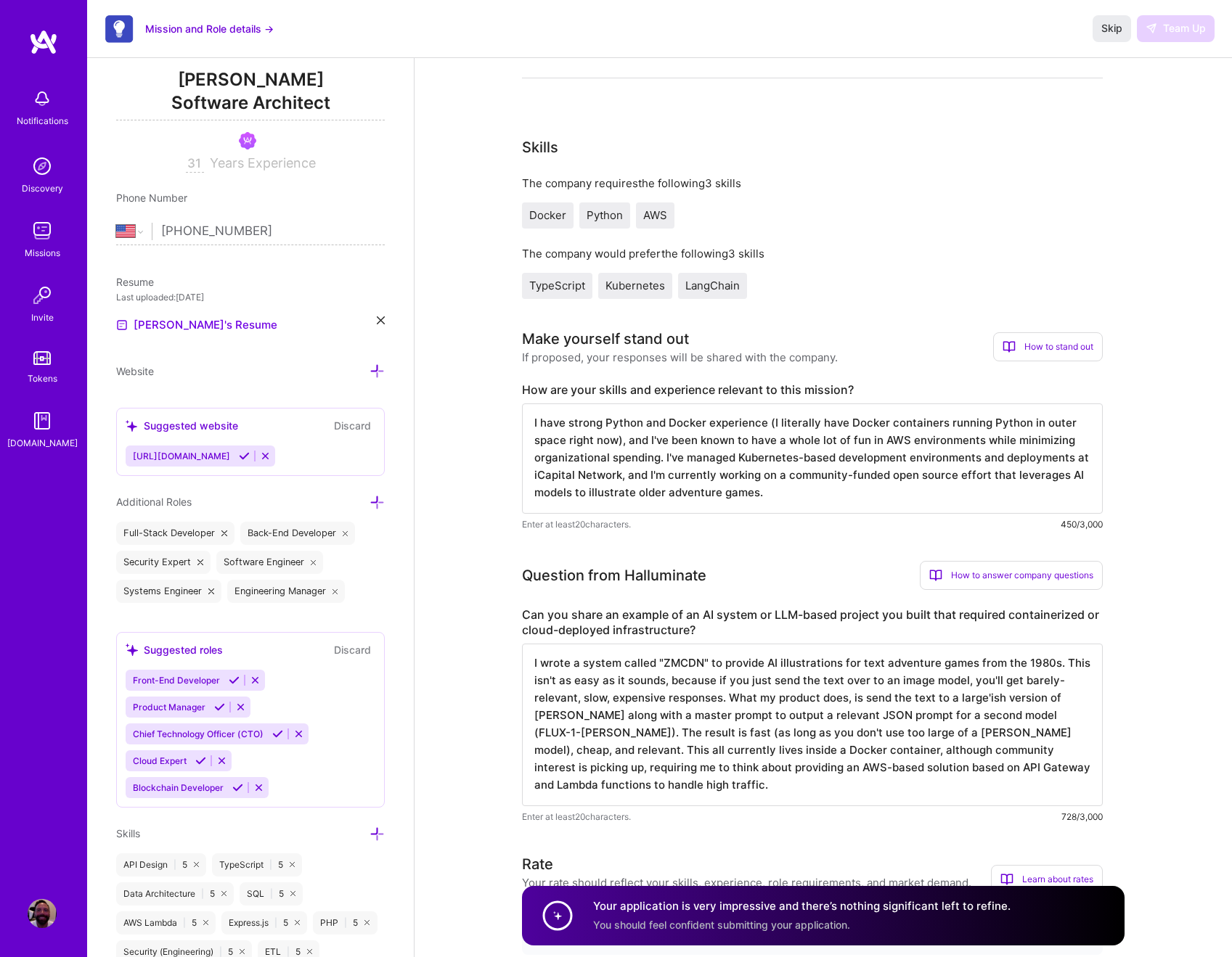
scroll to position [0, 0]
click at [822, 499] on textarea "I have strong Python and Docker experience (I literally have Docker containers …" at bounding box center [813, 458] width 581 height 110
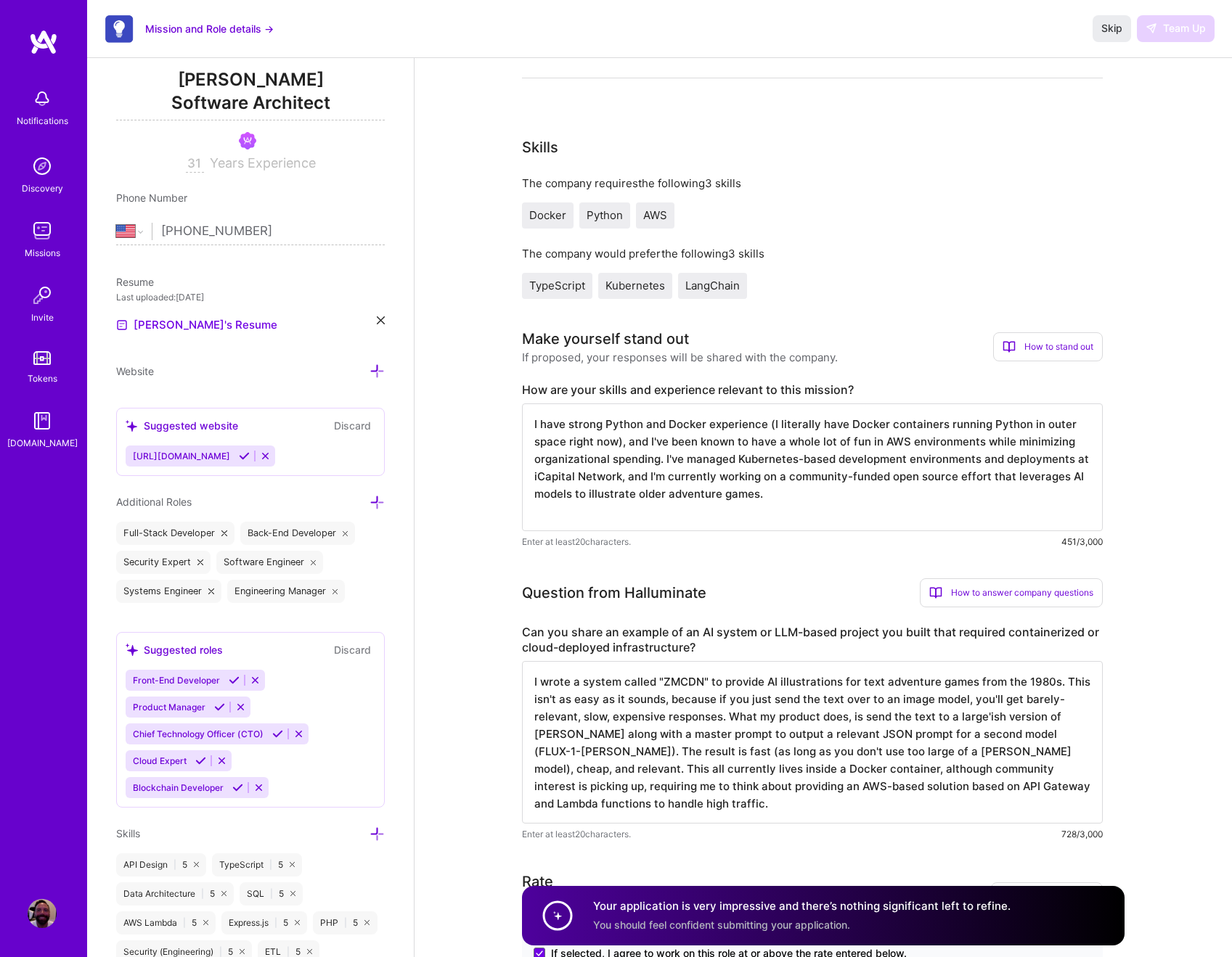
type textarea "I have strong Python and Docker experience (I literally have Docker containers …"
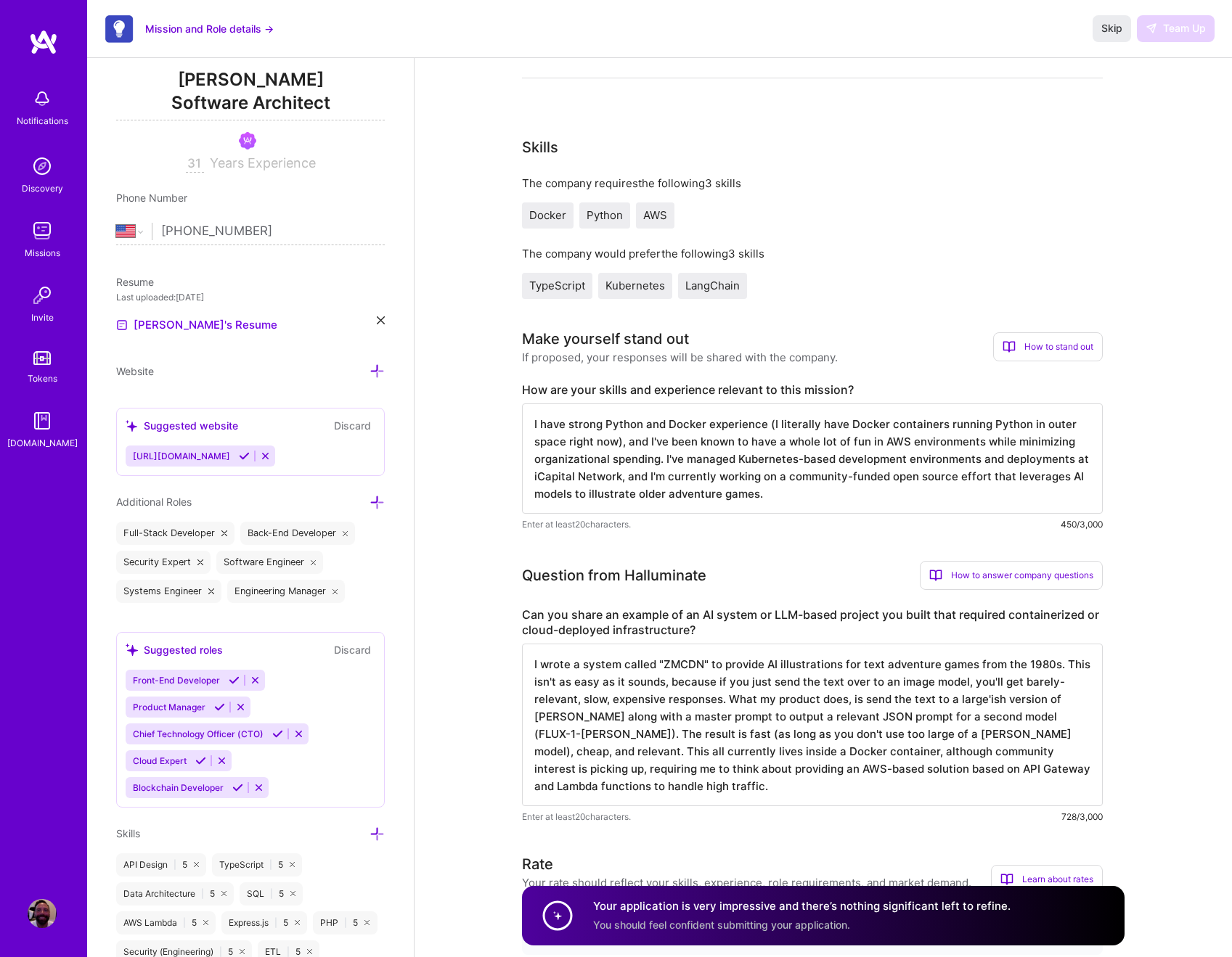
click at [846, 213] on div "Docker Python AWS" at bounding box center [813, 215] width 581 height 26
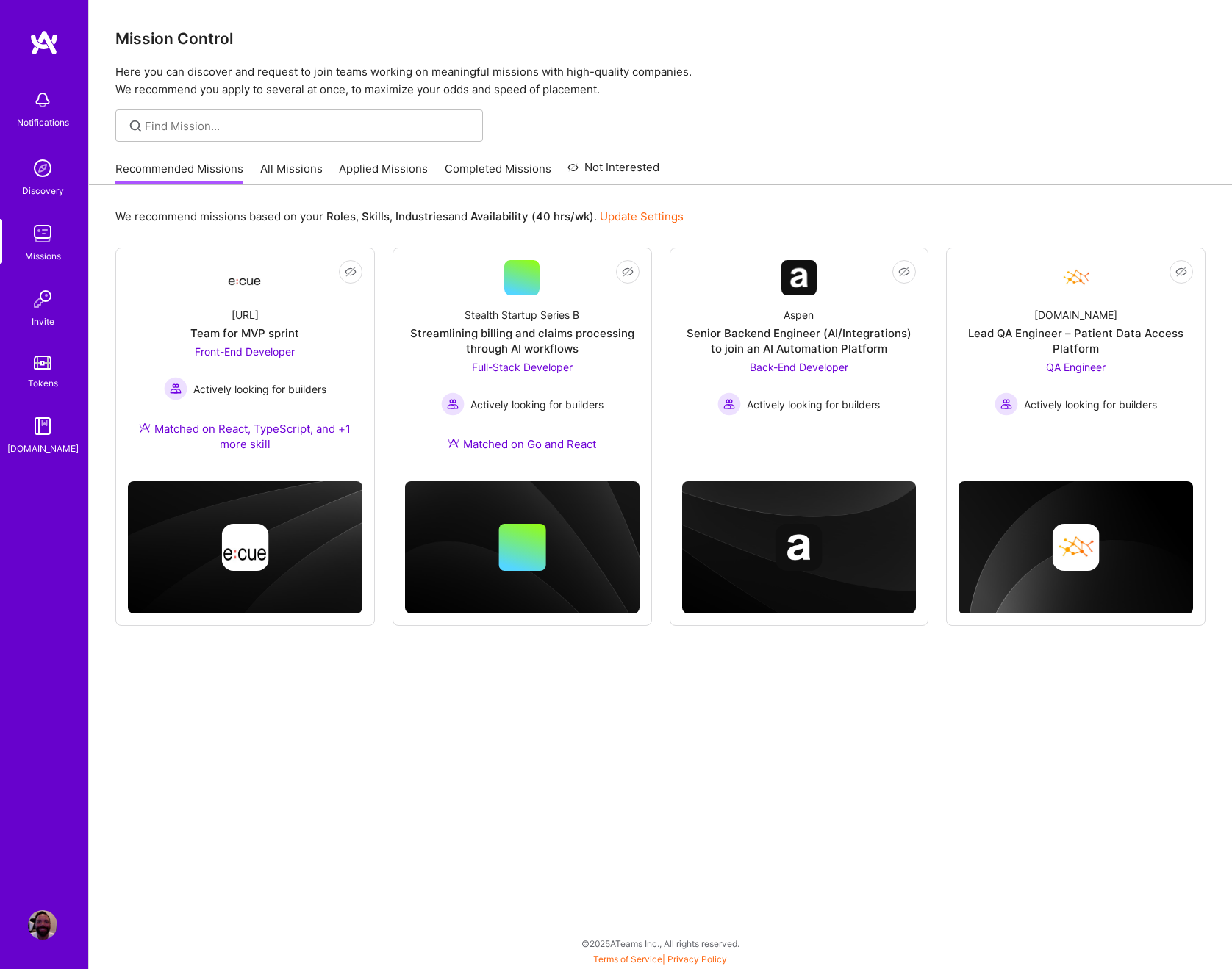
click at [360, 175] on link "Applied Missions" at bounding box center [383, 173] width 89 height 25
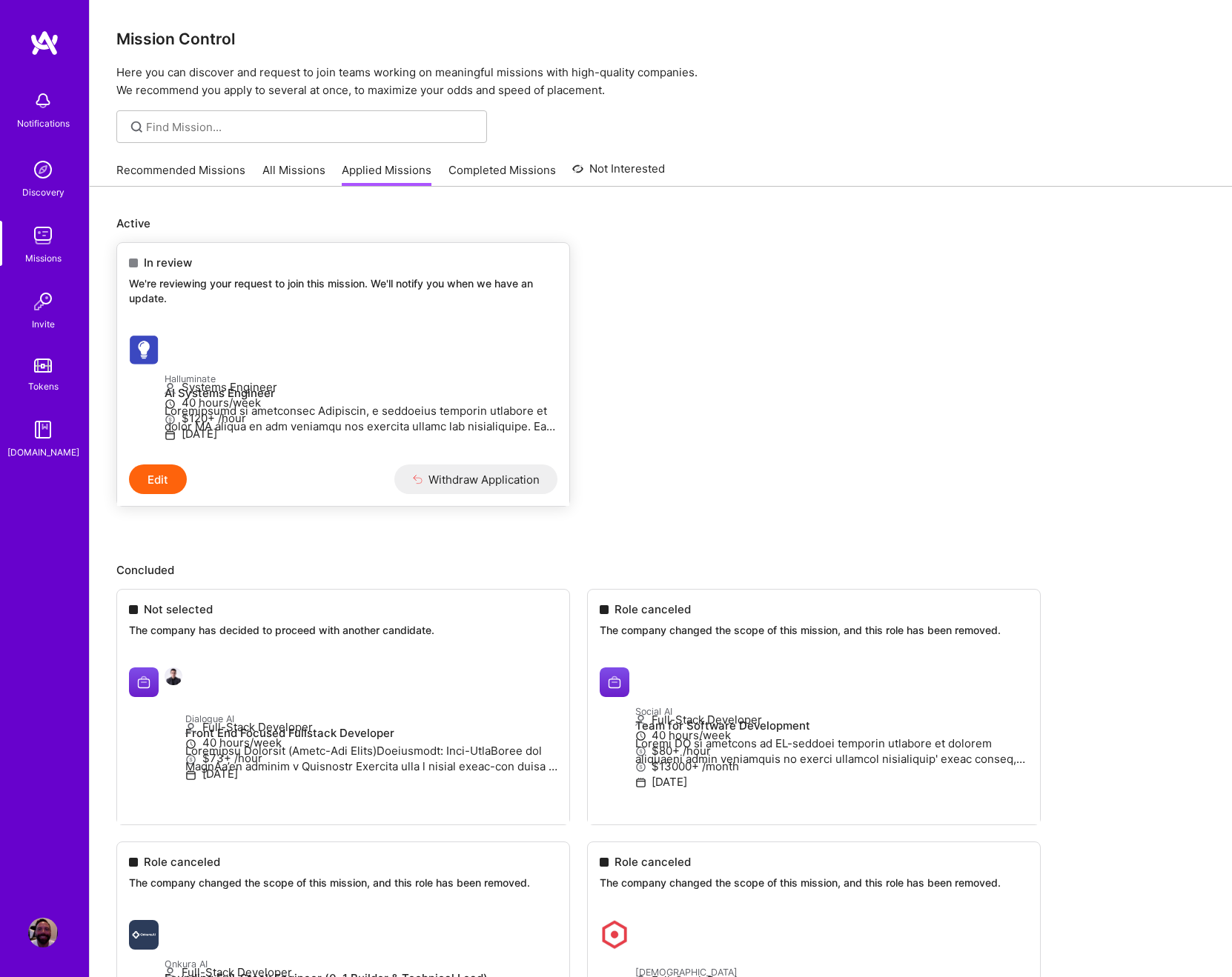
click at [158, 494] on button "Edit" at bounding box center [158, 480] width 57 height 29
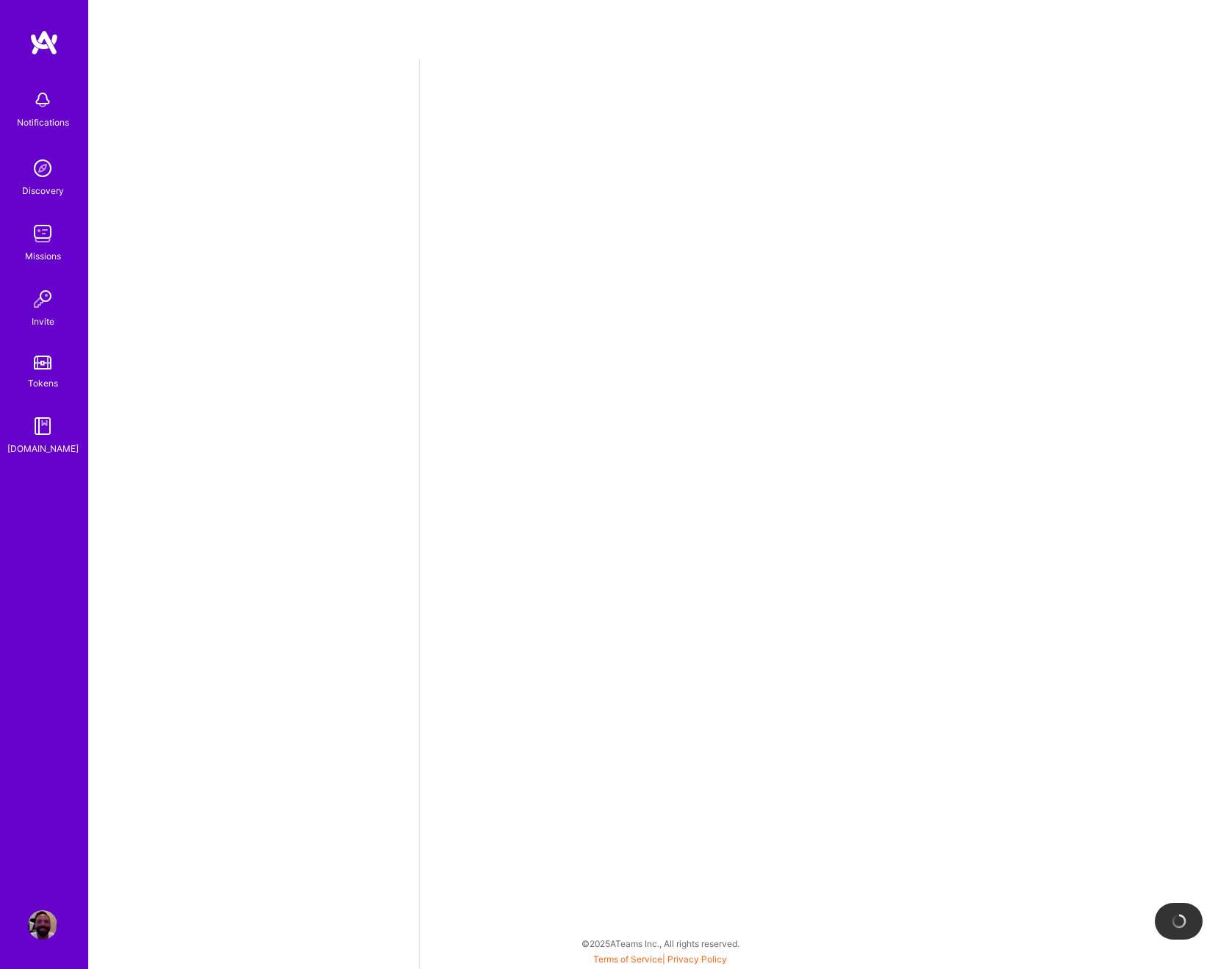
select select "US"
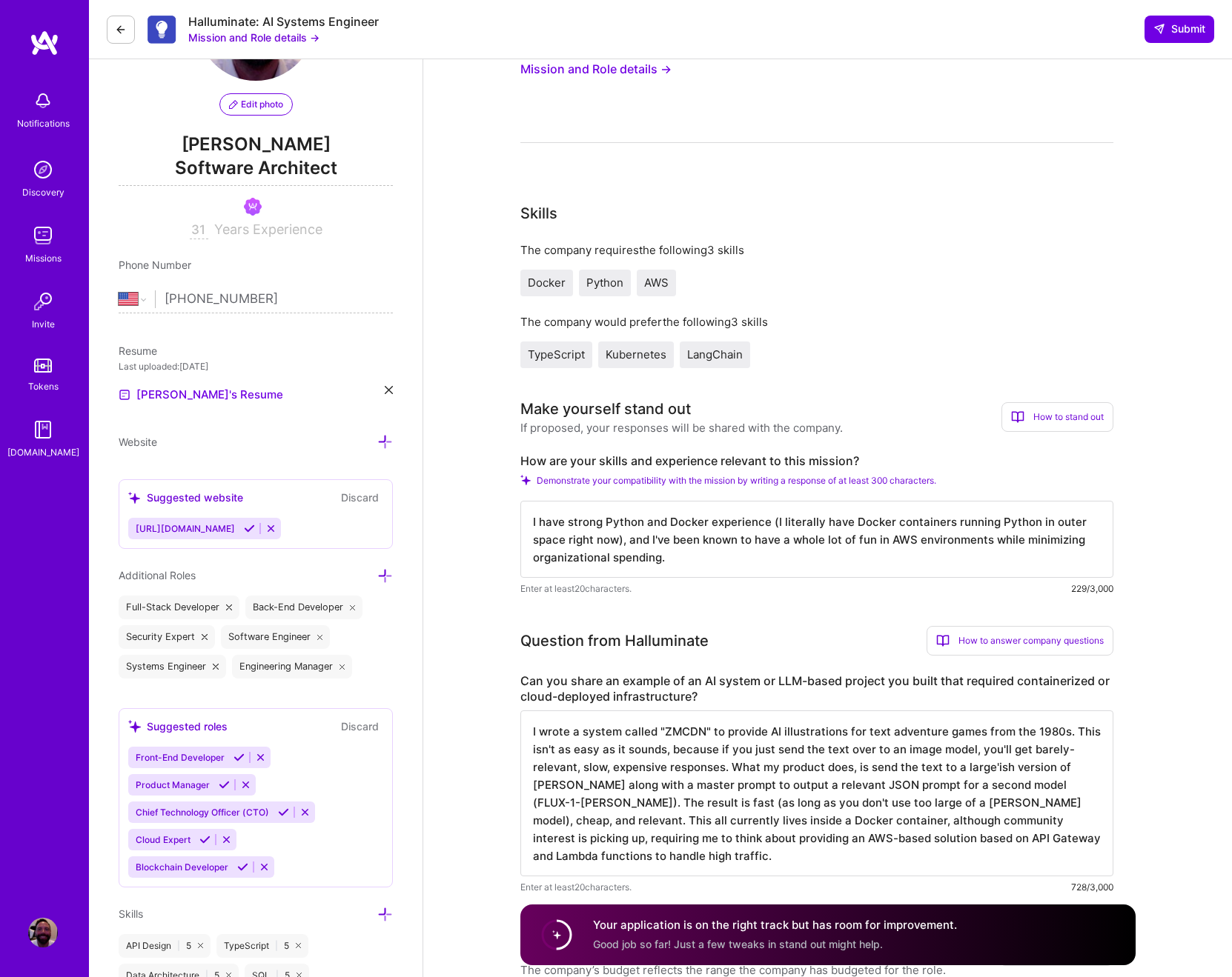
scroll to position [2, 0]
drag, startPoint x: 671, startPoint y: 560, endPoint x: 501, endPoint y: 508, distance: 177.8
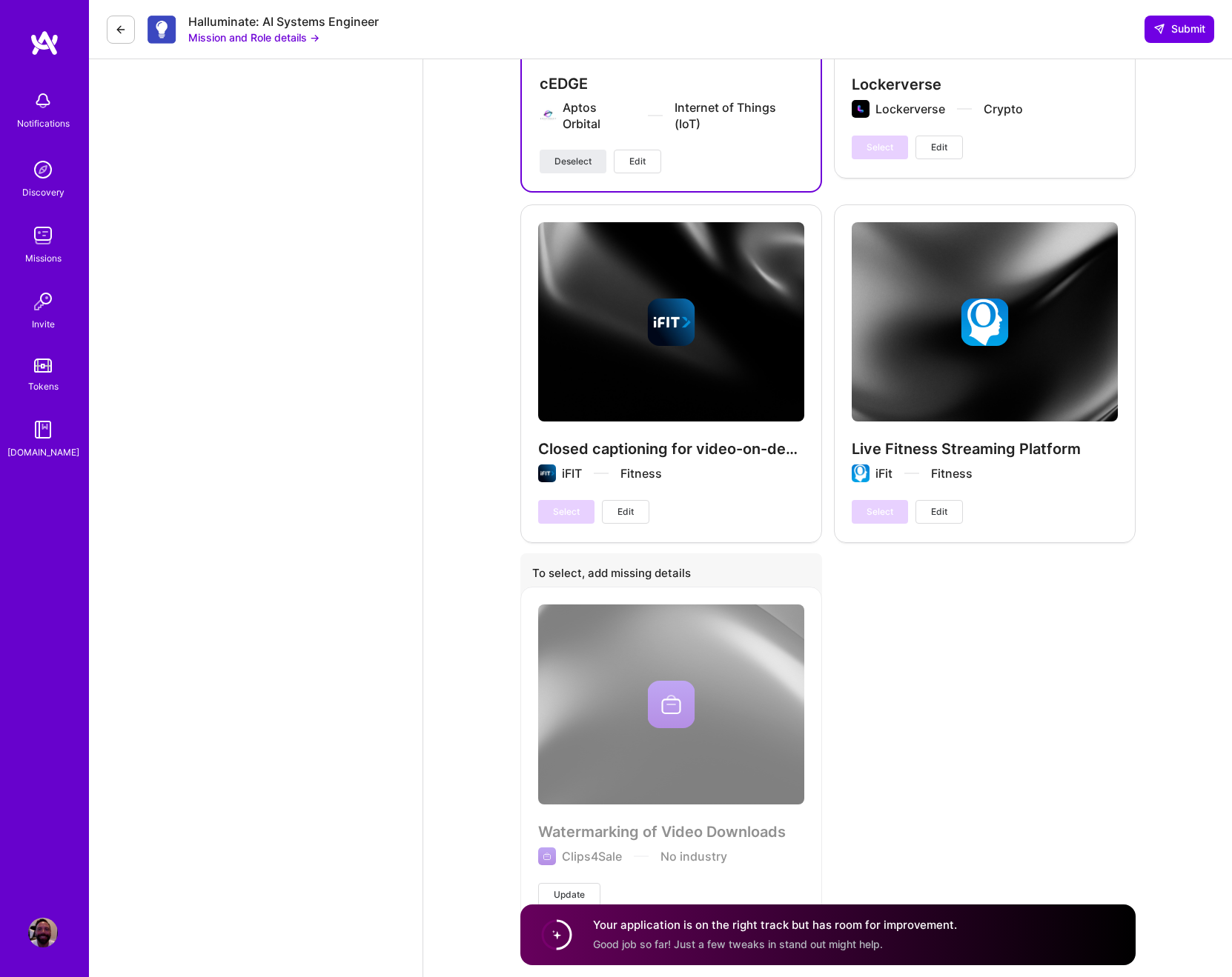
scroll to position [2527, 0]
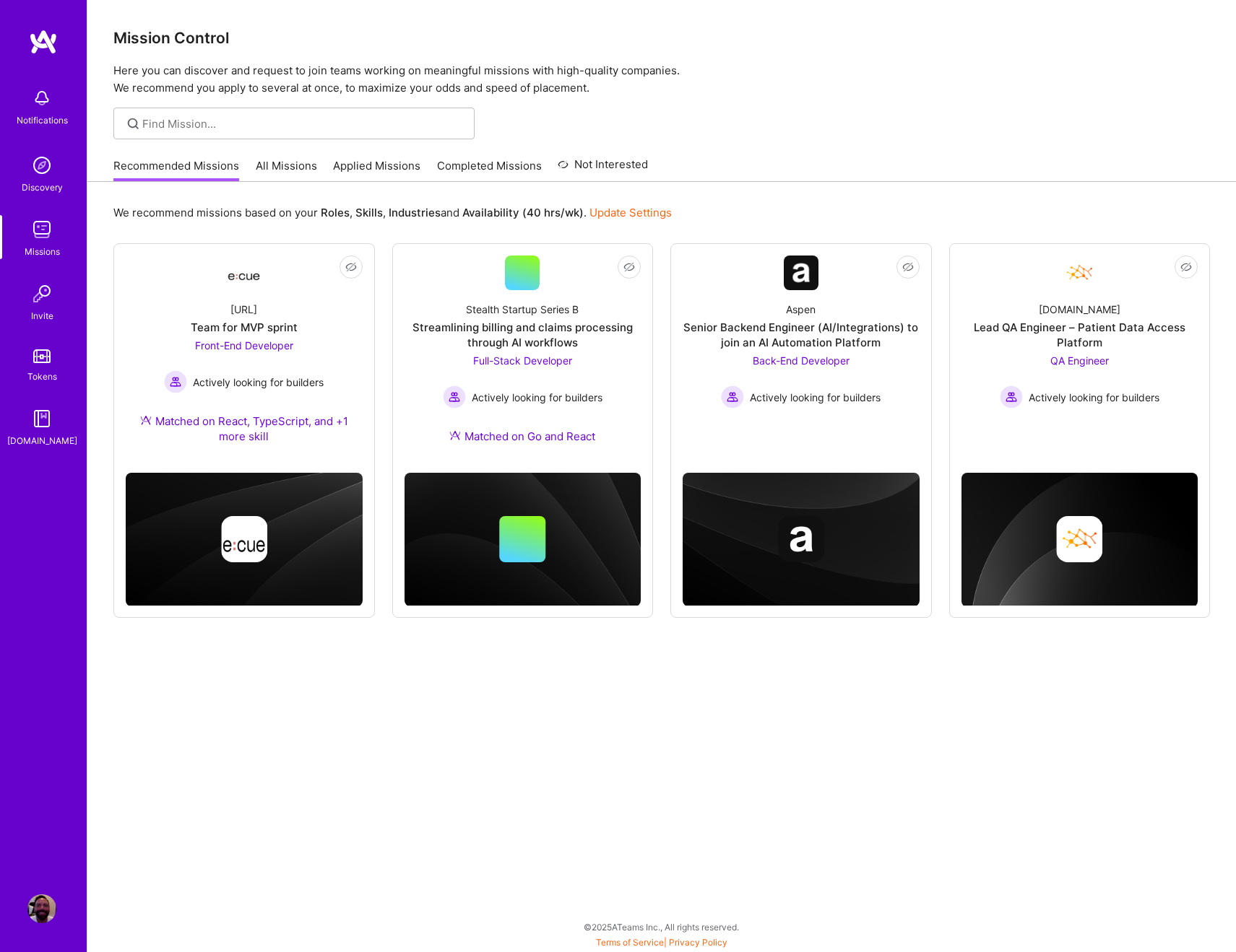
click at [365, 167] on link "Applied Missions" at bounding box center [377, 170] width 88 height 24
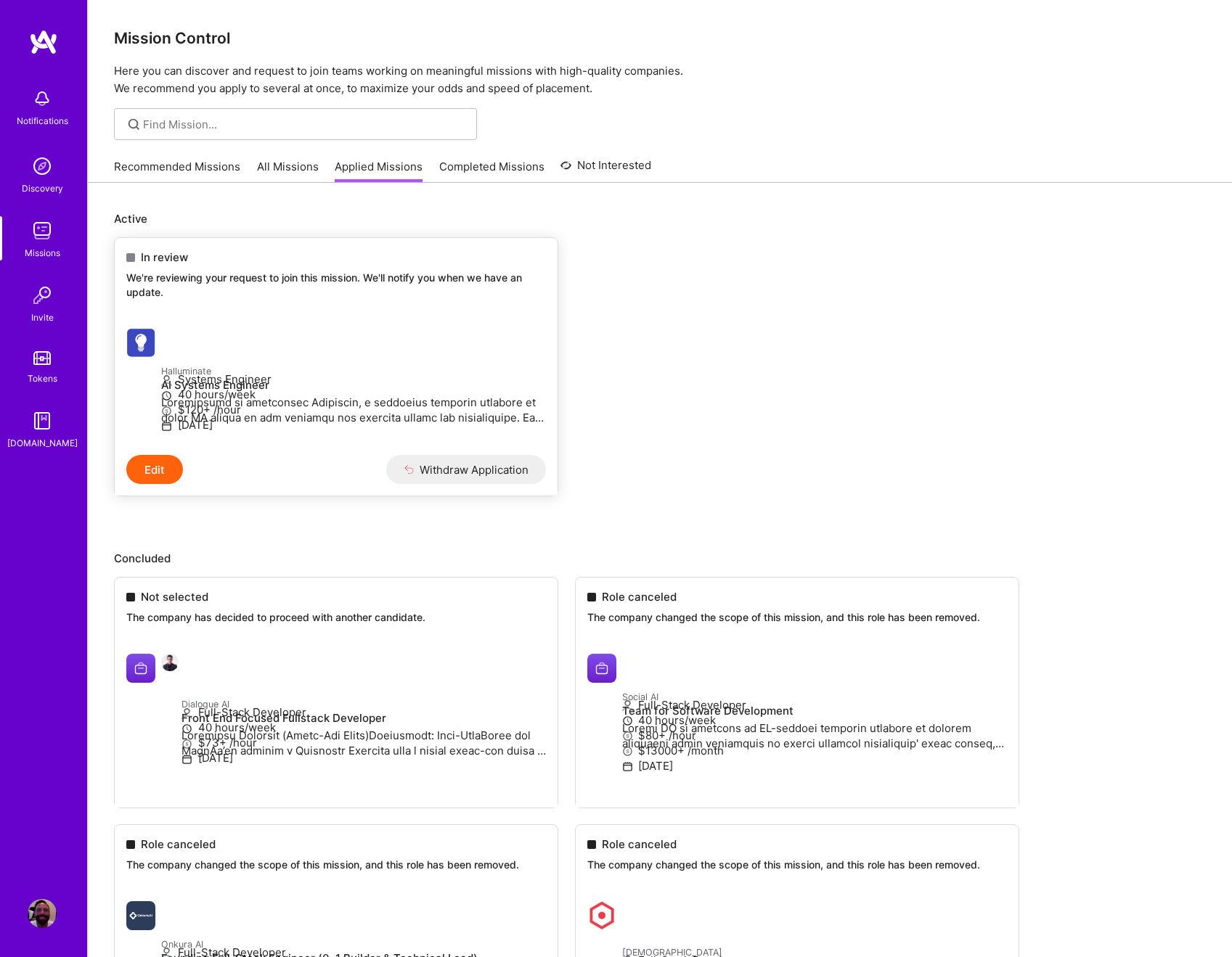
click at [158, 484] on button "Edit" at bounding box center [154, 470] width 56 height 29
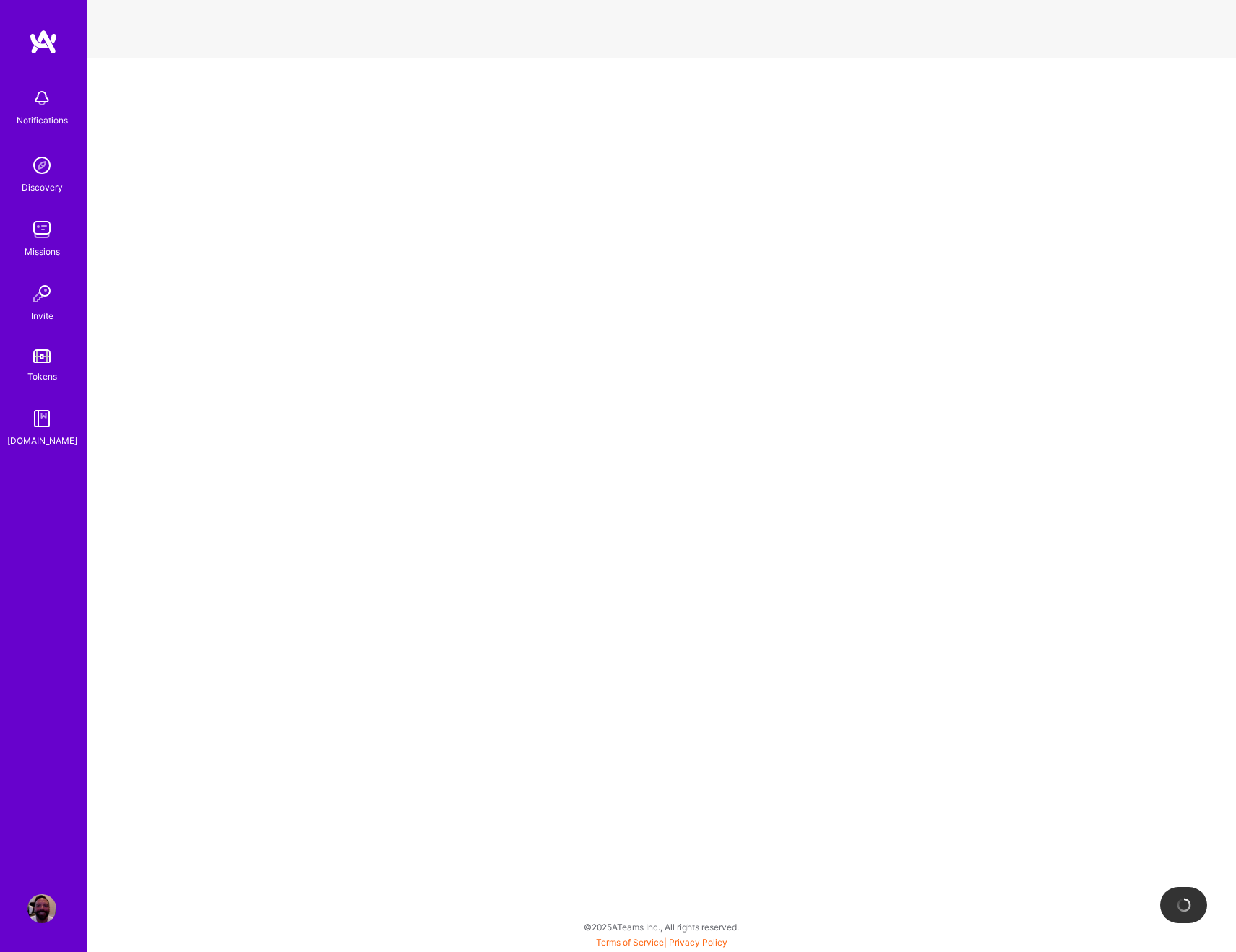
select select "US"
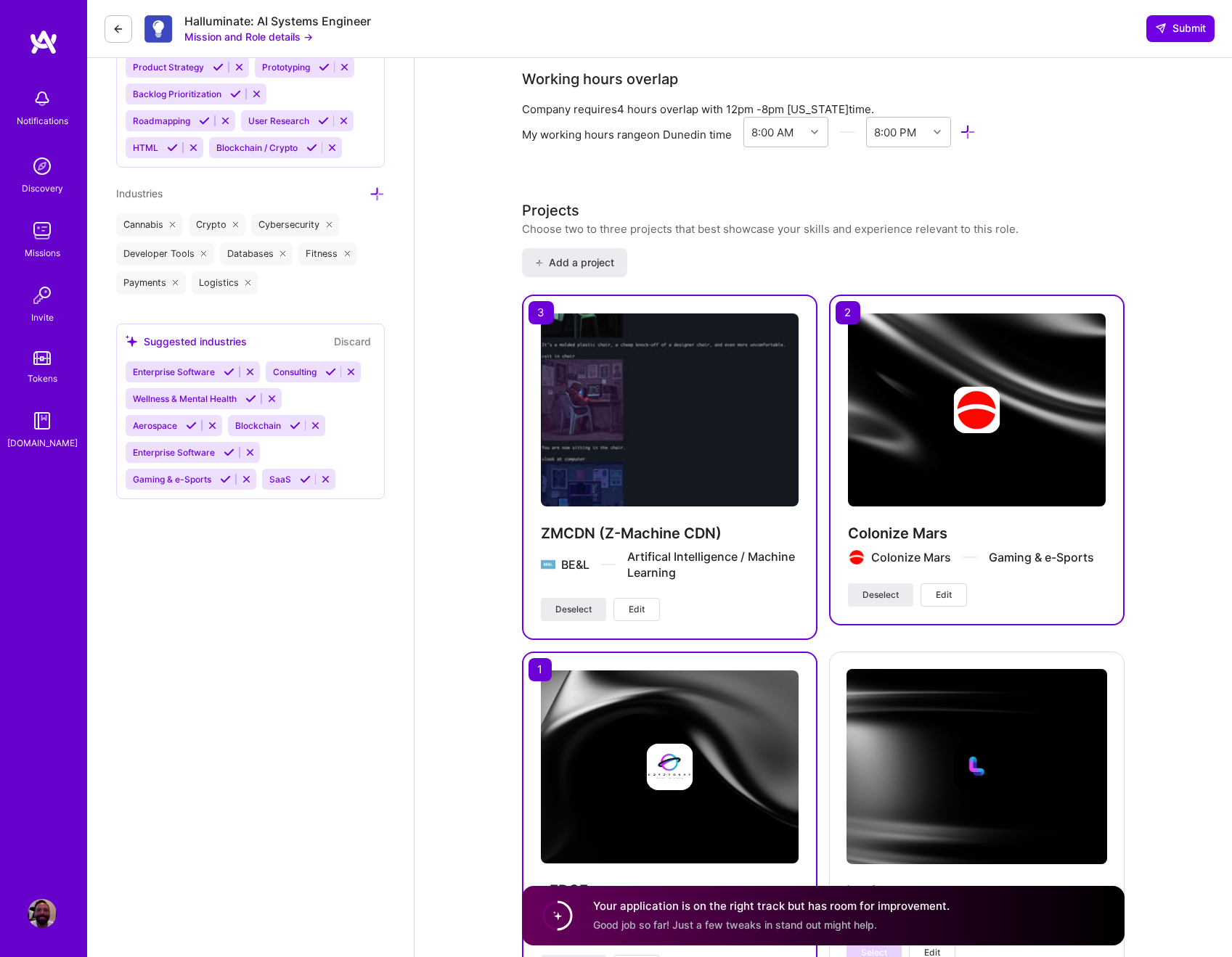
scroll to position [981, 0]
